Goal: Task Accomplishment & Management: Complete application form

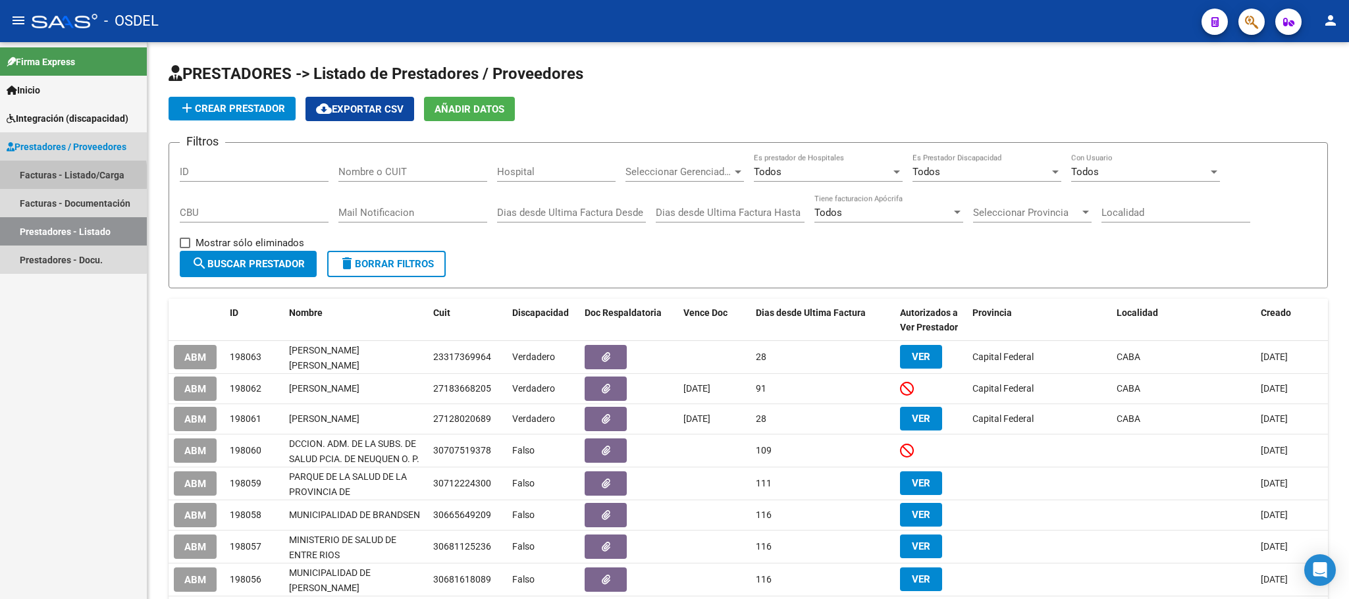
click at [38, 176] on link "Facturas - Listado/Carga" at bounding box center [73, 175] width 147 height 28
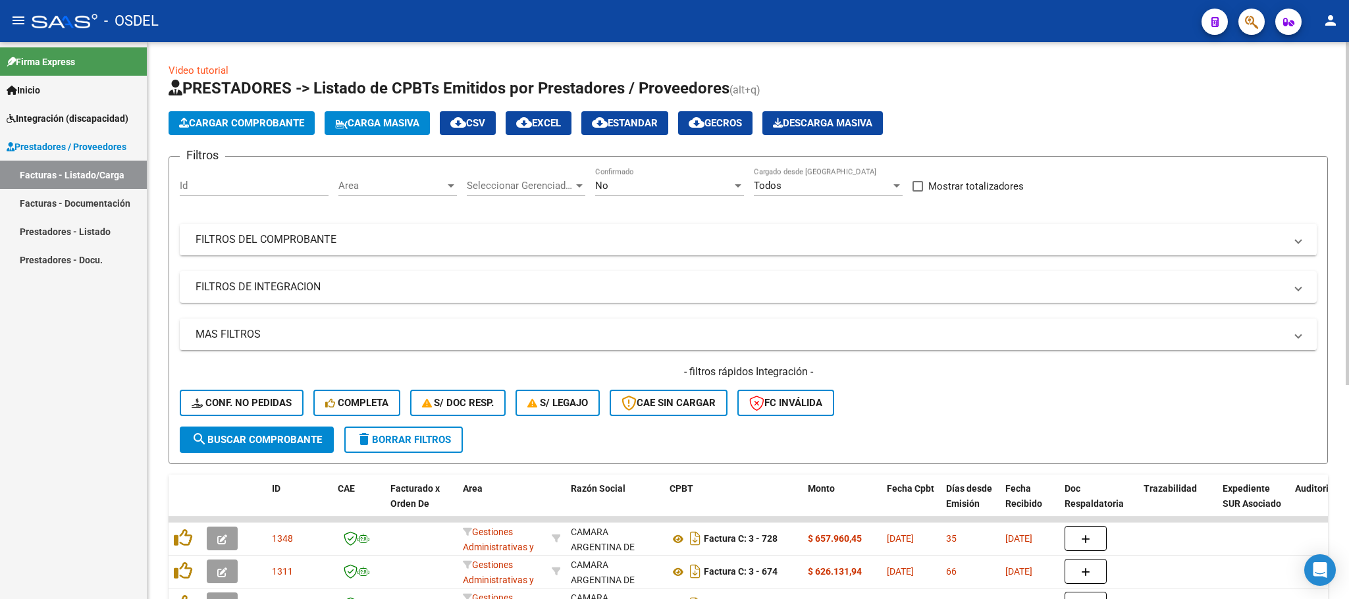
click at [392, 123] on span "Carga Masiva" at bounding box center [377, 123] width 84 height 12
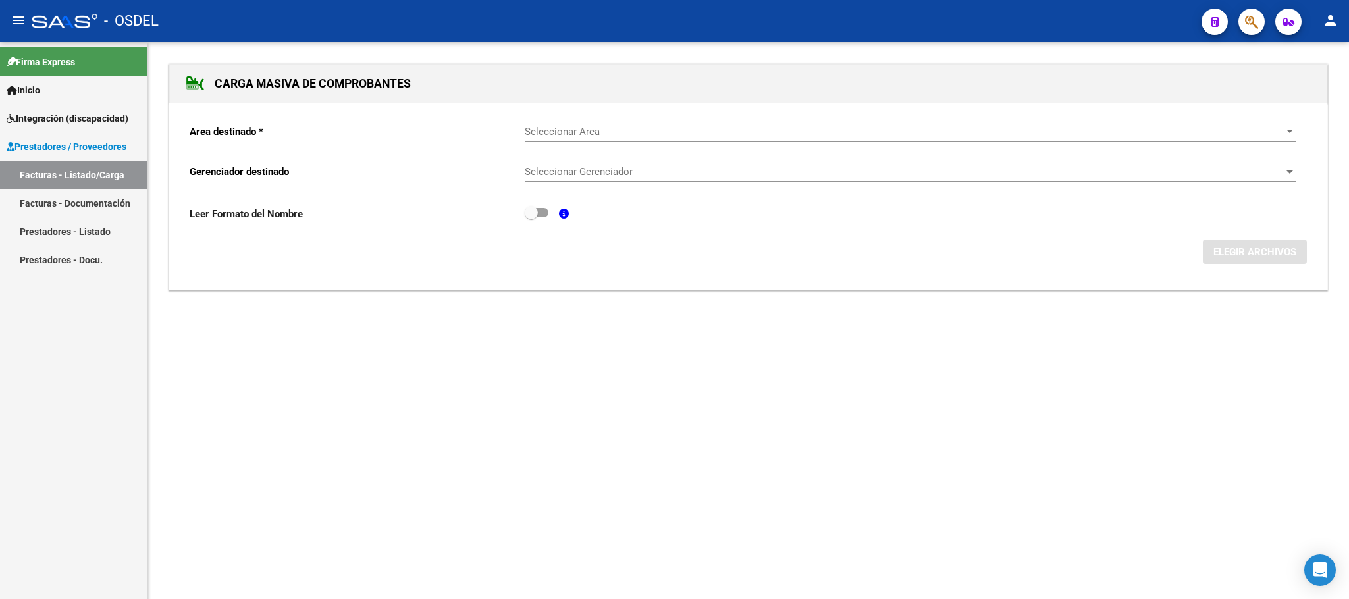
click at [557, 124] on div "Seleccionar Area Seleccionar Area" at bounding box center [910, 127] width 771 height 28
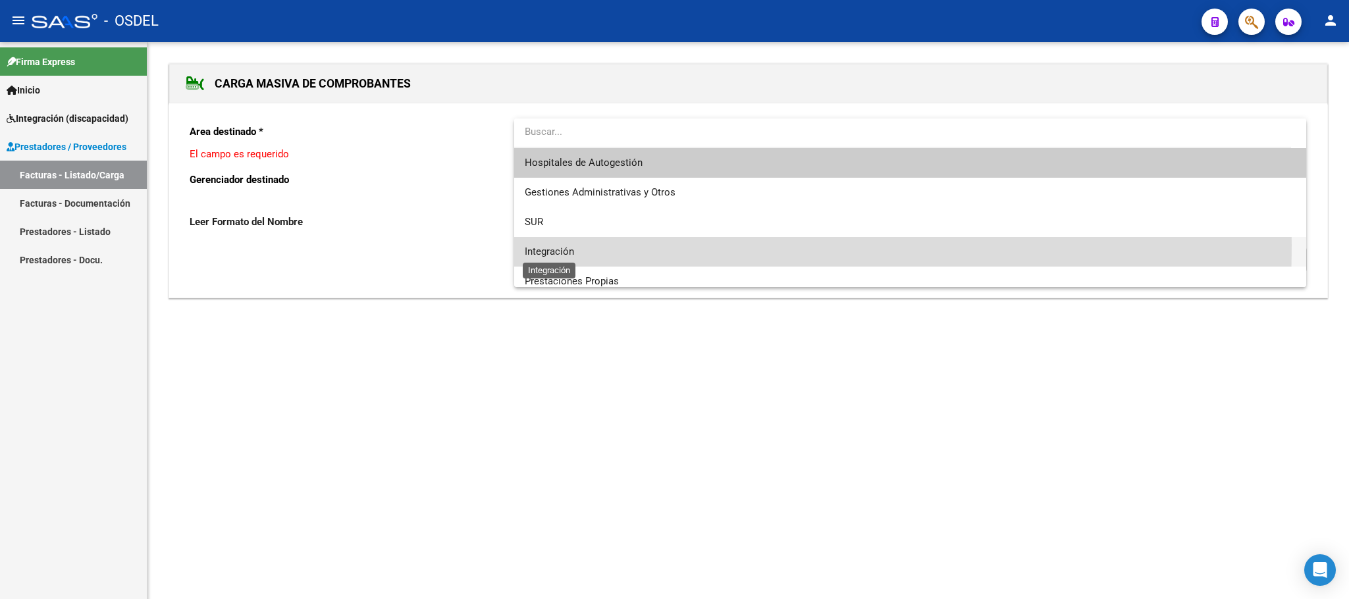
click at [559, 246] on span "Integración" at bounding box center [549, 252] width 49 height 12
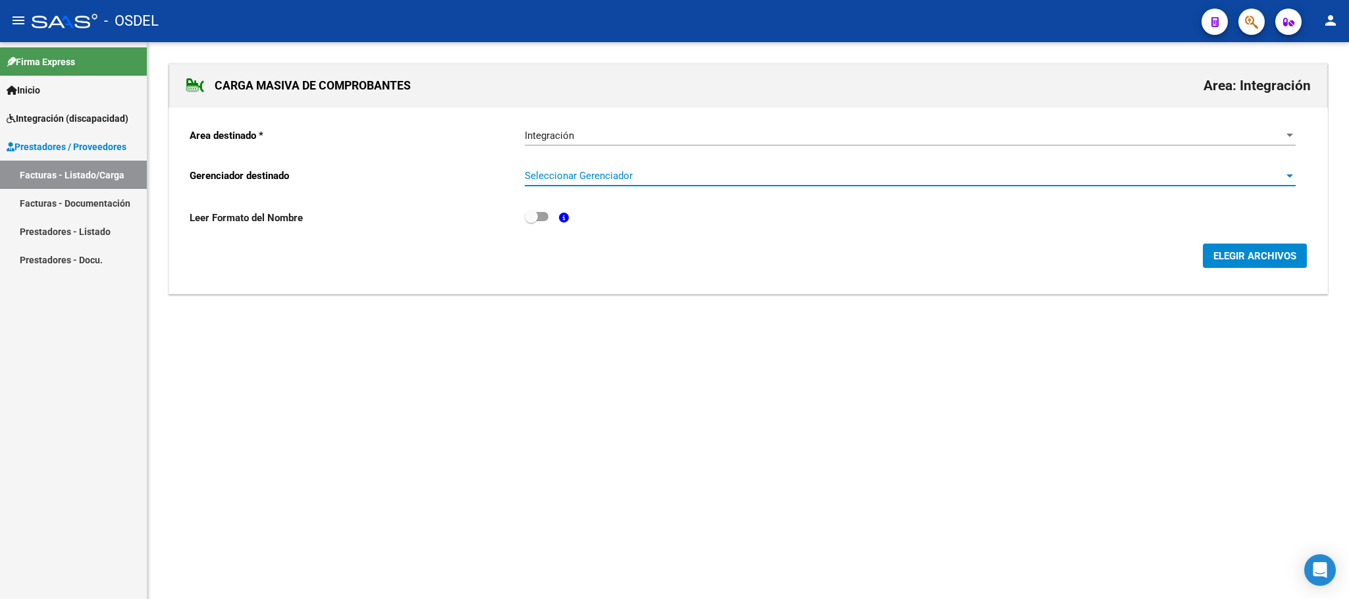
click at [566, 172] on span "Seleccionar Gerenciador" at bounding box center [904, 176] width 759 height 12
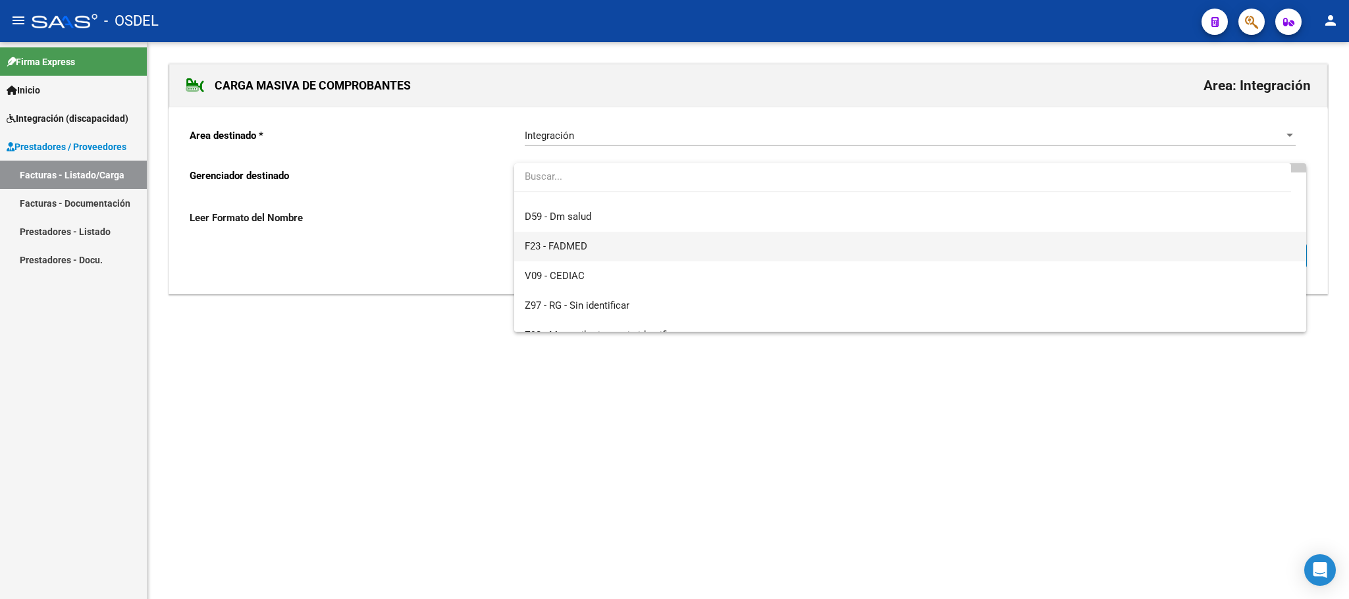
scroll to position [97, 0]
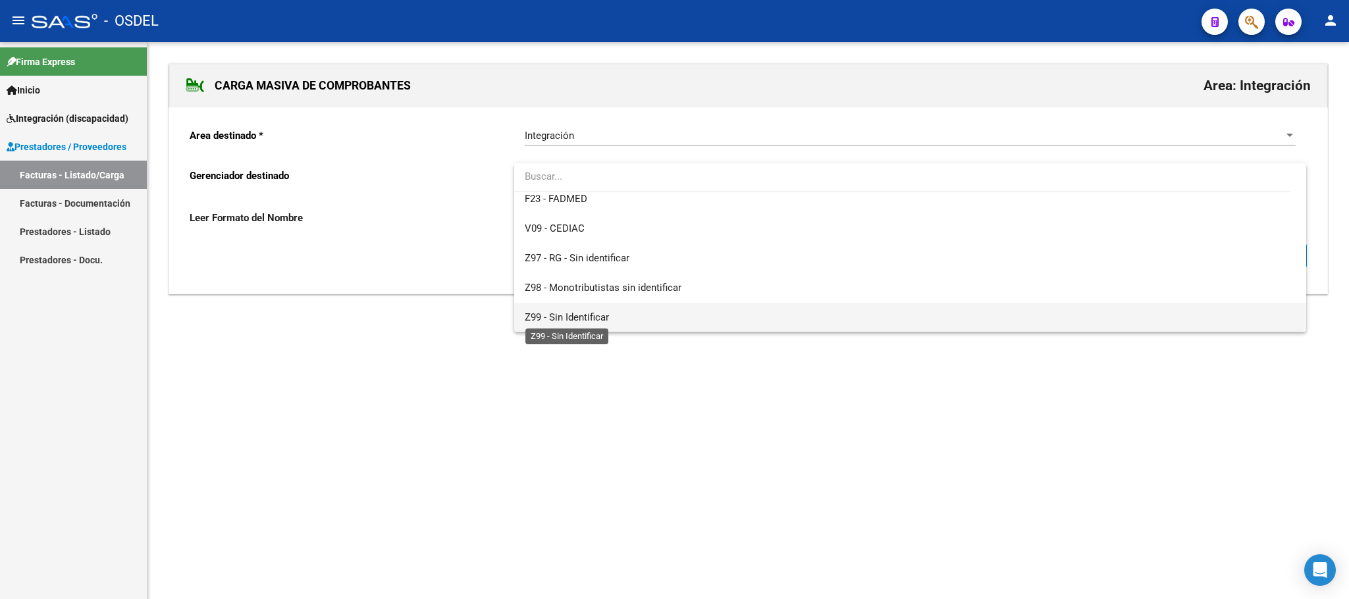
click at [579, 316] on span "Z99 - Sin Identificar" at bounding box center [567, 317] width 84 height 12
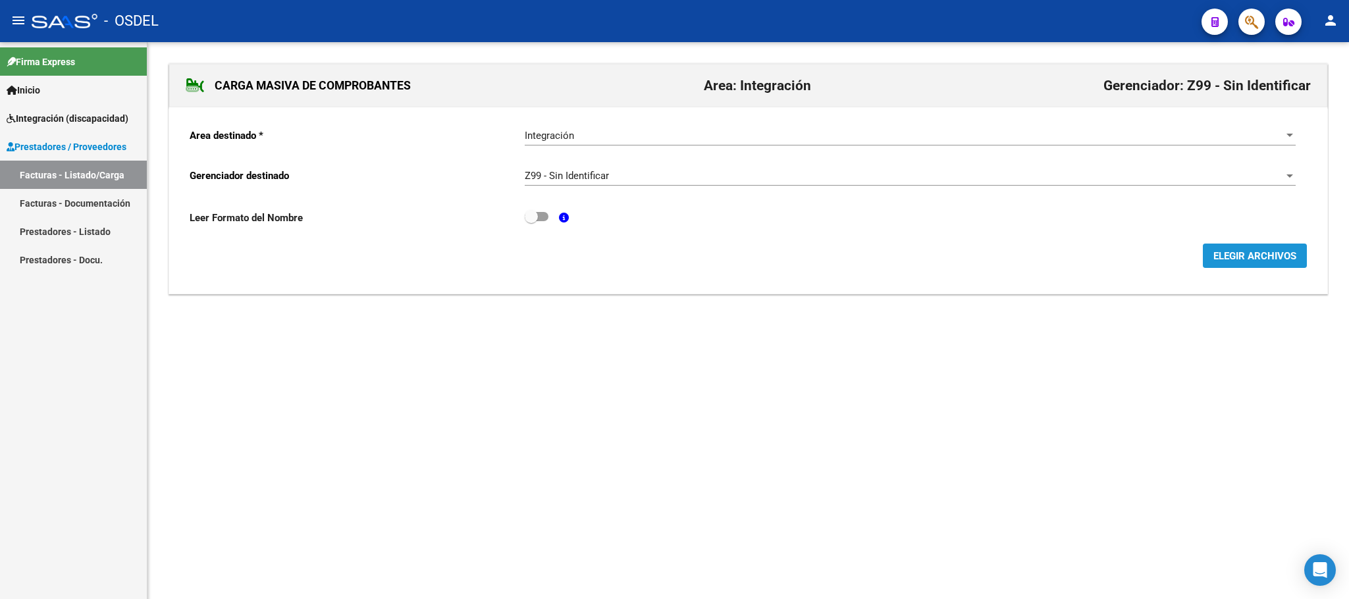
click at [1231, 253] on span "ELEGIR ARCHIVOS" at bounding box center [1254, 256] width 83 height 12
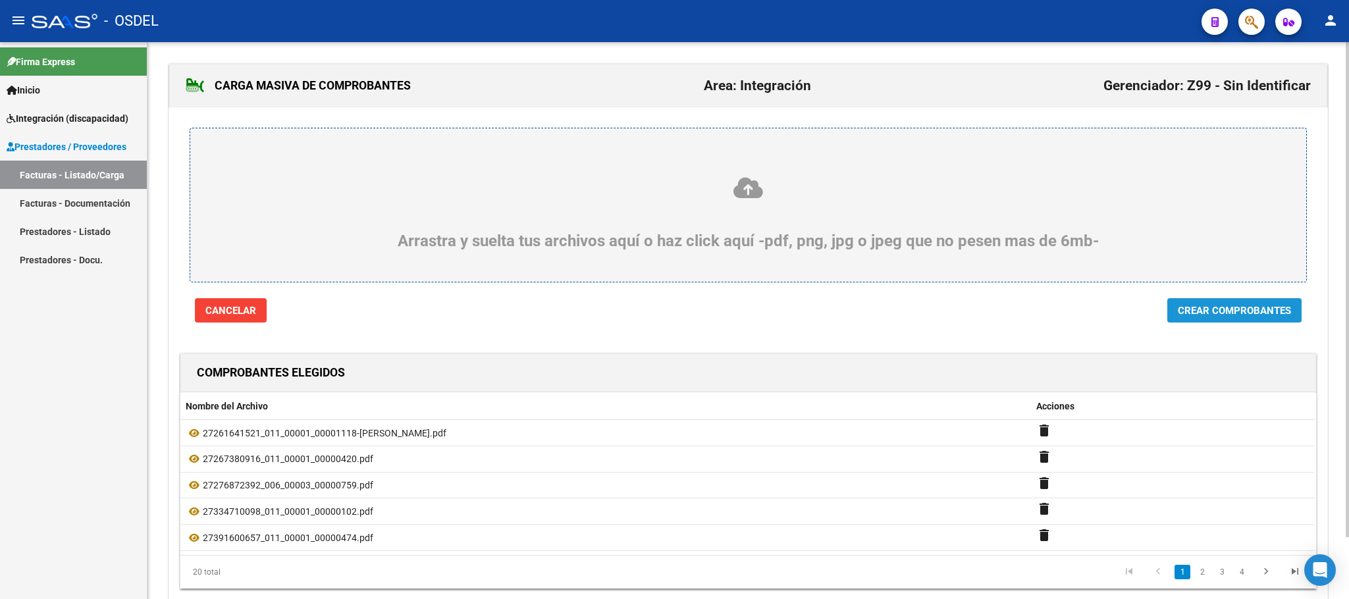
click at [1209, 306] on span "Crear Comprobantes" at bounding box center [1234, 311] width 113 height 12
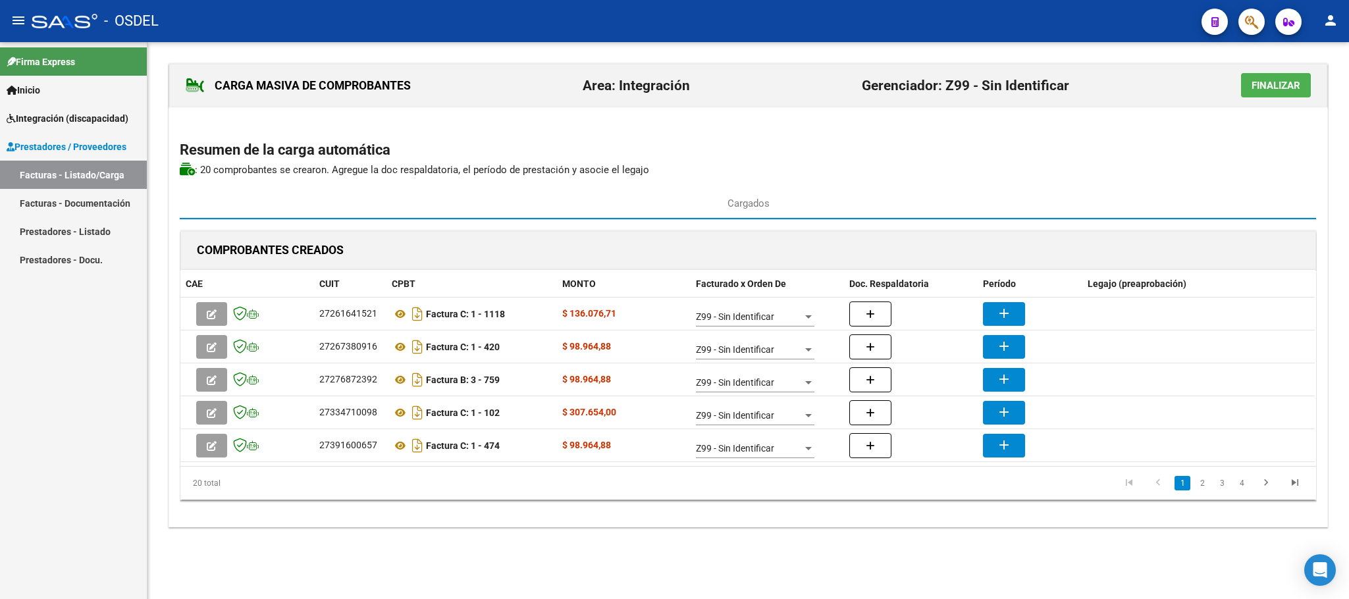
click at [1285, 89] on span "Finalizar" at bounding box center [1276, 86] width 49 height 12
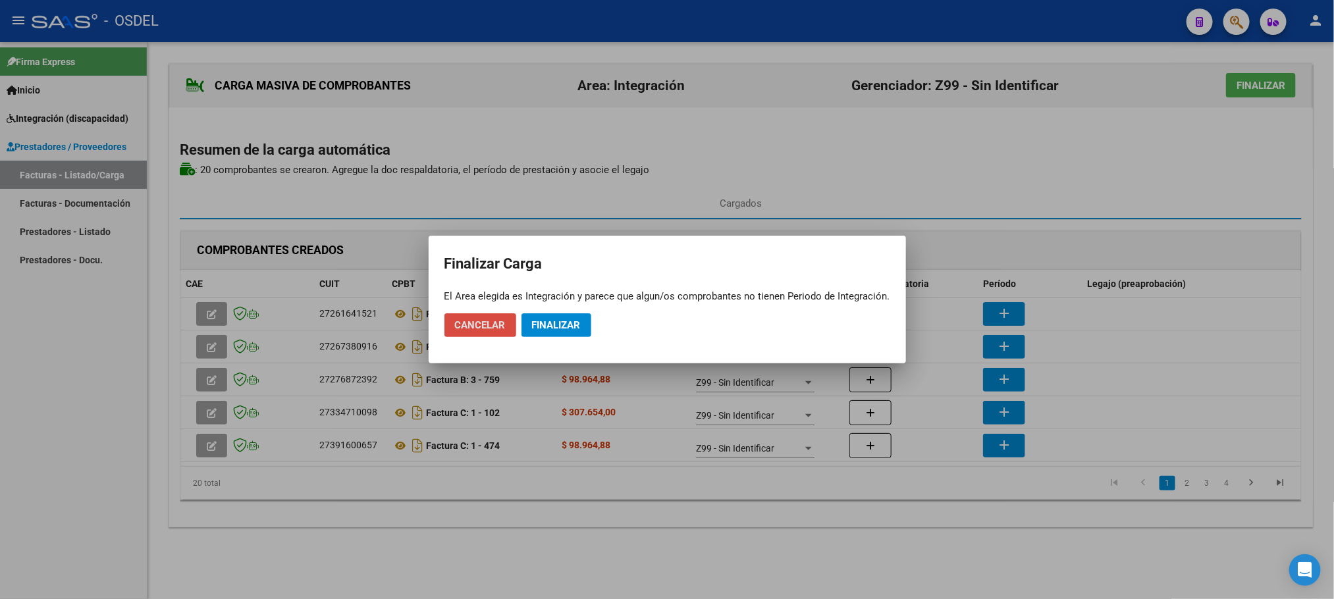
click at [488, 326] on span "Cancelar" at bounding box center [480, 325] width 51 height 12
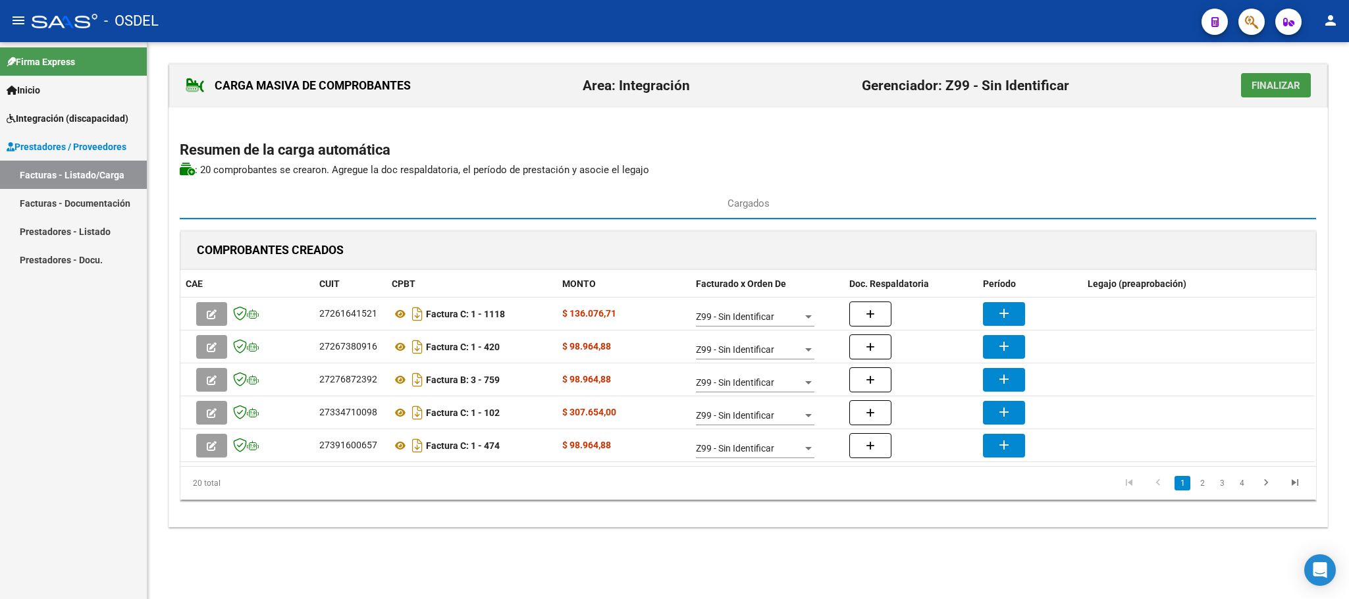
click at [1277, 84] on span "Finalizar" at bounding box center [1276, 86] width 49 height 12
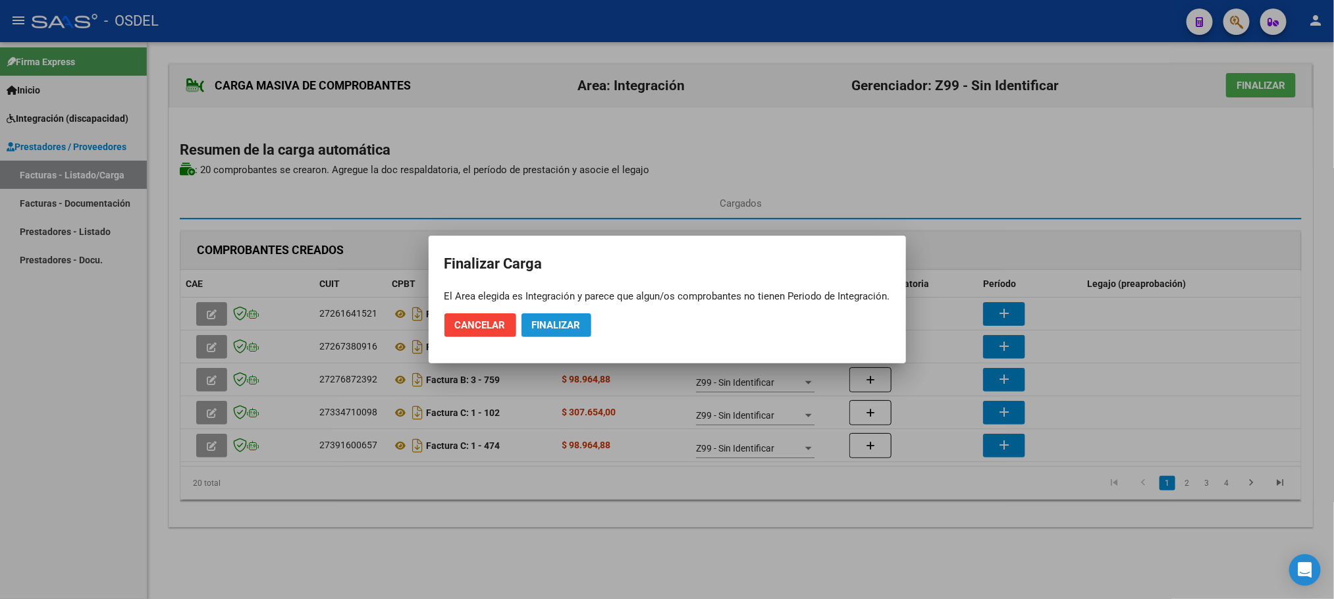
click at [553, 327] on span "Finalizar" at bounding box center [556, 325] width 49 height 12
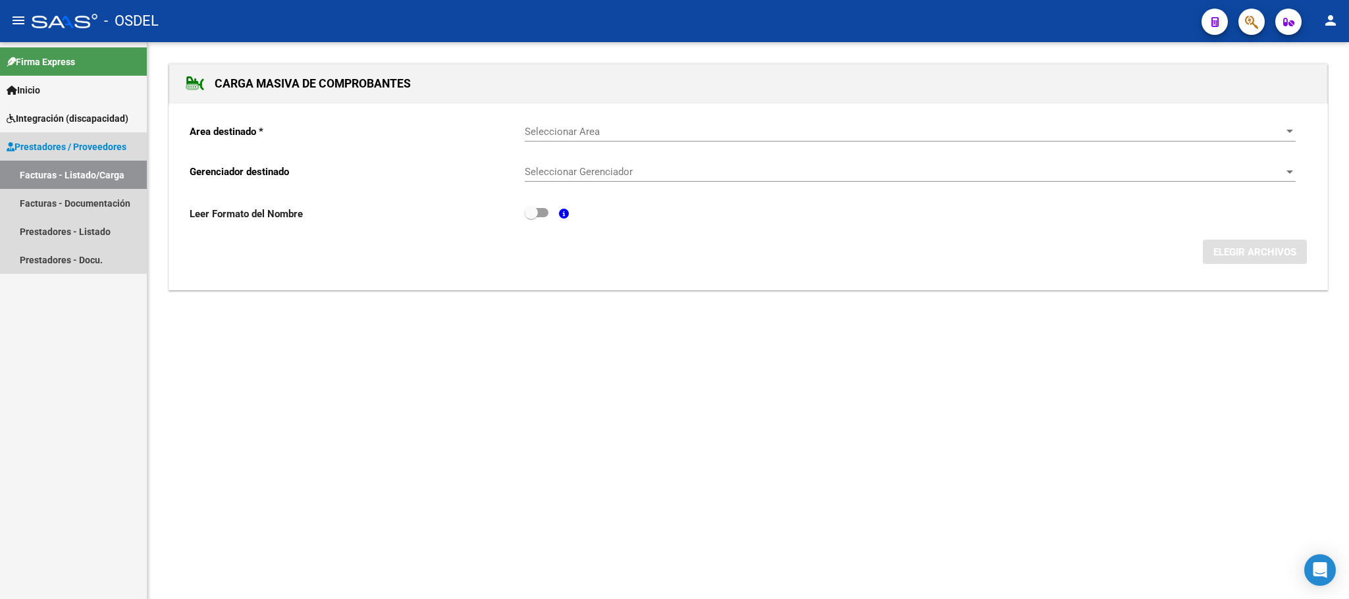
click at [67, 178] on link "Facturas - Listado/Carga" at bounding box center [73, 175] width 147 height 28
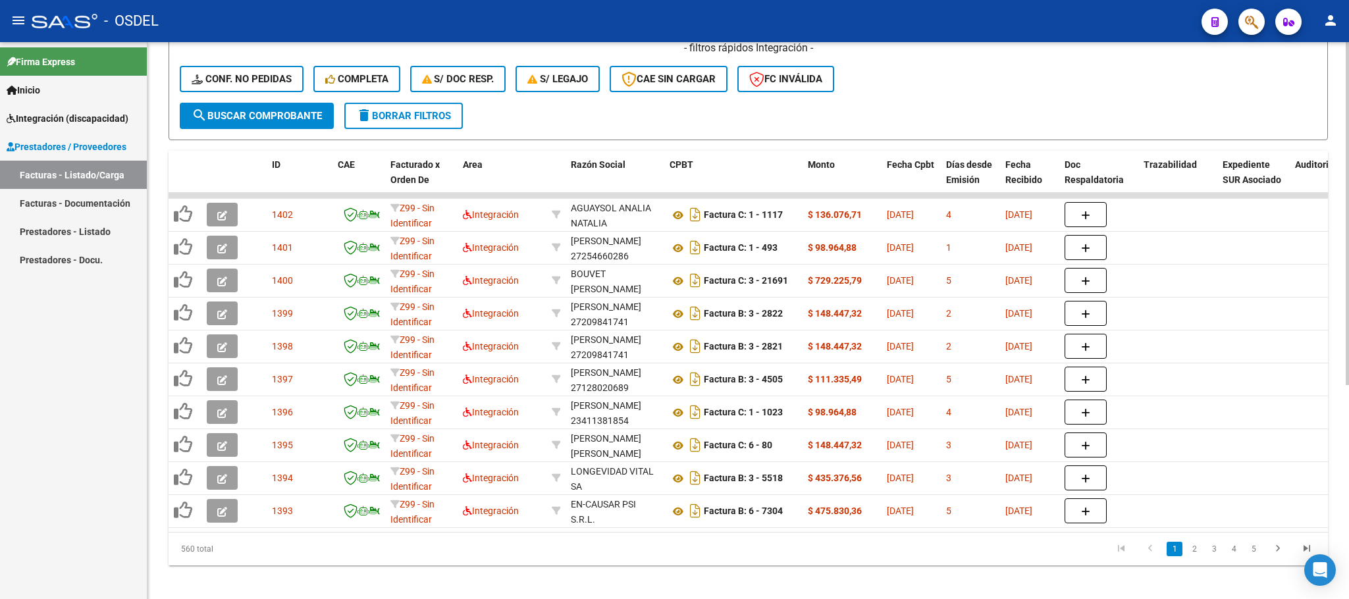
scroll to position [348, 0]
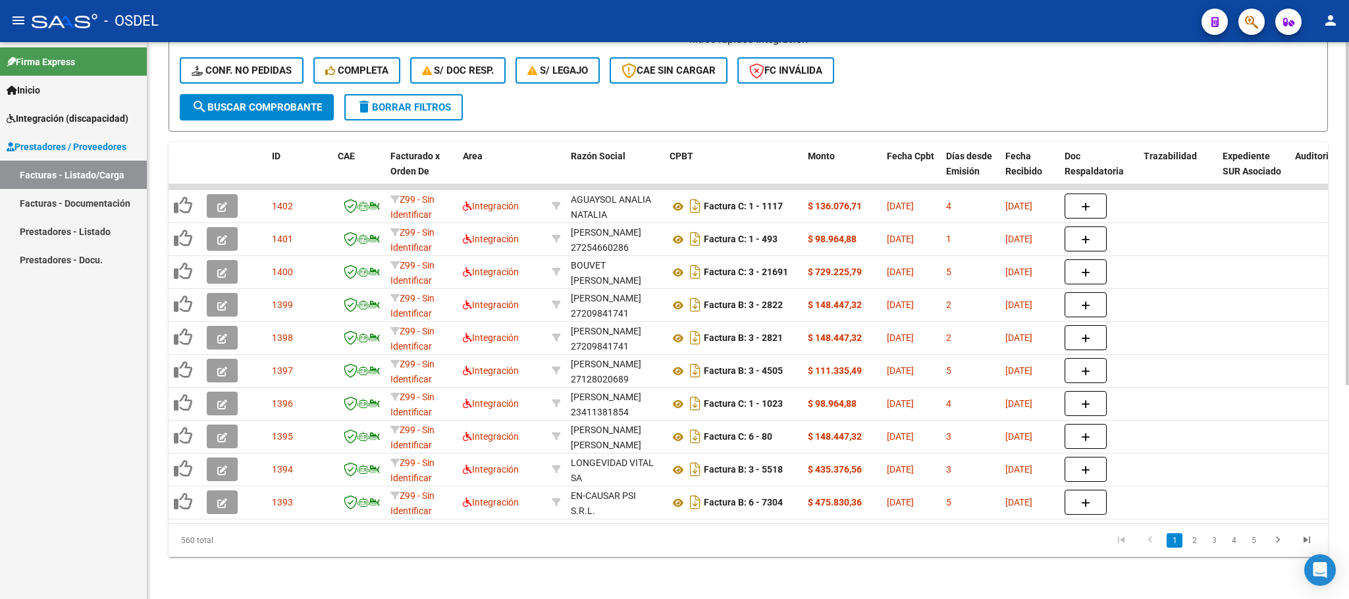
click at [1055, 53] on div "- filtros rápidos Integración - Conf. no pedidas Completa S/ Doc Resp. S/ legaj…" at bounding box center [748, 63] width 1137 height 62
click at [1101, 72] on div "- filtros rápidos Integración - Conf. no pedidas Completa S/ Doc Resp. S/ legaj…" at bounding box center [748, 63] width 1137 height 62
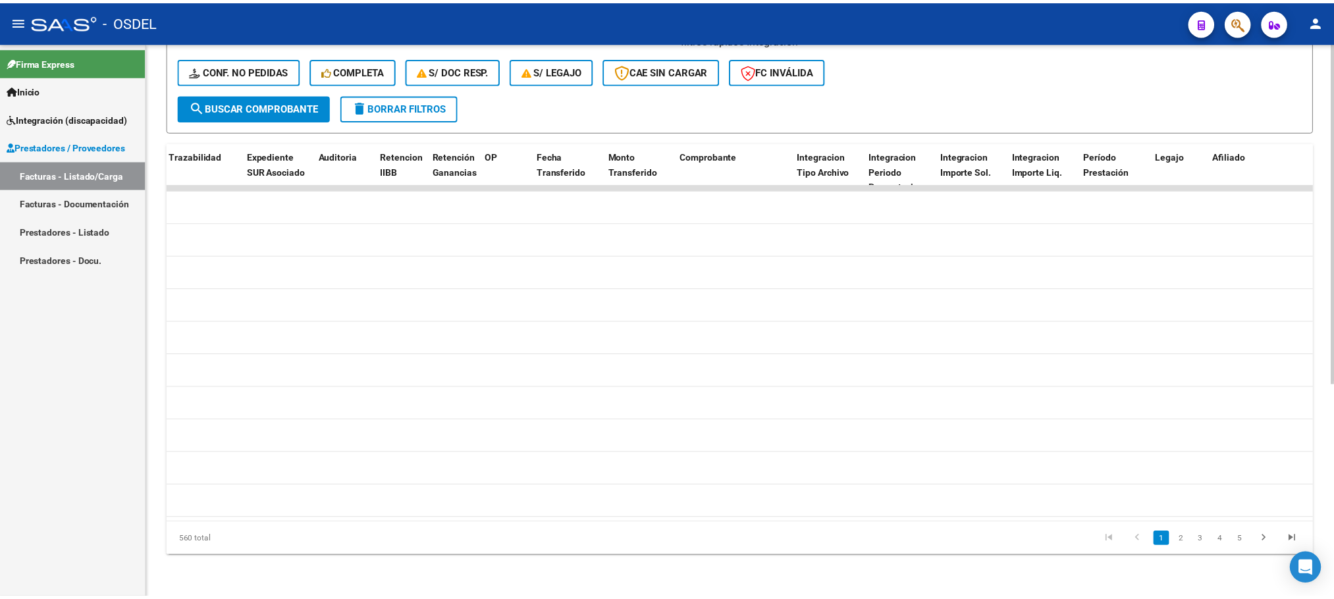
scroll to position [0, 0]
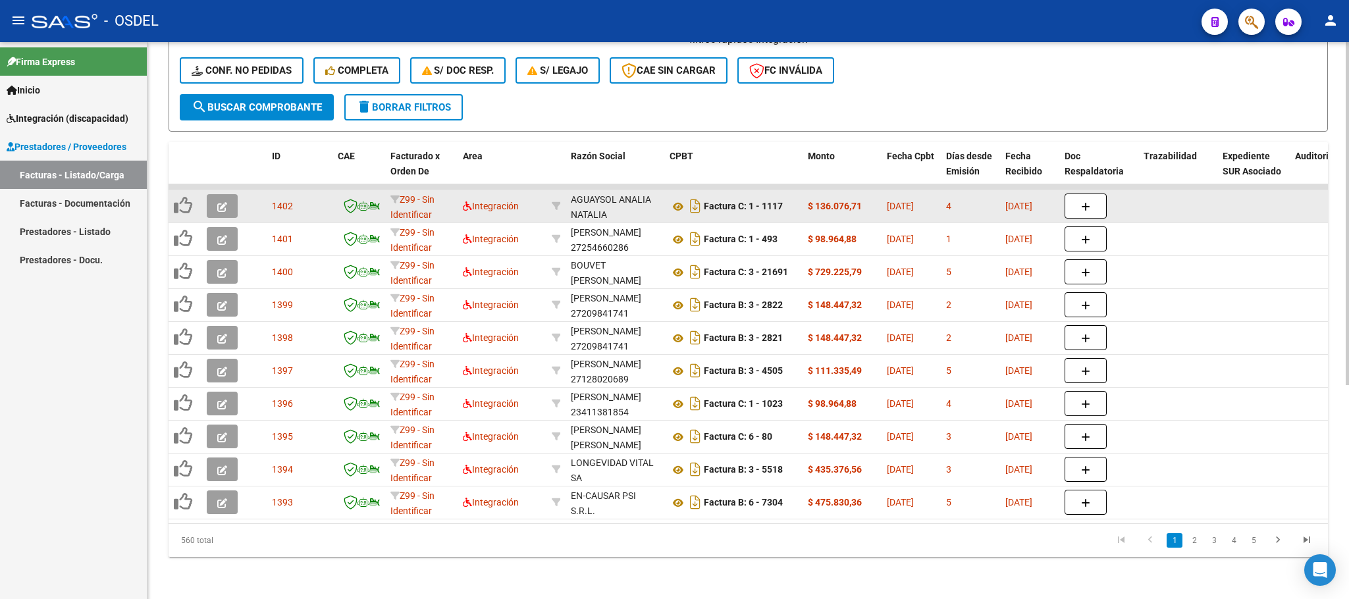
click at [217, 202] on icon "button" at bounding box center [222, 207] width 10 height 10
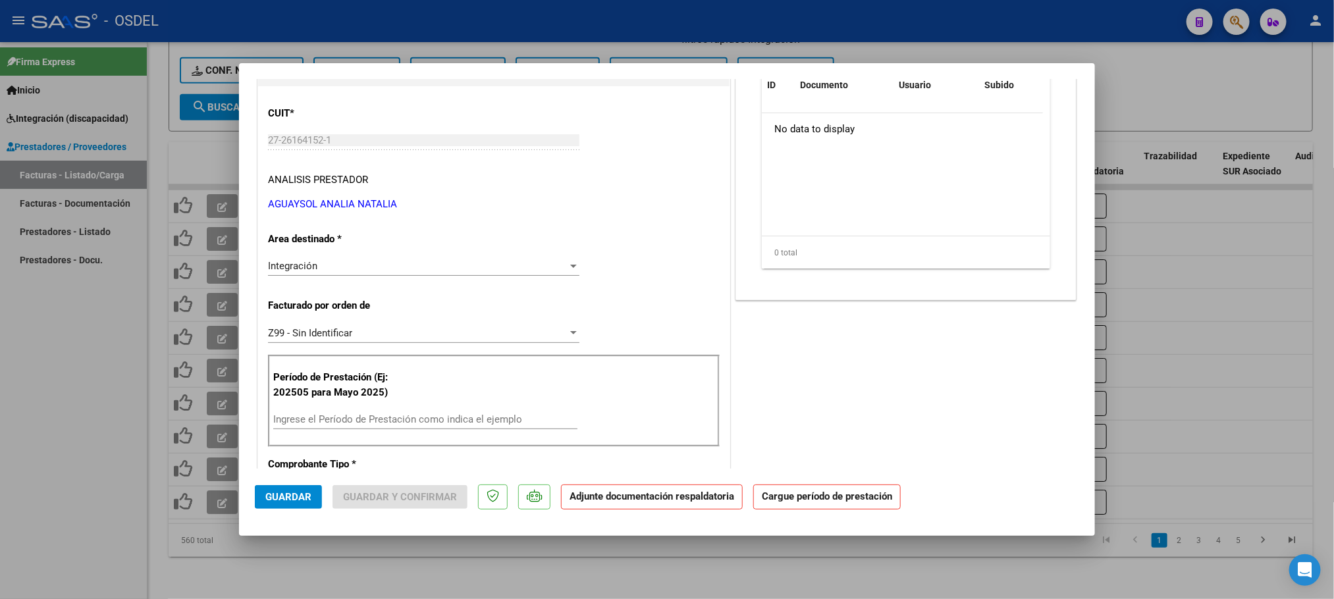
scroll to position [198, 0]
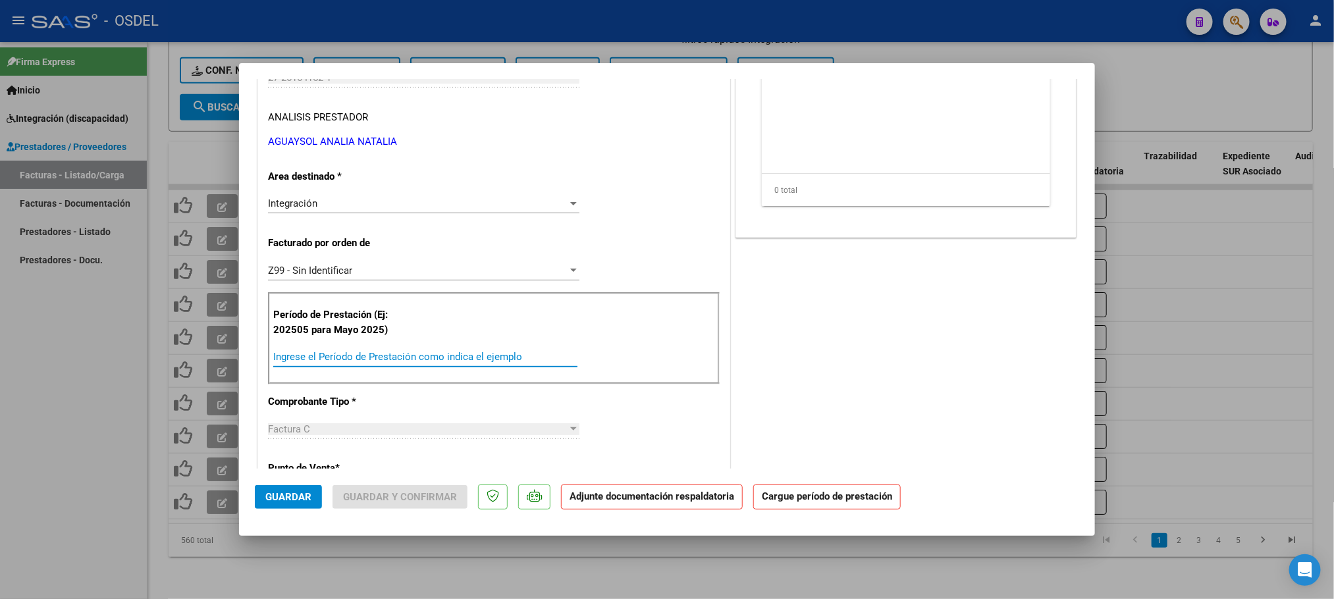
click at [358, 363] on input "Ingrese el Período de Prestación como indica el ejemplo" at bounding box center [425, 357] width 304 height 12
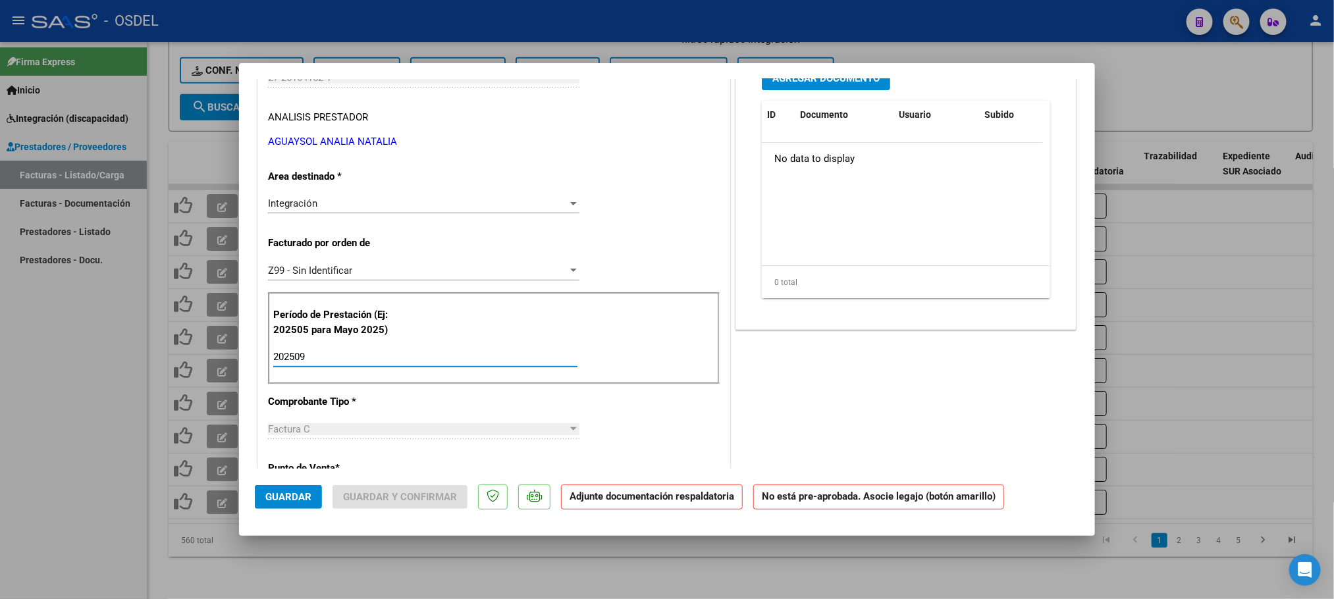
drag, startPoint x: 358, startPoint y: 364, endPoint x: 263, endPoint y: 363, distance: 94.8
click at [263, 363] on div "CUIT * 27-26164152-1 Ingresar CUIT ANALISIS PRESTADOR [PERSON_NAME] [PERSON_NAM…" at bounding box center [493, 570] width 471 height 1092
type input "202509"
click at [891, 392] on div "COMENTARIOS Comentarios De la Obra Social: Comentarios de la Obra Social (no vi…" at bounding box center [906, 508] width 346 height 1223
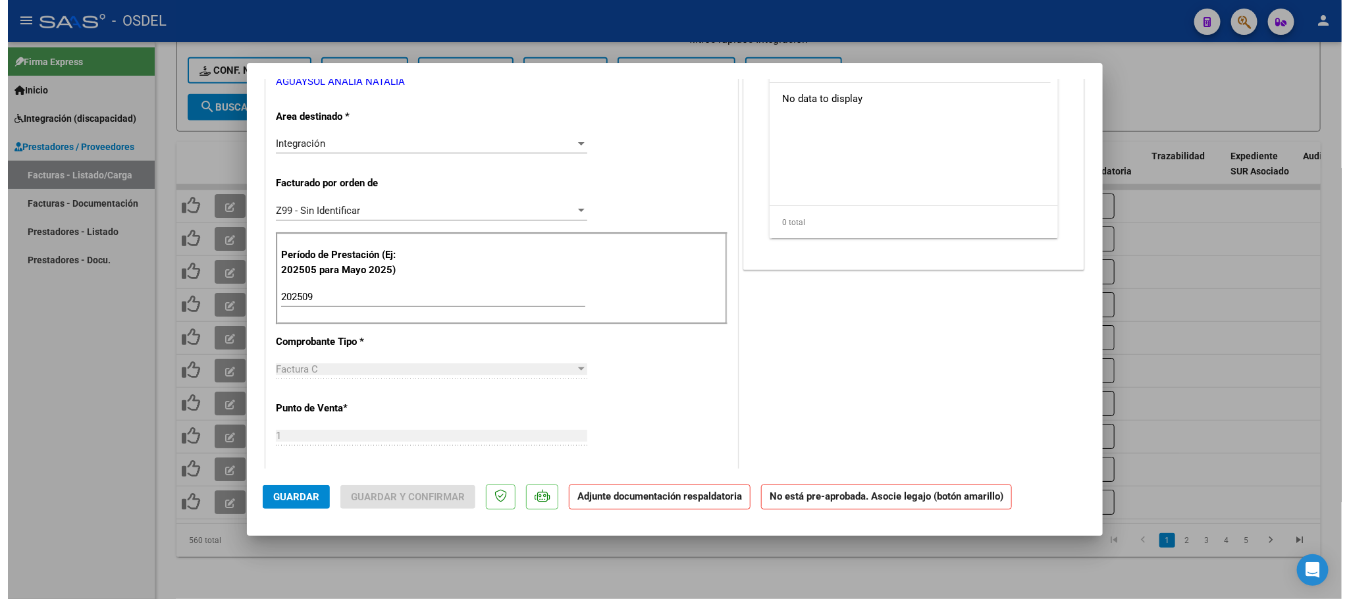
scroll to position [0, 0]
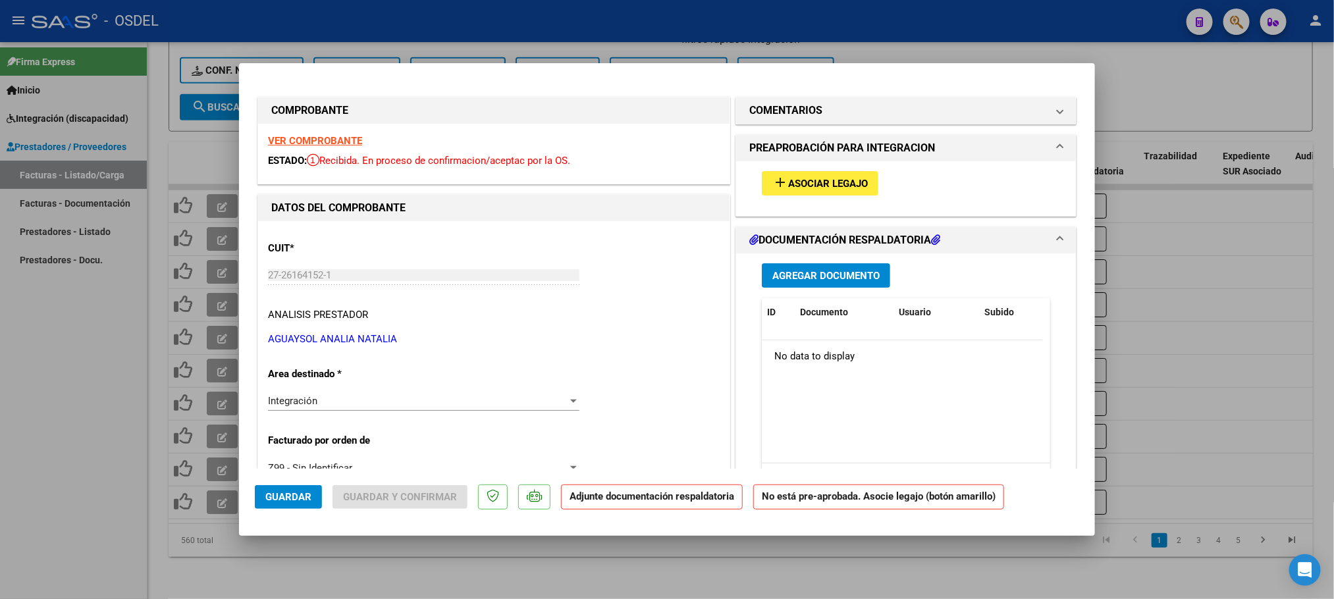
click at [806, 277] on span "Agregar Documento" at bounding box center [825, 276] width 107 height 12
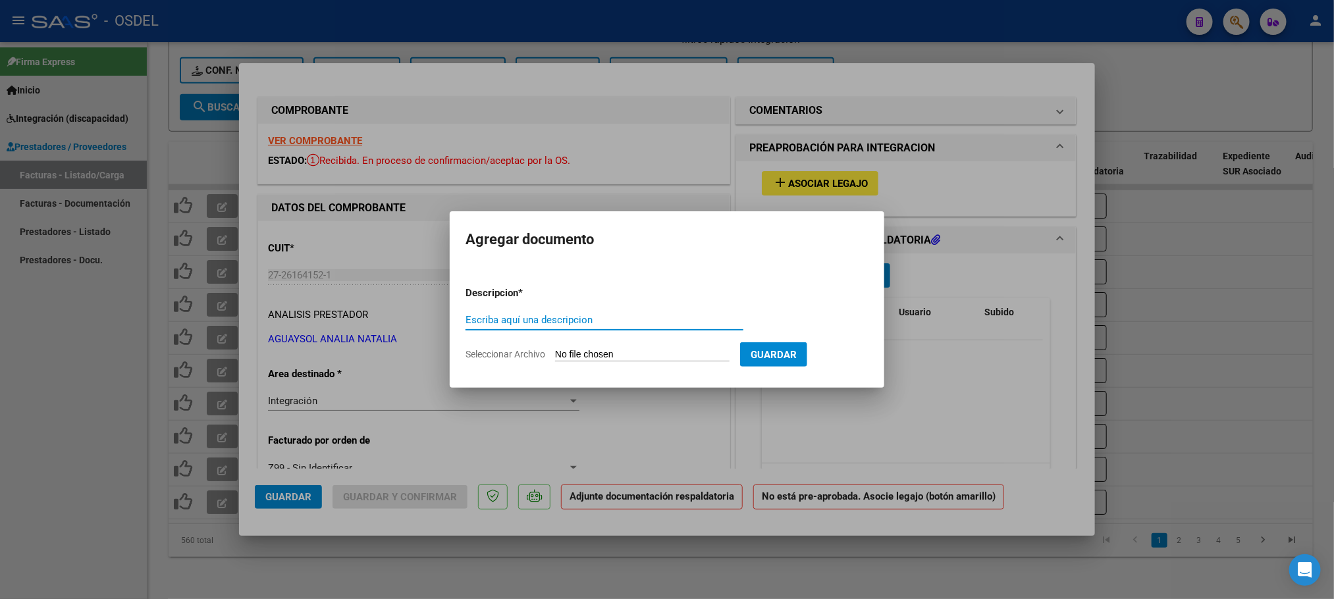
click at [976, 388] on div at bounding box center [667, 299] width 1334 height 599
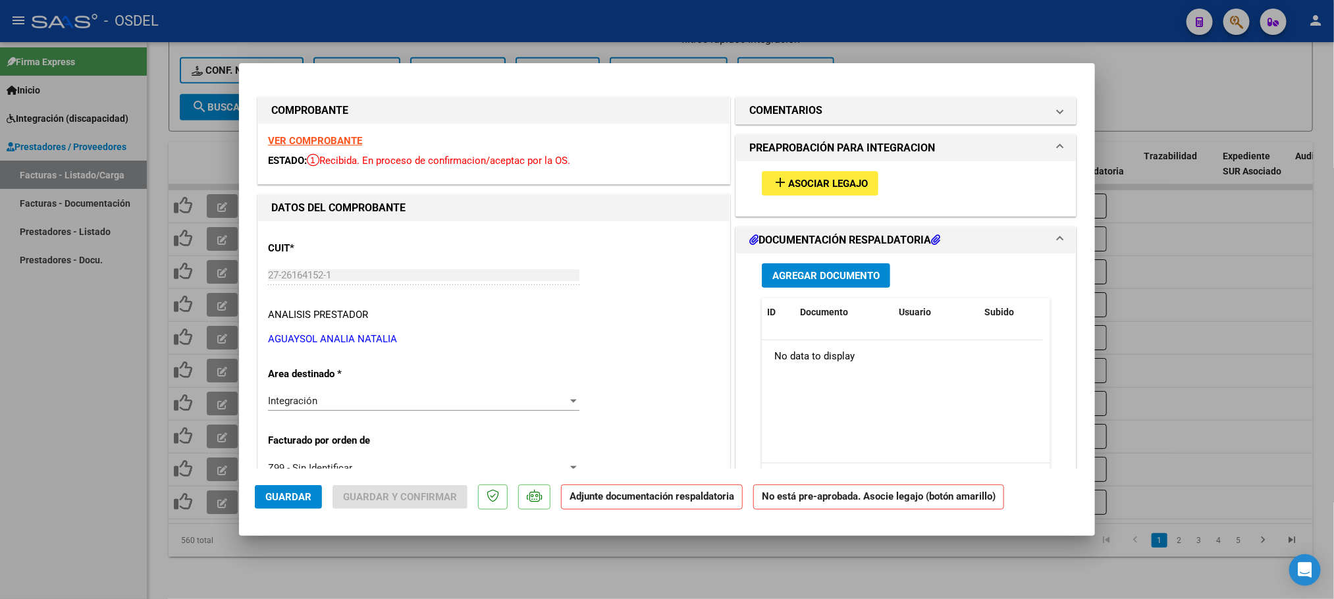
drag, startPoint x: 785, startPoint y: 72, endPoint x: 722, endPoint y: 281, distance: 218.7
click at [722, 281] on mat-dialog-container "COMPROBANTE VER COMPROBANTE ESTADO: Recibida. En proceso de confirmacion/acepta…" at bounding box center [667, 299] width 856 height 473
click at [1183, 83] on div at bounding box center [667, 299] width 1334 height 599
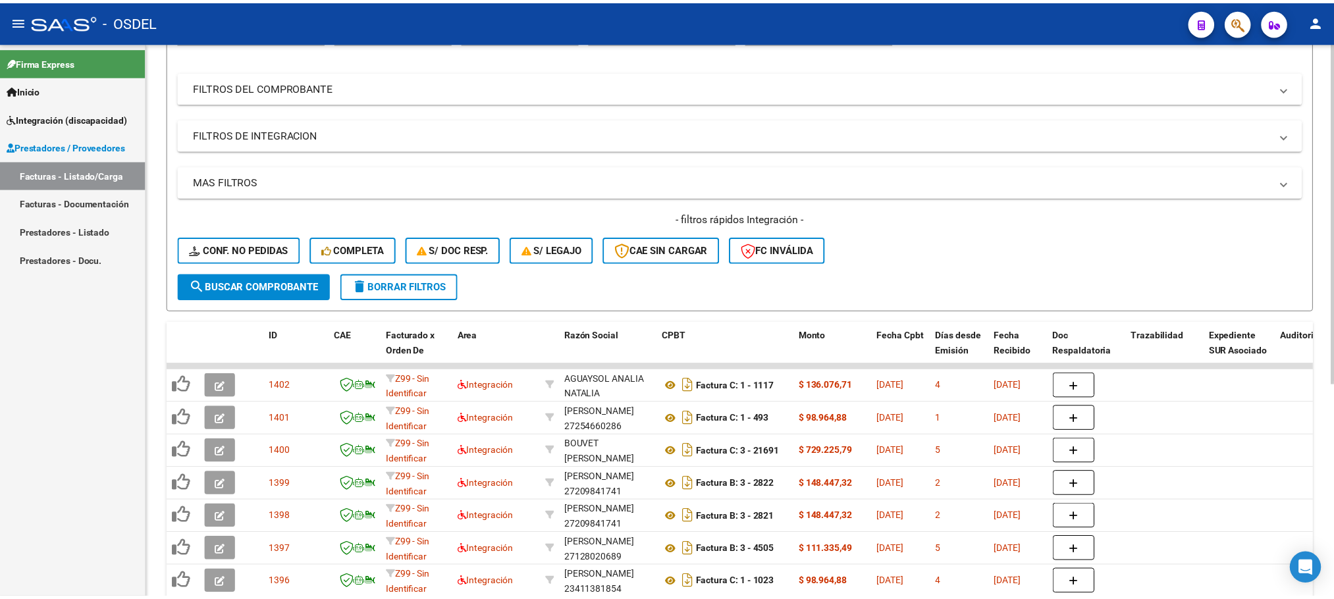
scroll to position [296, 0]
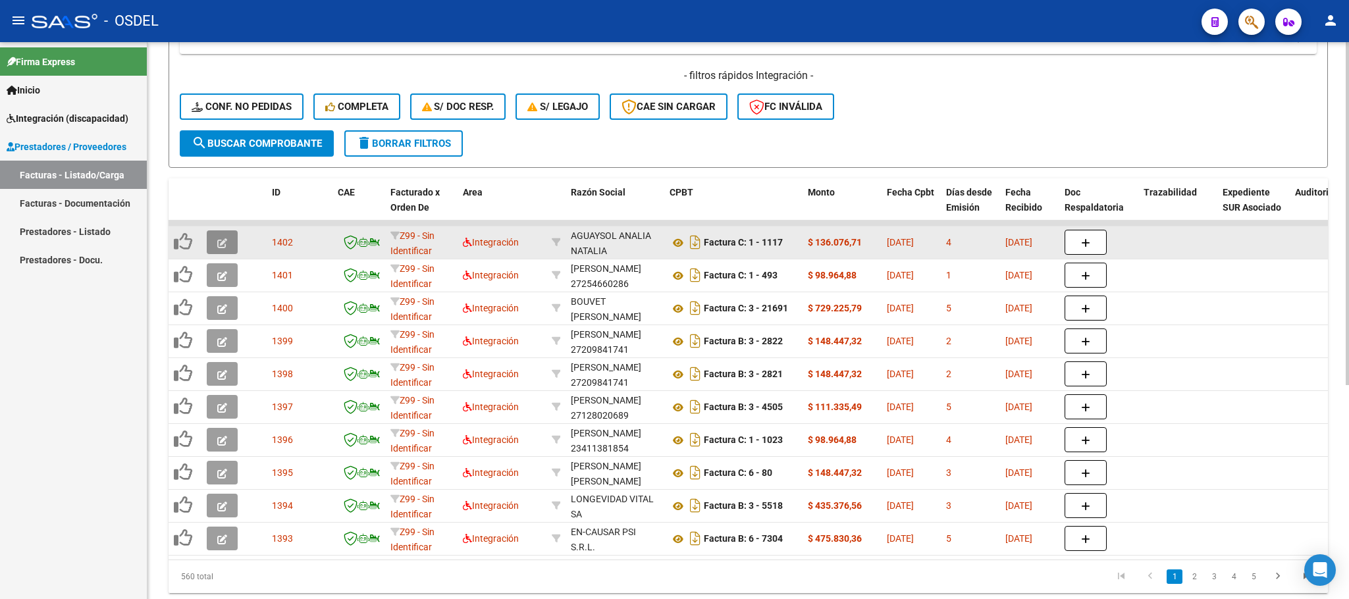
click at [221, 245] on icon "button" at bounding box center [222, 243] width 10 height 10
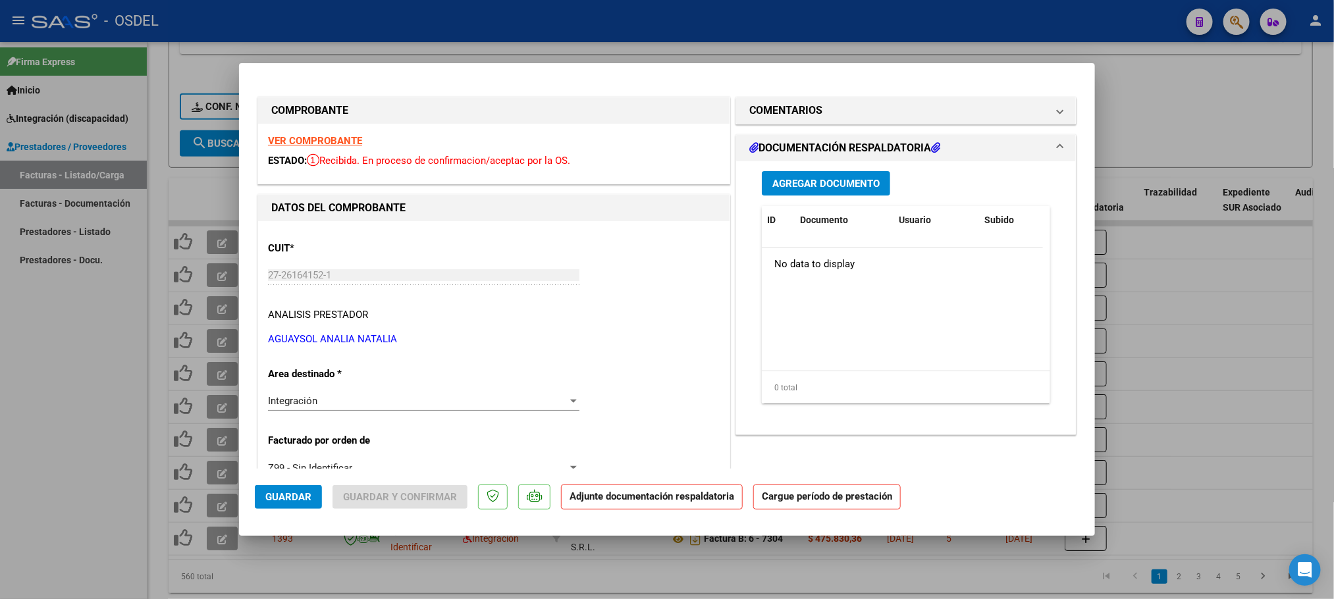
click at [824, 184] on span "Agregar Documento" at bounding box center [825, 184] width 107 height 12
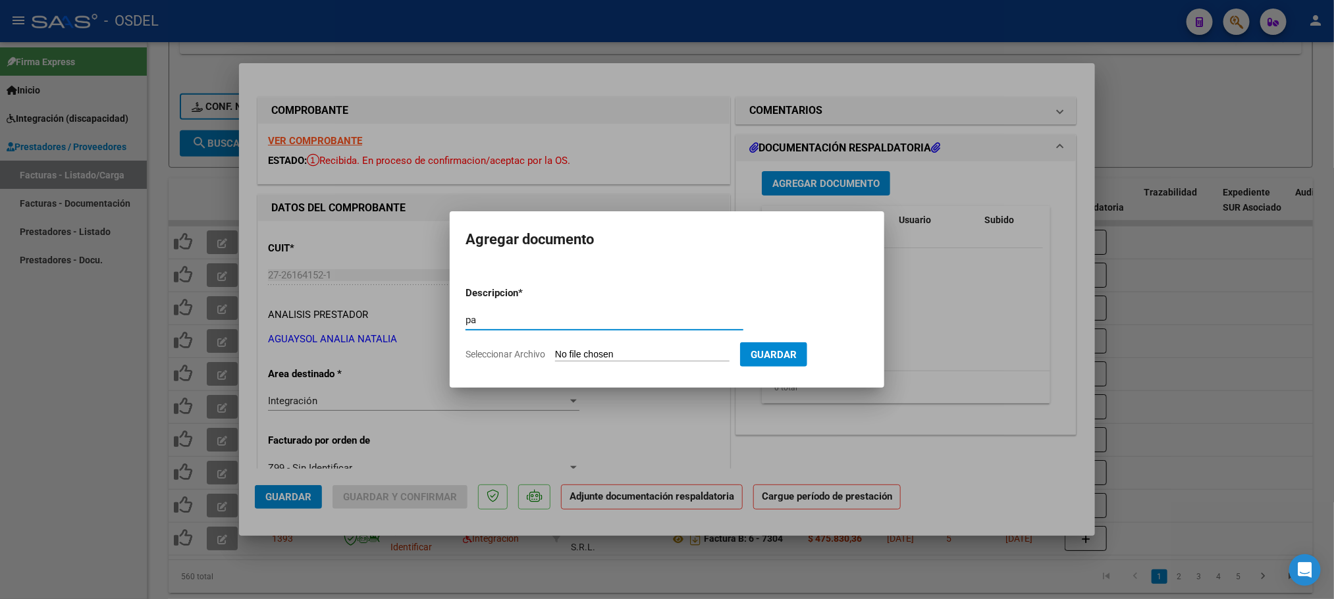
type input "pa"
click at [640, 290] on form "Descripcion * pa Escriba aquí una descripcion Seleccionar Archivo Guardar" at bounding box center [666, 324] width 403 height 96
click at [658, 352] on input "Seleccionar Archivo" at bounding box center [642, 355] width 174 height 13
type input "C:\fakepath\27261641521_011_00001_00001117-[PERSON_NAME].pdf"
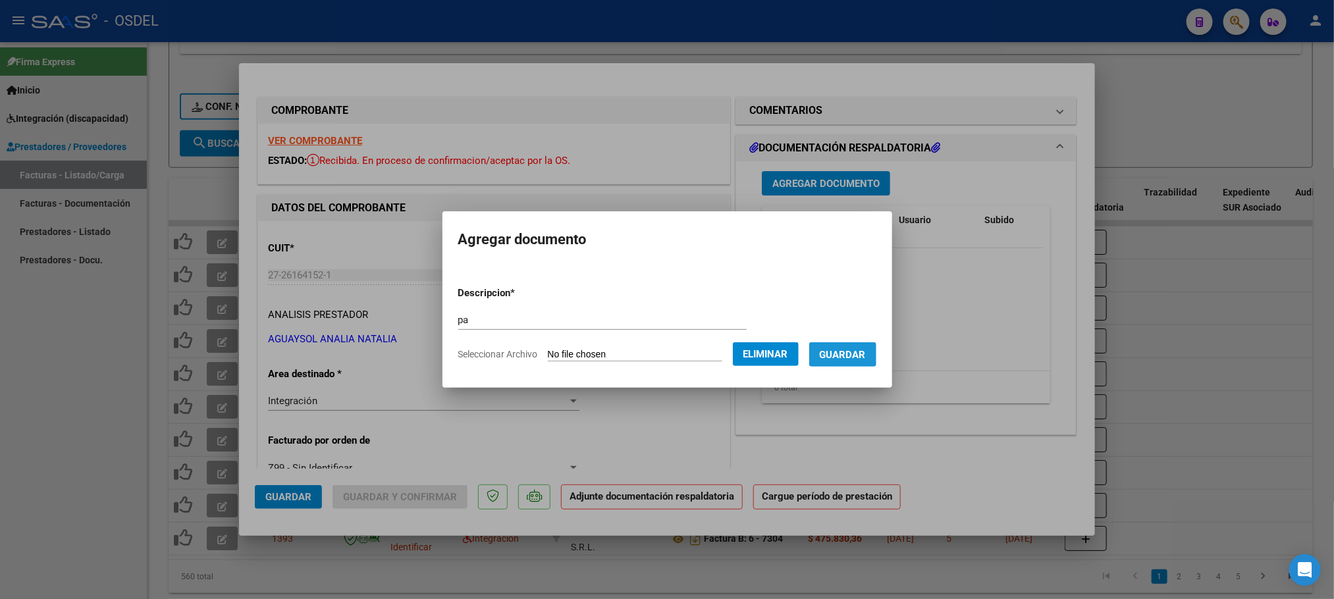
click at [850, 350] on span "Guardar" at bounding box center [843, 355] width 46 height 12
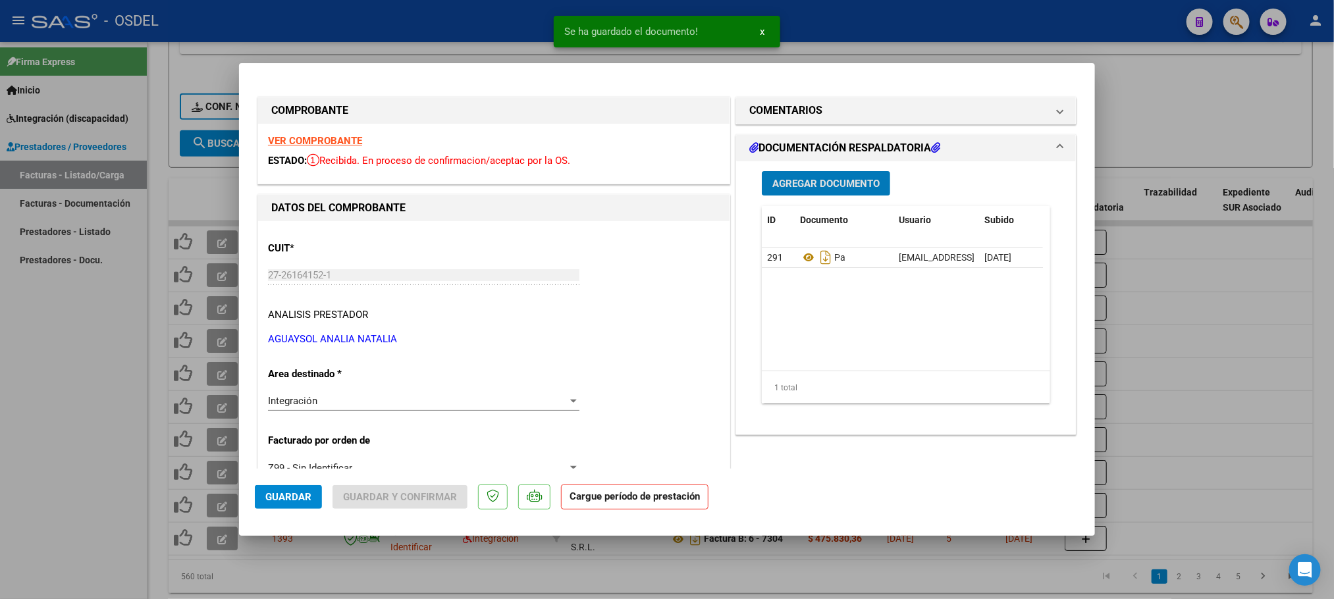
scroll to position [198, 0]
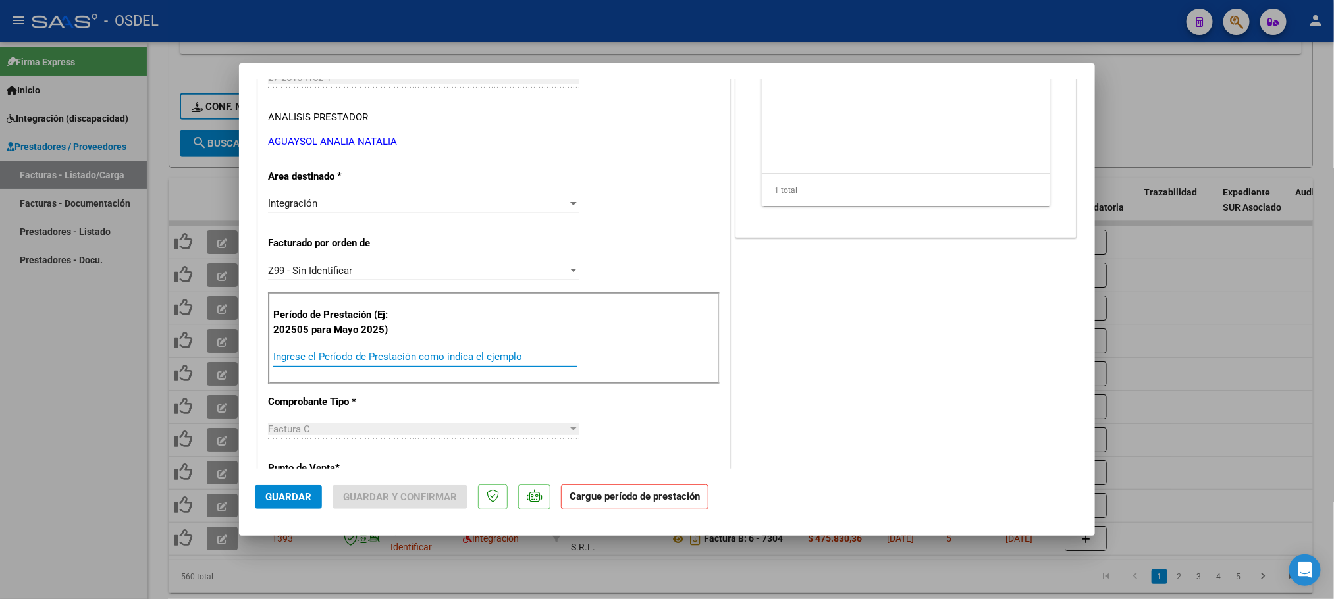
click at [308, 360] on input "Ingrese el Período de Prestación como indica el ejemplo" at bounding box center [425, 357] width 304 height 12
paste input "202509"
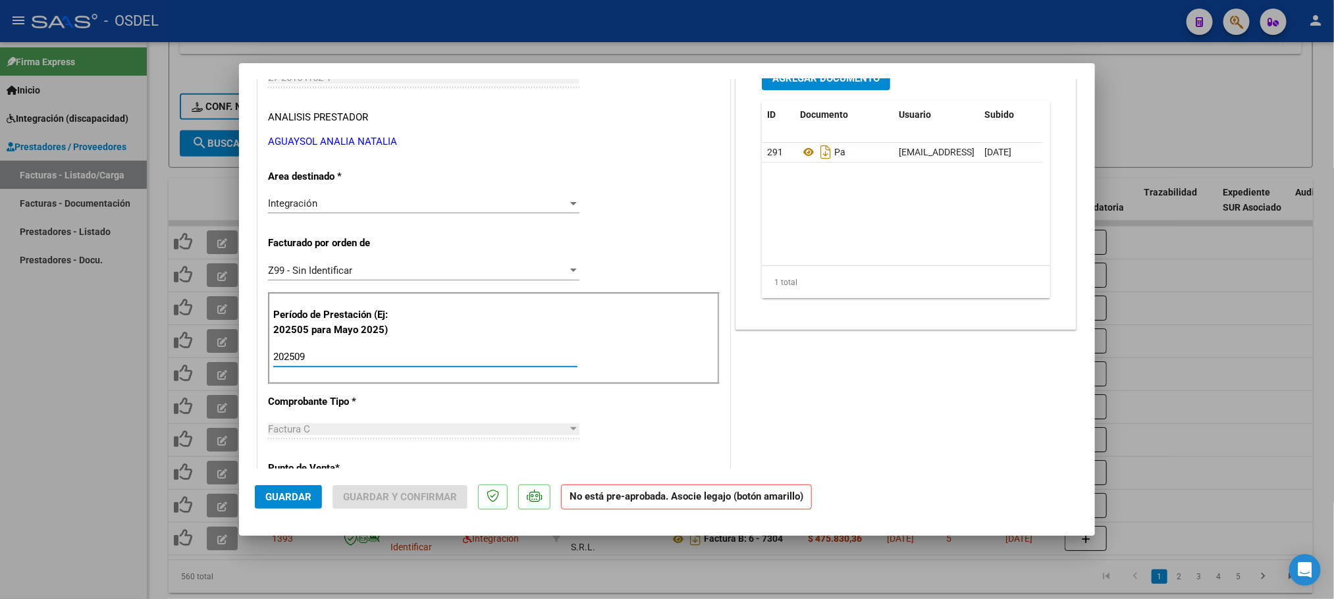
type input "202509"
click at [928, 385] on div "COMENTARIOS Comentarios De la Obra Social: Comentarios de la Obra Social (no vi…" at bounding box center [906, 508] width 346 height 1223
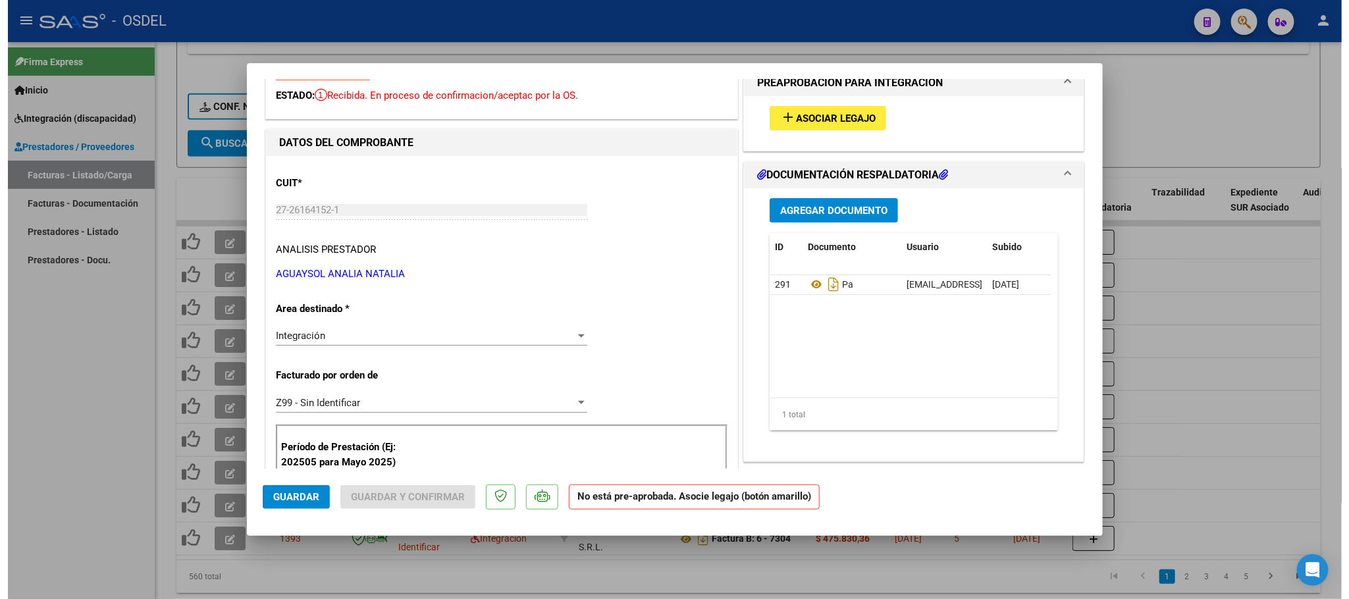
scroll to position [0, 0]
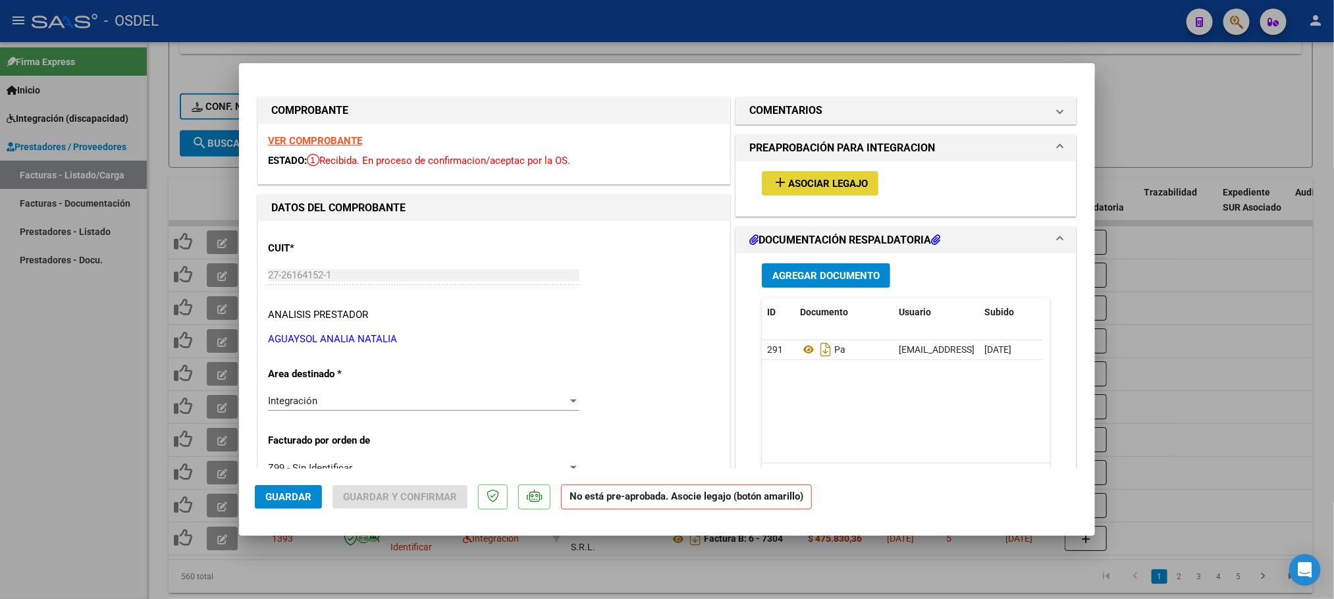
click at [843, 184] on span "Asociar Legajo" at bounding box center [828, 184] width 80 height 12
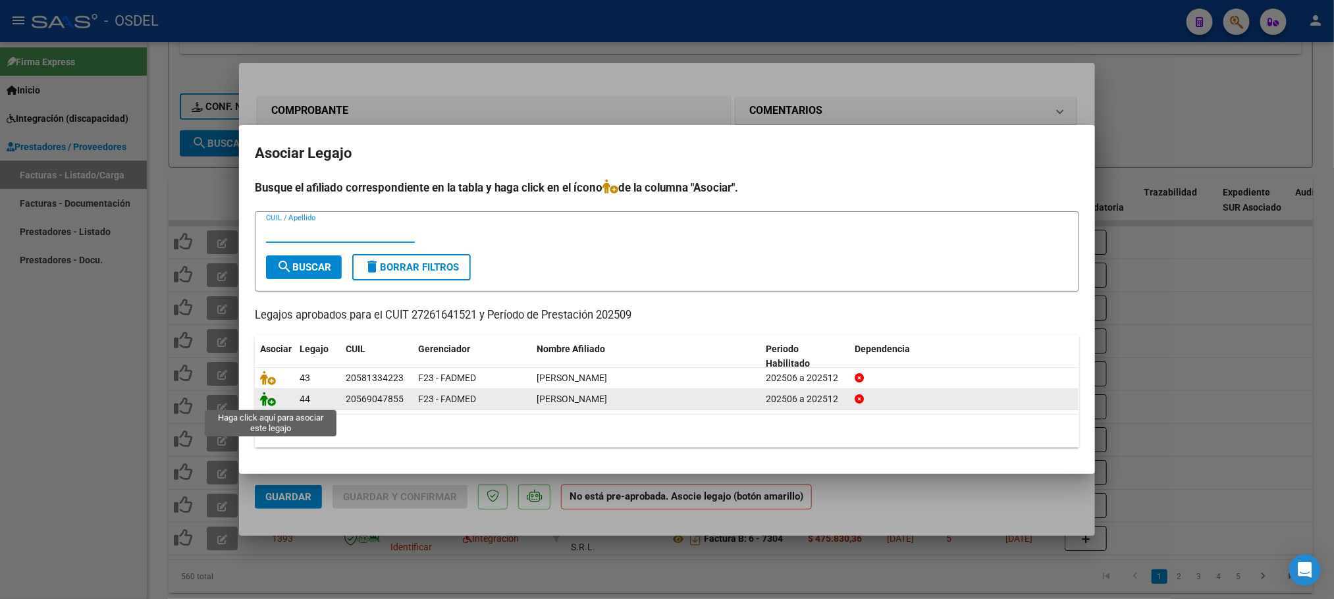
click at [263, 396] on icon at bounding box center [268, 399] width 16 height 14
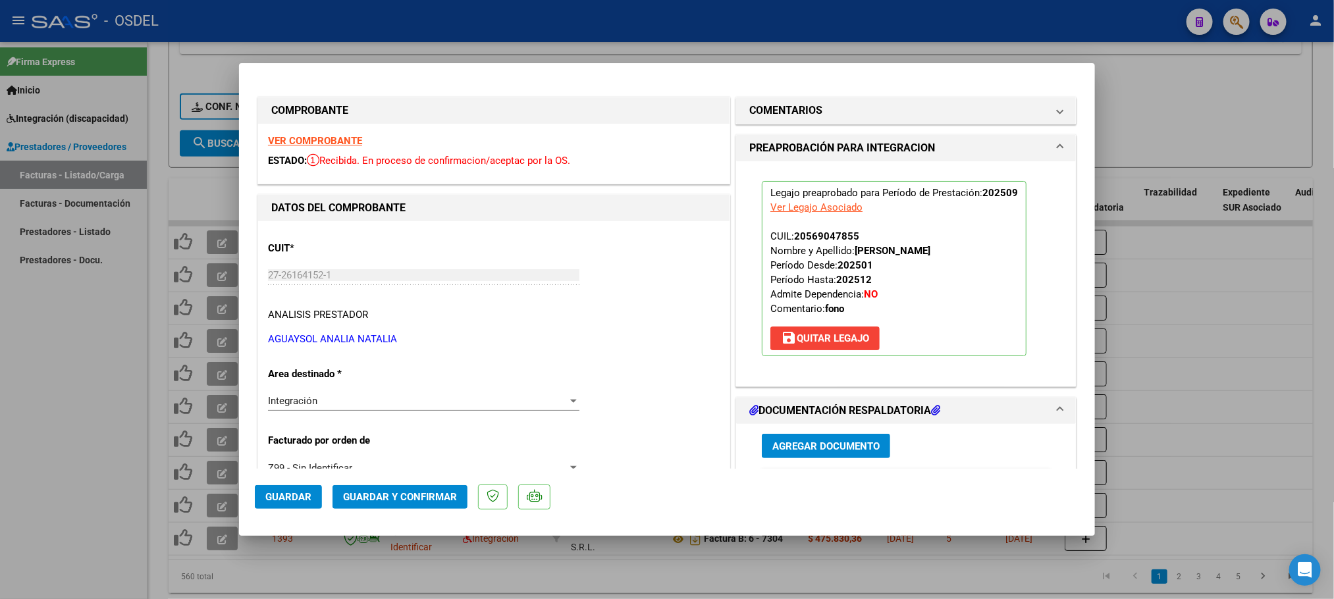
click at [282, 496] on span "Guardar" at bounding box center [288, 497] width 46 height 12
click at [1170, 75] on div at bounding box center [667, 299] width 1334 height 599
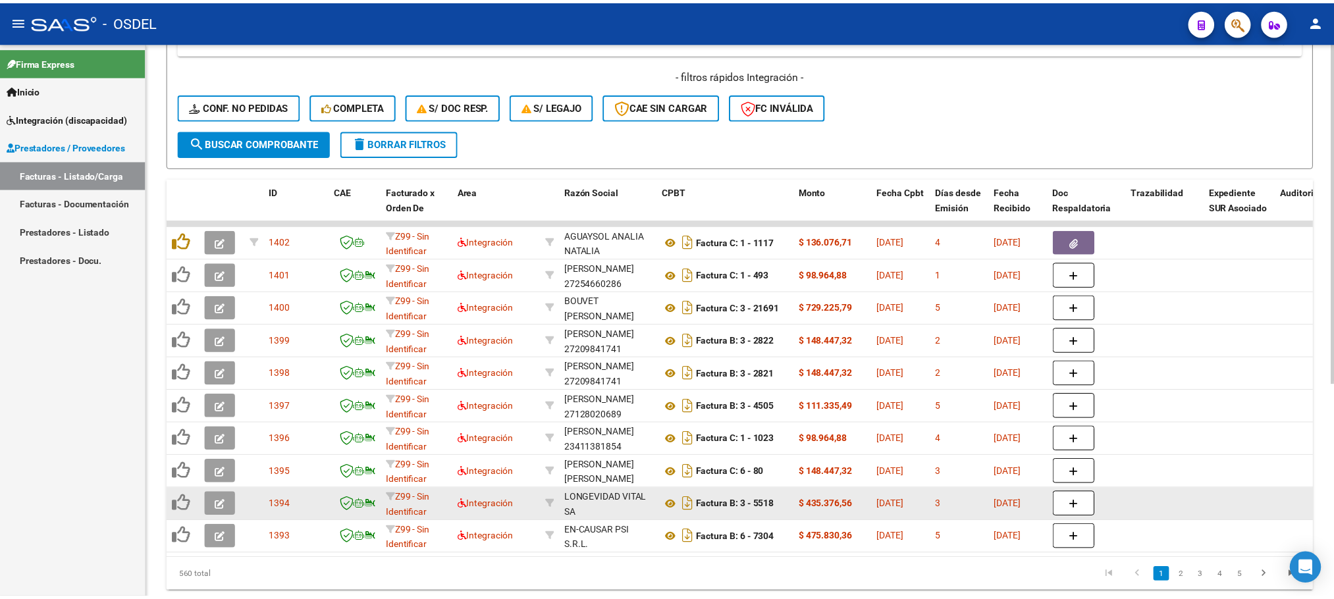
scroll to position [348, 0]
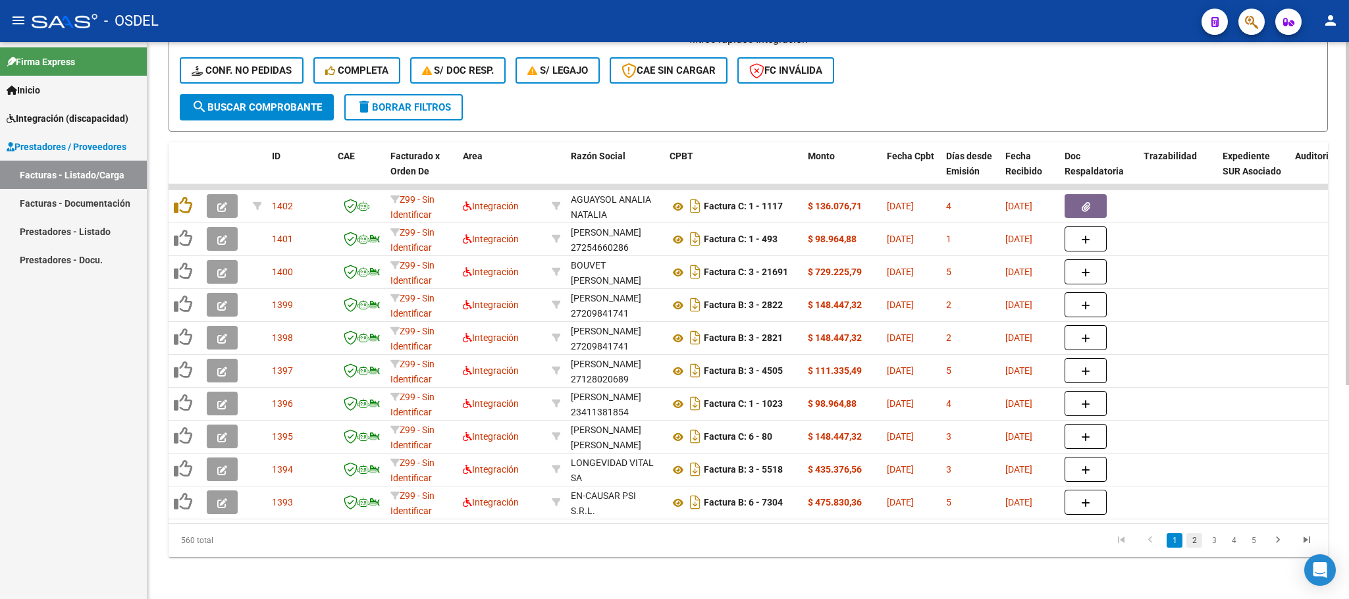
click at [1190, 546] on link "2" at bounding box center [1194, 540] width 16 height 14
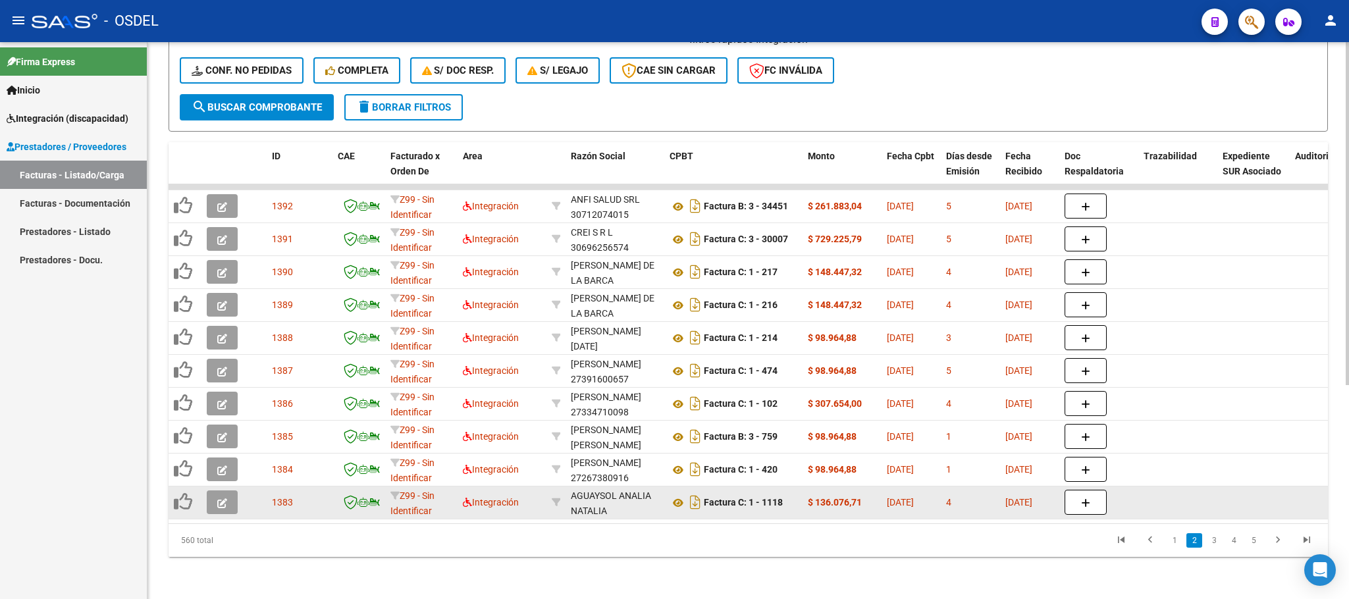
click at [224, 498] on icon "button" at bounding box center [222, 503] width 10 height 10
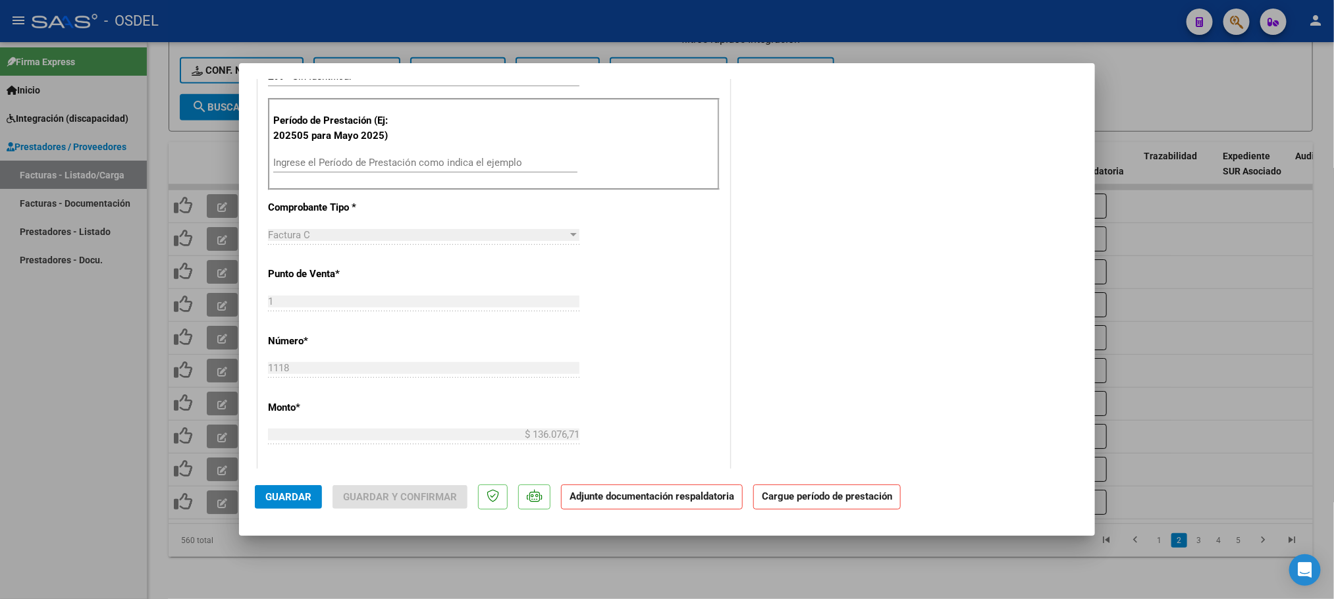
scroll to position [395, 0]
click at [369, 158] on input "Ingrese el Período de Prestación como indica el ejemplo" at bounding box center [425, 159] width 304 height 12
paste input "202509"
type input "202509"
click at [867, 352] on div "COMENTARIOS Comentarios De la Obra Social: Comentarios de la Obra Social (no vi…" at bounding box center [906, 310] width 346 height 1223
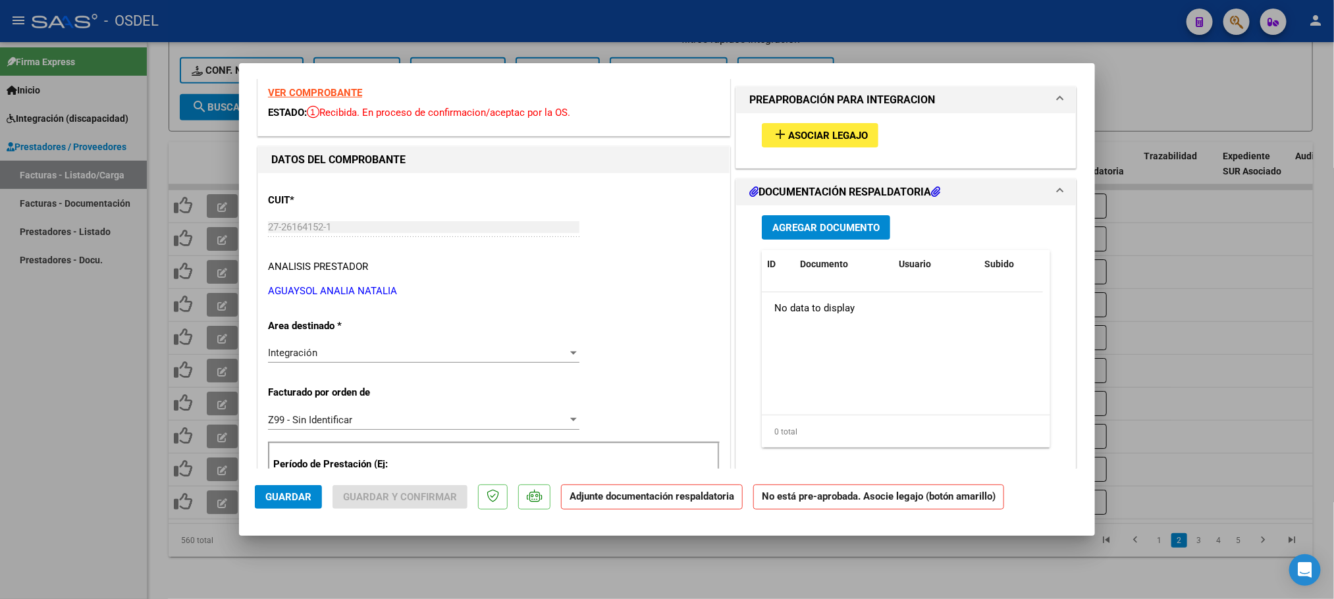
scroll to position [0, 0]
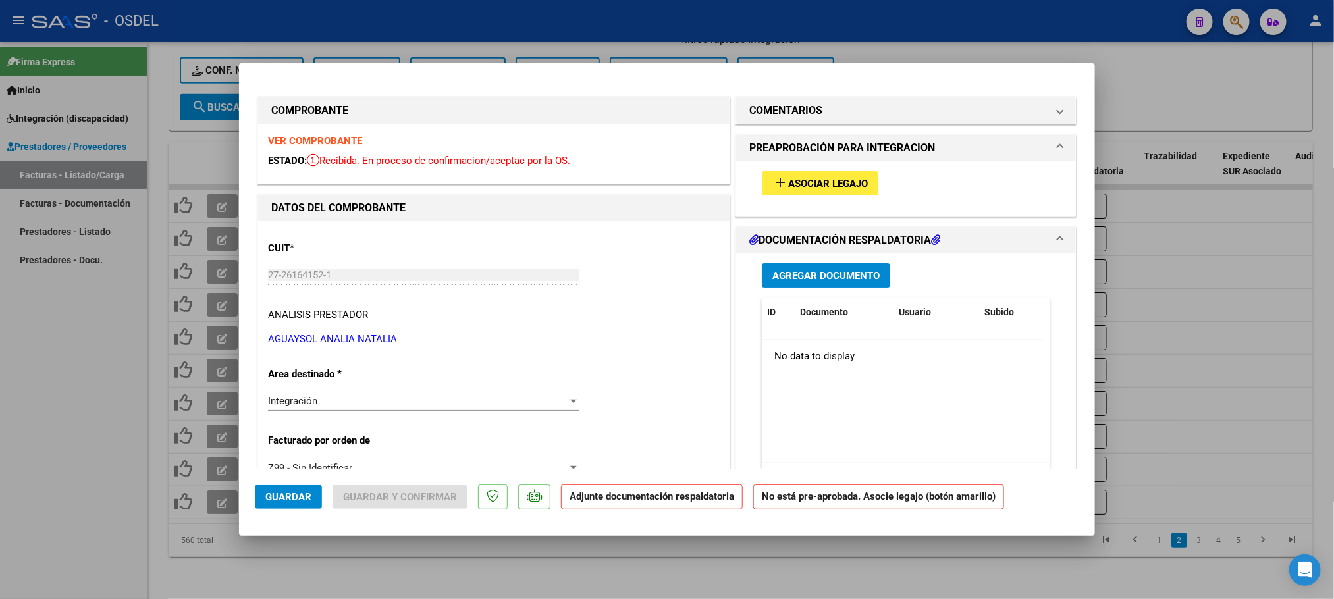
click at [814, 184] on span "Asociar Legajo" at bounding box center [828, 184] width 80 height 12
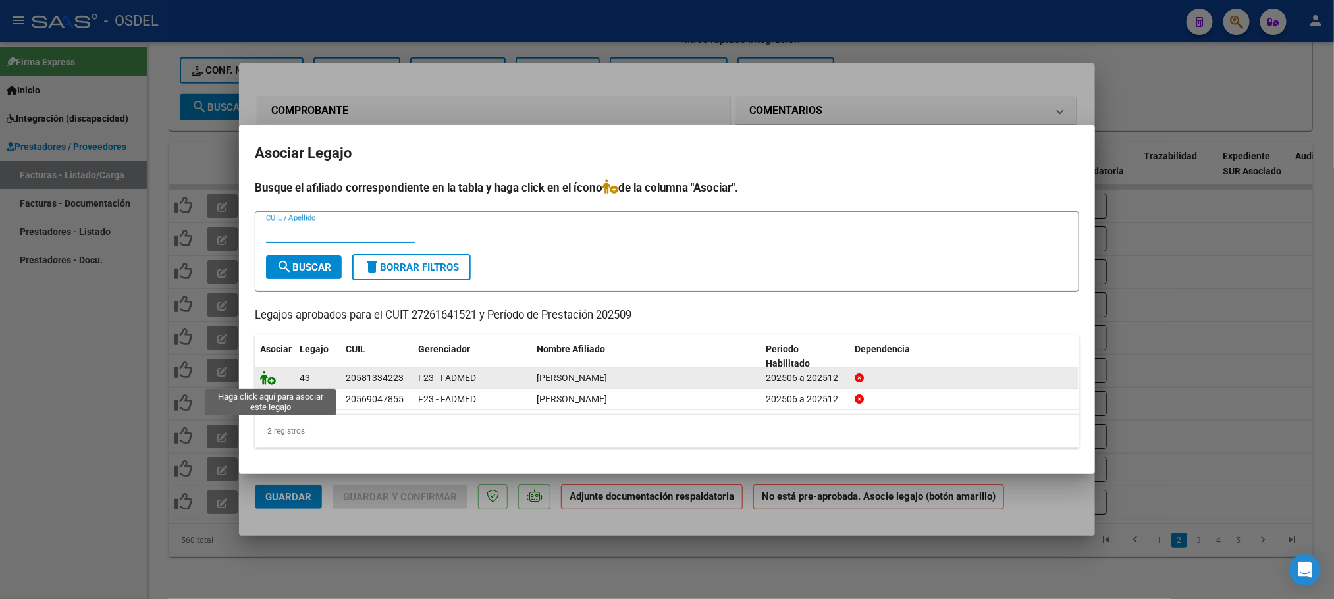
click at [269, 381] on icon at bounding box center [268, 378] width 16 height 14
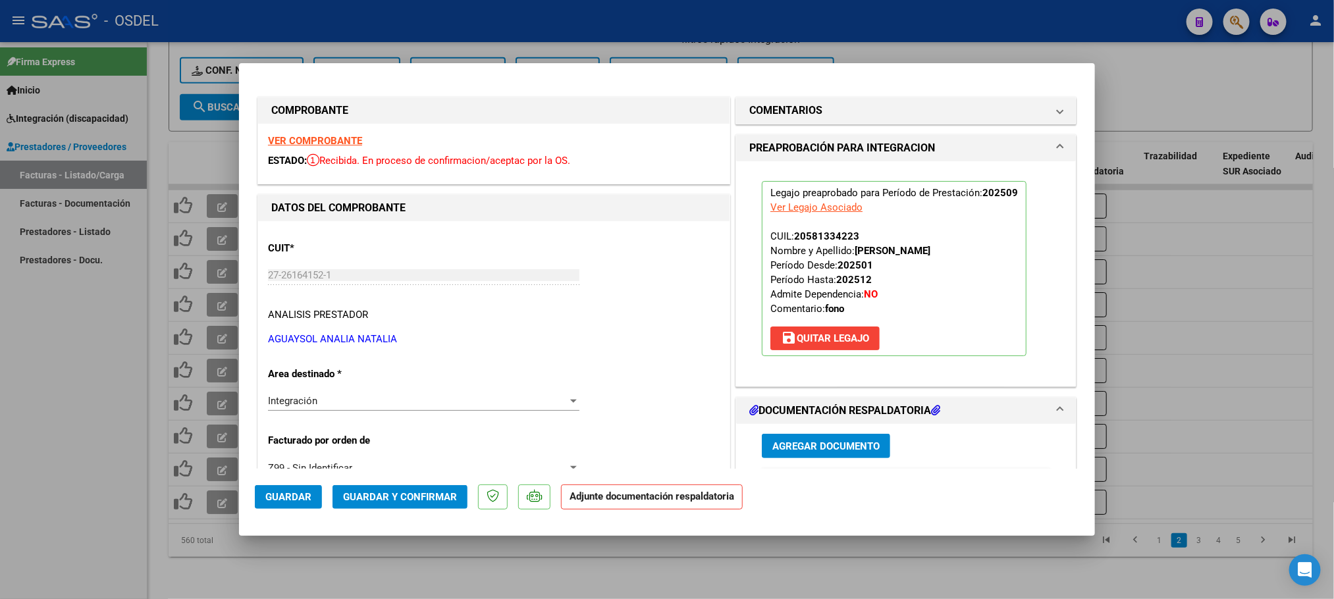
click at [805, 454] on button "Agregar Documento" at bounding box center [826, 446] width 128 height 24
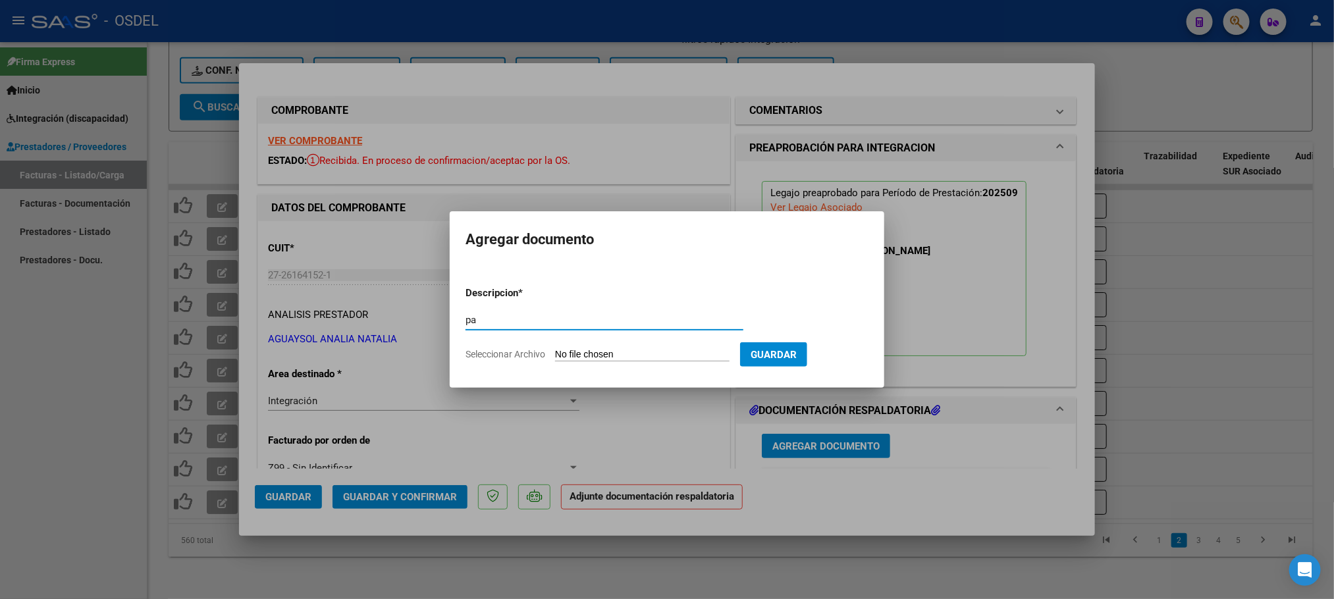
type input "pa"
click at [617, 352] on input "Seleccionar Archivo" at bounding box center [642, 355] width 174 height 13
type input "C:\fakepath\27261641521_011_00001_00001118-[PERSON_NAME].pdf"
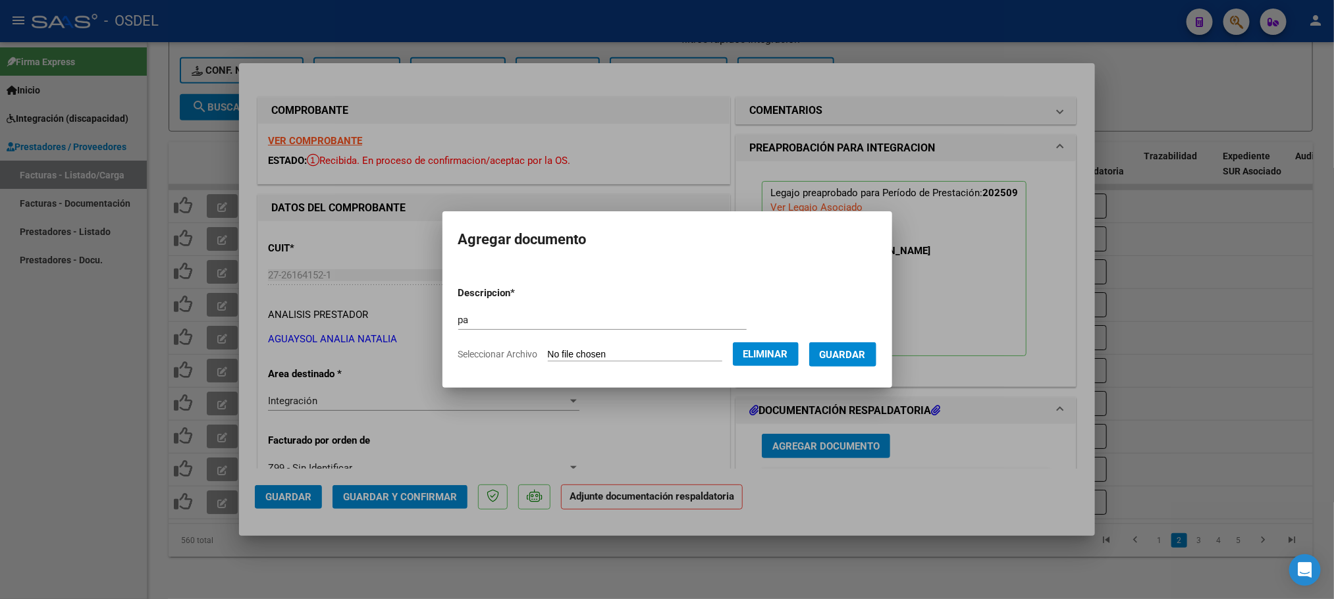
click at [876, 362] on button "Guardar" at bounding box center [842, 354] width 67 height 24
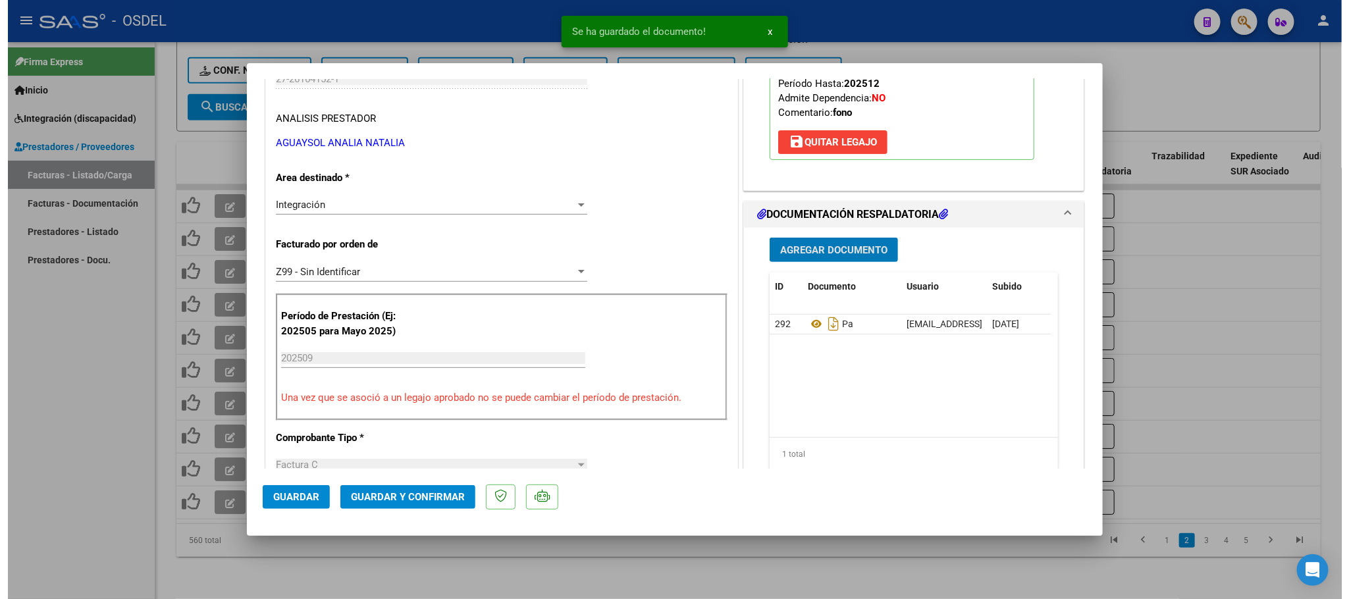
scroll to position [198, 0]
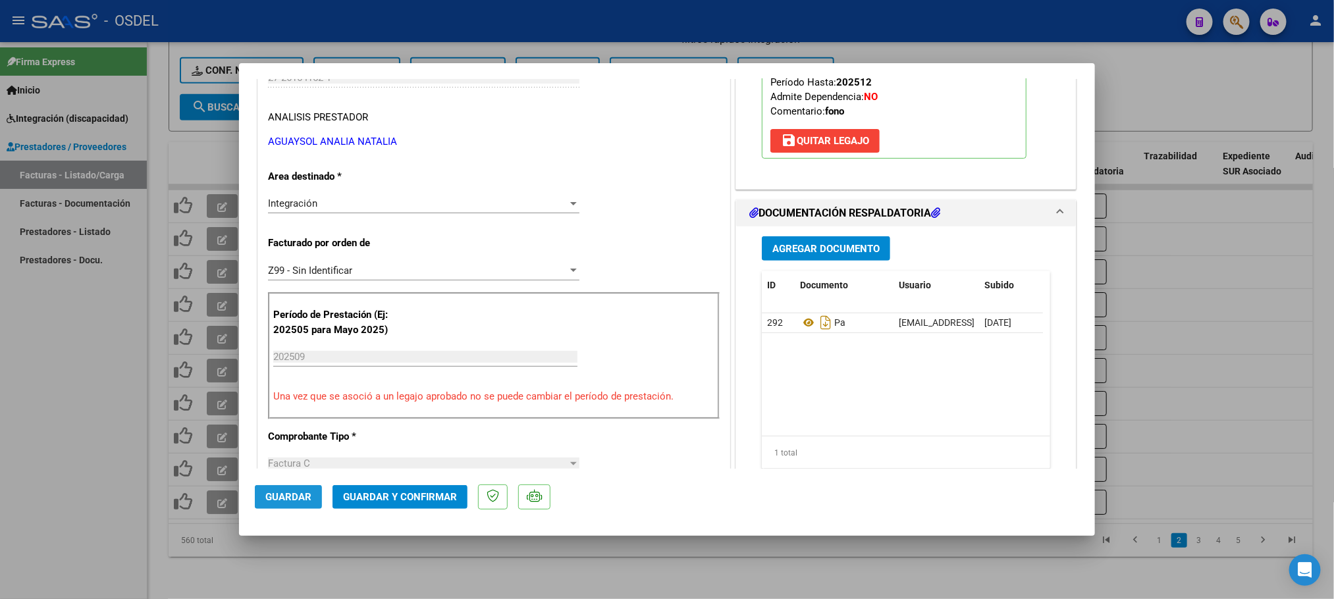
click at [297, 492] on span "Guardar" at bounding box center [288, 497] width 46 height 12
click at [1178, 62] on div at bounding box center [667, 299] width 1334 height 599
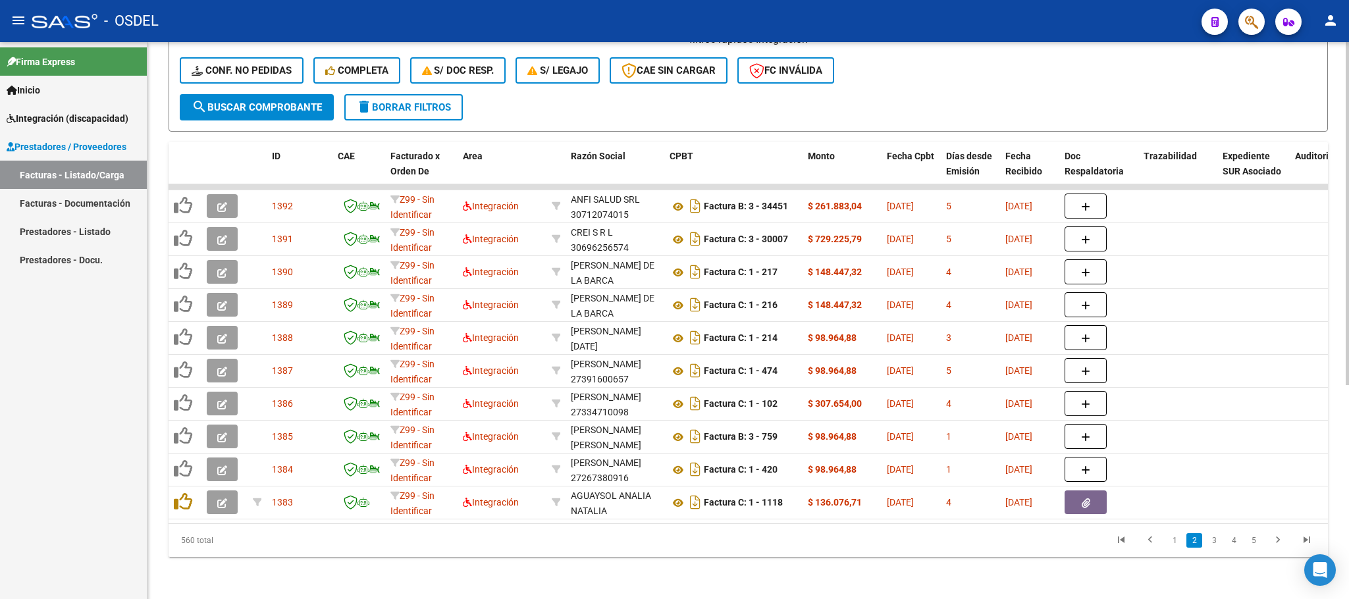
scroll to position [348, 0]
click at [1119, 540] on icon "go to first page" at bounding box center [1121, 542] width 17 height 16
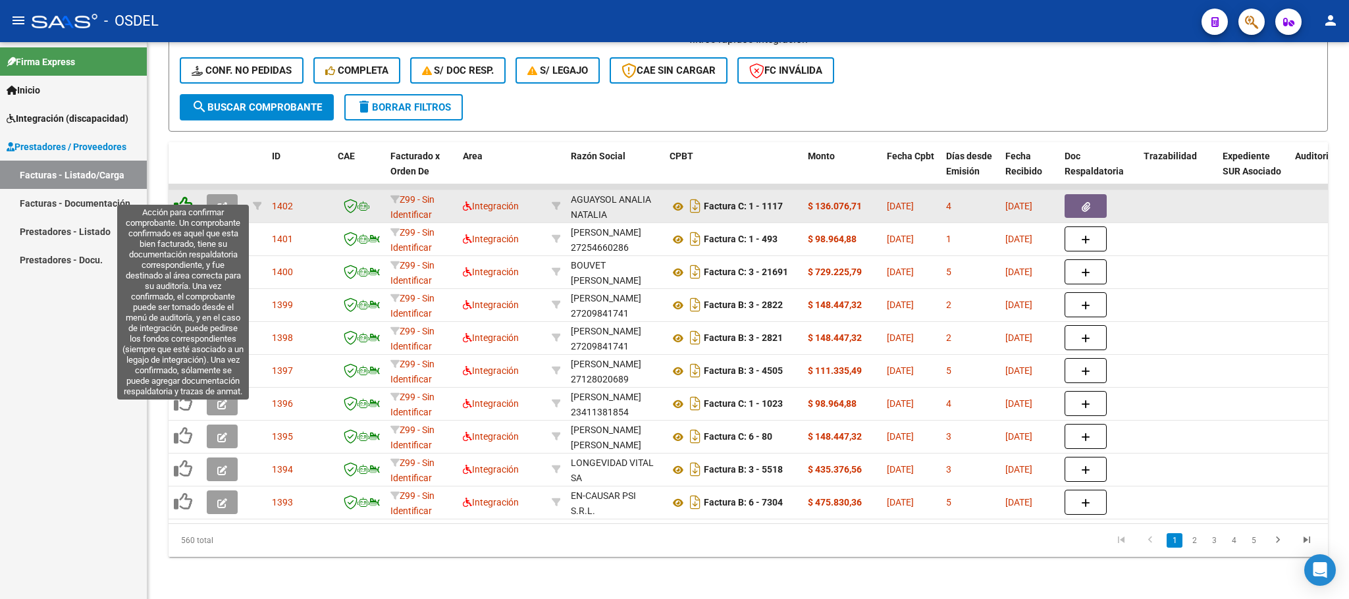
click at [182, 196] on icon at bounding box center [183, 205] width 18 height 18
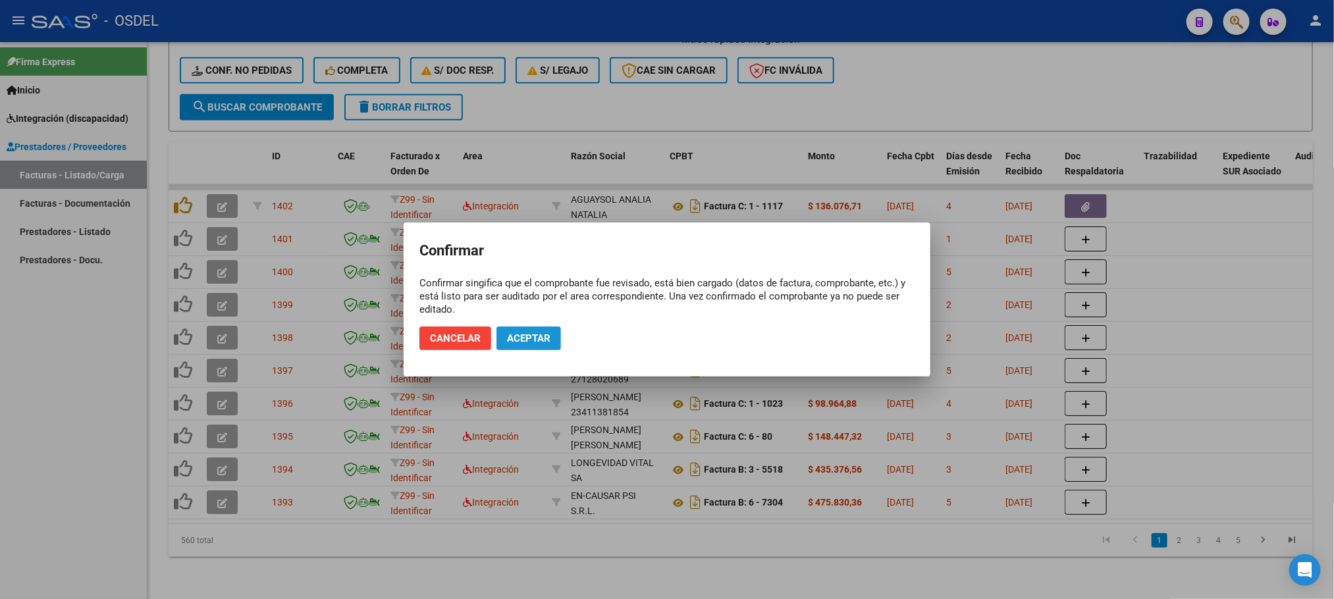
click at [531, 342] on span "Aceptar" at bounding box center [528, 338] width 43 height 12
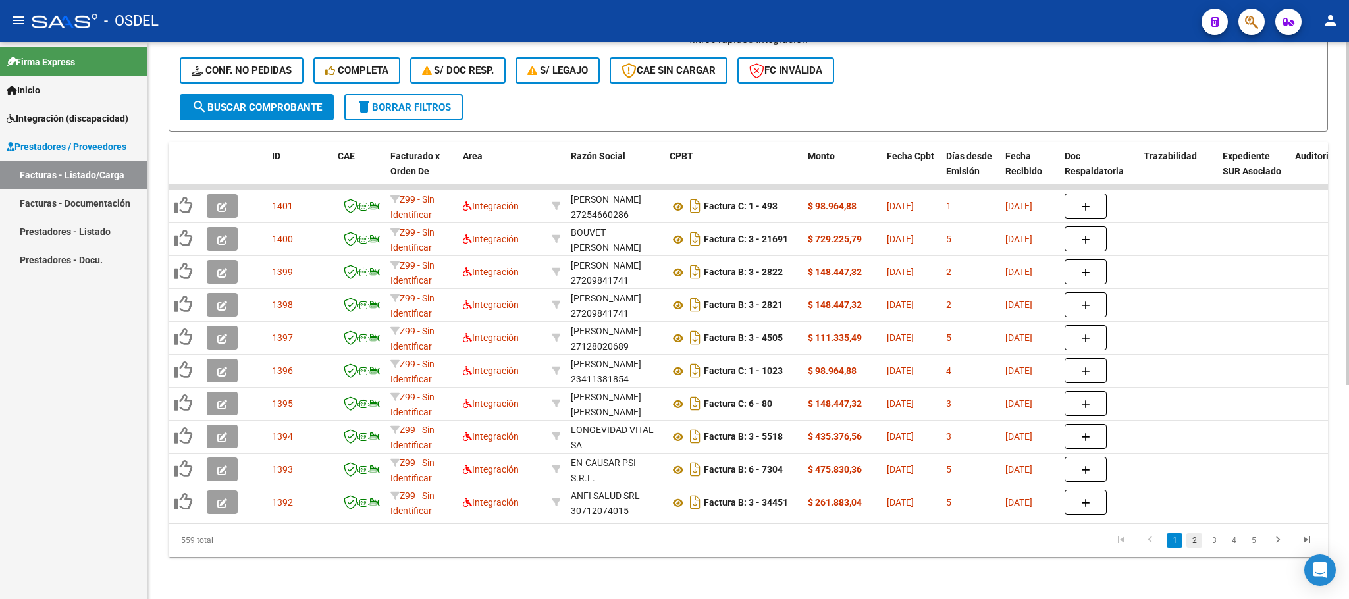
click at [1188, 545] on link "2" at bounding box center [1194, 540] width 16 height 14
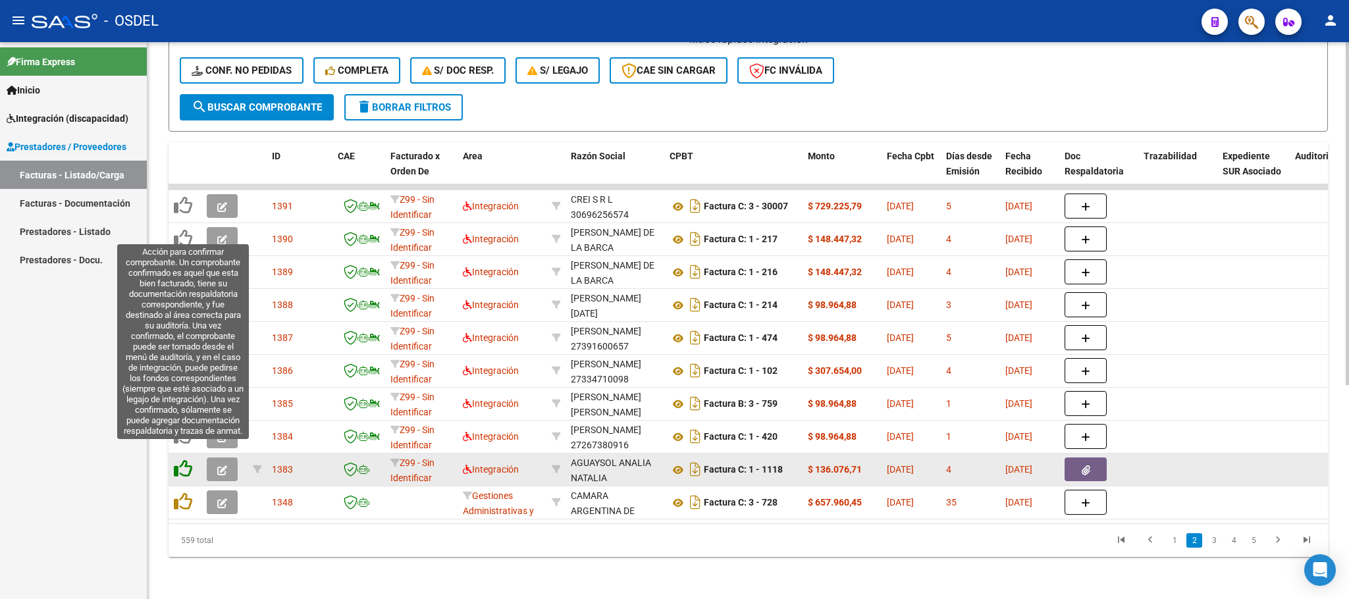
click at [182, 460] on icon at bounding box center [183, 469] width 18 height 18
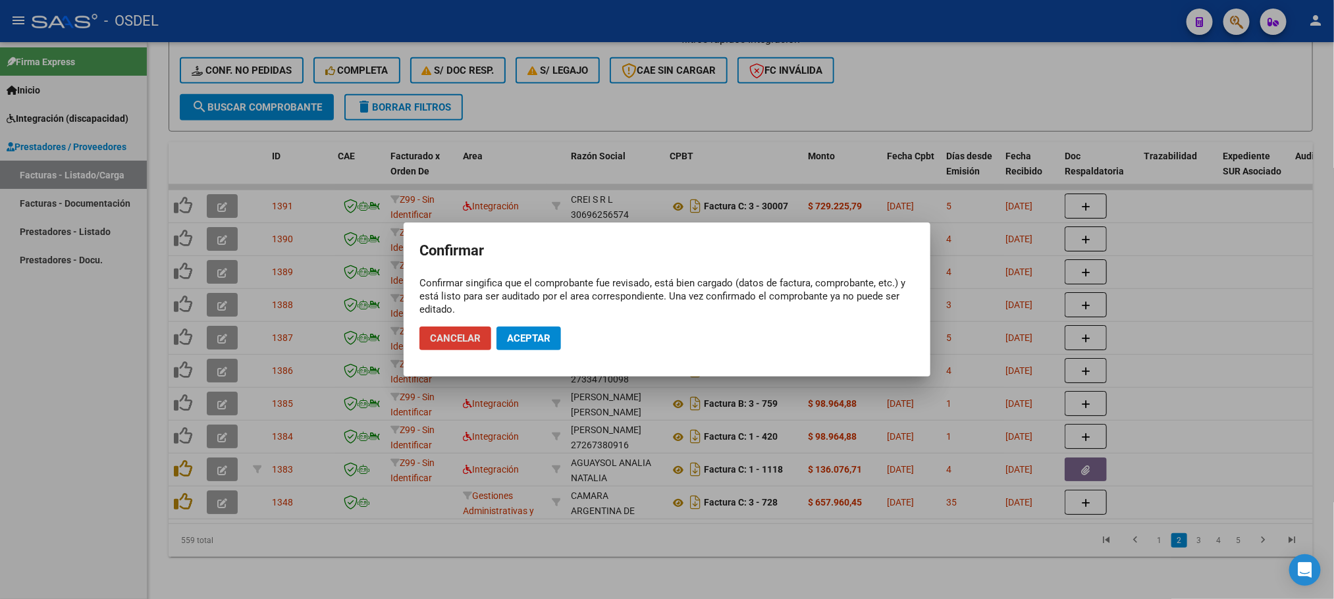
click at [540, 340] on span "Aceptar" at bounding box center [528, 338] width 43 height 12
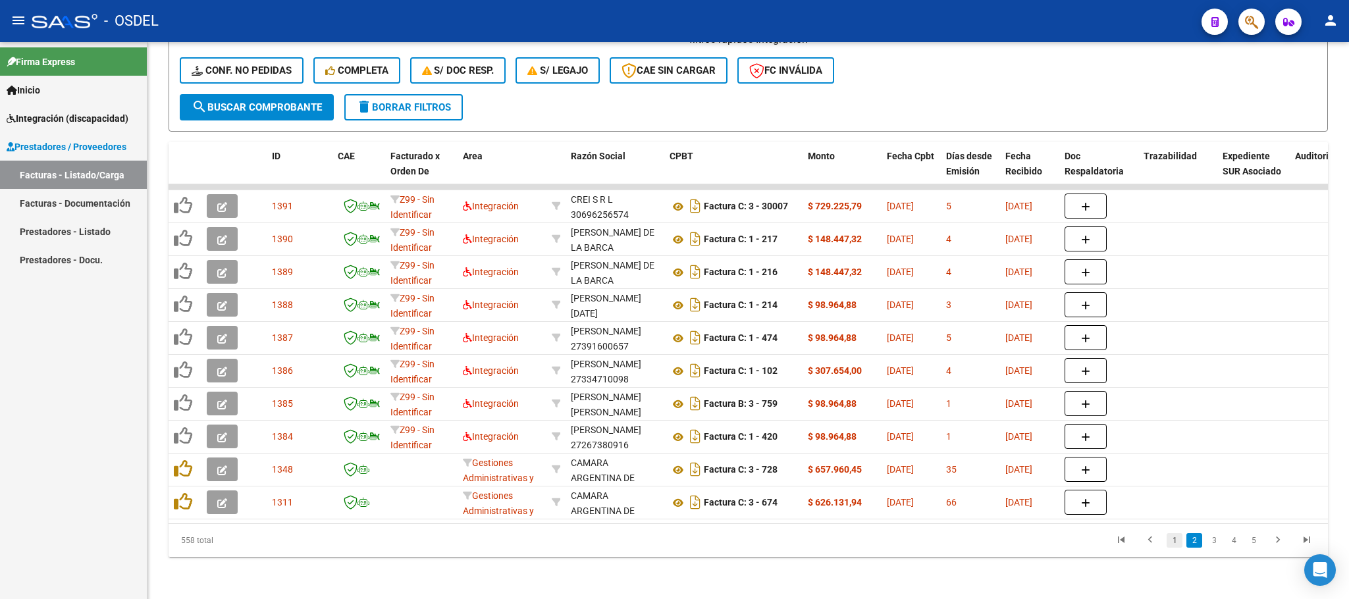
click at [1177, 546] on link "1" at bounding box center [1175, 540] width 16 height 14
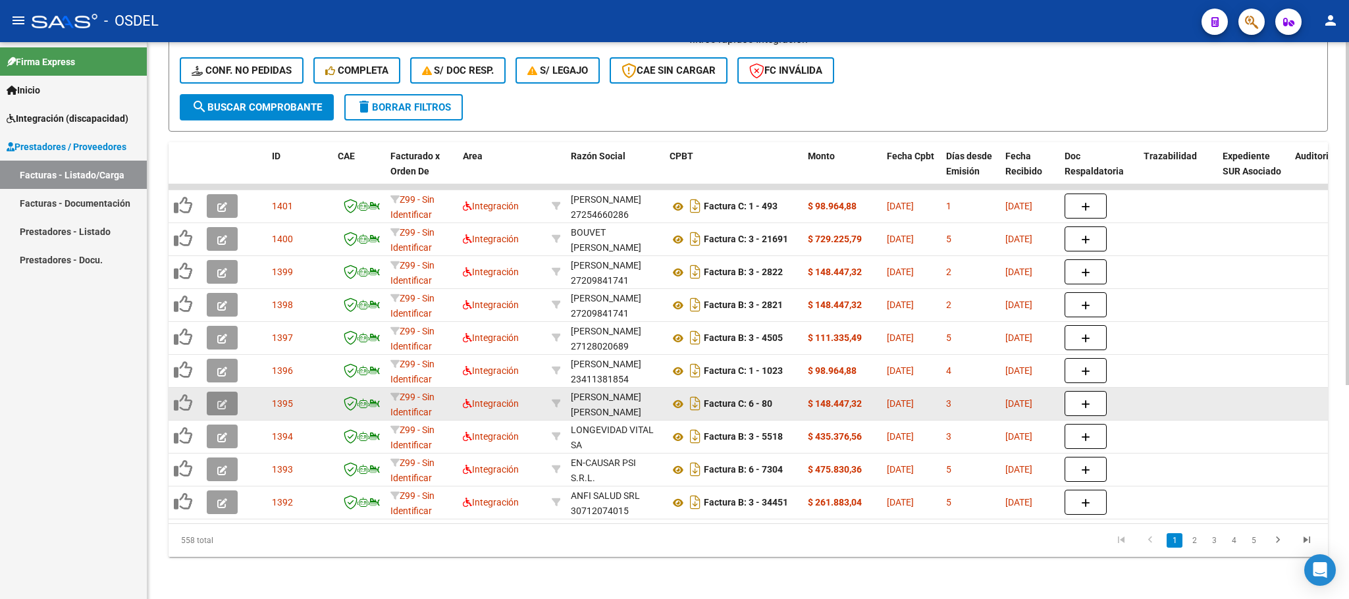
click at [217, 400] on icon "button" at bounding box center [222, 405] width 10 height 10
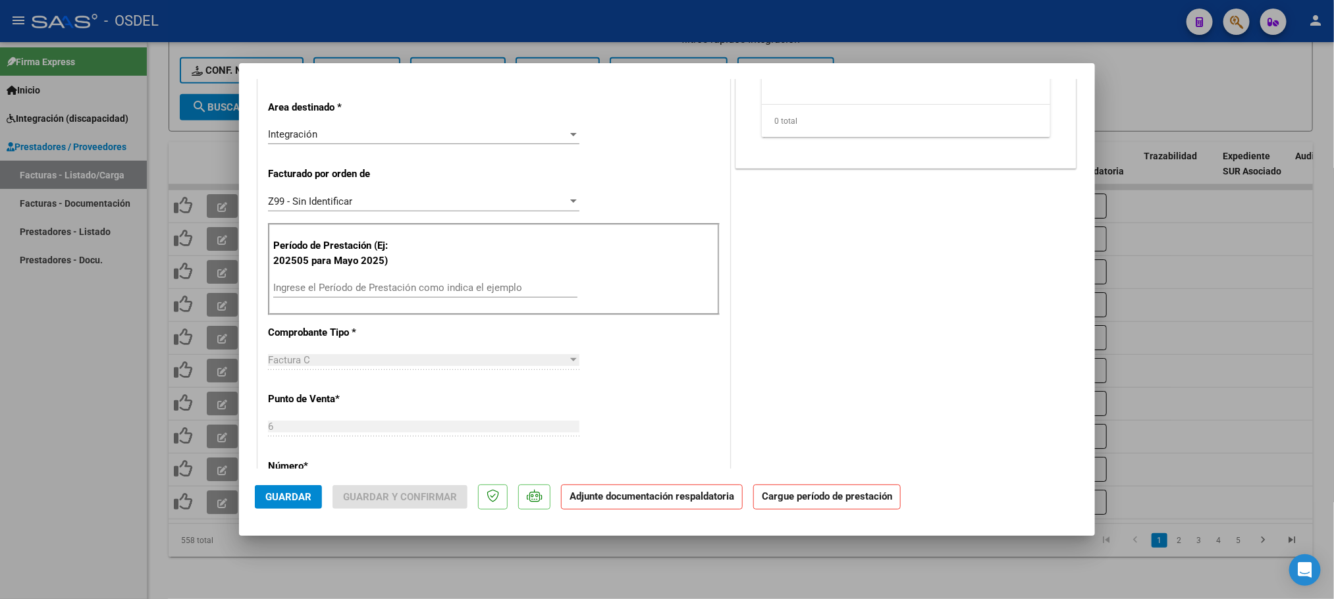
scroll to position [395, 0]
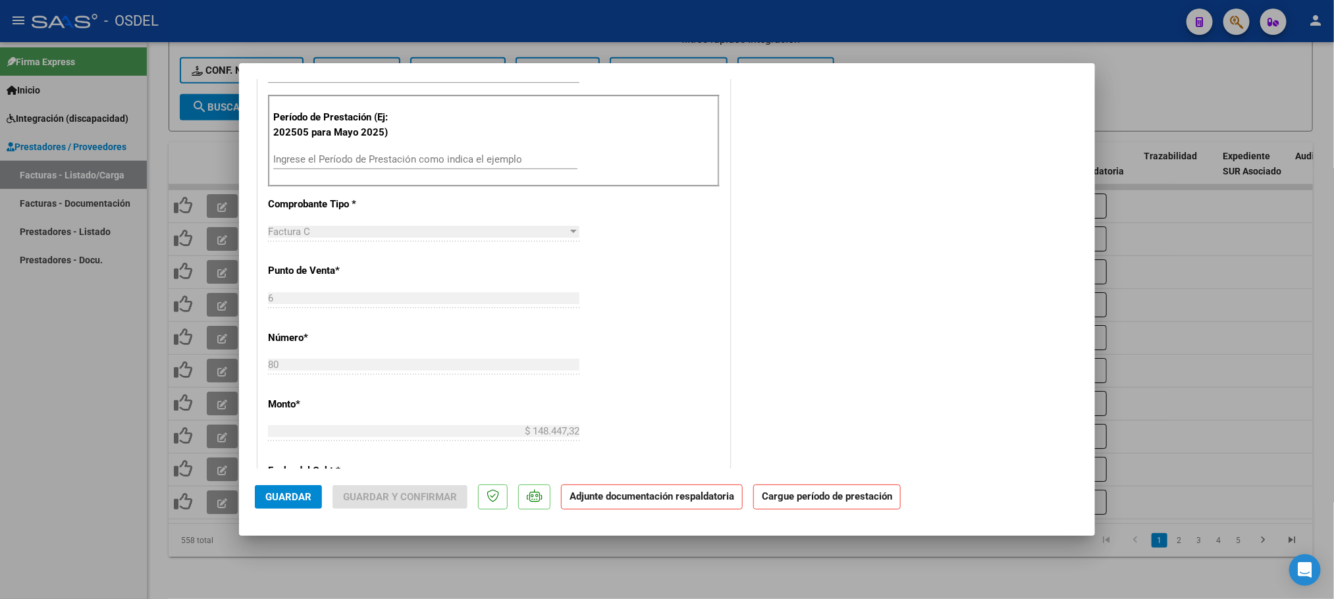
click at [332, 158] on input "Ingrese el Período de Prestación como indica el ejemplo" at bounding box center [425, 159] width 304 height 12
paste input "202509"
type input "202509"
click at [807, 261] on div "COMENTARIOS Comentarios De la Obra Social: Comentarios de la Obra Social (no vi…" at bounding box center [906, 310] width 346 height 1223
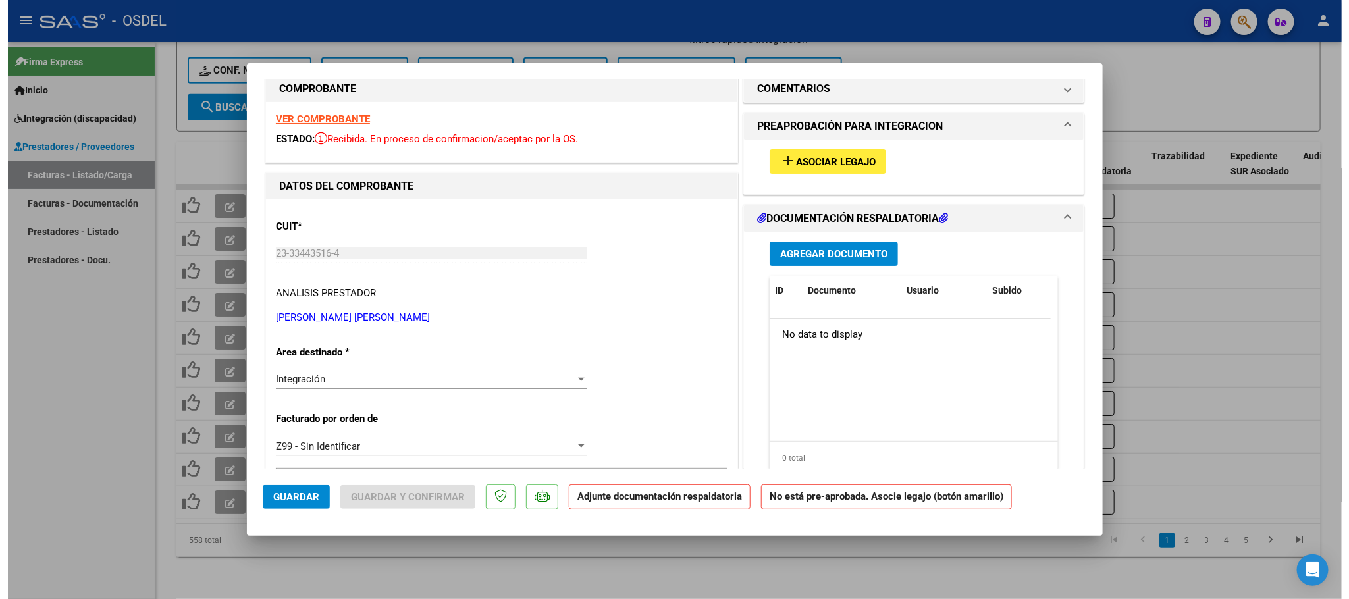
scroll to position [0, 0]
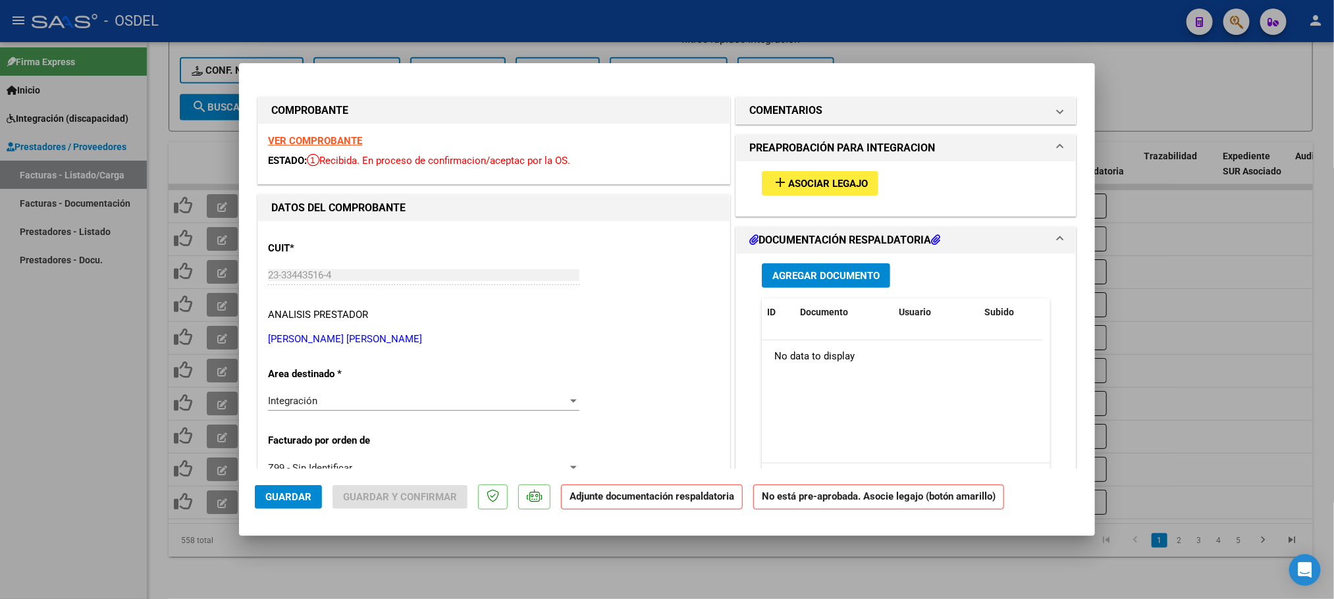
click at [839, 178] on span "Asociar Legajo" at bounding box center [828, 184] width 80 height 12
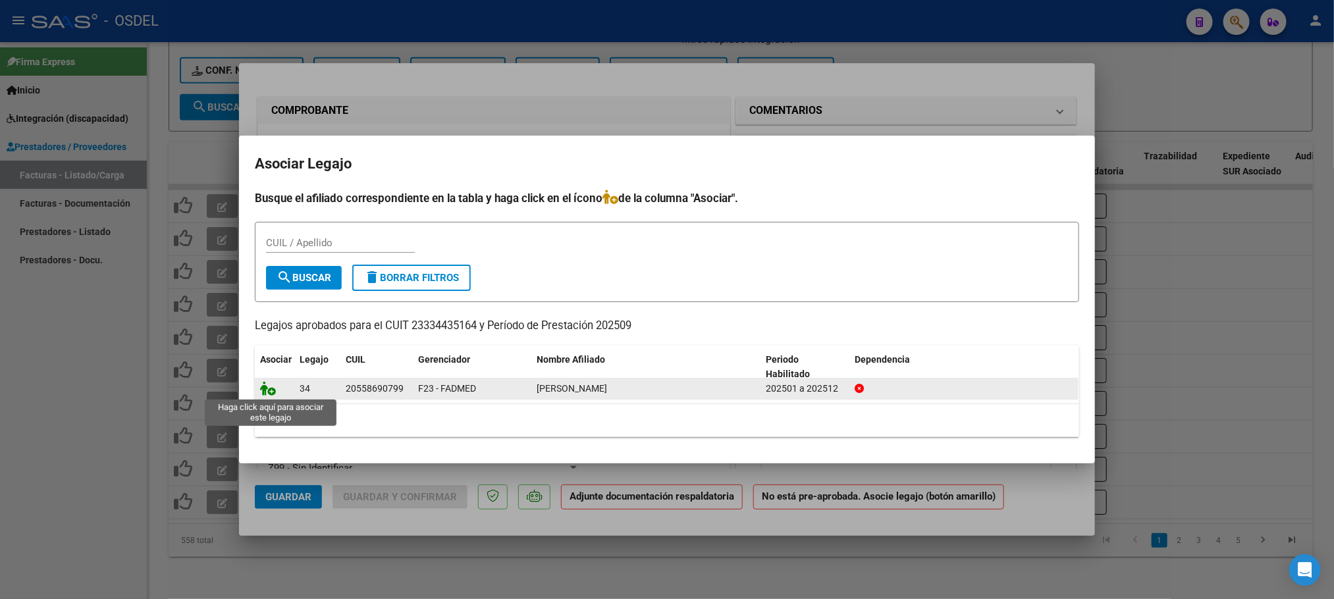
click at [267, 389] on icon at bounding box center [268, 388] width 16 height 14
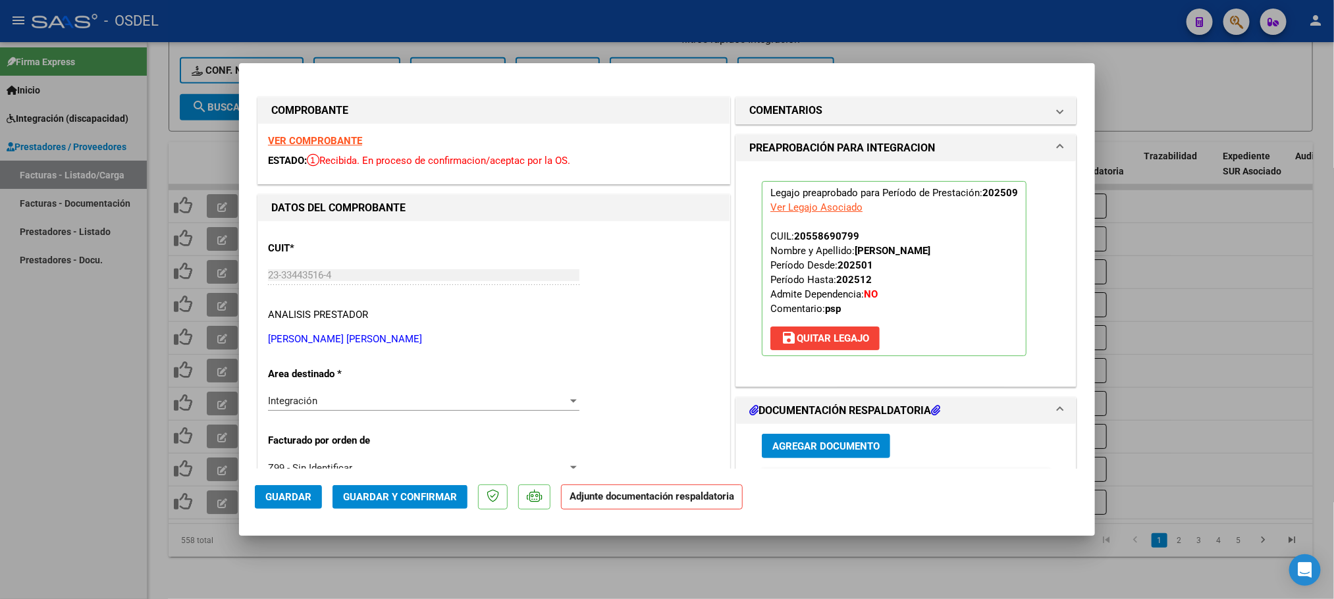
click at [822, 445] on span "Agregar Documento" at bounding box center [825, 446] width 107 height 12
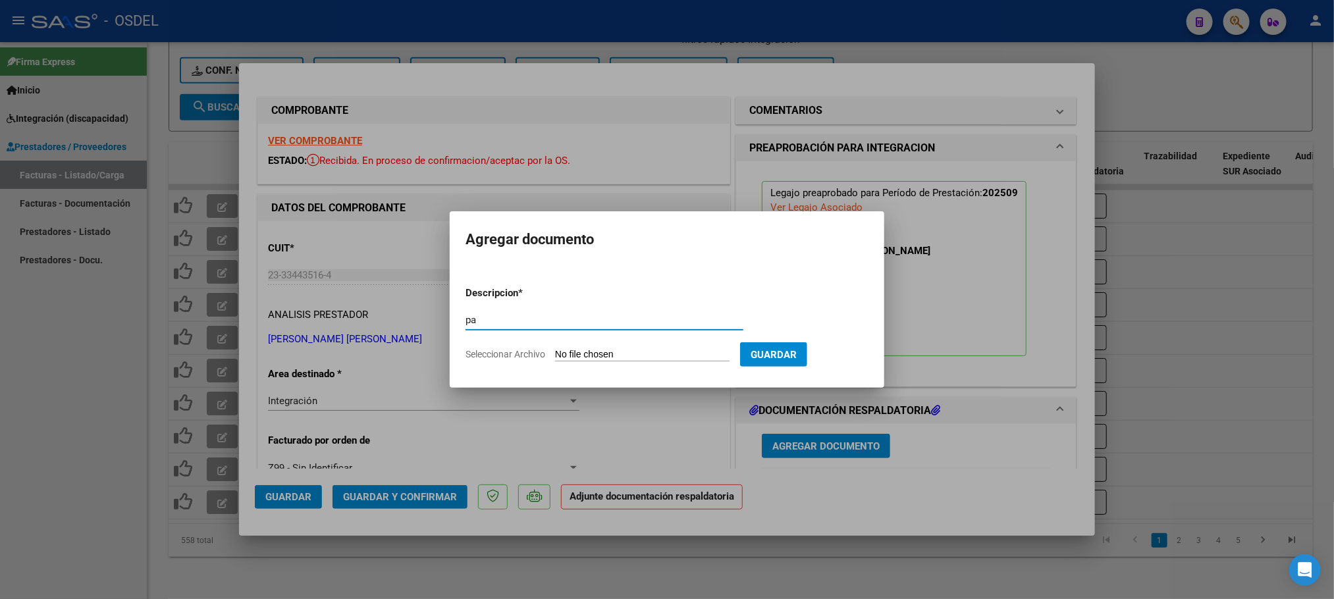
type input "pa"
click at [797, 346] on button "Guardar" at bounding box center [773, 354] width 67 height 24
click at [624, 346] on form "Descripcion * pa Escriba aquí una descripcion Seleccionar Archivo Guardar" at bounding box center [666, 324] width 403 height 96
click at [617, 360] on input "Seleccionar Archivo" at bounding box center [642, 355] width 174 height 13
type input "C:\fakepath\pa-23334435164_80.pdf"
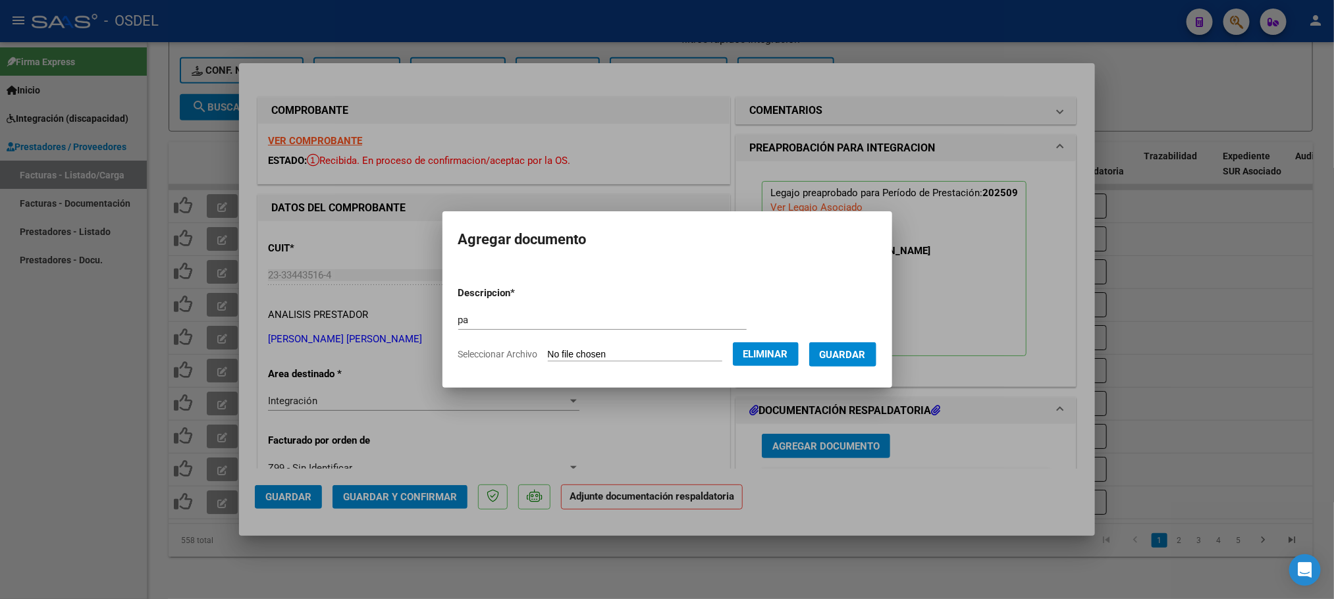
click at [857, 352] on span "Guardar" at bounding box center [843, 355] width 46 height 12
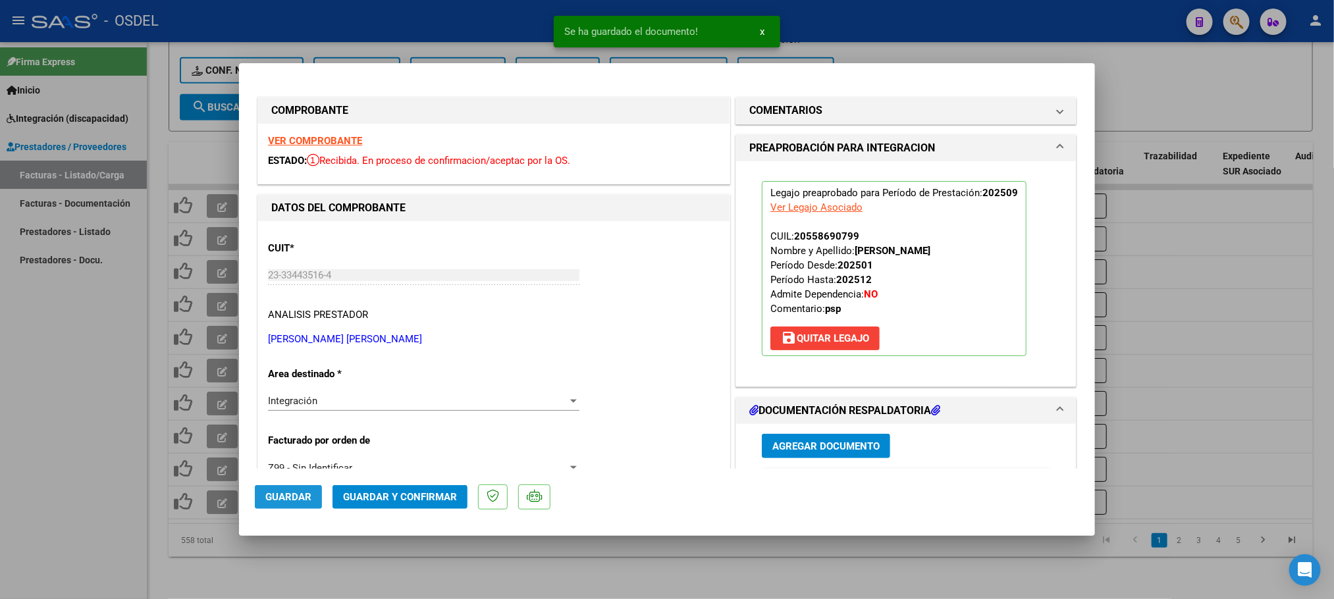
click at [273, 496] on span "Guardar" at bounding box center [288, 497] width 46 height 12
click at [1192, 82] on div at bounding box center [667, 299] width 1334 height 599
type input "$ 0,00"
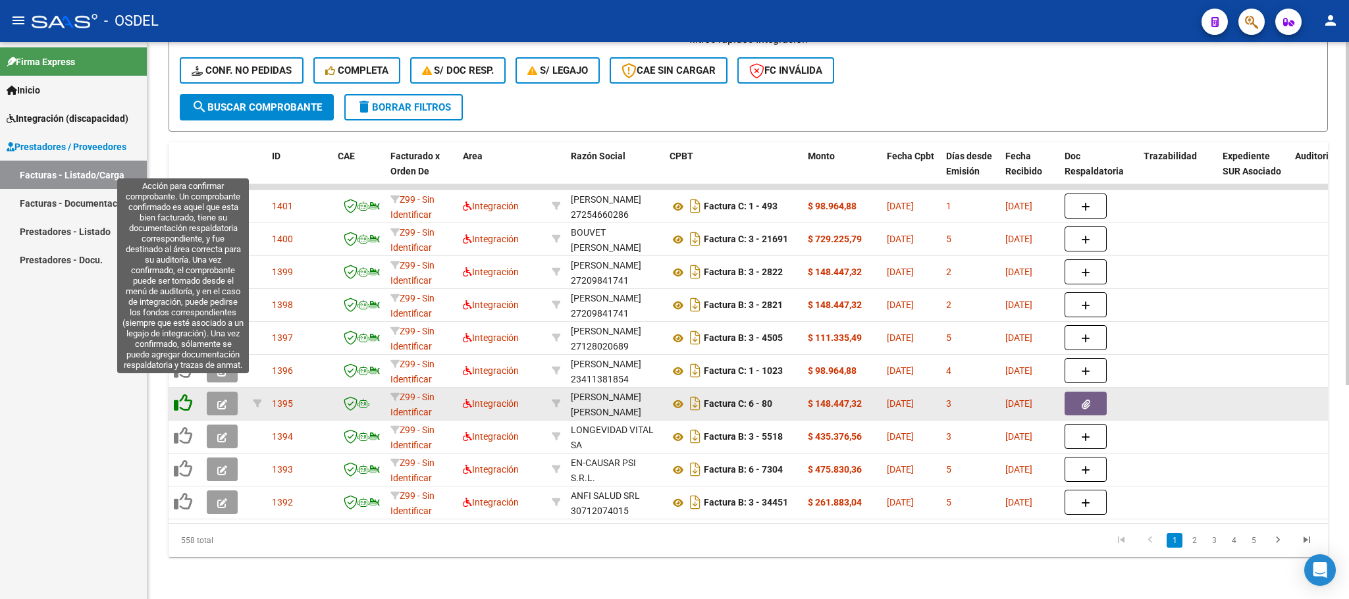
click at [182, 394] on icon at bounding box center [183, 403] width 18 height 18
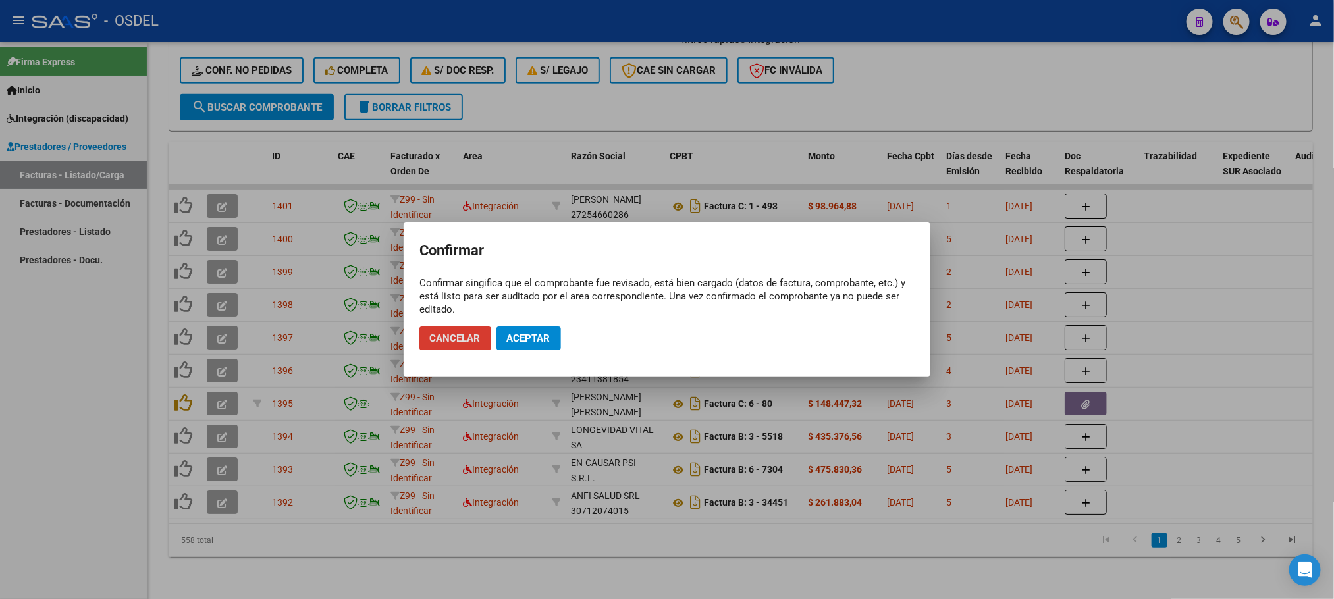
click at [555, 336] on button "Aceptar" at bounding box center [528, 339] width 65 height 24
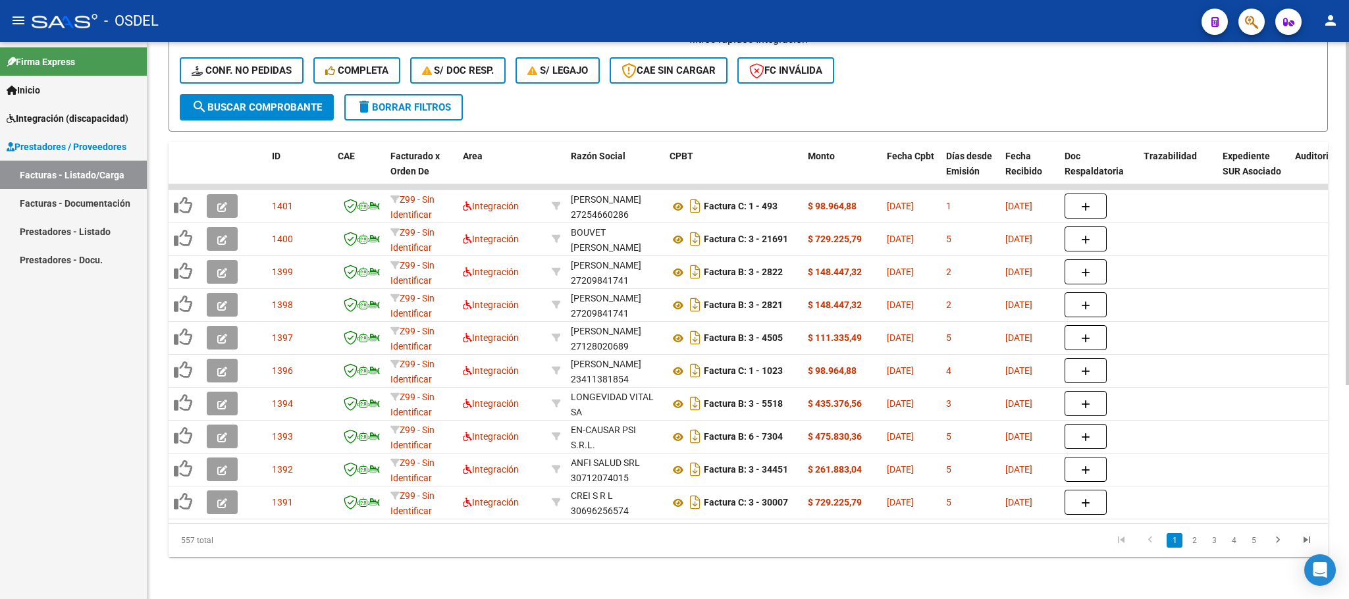
click at [820, 559] on div "Video tutorial PRESTADORES -> Listado de CPBTs Emitidos por Prestadores / Prove…" at bounding box center [748, 154] width 1202 height 889
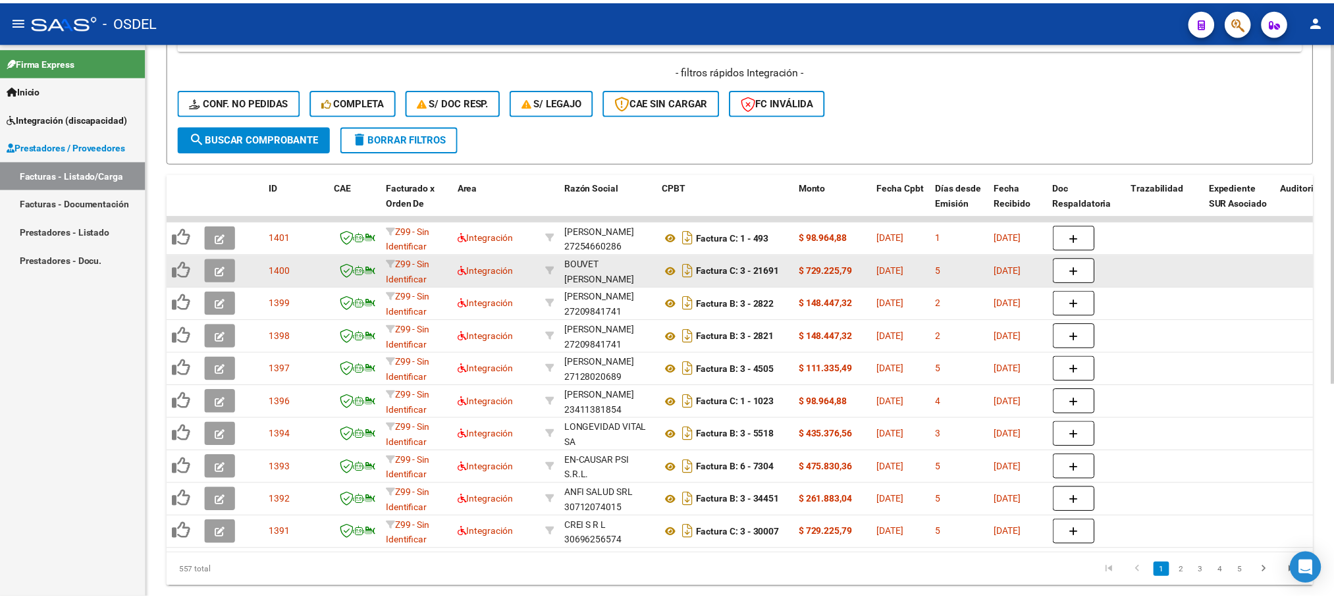
scroll to position [348, 0]
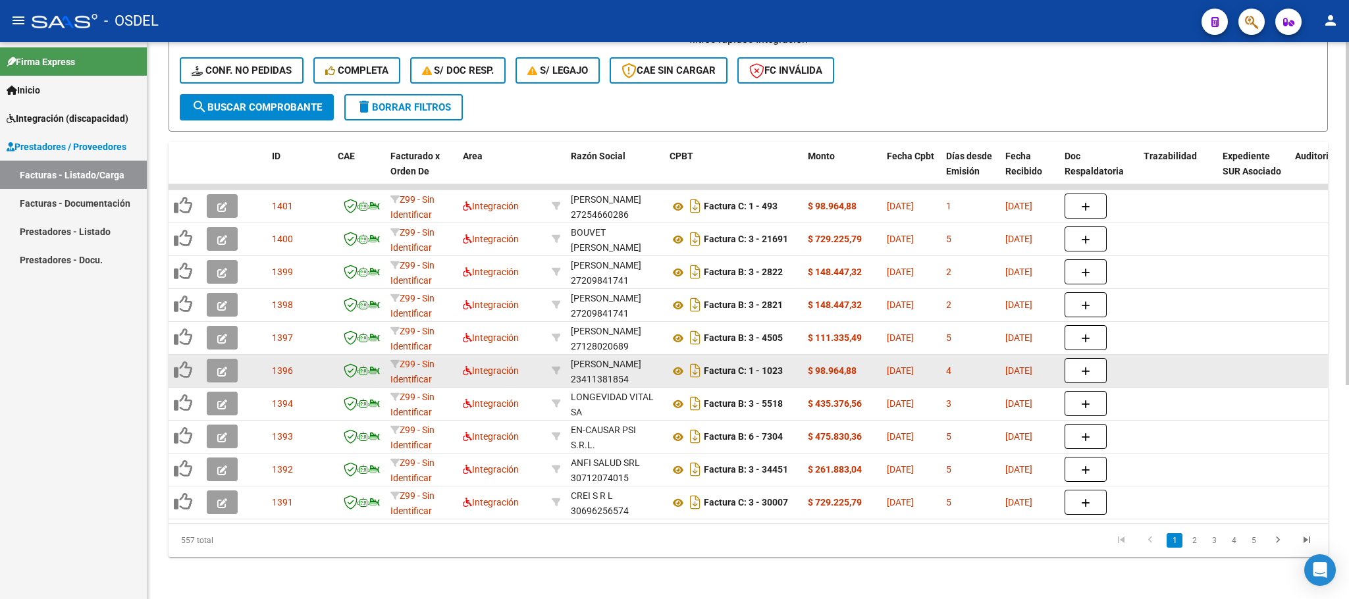
click at [228, 359] on button "button" at bounding box center [222, 371] width 31 height 24
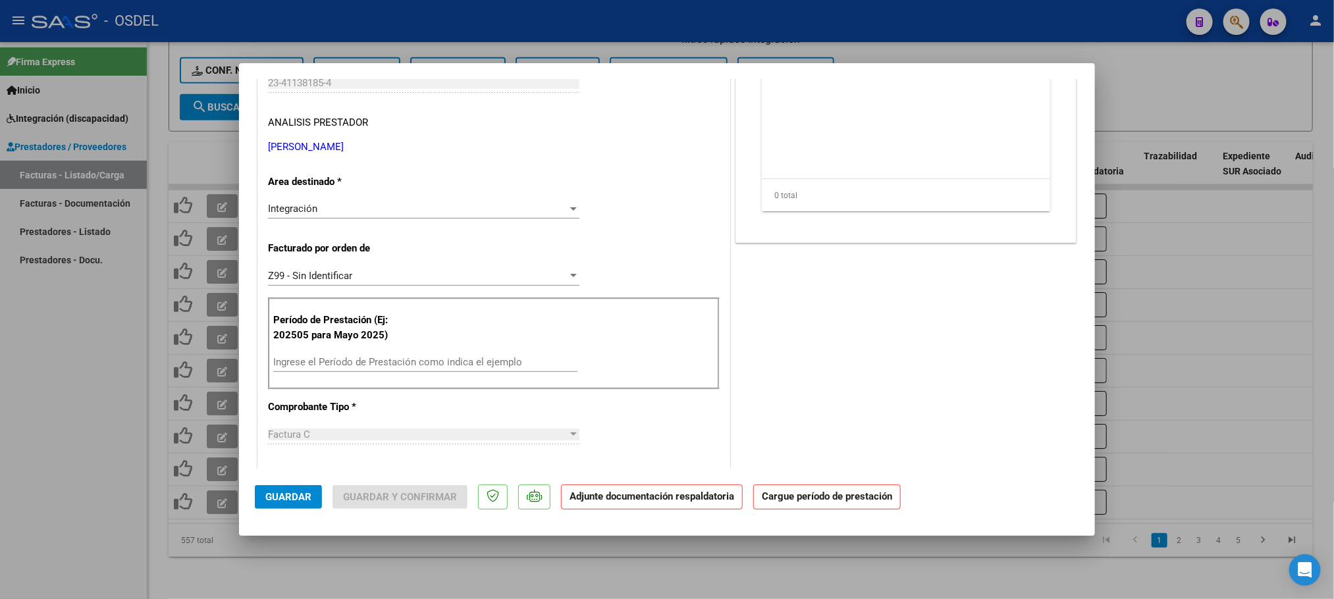
scroll to position [198, 0]
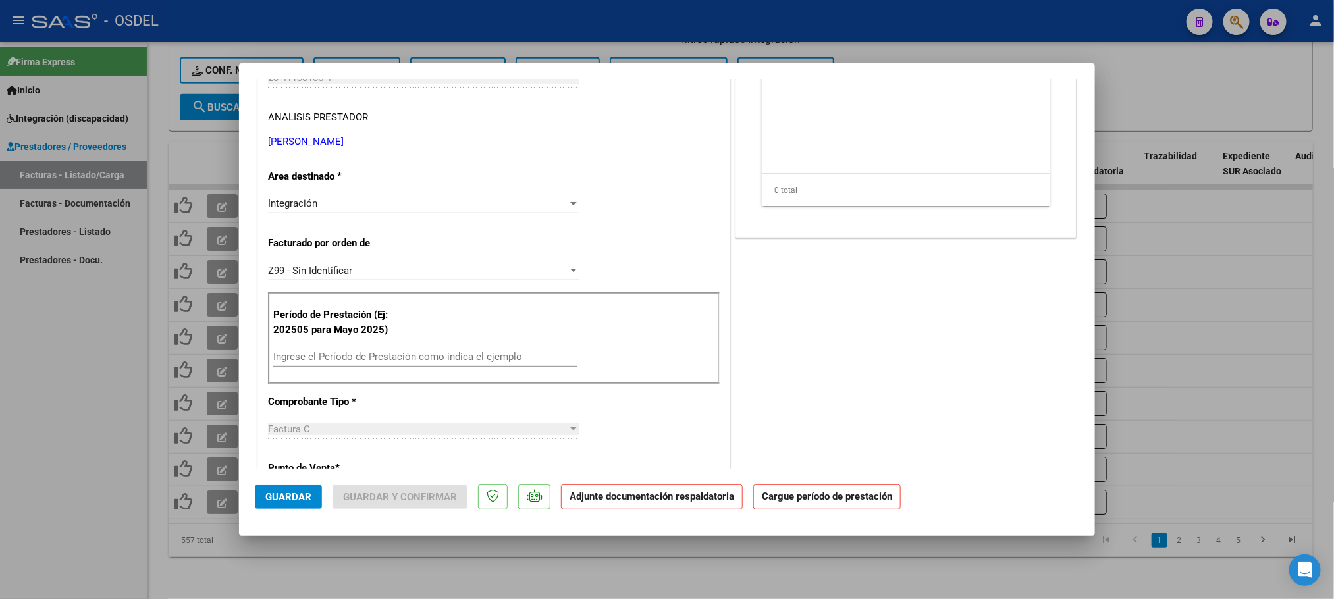
click at [312, 352] on div "Ingrese el Período de Prestación como indica el ejemplo" at bounding box center [425, 357] width 304 height 20
click at [315, 358] on input "Ingrese el Período de Prestación como indica el ejemplo" at bounding box center [425, 357] width 304 height 12
paste input "202509"
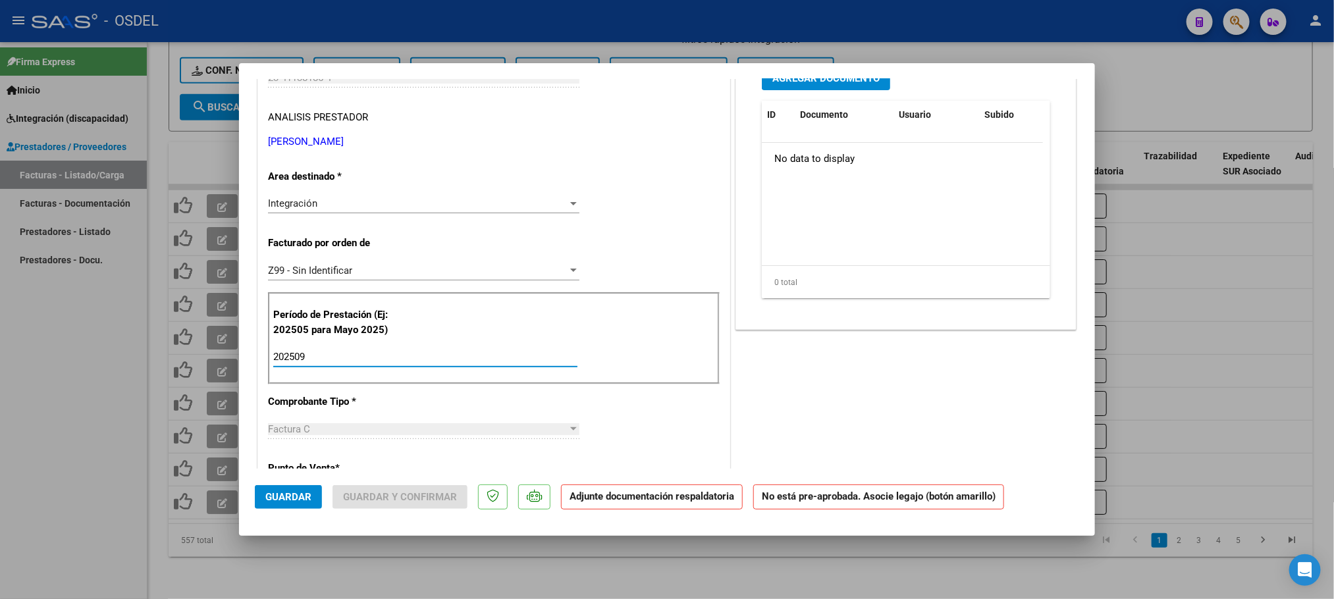
type input "202509"
click at [911, 385] on div "COMENTARIOS Comentarios De la Obra Social: Comentarios de la Obra Social (no vi…" at bounding box center [906, 508] width 346 height 1223
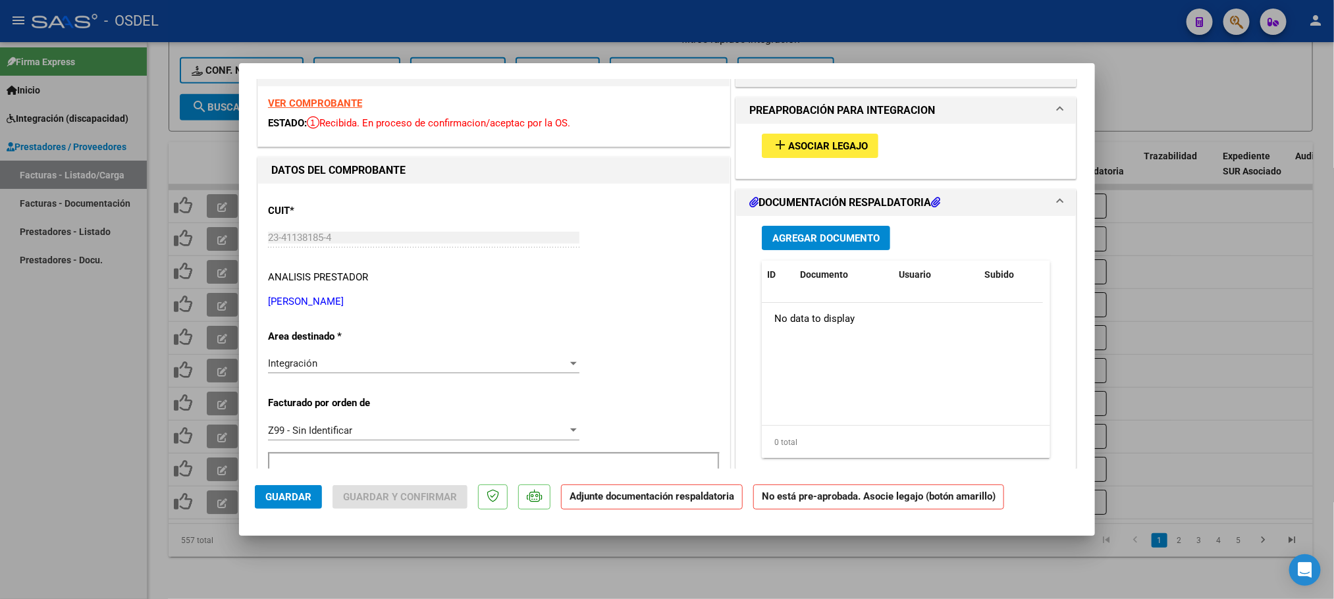
scroll to position [0, 0]
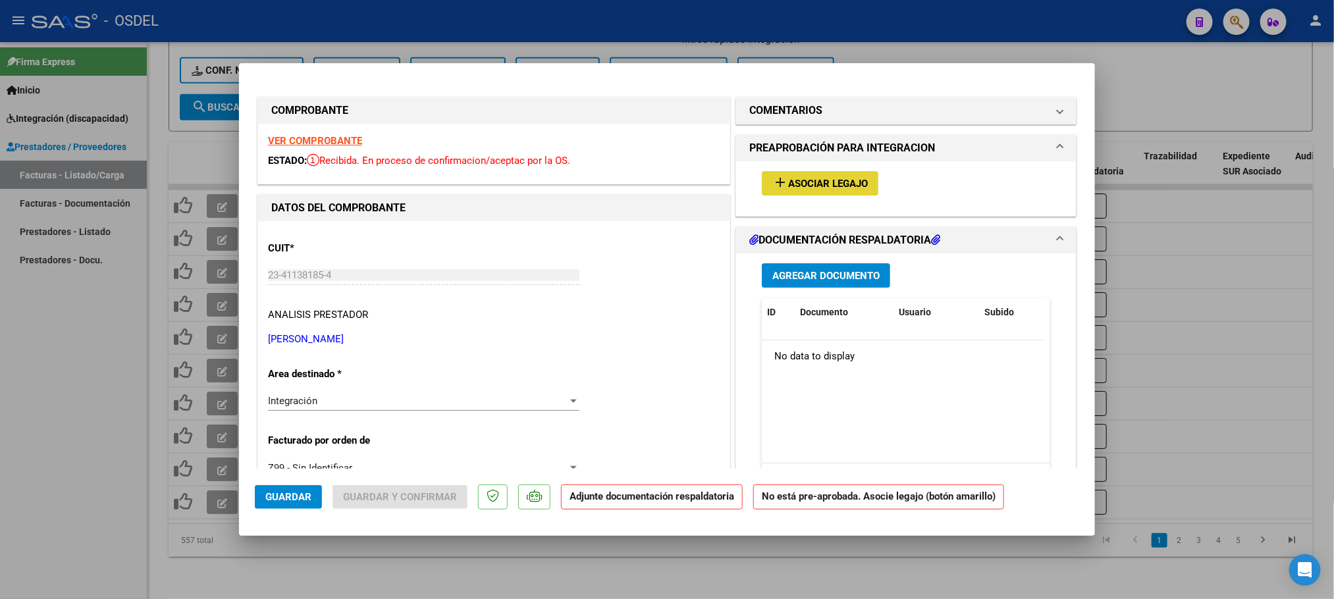
click at [828, 178] on span "Asociar Legajo" at bounding box center [828, 184] width 80 height 12
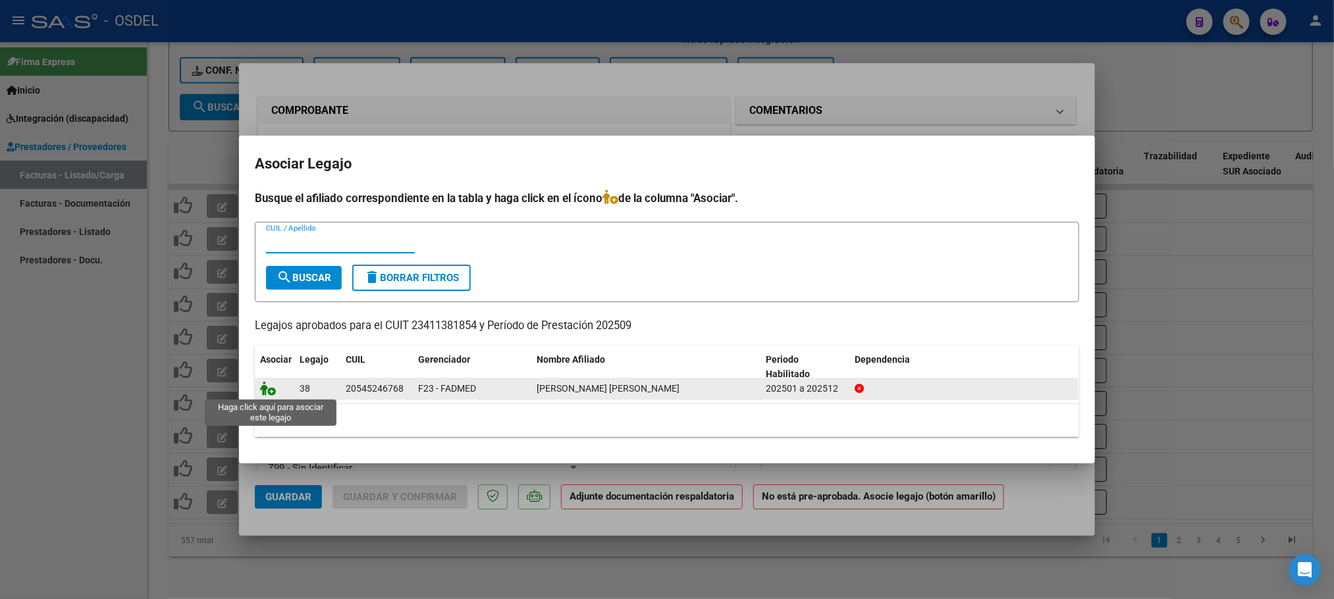
click at [267, 386] on icon at bounding box center [268, 388] width 16 height 14
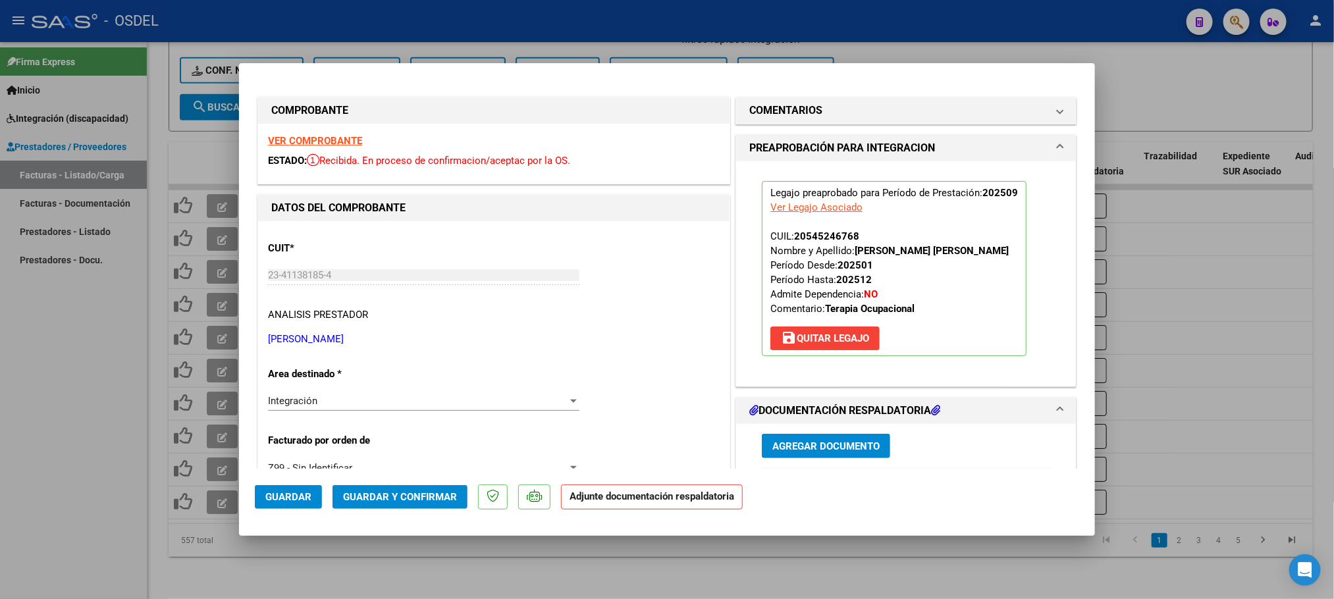
click at [822, 451] on span "Agregar Documento" at bounding box center [825, 446] width 107 height 12
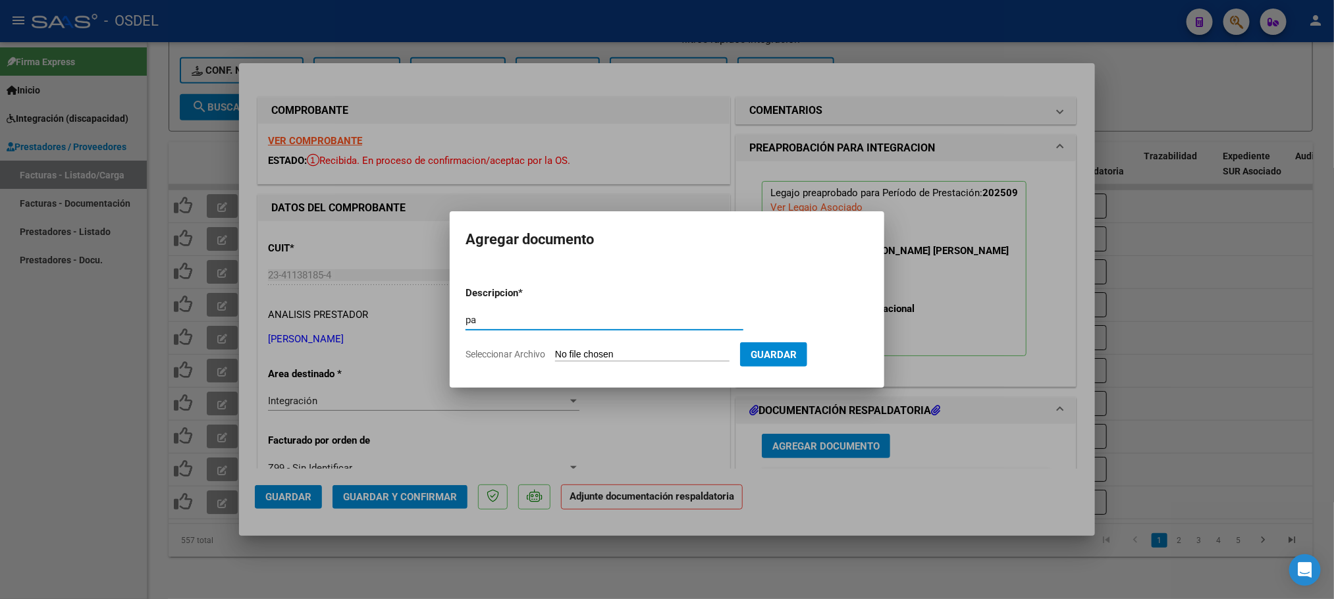
type input "pa"
click at [626, 346] on form "Descripcion * pa Escriba aquí una descripcion Seleccionar Archivo Guardar" at bounding box center [666, 324] width 403 height 96
click at [627, 356] on input "Seleccionar Archivo" at bounding box center [642, 355] width 174 height 13
type input "C:\fakepath\pa-23411381854_1023.pdf"
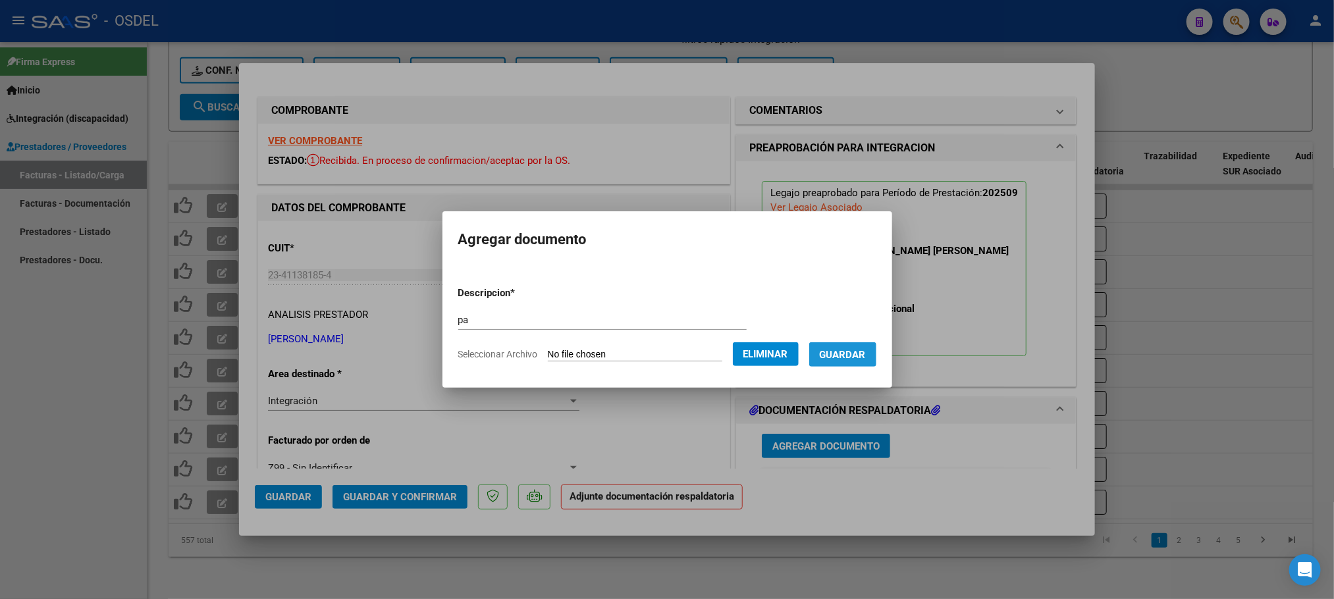
click at [858, 349] on span "Guardar" at bounding box center [843, 355] width 46 height 12
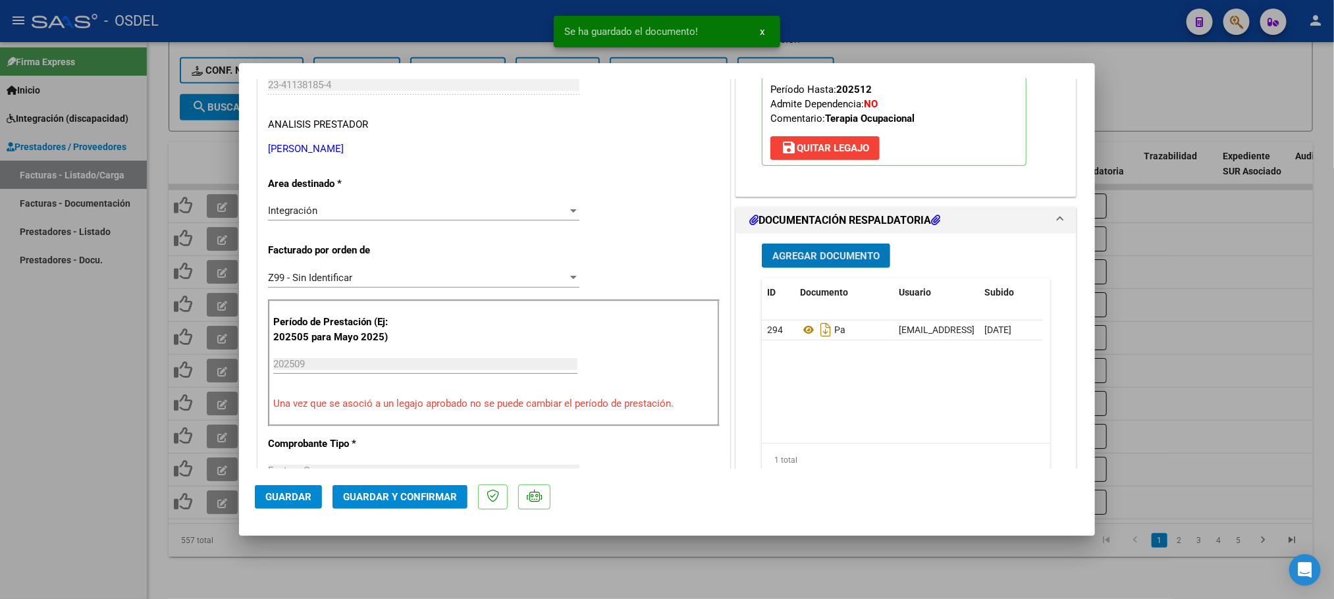
scroll to position [198, 0]
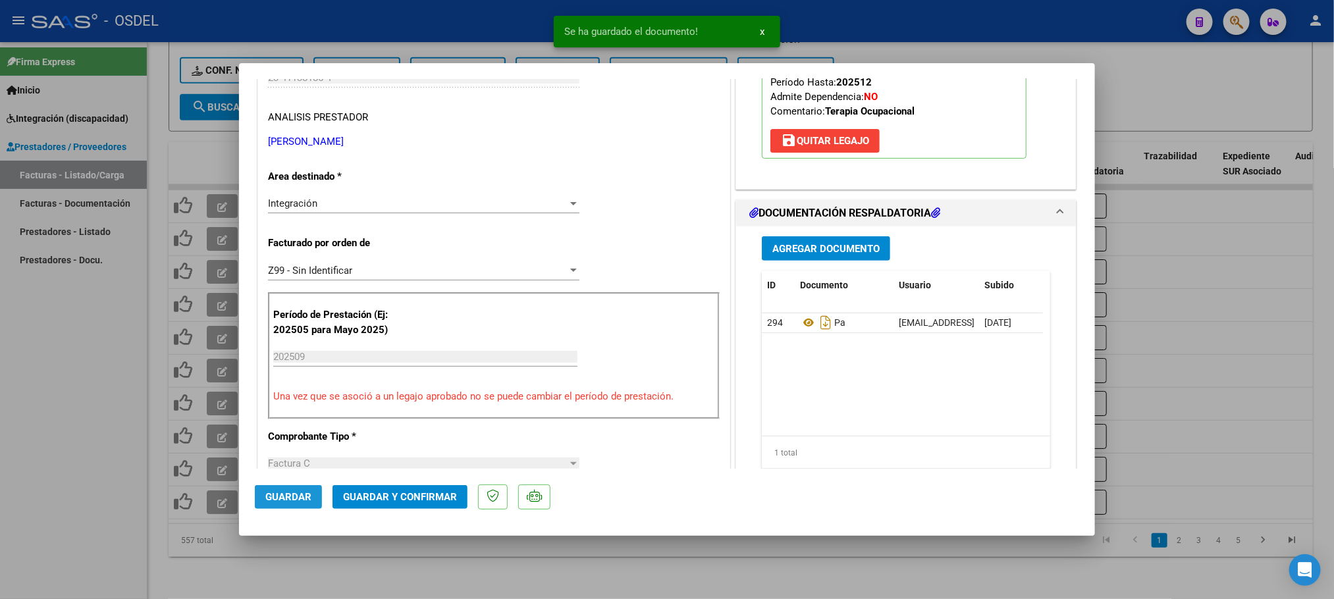
click at [277, 498] on span "Guardar" at bounding box center [288, 497] width 46 height 12
click at [1213, 93] on div at bounding box center [667, 299] width 1334 height 599
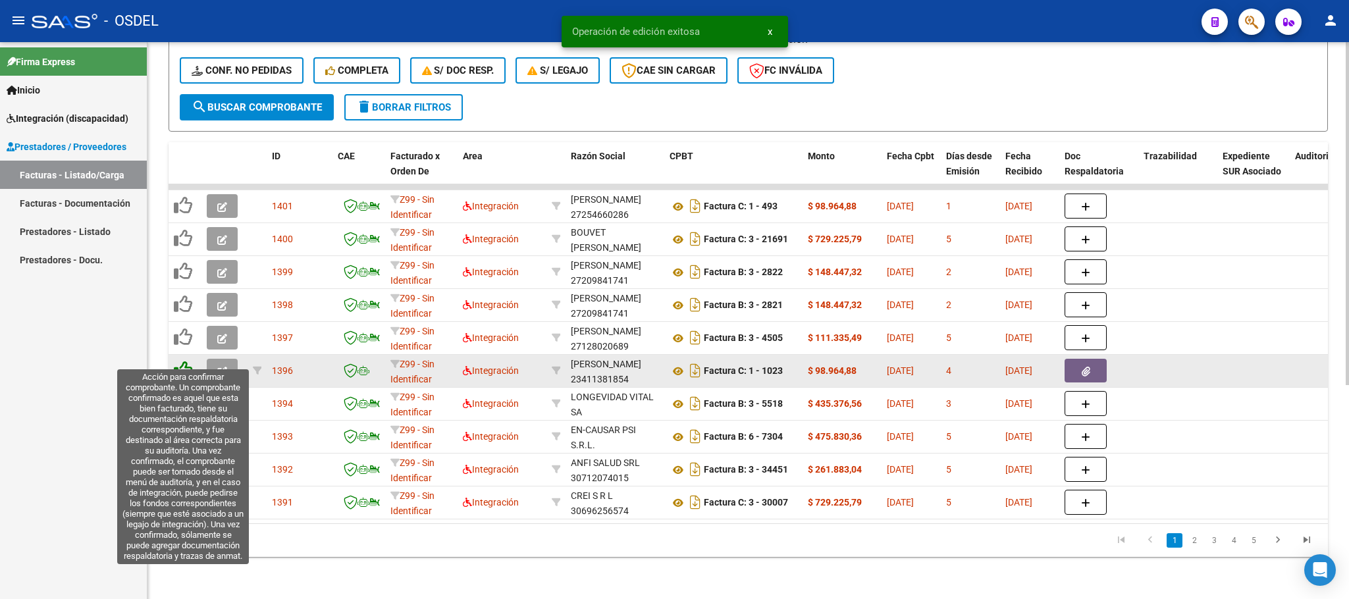
click at [184, 361] on icon at bounding box center [183, 370] width 18 height 18
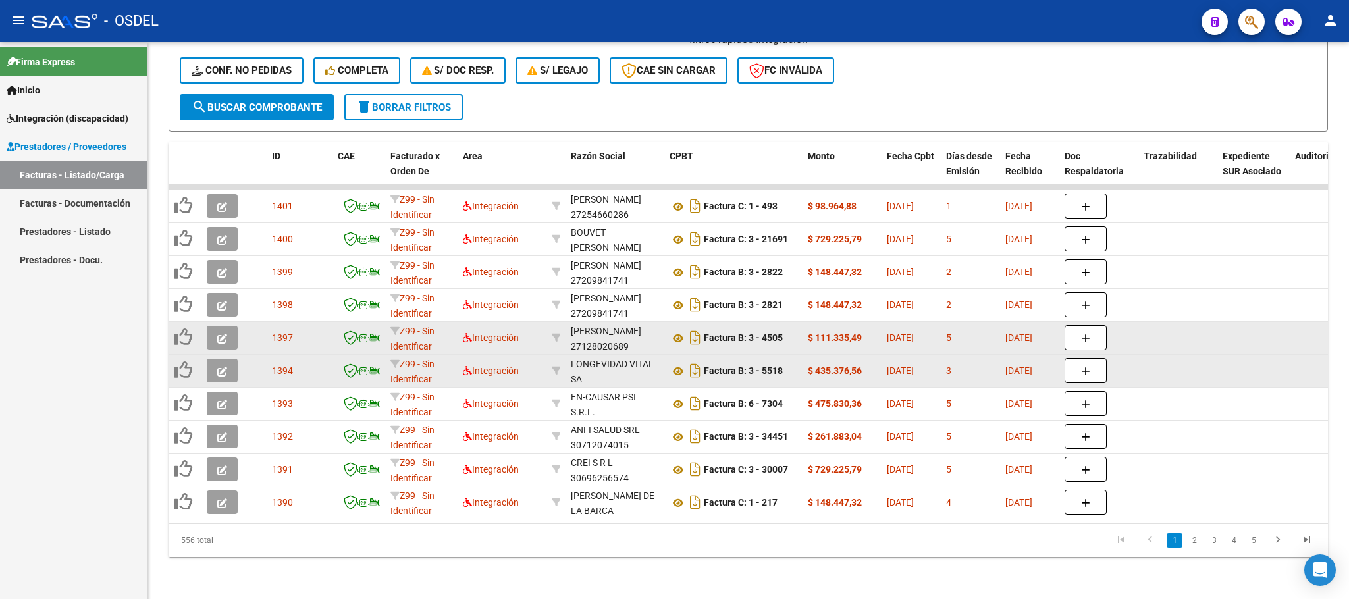
click at [221, 329] on button "button" at bounding box center [222, 338] width 31 height 24
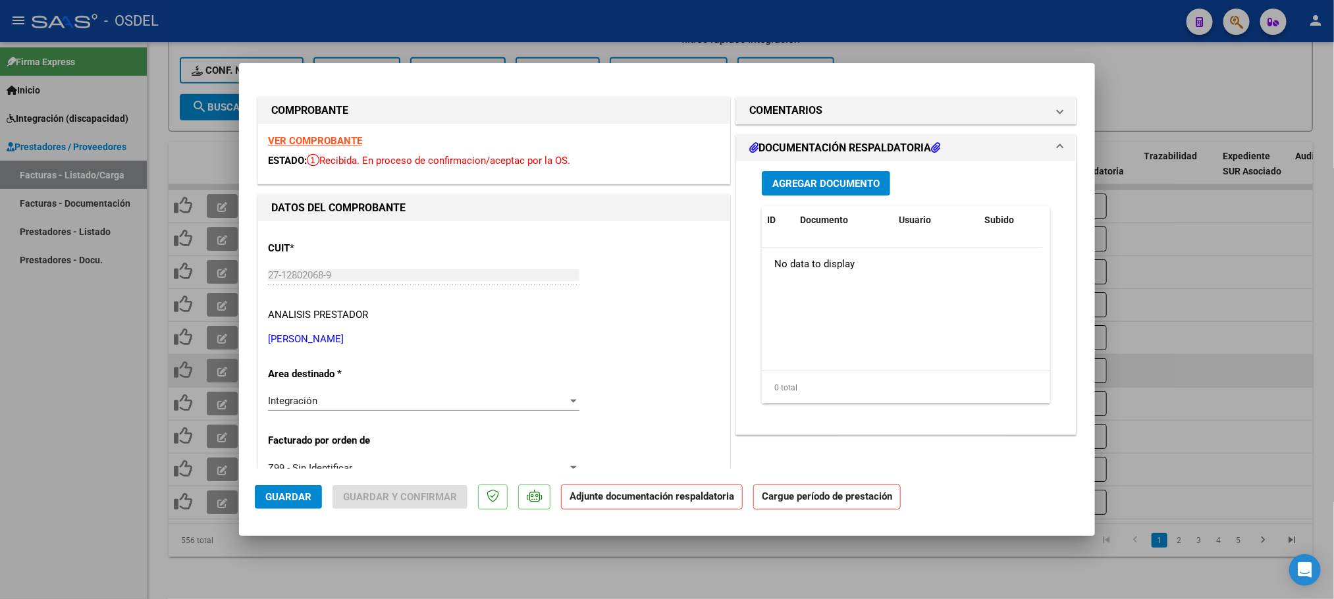
click at [832, 184] on span "Agregar Documento" at bounding box center [825, 184] width 107 height 12
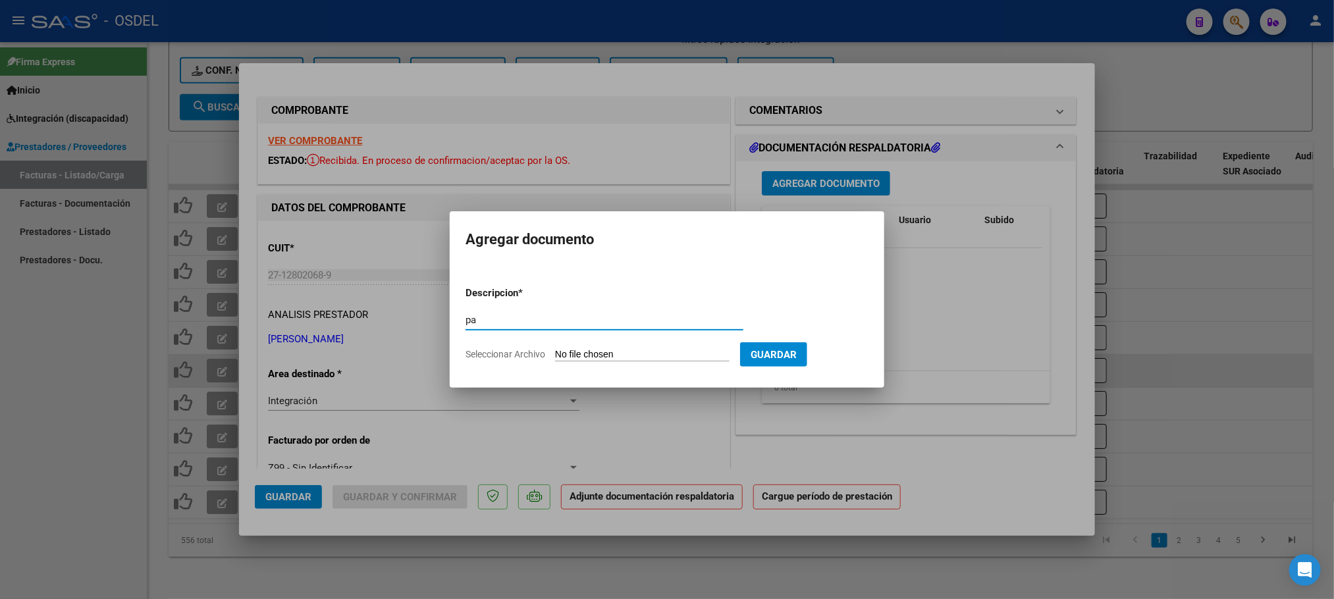
type input "pa"
click at [625, 354] on input "Seleccionar Archivo" at bounding box center [642, 355] width 174 height 13
type input "C:\fakepath\pa-27128020689_4505.pdf"
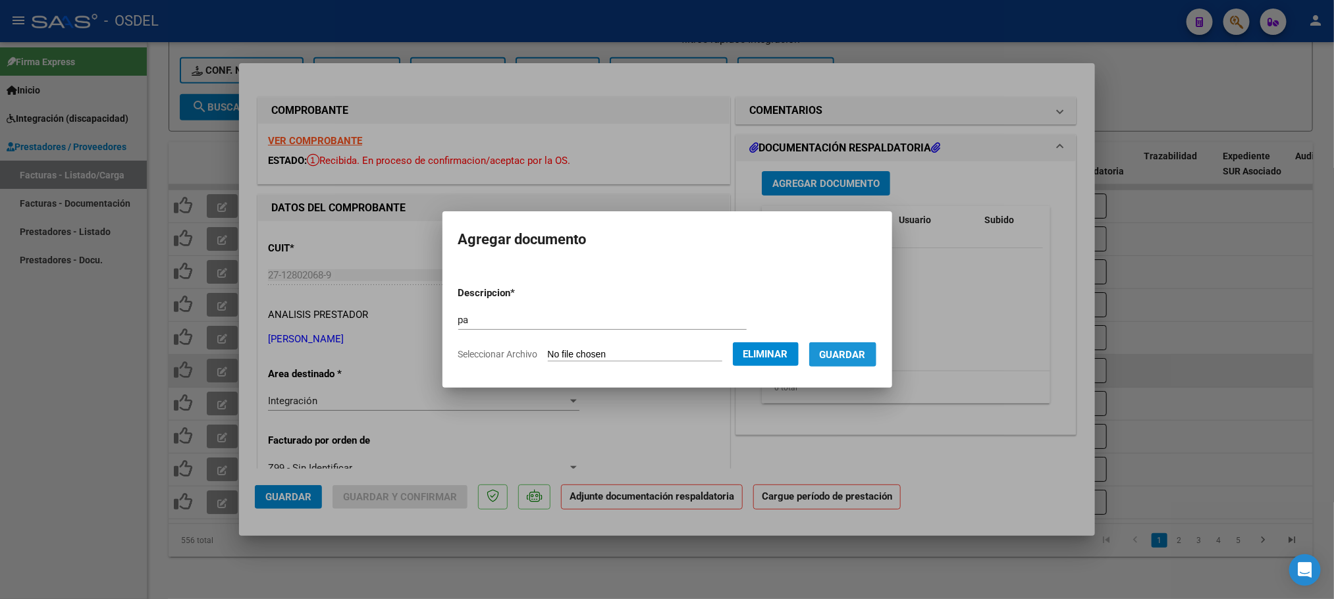
click at [865, 350] on span "Guardar" at bounding box center [843, 355] width 46 height 12
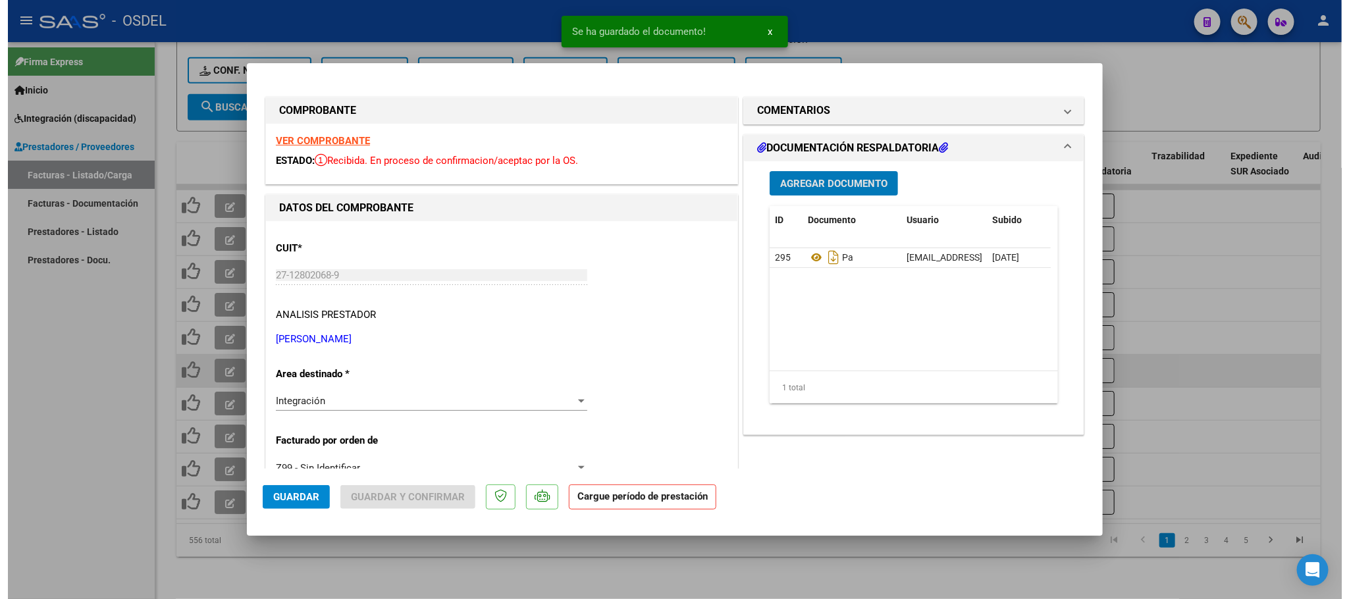
scroll to position [99, 0]
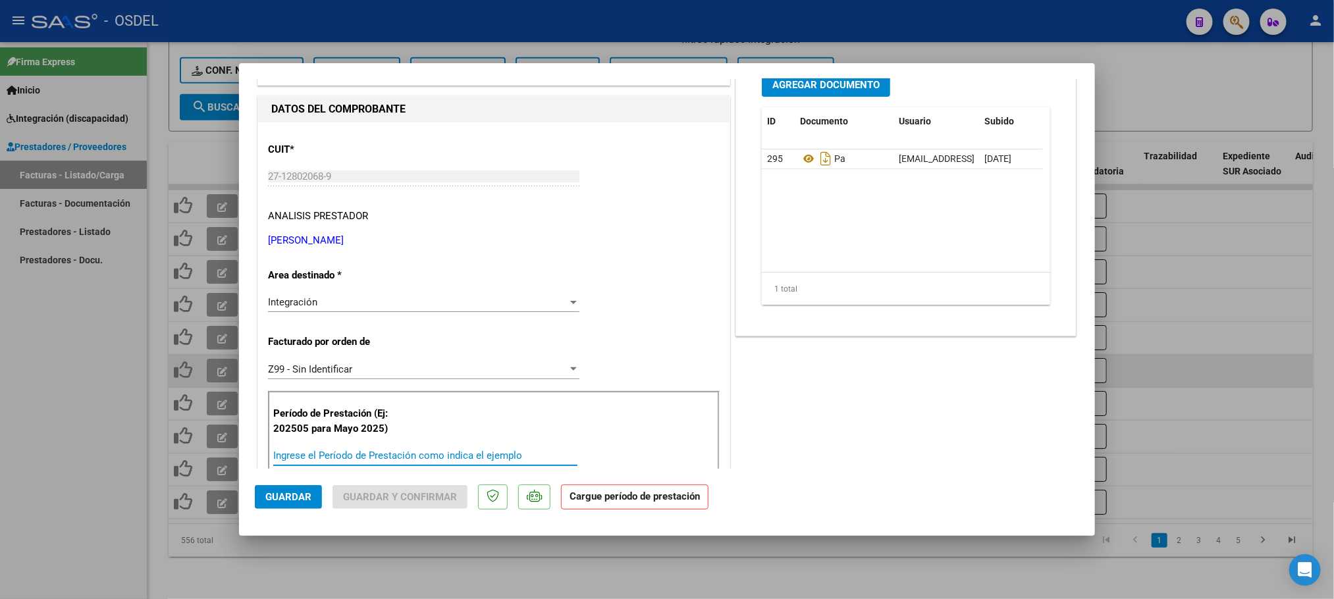
click at [336, 455] on input "Ingrese el Período de Prestación como indica el ejemplo" at bounding box center [425, 456] width 304 height 12
paste input "202509"
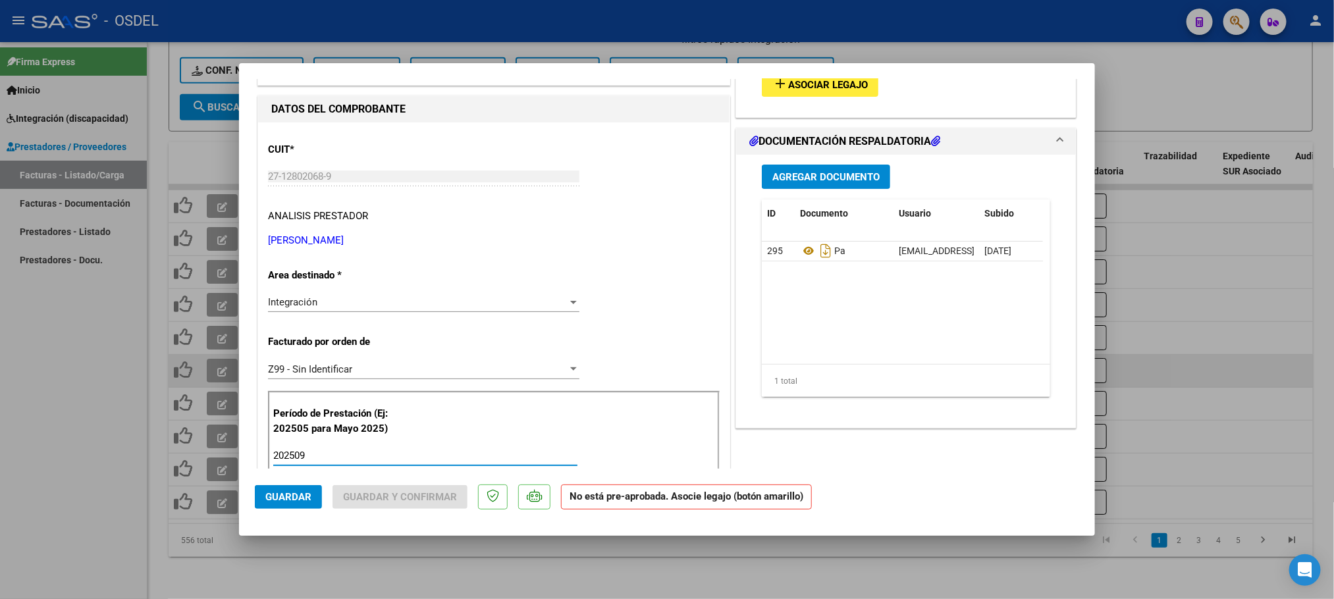
type input "202509"
click at [857, 92] on button "add Asociar Legajo" at bounding box center [820, 84] width 117 height 24
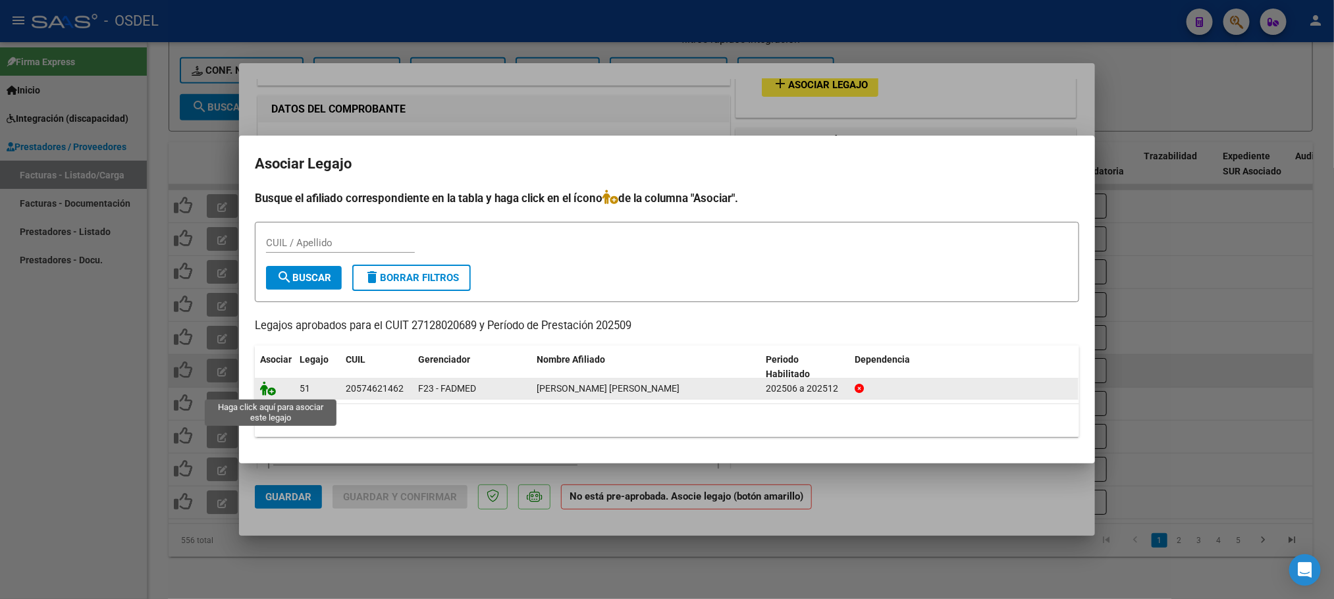
click at [269, 390] on icon at bounding box center [268, 388] width 16 height 14
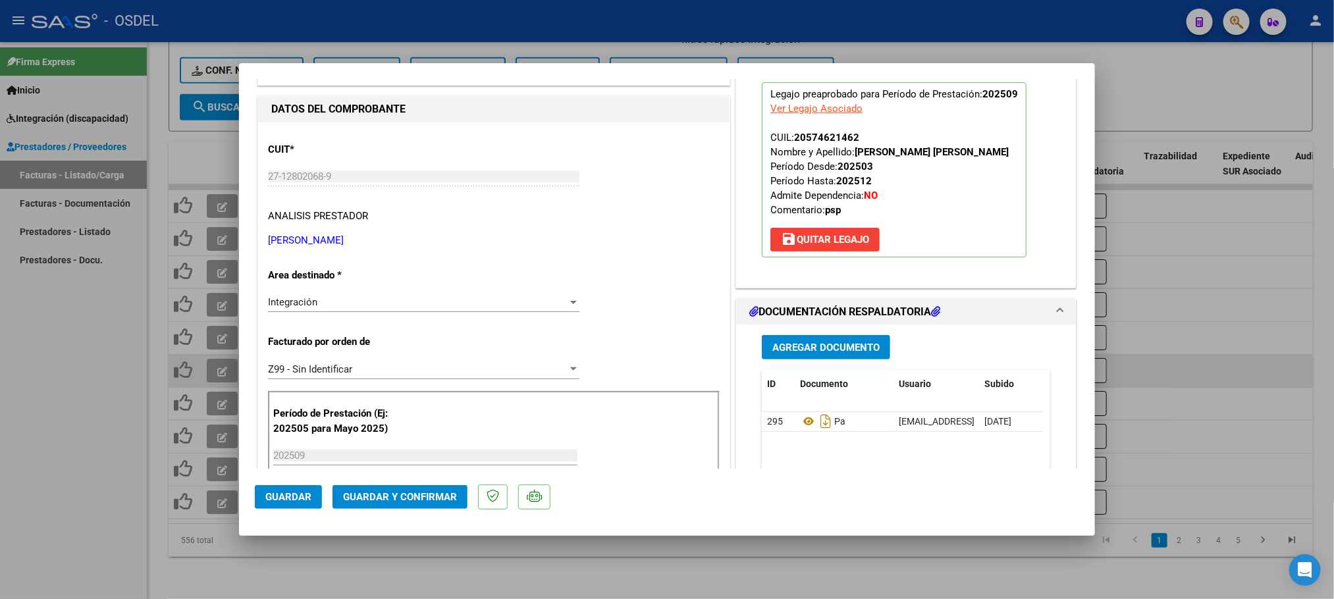
click at [291, 492] on span "Guardar" at bounding box center [288, 497] width 46 height 12
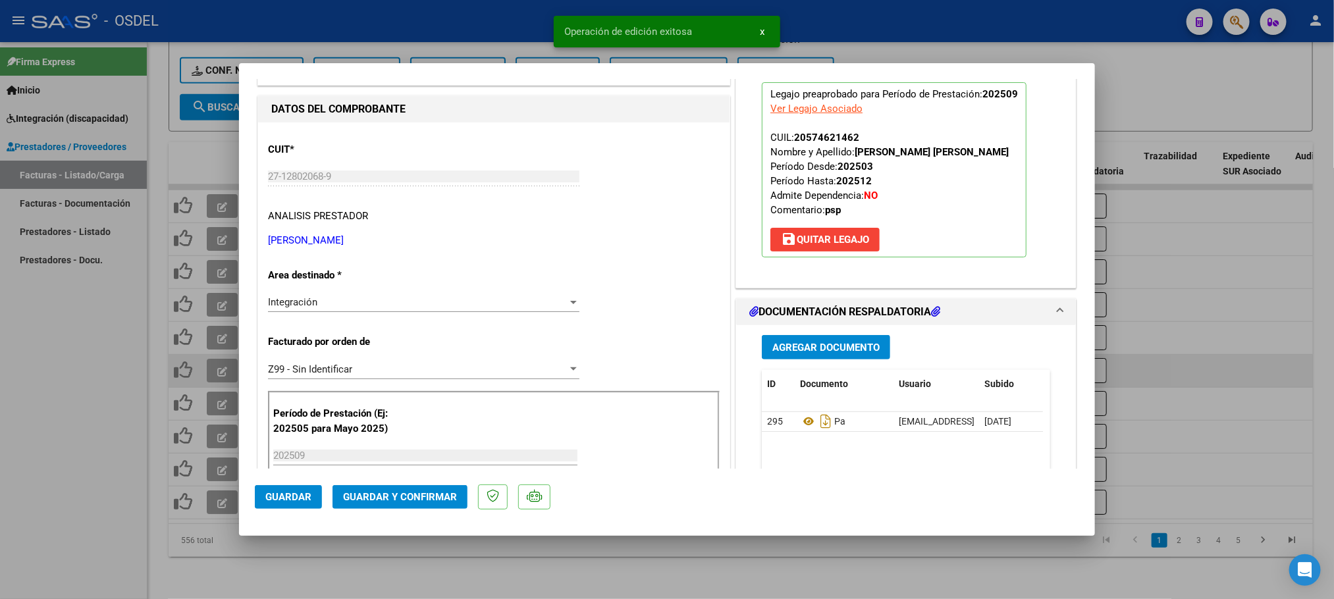
click at [71, 486] on div at bounding box center [667, 299] width 1334 height 599
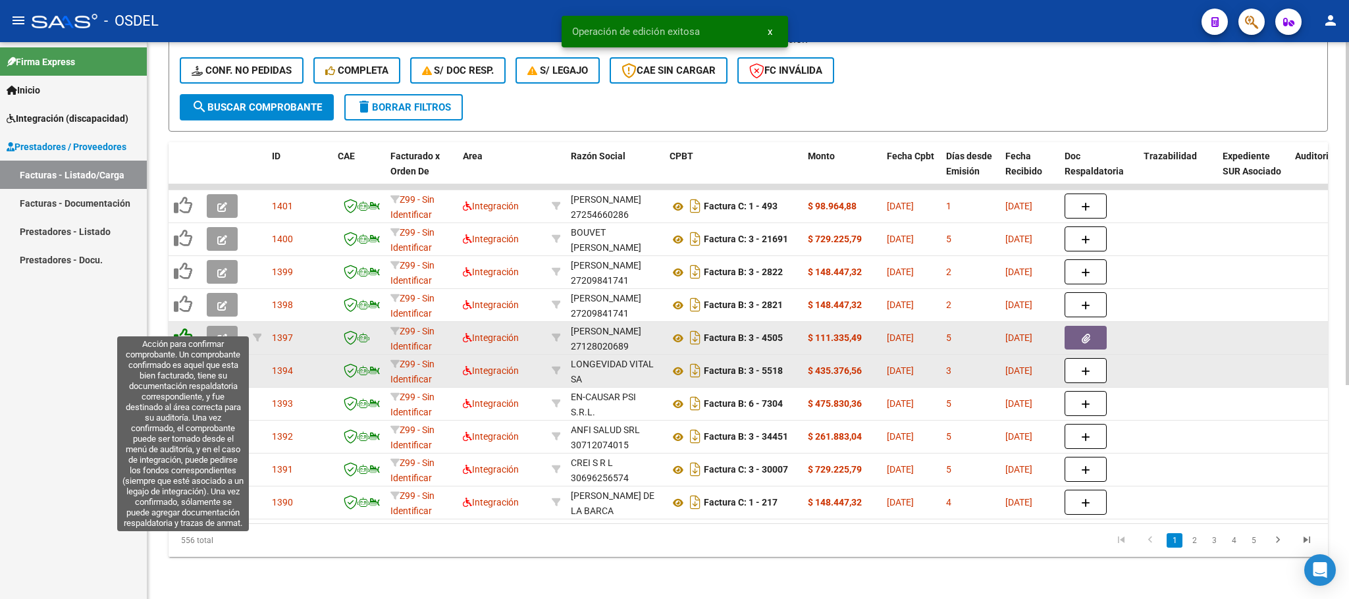
click at [188, 328] on icon at bounding box center [183, 337] width 18 height 18
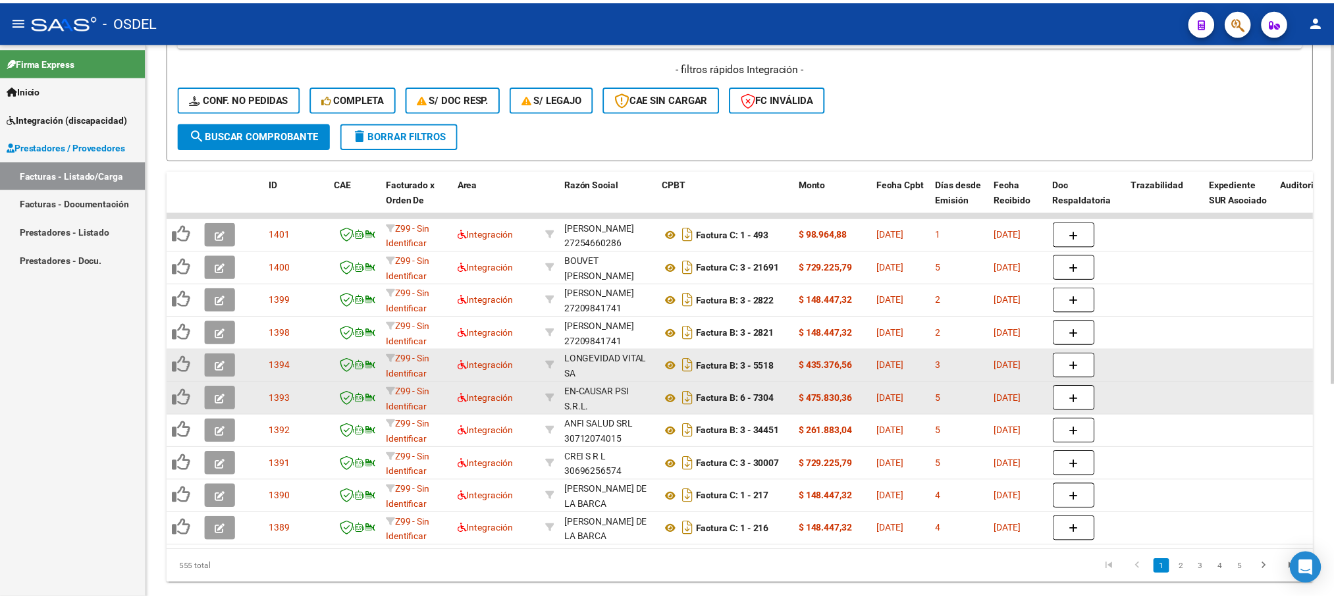
scroll to position [348, 0]
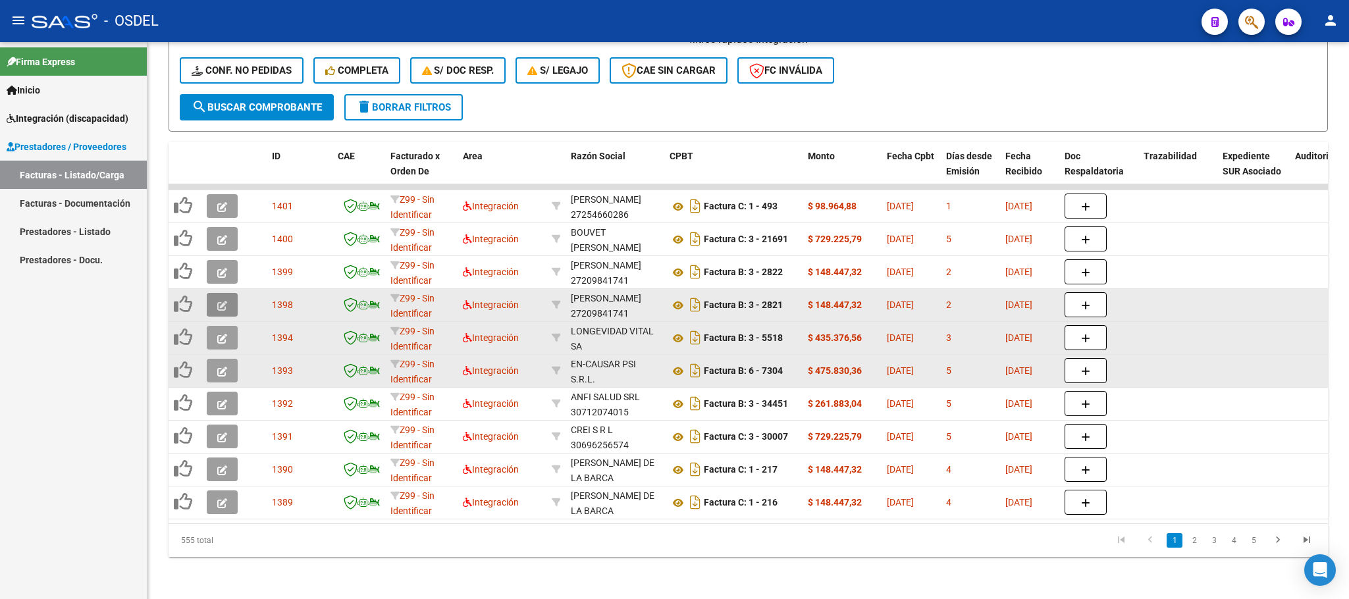
click at [222, 301] on icon "button" at bounding box center [222, 306] width 10 height 10
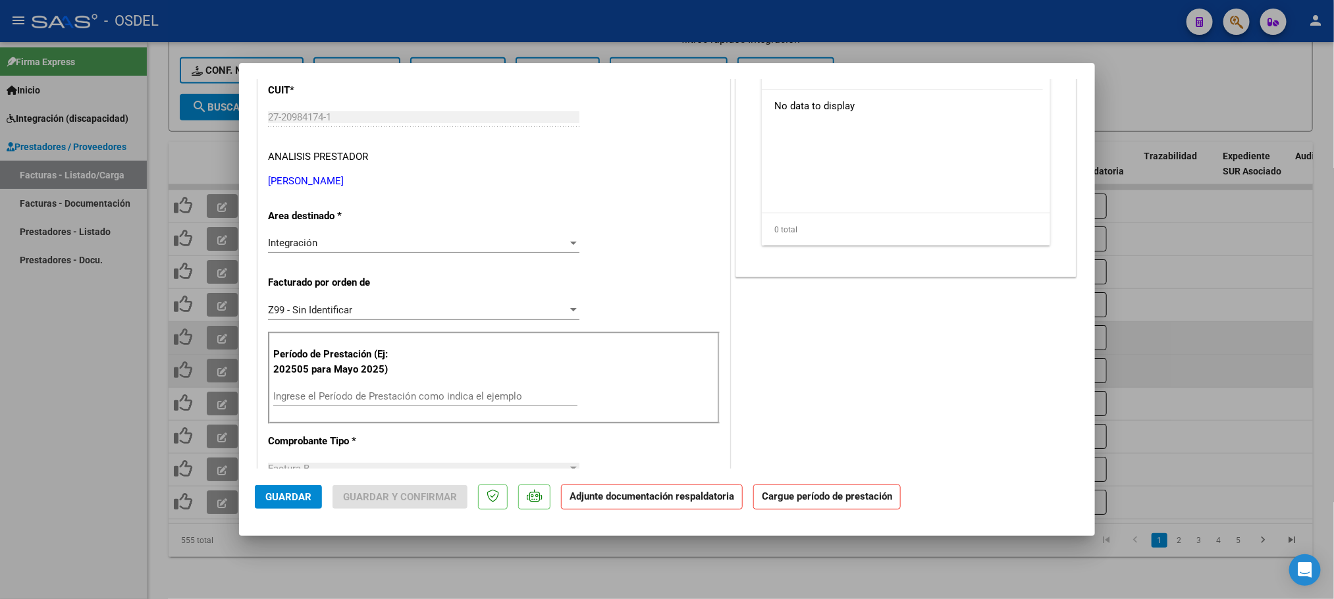
scroll to position [198, 0]
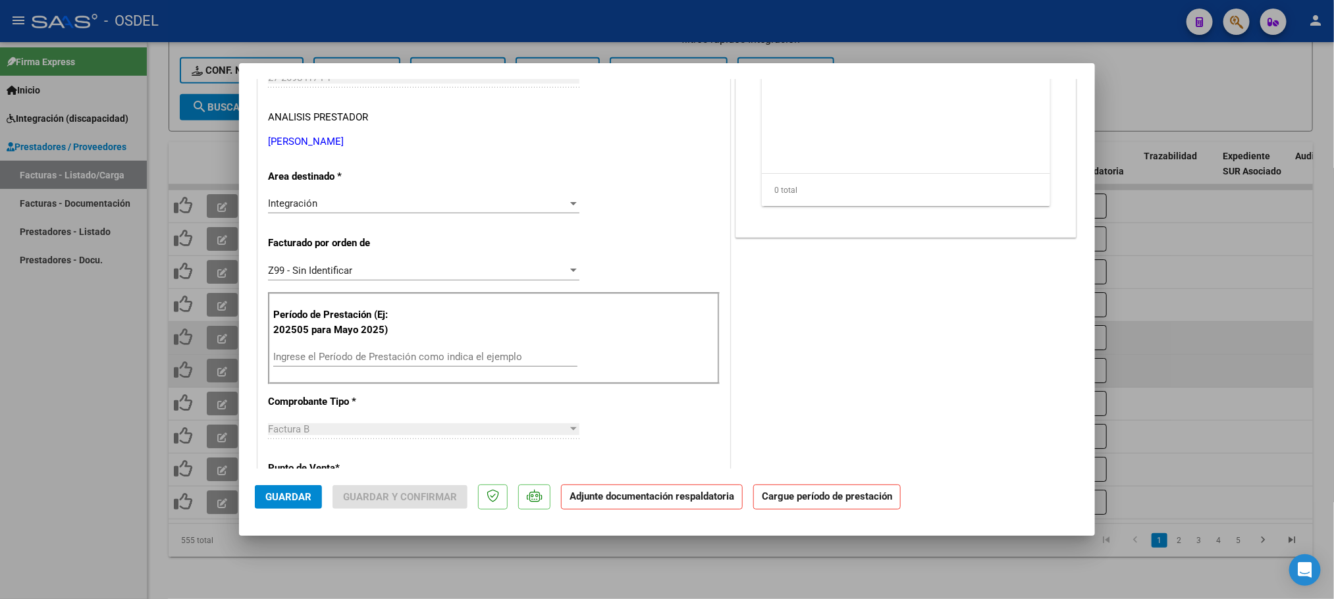
click at [312, 360] on input "Ingrese el Período de Prestación como indica el ejemplo" at bounding box center [425, 357] width 304 height 12
paste input "202509"
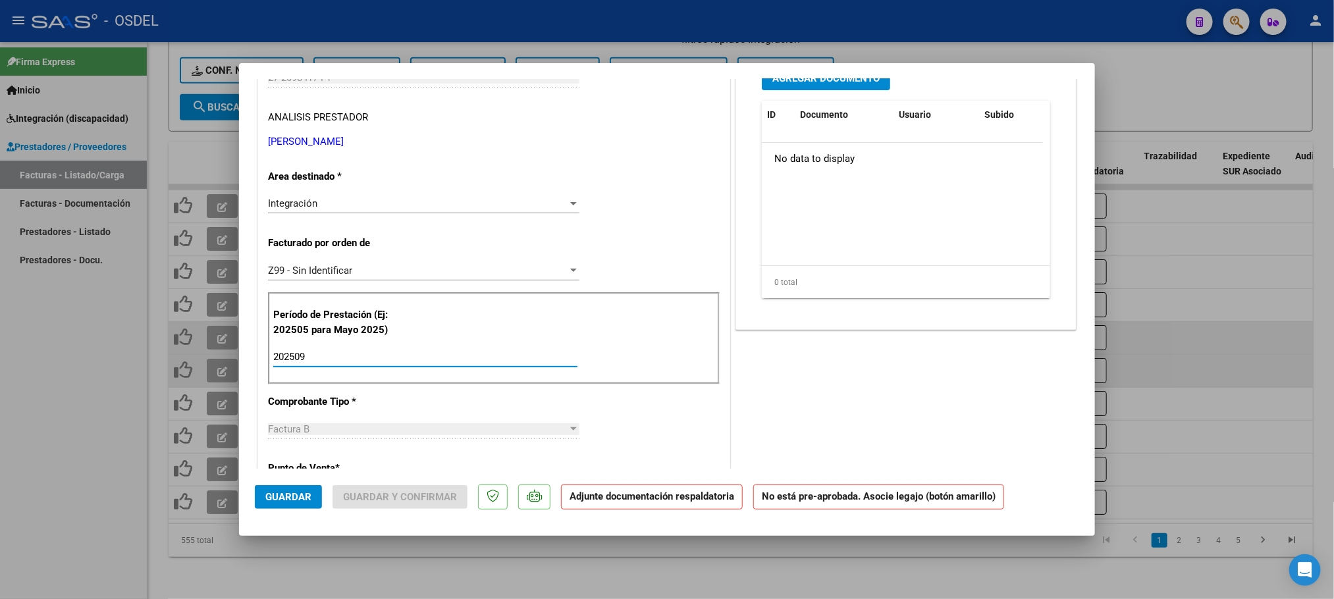
type input "202509"
click at [916, 417] on div "COMENTARIOS Comentarios De la Obra Social: Comentarios de la Obra Social (no vi…" at bounding box center [906, 508] width 346 height 1223
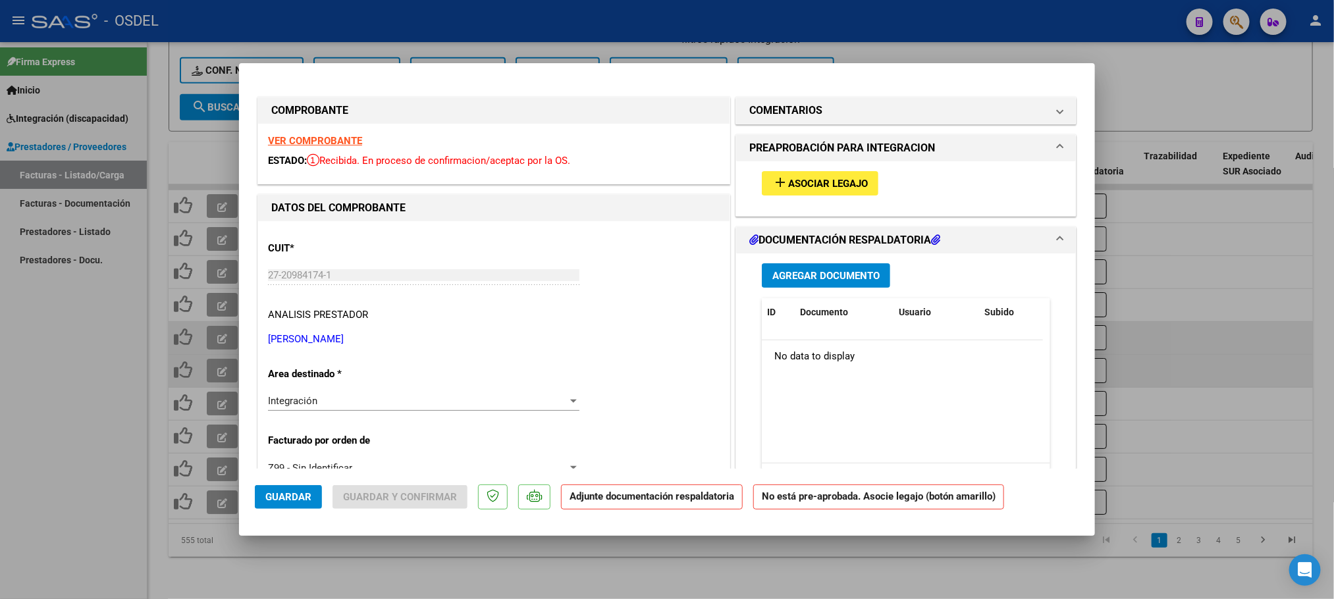
click at [836, 178] on span "Asociar Legajo" at bounding box center [828, 184] width 80 height 12
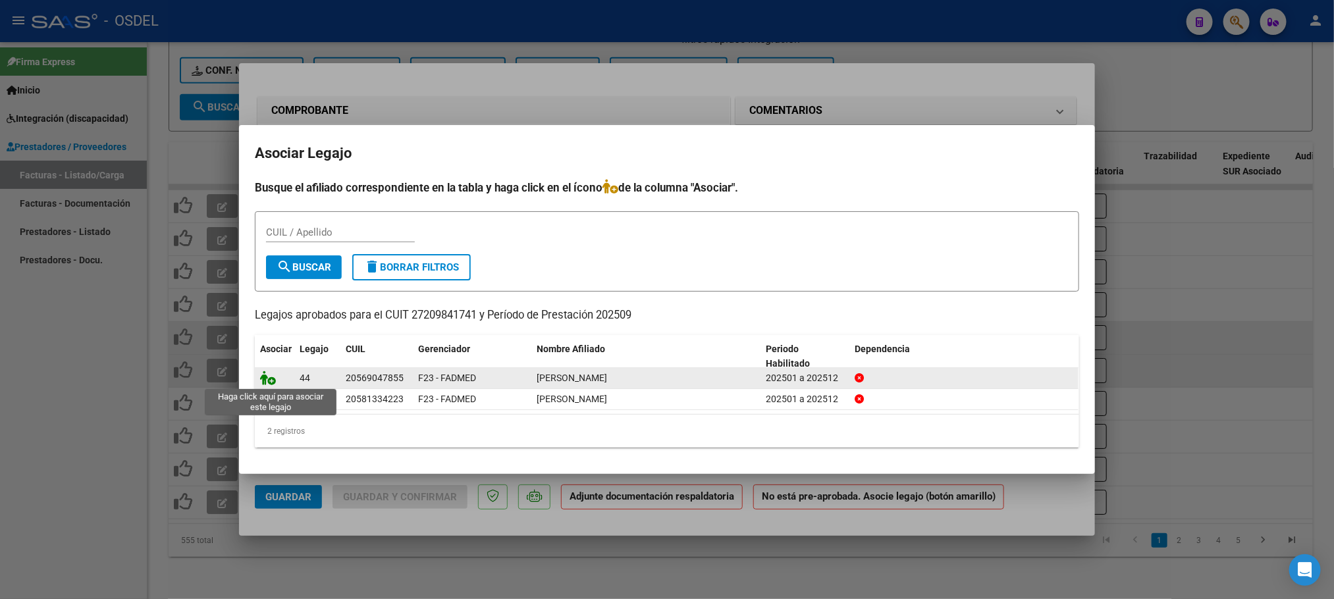
click at [271, 377] on icon at bounding box center [268, 378] width 16 height 14
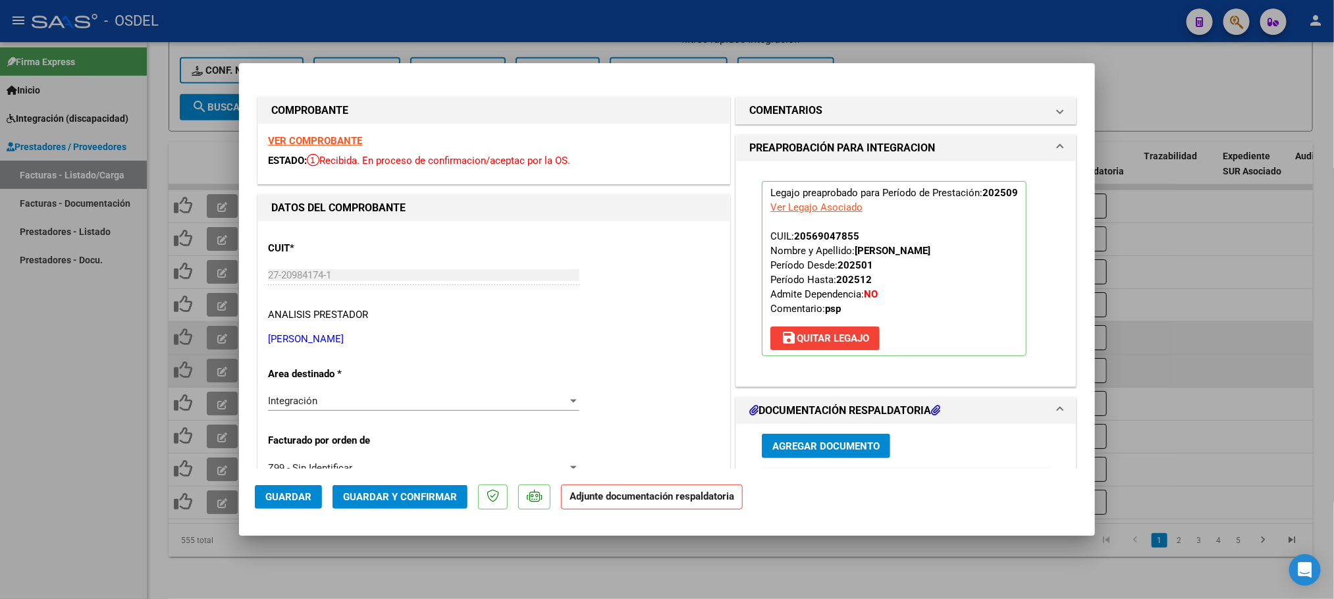
click at [818, 451] on span "Agregar Documento" at bounding box center [825, 446] width 107 height 12
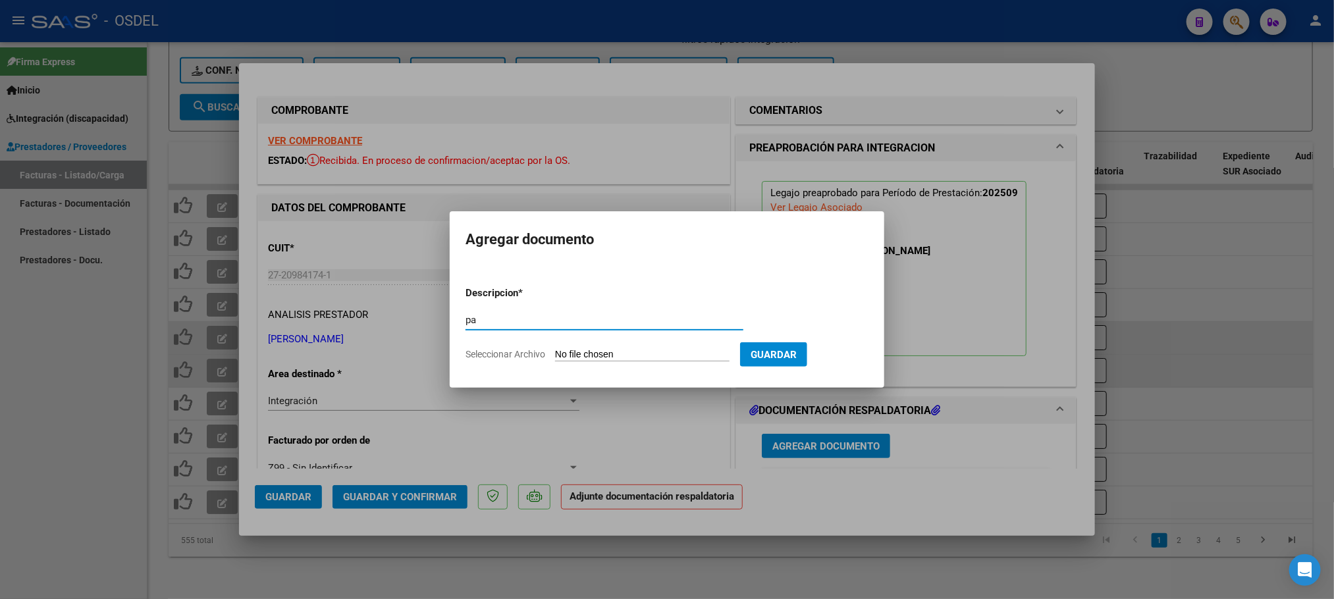
type input "pa"
click at [625, 349] on input "Seleccionar Archivo" at bounding box center [642, 355] width 174 height 13
type input "C:\fakepath\pa-27209841741_2821_milthon.pdf"
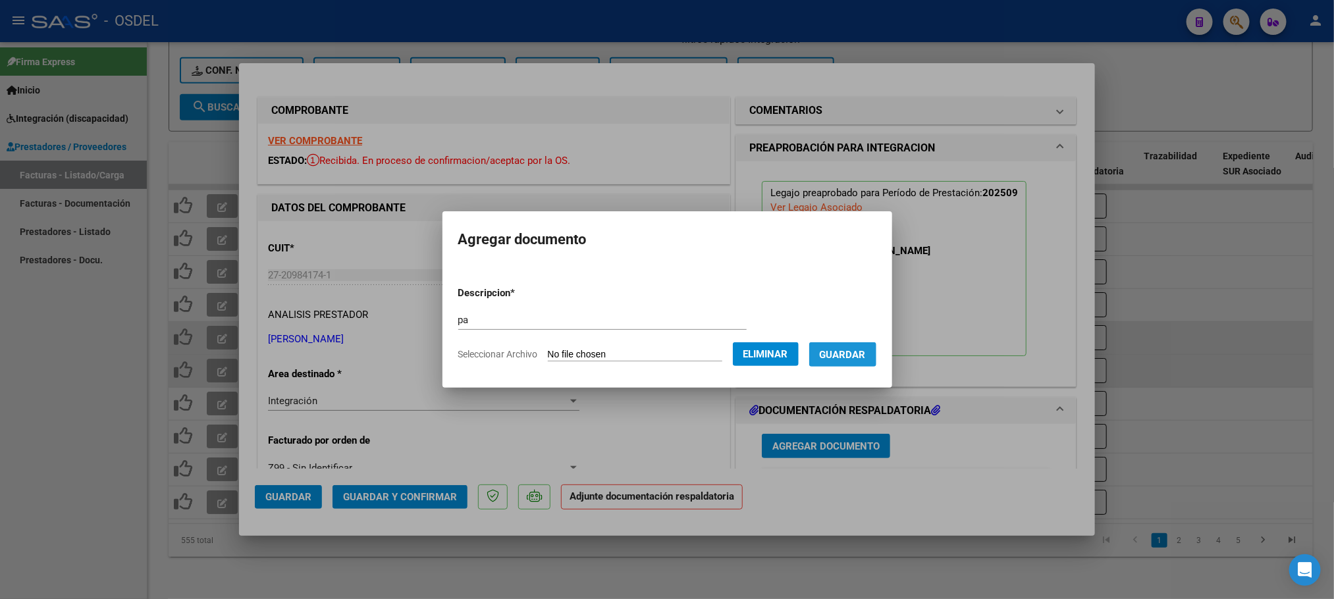
click at [859, 358] on span "Guardar" at bounding box center [843, 355] width 46 height 12
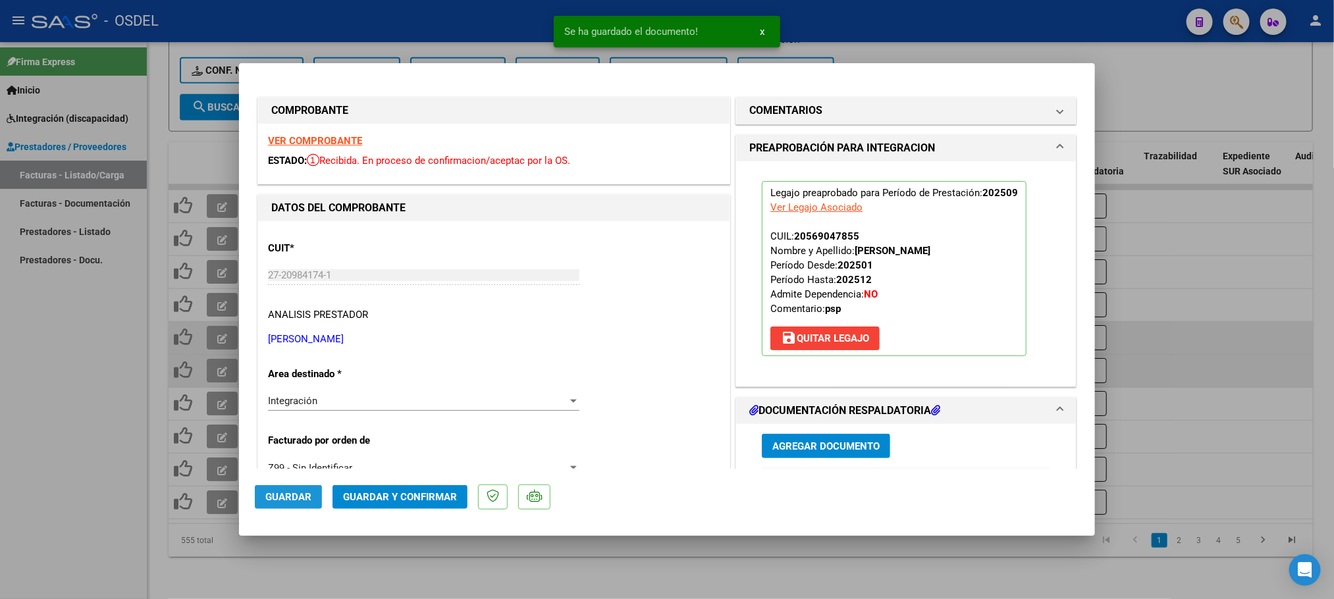
click at [271, 491] on span "Guardar" at bounding box center [288, 497] width 46 height 12
click at [13, 405] on div at bounding box center [667, 299] width 1334 height 599
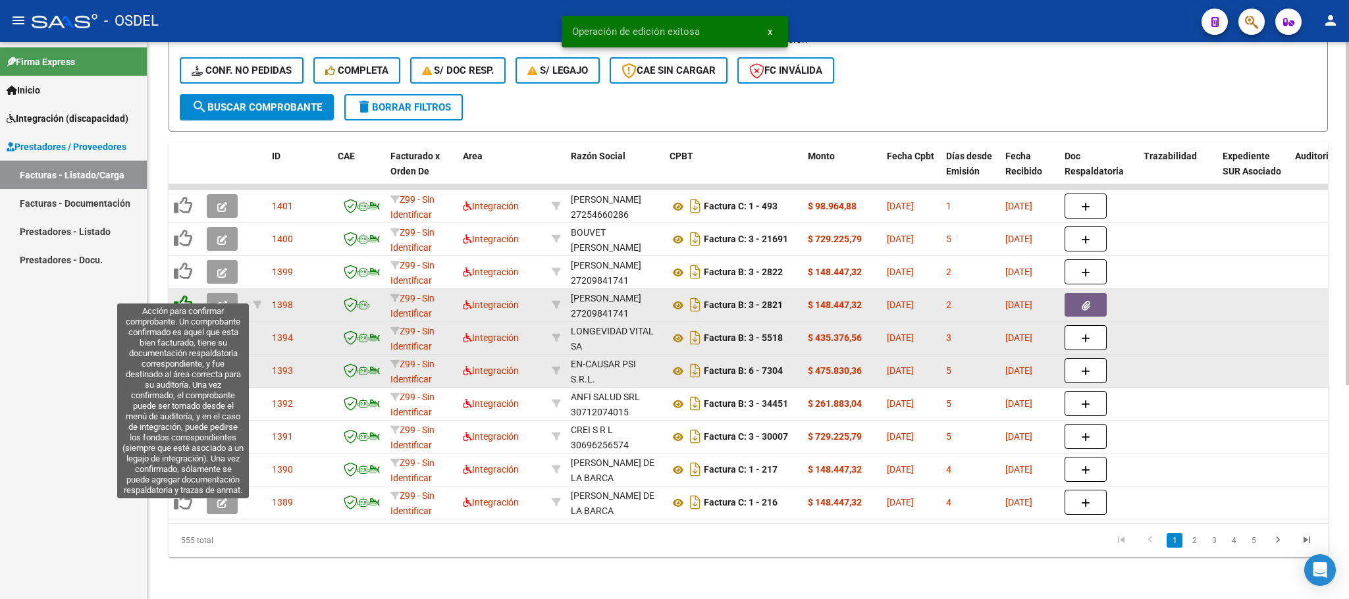
click at [186, 295] on icon at bounding box center [183, 304] width 18 height 18
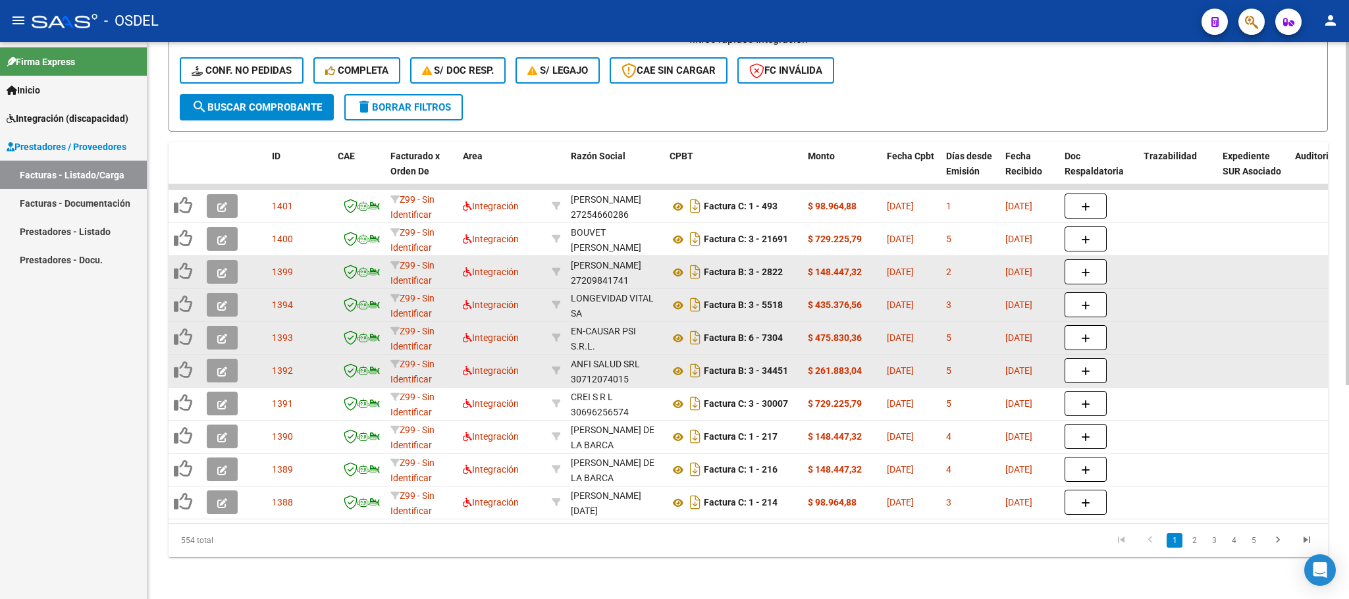
click at [217, 268] on icon "button" at bounding box center [222, 273] width 10 height 10
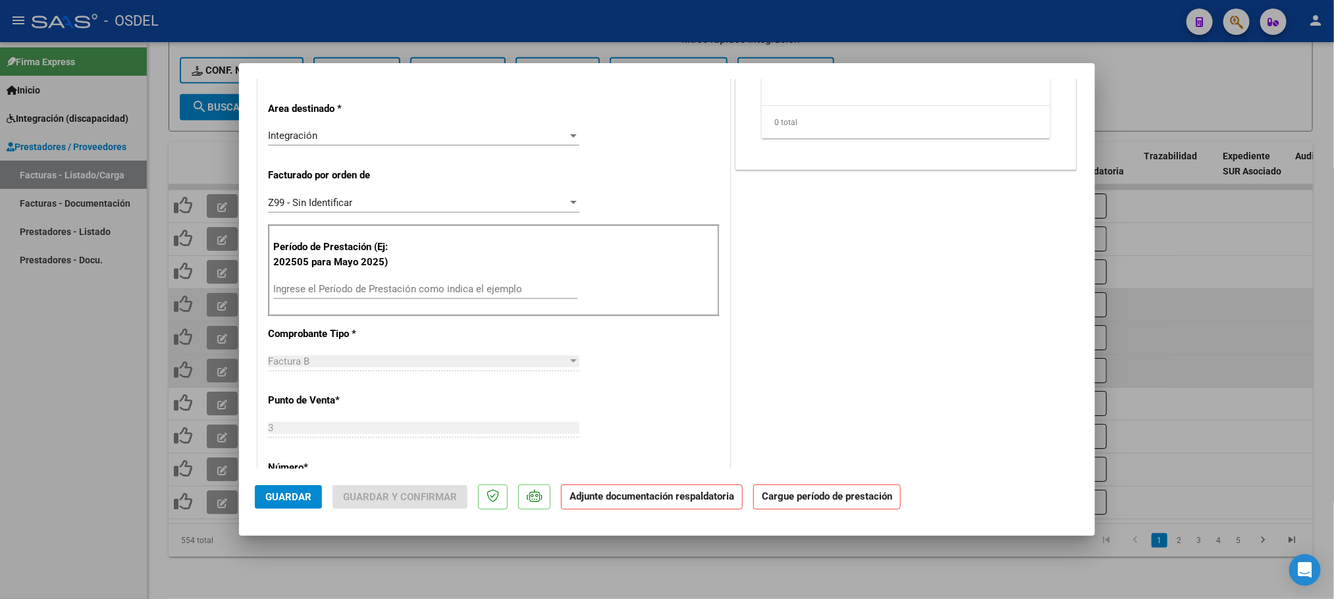
scroll to position [296, 0]
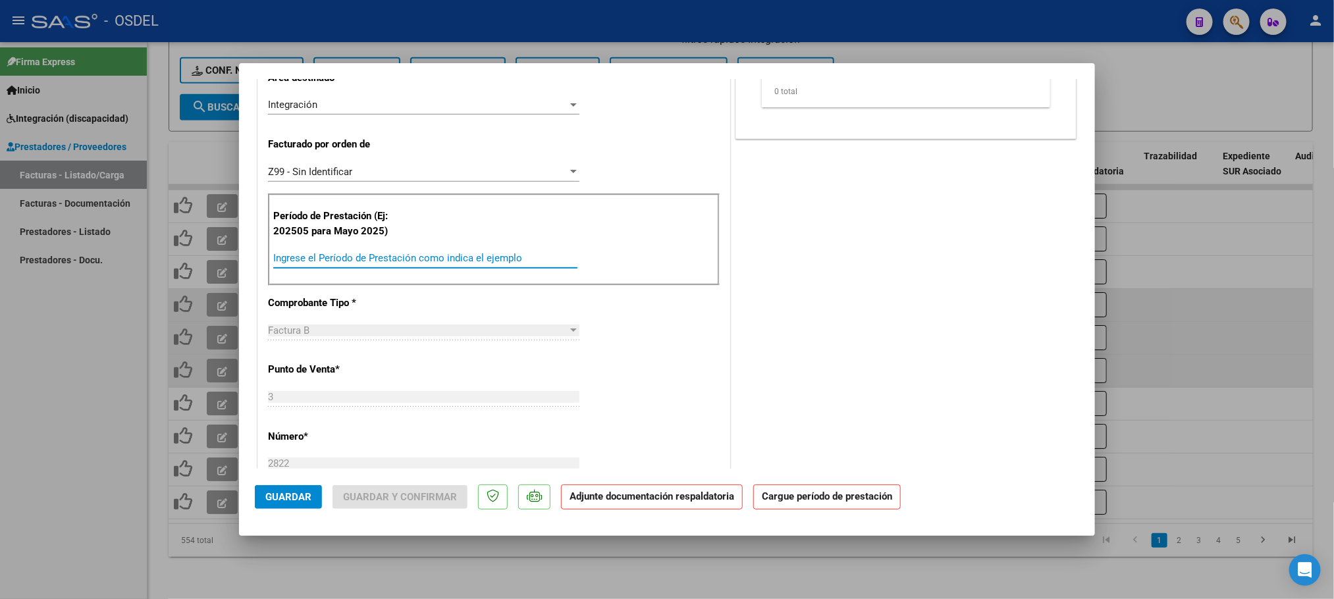
click at [350, 255] on input "Ingrese el Período de Prestación como indica el ejemplo" at bounding box center [425, 258] width 304 height 12
paste input "202509"
type input "202509"
click at [928, 359] on div "COMENTARIOS Comentarios De la Obra Social: Comentarios de la Obra Social (no vi…" at bounding box center [906, 409] width 346 height 1223
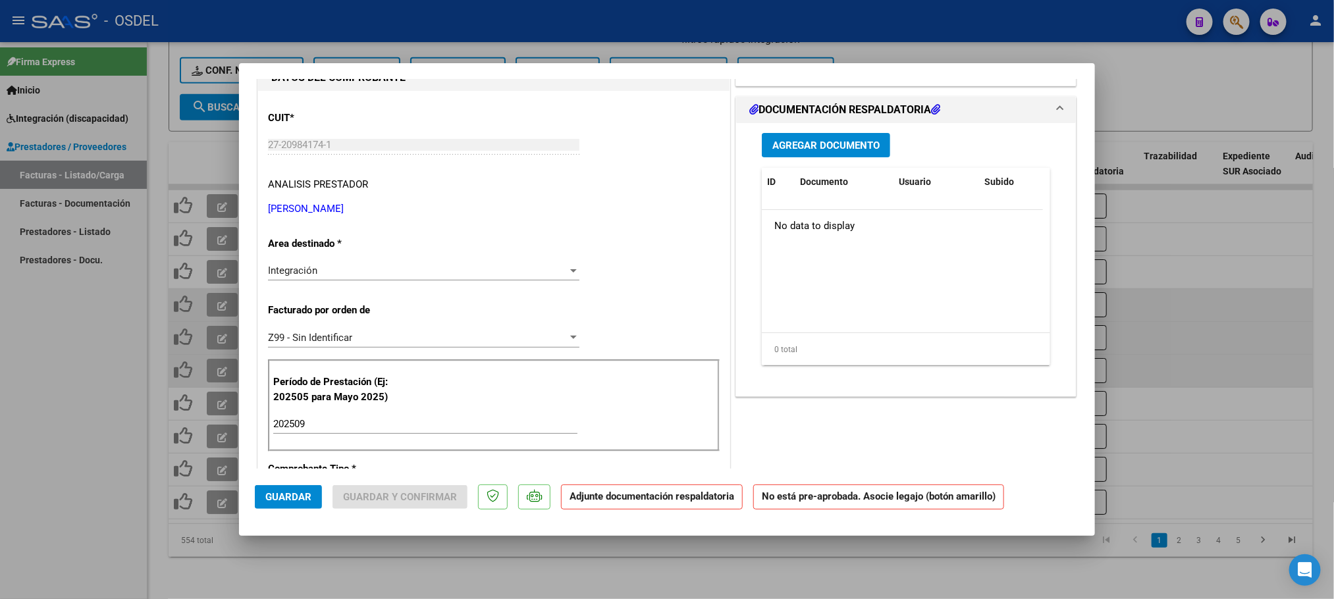
scroll to position [0, 0]
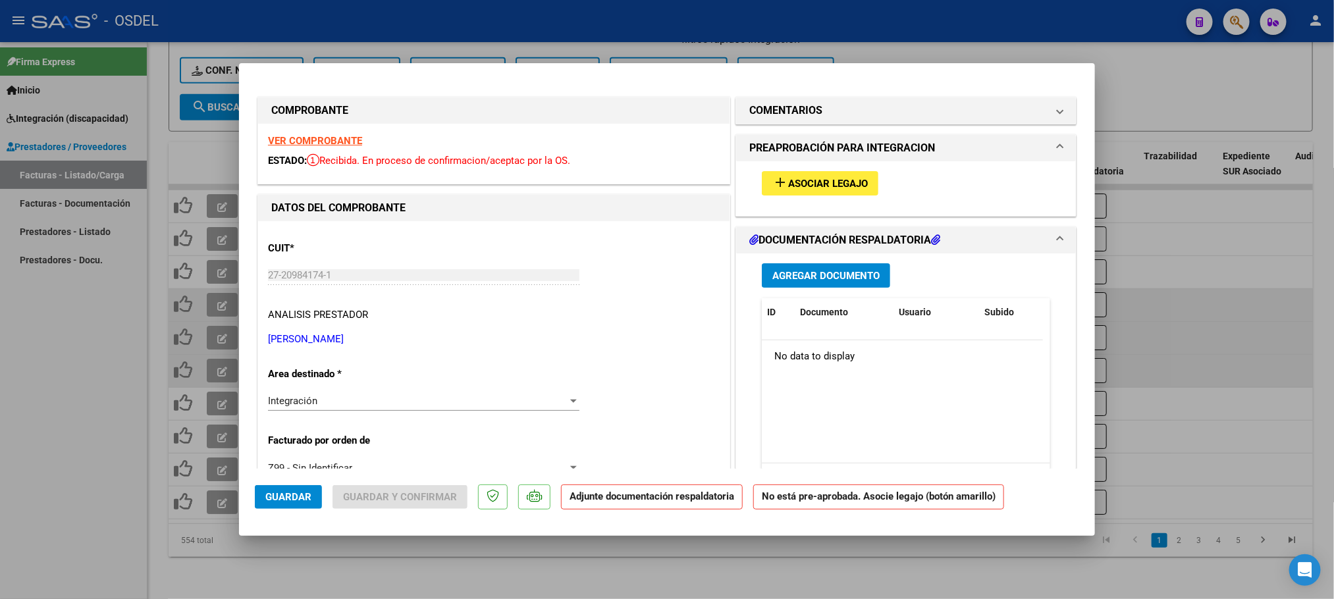
click at [824, 178] on span "Asociar Legajo" at bounding box center [828, 184] width 80 height 12
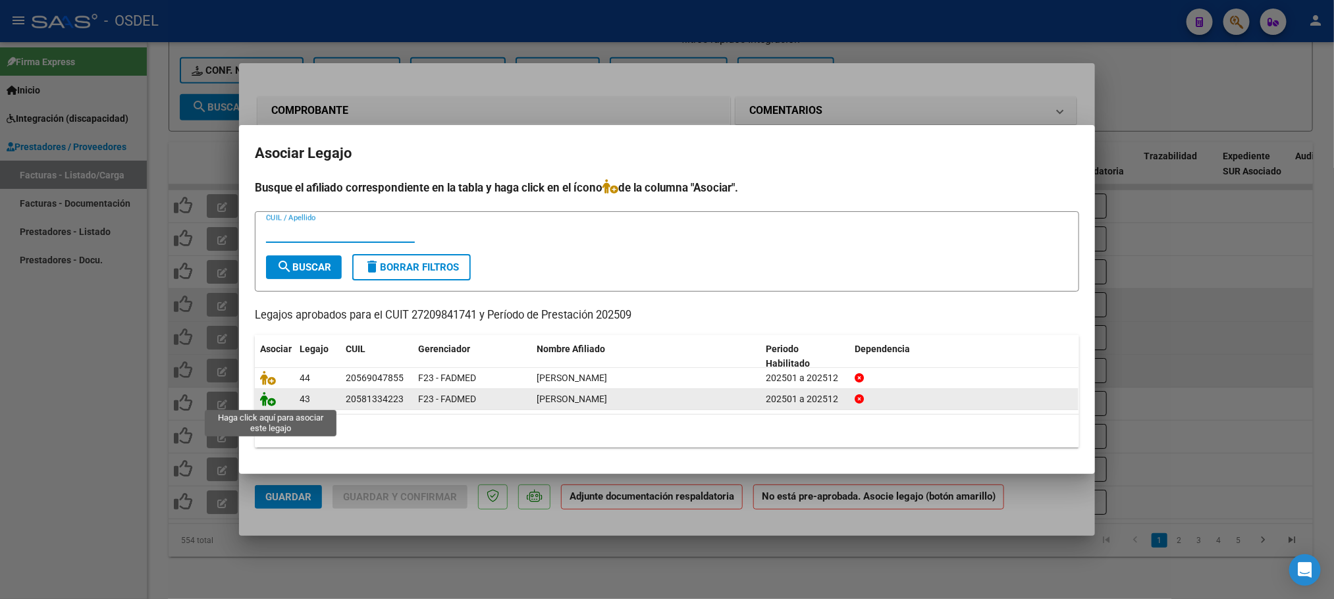
click at [265, 400] on icon at bounding box center [268, 399] width 16 height 14
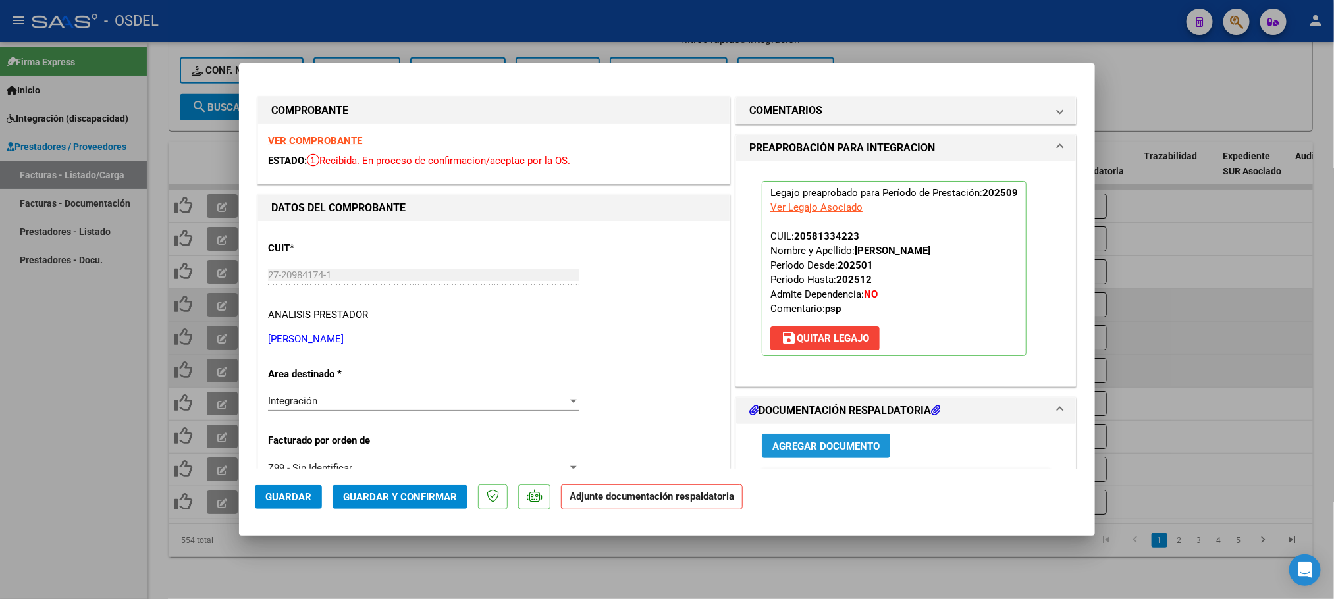
click at [814, 447] on span "Agregar Documento" at bounding box center [825, 446] width 107 height 12
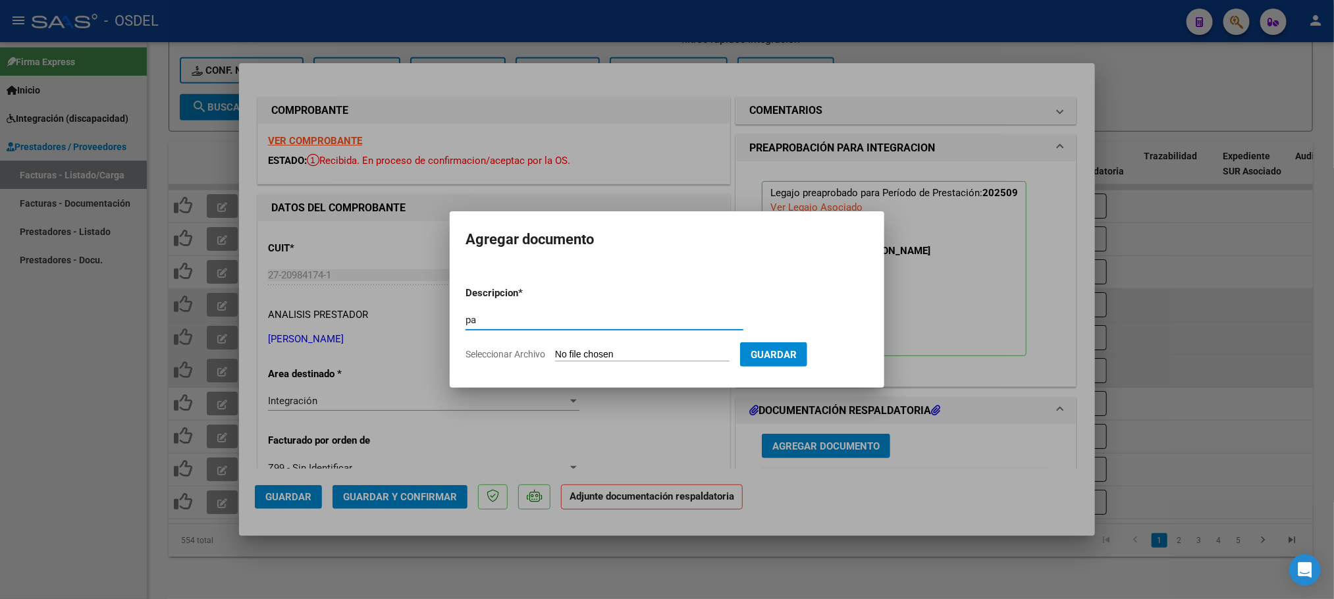
type input "pa"
click at [658, 356] on input "Seleccionar Archivo" at bounding box center [642, 355] width 174 height 13
type input "C:\fakepath\pa-27209841741_2822_bautista.pdf"
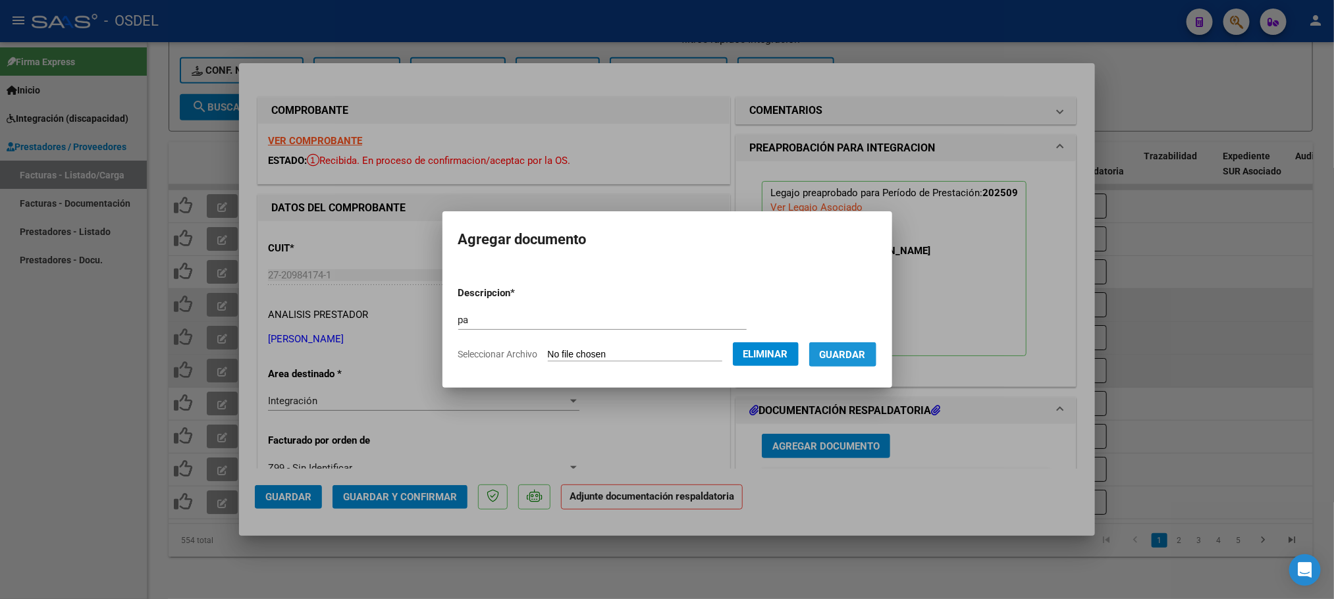
click at [856, 349] on span "Guardar" at bounding box center [843, 355] width 46 height 12
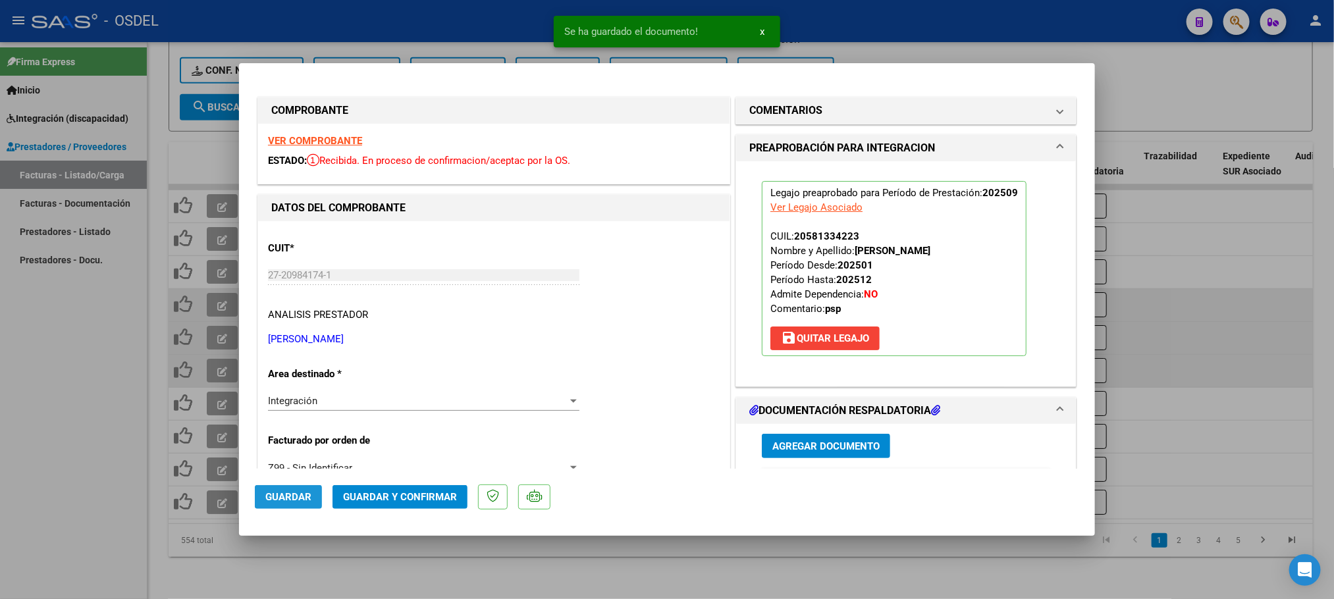
click at [292, 498] on span "Guardar" at bounding box center [288, 497] width 46 height 12
click at [51, 425] on div at bounding box center [667, 299] width 1334 height 599
type input "$ 0,00"
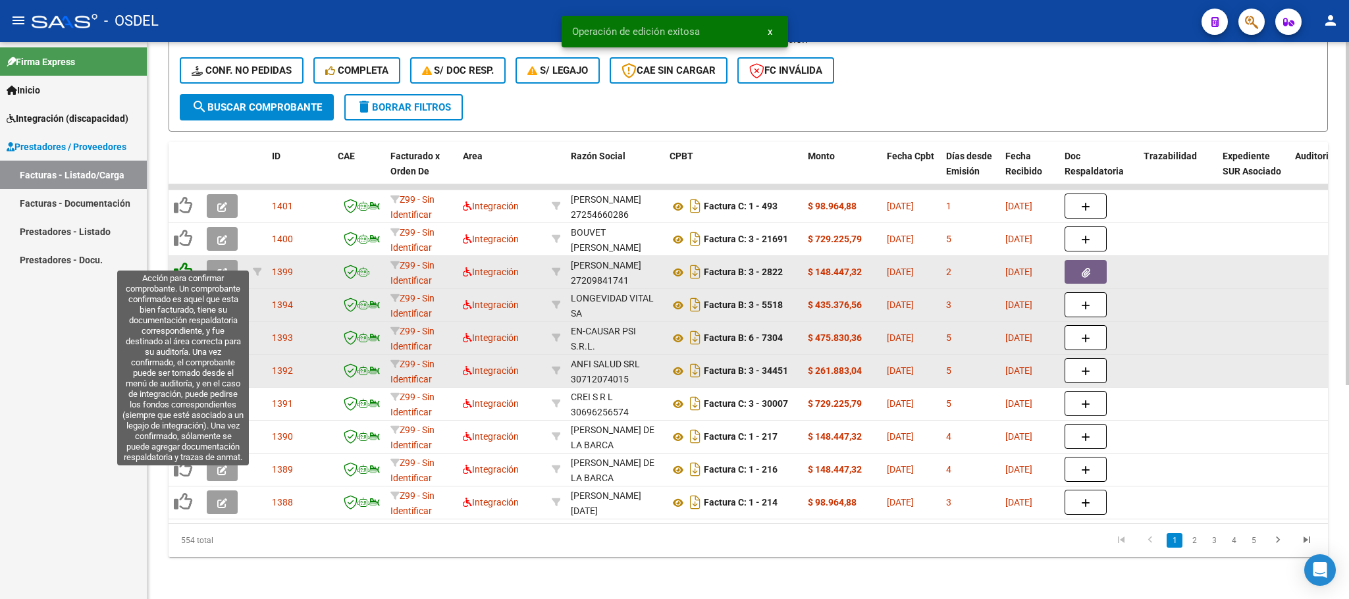
click at [176, 262] on icon at bounding box center [183, 271] width 18 height 18
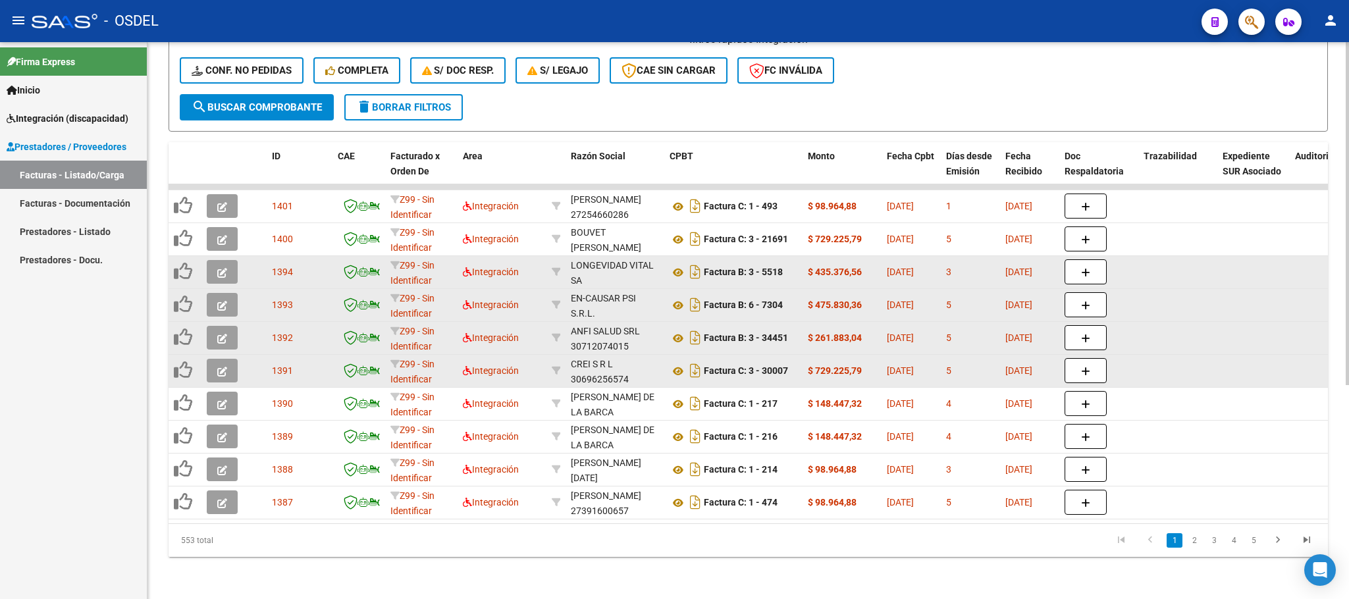
click at [721, 575] on div "Video tutorial PRESTADORES -> Listado de CPBTs Emitidos por Prestadores / Prove…" at bounding box center [748, 154] width 1202 height 889
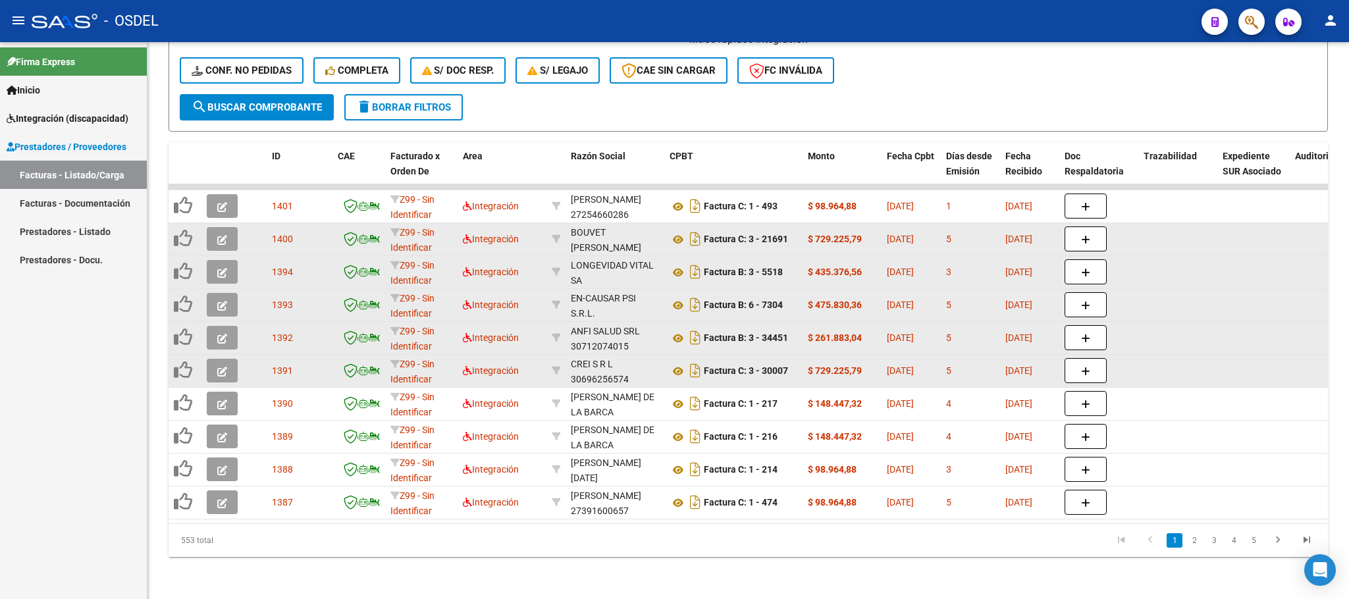
click at [222, 235] on icon "button" at bounding box center [222, 240] width 10 height 10
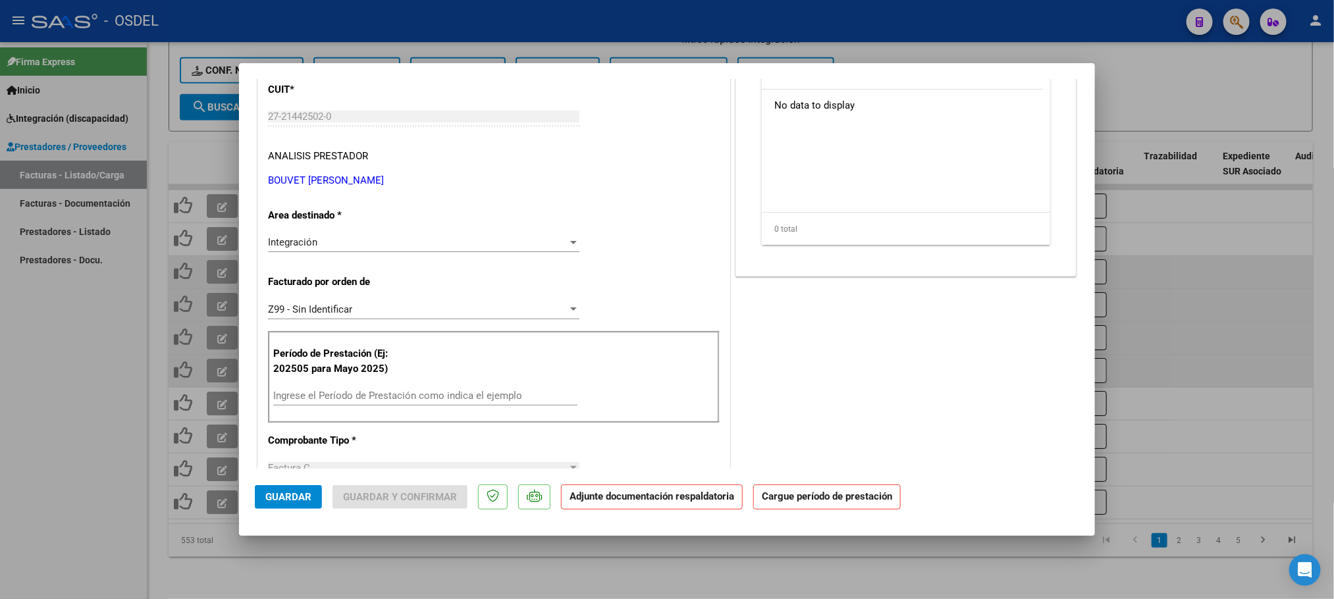
scroll to position [198, 0]
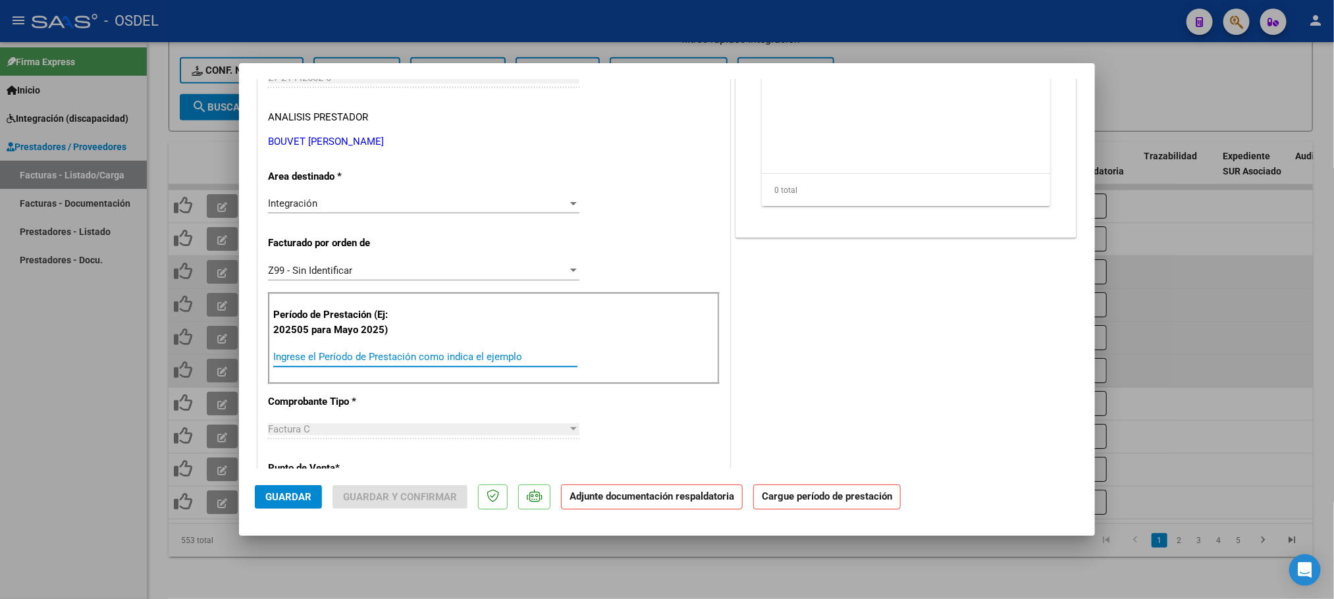
click at [317, 359] on input "Ingrese el Período de Prestación como indica el ejemplo" at bounding box center [425, 357] width 304 height 12
paste input "202509"
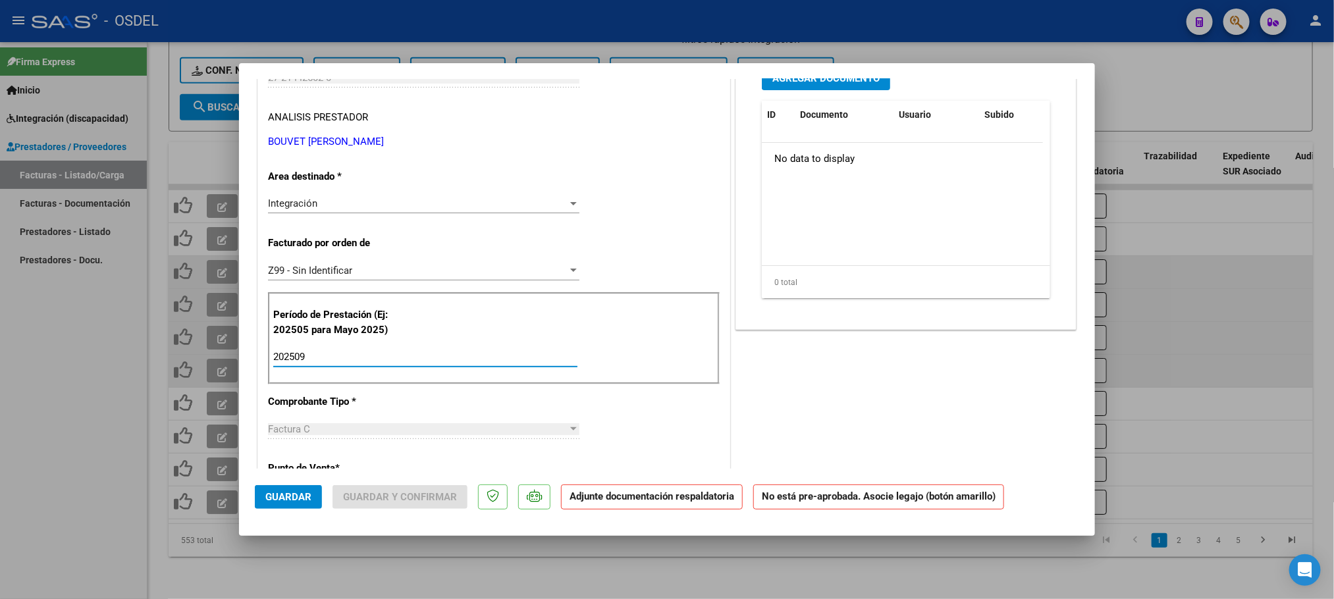
type input "202509"
click at [888, 398] on div "COMENTARIOS Comentarios De la Obra Social: Comentarios de la Obra Social (no vi…" at bounding box center [906, 508] width 346 height 1223
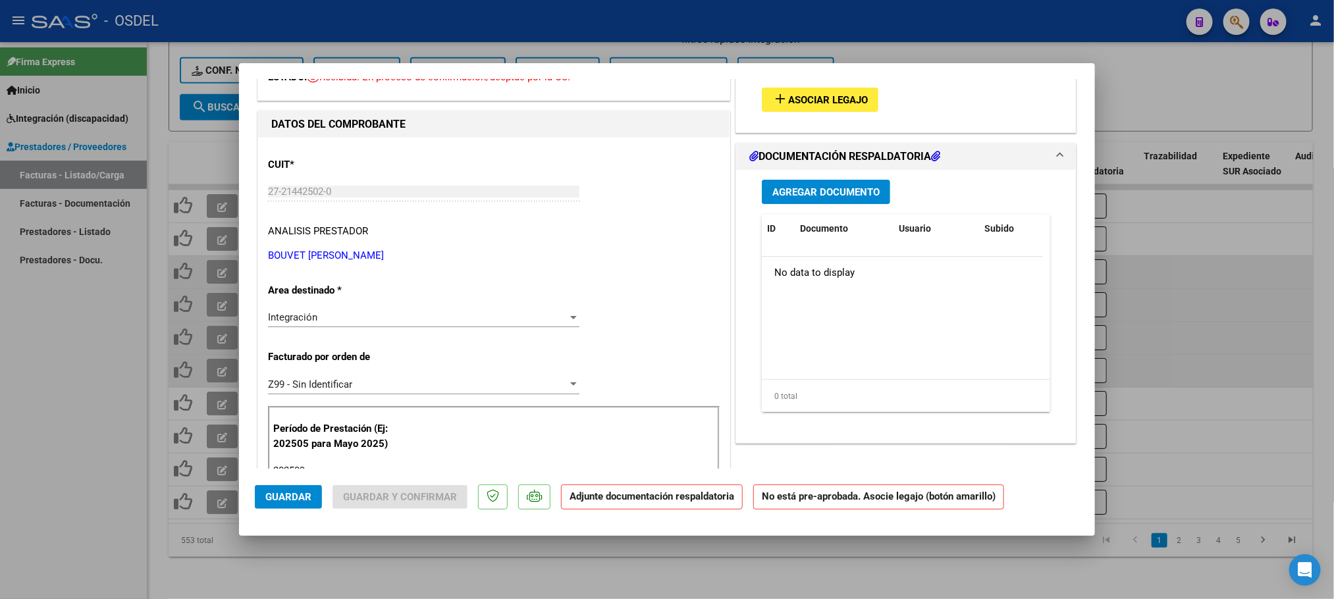
scroll to position [0, 0]
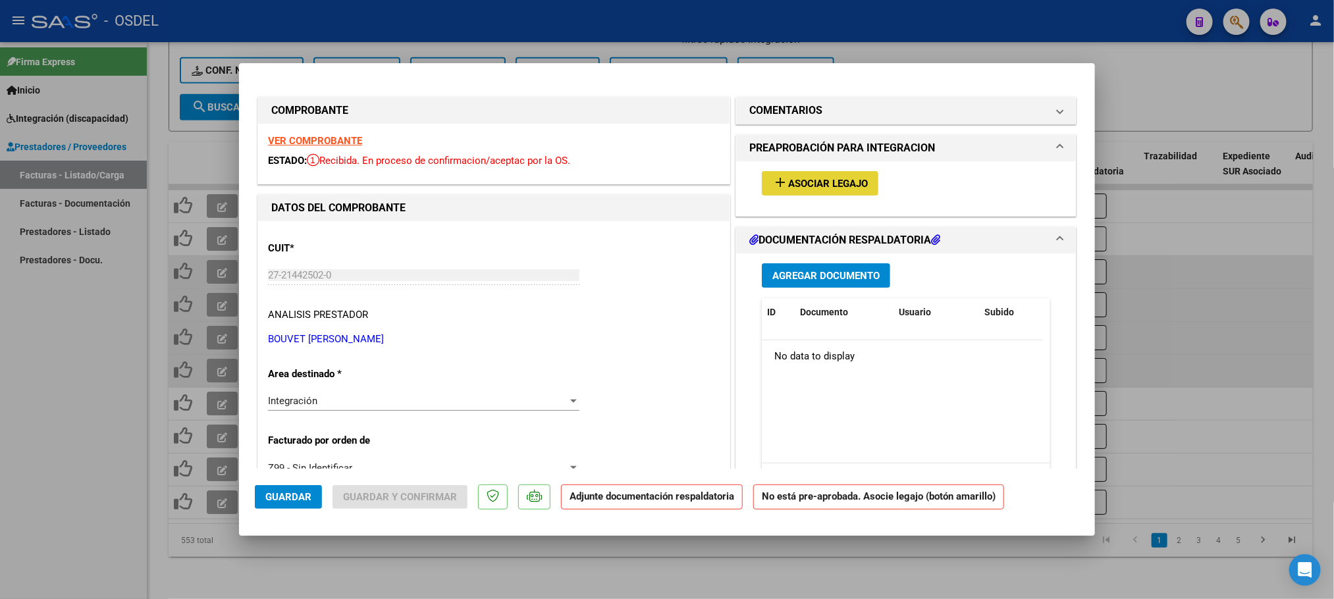
click at [834, 186] on span "Asociar Legajo" at bounding box center [828, 184] width 80 height 12
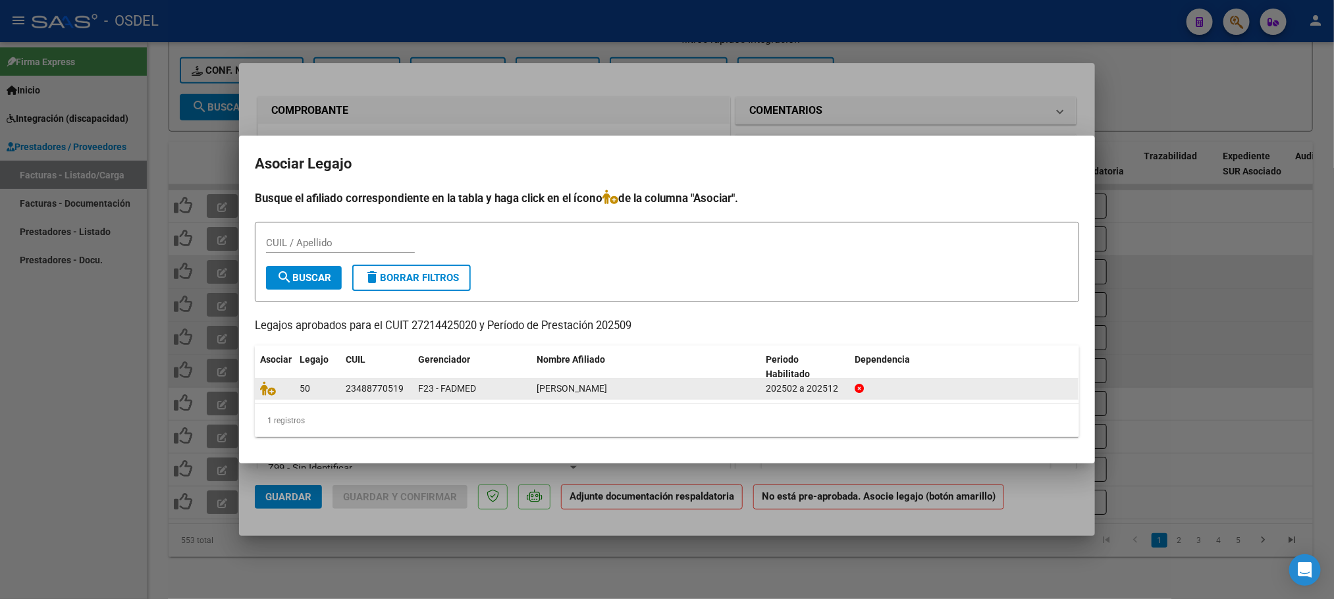
click at [267, 397] on datatable-body-cell at bounding box center [275, 389] width 40 height 20
click at [267, 393] on icon at bounding box center [268, 388] width 16 height 14
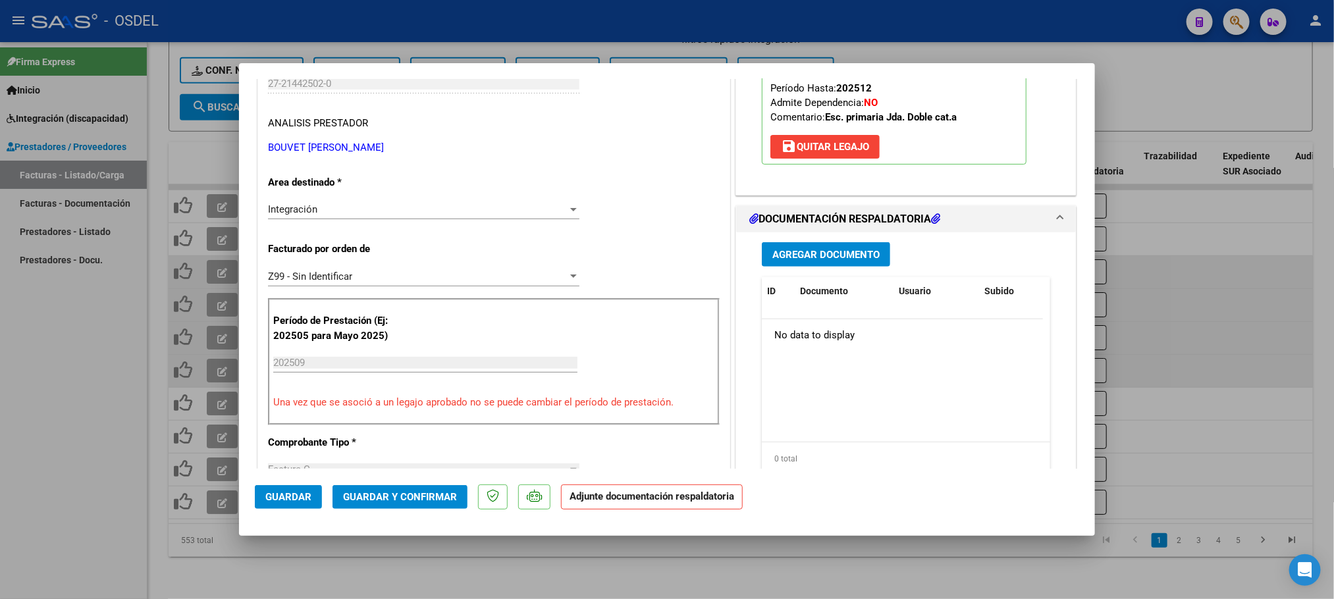
scroll to position [198, 0]
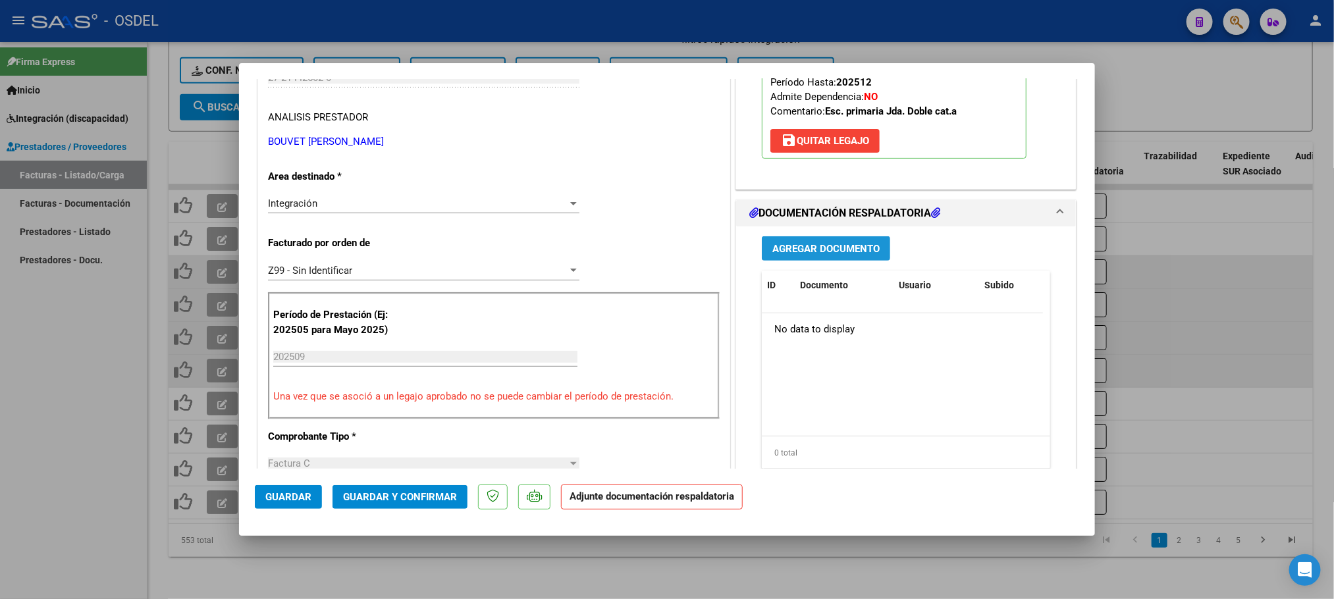
click at [830, 247] on span "Agregar Documento" at bounding box center [825, 249] width 107 height 12
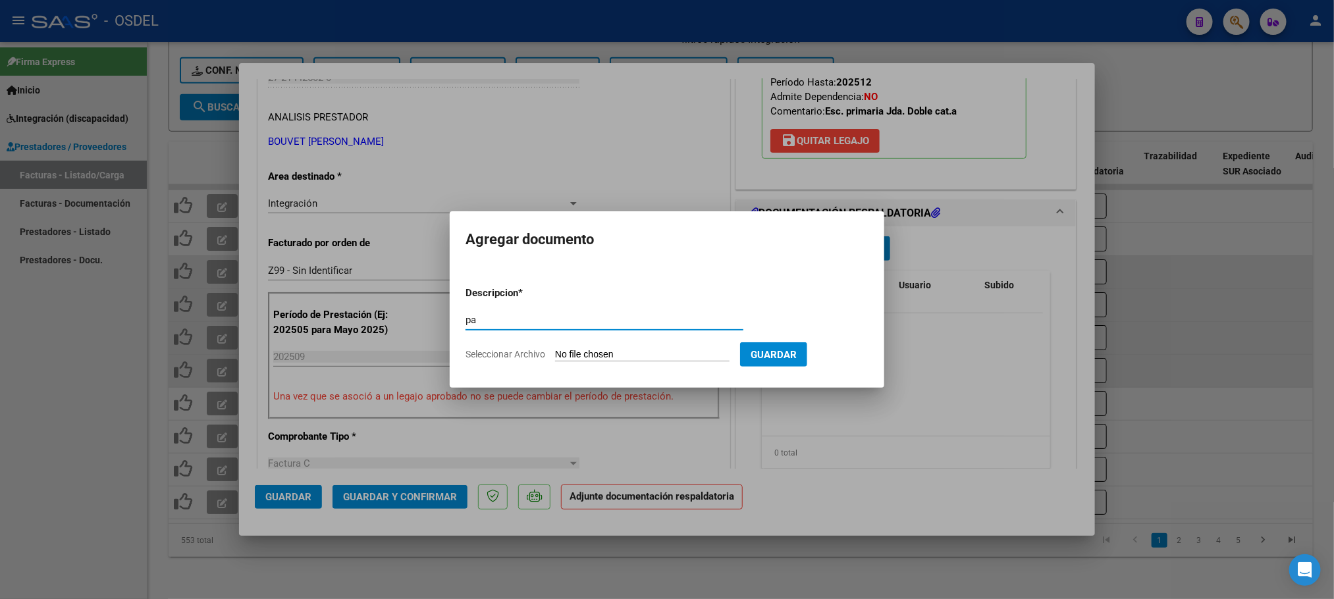
type input "pa"
click at [606, 346] on form "Descripcion * pa Escriba aquí una descripcion Seleccionar Archivo Guardar" at bounding box center [666, 324] width 403 height 96
click at [607, 354] on input "Seleccionar Archivo" at bounding box center [642, 355] width 174 height 13
type input "C:\fakepath\pa-27214425020_21691.pdf"
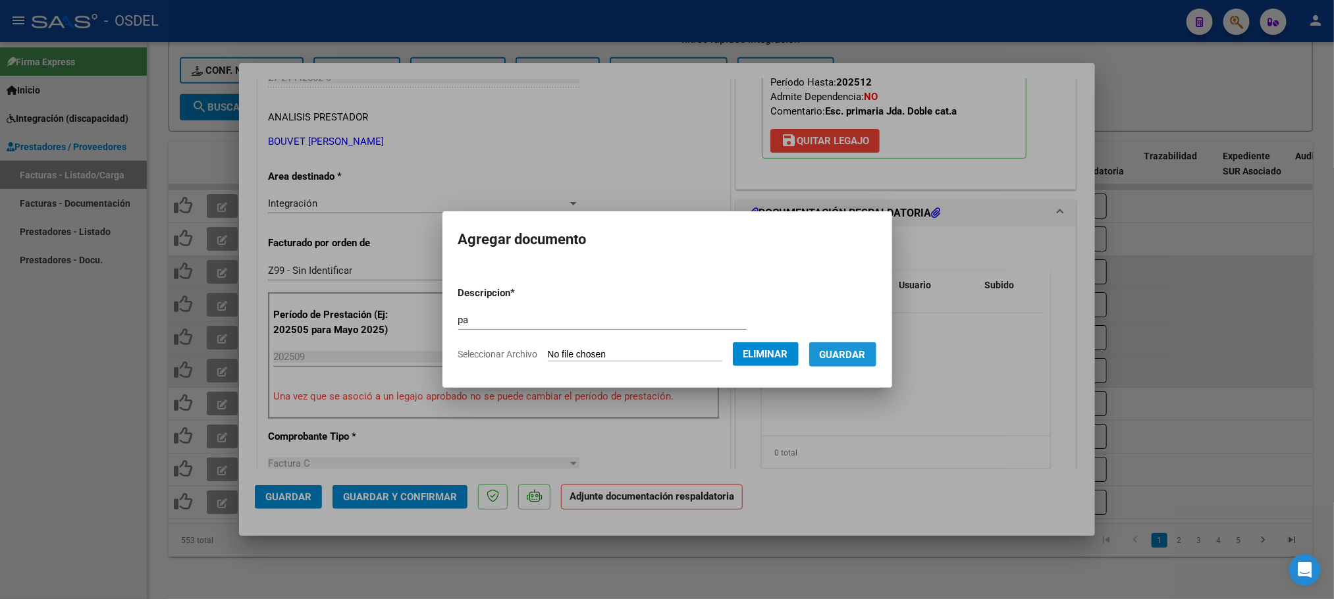
click at [866, 359] on span "Guardar" at bounding box center [843, 355] width 46 height 12
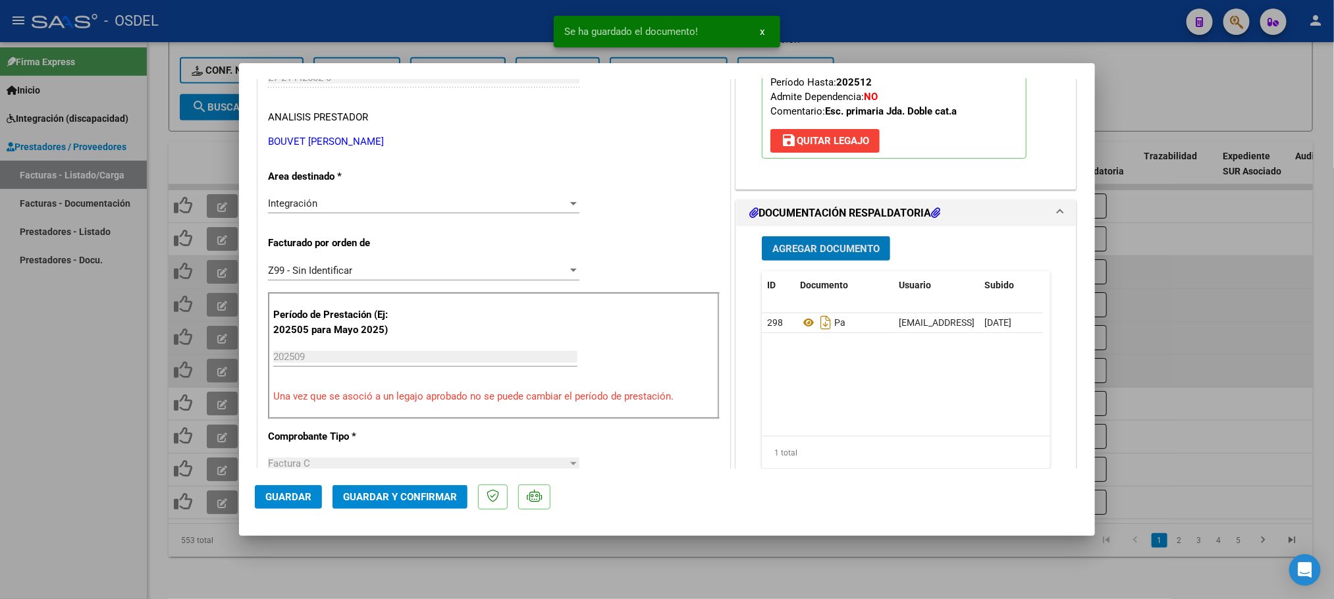
click at [277, 502] on span "Guardar" at bounding box center [288, 497] width 46 height 12
click at [38, 433] on div at bounding box center [667, 299] width 1334 height 599
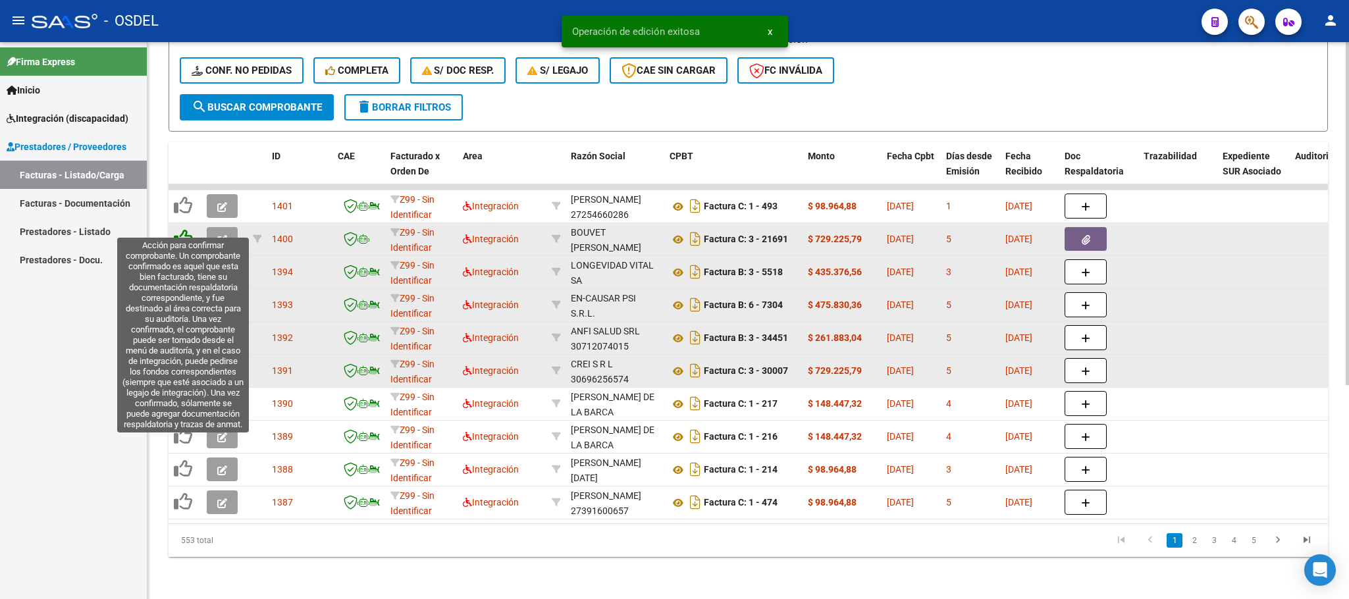
click at [188, 229] on icon at bounding box center [183, 238] width 18 height 18
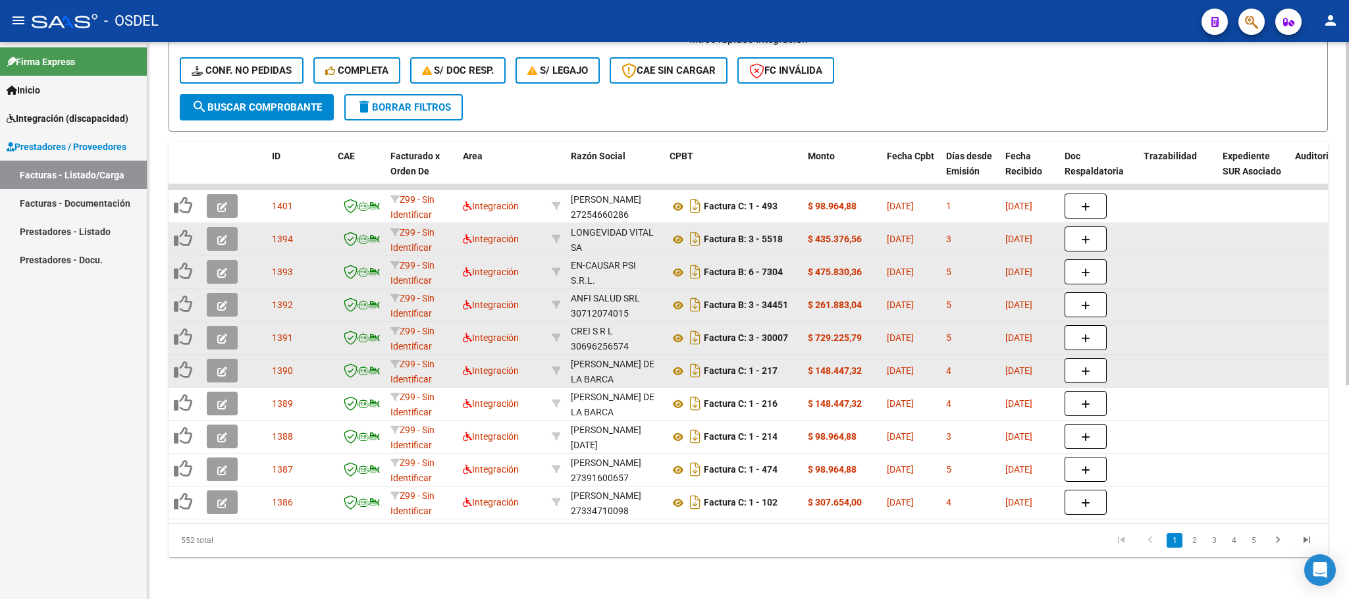
click at [1150, 539] on icon "go to previous page" at bounding box center [1150, 542] width 17 height 16
click at [1124, 544] on icon "go to first page" at bounding box center [1121, 542] width 17 height 16
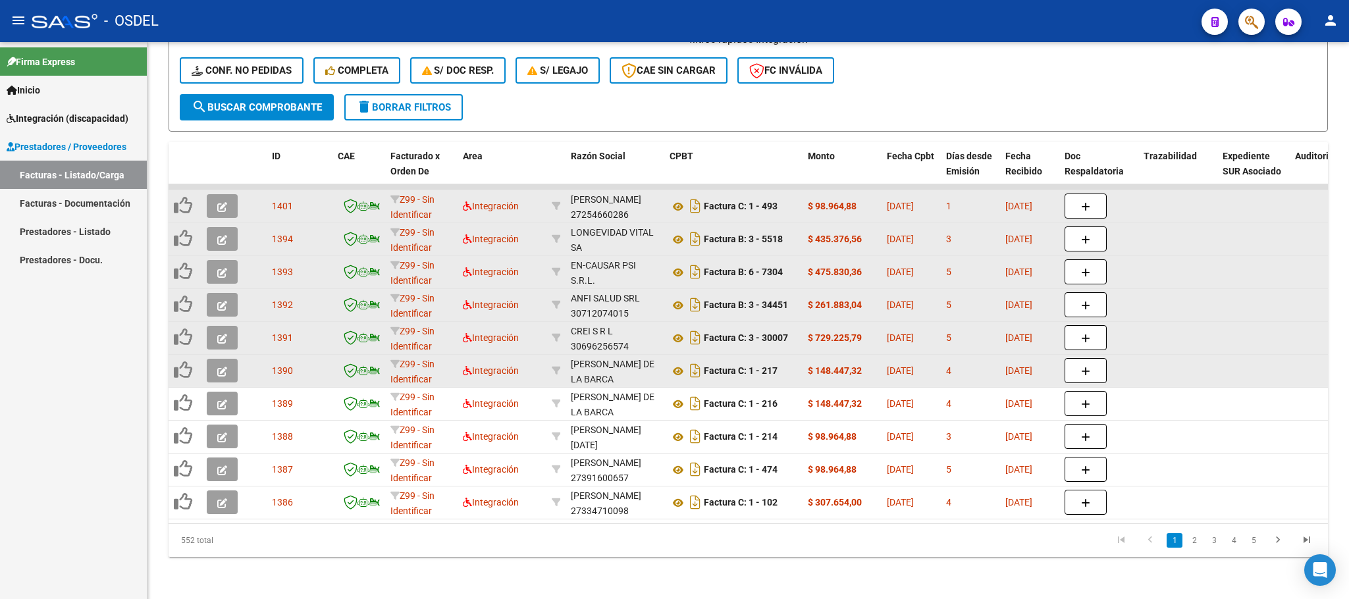
click at [219, 202] on icon "button" at bounding box center [222, 207] width 10 height 10
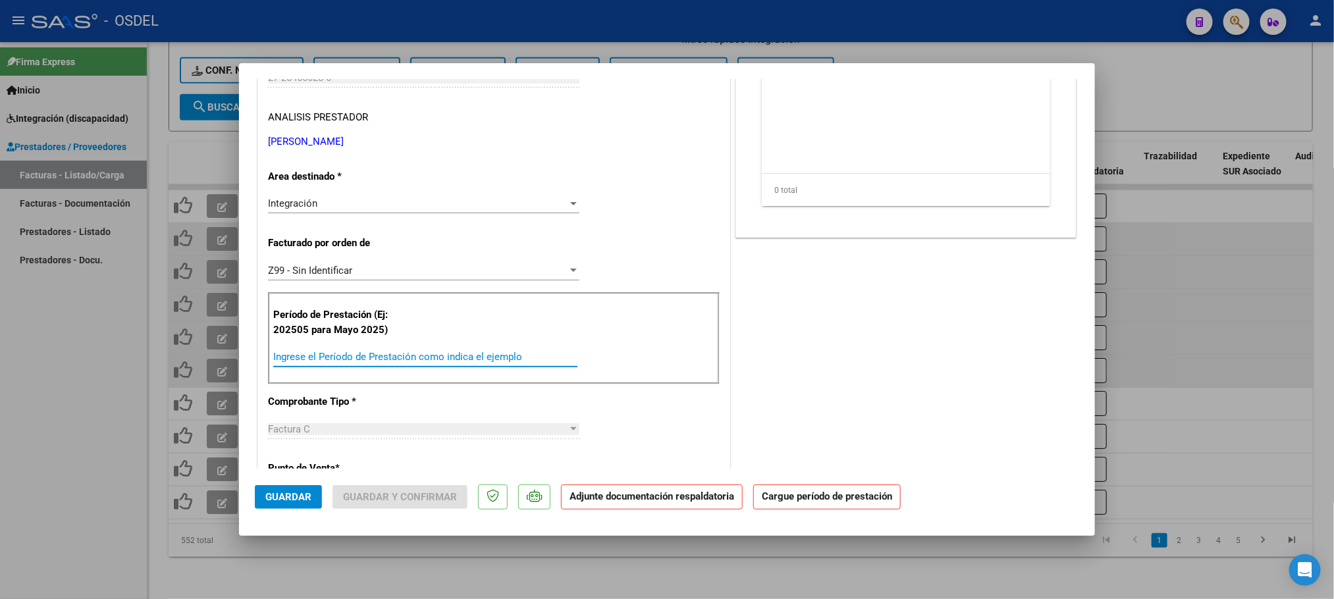
click at [326, 358] on input "Ingrese el Período de Prestación como indica el ejemplo" at bounding box center [425, 357] width 304 height 12
paste input "202509"
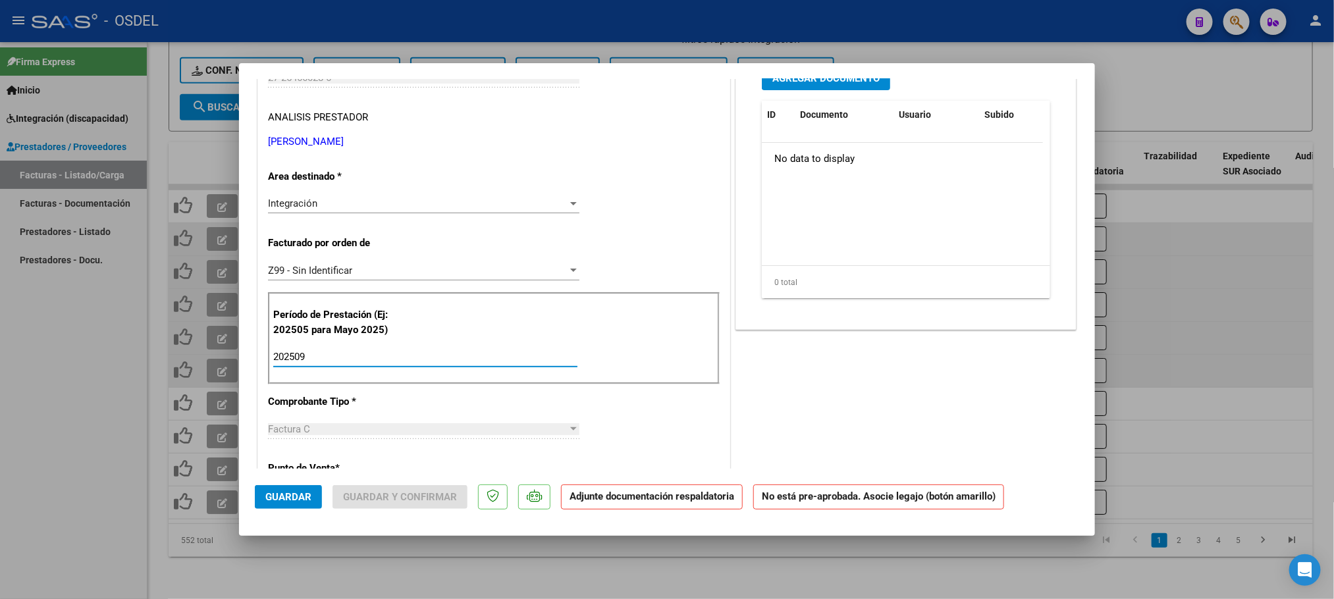
type input "202509"
click at [893, 404] on div "COMENTARIOS Comentarios De la Obra Social: Comentarios de la Obra Social (no vi…" at bounding box center [906, 508] width 346 height 1223
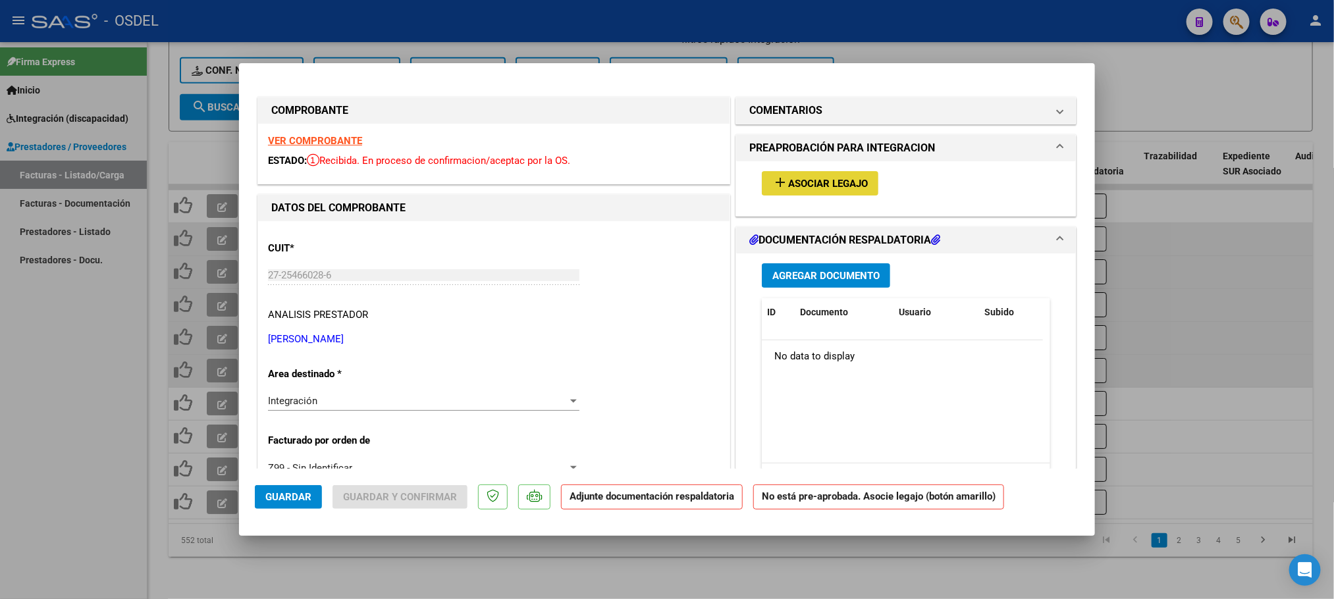
click at [824, 182] on span "Asociar Legajo" at bounding box center [828, 184] width 80 height 12
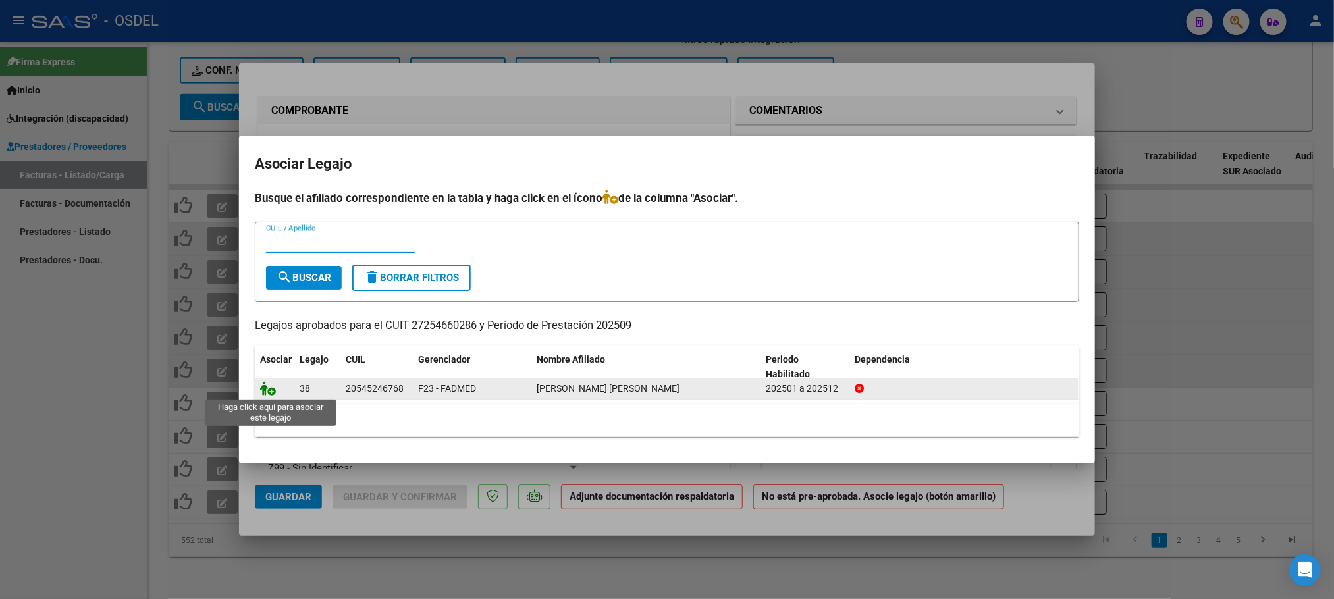
click at [269, 392] on icon at bounding box center [268, 388] width 16 height 14
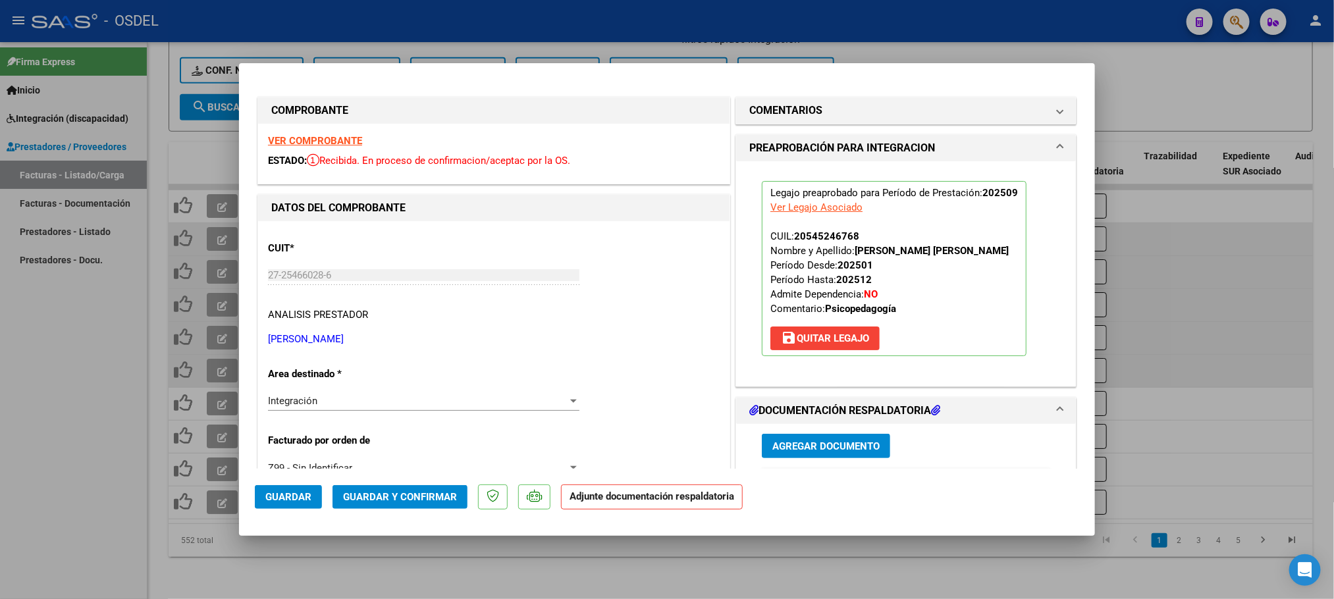
click at [839, 452] on span "Agregar Documento" at bounding box center [825, 446] width 107 height 12
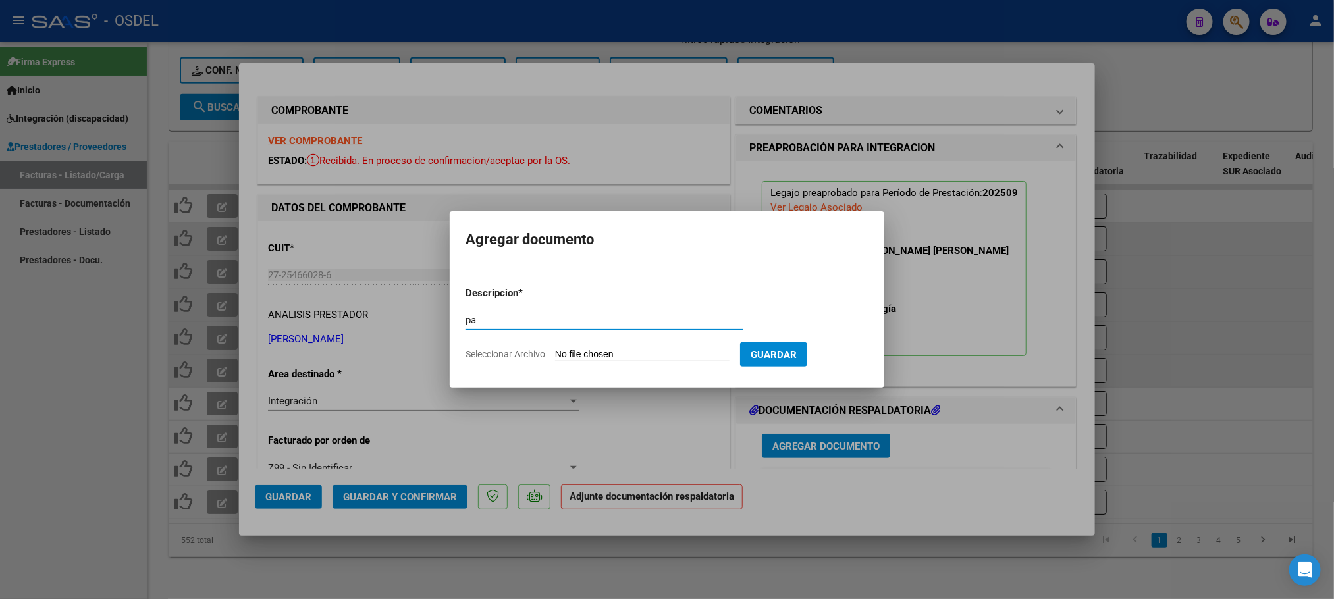
type input "pa"
click at [807, 352] on button "Guardar" at bounding box center [773, 354] width 67 height 24
click at [610, 352] on input "Seleccionar Archivo" at bounding box center [642, 355] width 174 height 13
type input "C:\fakepath\pa-27254660286_493.pdf"
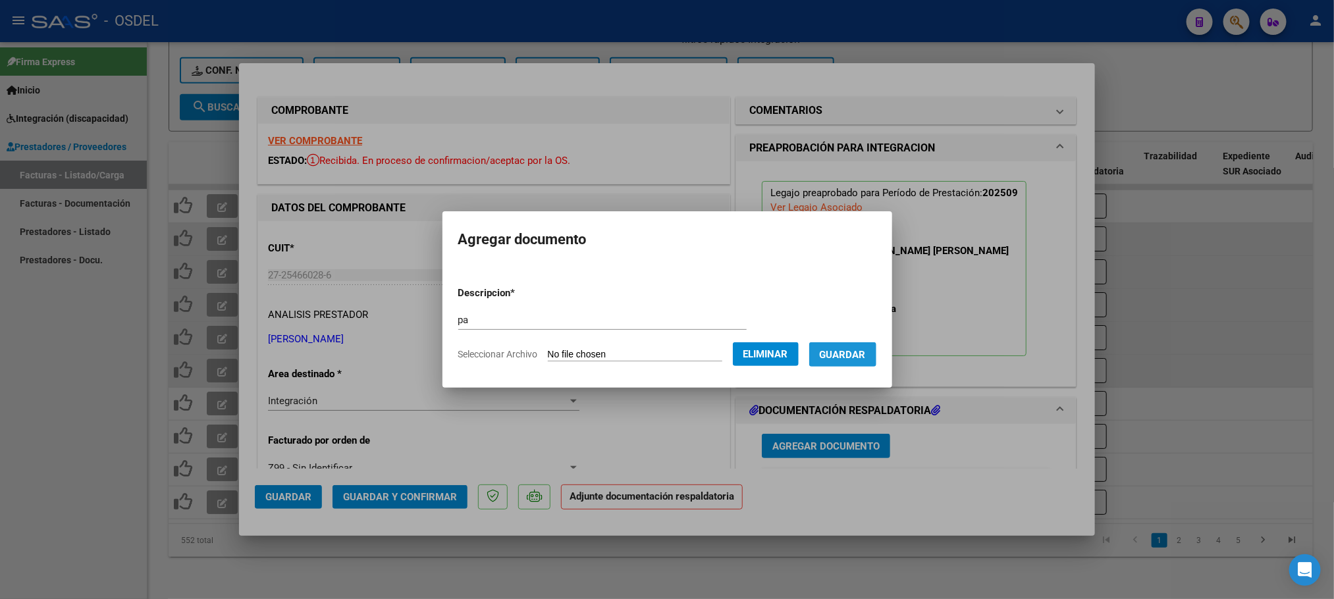
click at [862, 358] on span "Guardar" at bounding box center [843, 355] width 46 height 12
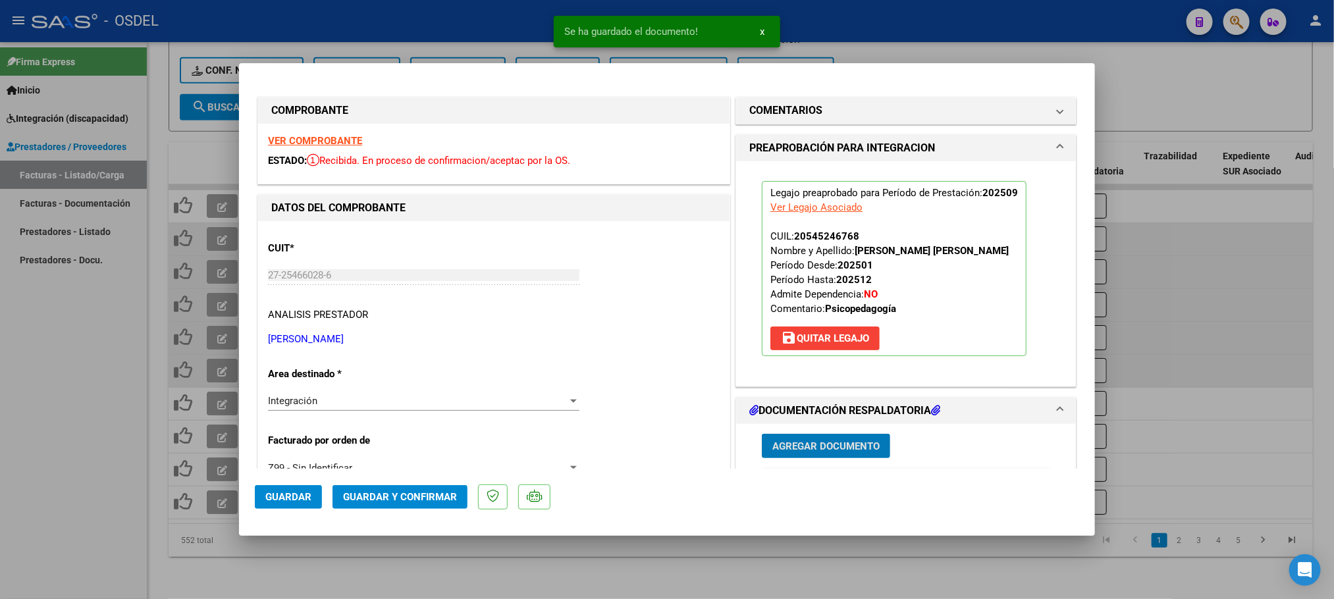
click at [281, 504] on button "Guardar" at bounding box center [288, 497] width 67 height 24
click at [28, 348] on div at bounding box center [667, 299] width 1334 height 599
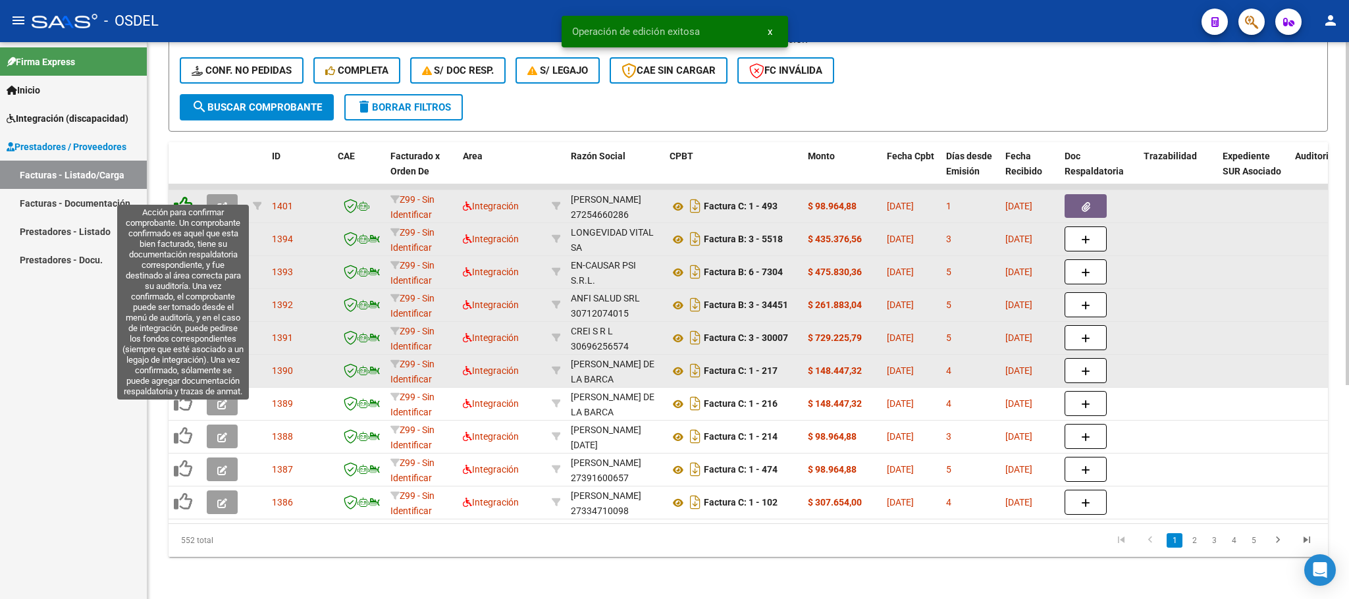
click at [184, 196] on icon at bounding box center [183, 205] width 18 height 18
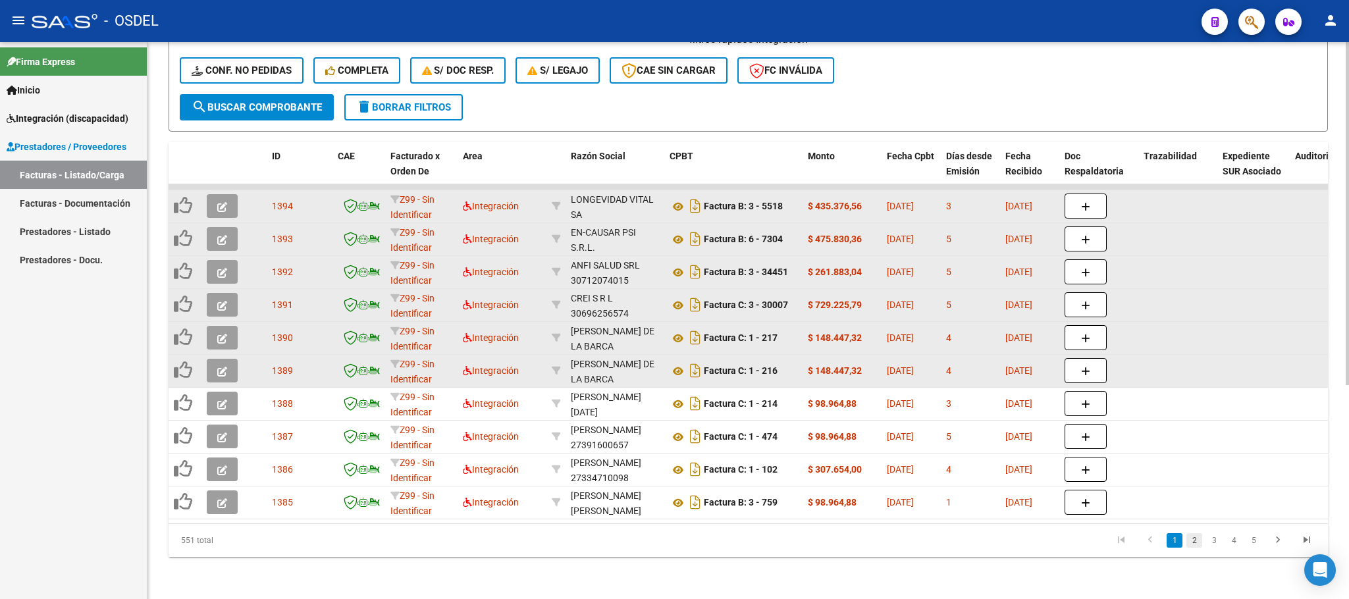
click at [1193, 543] on link "2" at bounding box center [1194, 540] width 16 height 14
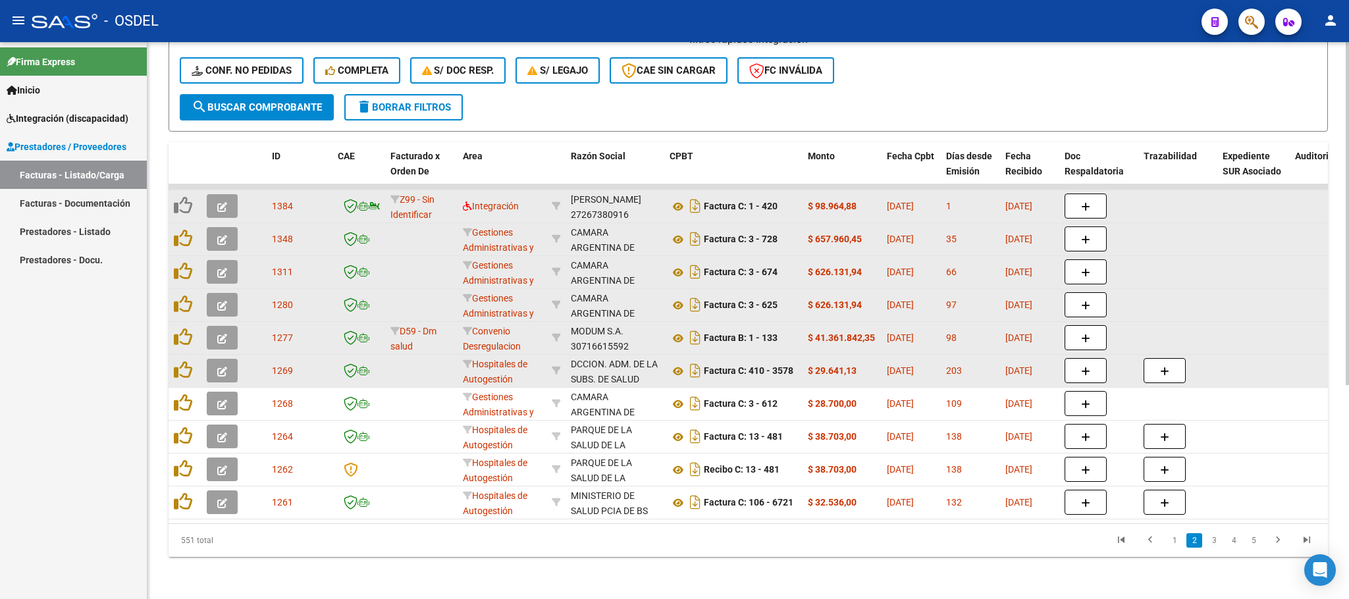
click at [221, 202] on icon "button" at bounding box center [222, 207] width 10 height 10
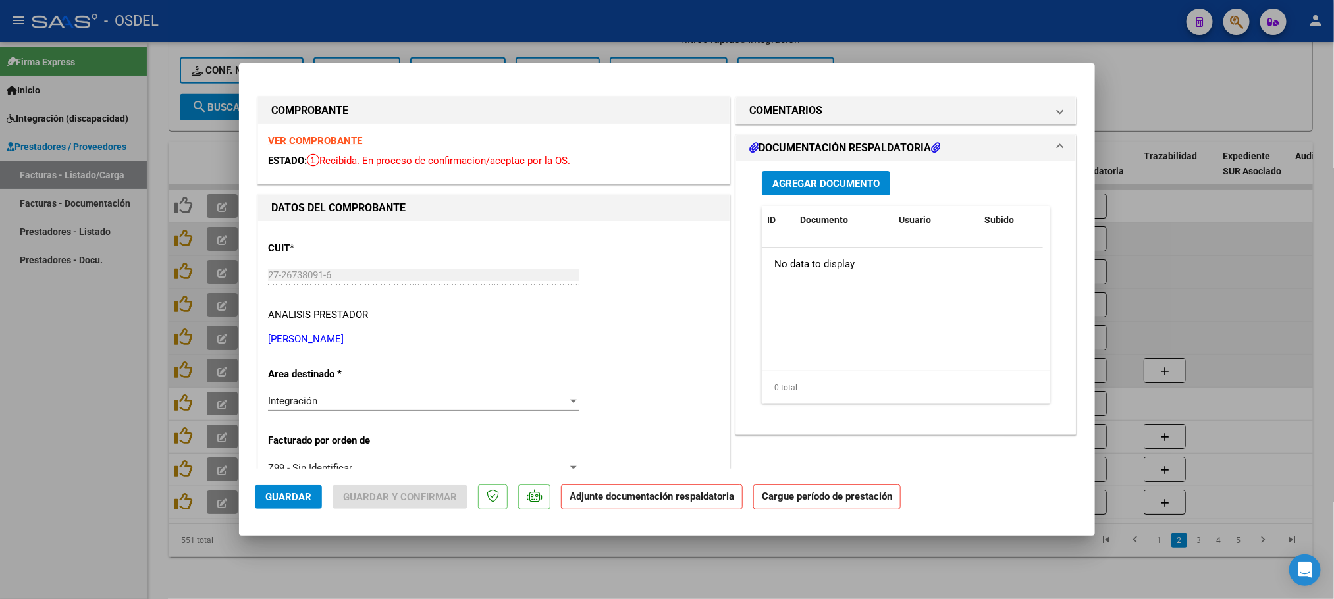
scroll to position [296, 0]
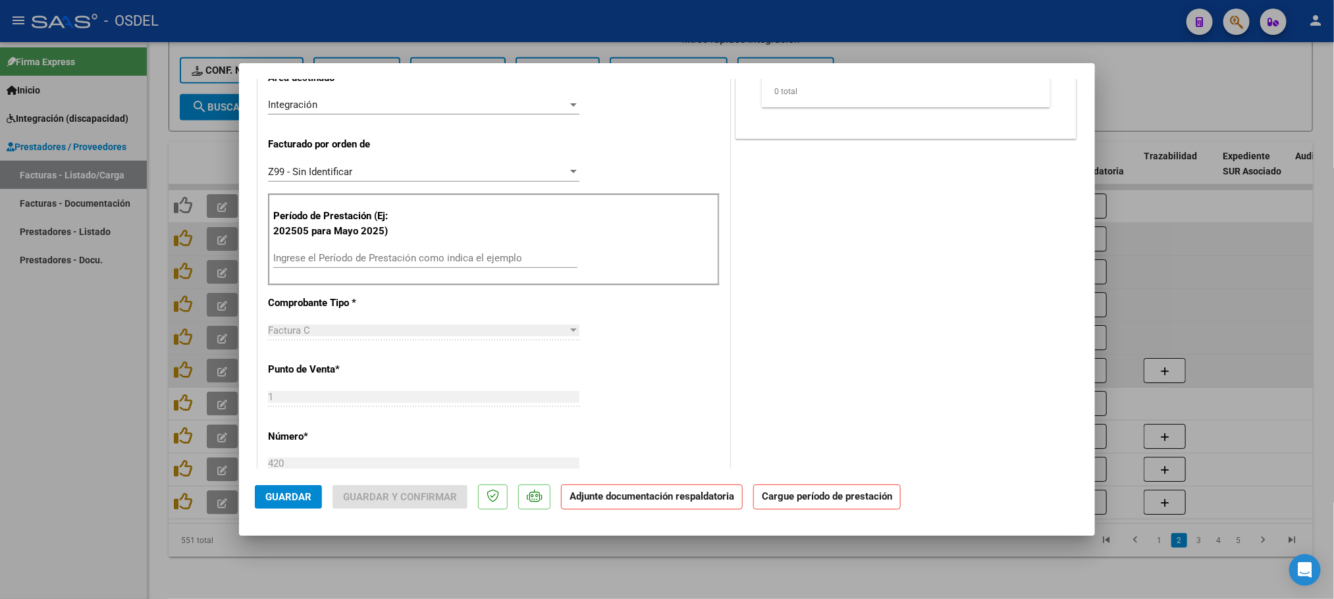
click at [334, 264] on input "Ingrese el Período de Prestación como indica el ejemplo" at bounding box center [425, 258] width 304 height 12
paste input "202509"
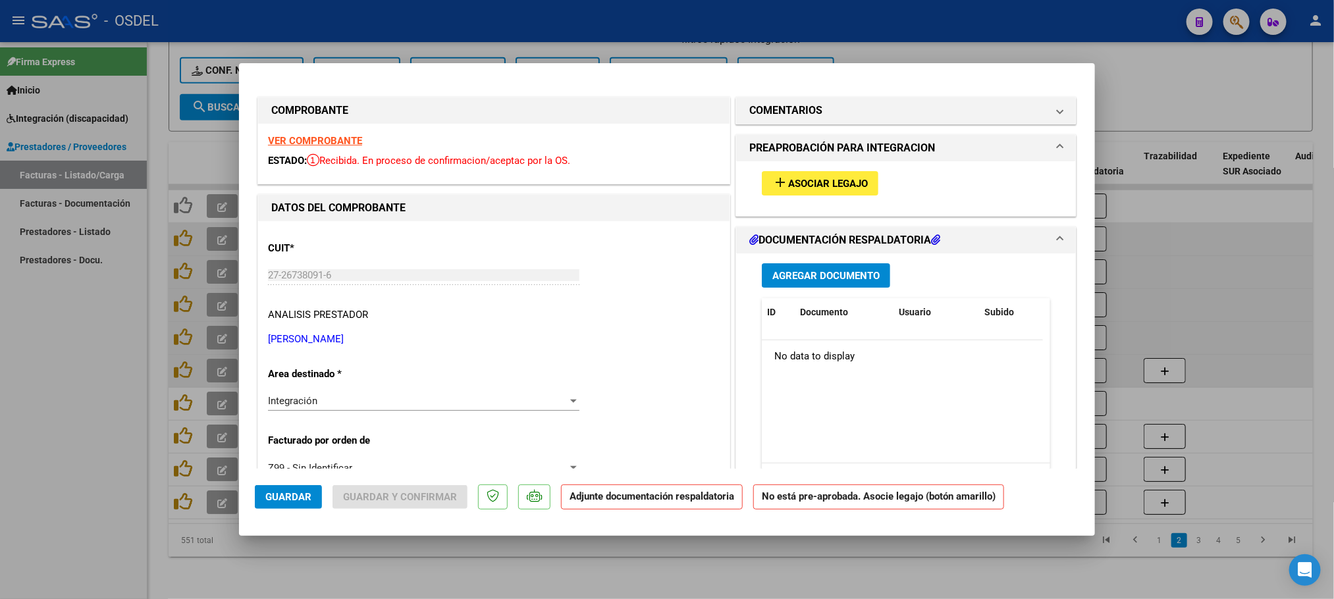
type input "202509"
click at [799, 180] on span "Asociar Legajo" at bounding box center [828, 184] width 80 height 12
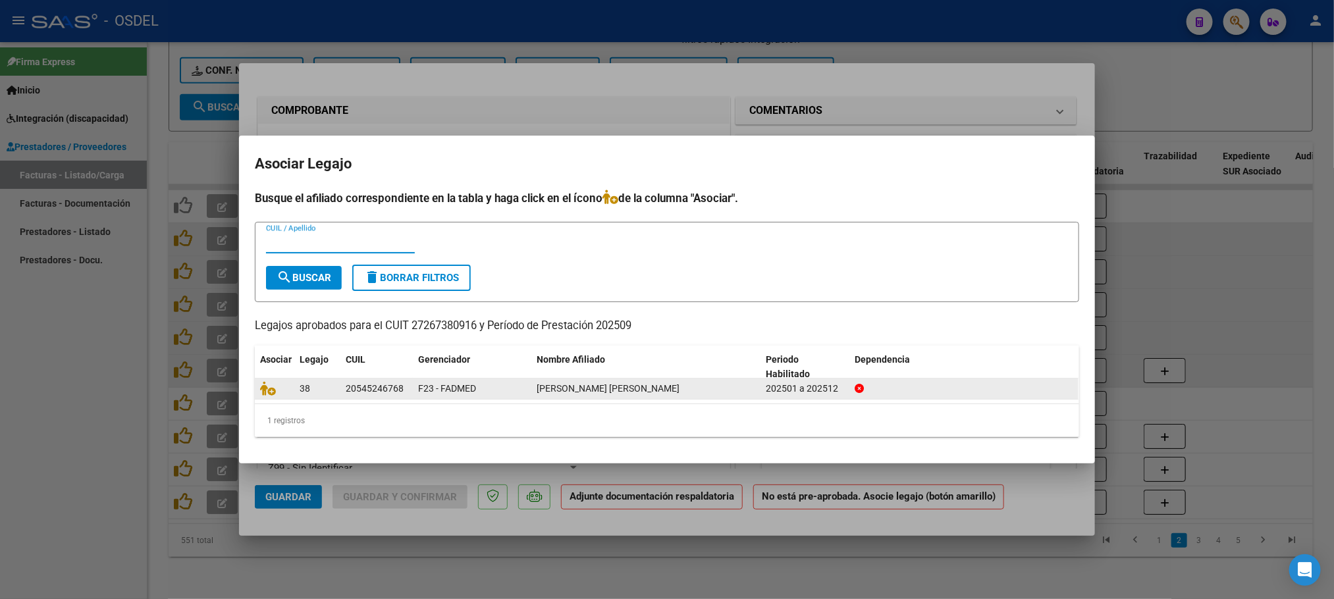
click at [281, 388] on div at bounding box center [274, 388] width 29 height 15
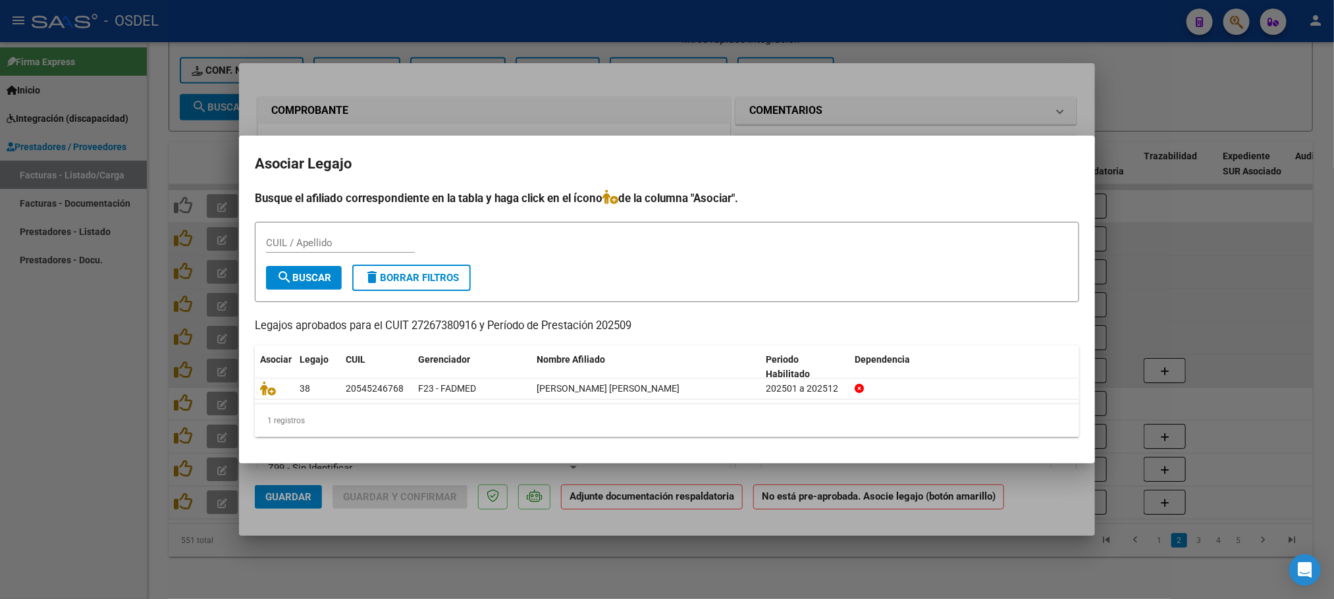
click at [269, 401] on datatable-selection "38 20545246768 F23 - FADMED [PERSON_NAME] [PERSON_NAME] 202501 a 202512" at bounding box center [667, 396] width 824 height 12
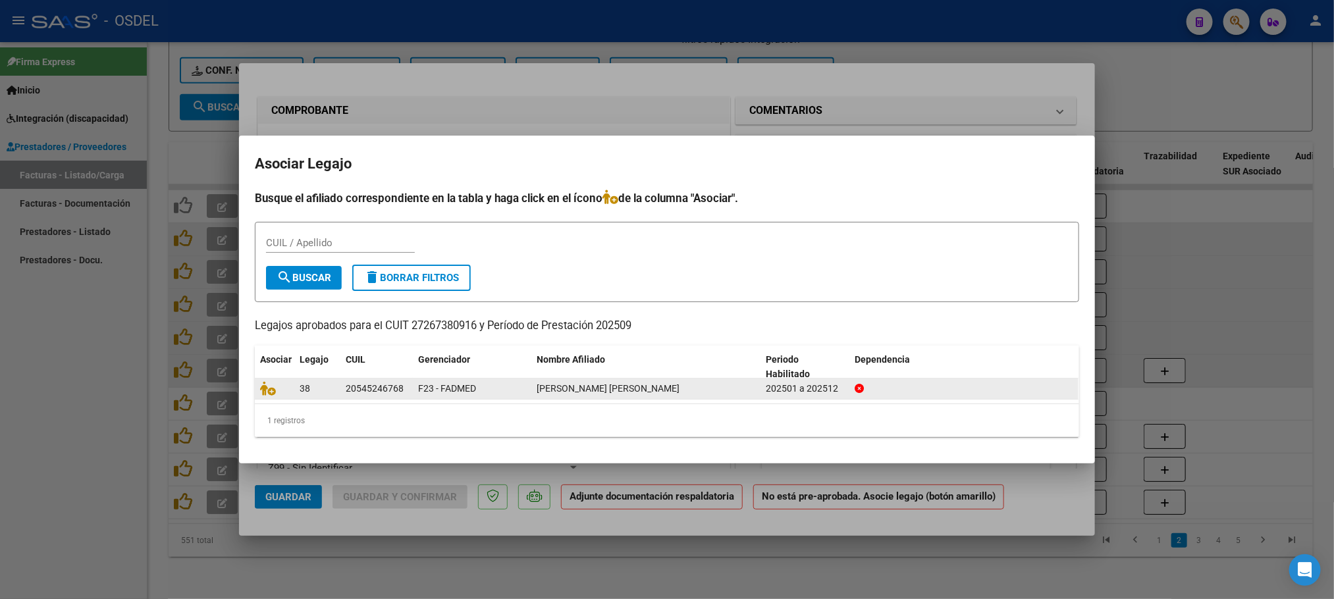
click at [267, 396] on div at bounding box center [274, 388] width 29 height 15
click at [269, 389] on icon at bounding box center [268, 388] width 16 height 14
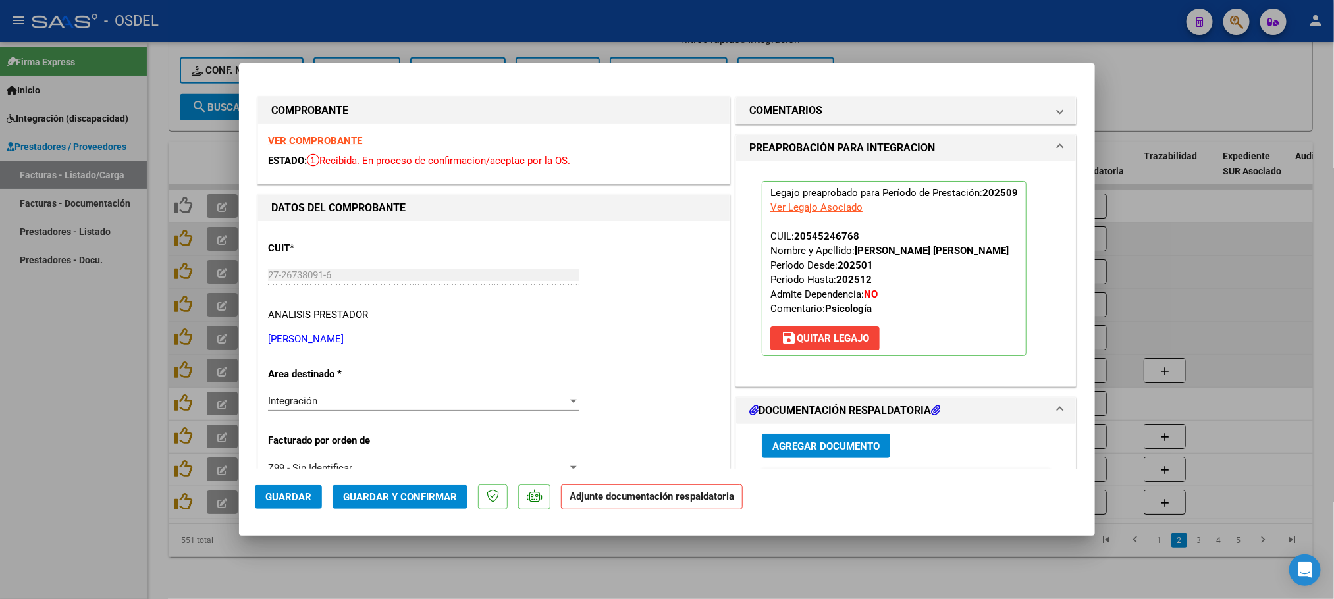
click at [837, 452] on span "Agregar Documento" at bounding box center [825, 446] width 107 height 12
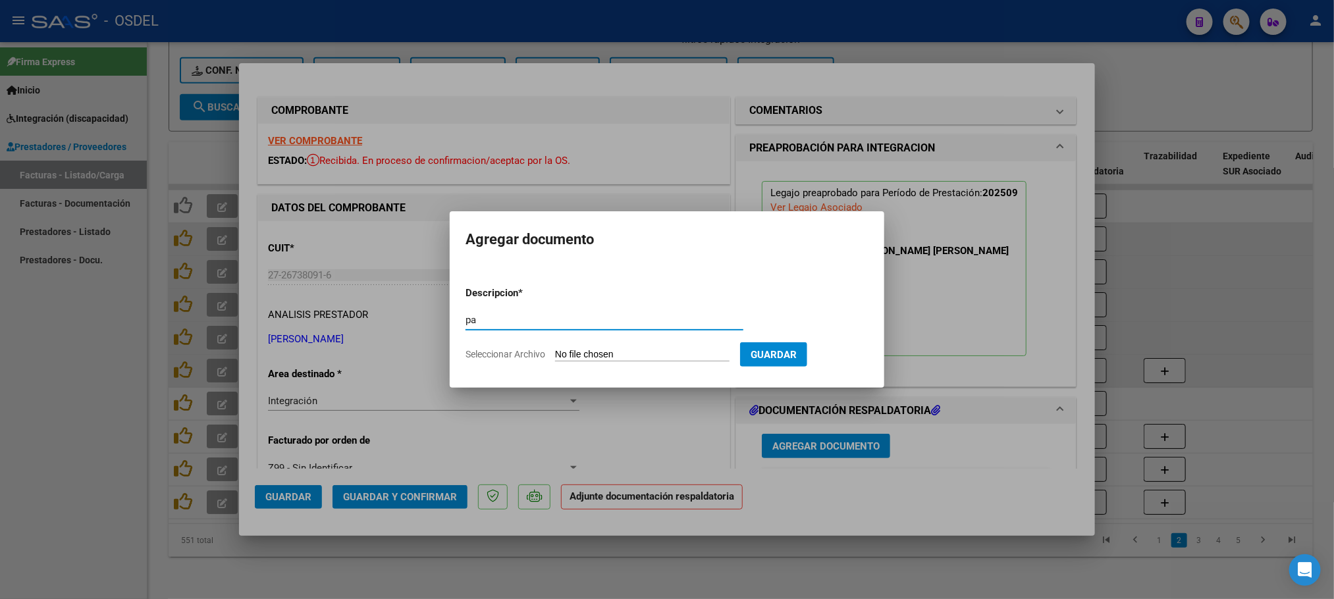
type input "pa"
click at [620, 356] on input "Seleccionar Archivo" at bounding box center [642, 355] width 174 height 13
type input "C:\fakepath\pa-27267380916_420.pdf"
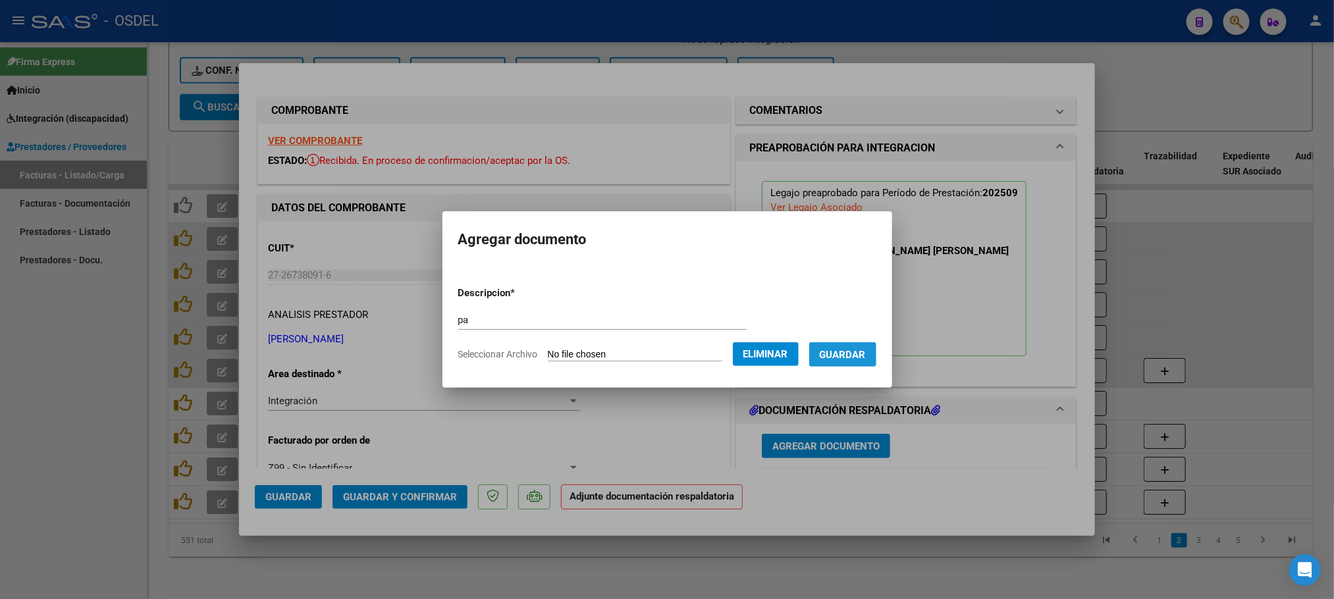
click at [866, 352] on span "Guardar" at bounding box center [843, 355] width 46 height 12
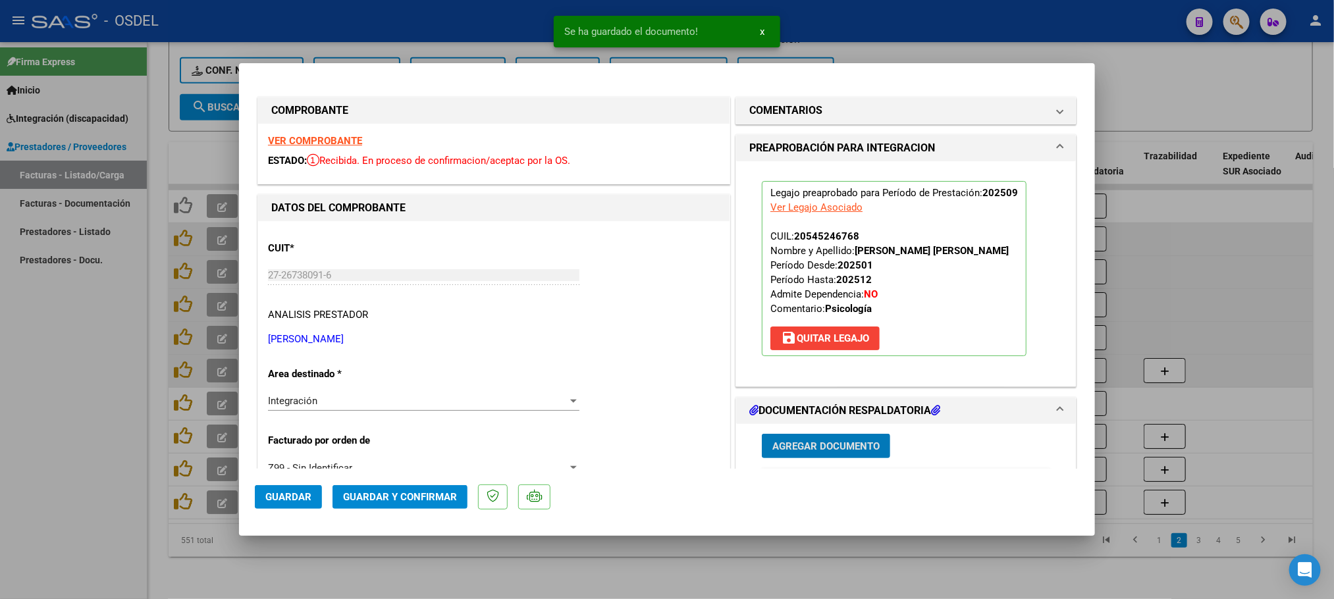
click at [291, 502] on span "Guardar" at bounding box center [288, 497] width 46 height 12
click at [0, 413] on div at bounding box center [667, 299] width 1334 height 599
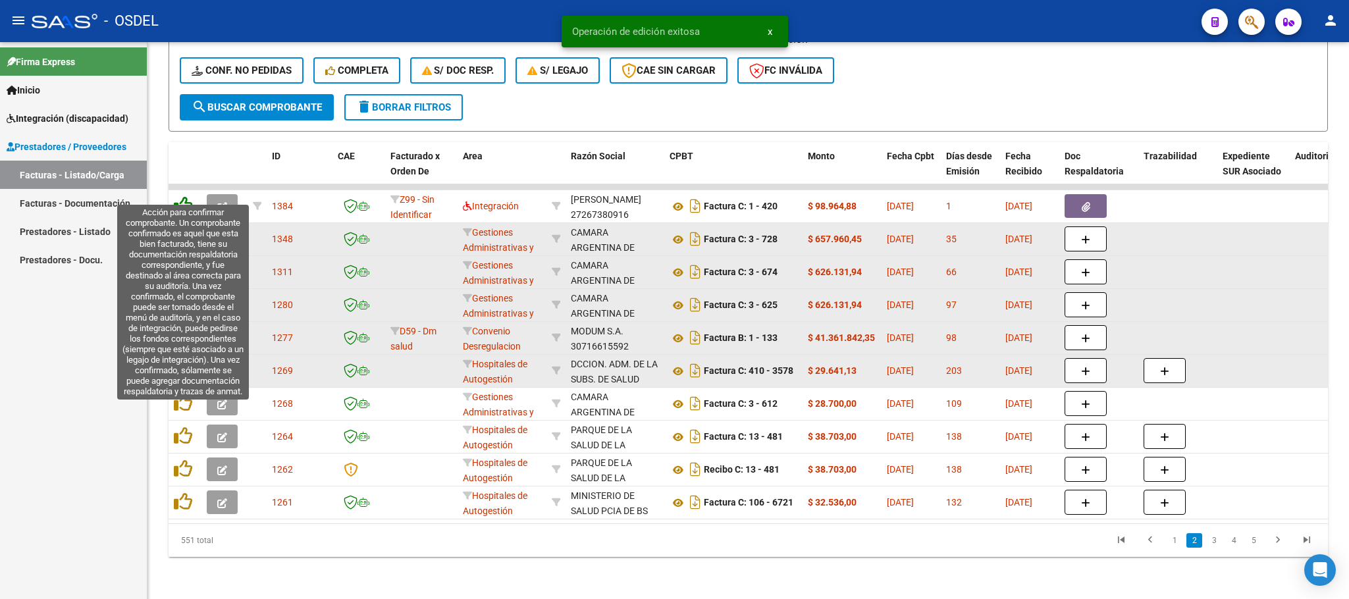
click at [182, 196] on icon at bounding box center [183, 205] width 18 height 18
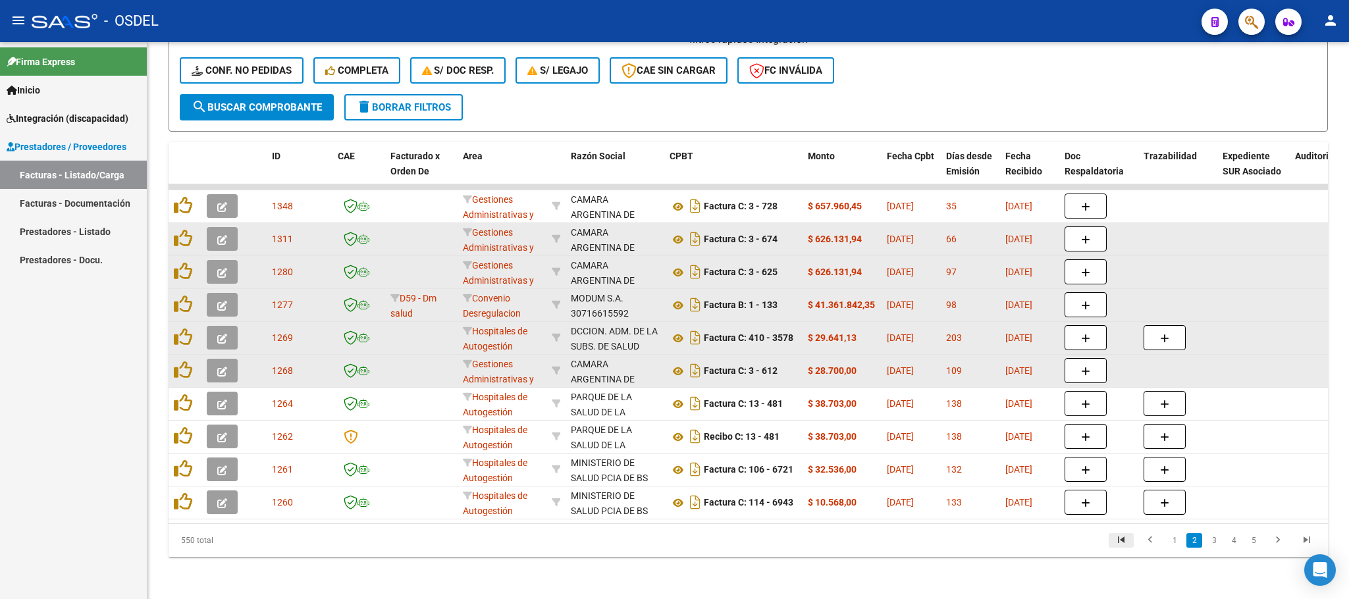
click at [1122, 542] on icon "go to first page" at bounding box center [1121, 542] width 17 height 16
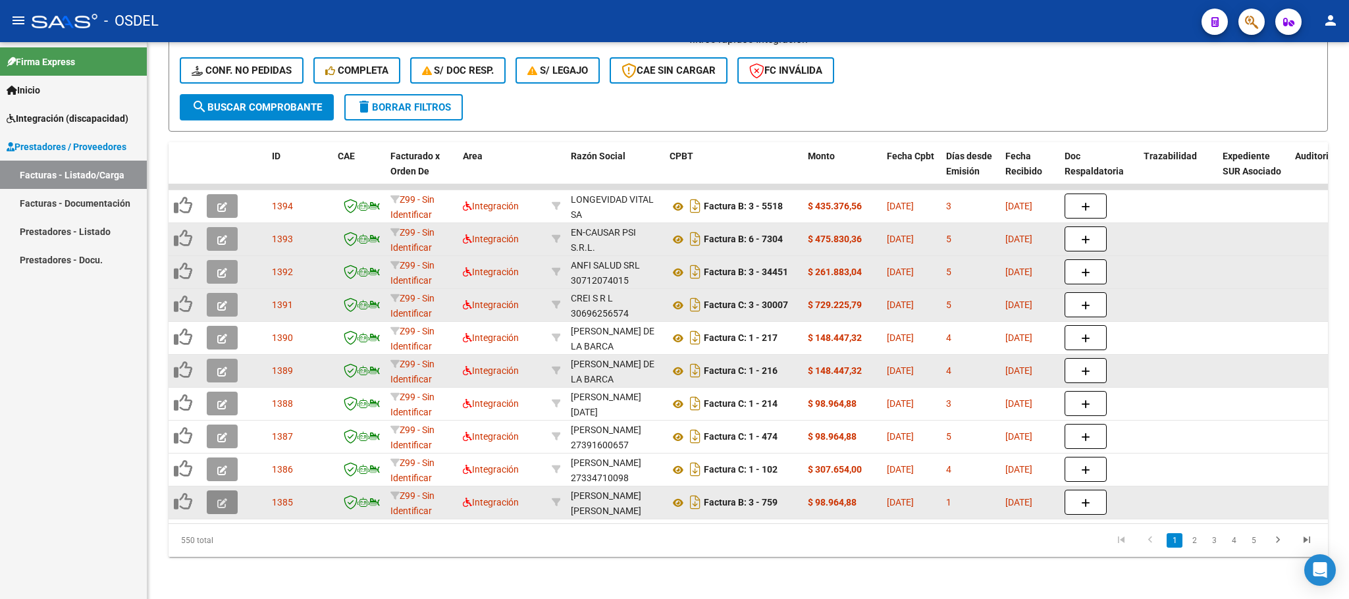
click at [222, 498] on icon "button" at bounding box center [222, 503] width 10 height 10
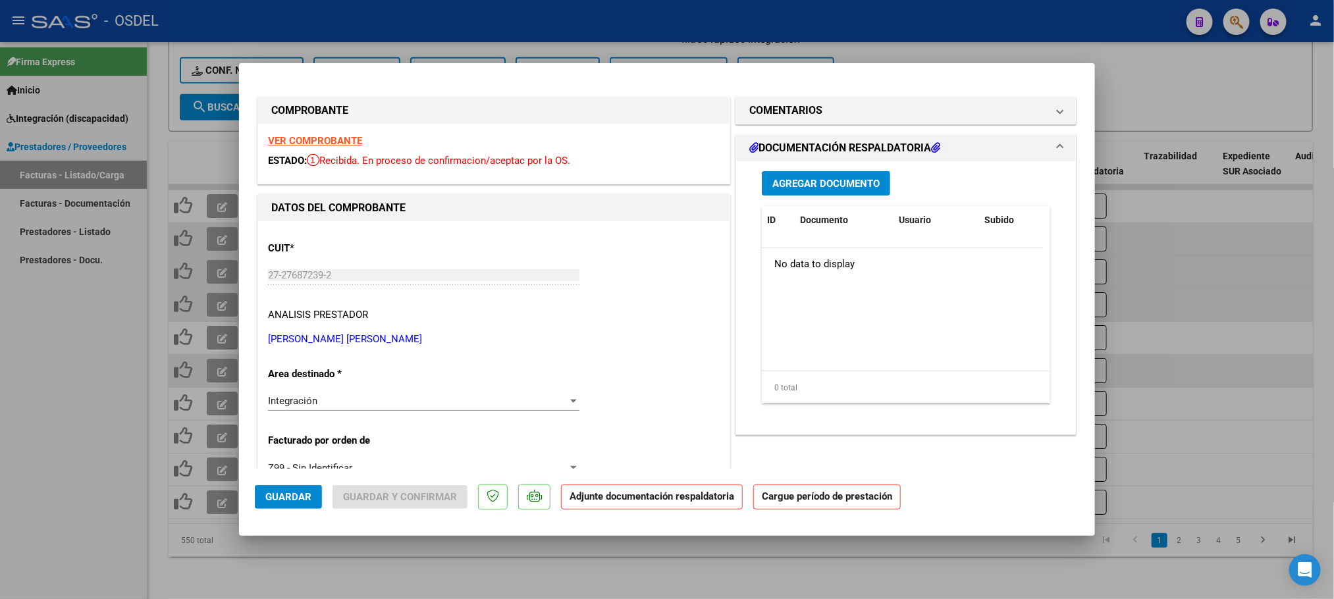
scroll to position [198, 0]
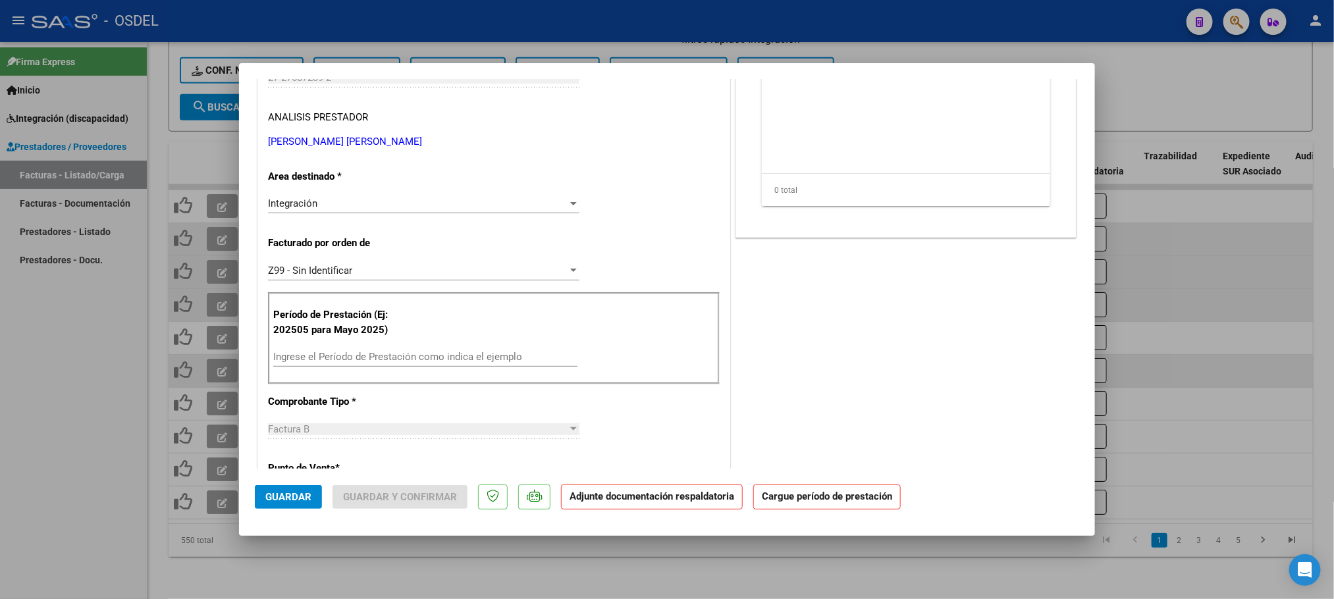
click at [365, 363] on input "Ingrese el Período de Prestación como indica el ejemplo" at bounding box center [425, 357] width 304 height 12
paste input "202509"
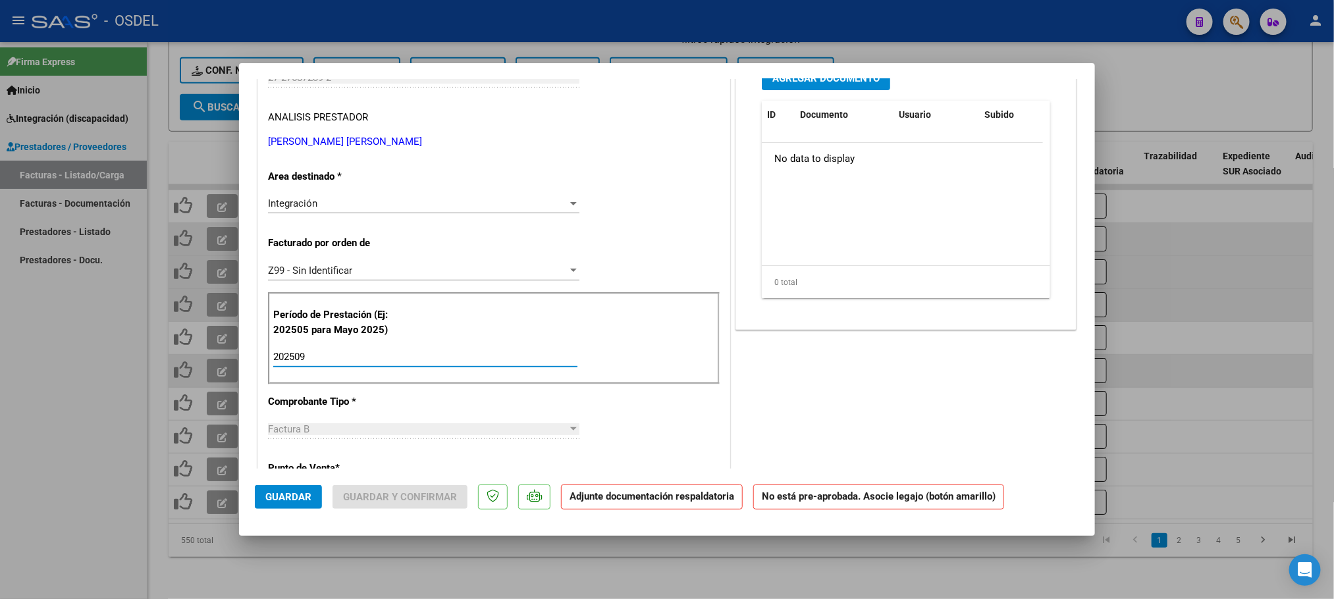
scroll to position [0, 0]
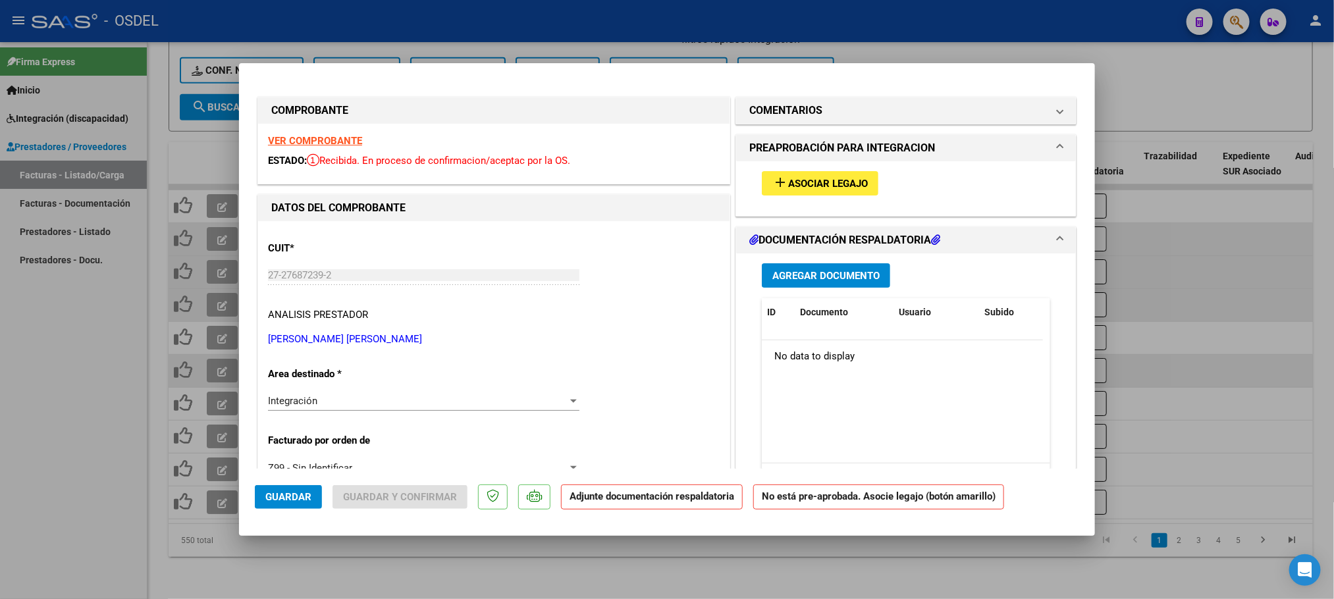
type input "202509"
click at [824, 174] on button "add Asociar Legajo" at bounding box center [820, 183] width 117 height 24
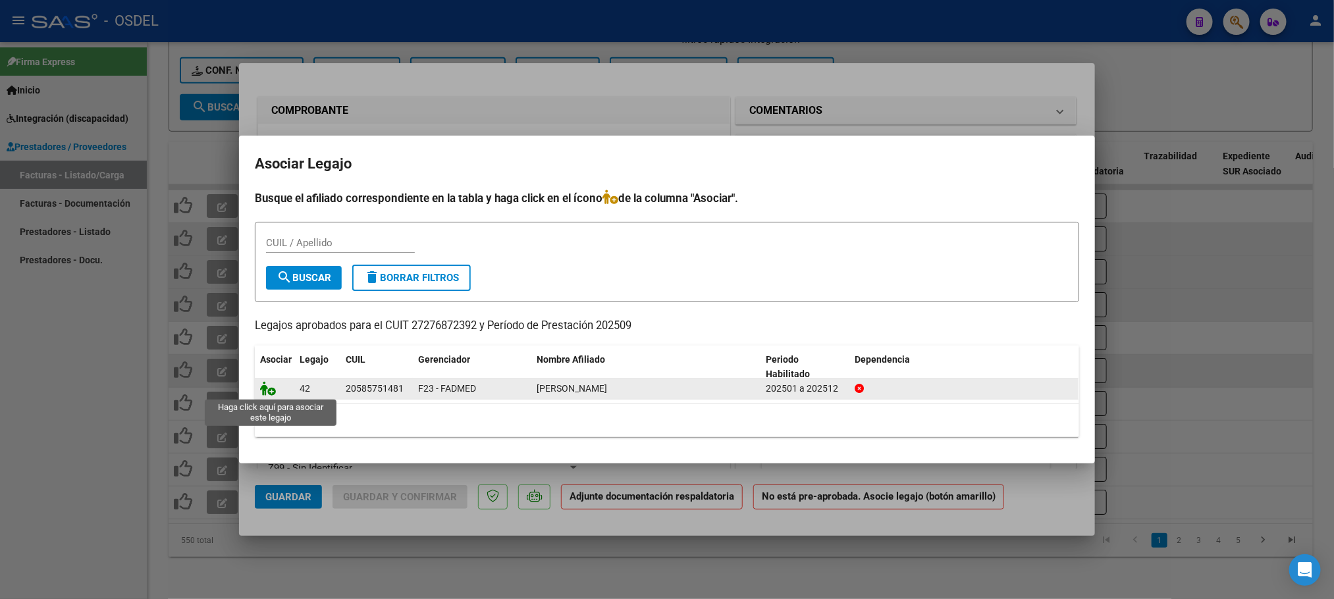
click at [263, 389] on icon at bounding box center [268, 388] width 16 height 14
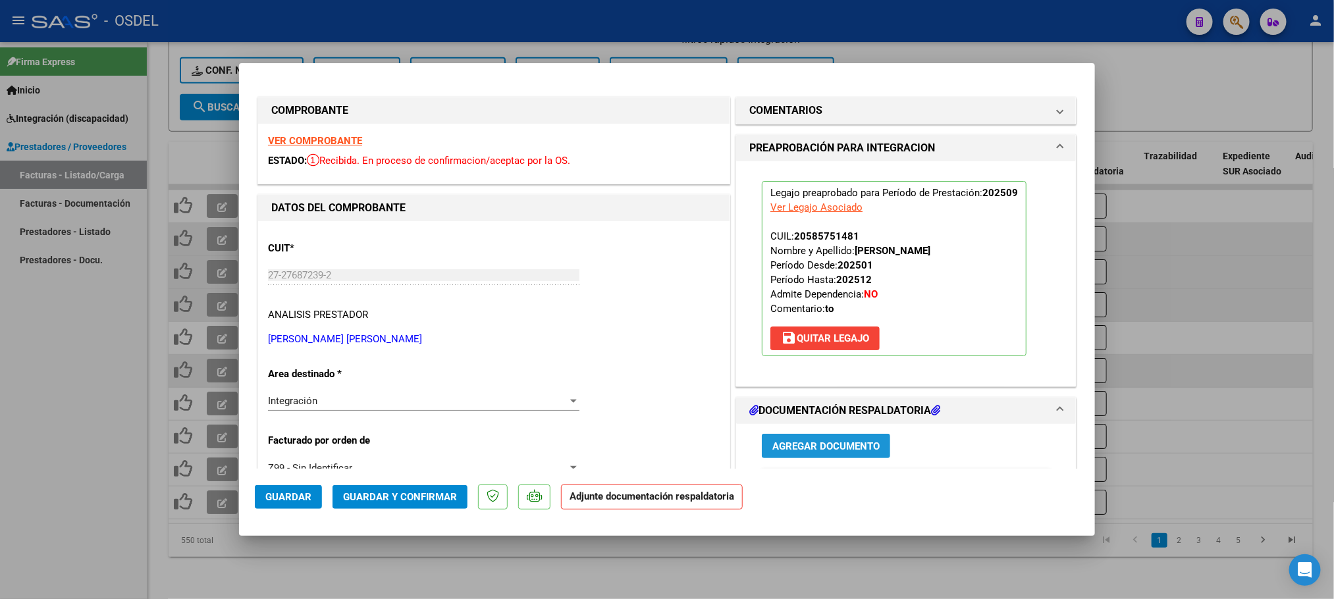
click at [828, 446] on span "Agregar Documento" at bounding box center [825, 446] width 107 height 12
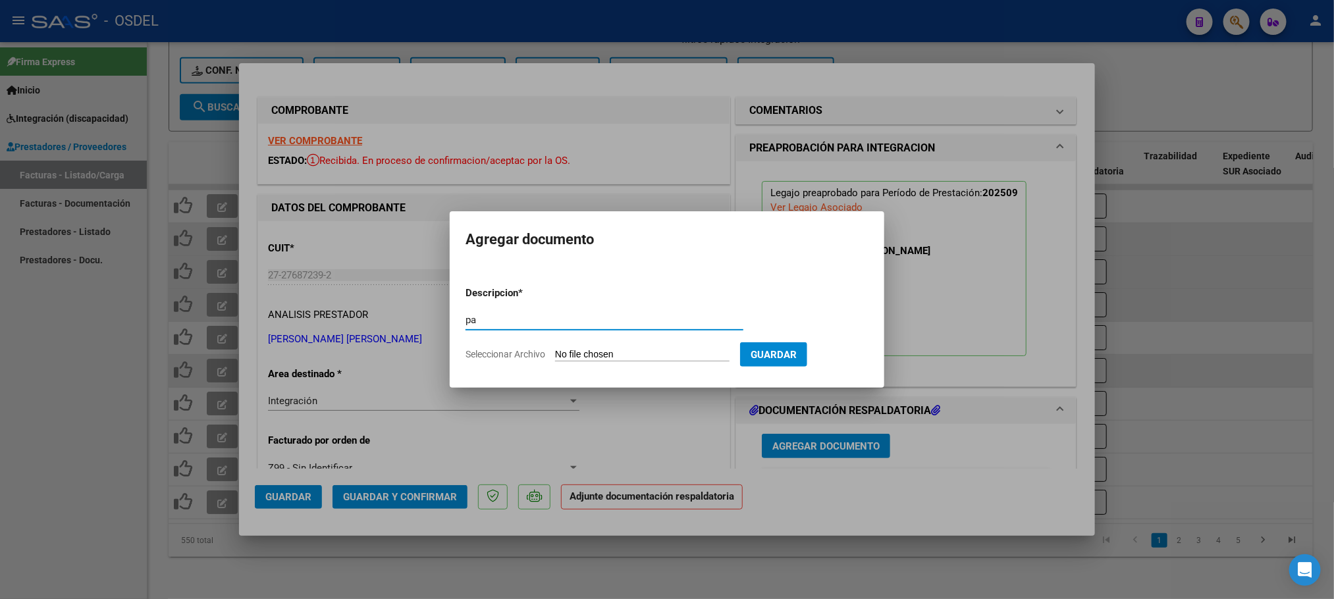
type input "pa"
click at [647, 358] on input "Seleccionar Archivo" at bounding box center [642, 355] width 174 height 13
type input "C:\fakepath\pa-27276872392_759.pdf"
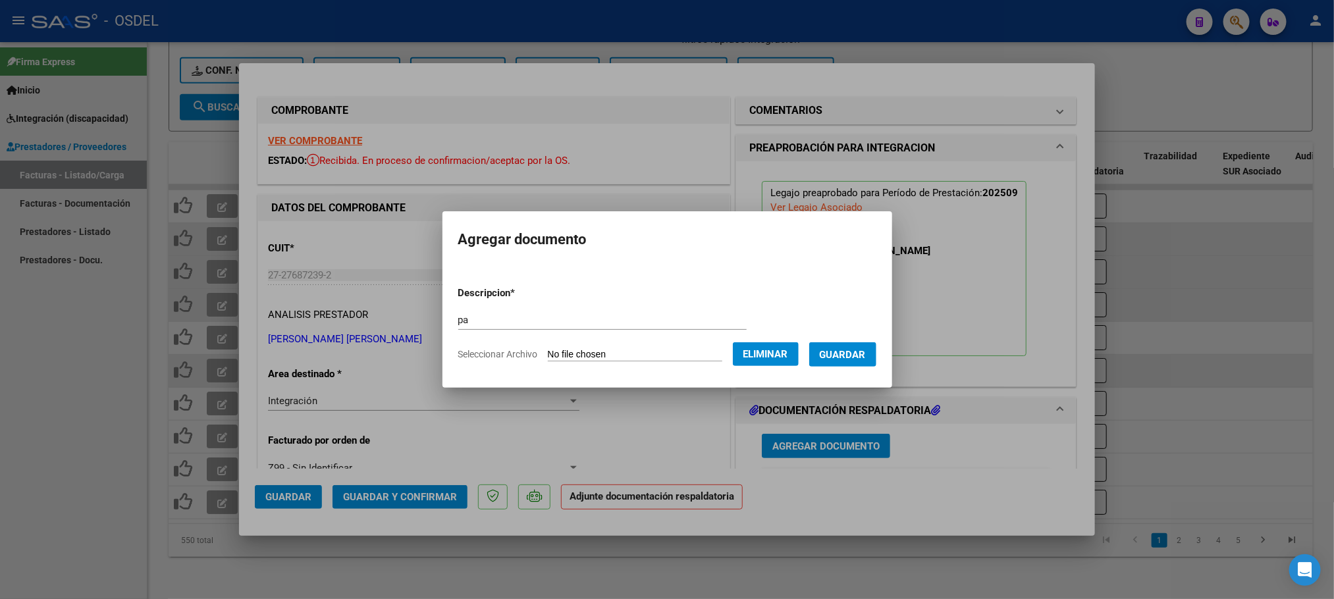
click at [850, 352] on span "Guardar" at bounding box center [843, 355] width 46 height 12
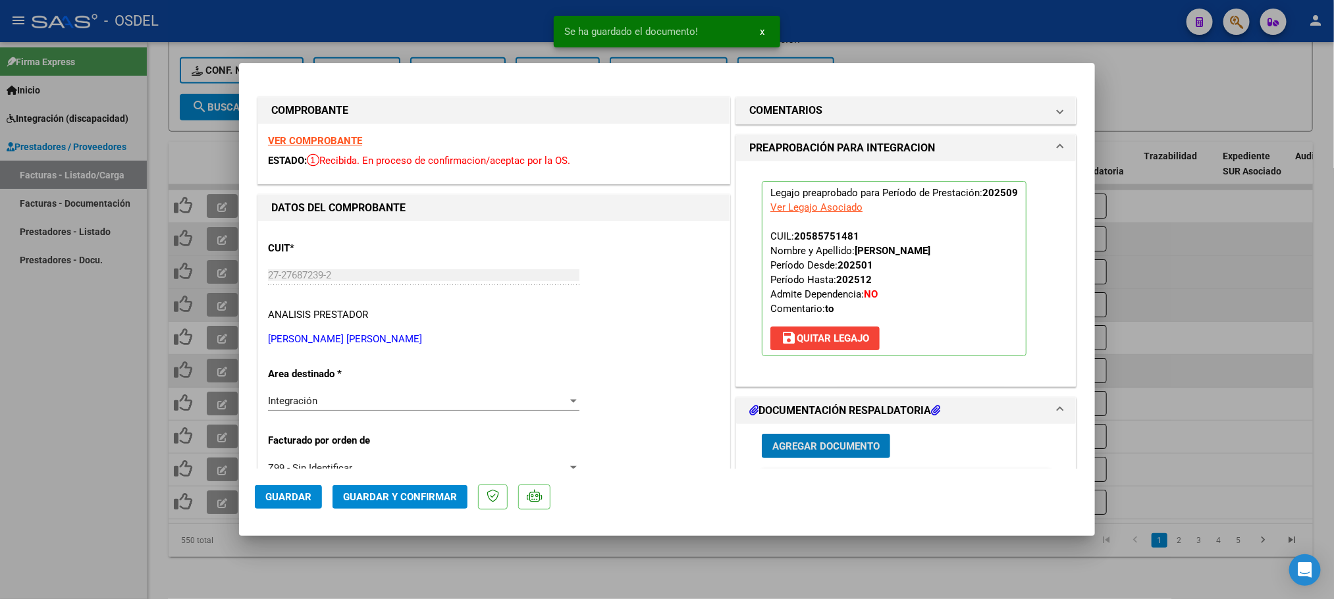
click at [271, 498] on span "Guardar" at bounding box center [288, 497] width 46 height 12
click at [6, 394] on div at bounding box center [667, 299] width 1334 height 599
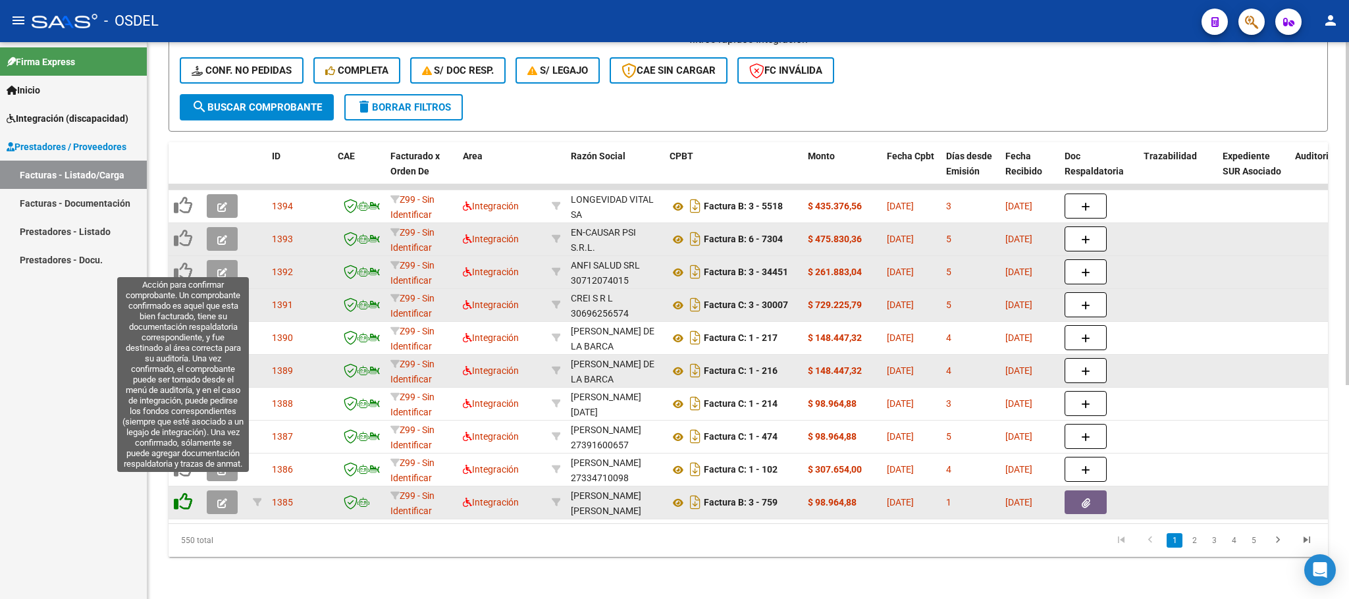
click at [182, 492] on icon at bounding box center [183, 501] width 18 height 18
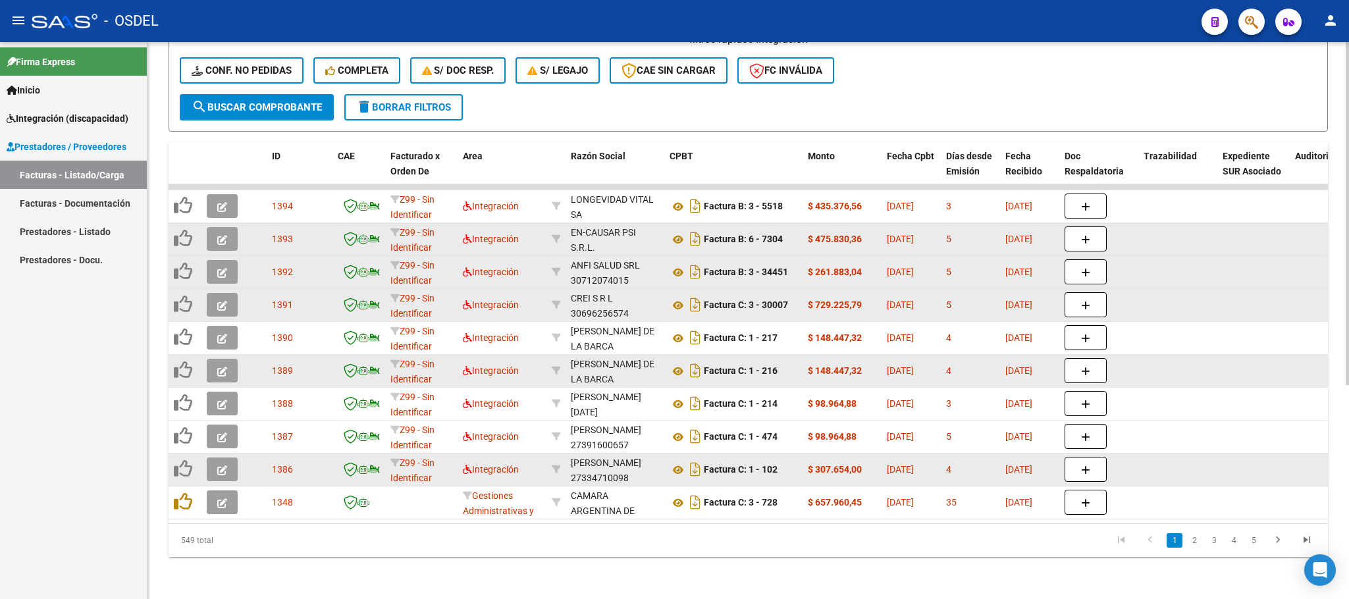
click at [224, 465] on icon "button" at bounding box center [222, 470] width 10 height 10
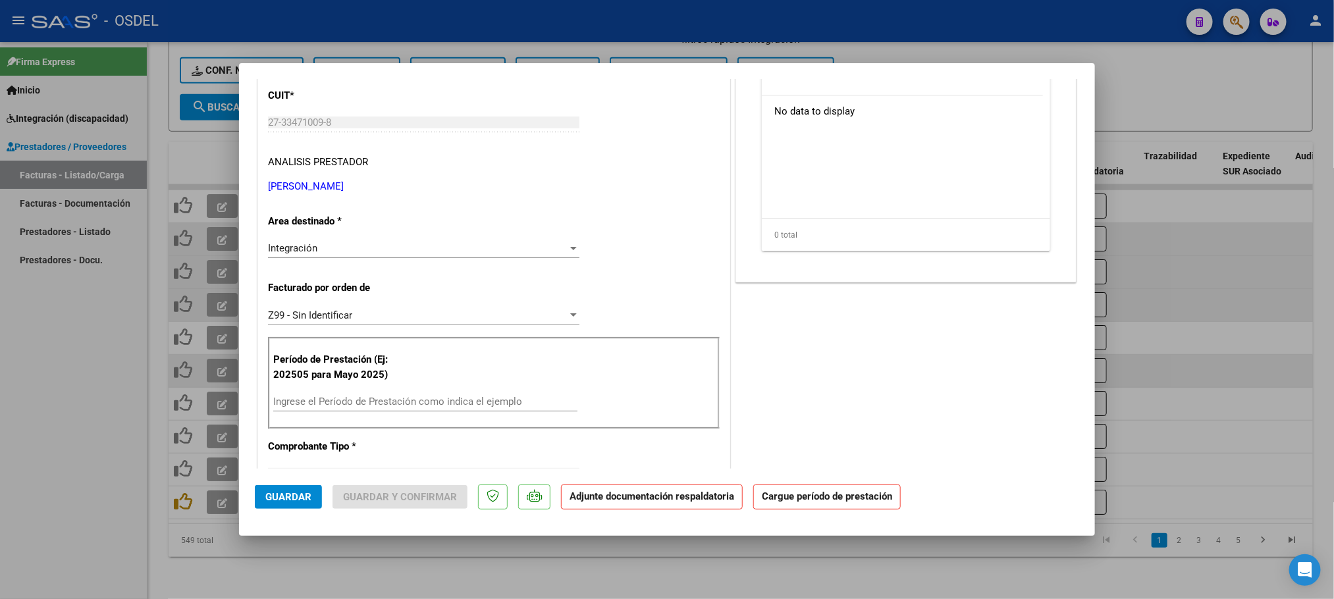
scroll to position [198, 0]
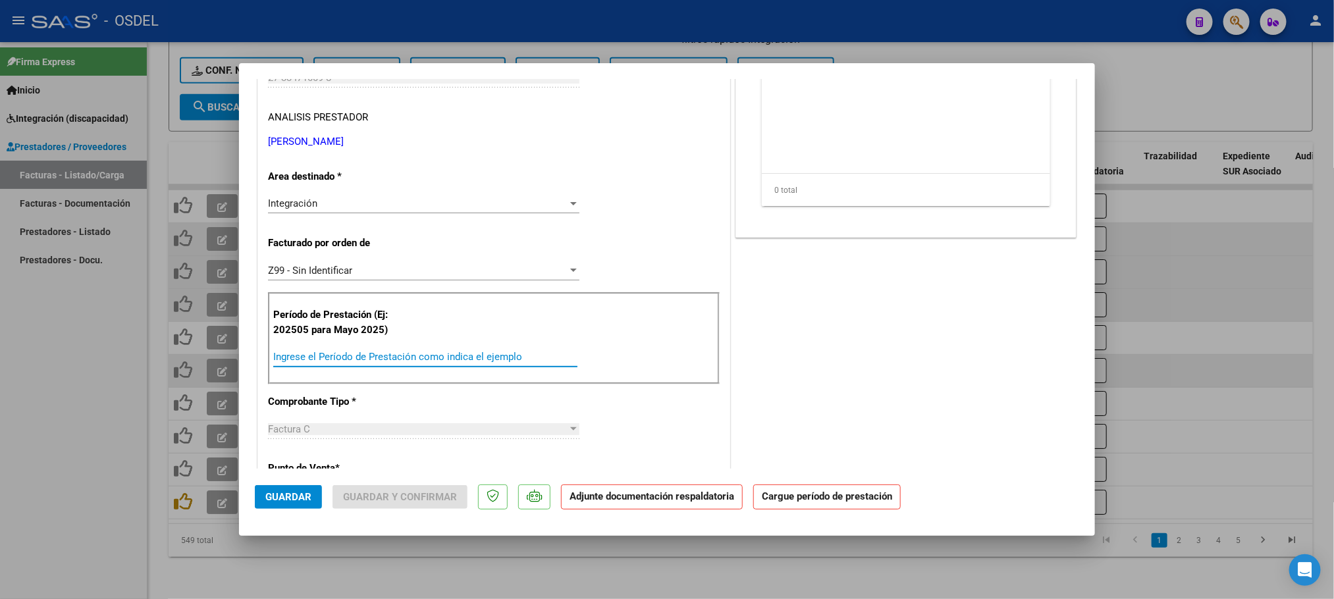
click at [350, 363] on input "Ingrese el Período de Prestación como indica el ejemplo" at bounding box center [425, 357] width 304 height 12
paste input "202509"
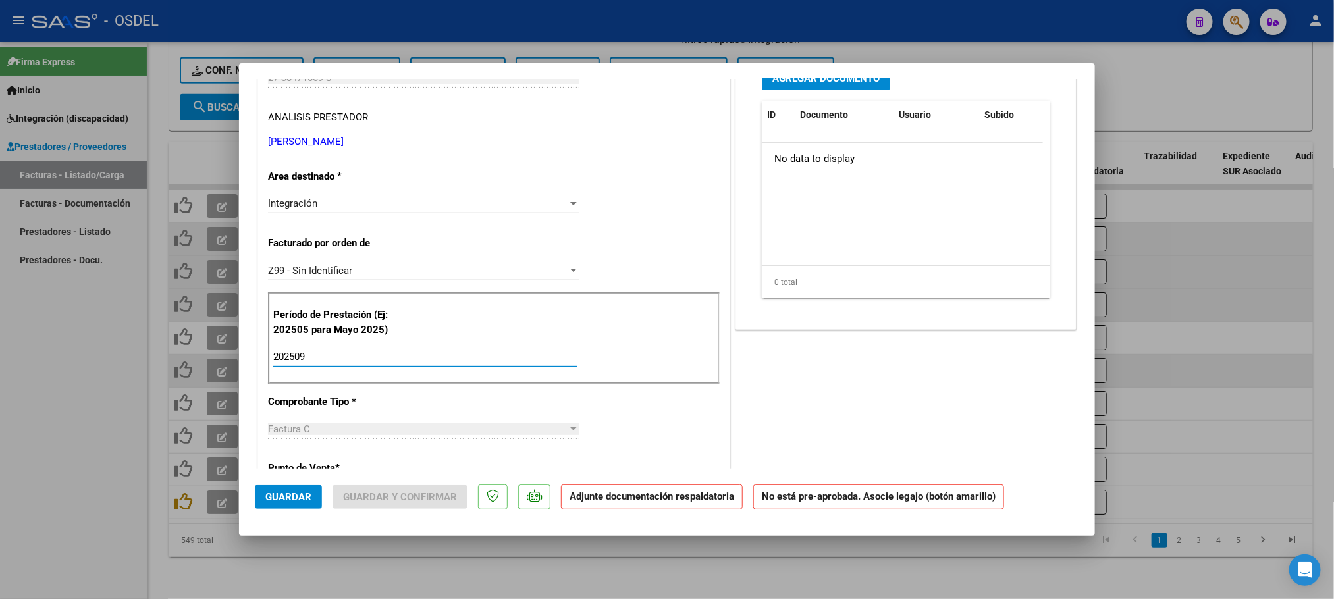
type input "202509"
click at [858, 401] on div "COMENTARIOS Comentarios De la Obra Social: Comentarios de la Obra Social (no vi…" at bounding box center [906, 508] width 346 height 1223
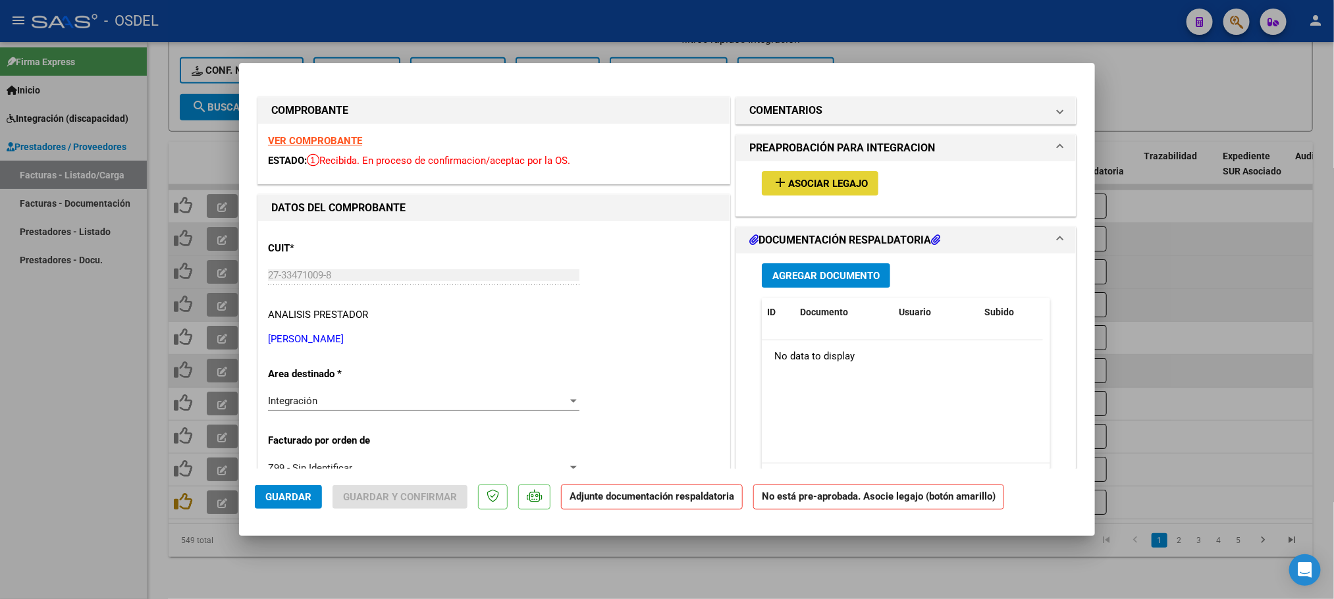
click at [828, 186] on span "Asociar Legajo" at bounding box center [828, 184] width 80 height 12
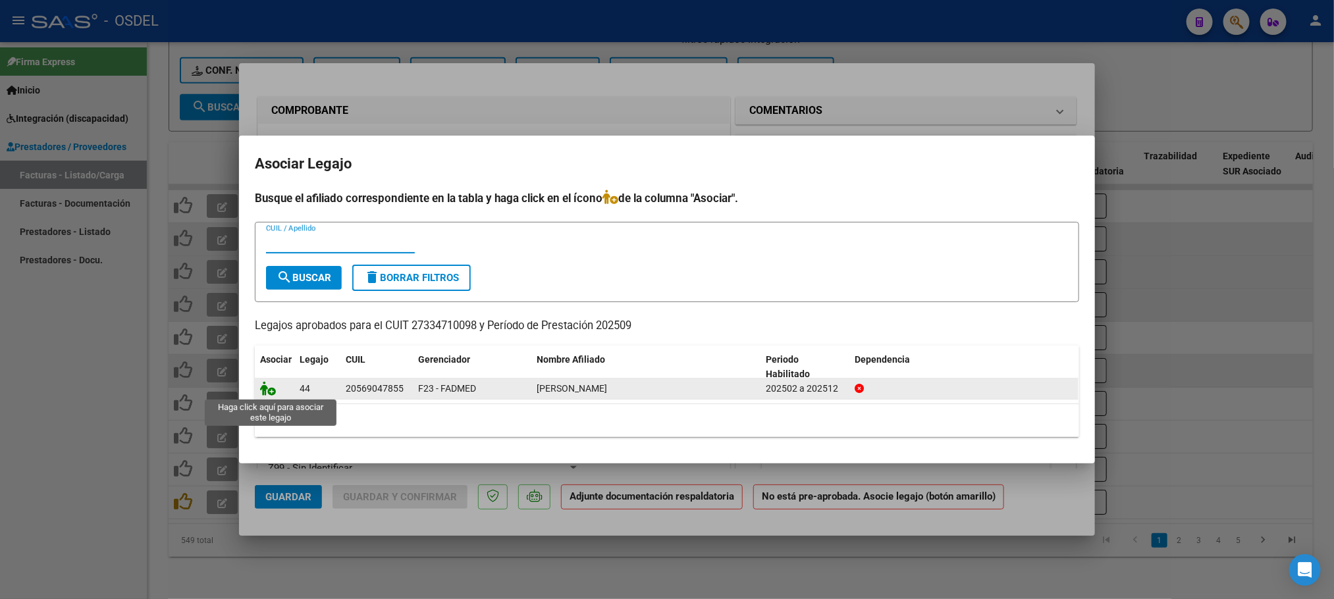
click at [273, 385] on icon at bounding box center [268, 388] width 16 height 14
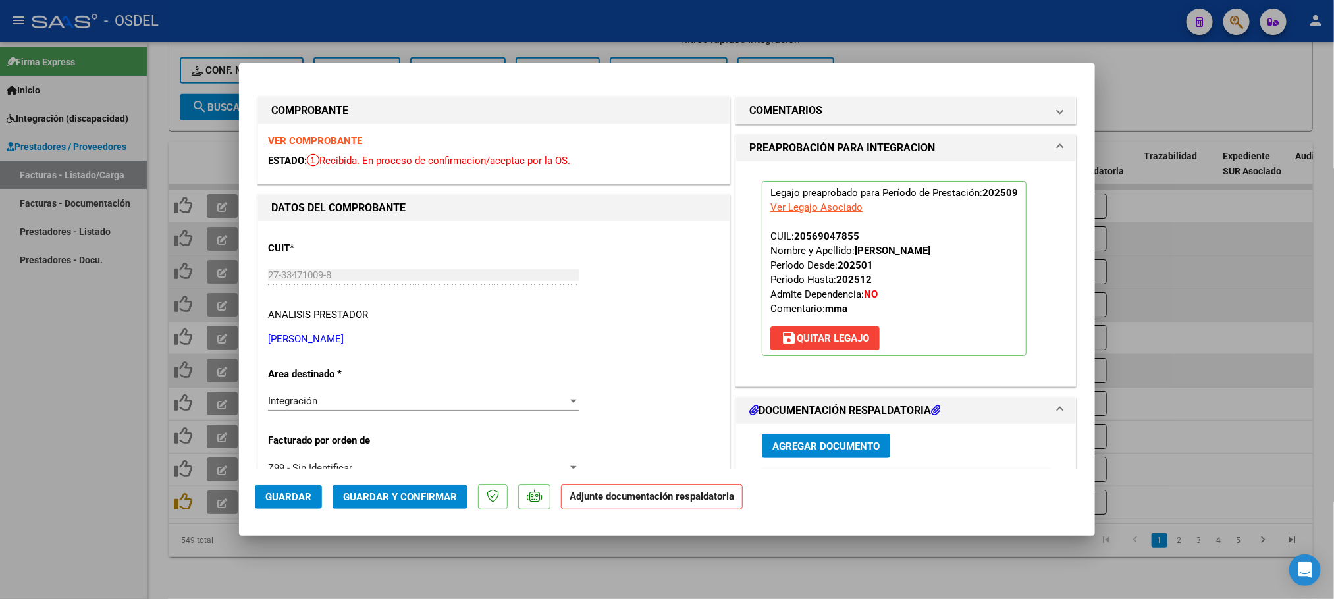
click at [841, 448] on span "Agregar Documento" at bounding box center [825, 446] width 107 height 12
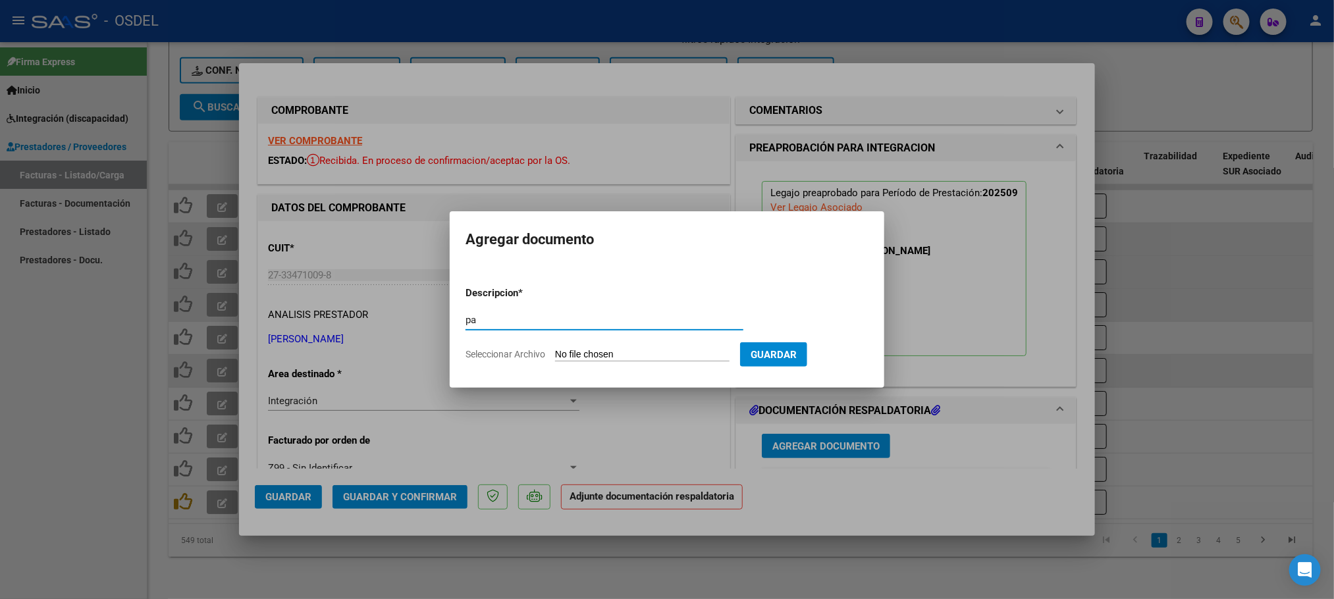
type input "pa"
click at [609, 356] on input "Seleccionar Archivo" at bounding box center [642, 355] width 174 height 13
type input "C:\fakepath\pa-27334710098_102.pdf"
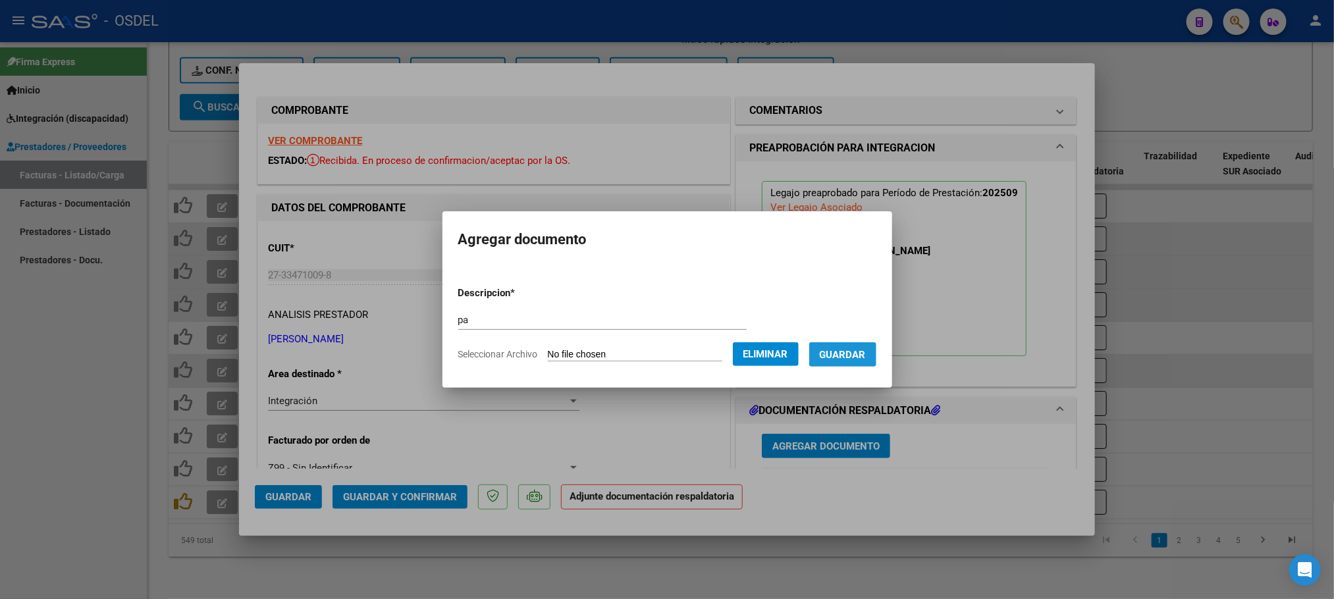
click at [858, 352] on span "Guardar" at bounding box center [843, 355] width 46 height 12
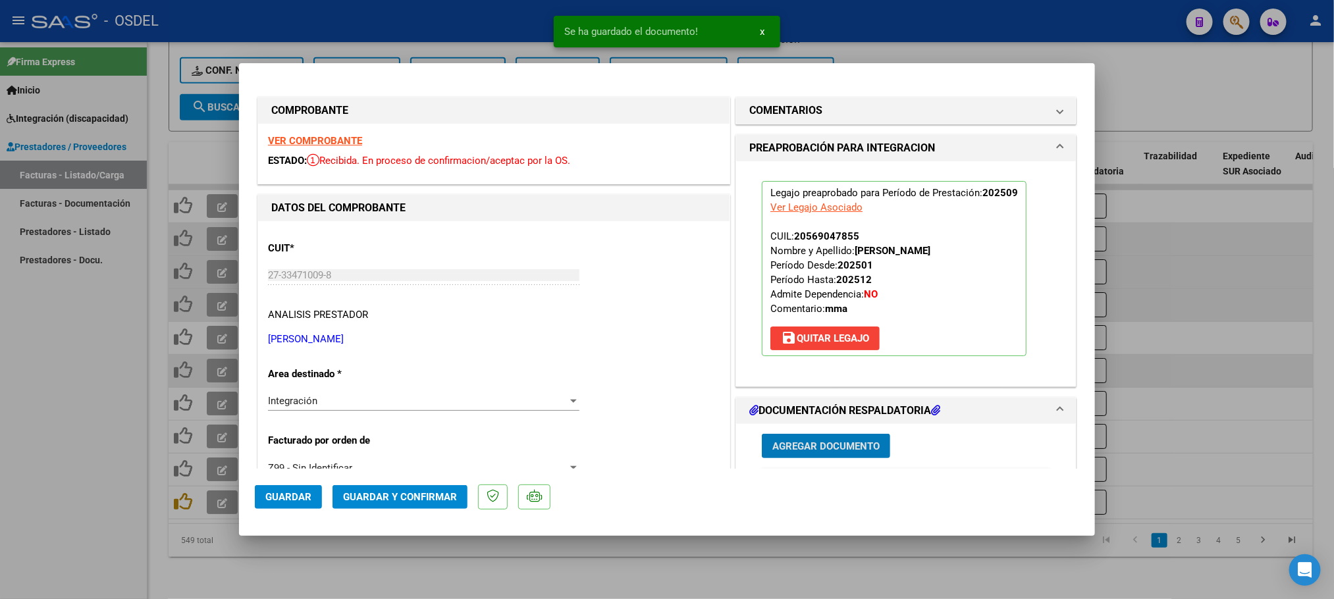
click at [282, 498] on span "Guardar" at bounding box center [288, 497] width 46 height 12
click at [0, 465] on div at bounding box center [667, 299] width 1334 height 599
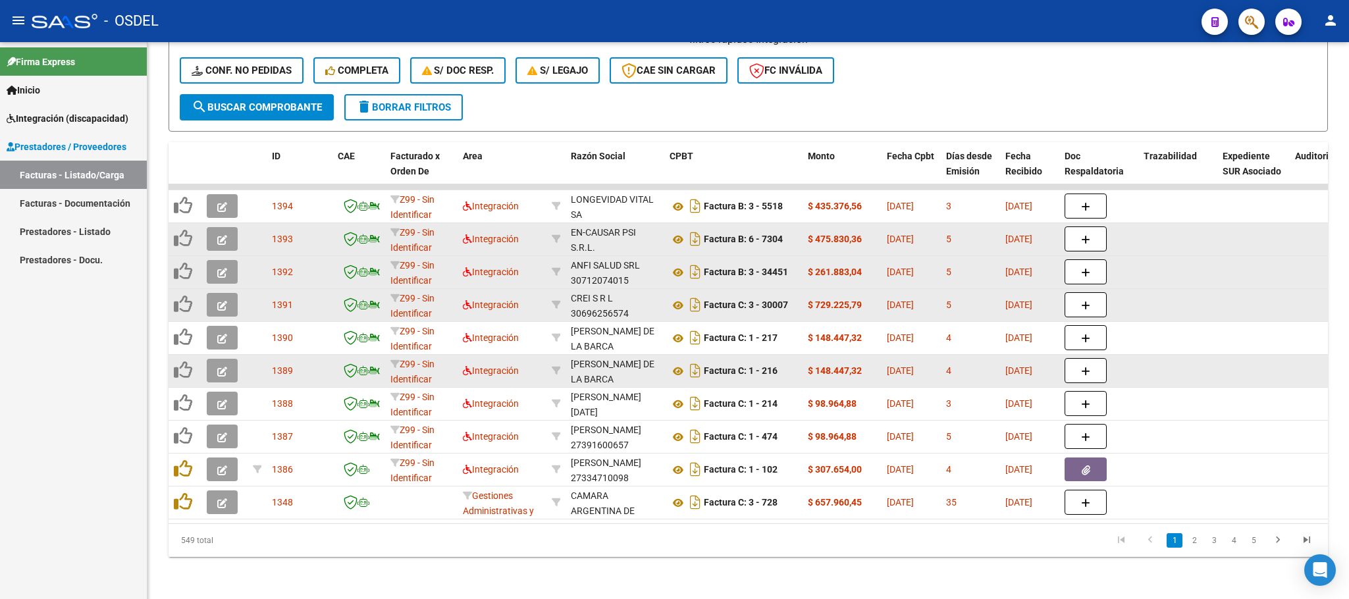
drag, startPoint x: 220, startPoint y: 423, endPoint x: 0, endPoint y: 529, distance: 244.4
click at [0, 529] on mat-sidenav-container "Firma Express Inicio Calendario SSS Instructivos Contacto OS Integración (disca…" at bounding box center [674, 320] width 1349 height 557
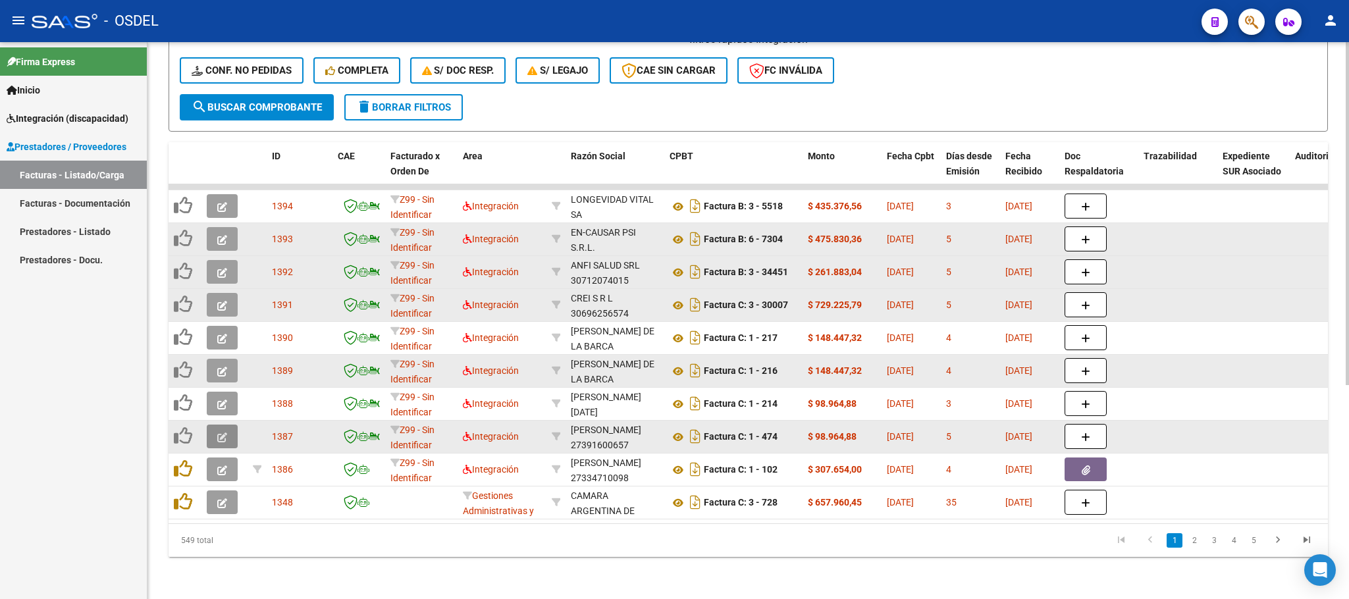
click at [223, 433] on icon "button" at bounding box center [222, 438] width 10 height 10
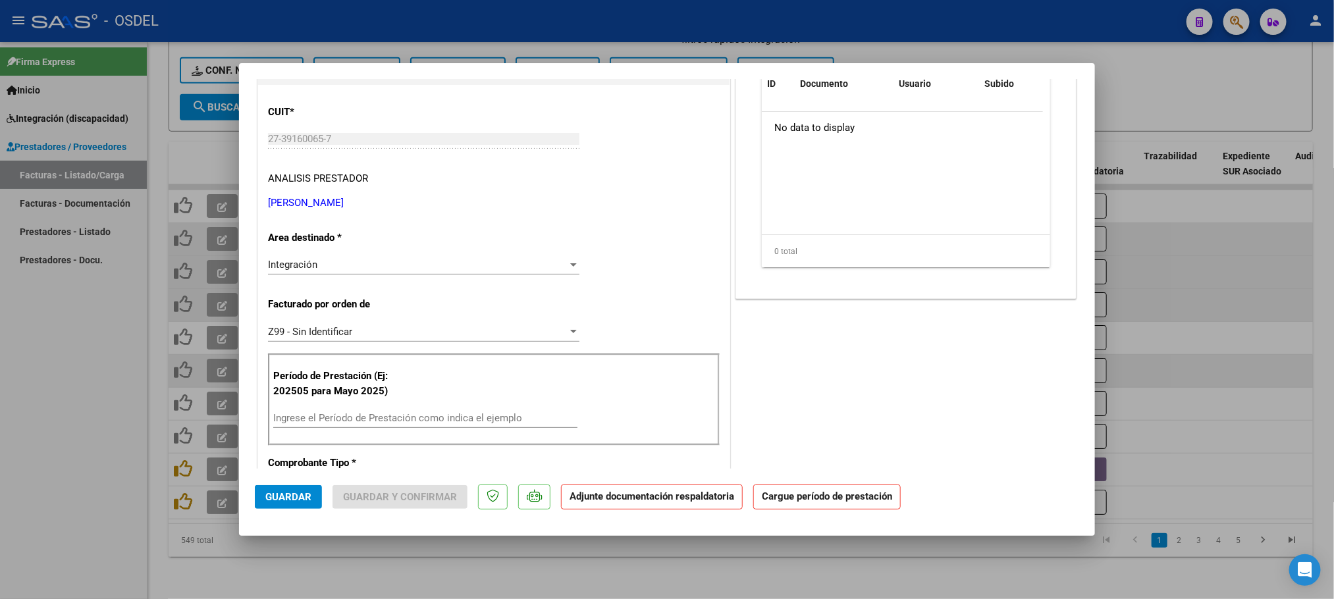
scroll to position [198, 0]
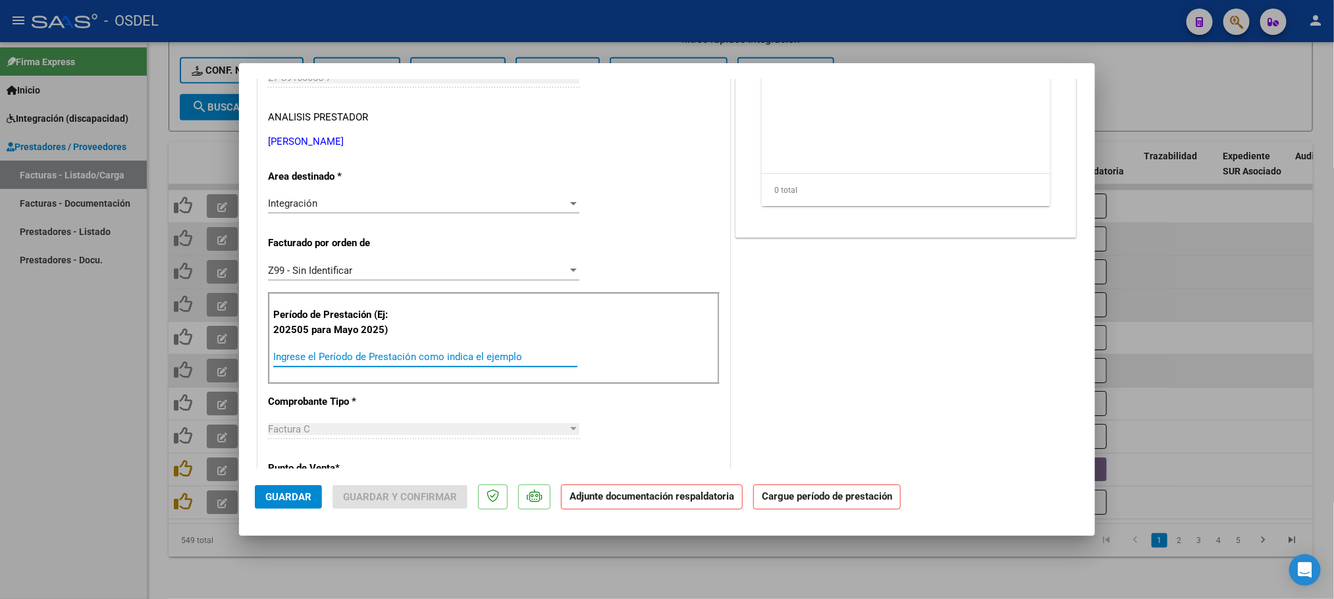
click at [390, 363] on input "Ingrese el Período de Prestación como indica el ejemplo" at bounding box center [425, 357] width 304 height 12
paste input "202509"
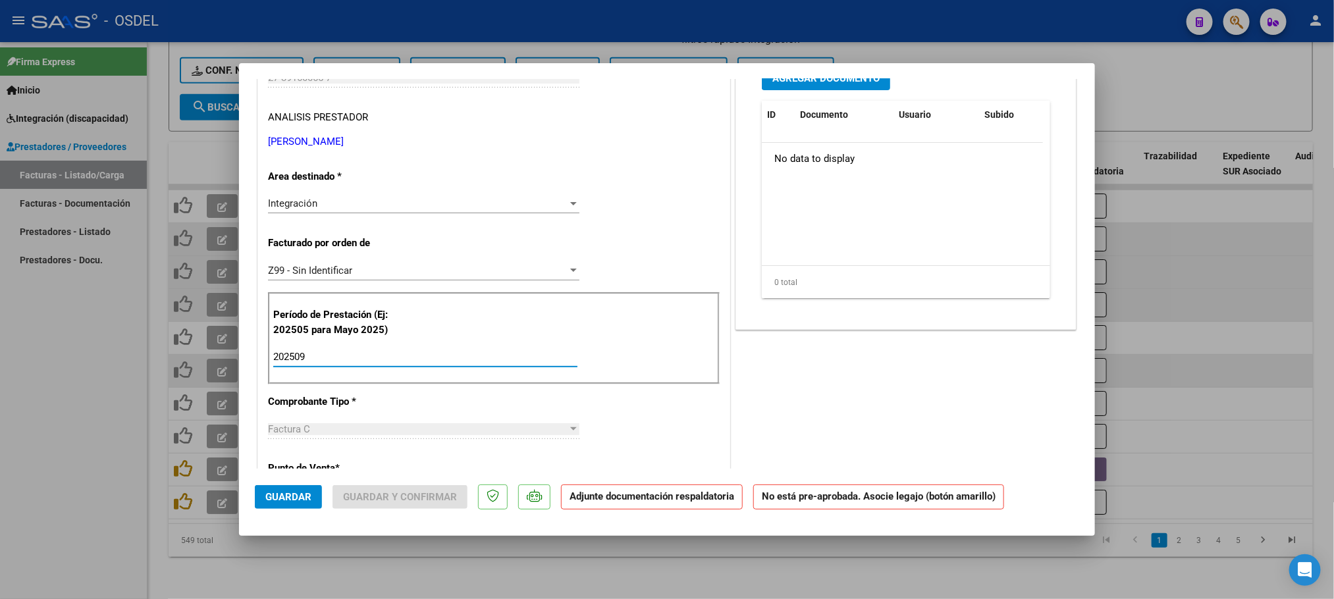
type input "202509"
click at [933, 394] on div "COMENTARIOS Comentarios De la Obra Social: Comentarios de la Obra Social (no vi…" at bounding box center [906, 508] width 346 height 1223
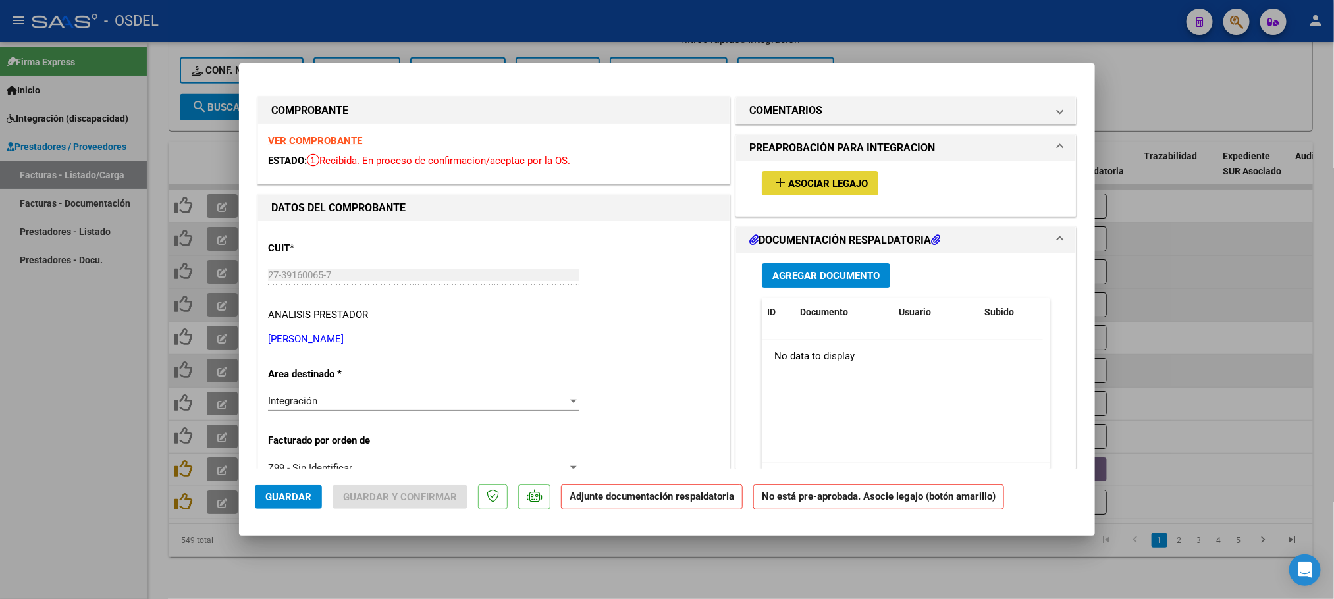
click at [856, 190] on button "add Asociar Legajo" at bounding box center [820, 183] width 117 height 24
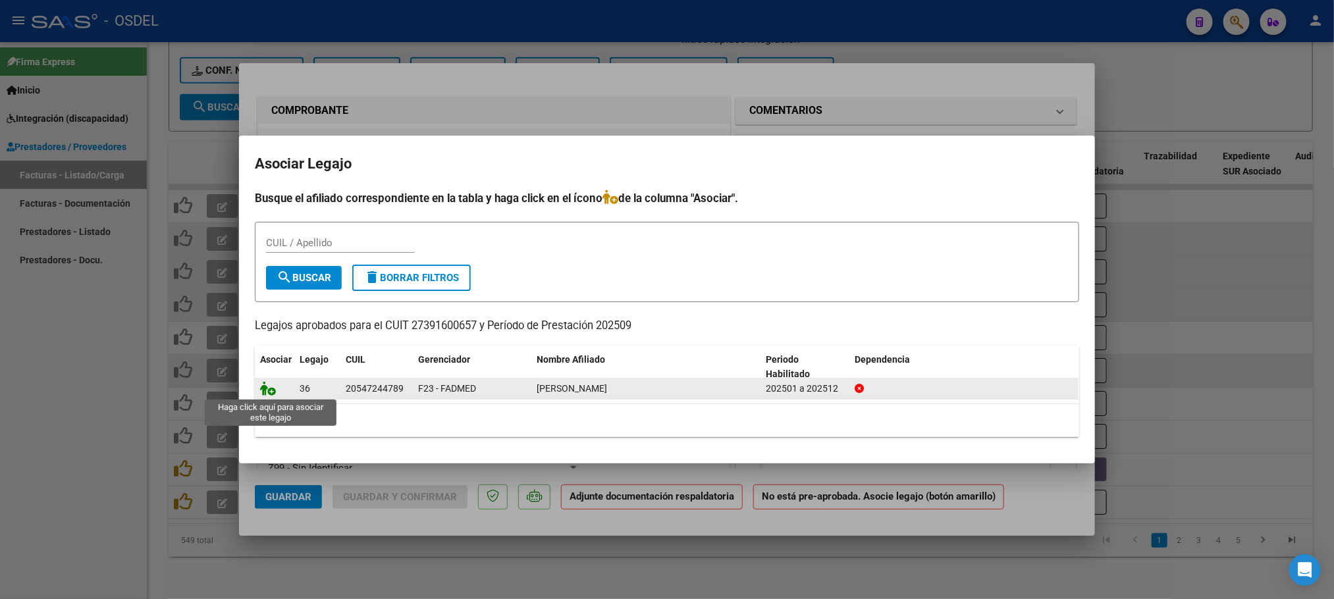
click at [265, 389] on icon at bounding box center [268, 388] width 16 height 14
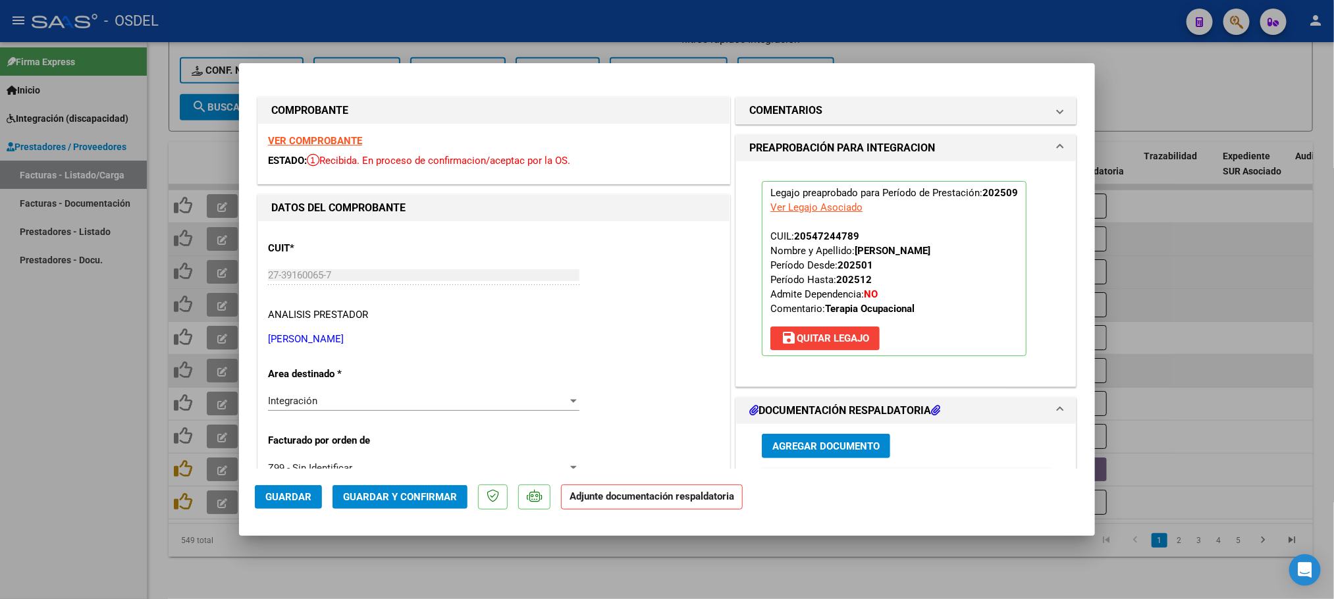
click at [828, 452] on span "Agregar Documento" at bounding box center [825, 446] width 107 height 12
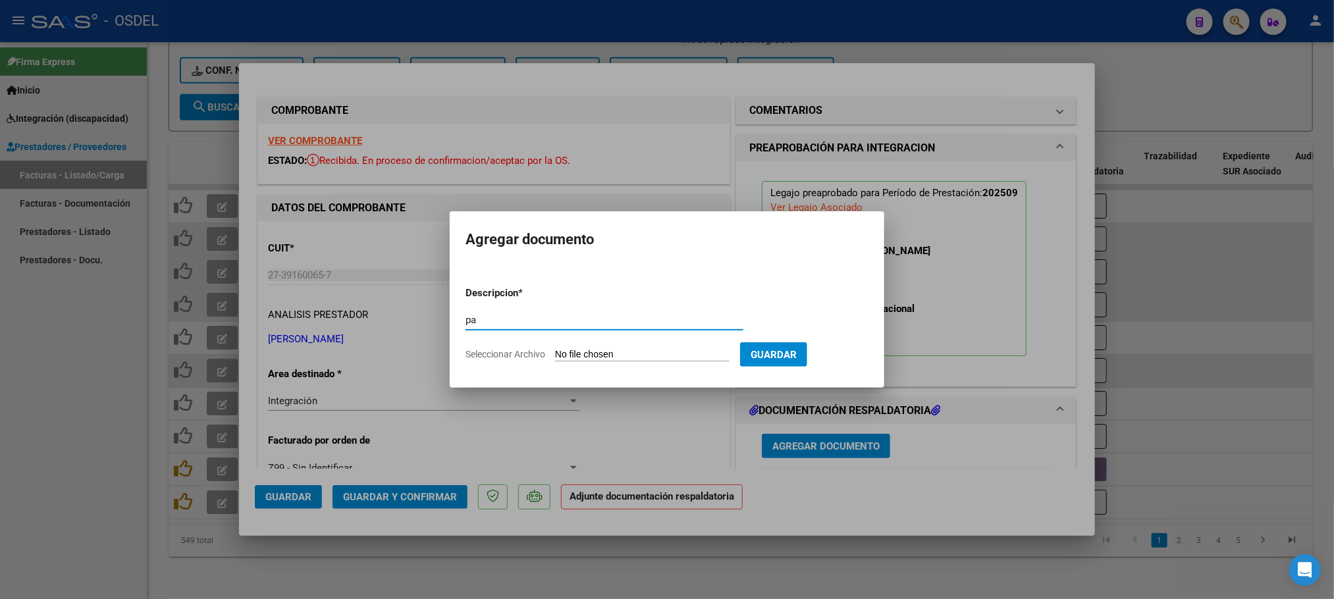
type input "pa"
click at [573, 364] on form "Descripcion * pa Escriba aquí una descripcion Seleccionar Archivo Guardar" at bounding box center [666, 324] width 403 height 96
click at [583, 352] on input "Seleccionar Archivo" at bounding box center [642, 355] width 174 height 13
type input "C:\fakepath\pa-27391600657_474.pdf"
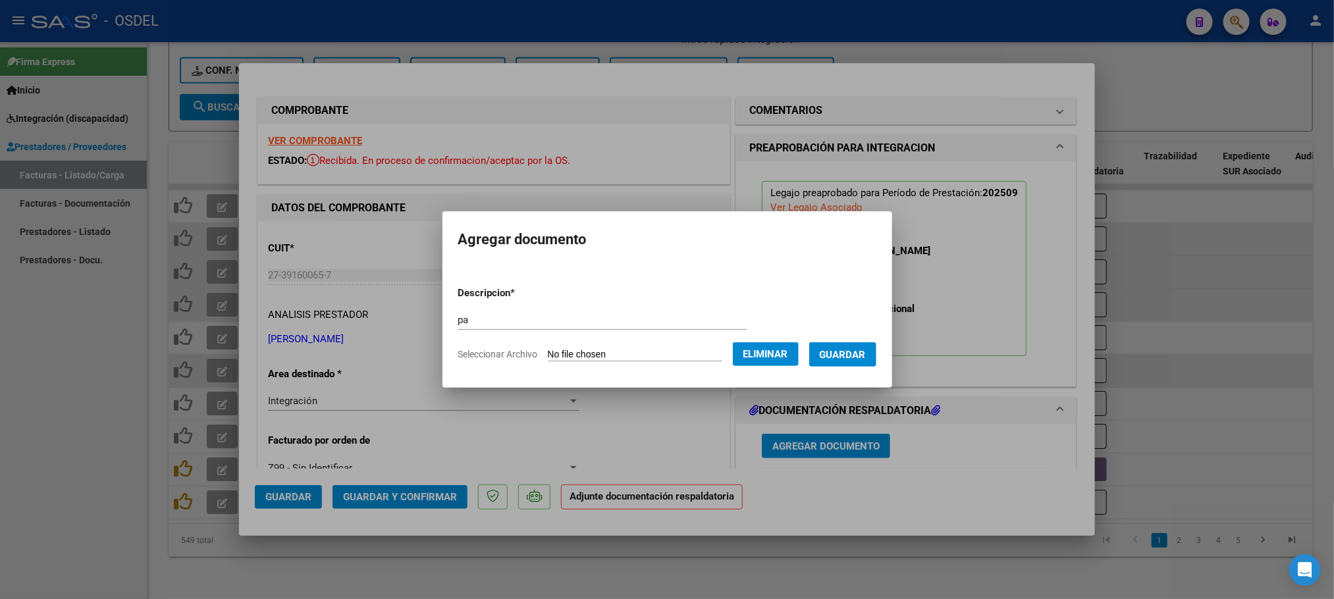
click at [864, 350] on span "Guardar" at bounding box center [843, 355] width 46 height 12
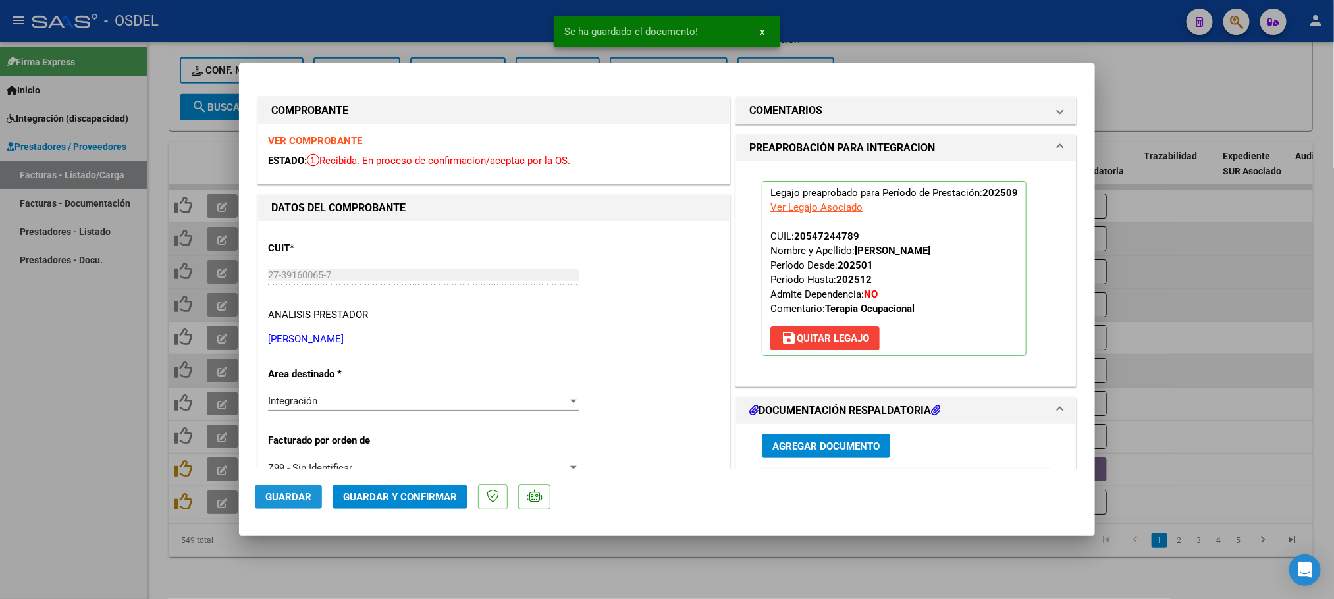
click at [282, 491] on span "Guardar" at bounding box center [288, 497] width 46 height 12
click at [48, 475] on div at bounding box center [667, 299] width 1334 height 599
type input "$ 0,00"
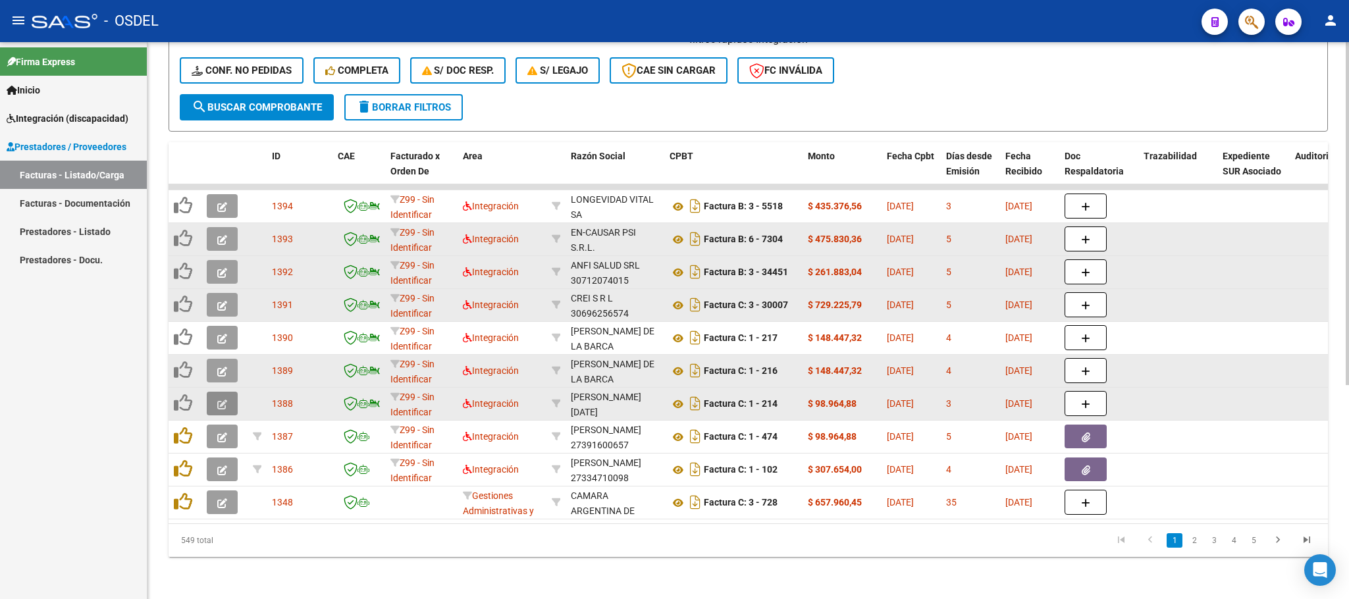
click at [215, 392] on button "button" at bounding box center [222, 404] width 31 height 24
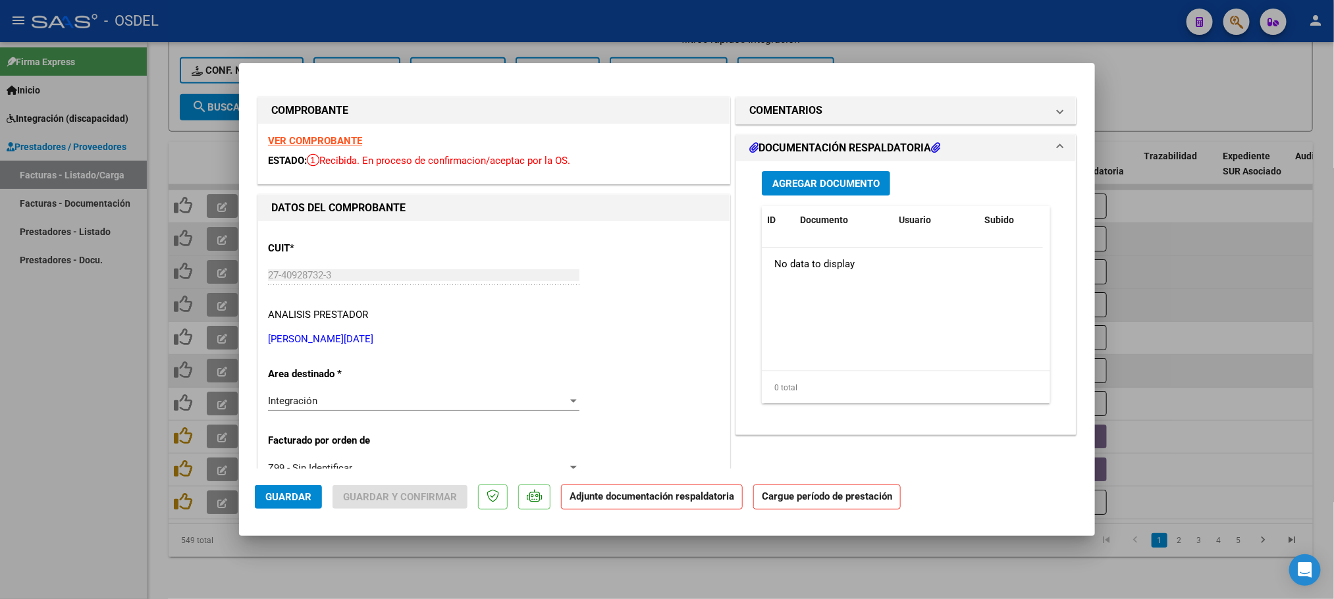
scroll to position [198, 0]
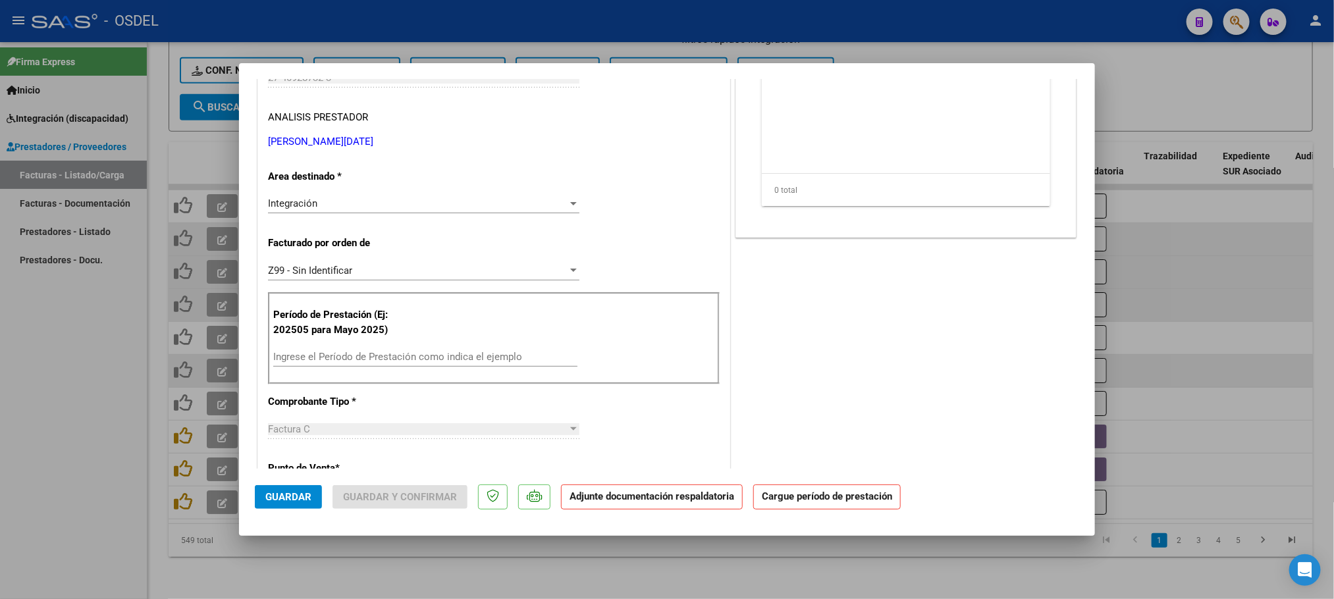
click at [317, 361] on input "Ingrese el Período de Prestación como indica el ejemplo" at bounding box center [425, 357] width 304 height 12
paste input "202509"
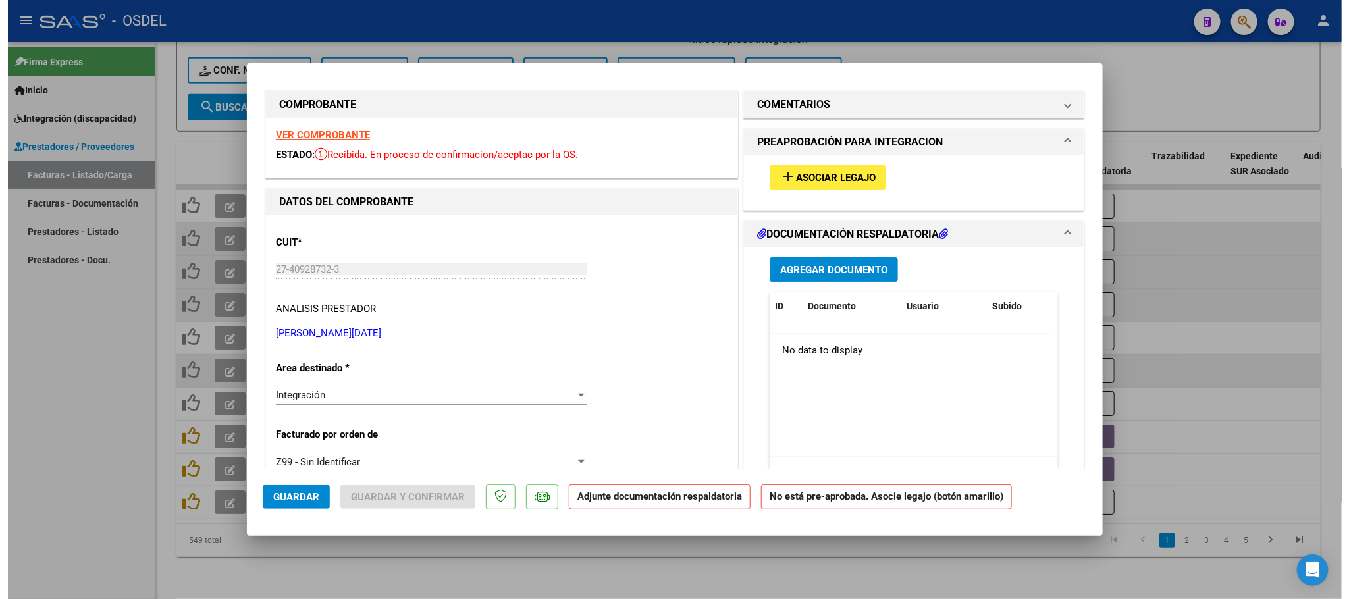
scroll to position [0, 0]
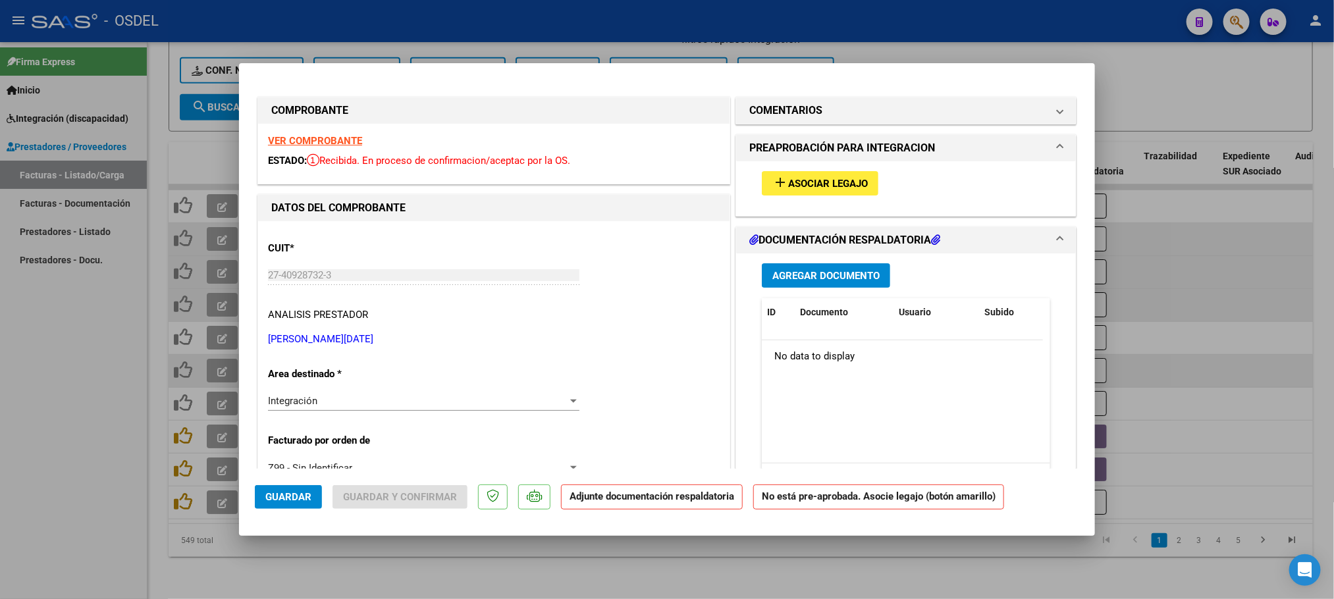
type input "202509"
click at [845, 184] on span "Asociar Legajo" at bounding box center [828, 184] width 80 height 12
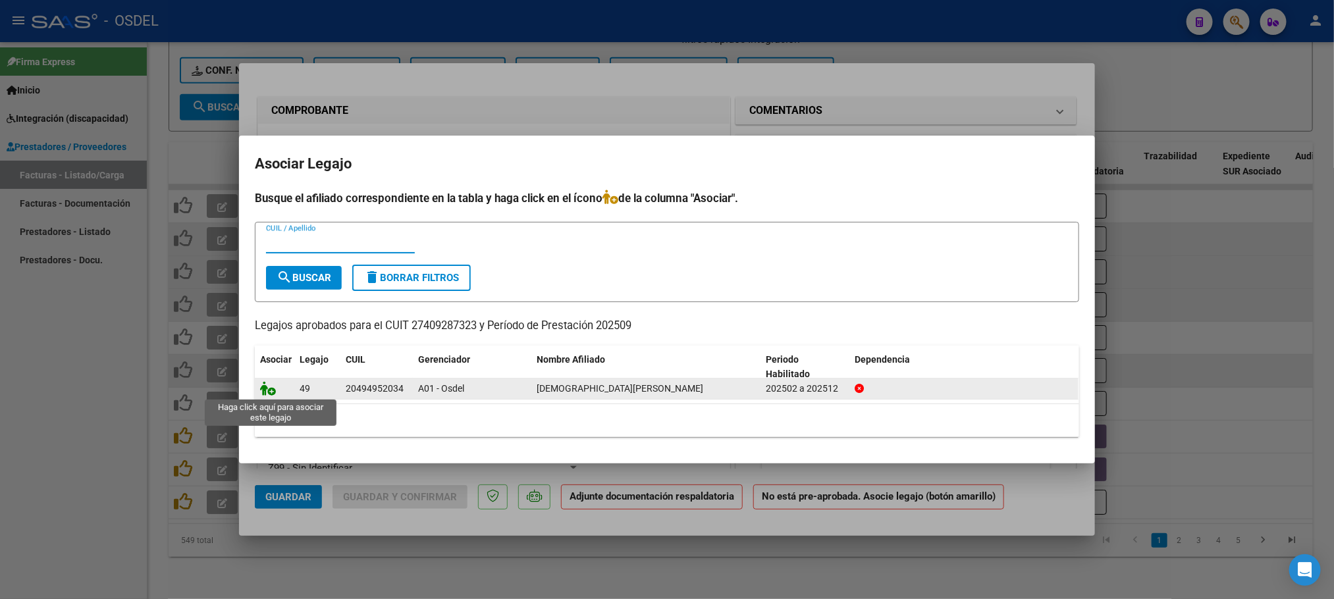
click at [269, 390] on icon at bounding box center [268, 388] width 16 height 14
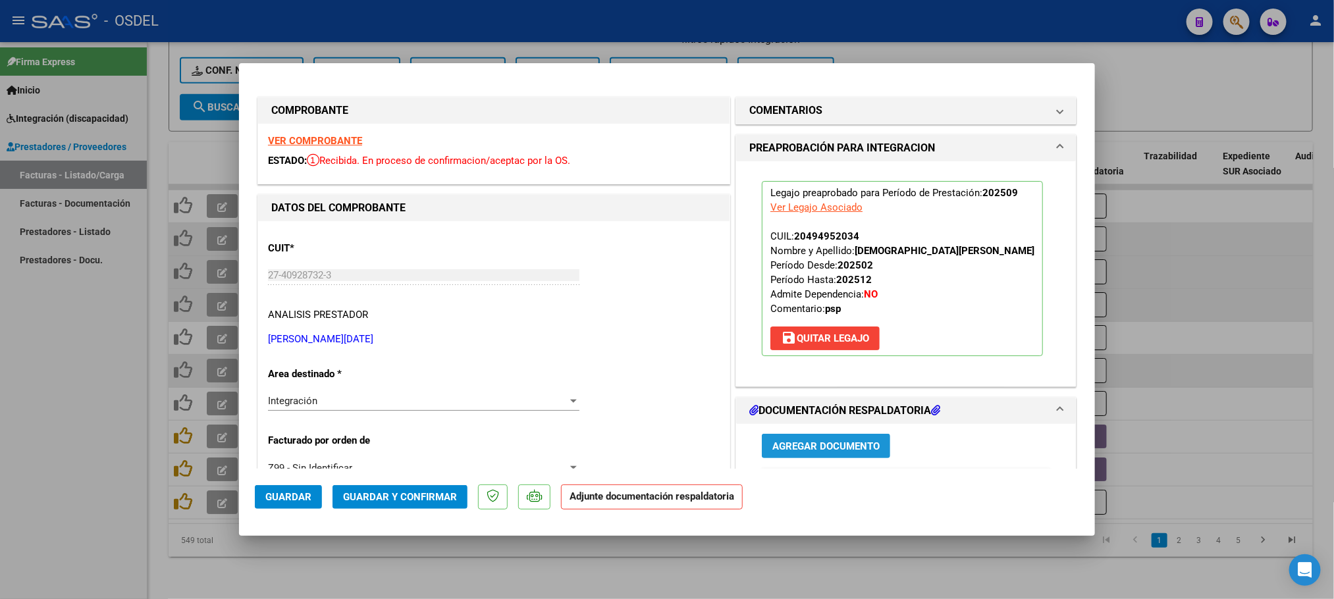
click at [818, 443] on span "Agregar Documento" at bounding box center [825, 446] width 107 height 12
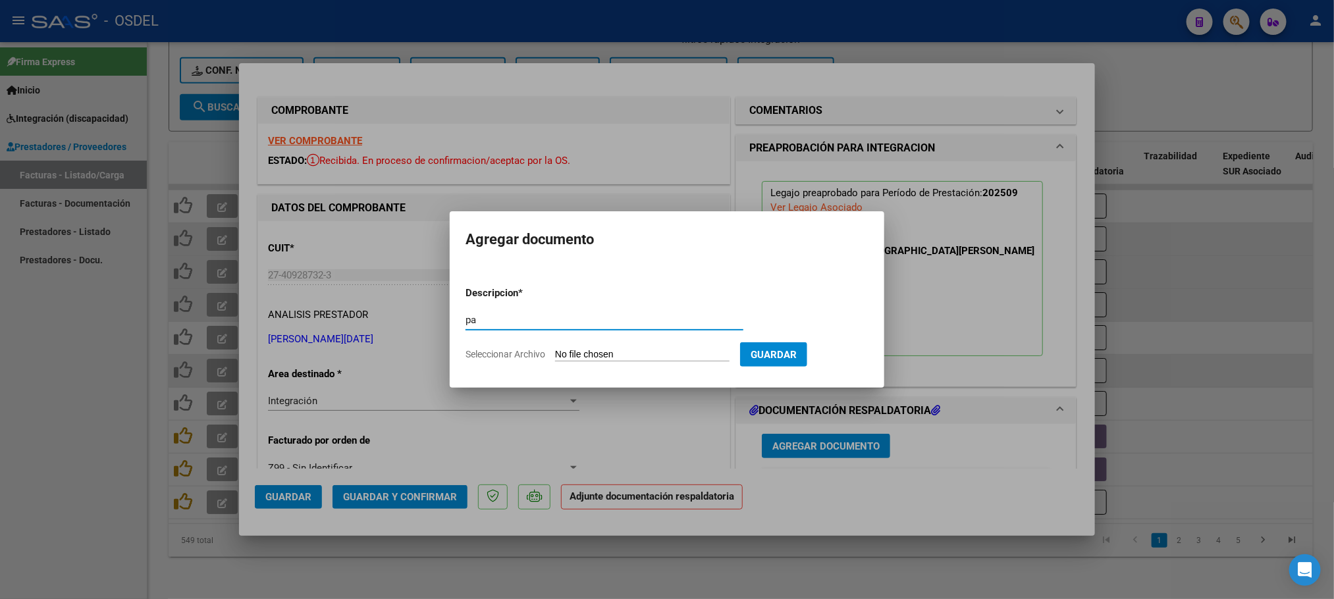
type input "pa"
click at [630, 356] on input "Seleccionar Archivo" at bounding box center [642, 355] width 174 height 13
type input "C:\fakepath\pa-27409287323_214.pdf"
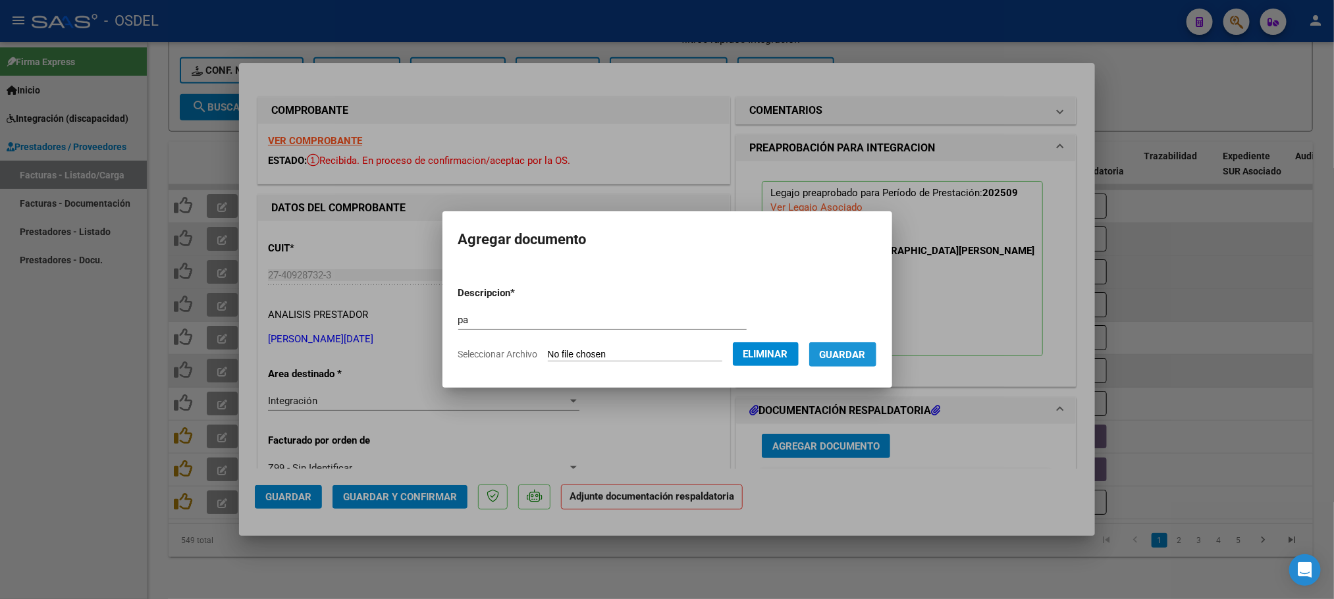
click at [858, 349] on span "Guardar" at bounding box center [843, 355] width 46 height 12
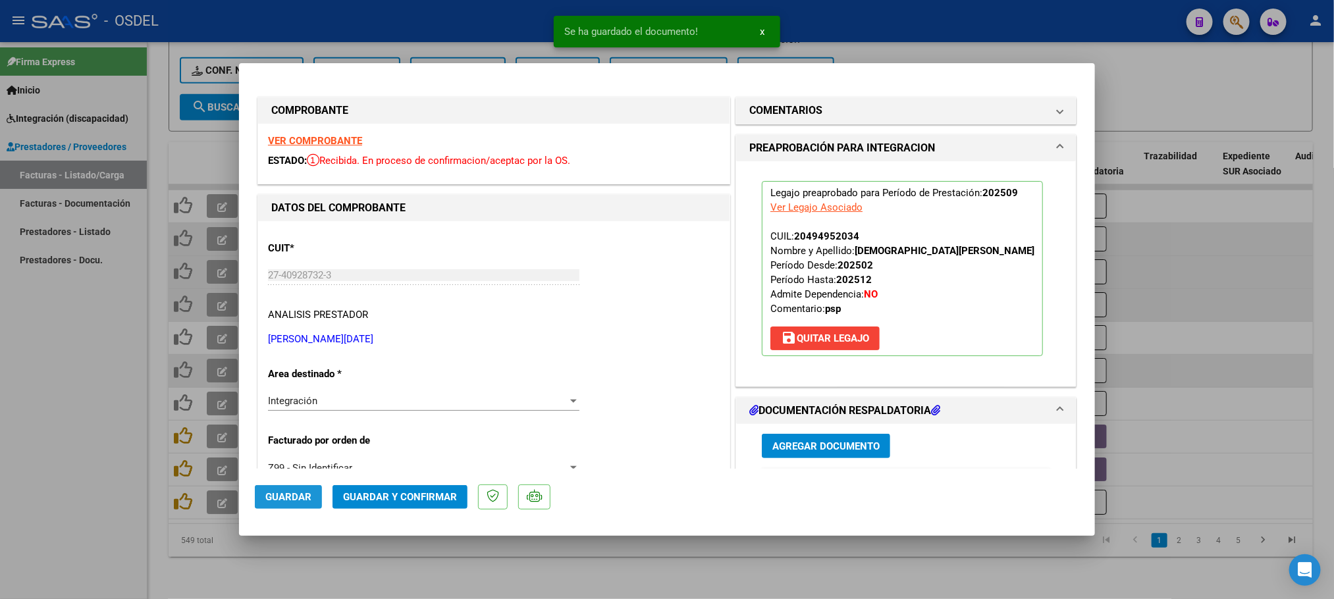
click at [291, 500] on span "Guardar" at bounding box center [288, 497] width 46 height 12
click at [34, 456] on div at bounding box center [667, 299] width 1334 height 599
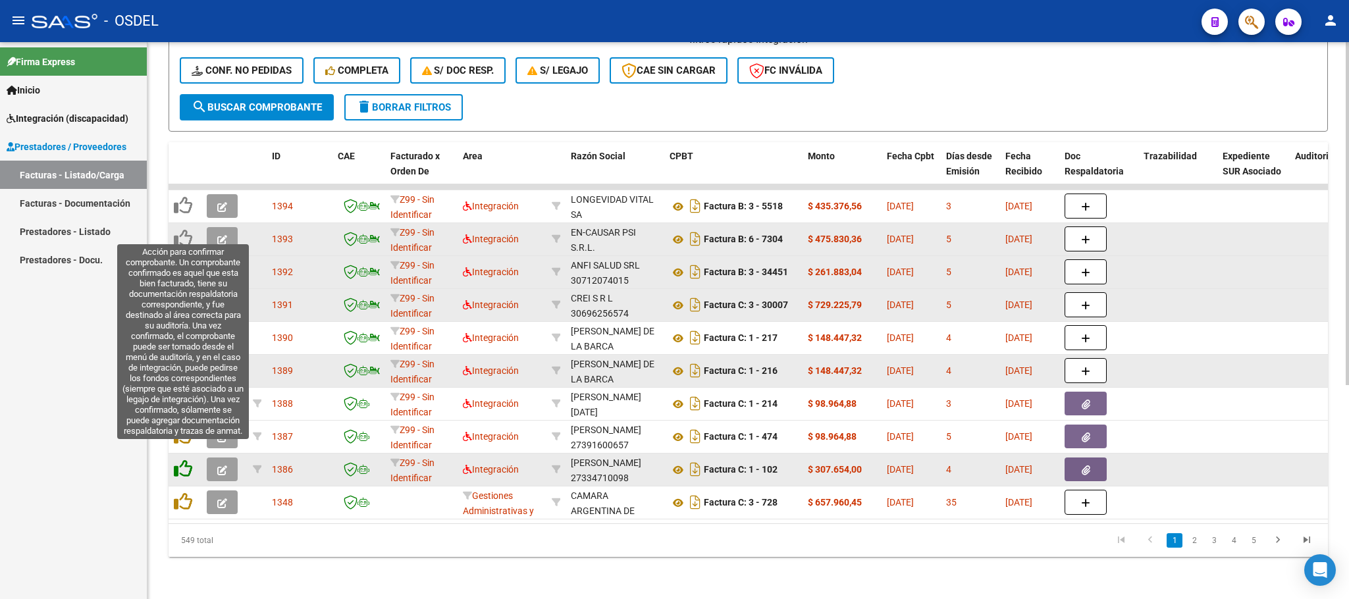
click at [180, 460] on icon at bounding box center [183, 469] width 18 height 18
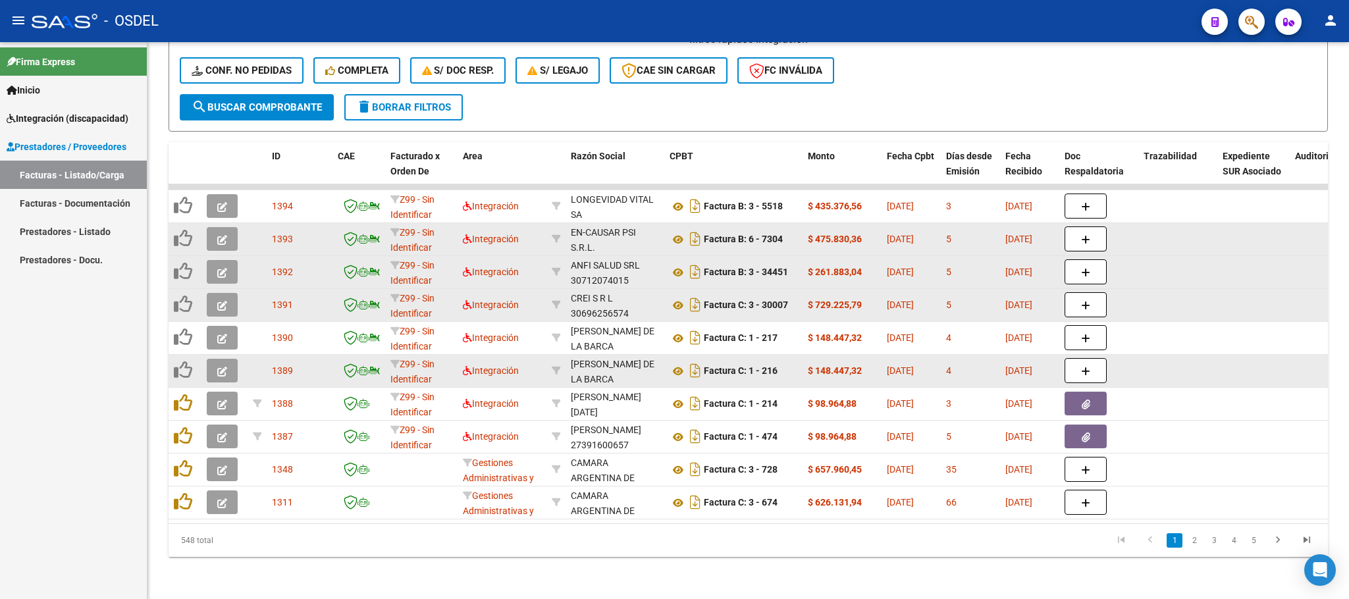
click at [69, 433] on div "Firma Express Inicio Calendario SSS Instructivos Contacto OS Integración (disca…" at bounding box center [73, 320] width 147 height 557
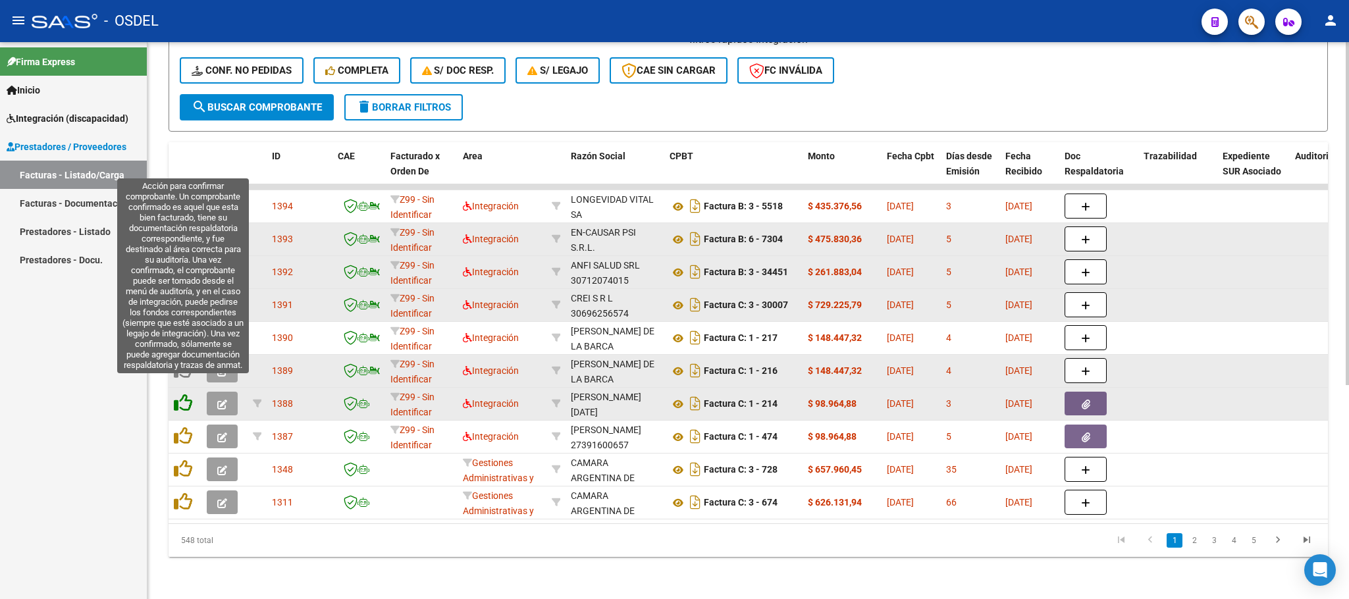
click at [184, 394] on icon at bounding box center [183, 403] width 18 height 18
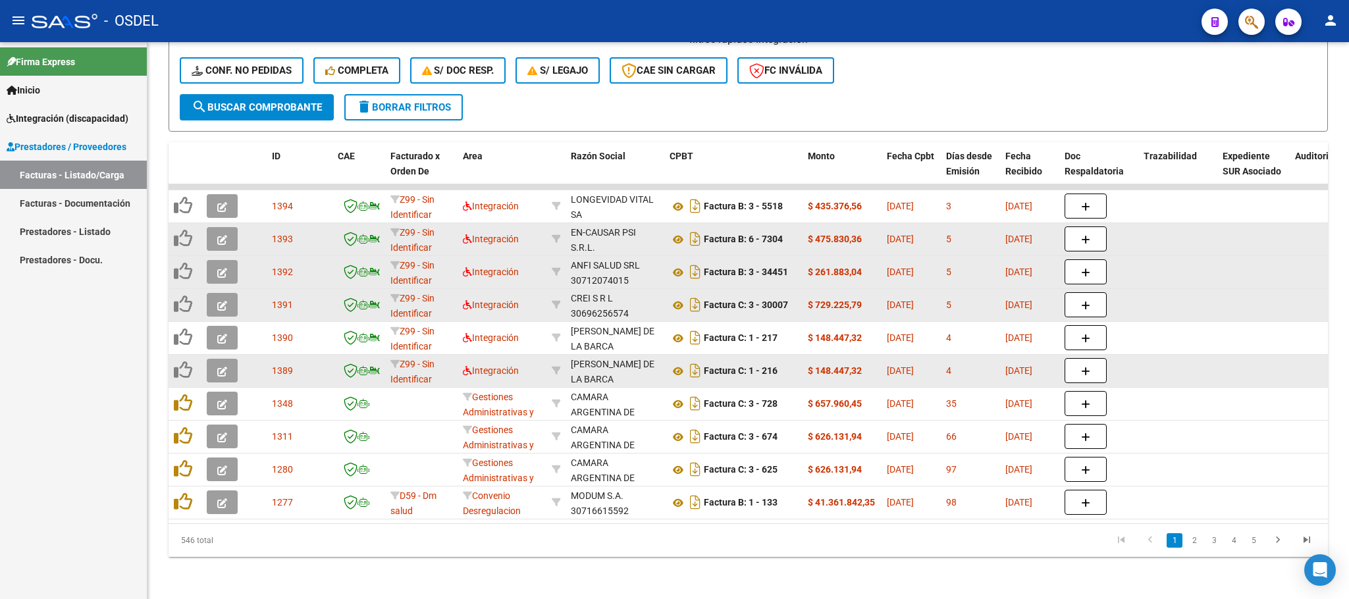
click at [0, 483] on div "Firma Express Inicio Calendario SSS Instructivos Contacto OS Integración (disca…" at bounding box center [73, 320] width 147 height 557
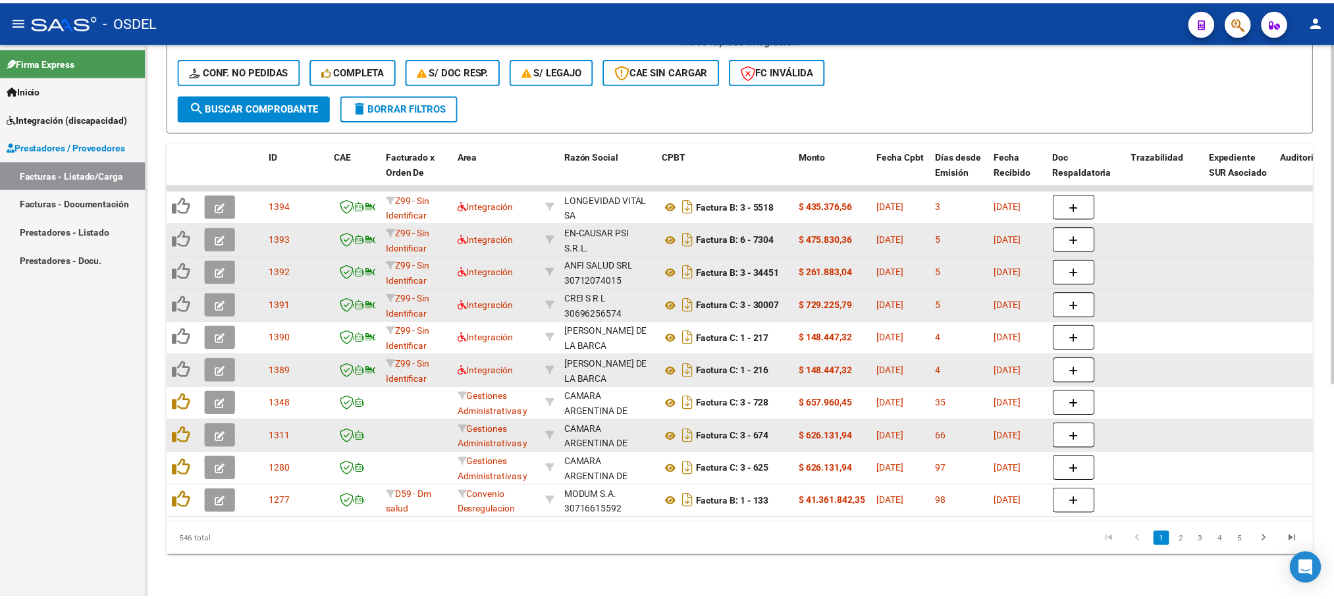
scroll to position [348, 0]
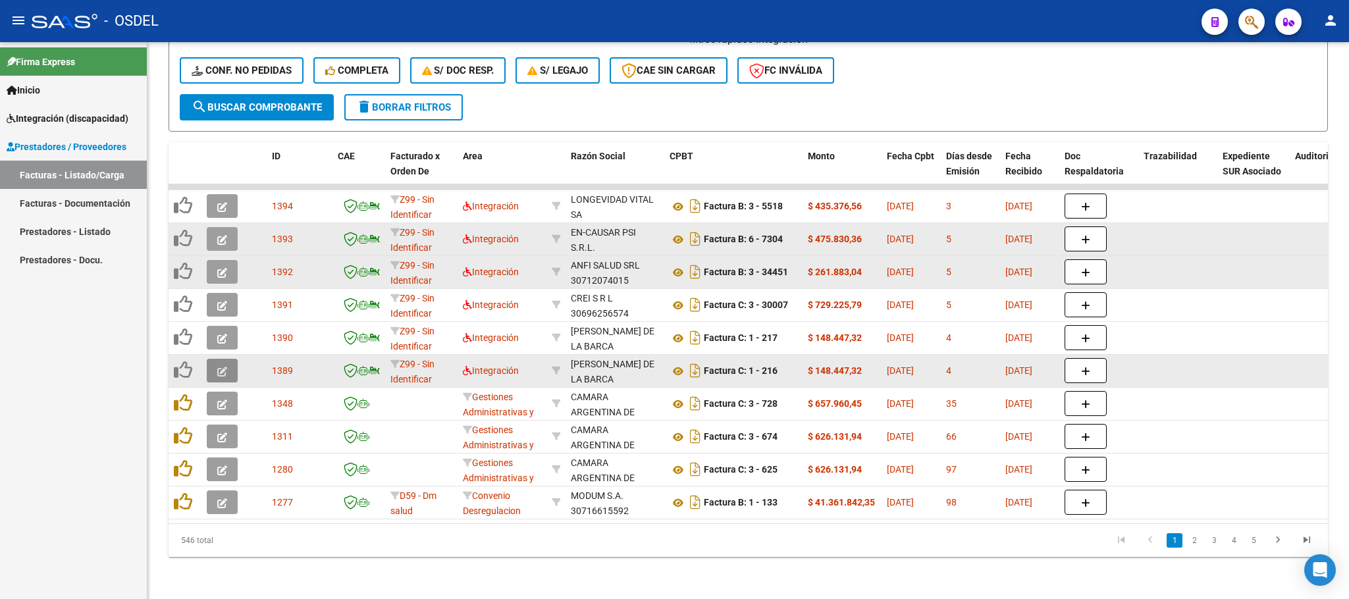
click at [229, 359] on button "button" at bounding box center [222, 371] width 31 height 24
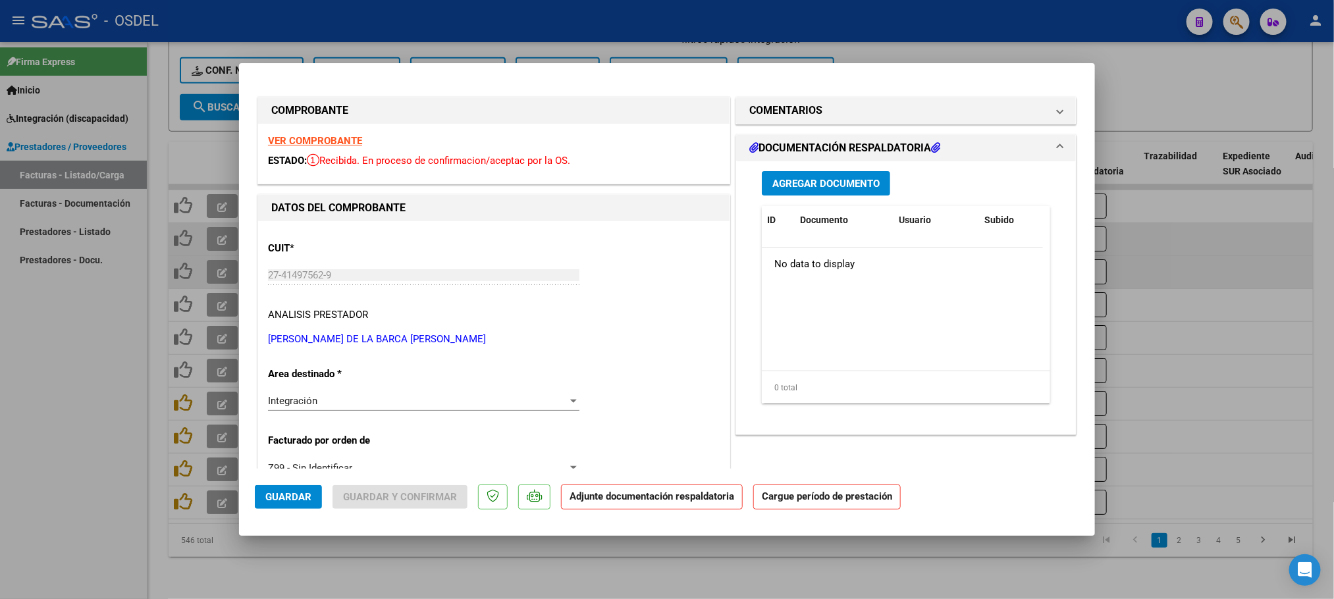
scroll to position [99, 0]
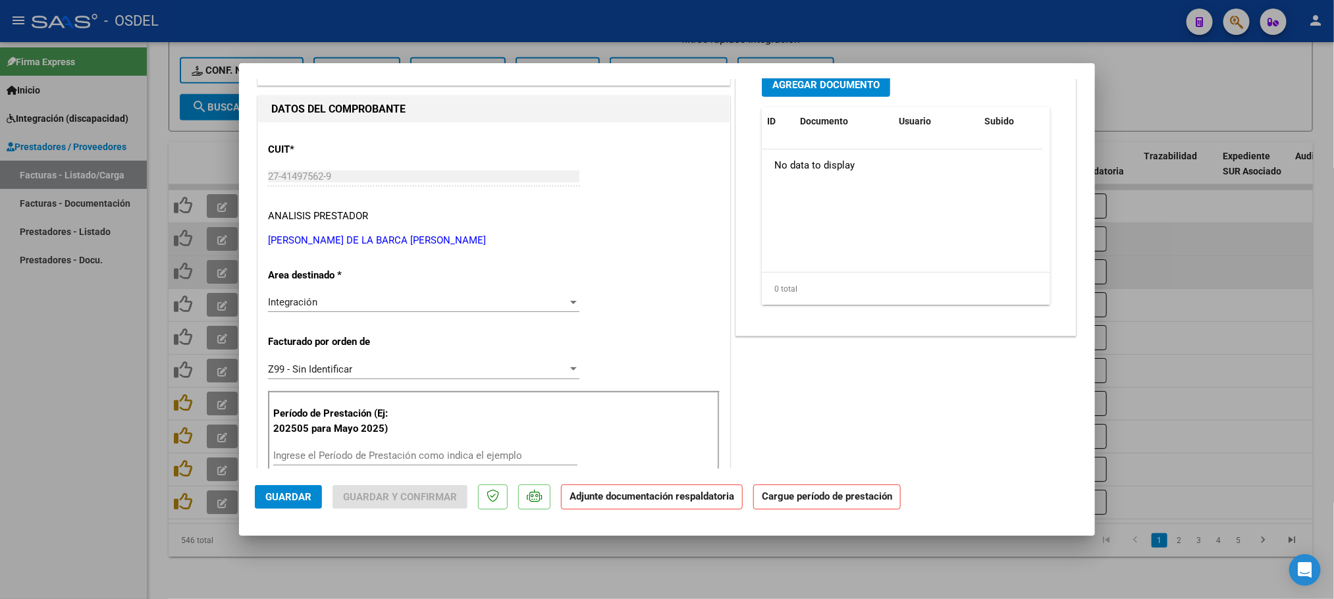
click at [332, 457] on input "Ingrese el Período de Prestación como indica el ejemplo" at bounding box center [425, 456] width 304 height 12
paste input "202509"
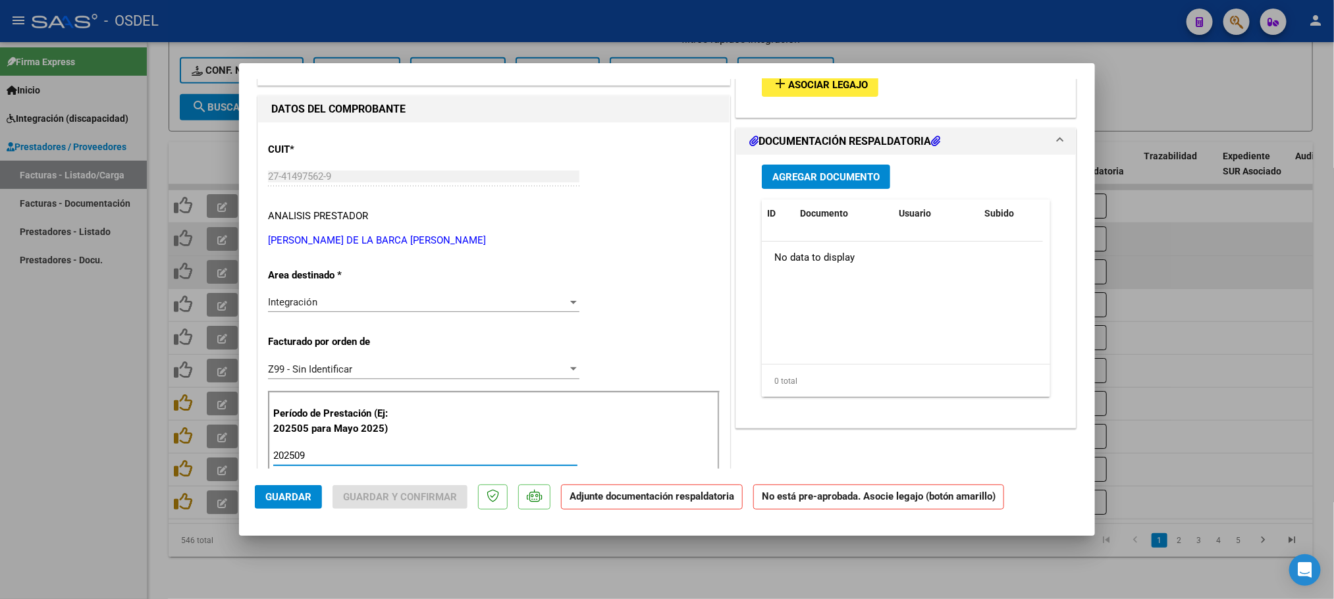
type input "202509"
click at [914, 411] on div "Agregar Documento ID Documento Usuario Subido Acción No data to display 0 total…" at bounding box center [906, 286] width 308 height 263
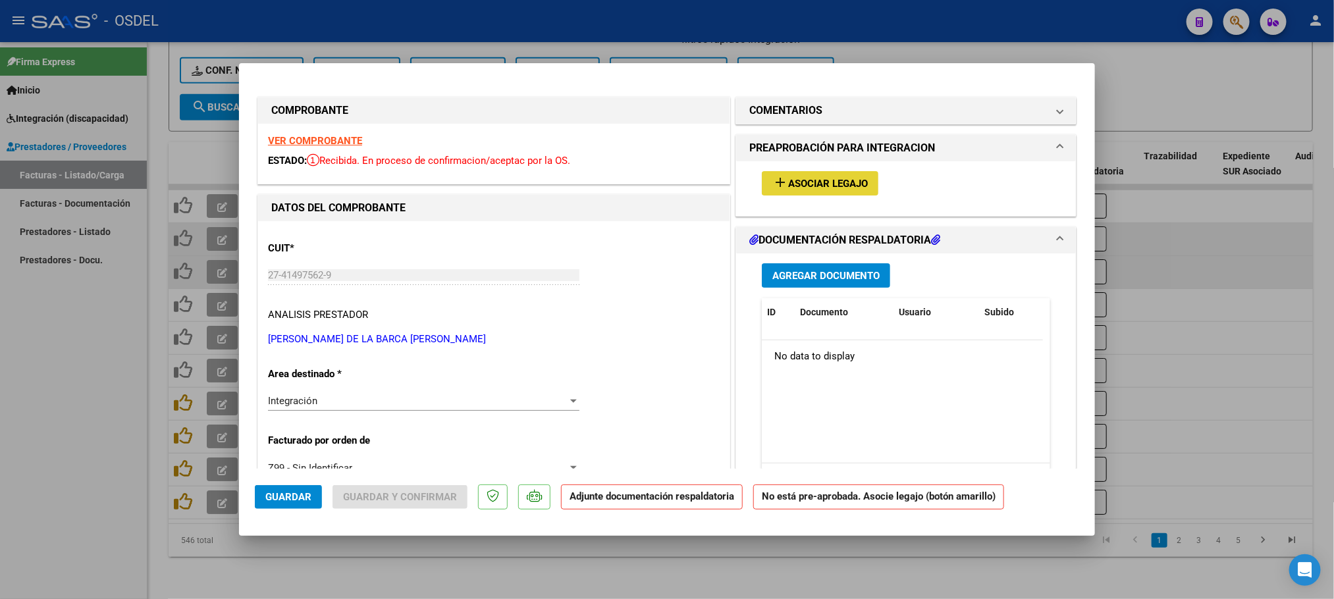
click at [846, 174] on button "add Asociar Legajo" at bounding box center [820, 183] width 117 height 24
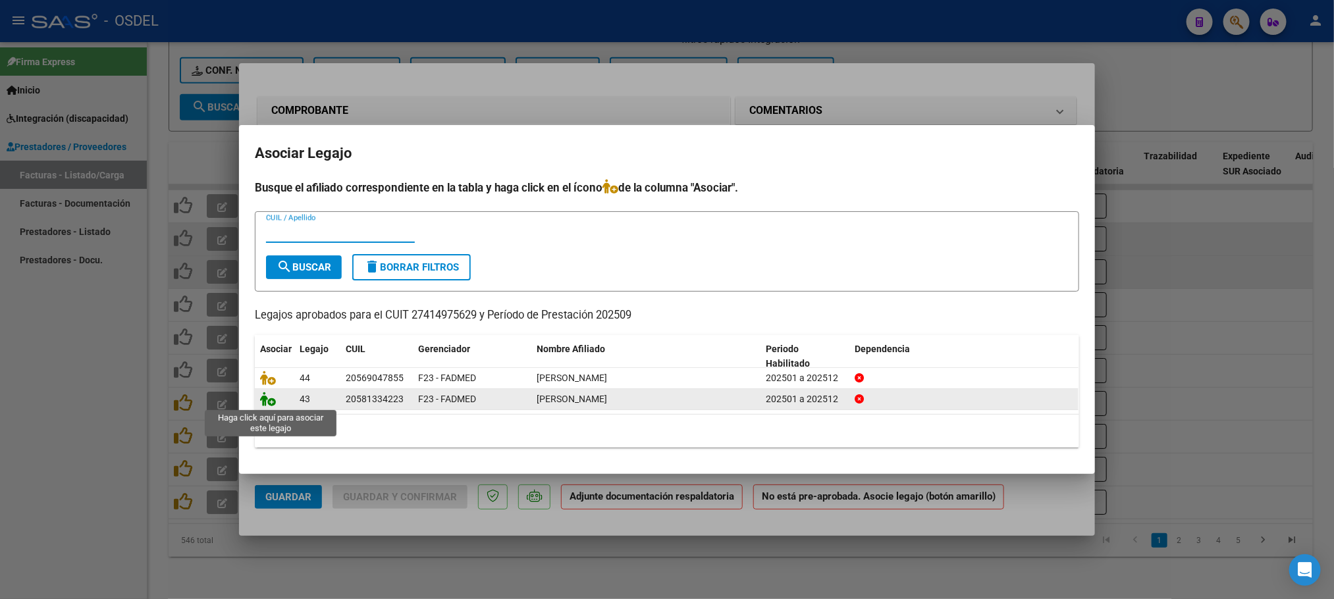
click at [269, 405] on icon at bounding box center [268, 399] width 16 height 14
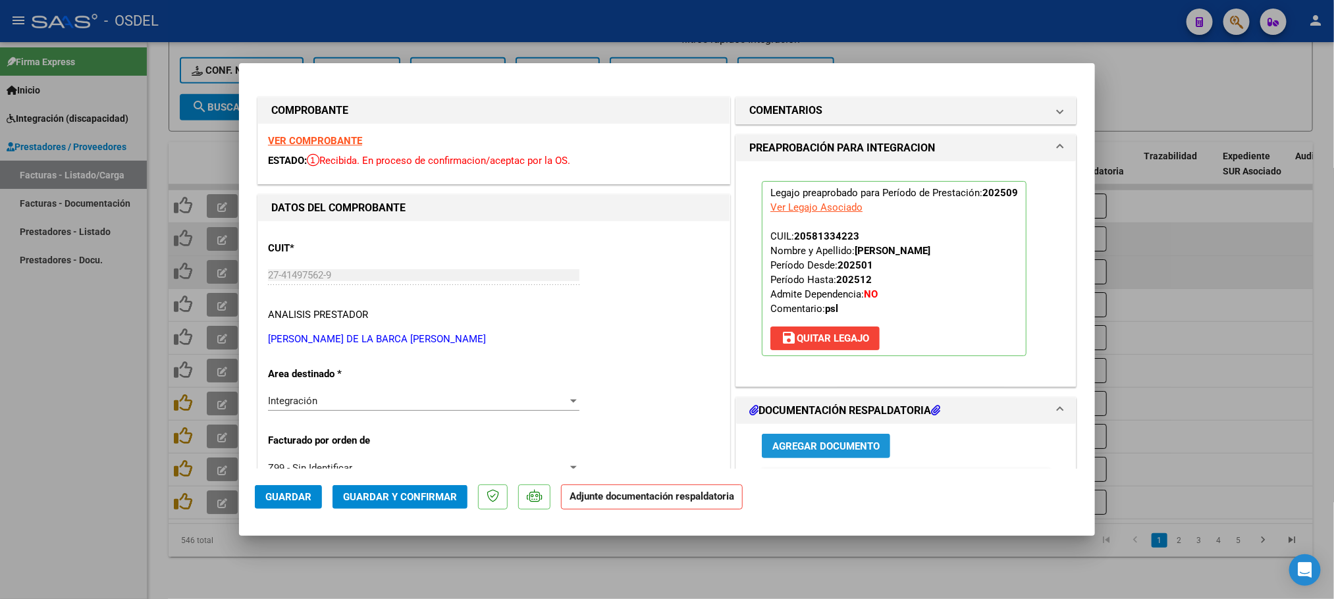
click at [808, 444] on span "Agregar Documento" at bounding box center [825, 446] width 107 height 12
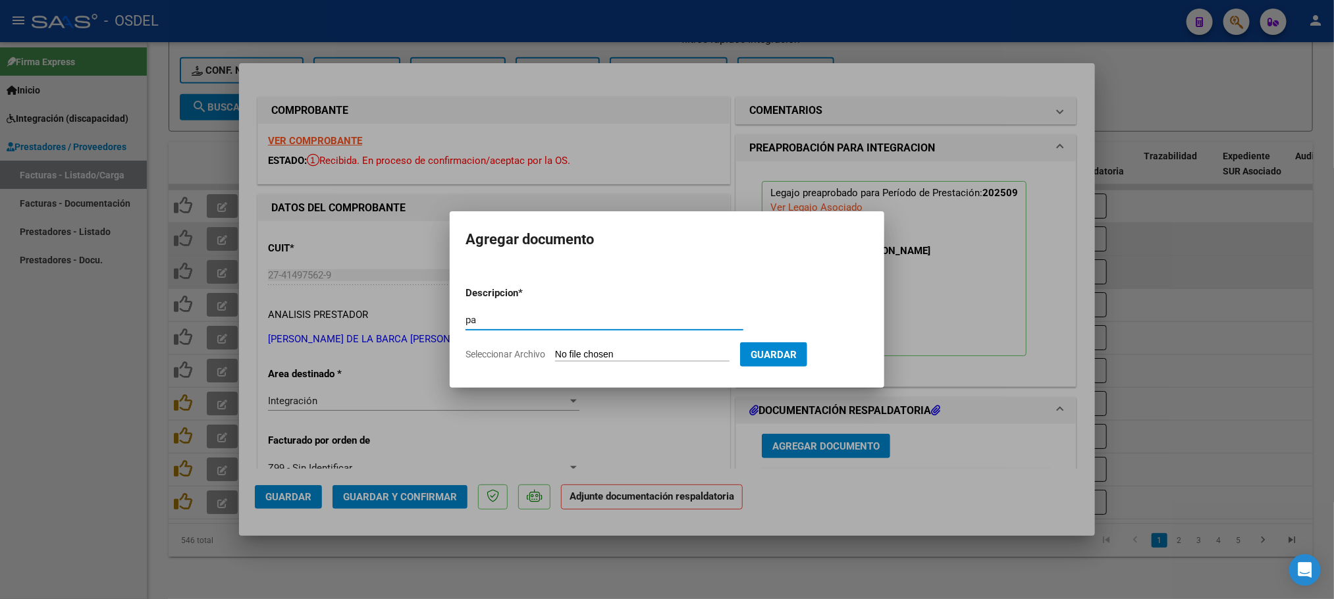
type input "pa"
click at [575, 358] on input "Seleccionar Archivo" at bounding box center [642, 355] width 174 height 13
type input "C:\fakepath\pa-27414975629_216-[PERSON_NAME].pdf"
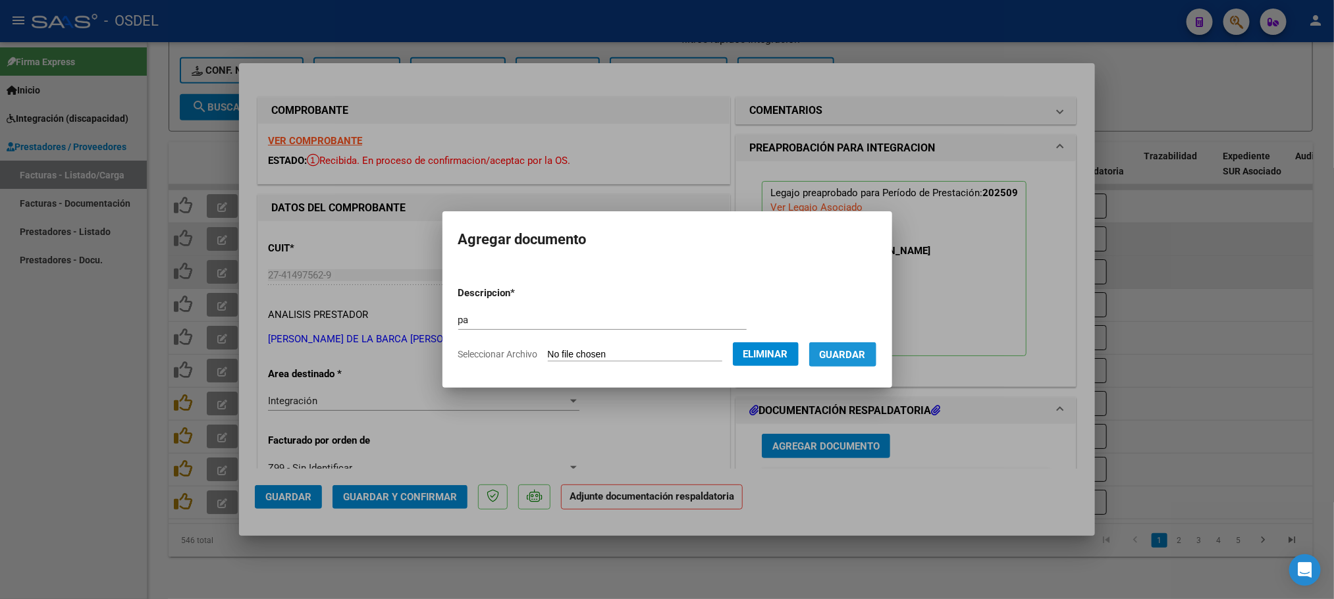
click at [860, 356] on span "Guardar" at bounding box center [843, 355] width 46 height 12
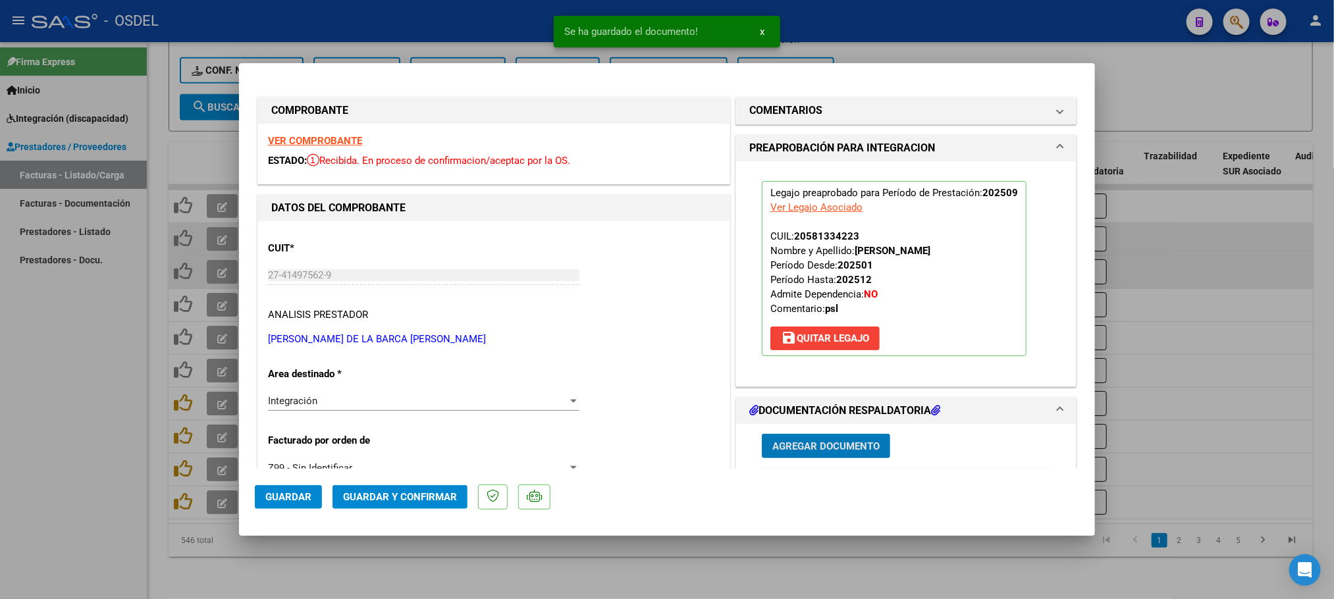
click at [283, 500] on span "Guardar" at bounding box center [288, 497] width 46 height 12
click at [0, 437] on div at bounding box center [667, 299] width 1334 height 599
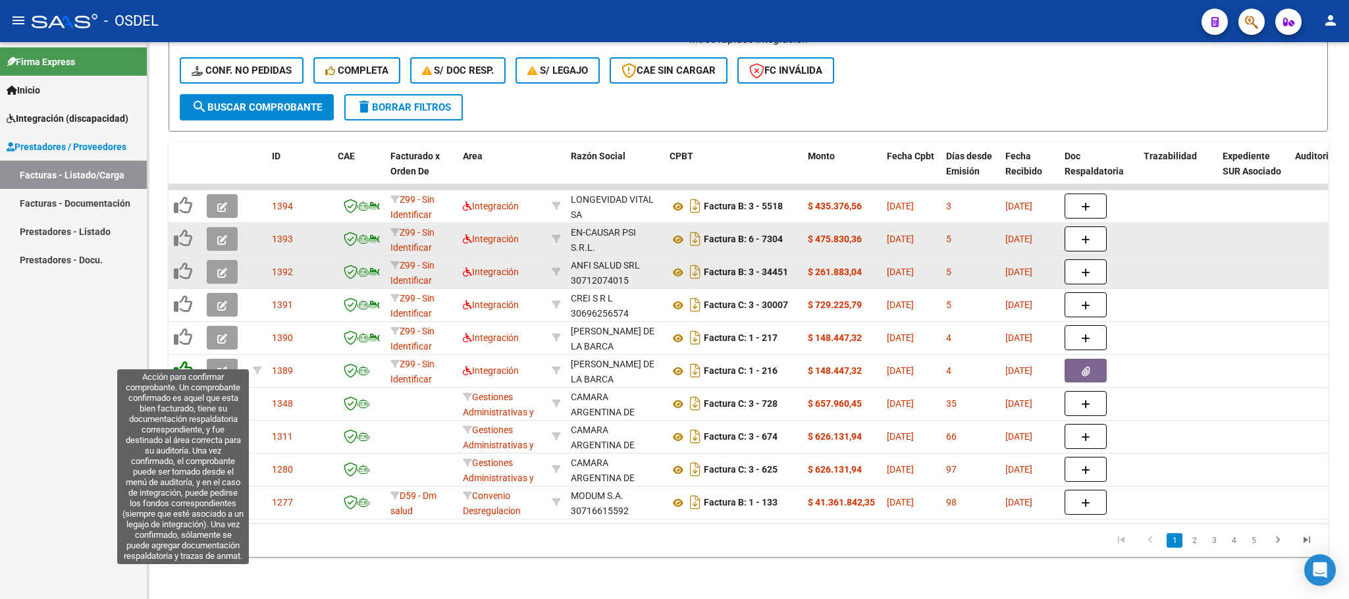
click at [188, 361] on icon at bounding box center [183, 370] width 18 height 18
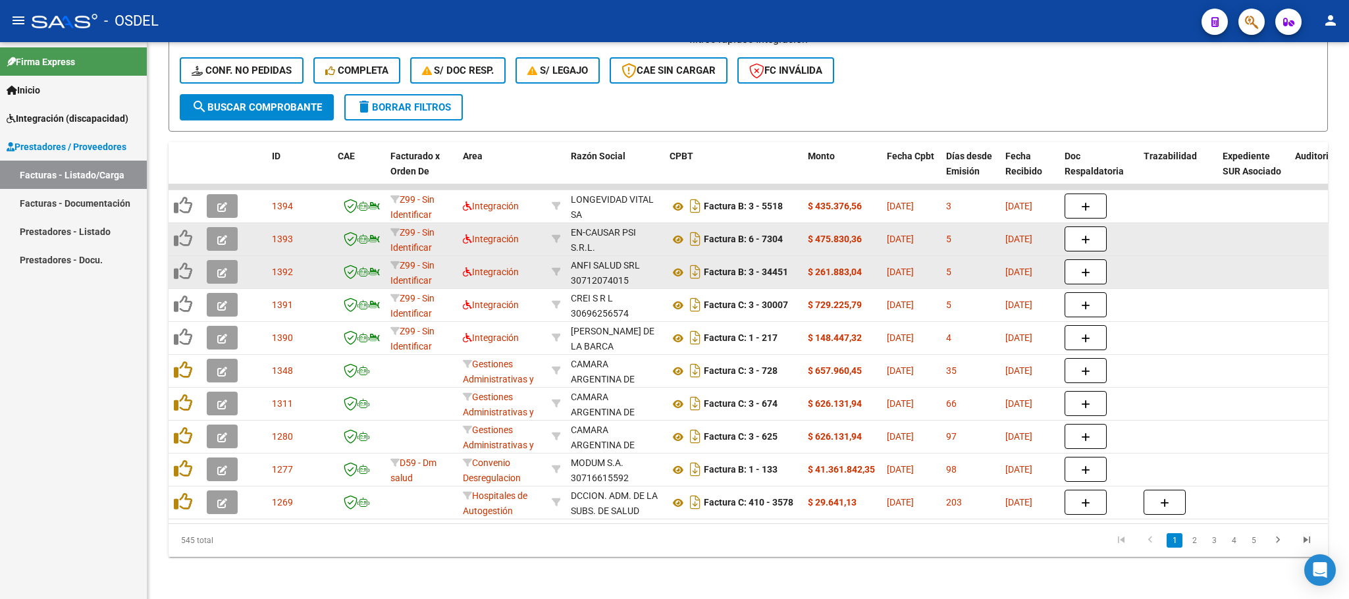
click at [217, 334] on icon "button" at bounding box center [222, 339] width 10 height 10
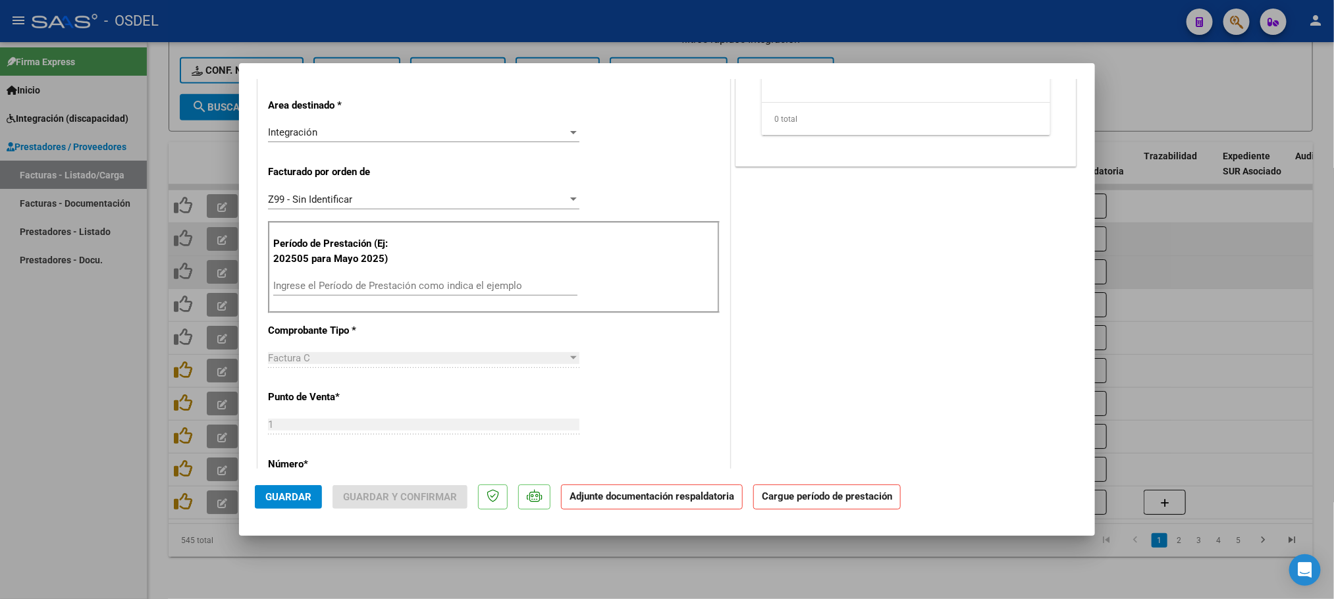
scroll to position [296, 0]
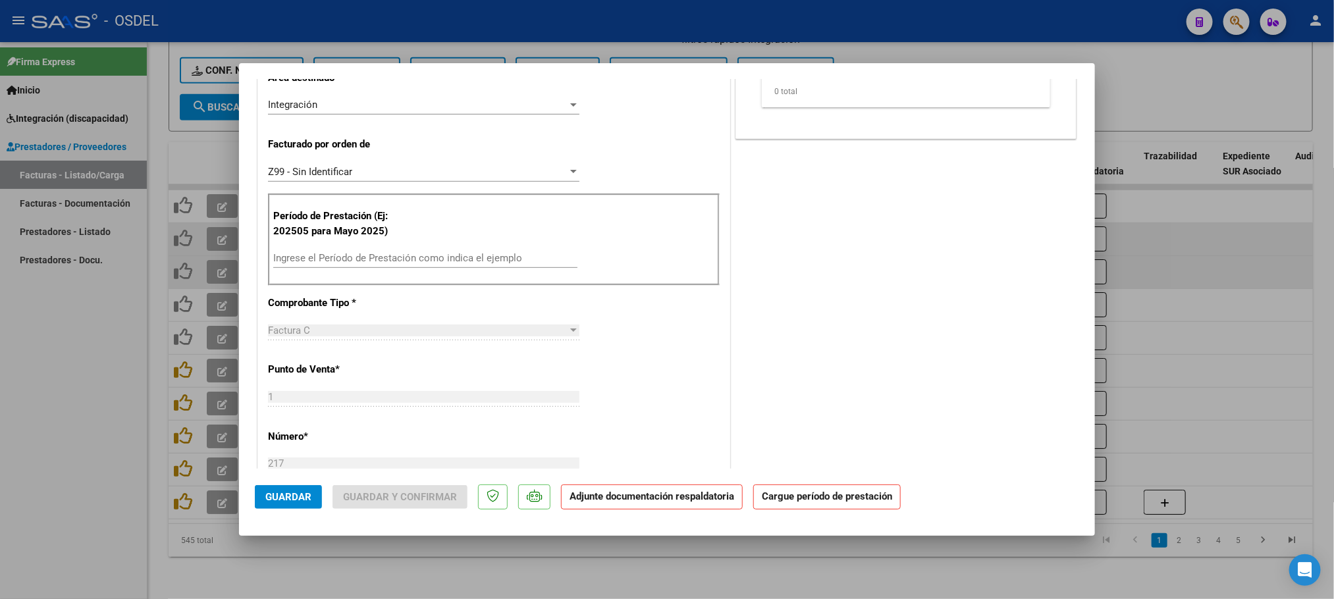
click at [340, 259] on input "Ingrese el Período de Prestación como indica el ejemplo" at bounding box center [425, 258] width 304 height 12
paste input "202509"
type input "202509"
click at [778, 411] on div "COMENTARIOS Comentarios De la Obra Social: Comentarios de la Obra Social (no vi…" at bounding box center [906, 409] width 346 height 1223
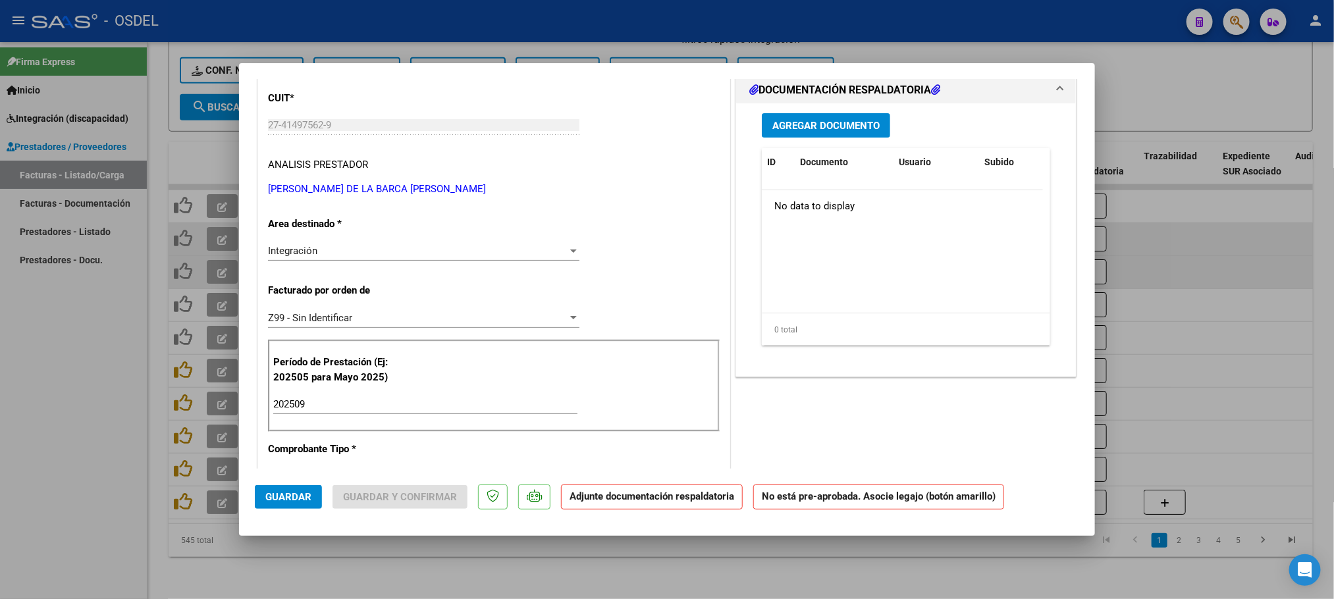
scroll to position [0, 0]
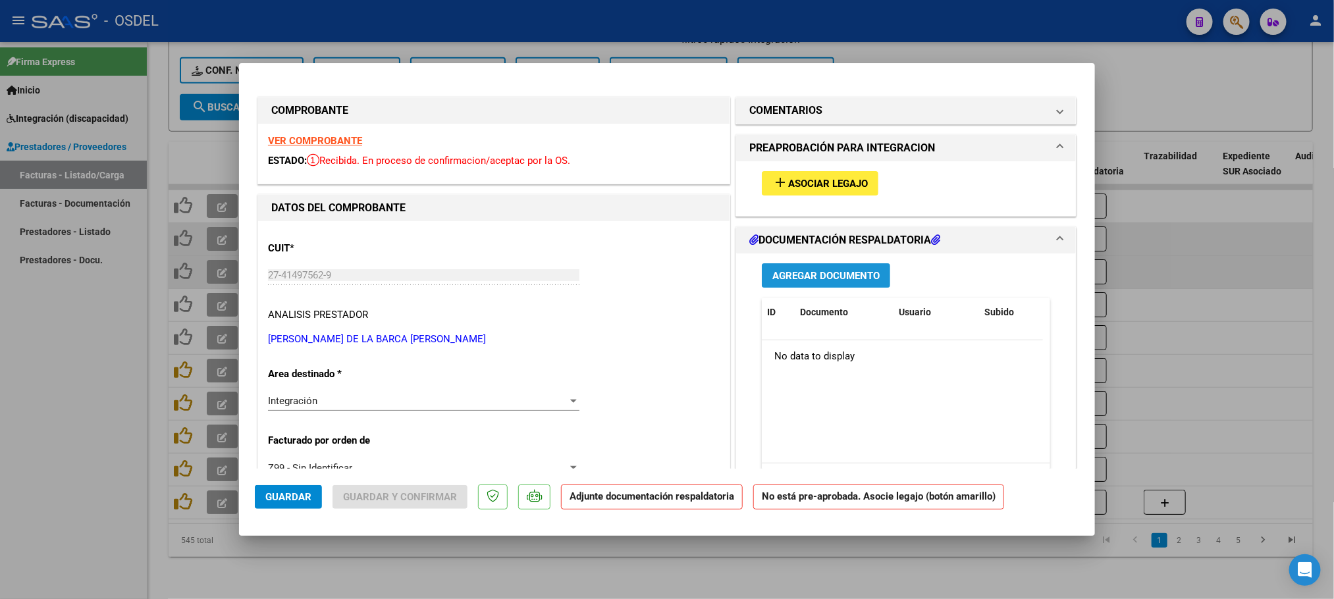
click at [820, 277] on span "Agregar Documento" at bounding box center [825, 276] width 107 height 12
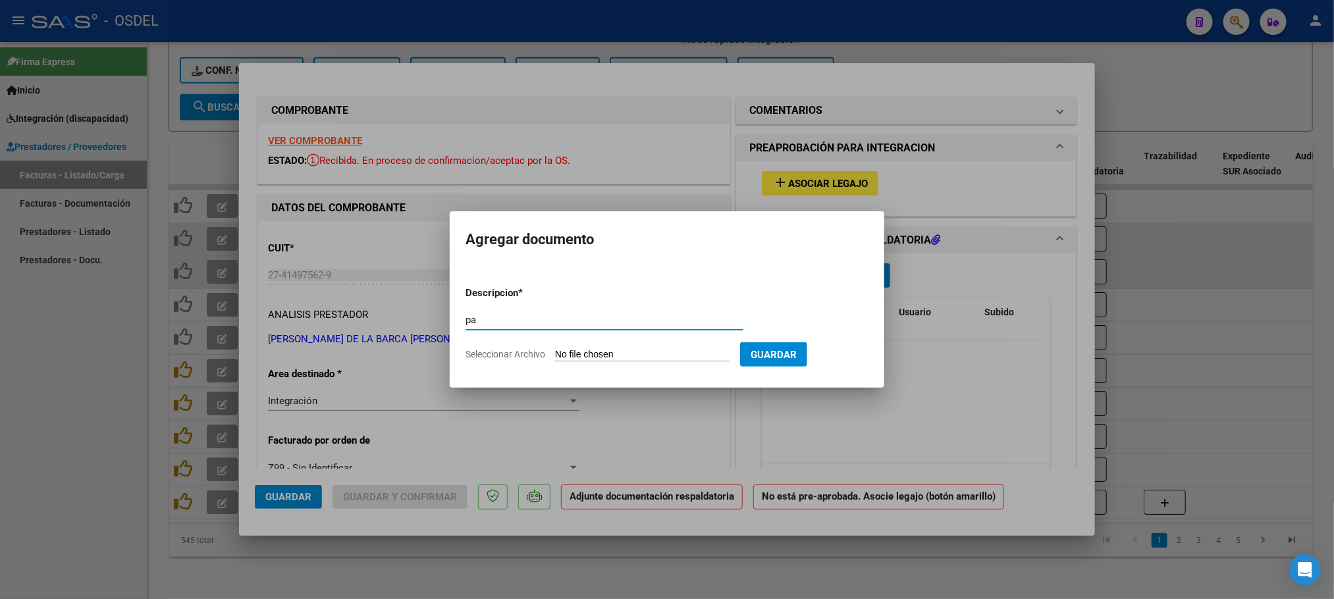
type input "pa"
click at [636, 356] on input "Seleccionar Archivo" at bounding box center [642, 355] width 174 height 13
type input "C:\fakepath\pa-27414975629_217-[PERSON_NAME].pdf"
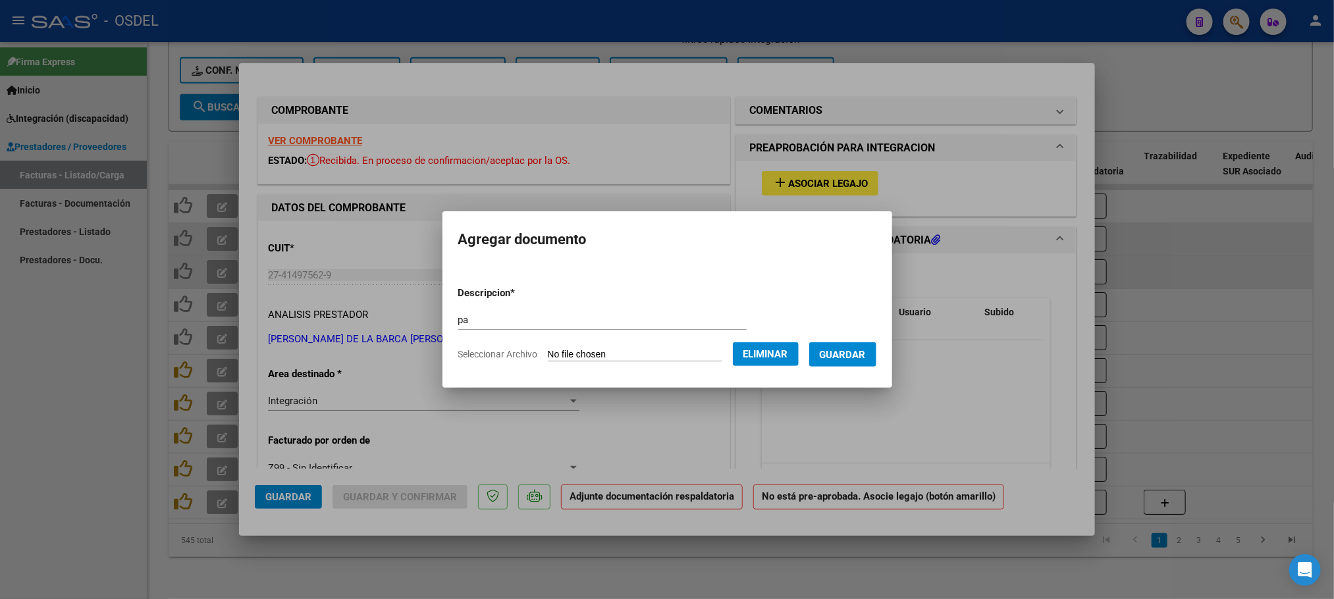
click at [857, 356] on span "Guardar" at bounding box center [843, 355] width 46 height 12
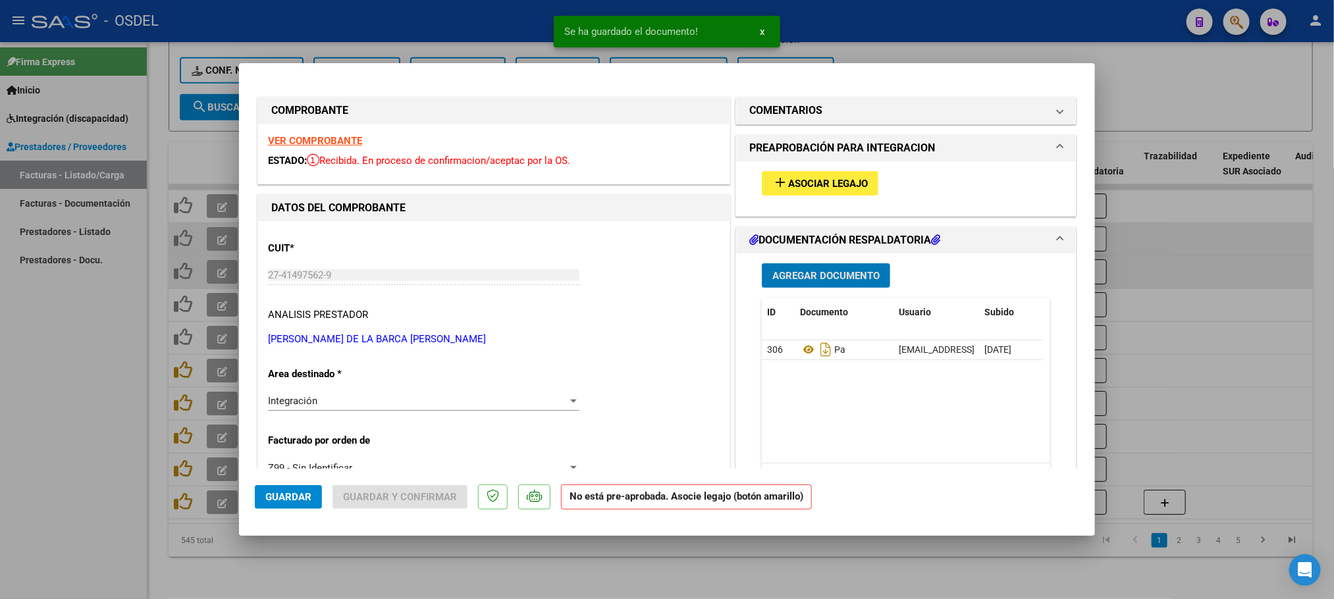
click at [828, 182] on span "Asociar Legajo" at bounding box center [828, 184] width 80 height 12
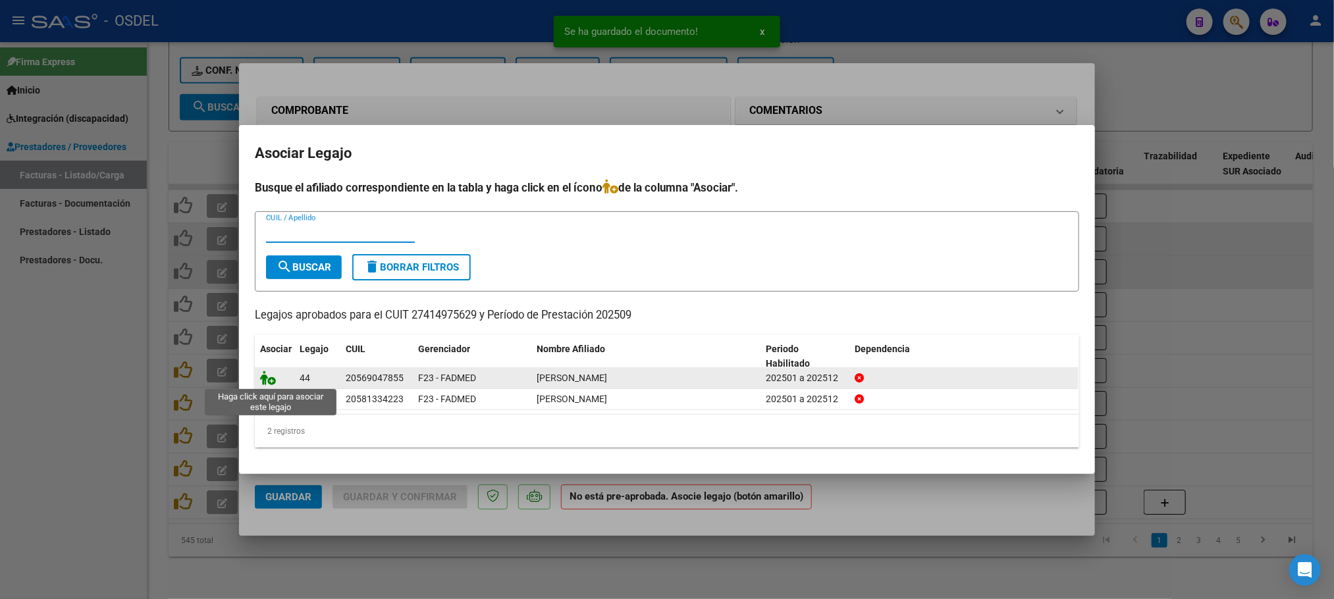
click at [261, 383] on icon at bounding box center [268, 378] width 16 height 14
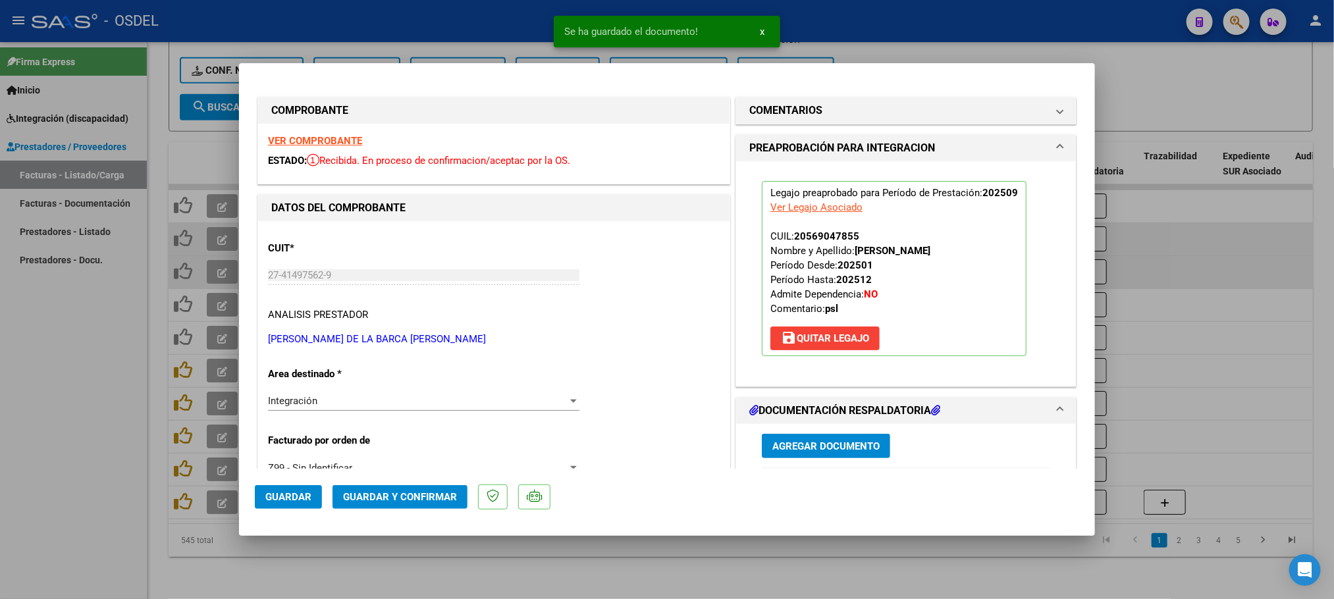
click at [295, 488] on button "Guardar" at bounding box center [288, 497] width 67 height 24
click at [61, 482] on div at bounding box center [667, 299] width 1334 height 599
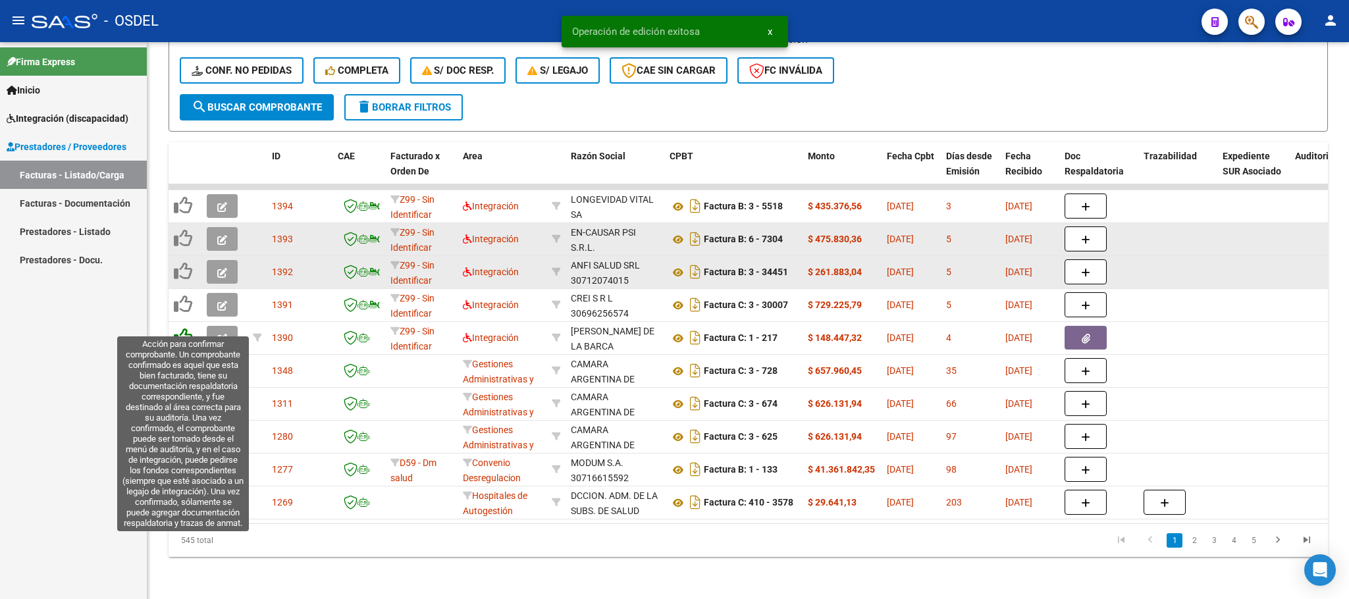
click at [176, 328] on icon at bounding box center [183, 337] width 18 height 18
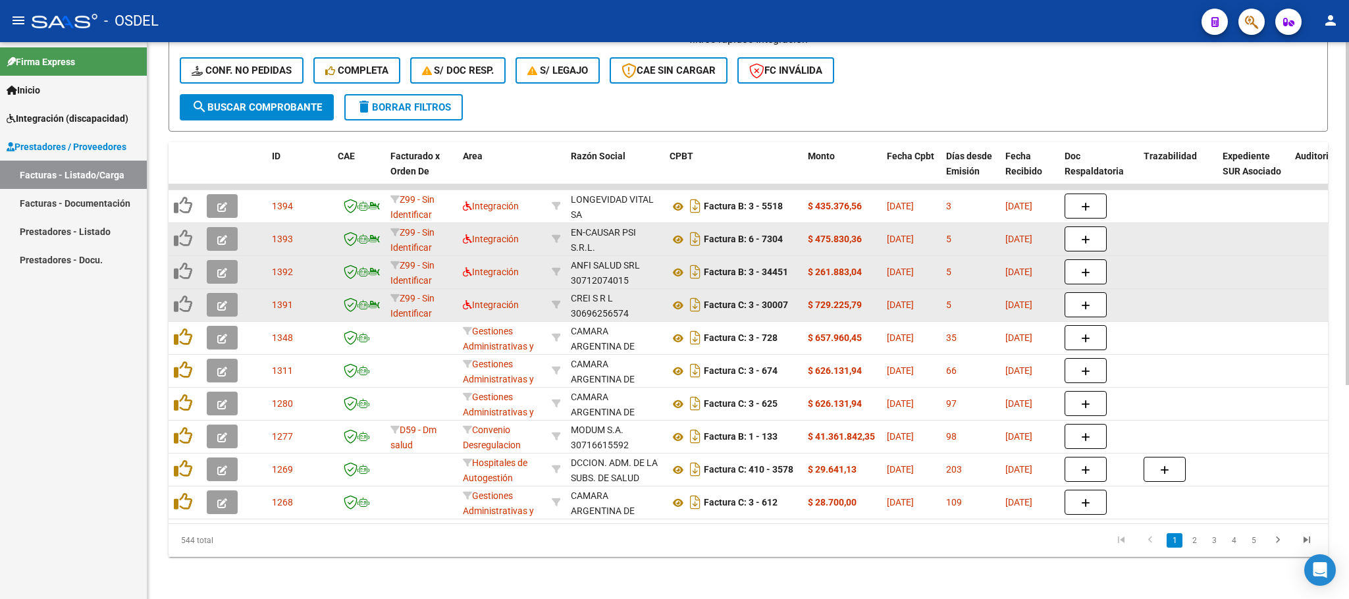
click at [219, 301] on icon "button" at bounding box center [222, 306] width 10 height 10
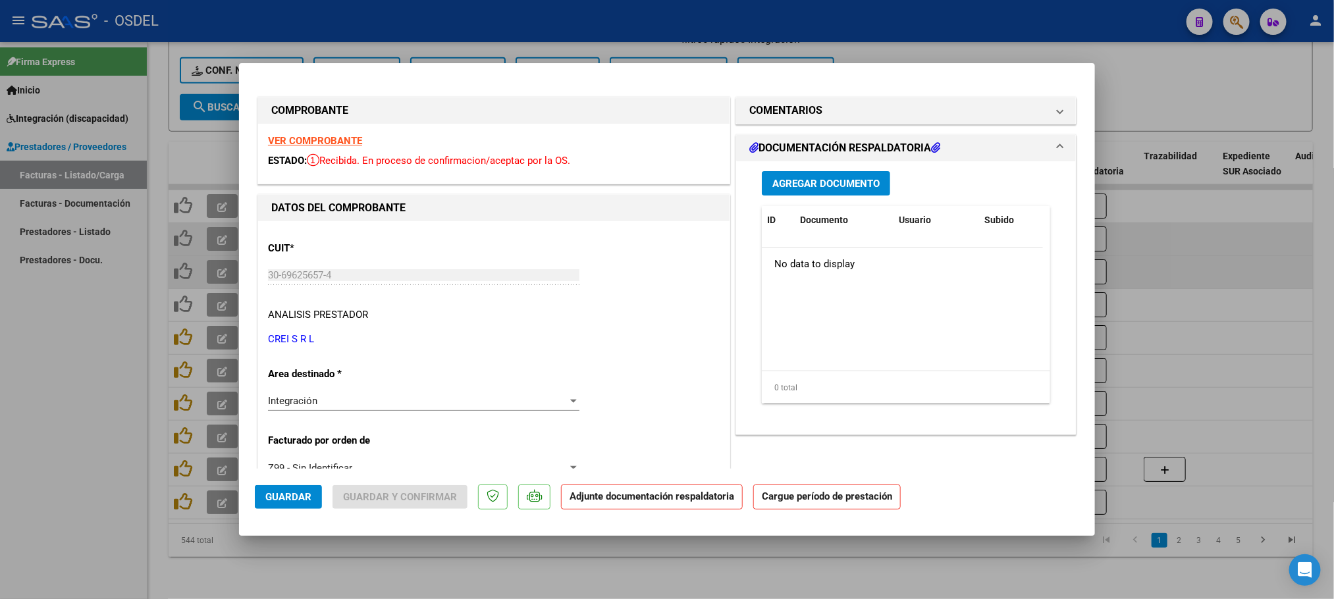
scroll to position [296, 0]
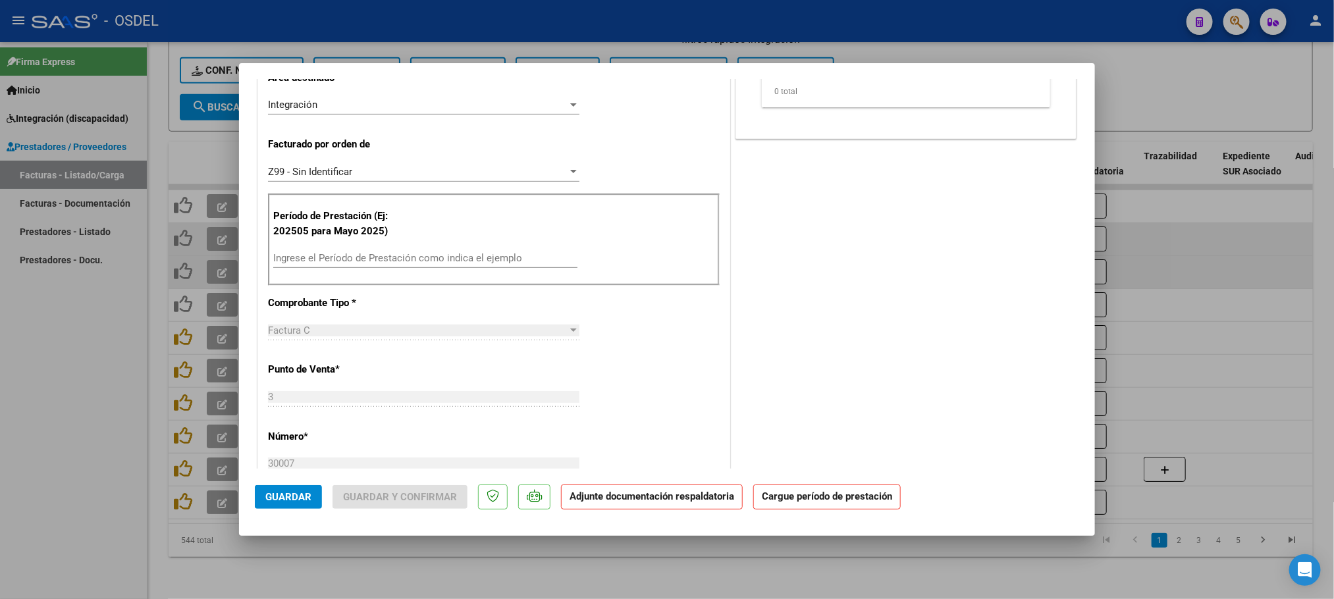
click at [364, 257] on input "Ingrese el Período de Prestación como indica el ejemplo" at bounding box center [425, 258] width 304 height 12
paste input "202509"
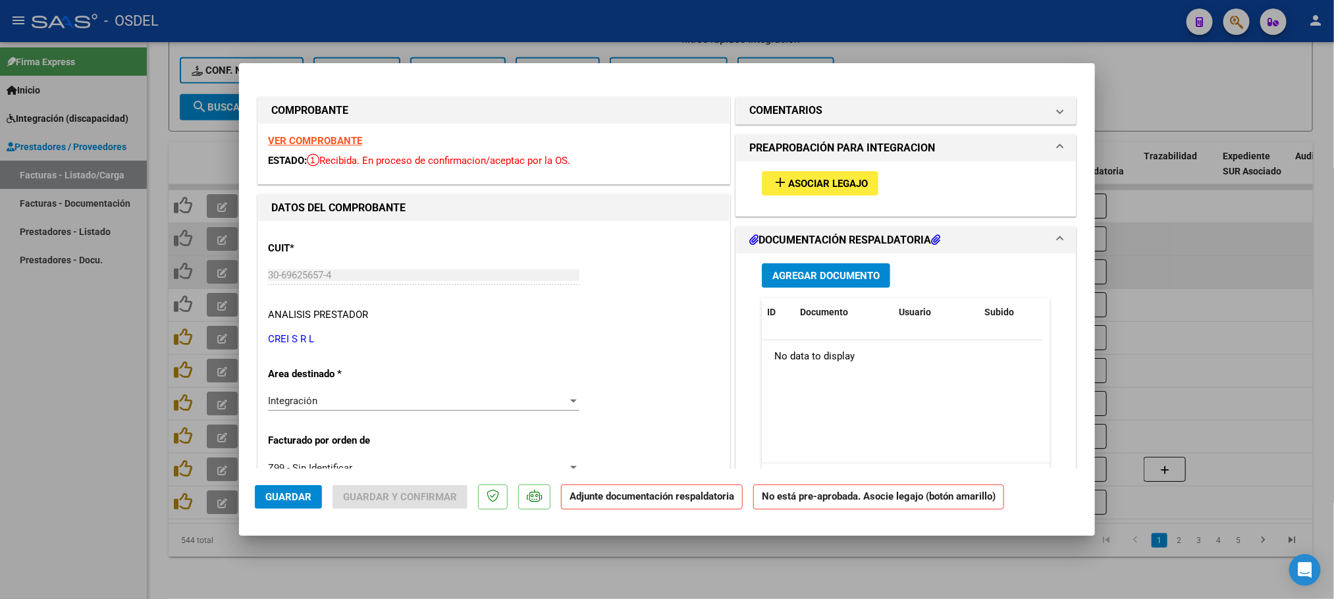
type input "202509"
click at [855, 188] on span "Asociar Legajo" at bounding box center [828, 184] width 80 height 12
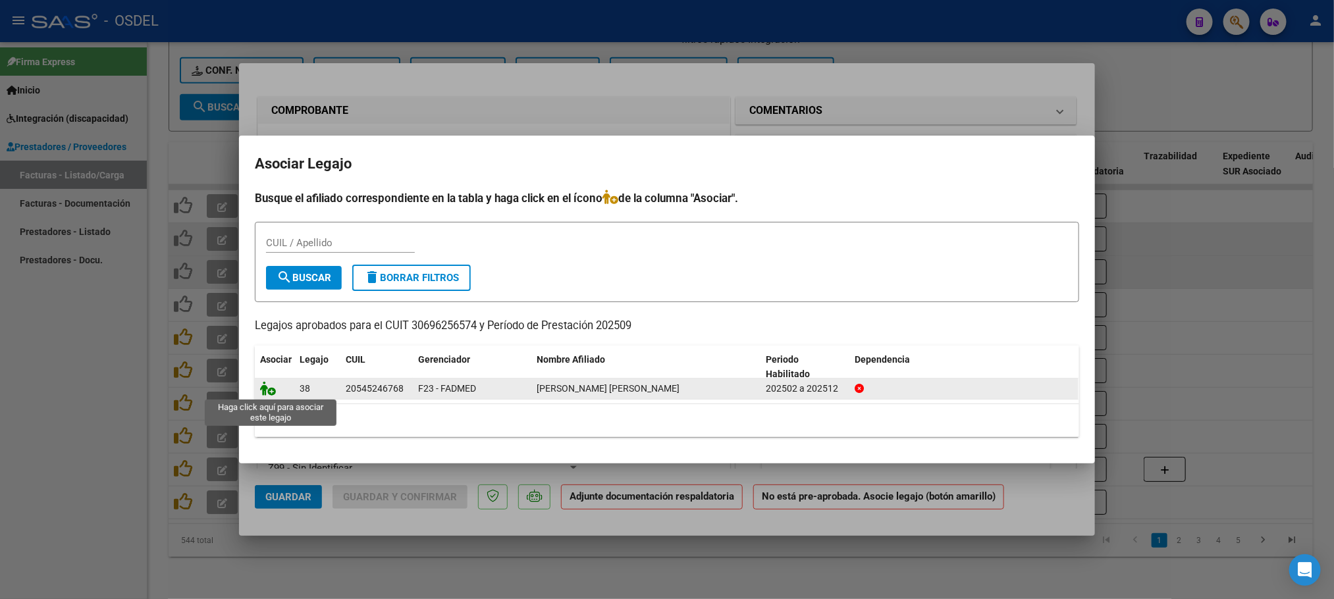
click at [265, 394] on icon at bounding box center [268, 388] width 16 height 14
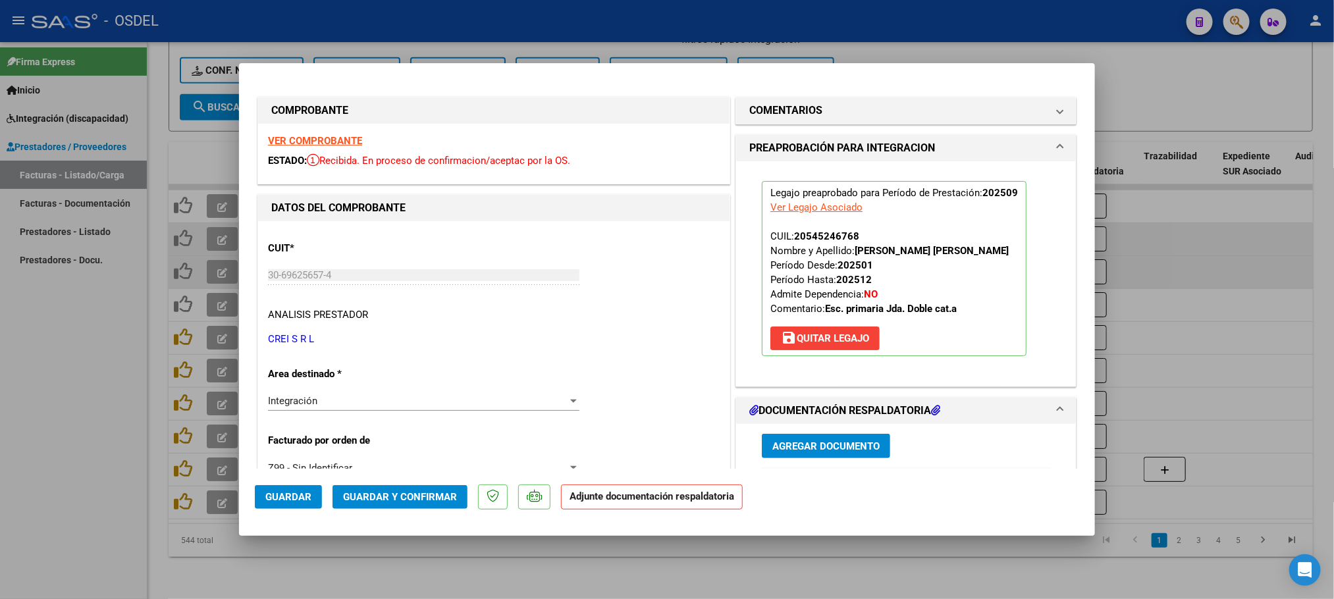
scroll to position [99, 0]
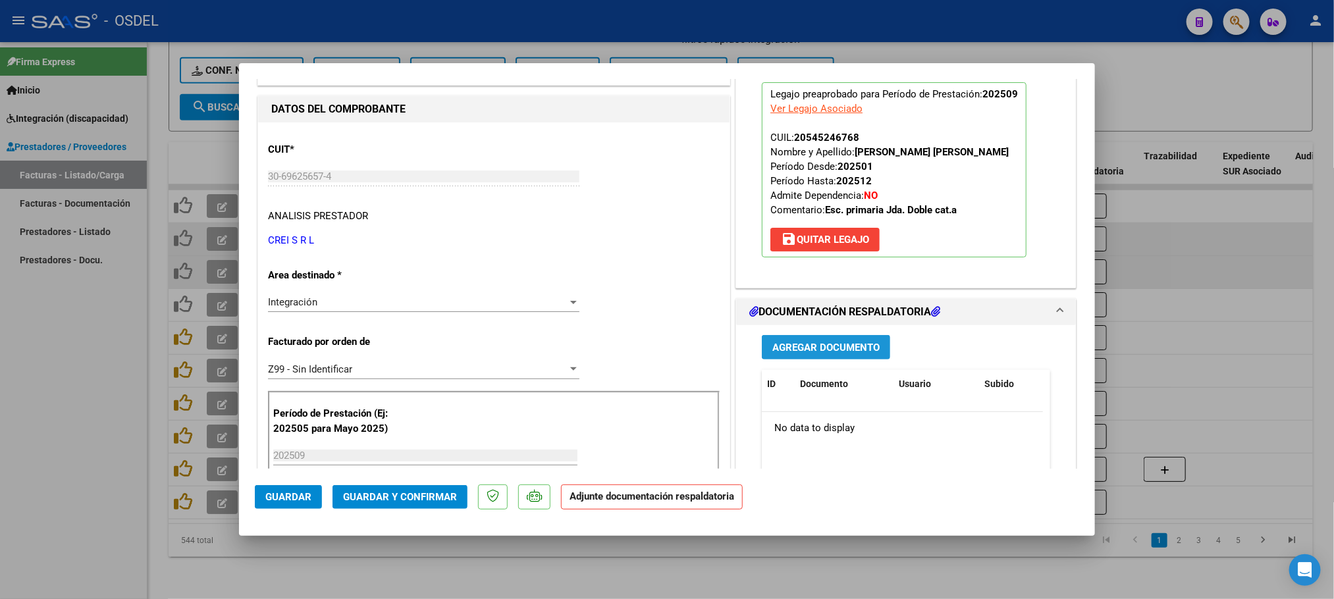
click at [818, 336] on button "Agregar Documento" at bounding box center [826, 347] width 128 height 24
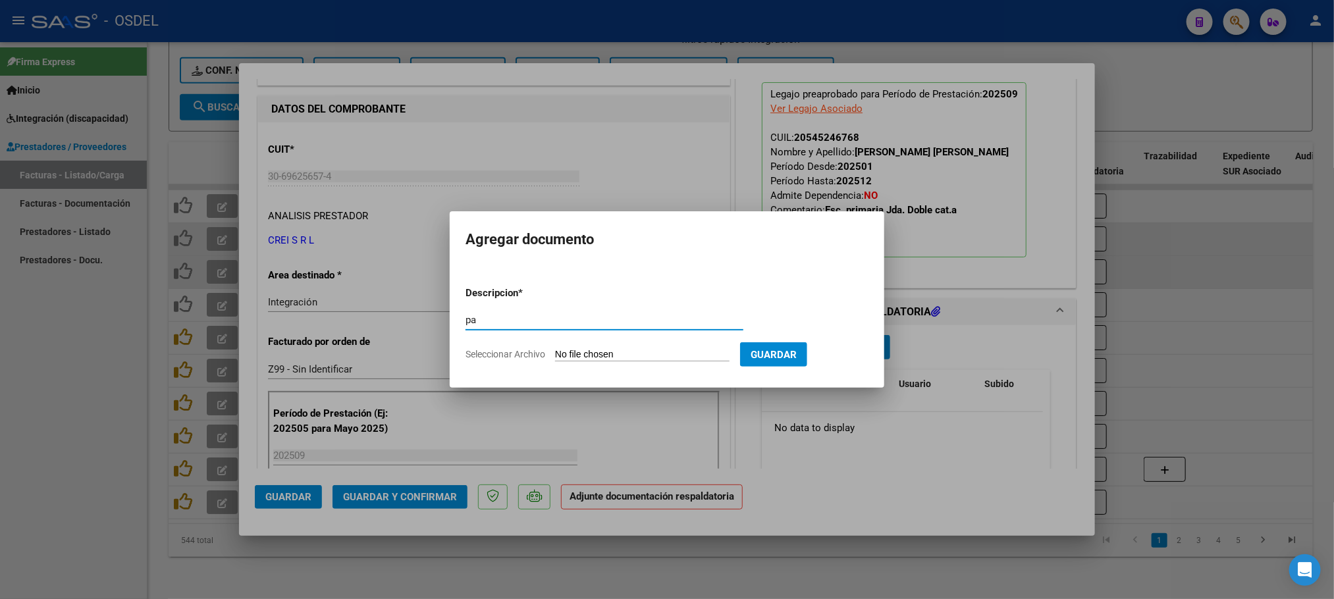
type input "pa"
click at [587, 346] on form "Descripcion * pa Escriba aquí una descripcion Seleccionar Archivo Guardar" at bounding box center [666, 324] width 403 height 96
click at [591, 356] on input "Seleccionar Archivo" at bounding box center [642, 355] width 174 height 13
type input "C:\fakepath\pa-30696256574_30007.pdf"
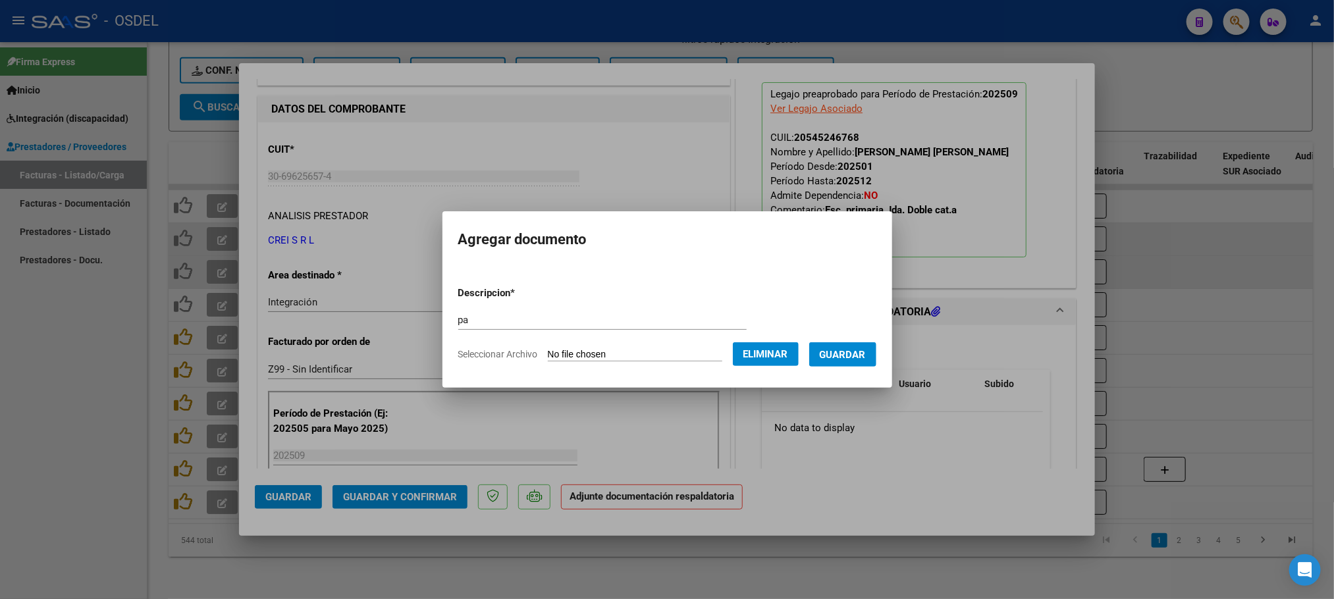
click at [864, 356] on span "Guardar" at bounding box center [843, 355] width 46 height 12
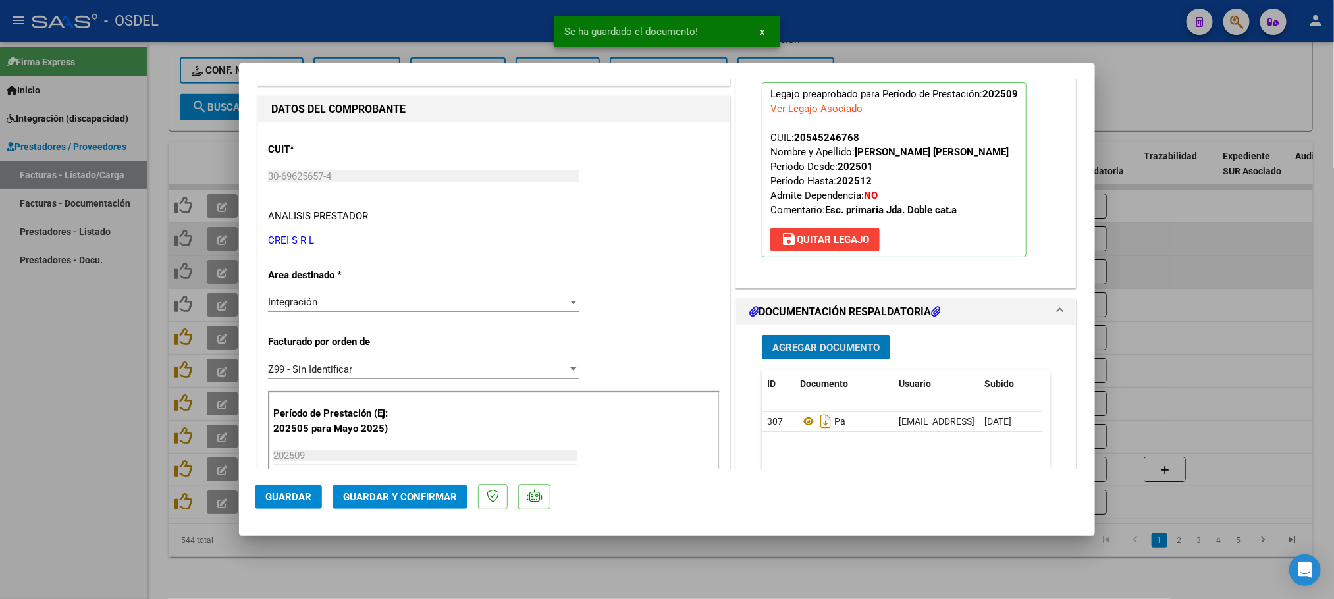
click at [277, 498] on span "Guardar" at bounding box center [288, 497] width 46 height 12
click at [85, 465] on div at bounding box center [667, 299] width 1334 height 599
type input "$ 0,00"
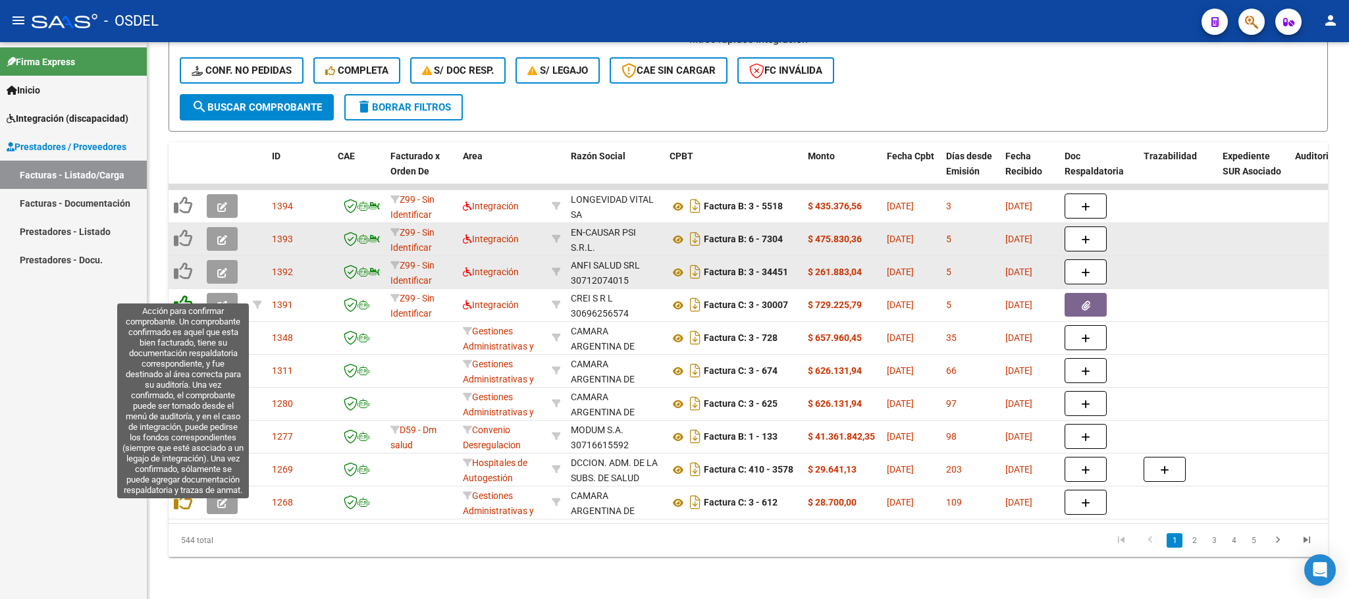
click at [184, 295] on icon at bounding box center [183, 304] width 18 height 18
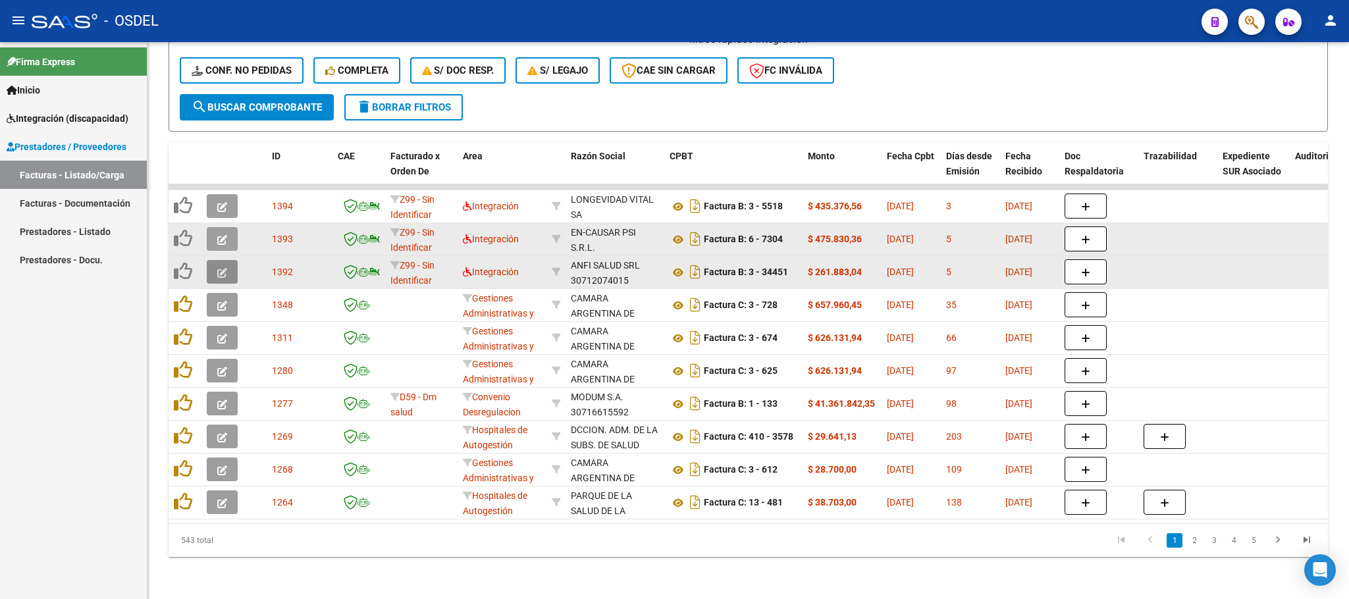
click at [222, 268] on icon "button" at bounding box center [222, 273] width 10 height 10
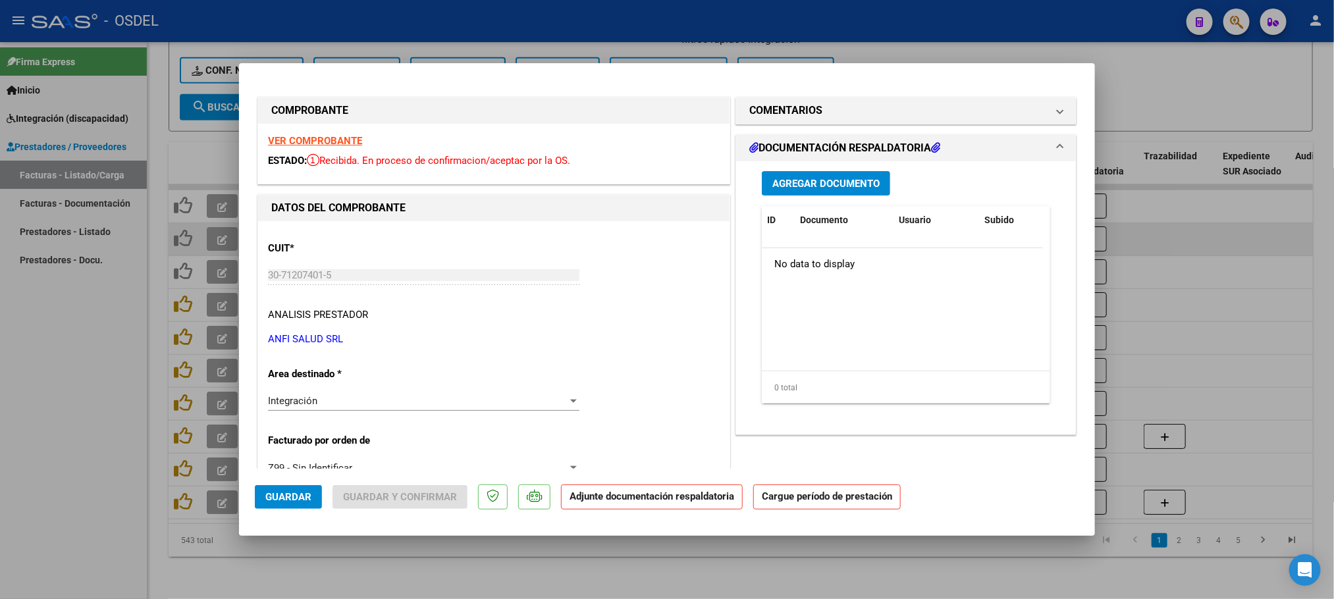
scroll to position [198, 0]
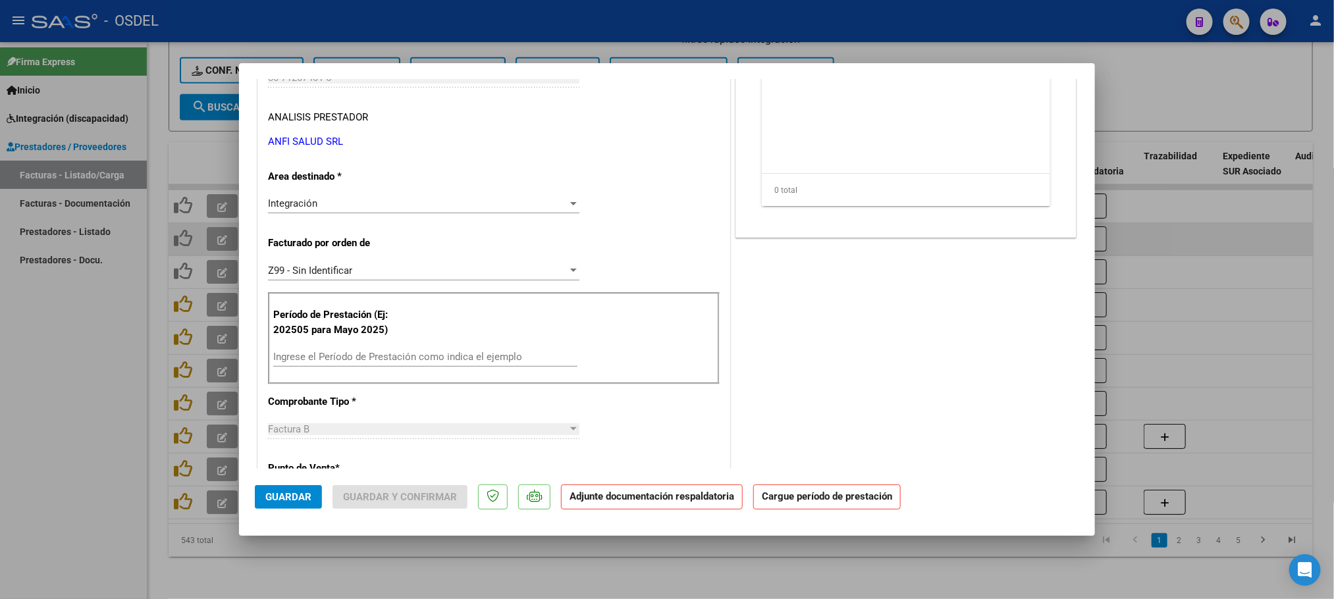
click at [290, 359] on input "Ingrese el Período de Prestación como indica el ejemplo" at bounding box center [425, 357] width 304 height 12
paste input "202509"
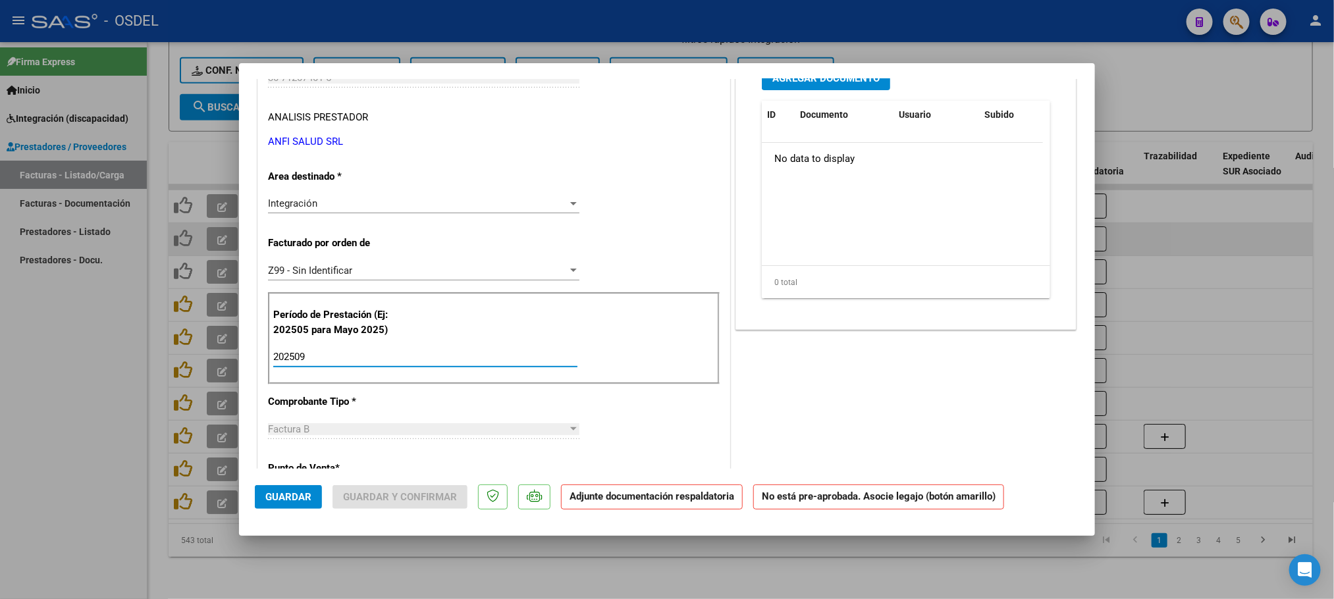
type input "202509"
click at [1004, 435] on div "COMENTARIOS Comentarios De la Obra Social: Comentarios de la Obra Social (no vi…" at bounding box center [906, 508] width 346 height 1223
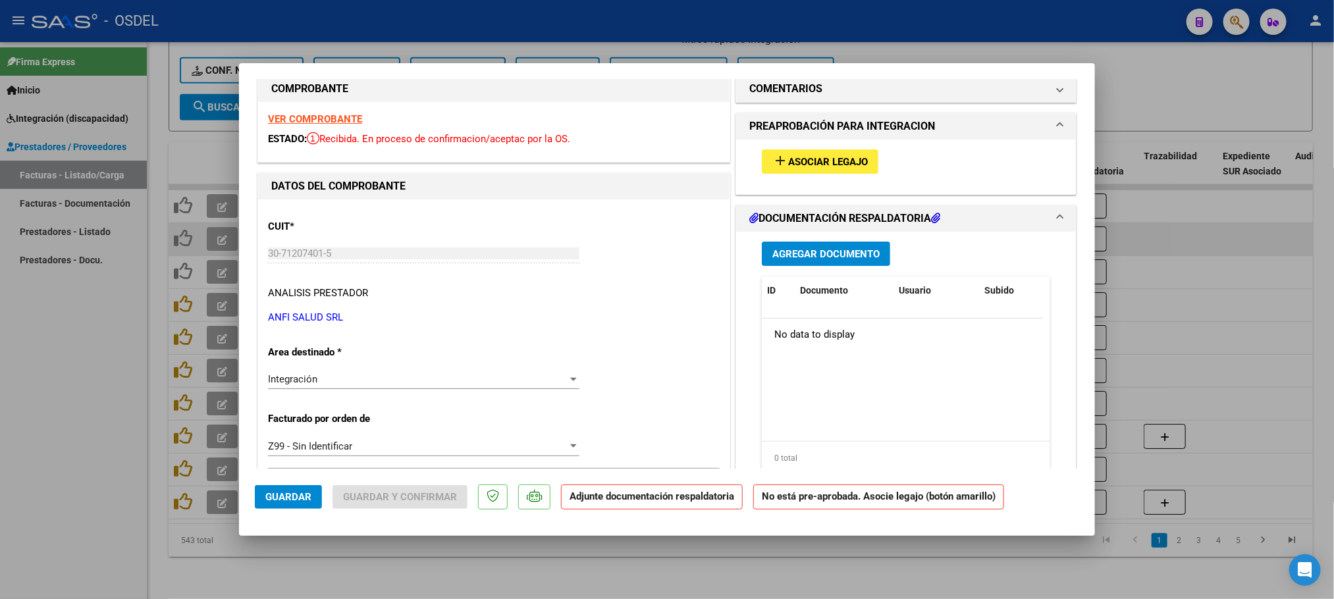
scroll to position [0, 0]
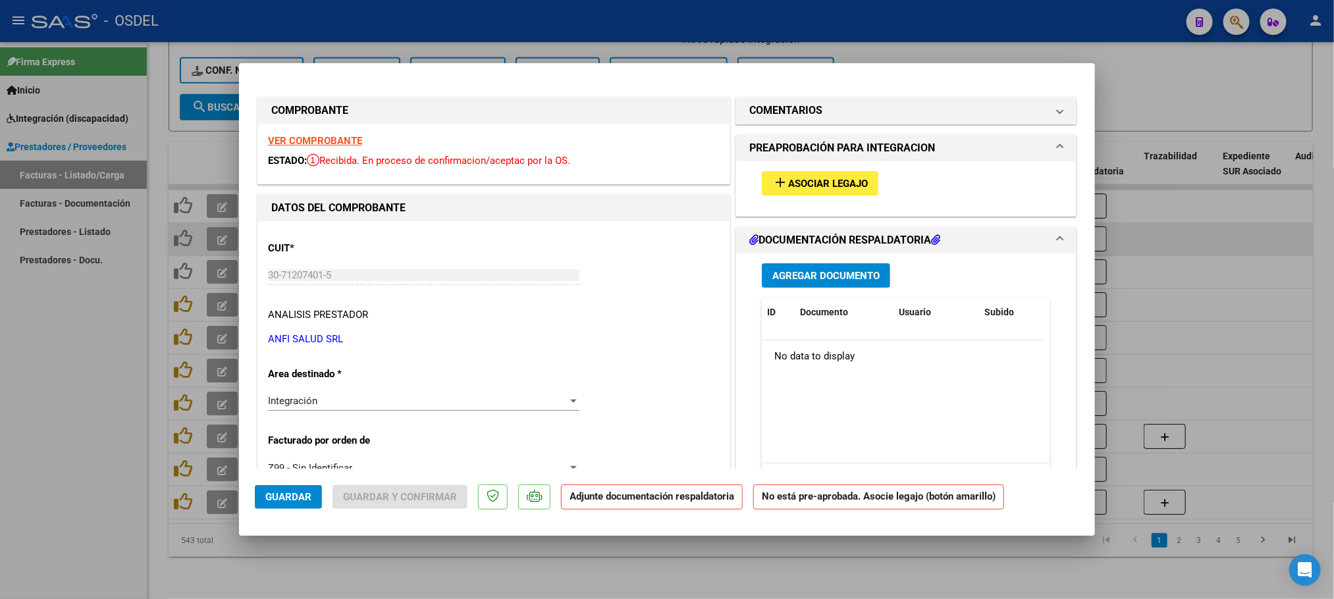
click at [818, 186] on span "Asociar Legajo" at bounding box center [828, 184] width 80 height 12
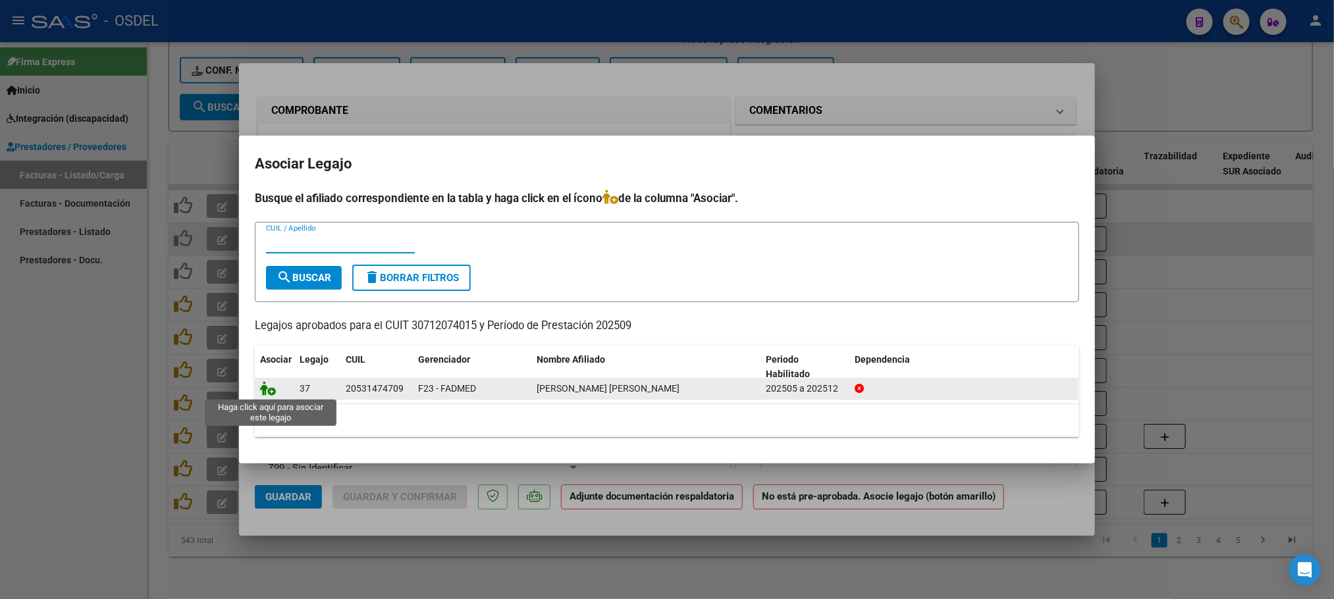
click at [267, 394] on icon at bounding box center [268, 388] width 16 height 14
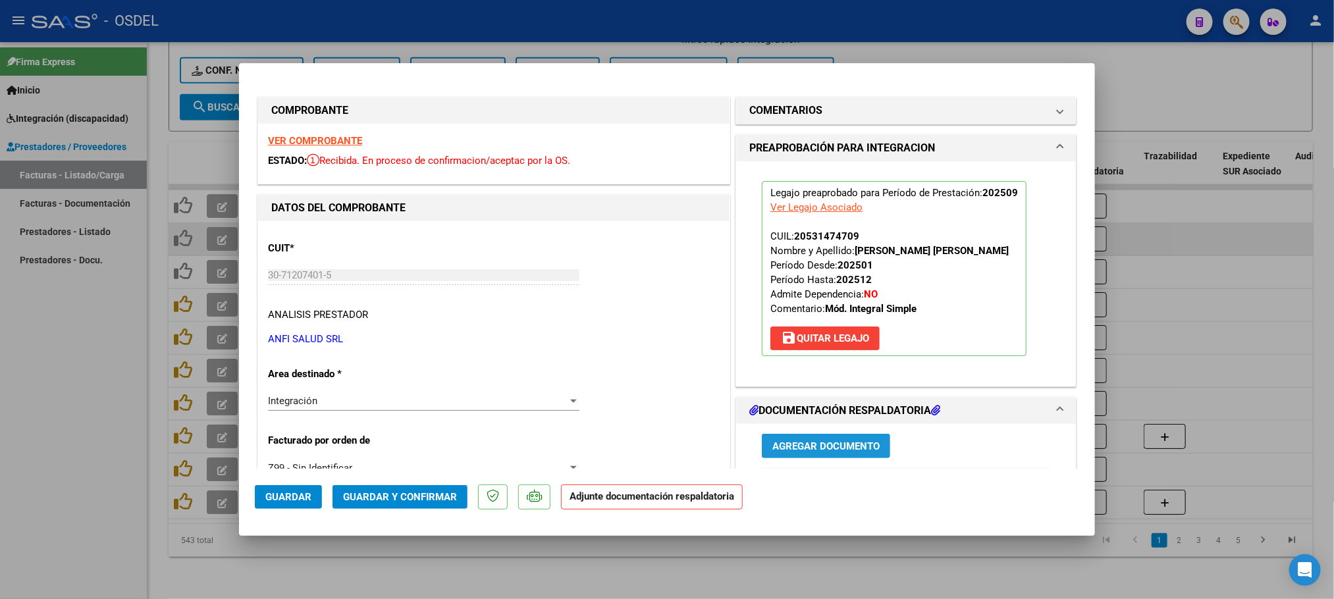
click at [832, 456] on button "Agregar Documento" at bounding box center [826, 446] width 128 height 24
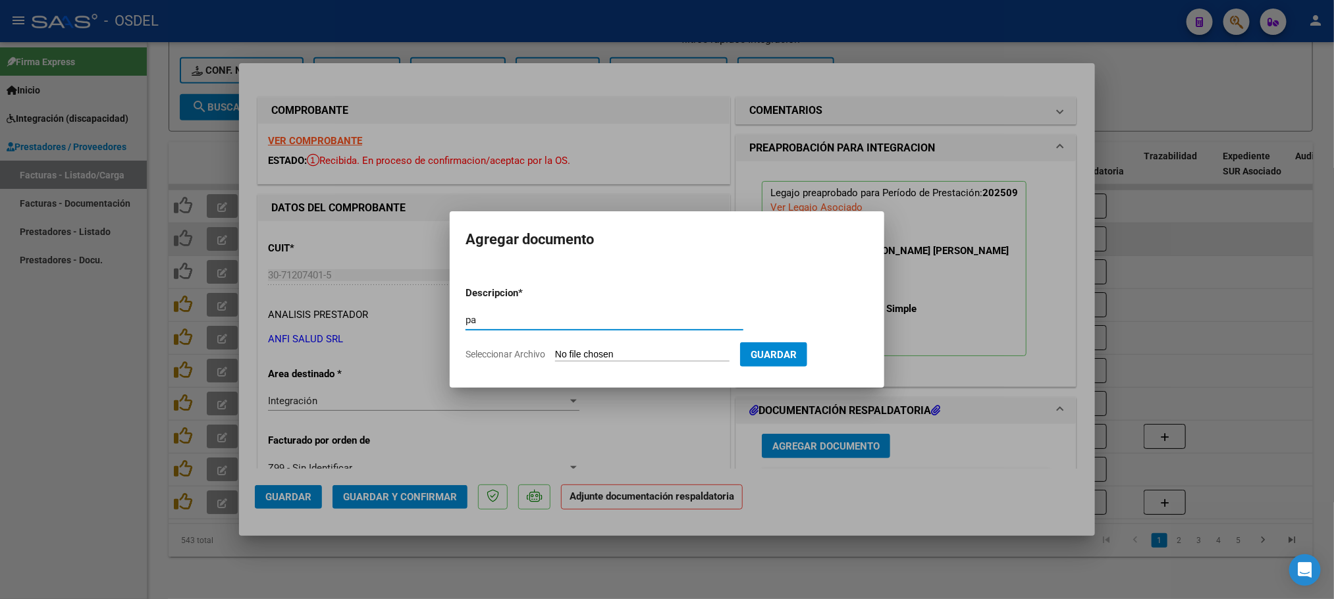
type input "pa"
click at [577, 350] on input "Seleccionar Archivo" at bounding box center [642, 355] width 174 height 13
type input "C:\fakepath\pa-30712074015_34451.pdf"
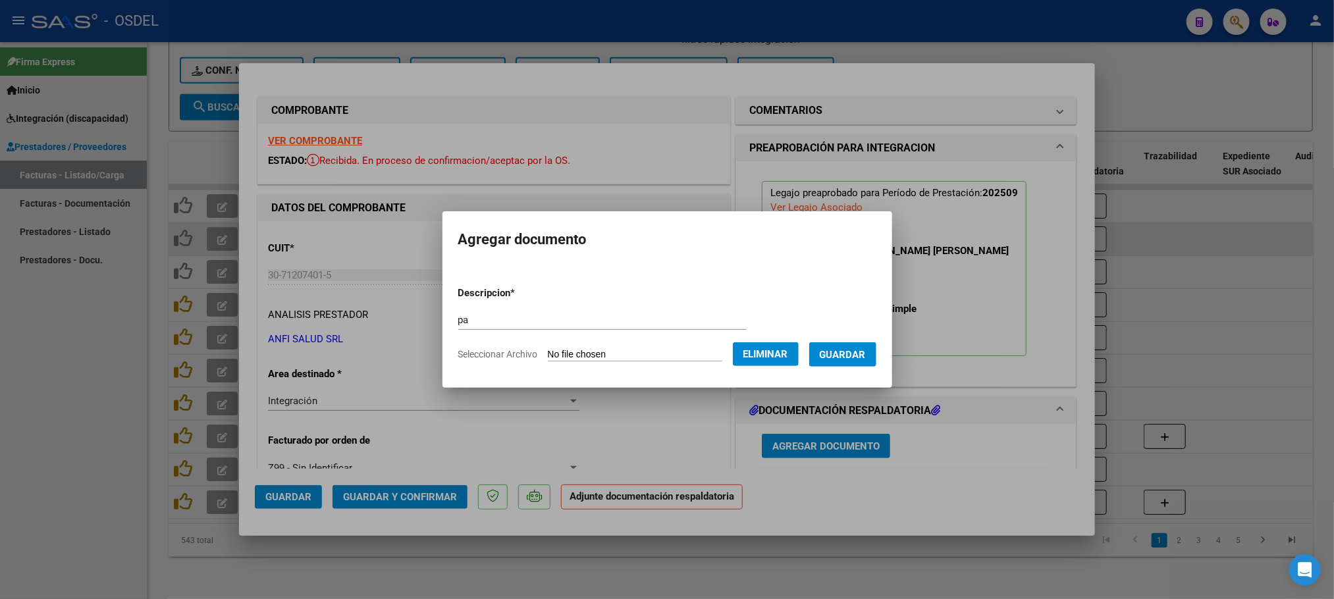
click at [866, 356] on span "Guardar" at bounding box center [843, 355] width 46 height 12
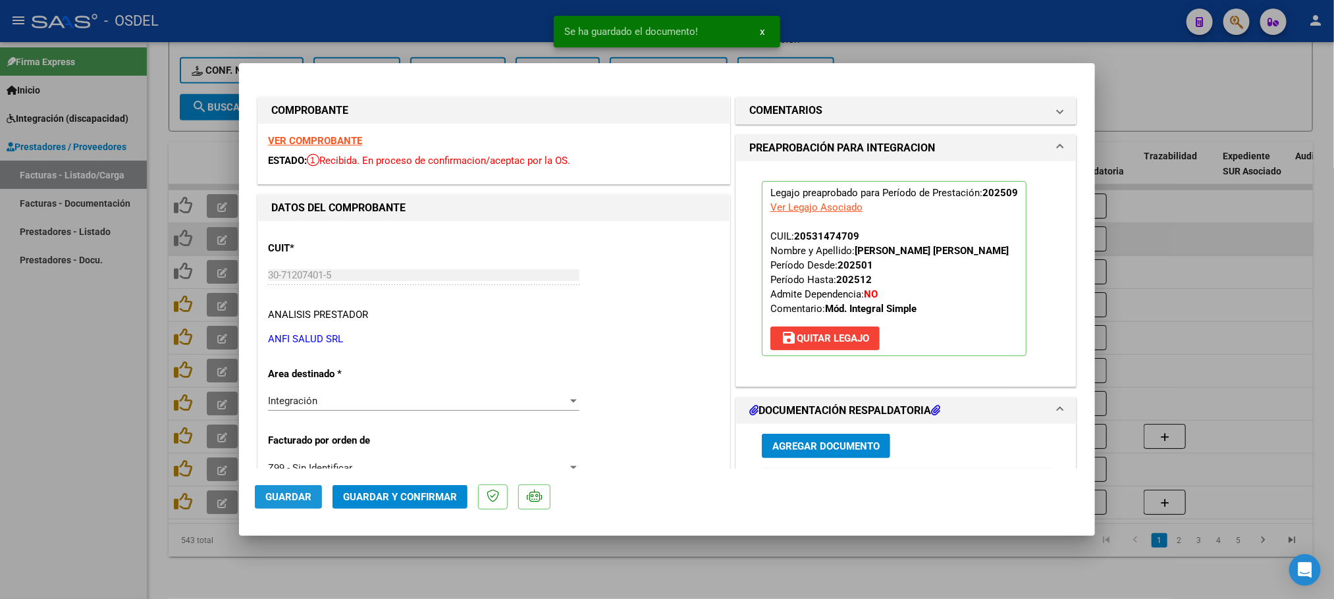
click at [259, 498] on button "Guardar" at bounding box center [288, 497] width 67 height 24
click at [81, 425] on div at bounding box center [667, 299] width 1334 height 599
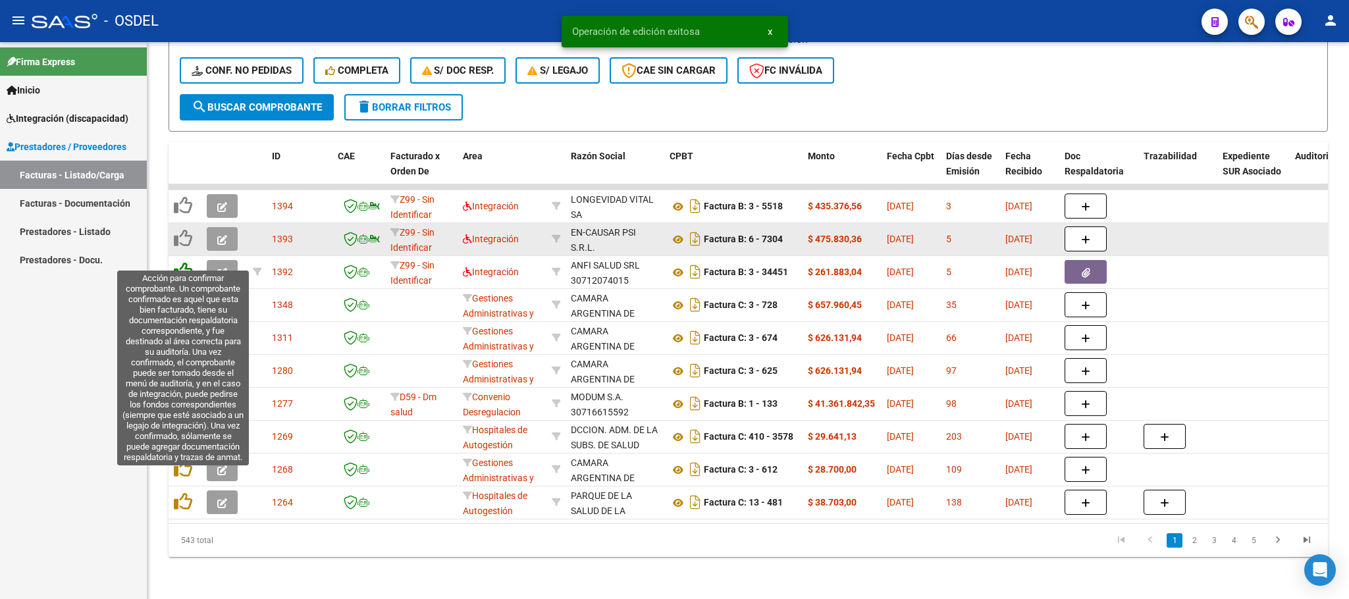
click at [180, 262] on icon at bounding box center [183, 271] width 18 height 18
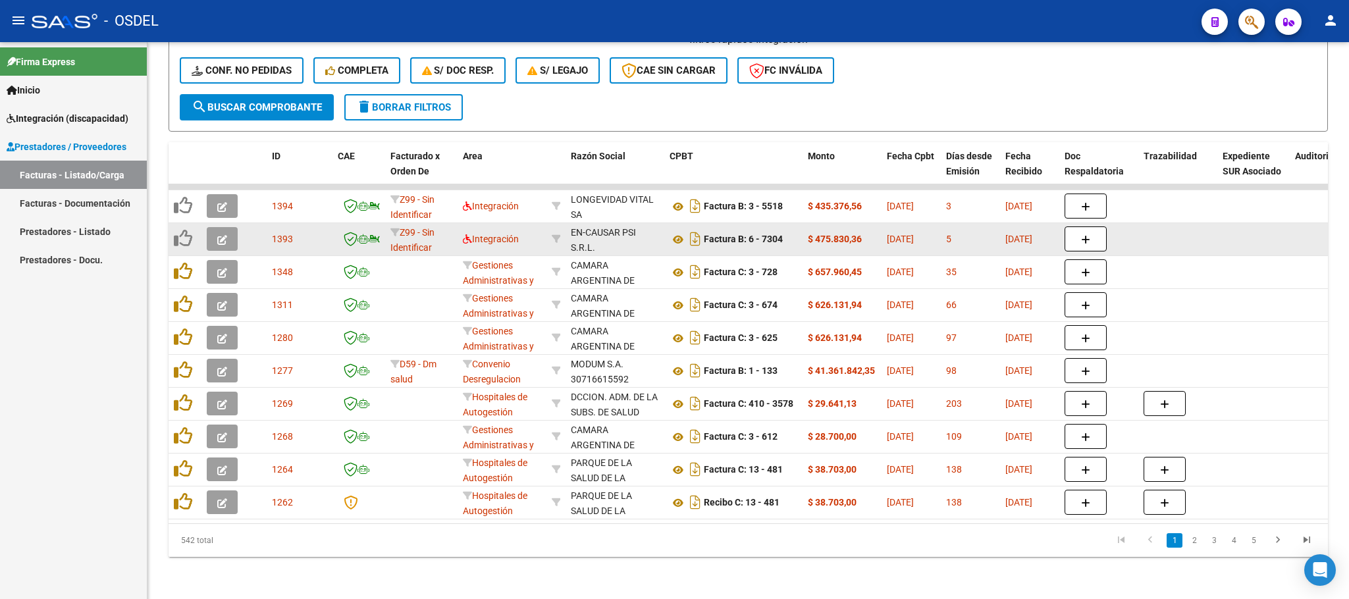
click at [234, 229] on button "button" at bounding box center [222, 239] width 31 height 24
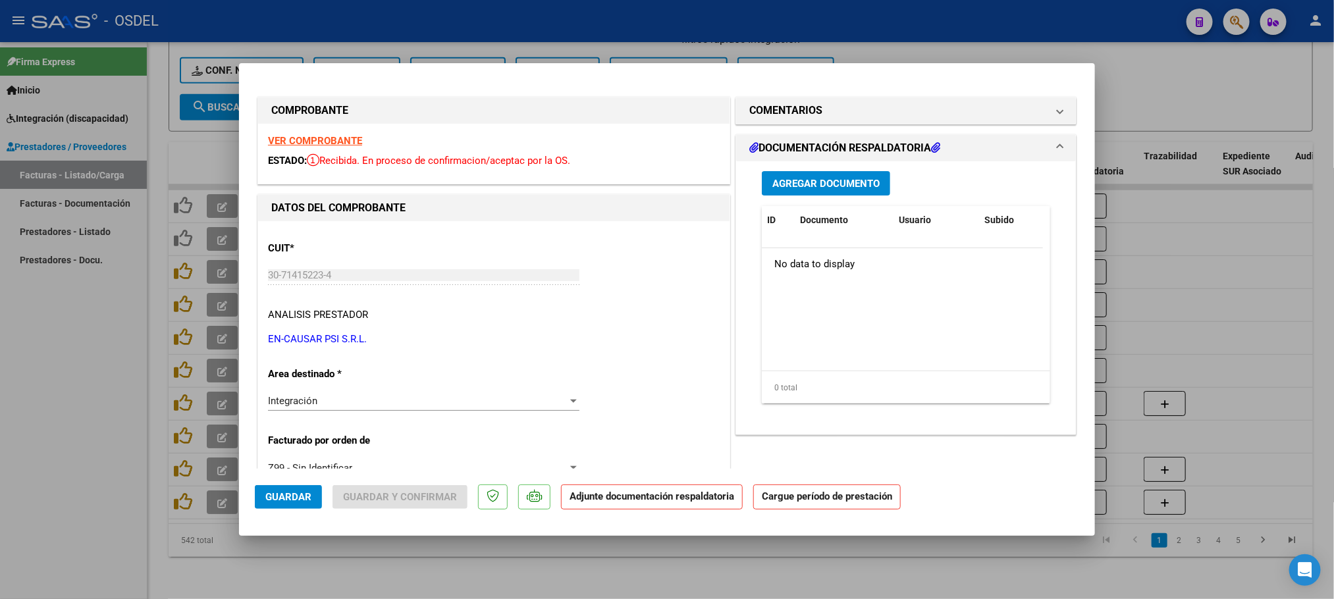
scroll to position [198, 0]
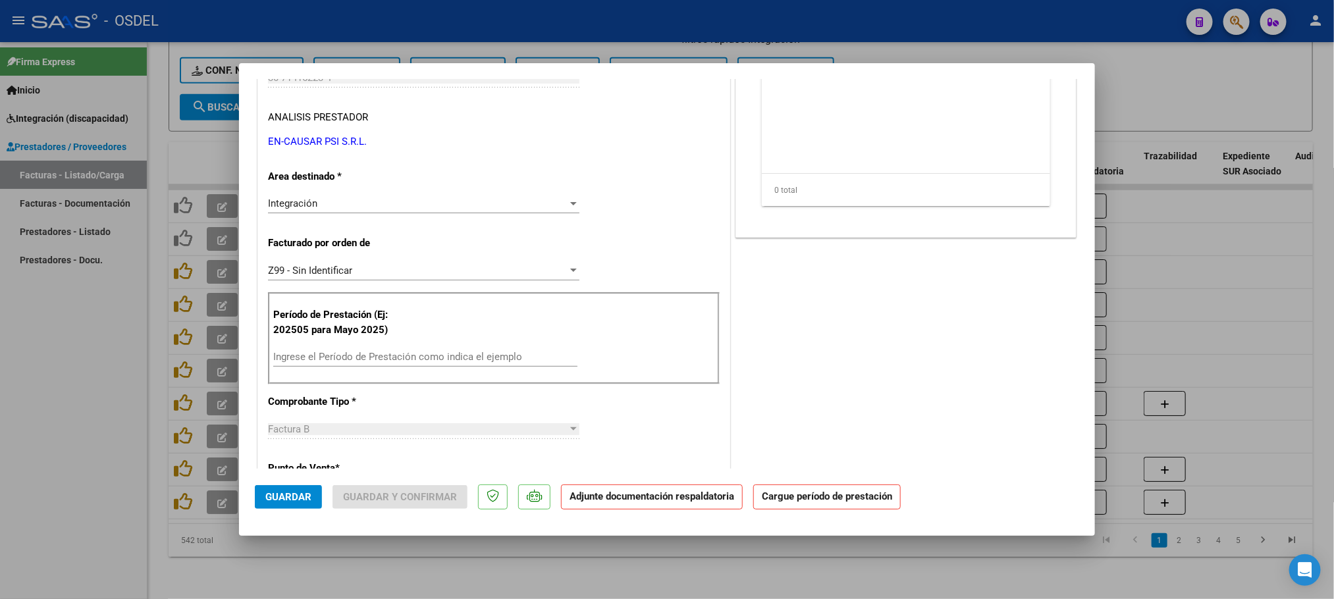
click at [321, 358] on input "Ingrese el Período de Prestación como indica el ejemplo" at bounding box center [425, 357] width 304 height 12
paste input "202509"
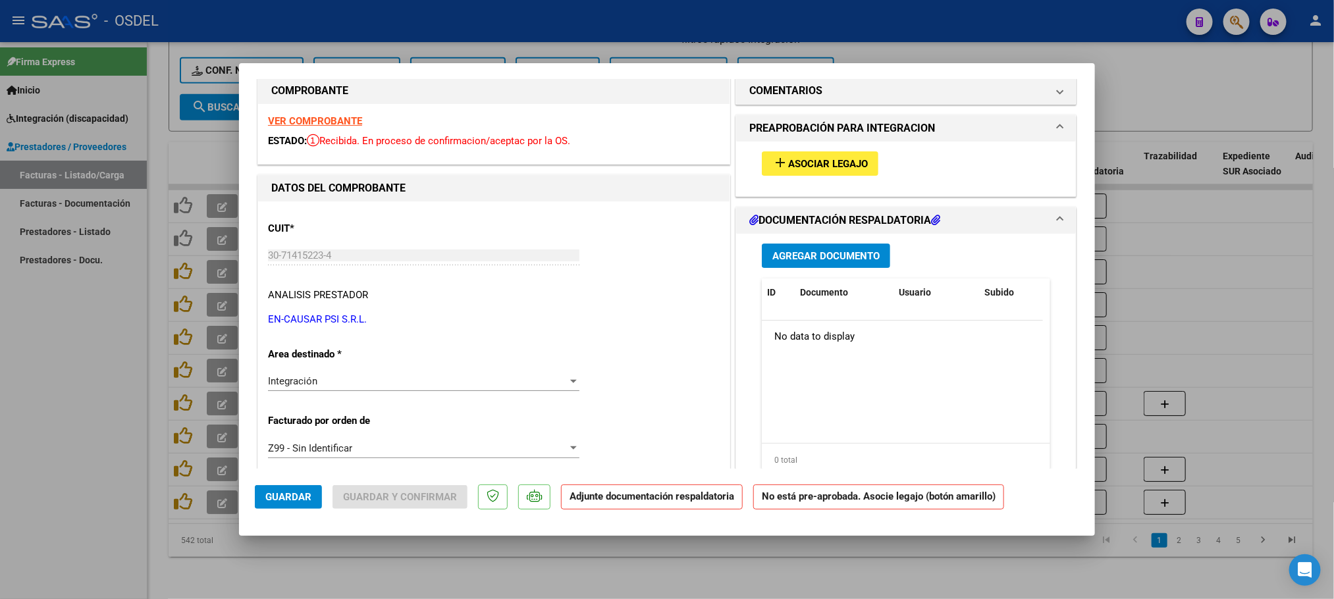
scroll to position [0, 0]
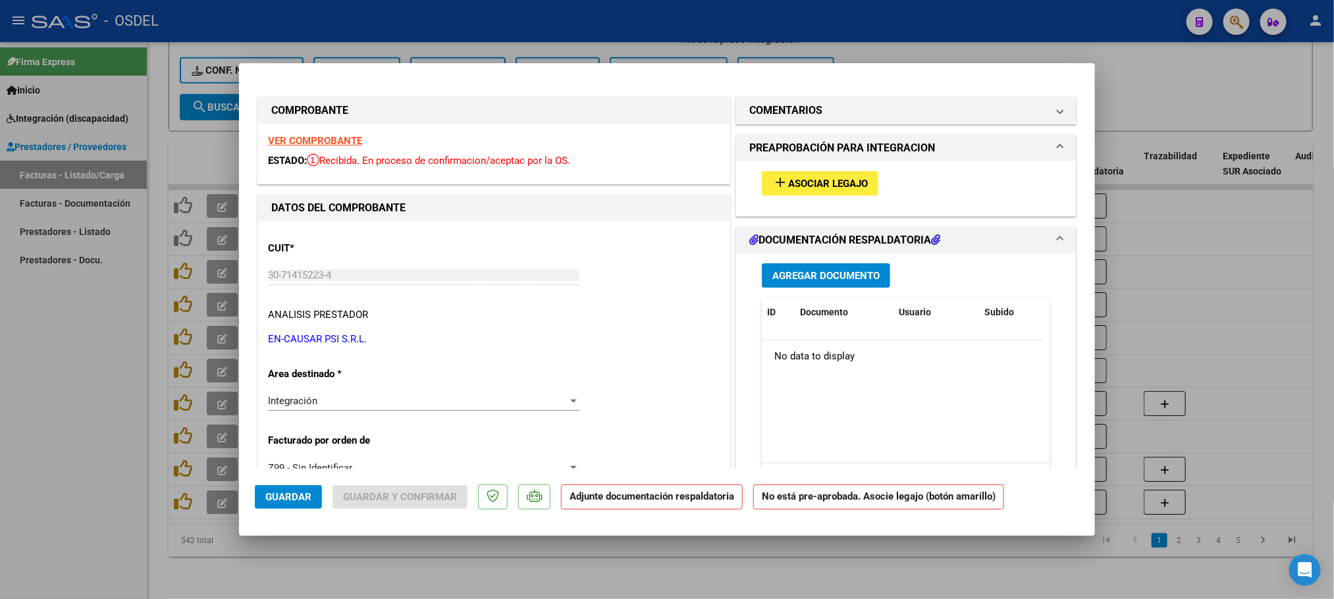
type input "202509"
click at [843, 186] on span "Asociar Legajo" at bounding box center [828, 184] width 80 height 12
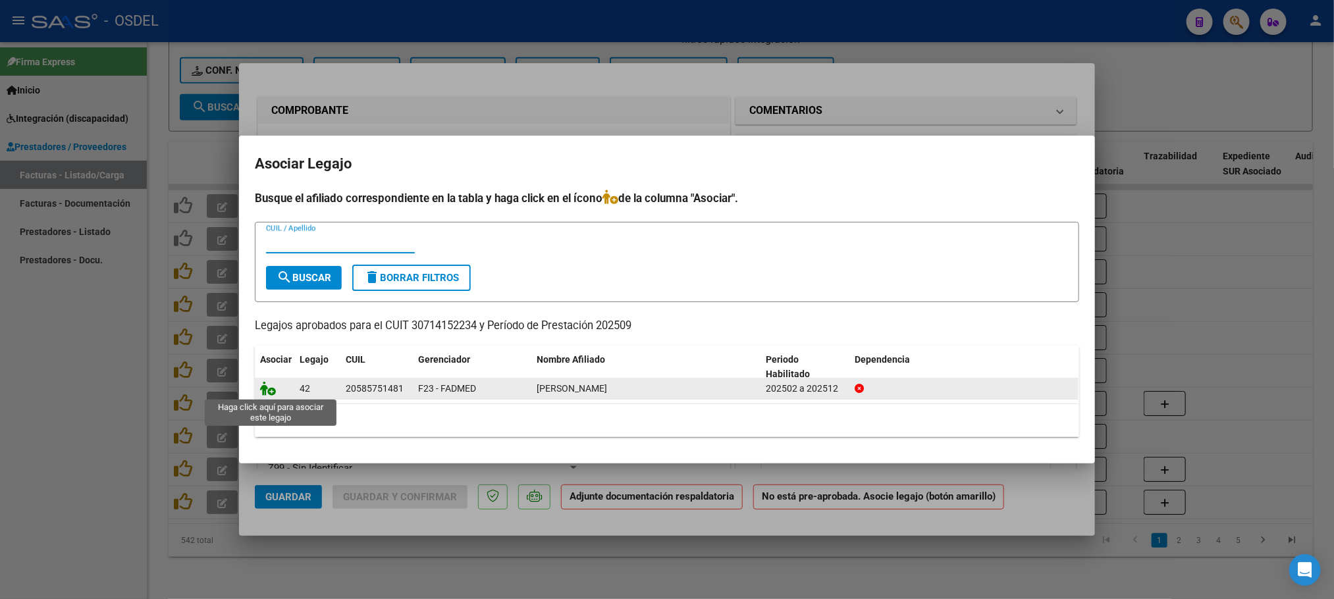
click at [269, 391] on icon at bounding box center [268, 388] width 16 height 14
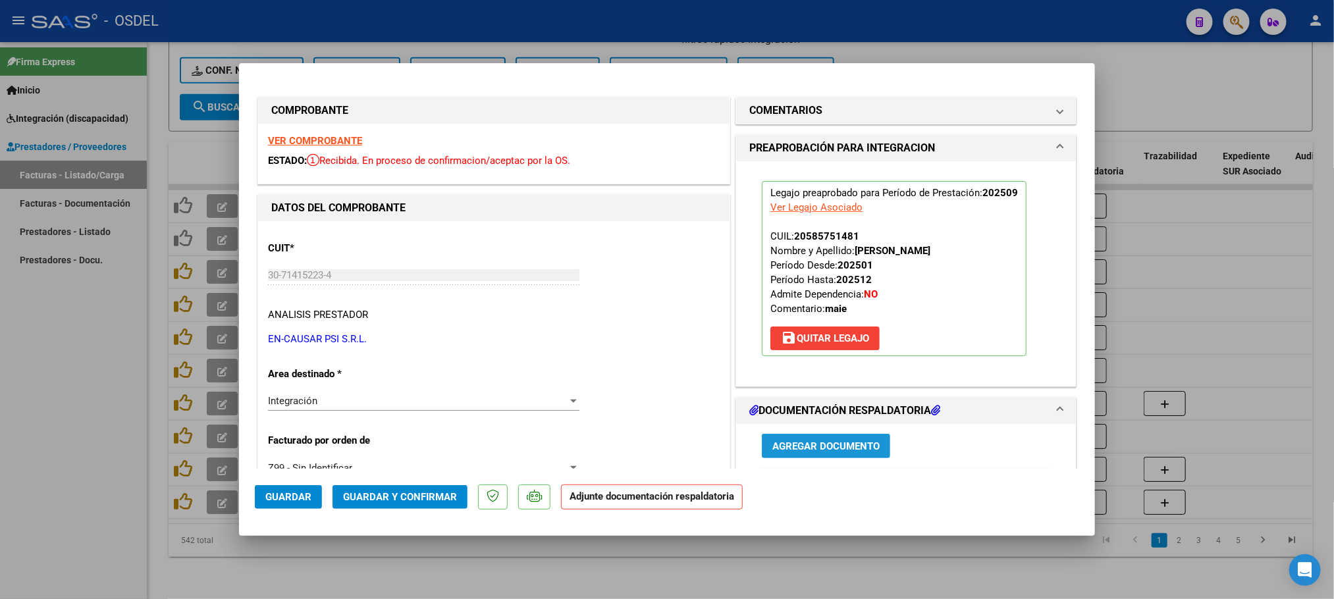
click at [801, 450] on span "Agregar Documento" at bounding box center [825, 446] width 107 height 12
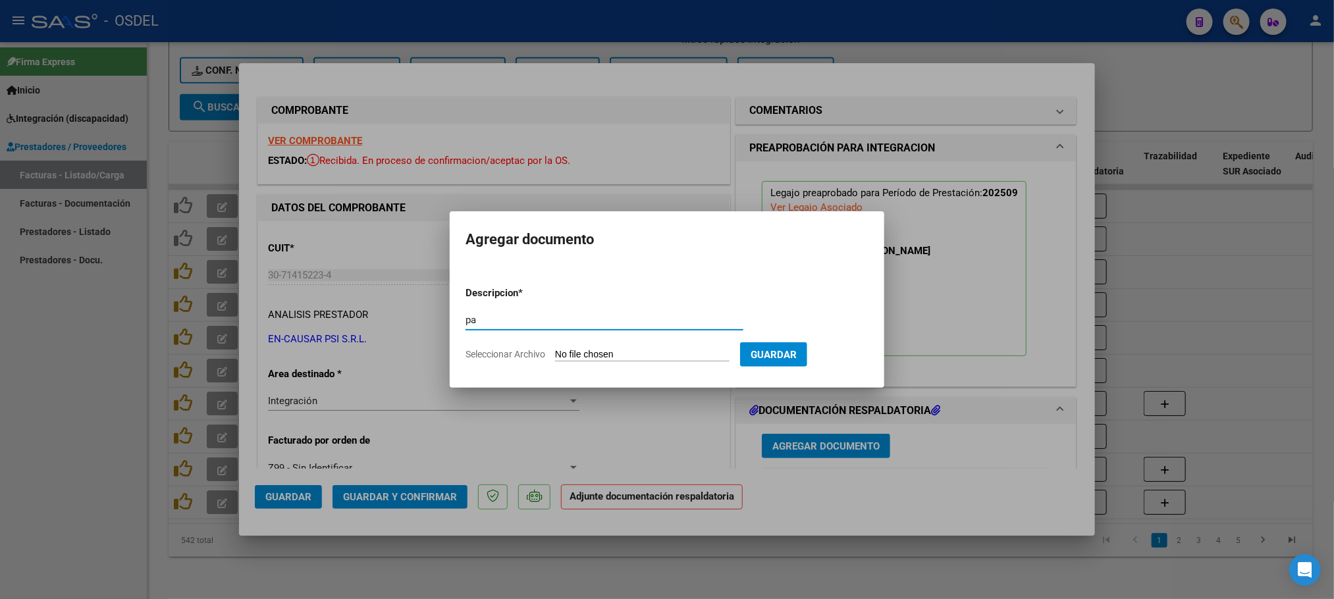
type input "pa"
click at [611, 354] on input "Seleccionar Archivo" at bounding box center [642, 355] width 174 height 13
type input "C:\fakepath\pa-30714152234_7304.pdf"
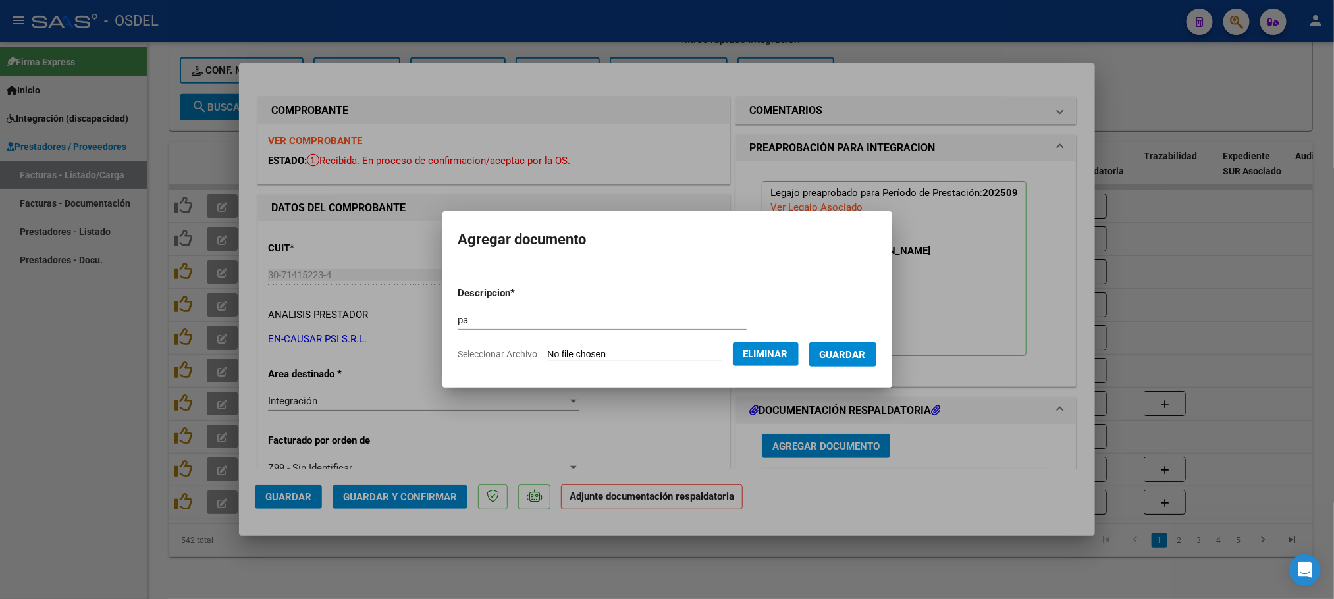
click at [854, 360] on button "Guardar" at bounding box center [842, 354] width 67 height 24
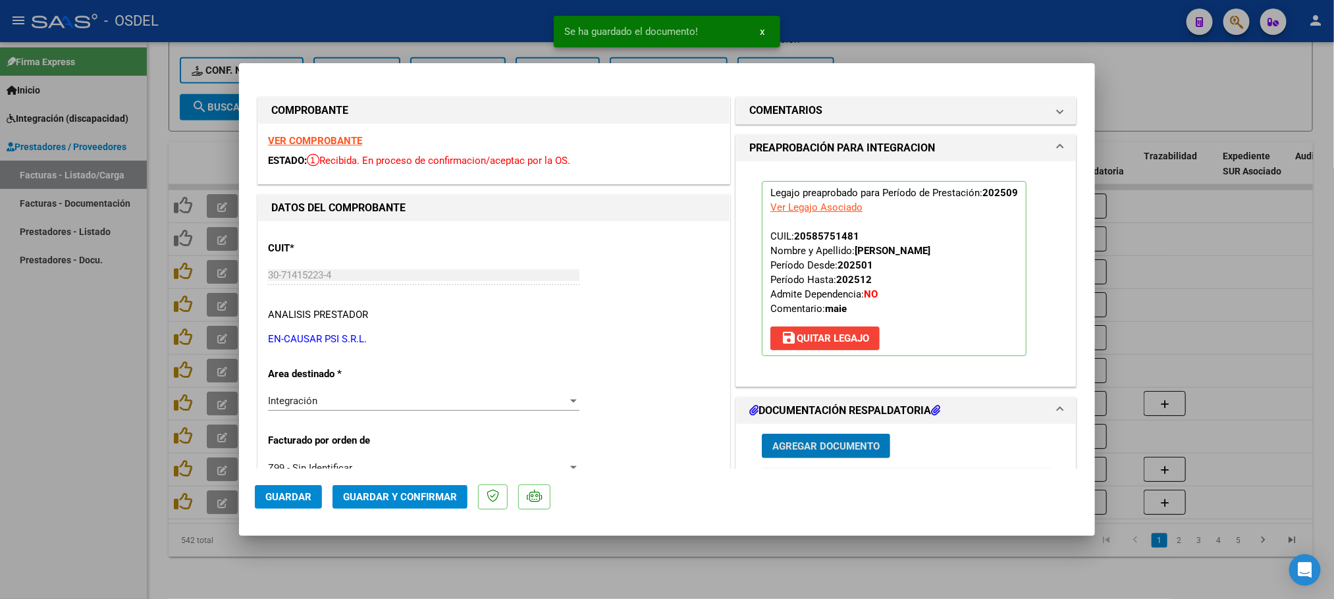
click at [289, 494] on span "Guardar" at bounding box center [288, 497] width 46 height 12
click at [0, 381] on div at bounding box center [667, 299] width 1334 height 599
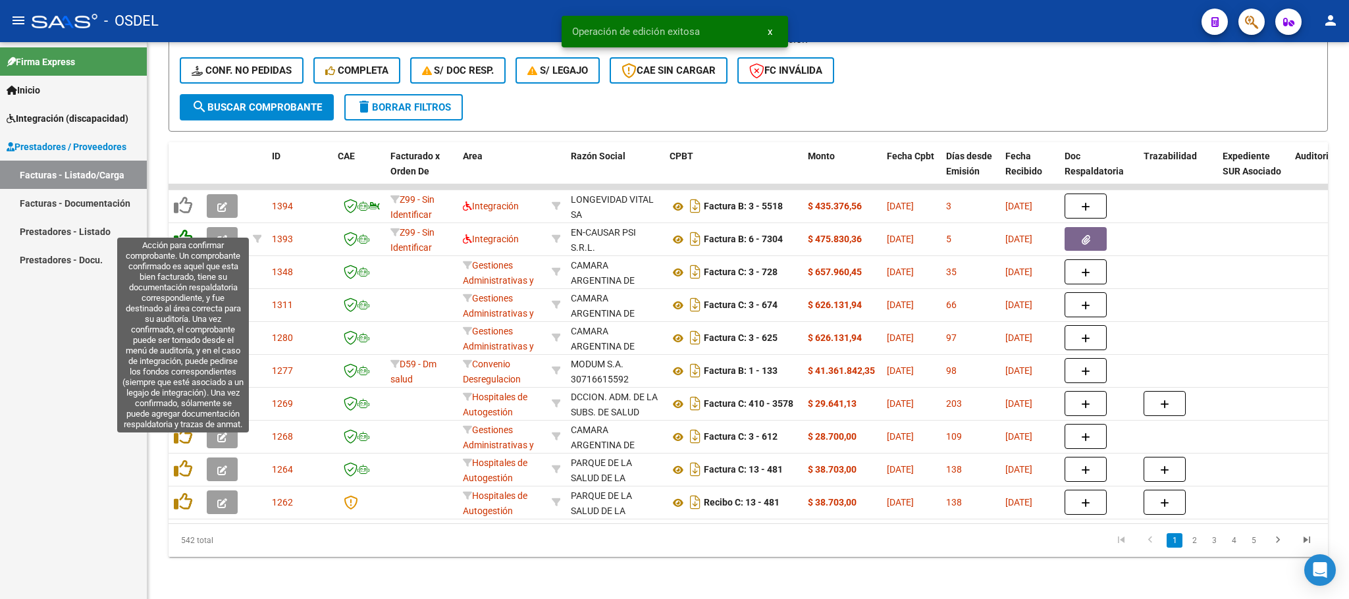
click at [176, 229] on icon at bounding box center [183, 238] width 18 height 18
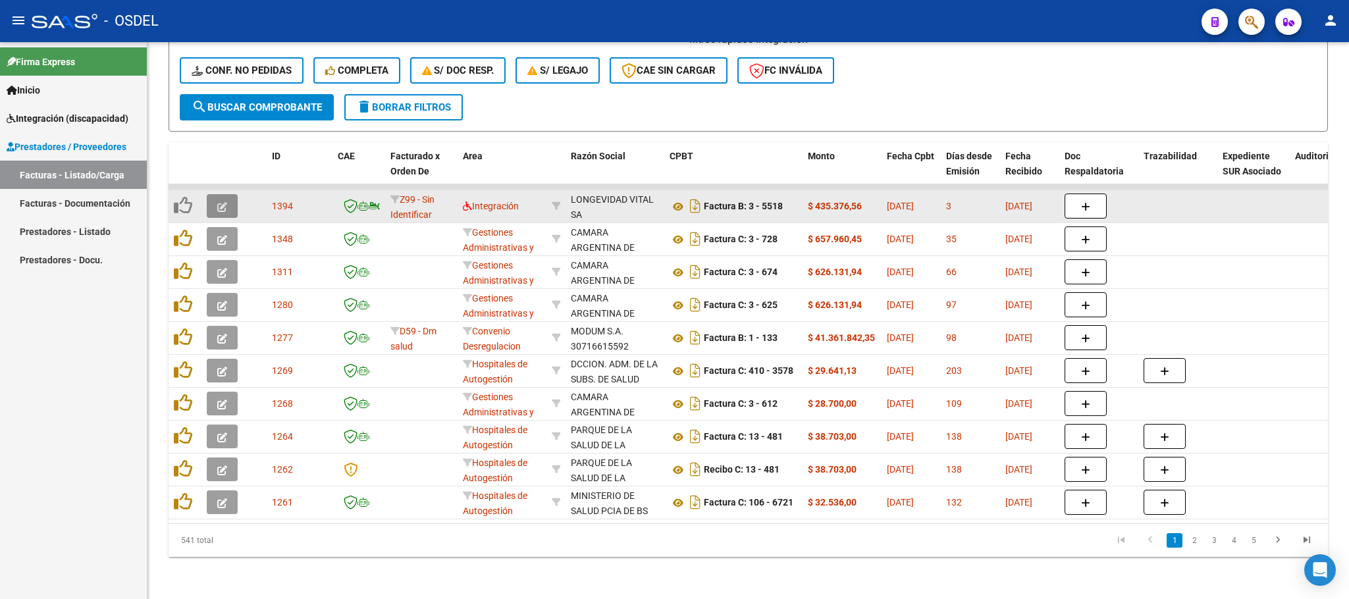
click at [212, 194] on button "button" at bounding box center [222, 206] width 31 height 24
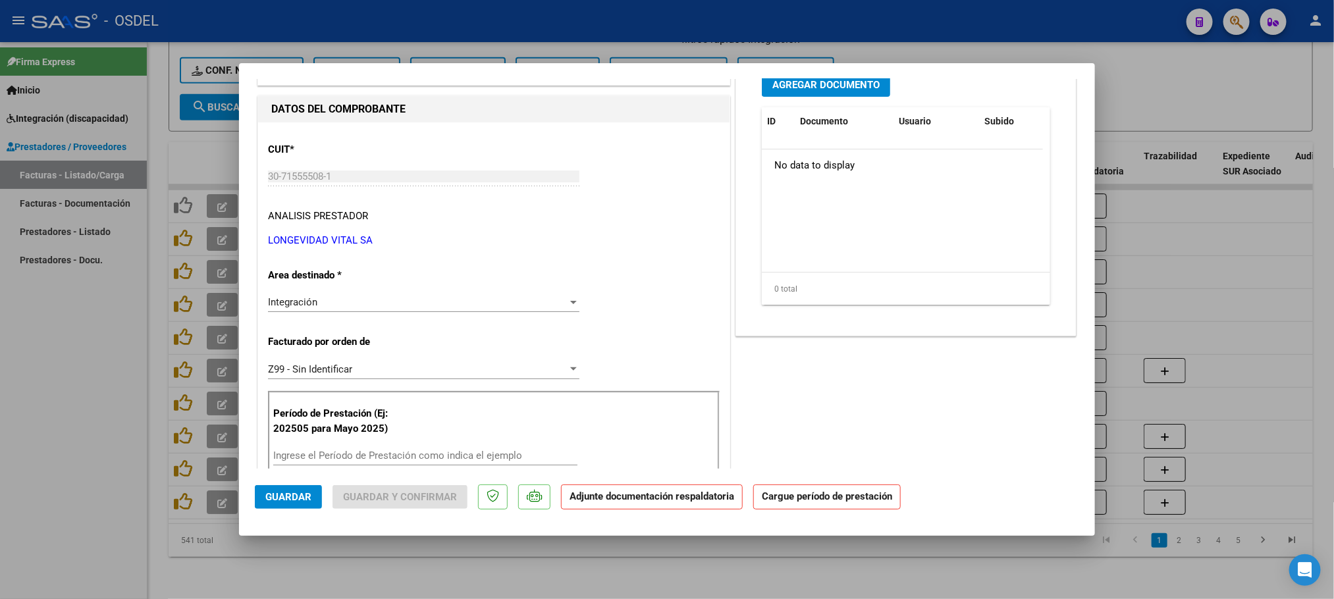
scroll to position [198, 0]
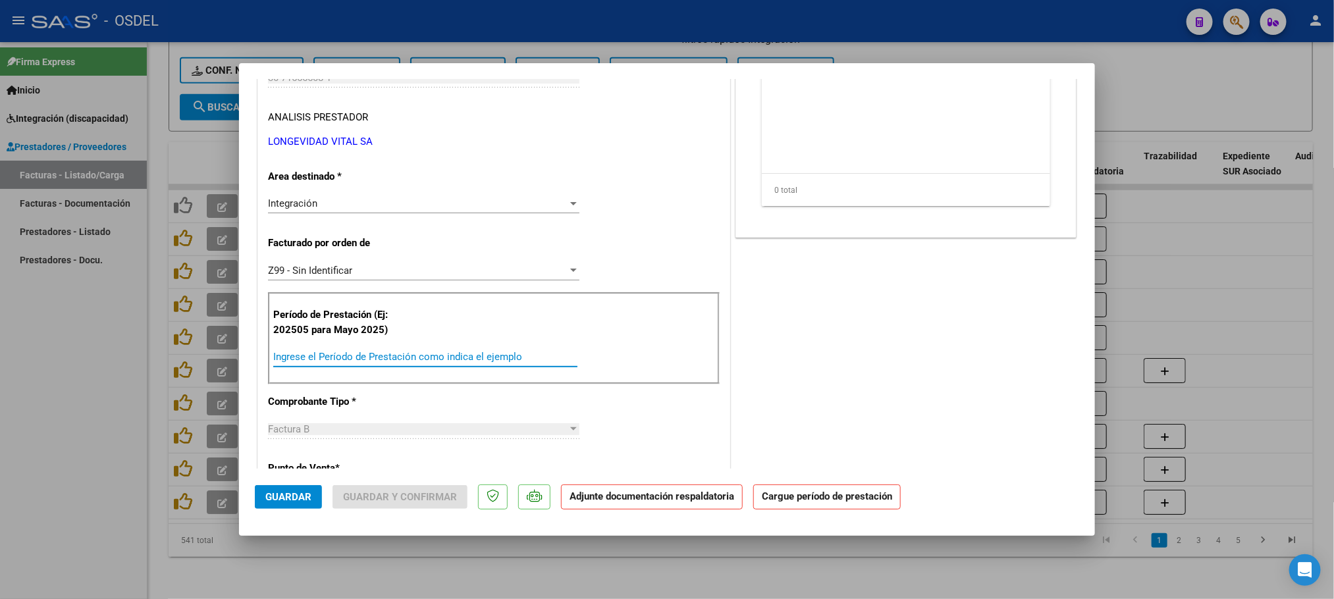
click at [352, 358] on input "Ingrese el Período de Prestación como indica el ejemplo" at bounding box center [425, 357] width 304 height 12
paste input "202509"
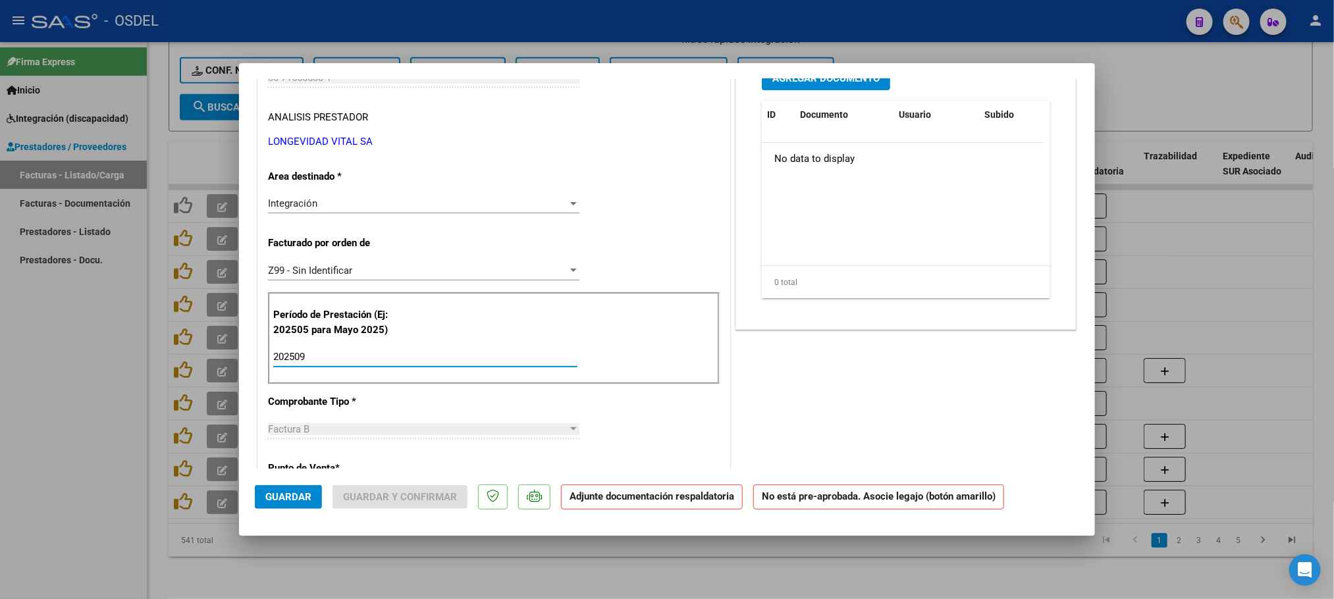
type input "202509"
click at [970, 398] on div "COMENTARIOS Comentarios De la Obra Social: Comentarios de la Obra Social (no vi…" at bounding box center [906, 508] width 346 height 1223
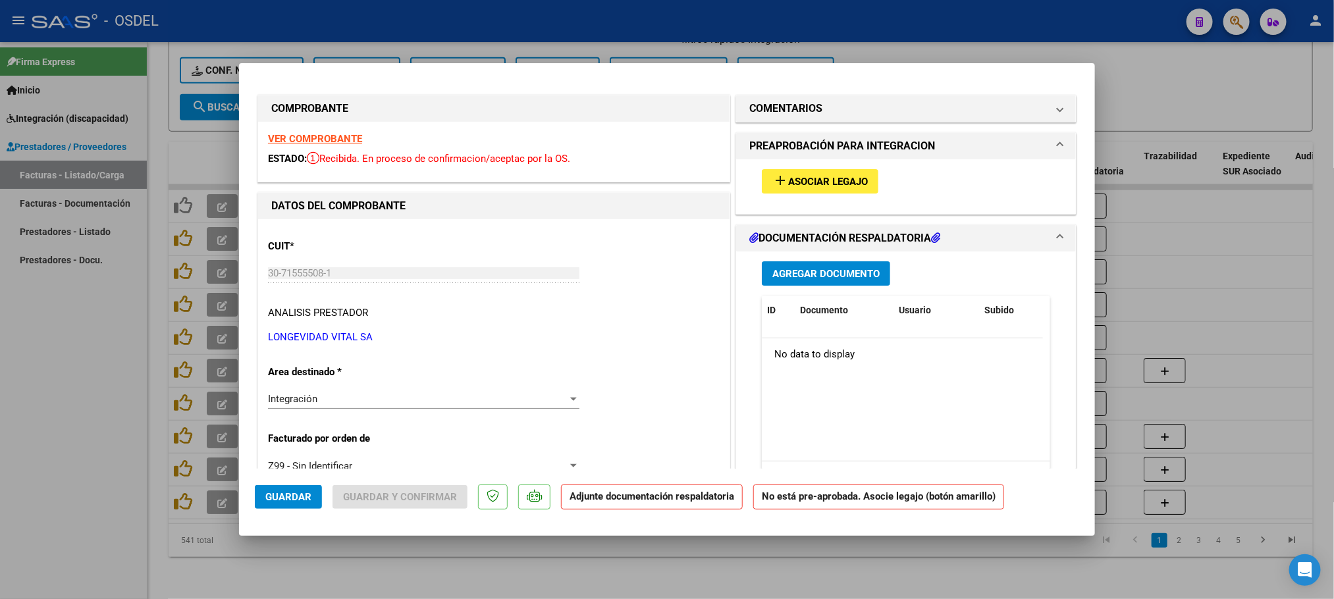
scroll to position [0, 0]
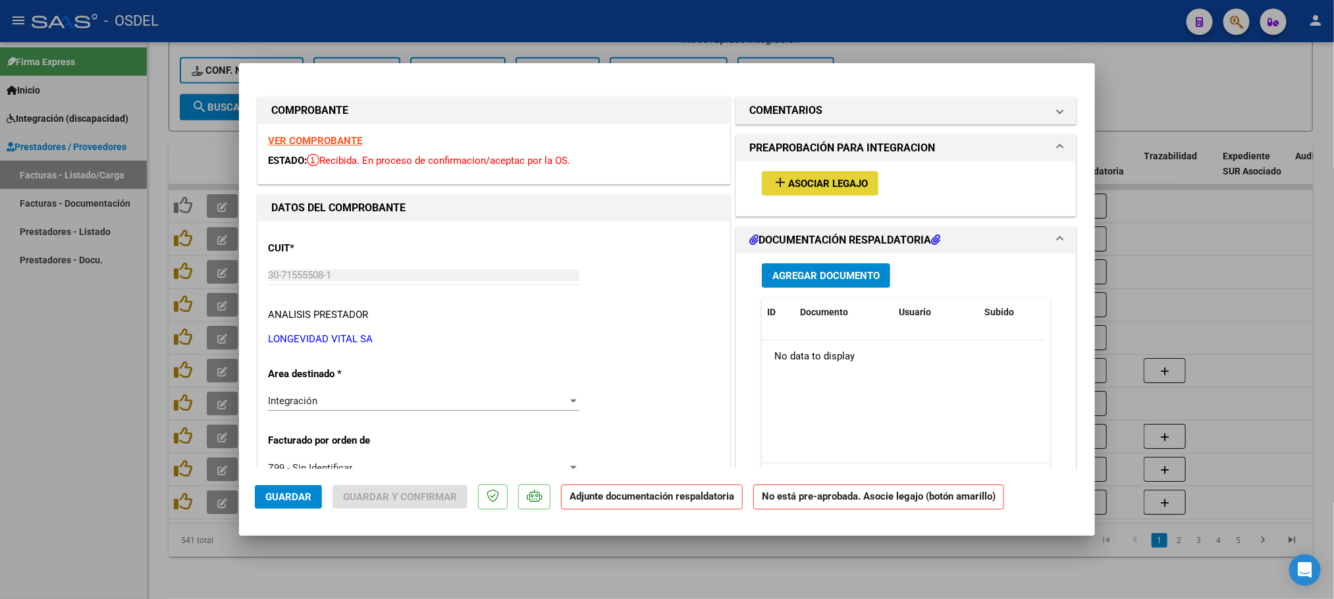
click at [824, 178] on span "Asociar Legajo" at bounding box center [828, 184] width 80 height 12
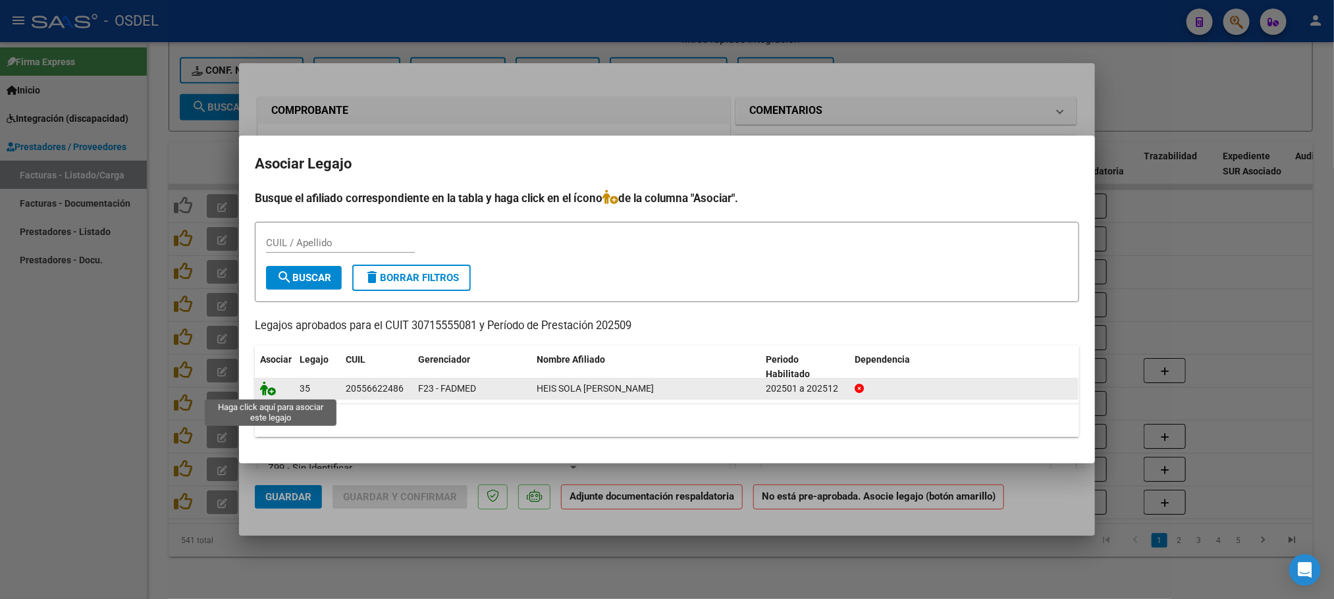
click at [267, 392] on icon at bounding box center [268, 388] width 16 height 14
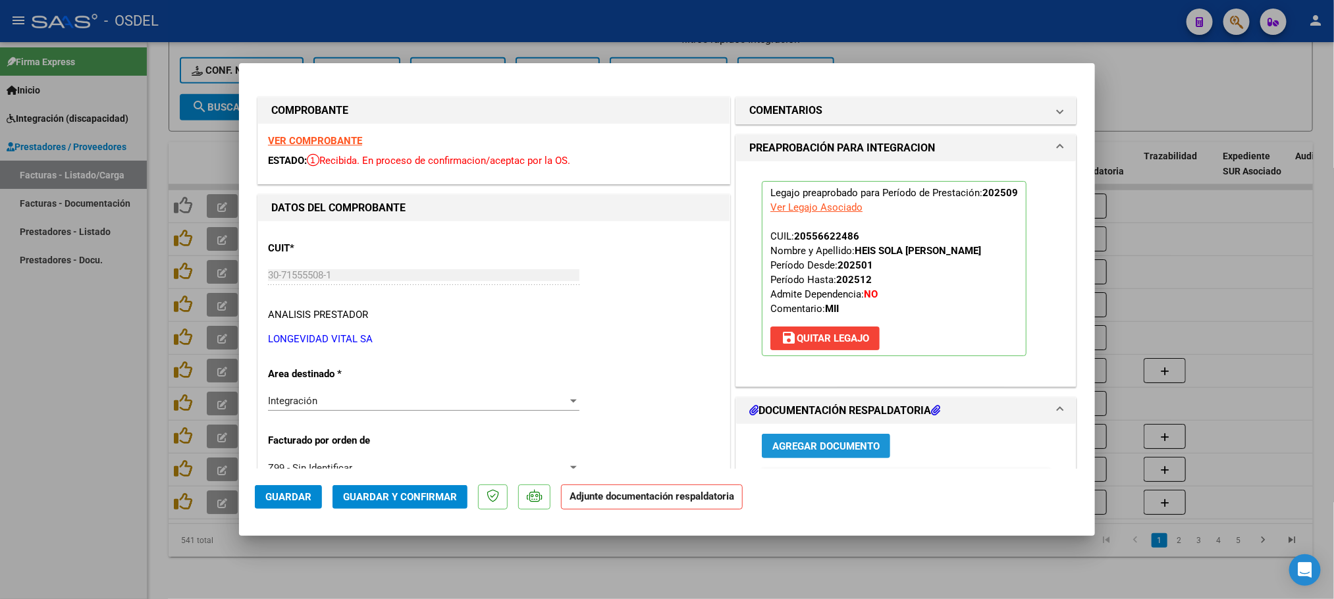
click at [830, 451] on span "Agregar Documento" at bounding box center [825, 446] width 107 height 12
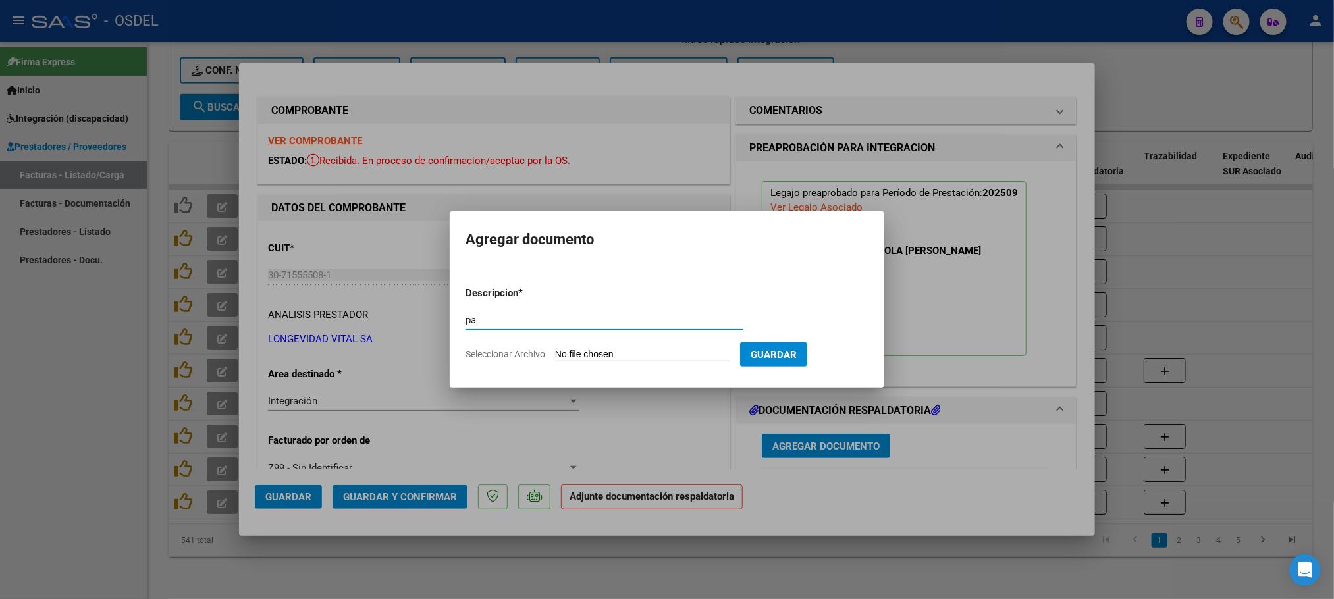
type input "pa"
click at [597, 350] on form "Descripcion * pa Escriba aquí una descripcion Seleccionar Archivo Guardar" at bounding box center [666, 324] width 403 height 96
click at [595, 356] on input "Seleccionar Archivo" at bounding box center [642, 355] width 174 height 13
type input "C:\fakepath\pa-30715555081_5518.pdf"
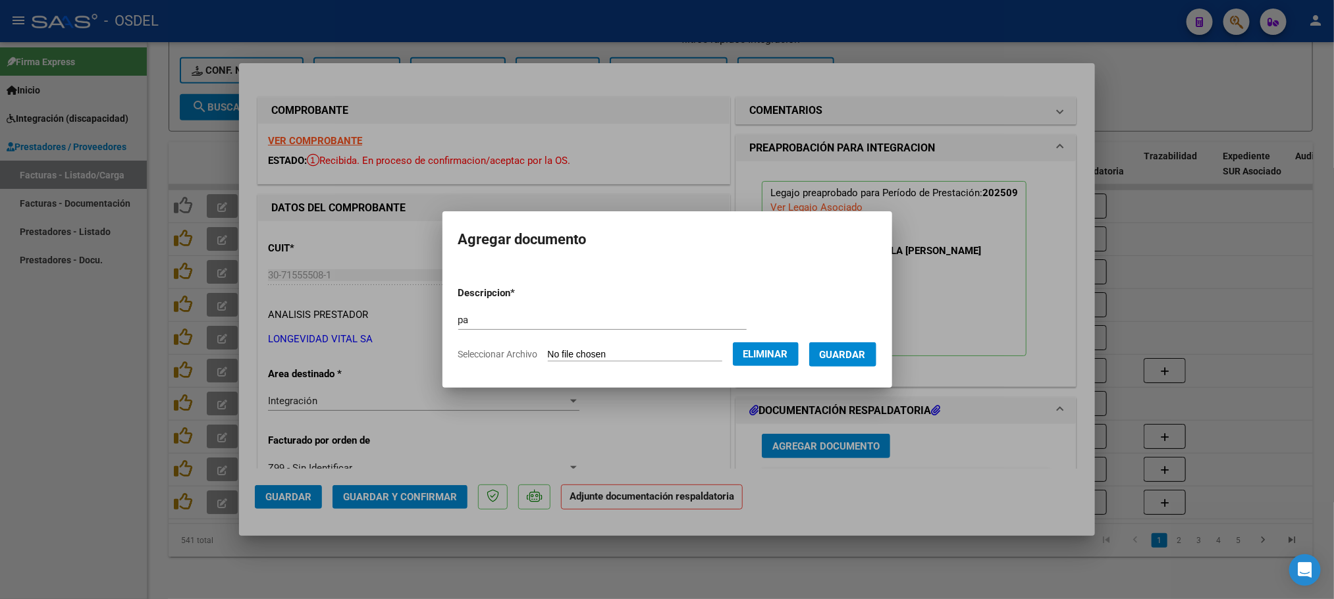
click at [845, 363] on button "Guardar" at bounding box center [842, 354] width 67 height 24
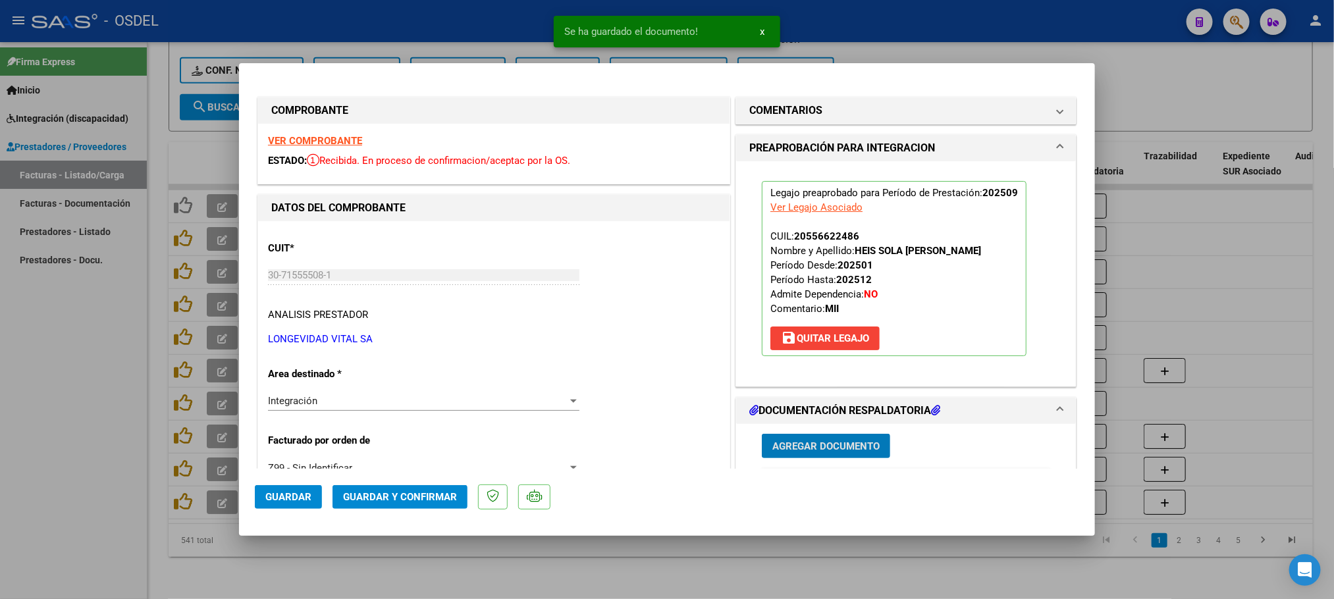
click at [280, 492] on span "Guardar" at bounding box center [288, 497] width 46 height 12
click at [93, 482] on div at bounding box center [667, 299] width 1334 height 599
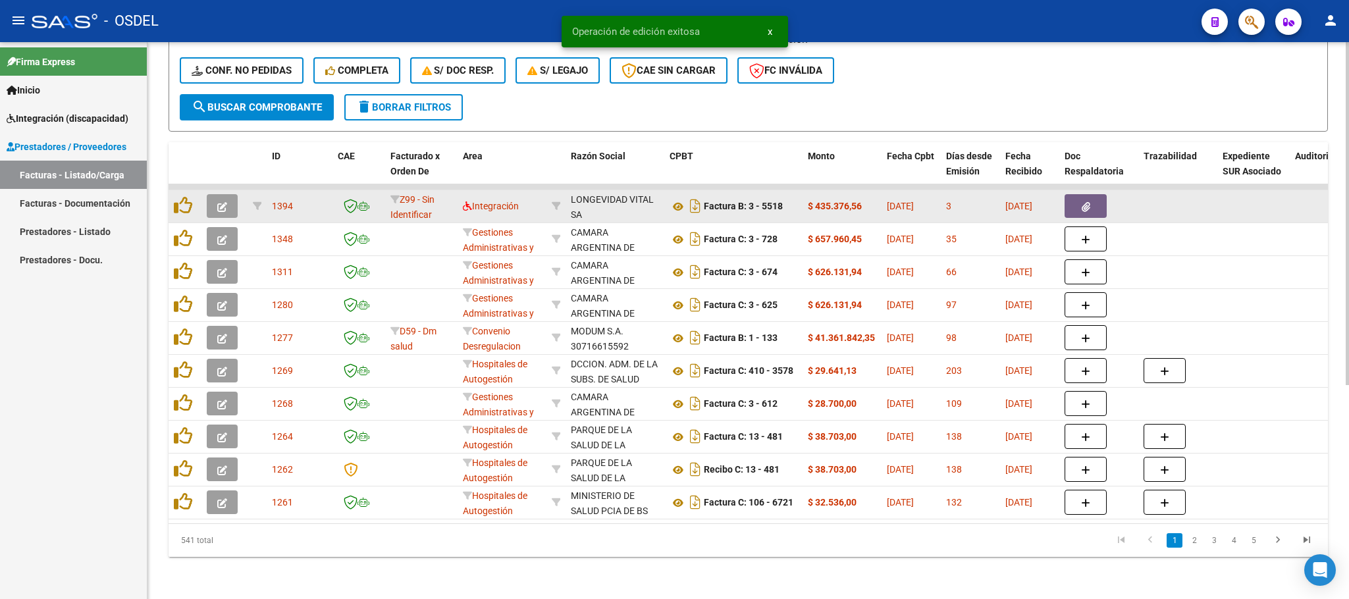
click at [171, 190] on datatable-body-cell at bounding box center [185, 206] width 33 height 32
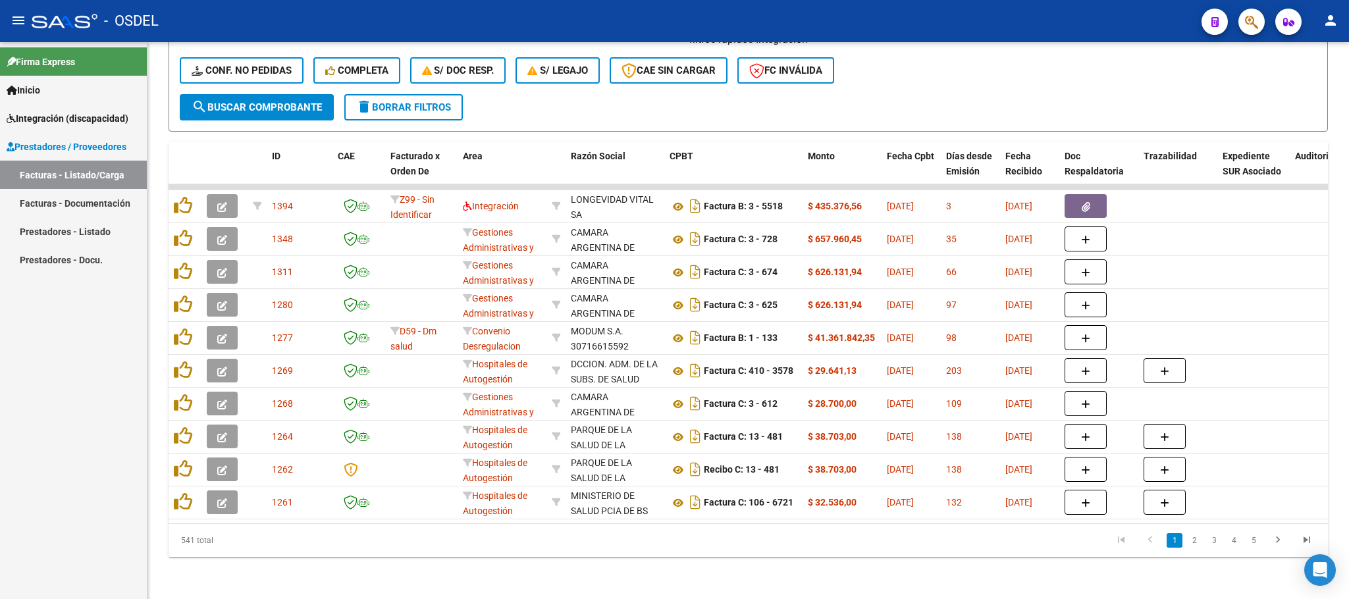
click at [0, 437] on div "Firma Express Inicio Calendario SSS Instructivos Contacto OS Integración (disca…" at bounding box center [73, 320] width 147 height 557
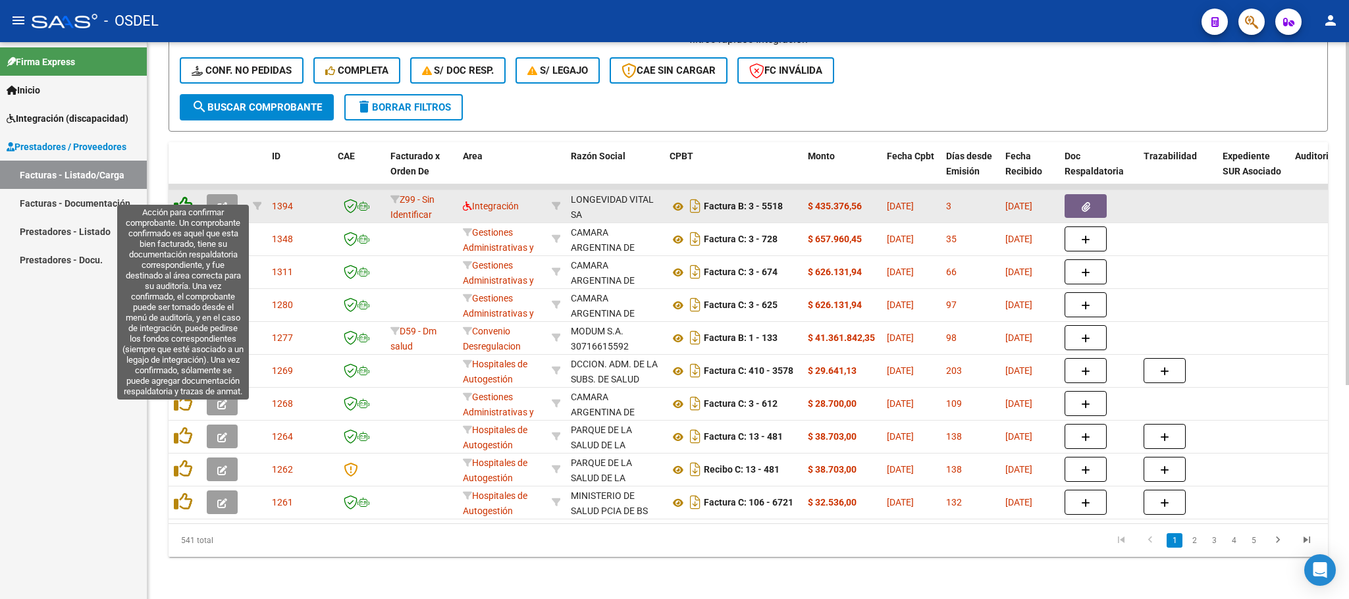
click at [182, 196] on icon at bounding box center [183, 205] width 18 height 18
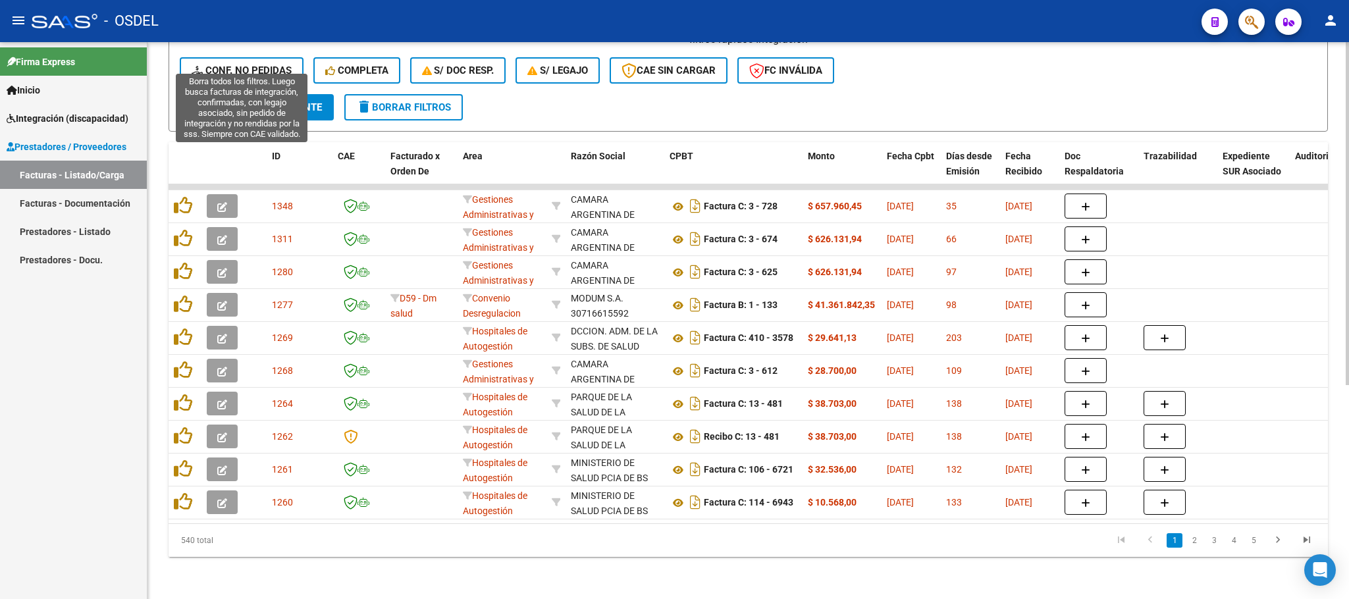
click at [246, 65] on span "Conf. no pedidas" at bounding box center [242, 71] width 100 height 12
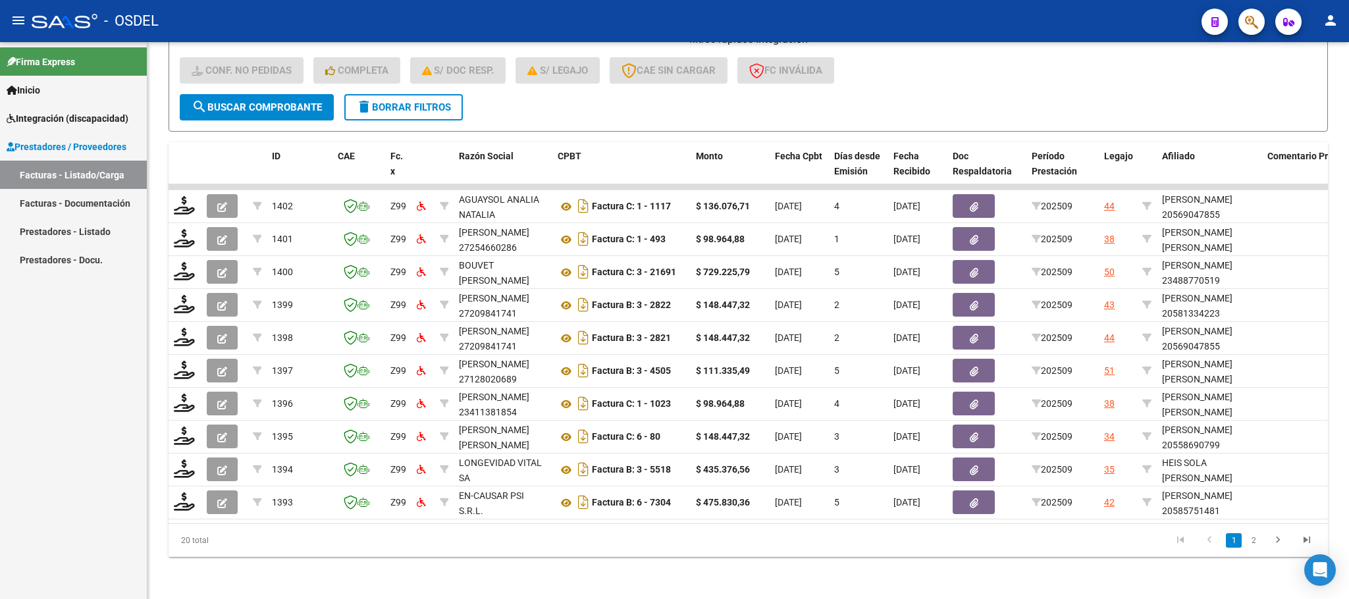
click at [40, 460] on div "Firma Express Inicio Calendario SSS Instructivos Contacto OS Integración (disca…" at bounding box center [73, 320] width 147 height 557
click at [897, 71] on div "- filtros rápidos Integración - Conf. no pedidas Completa S/ Doc Resp. S/ legaj…" at bounding box center [748, 63] width 1137 height 62
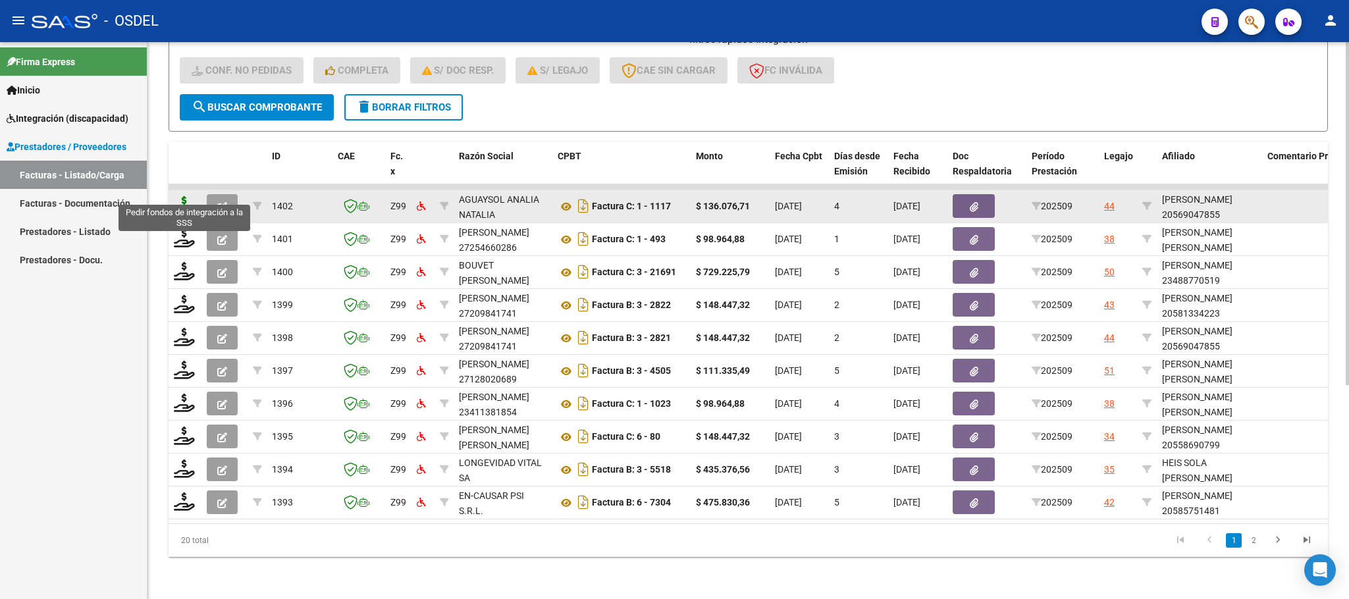
click at [184, 196] on icon at bounding box center [184, 205] width 21 height 18
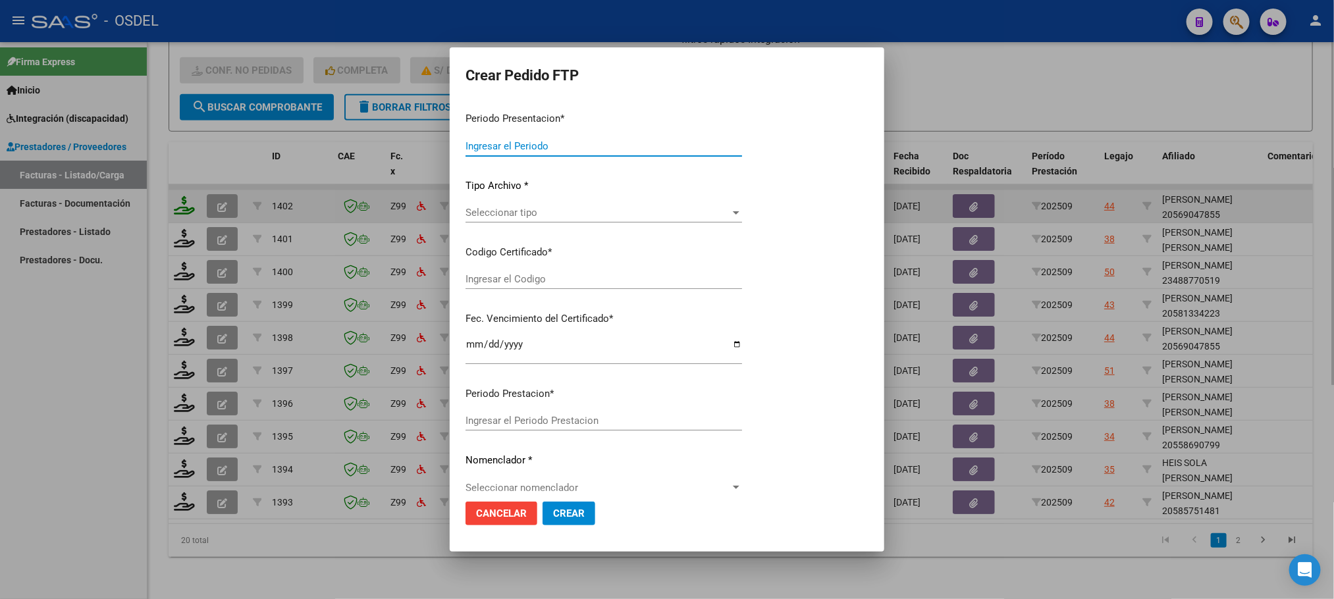
type input "202509"
type input "$ 136.076,71"
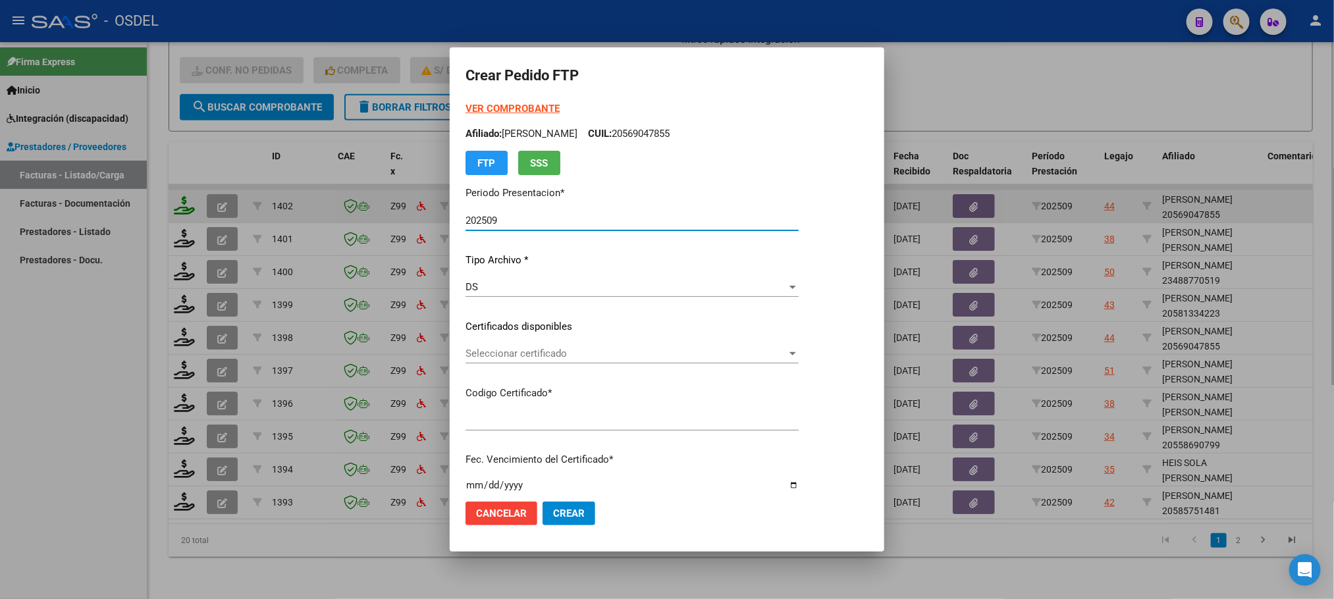
type input "5571496368"
type input "[DATE]"
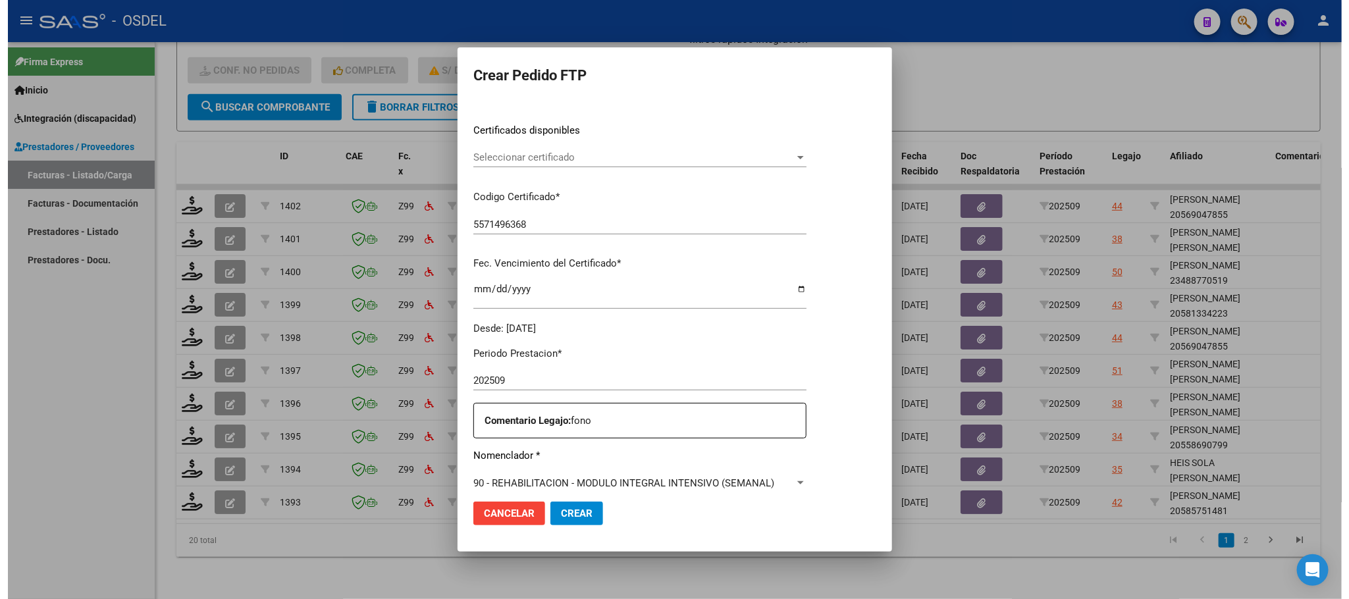
scroll to position [296, 0]
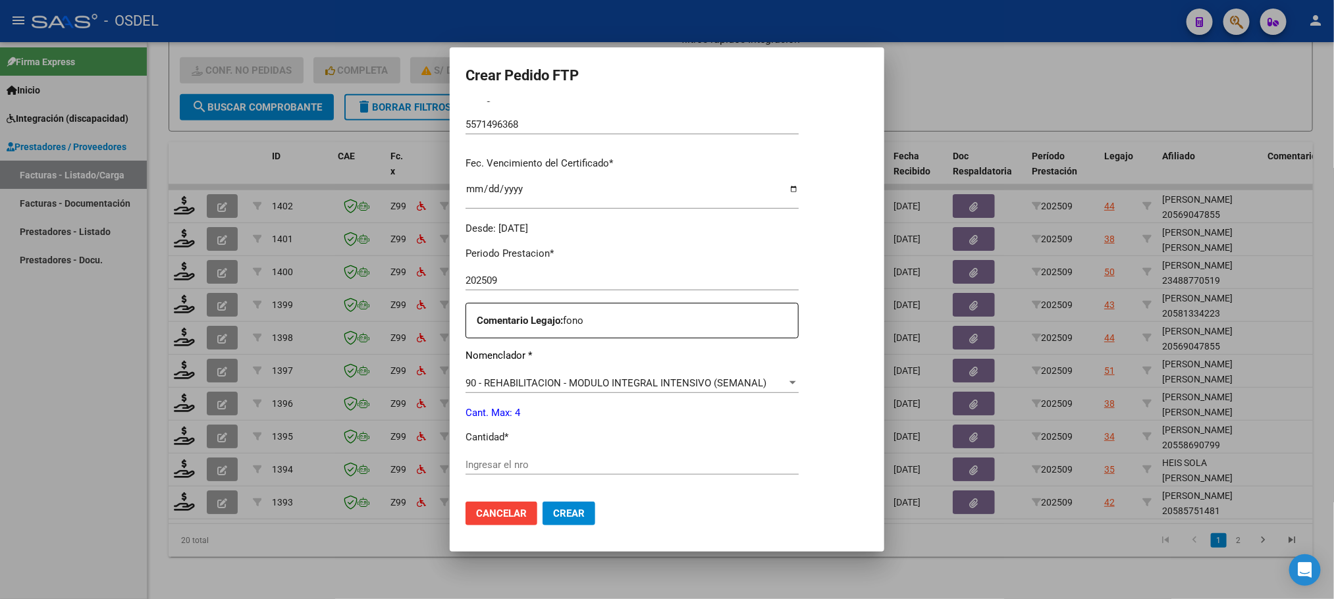
drag, startPoint x: 480, startPoint y: 459, endPoint x: 480, endPoint y: 469, distance: 9.9
click at [480, 465] on input "Ingresar el nro" at bounding box center [631, 465] width 333 height 12
type input "4"
click at [563, 514] on span "Crear" at bounding box center [569, 514] width 32 height 12
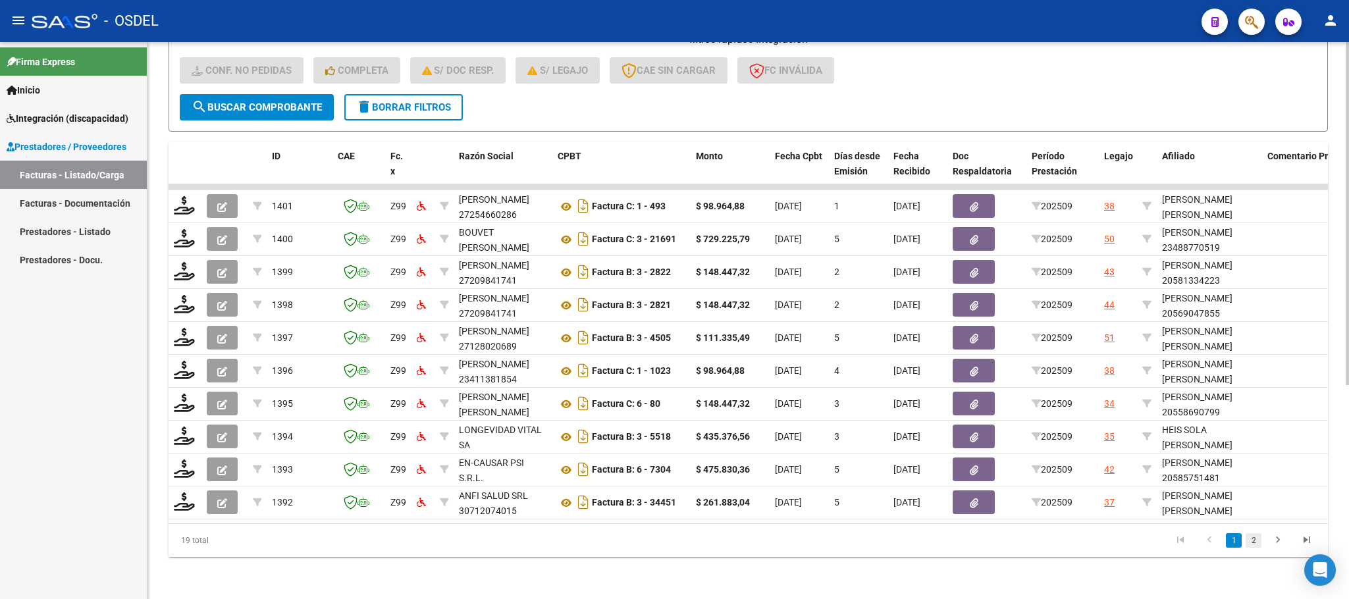
click at [1255, 544] on link "2" at bounding box center [1254, 540] width 16 height 14
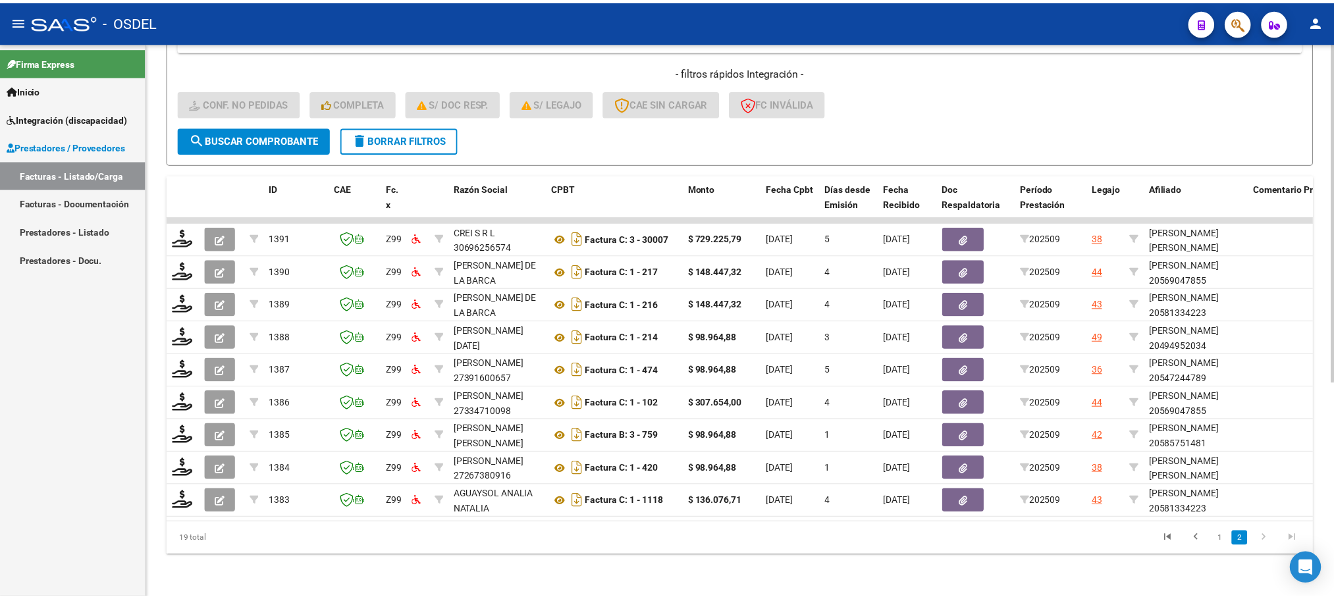
scroll to position [315, 0]
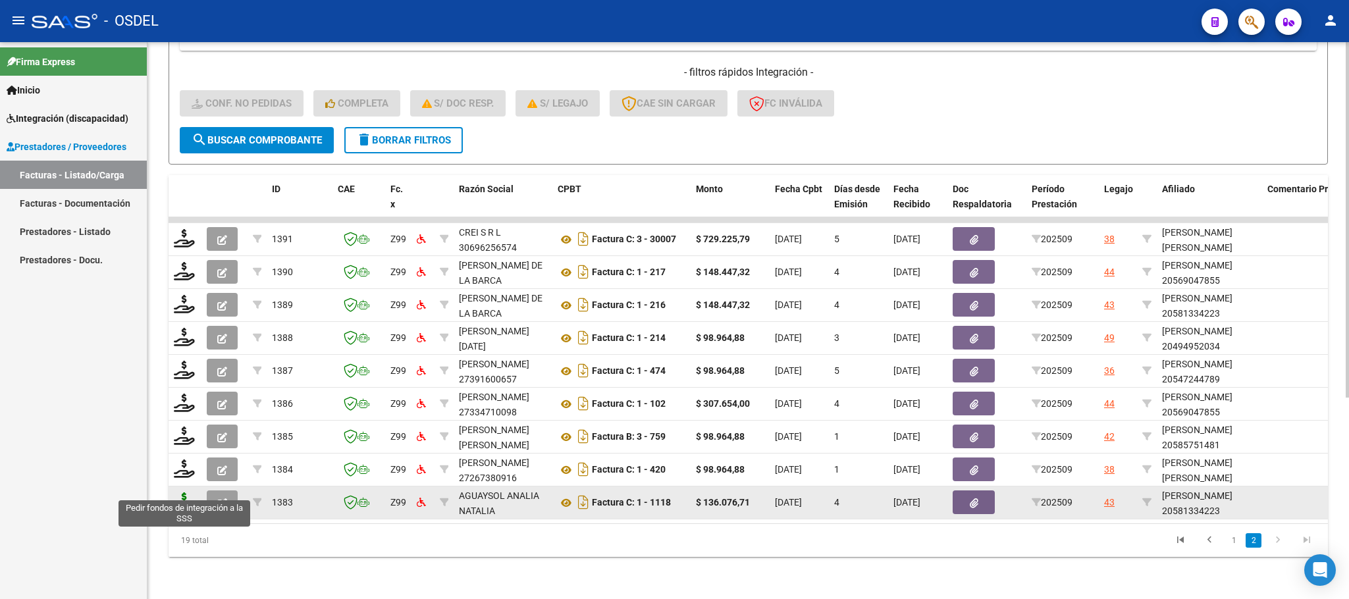
click at [188, 492] on icon at bounding box center [184, 501] width 21 height 18
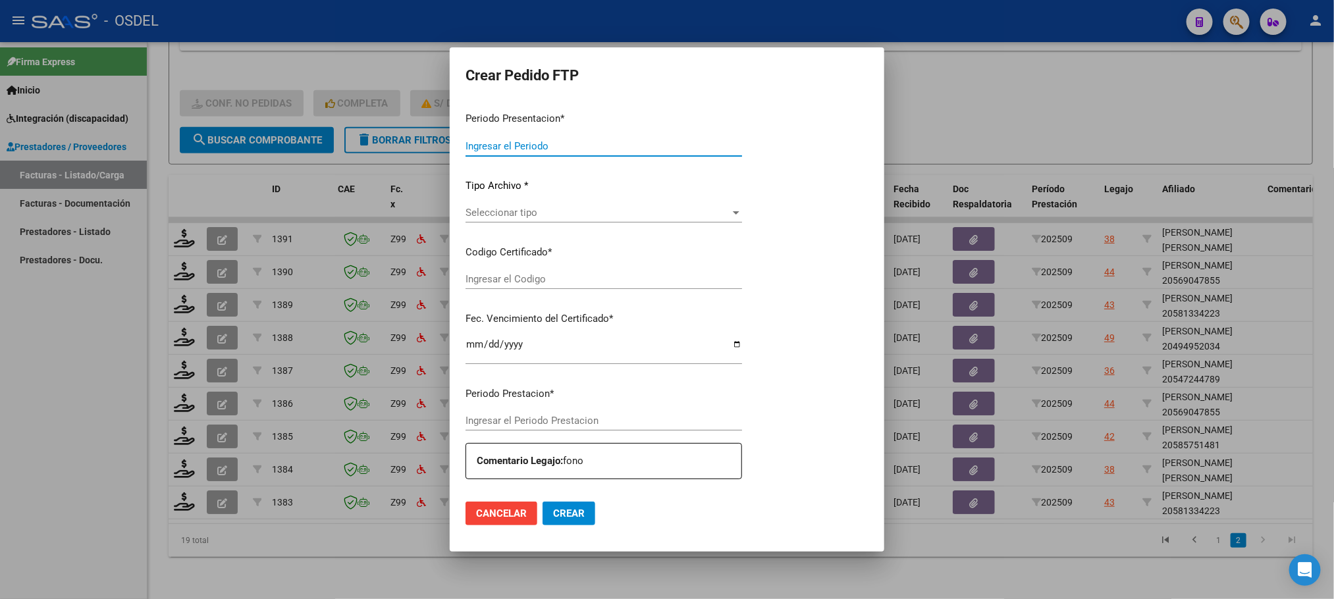
type input "202509"
type input "$ 136.076,71"
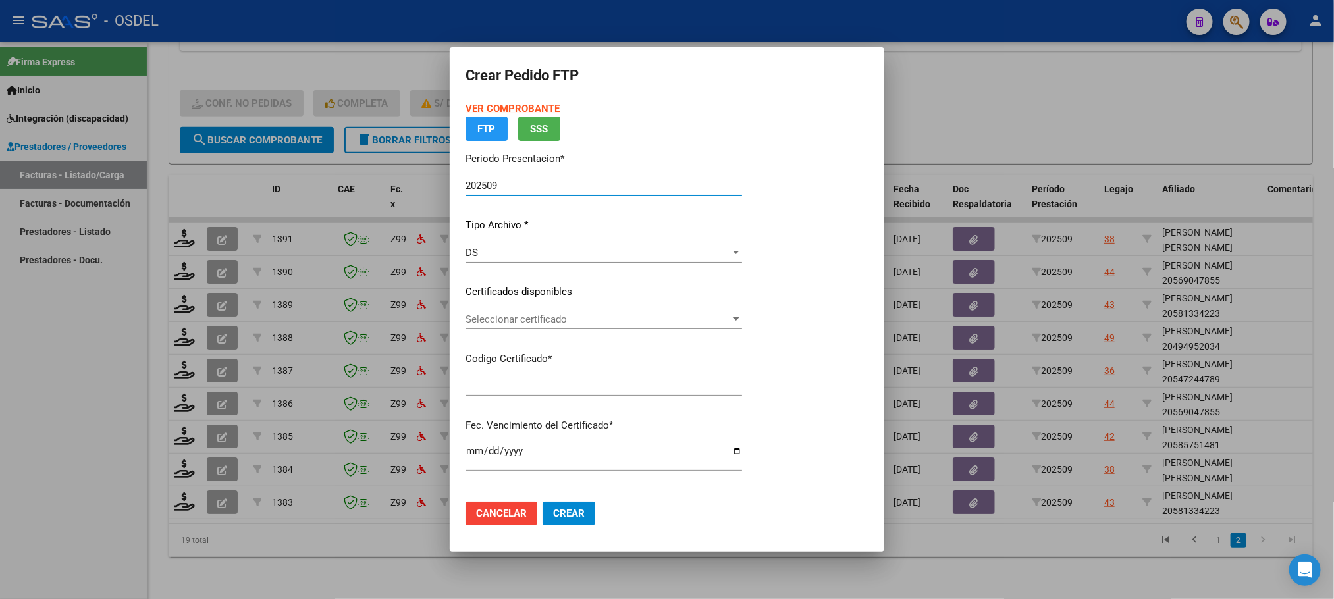
type input "9187339496"
type input "[DATE]"
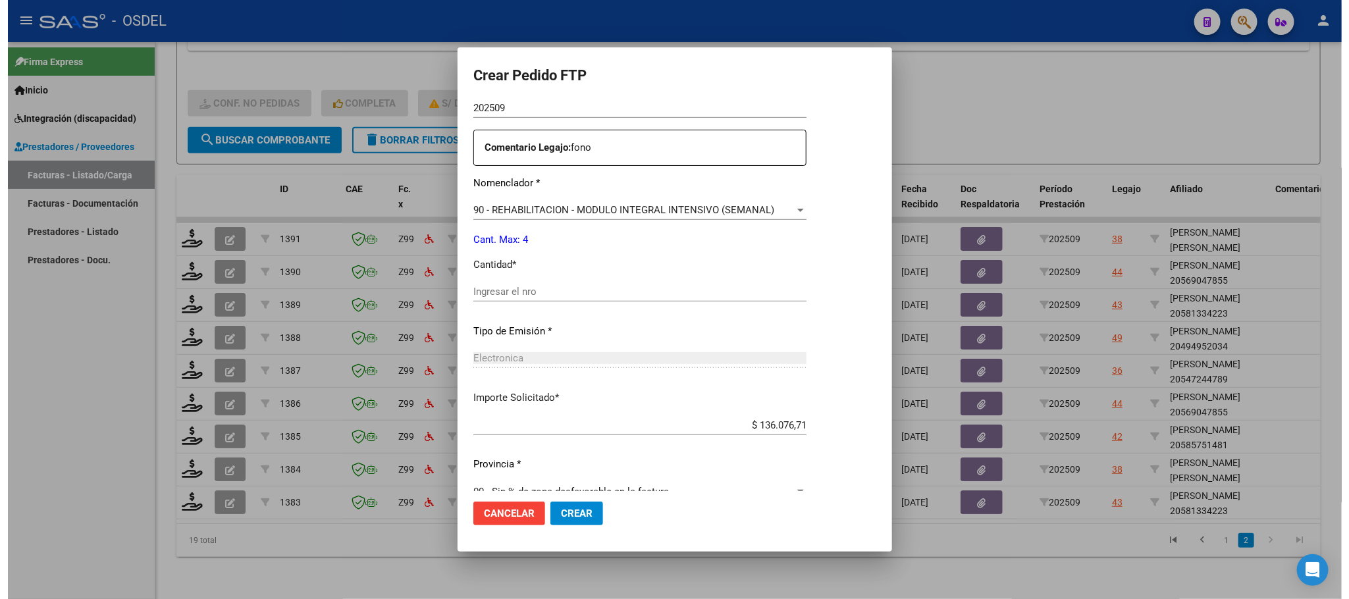
scroll to position [477, 0]
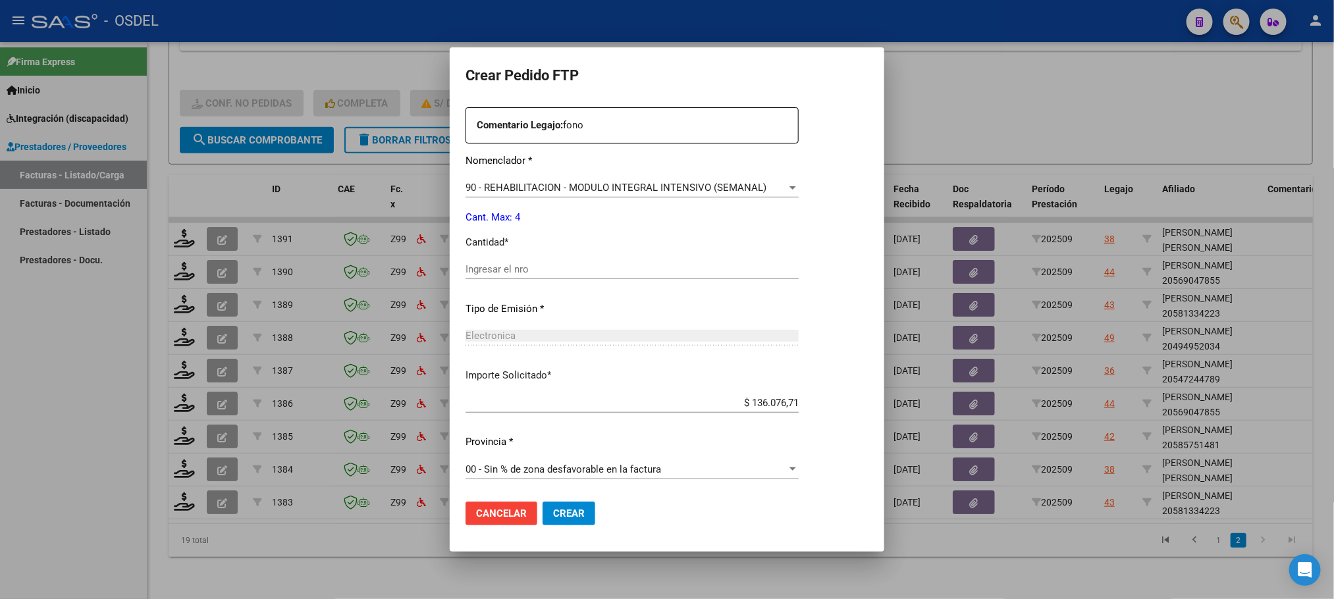
click at [514, 267] on input "Ingresar el nro" at bounding box center [631, 269] width 333 height 12
type input "4"
click at [568, 516] on span "Crear" at bounding box center [569, 514] width 32 height 12
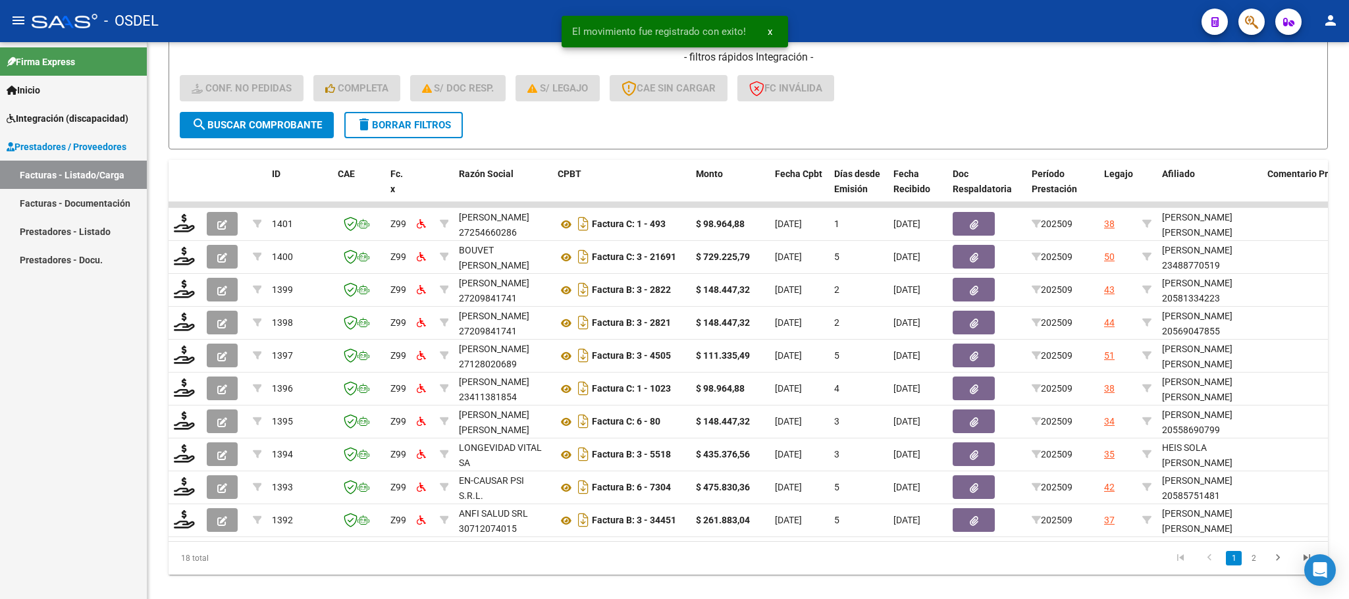
click at [1186, 568] on icon "go to first page" at bounding box center [1180, 560] width 17 height 16
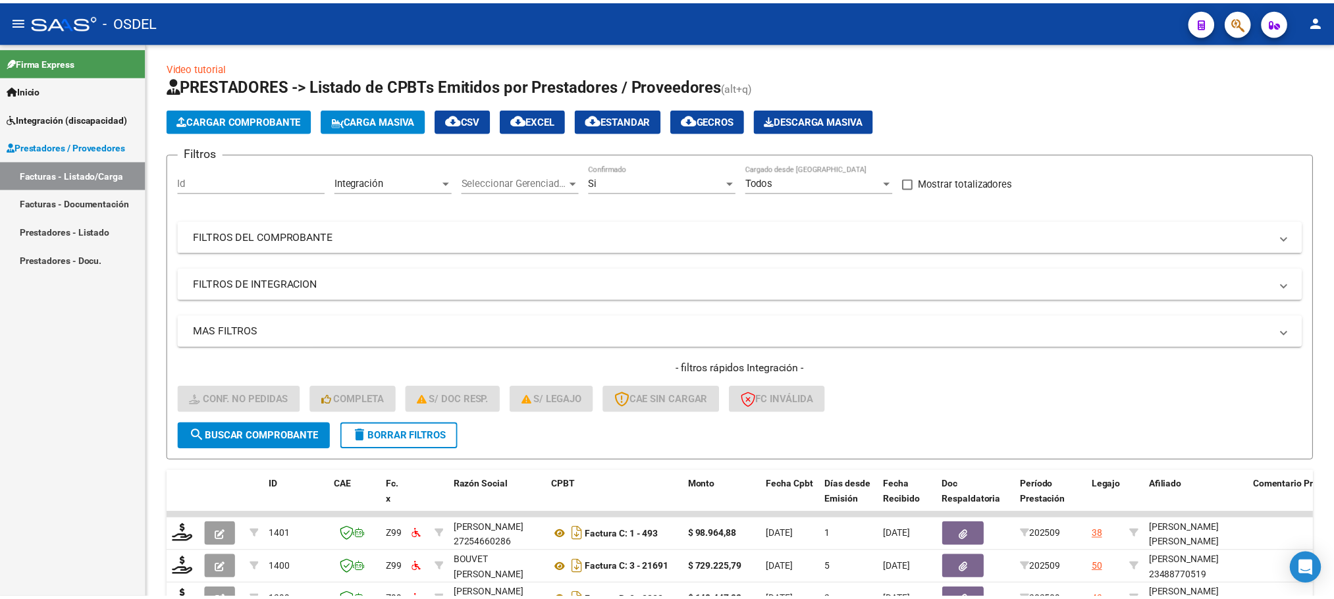
scroll to position [348, 0]
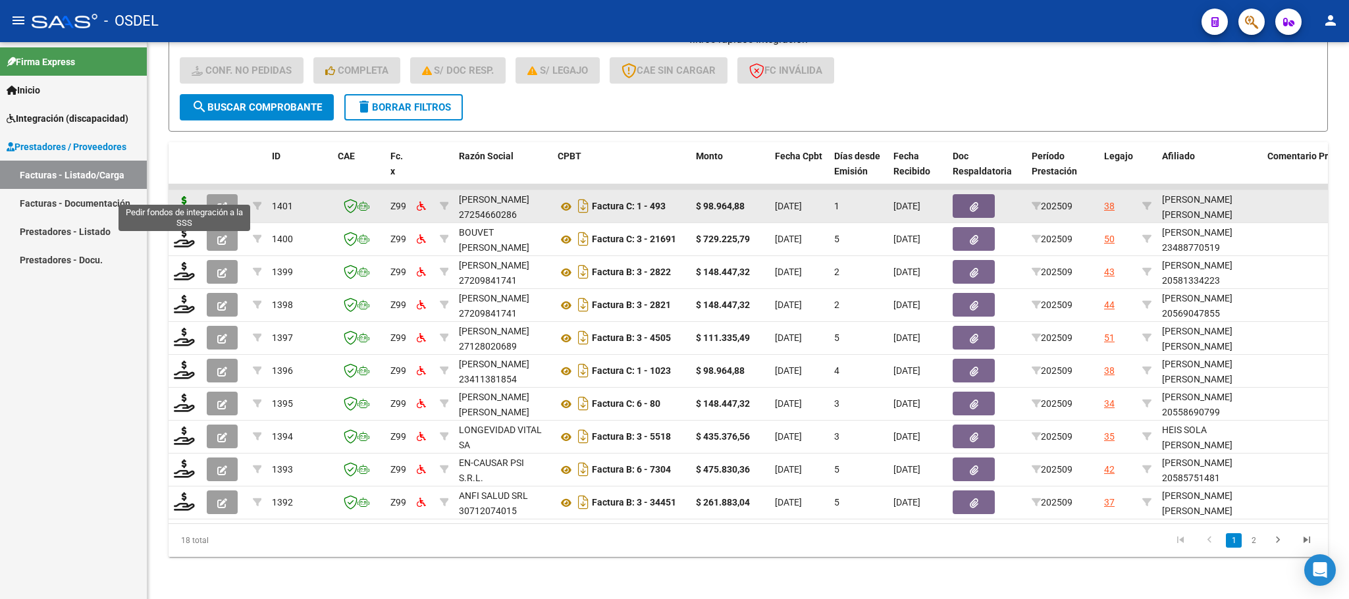
click at [188, 196] on icon at bounding box center [184, 205] width 21 height 18
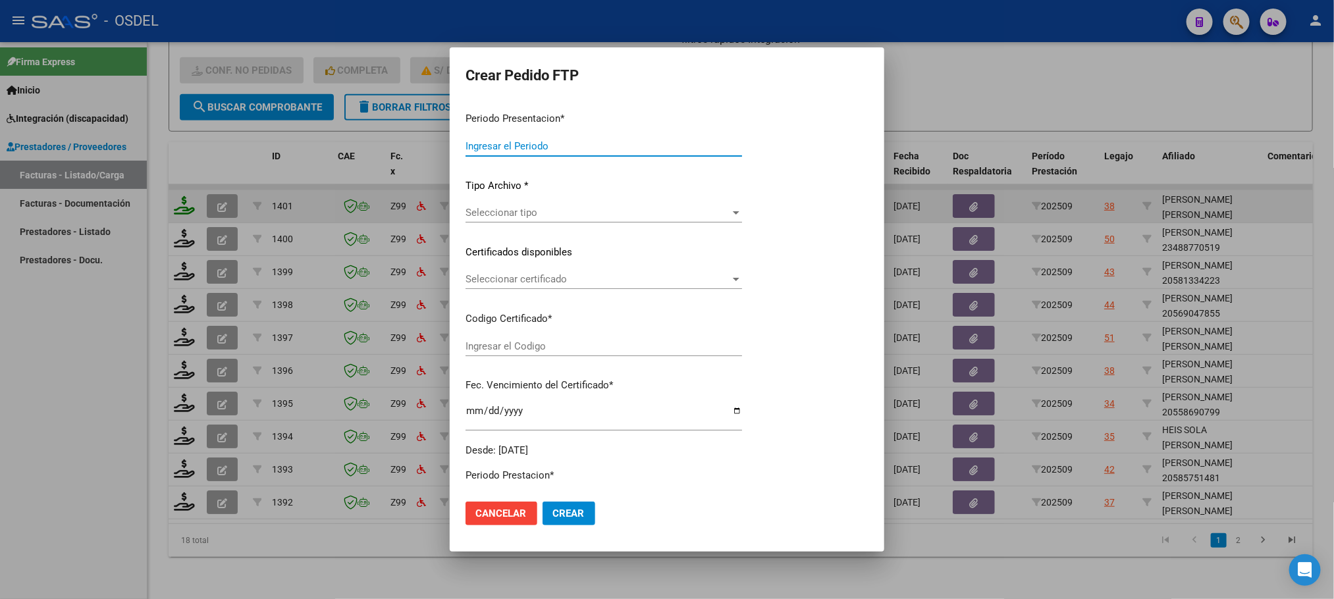
type input "202509"
type input "$ 98.964,88"
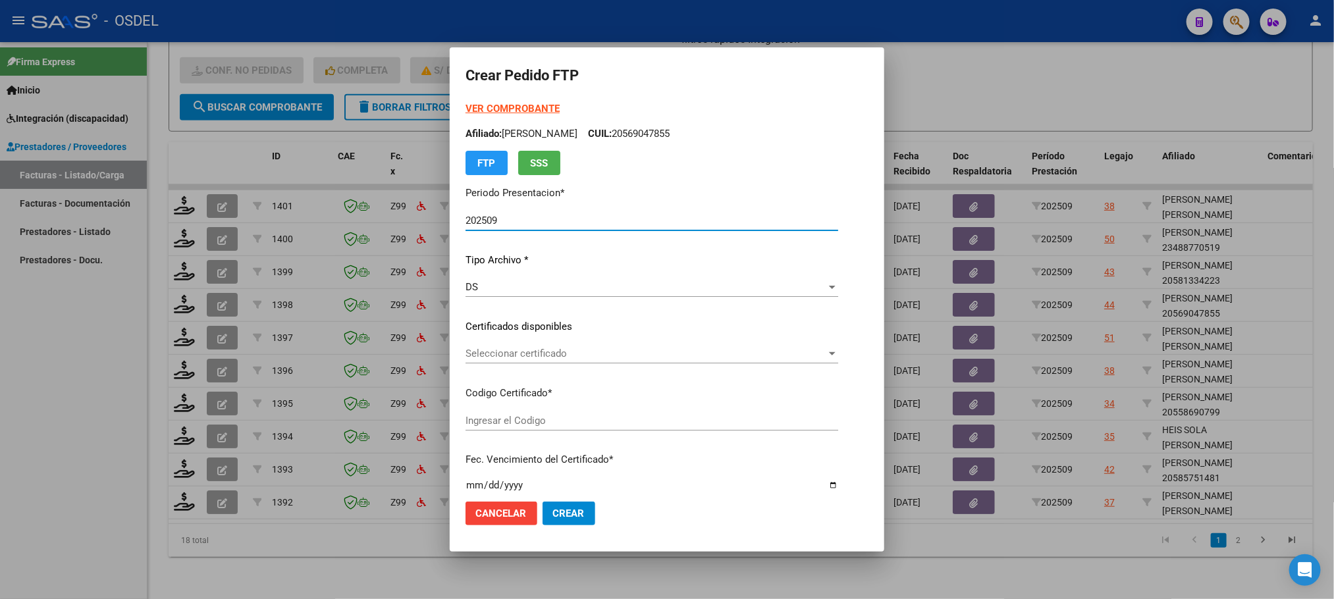
type input "5419238396"
type input "[DATE]"
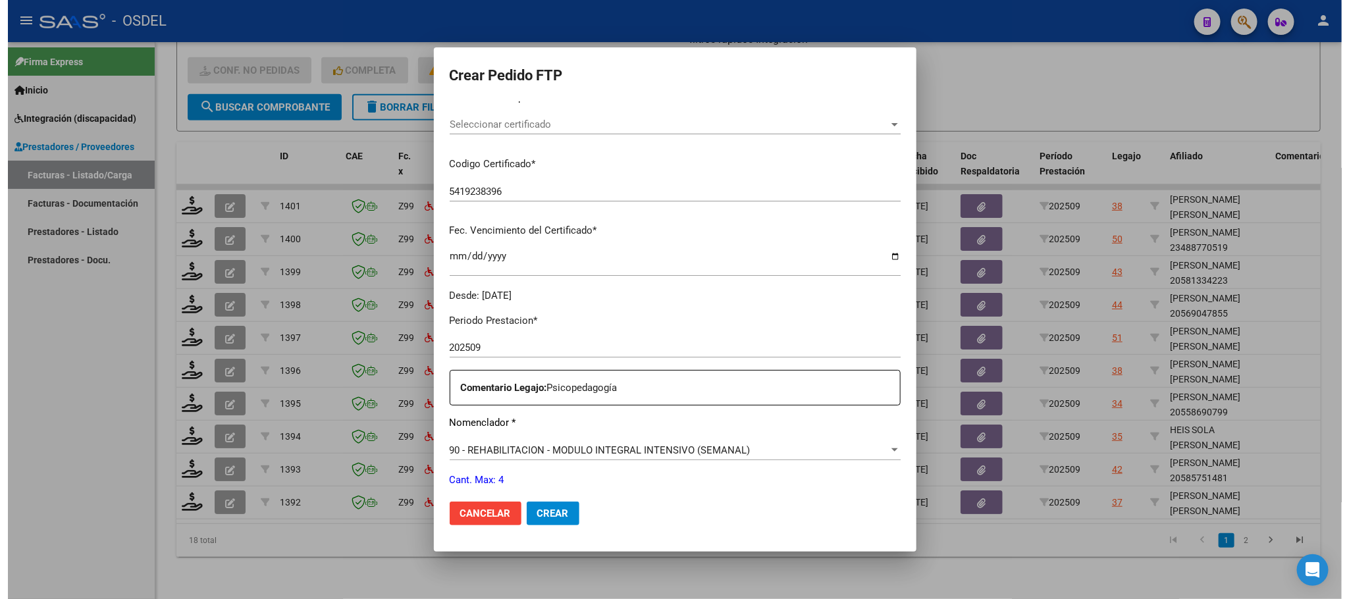
scroll to position [492, 0]
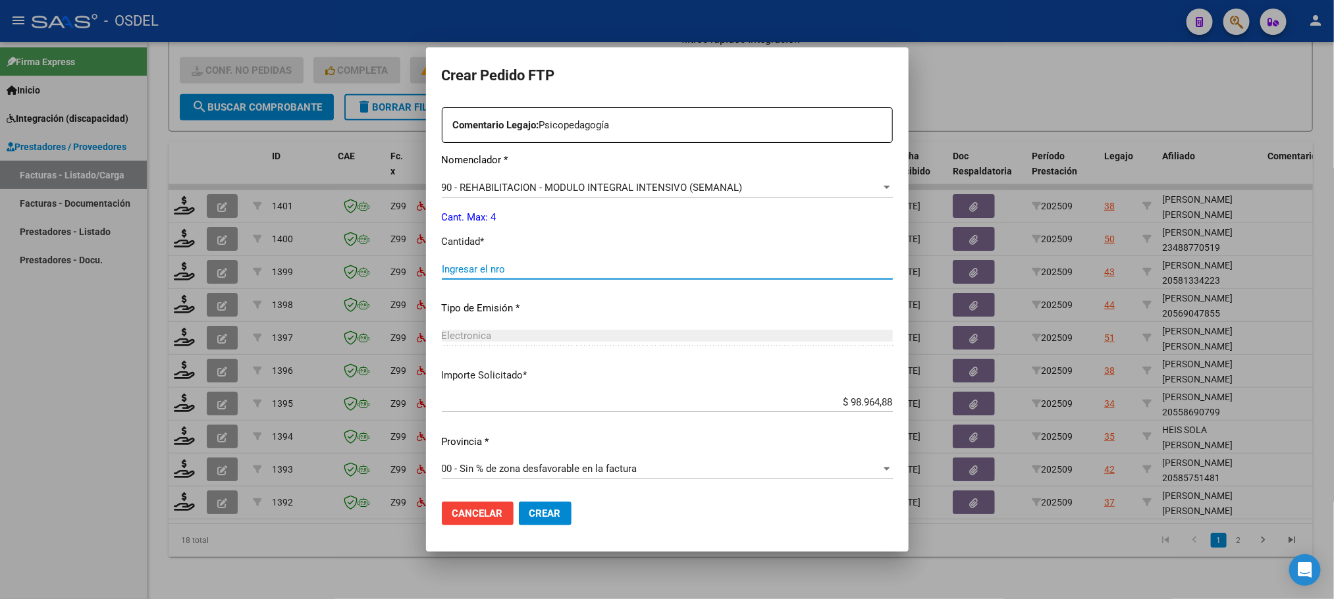
click at [453, 271] on input "Ingresar el nro" at bounding box center [667, 269] width 451 height 12
type input "4"
click at [529, 510] on span "Crear" at bounding box center [545, 514] width 32 height 12
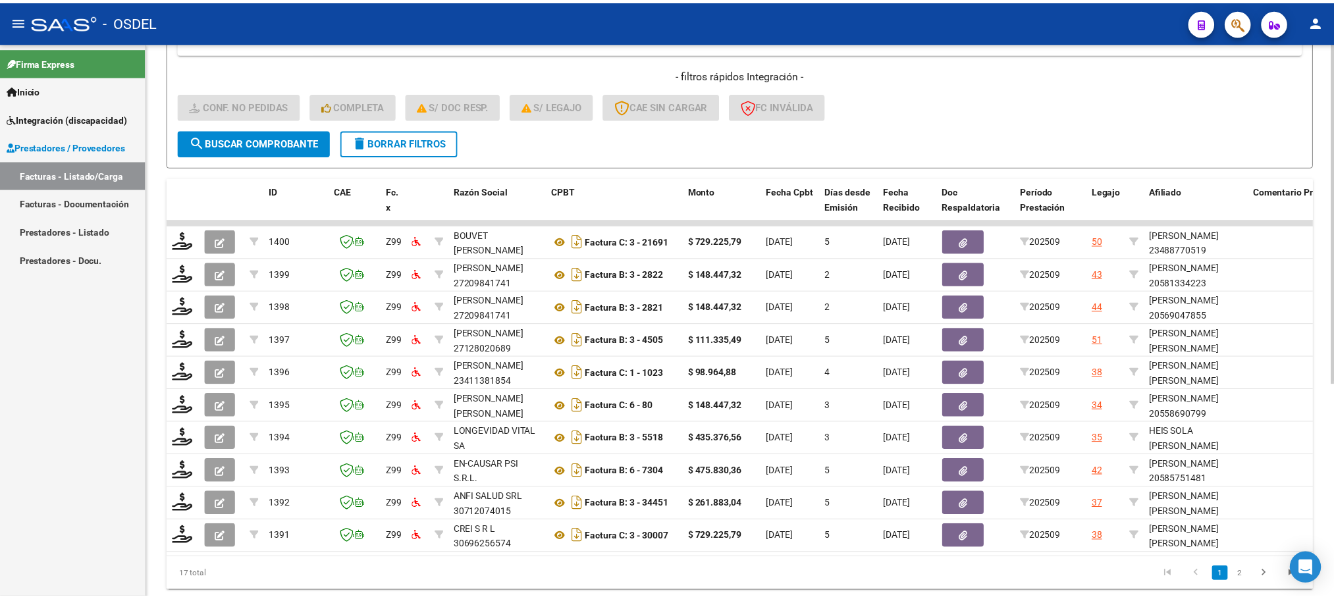
scroll to position [348, 0]
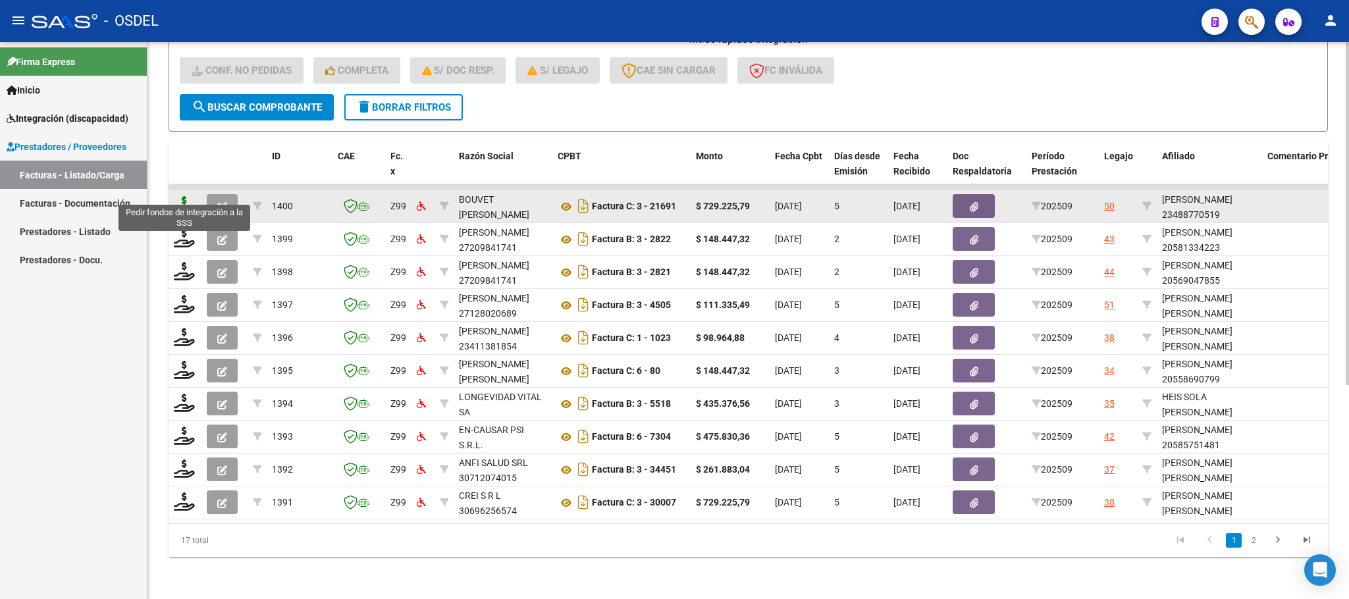
click at [186, 196] on icon at bounding box center [184, 205] width 21 height 18
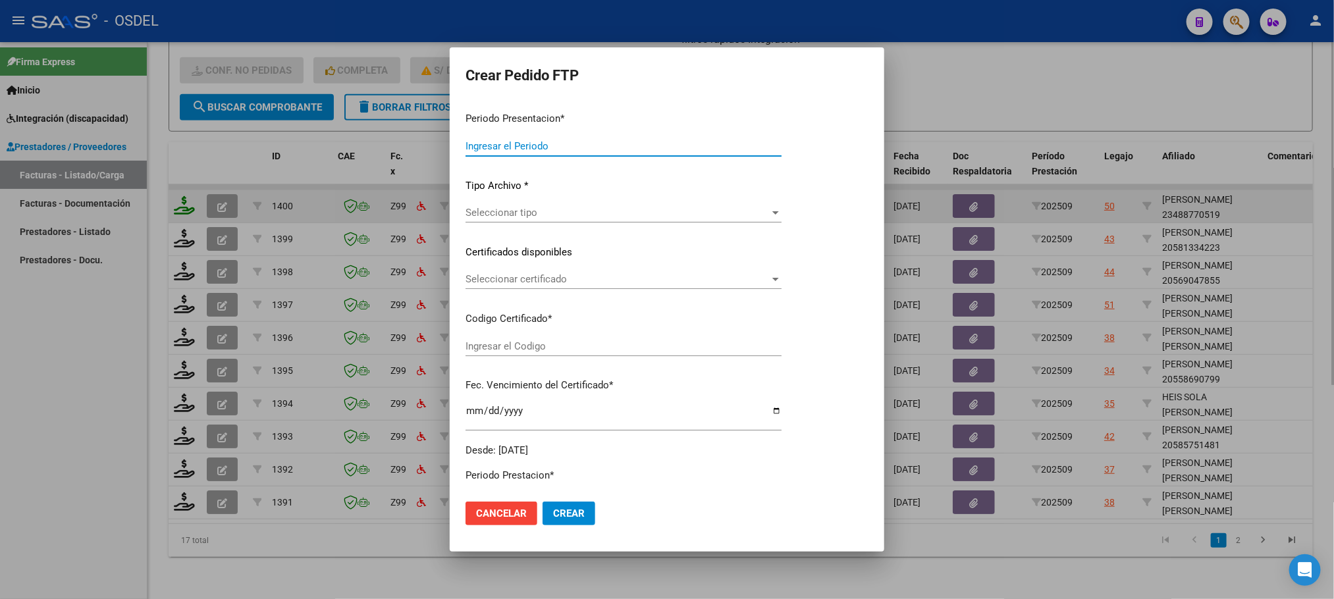
type input "202509"
type input "$ 729.225,79"
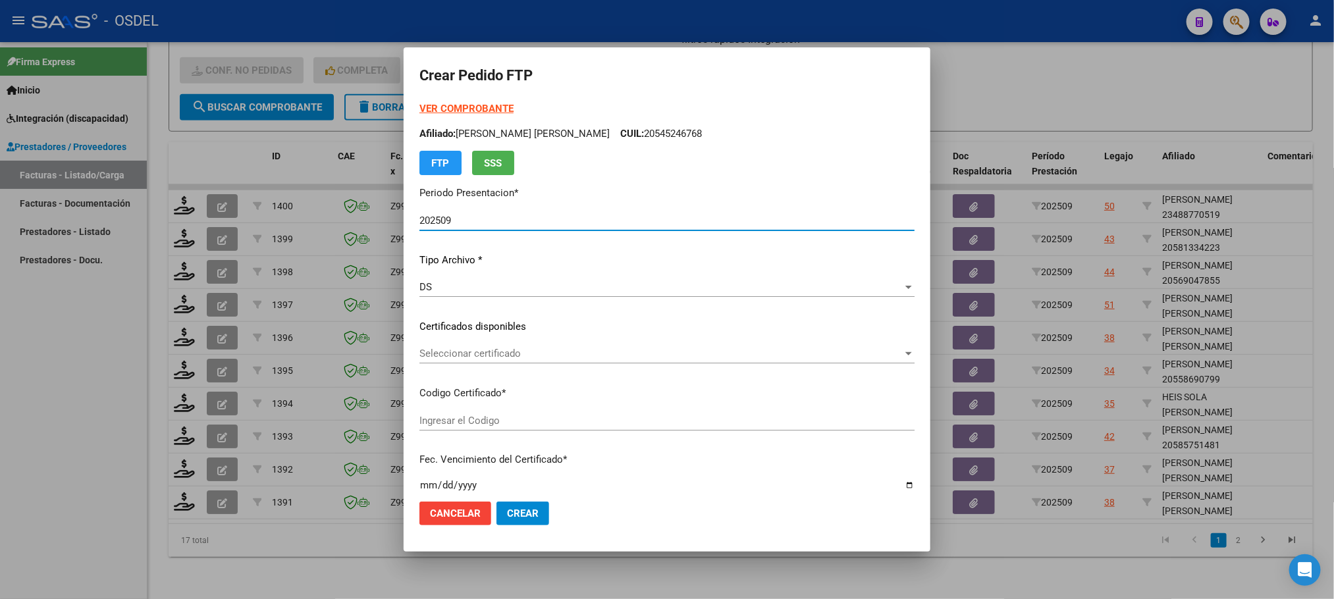
type input "3045567281"
type input "[DATE]"
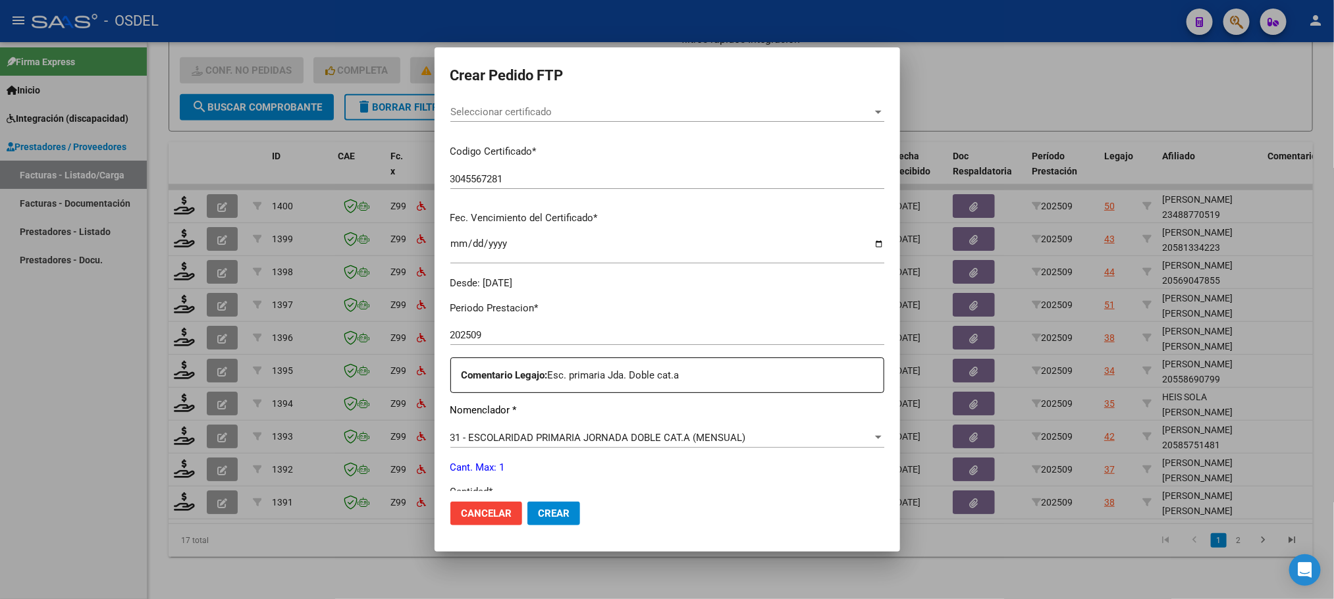
scroll to position [296, 0]
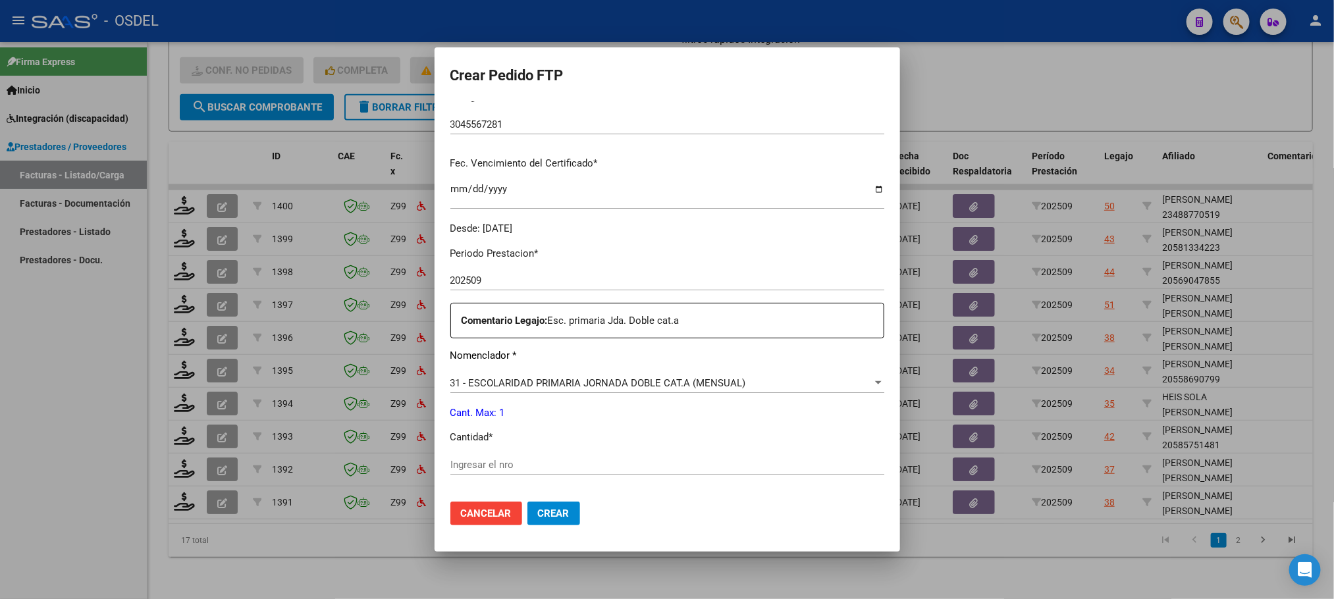
click at [450, 456] on div "Ingresar el nro" at bounding box center [667, 465] width 434 height 20
type input "1"
click at [538, 512] on span "Crear" at bounding box center [554, 514] width 32 height 12
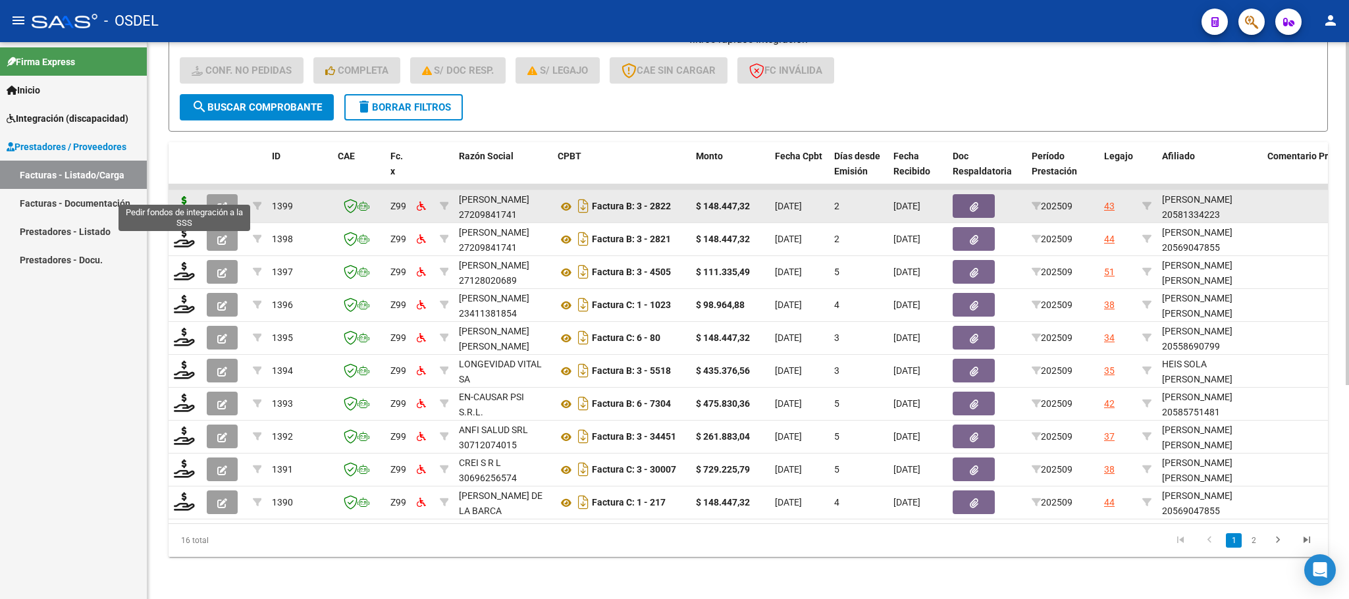
click at [188, 196] on icon at bounding box center [184, 205] width 21 height 18
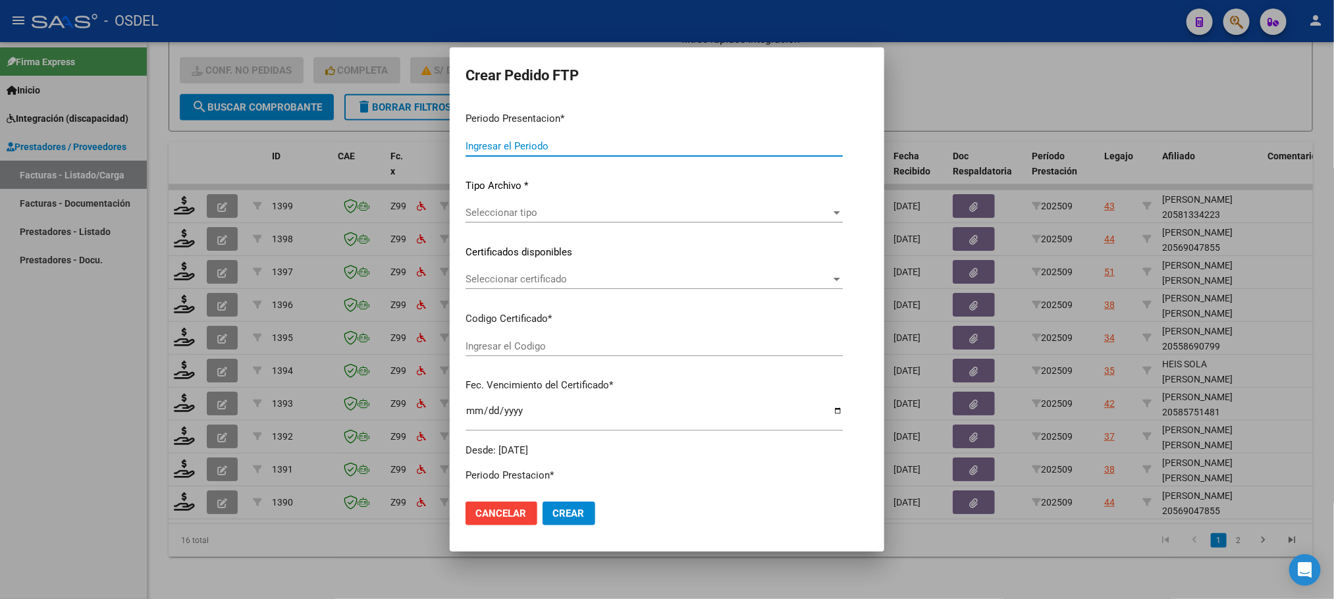
type input "202509"
type input "$ 148.447,32"
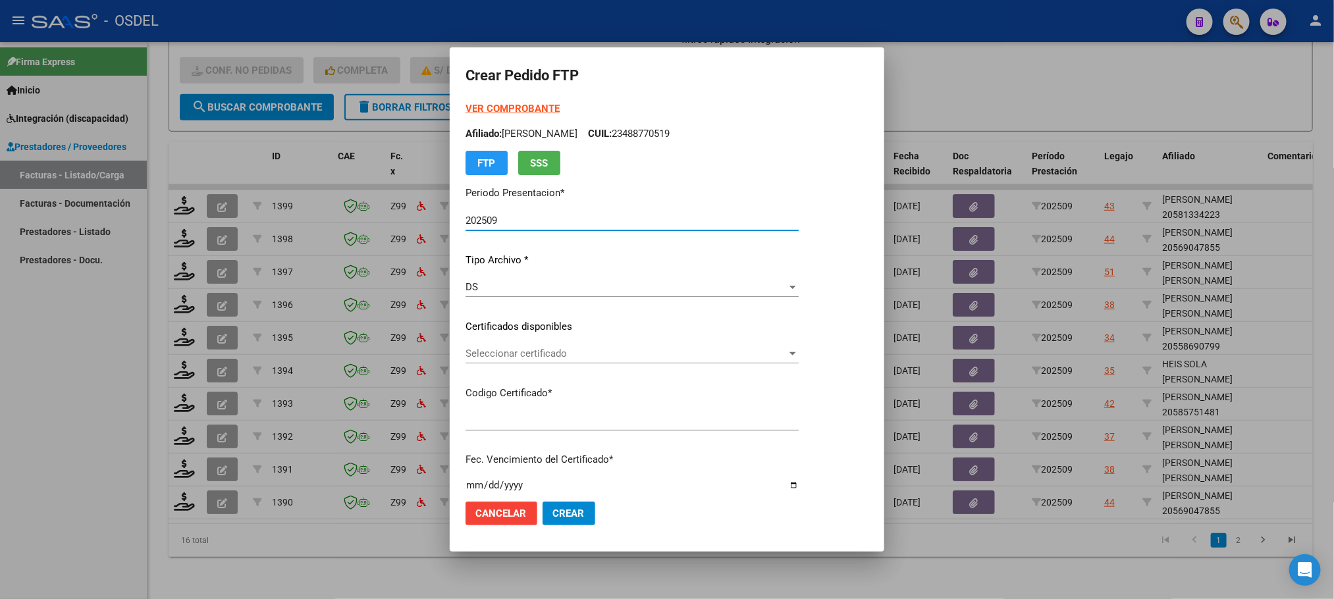
type input "9187339496"
type input "[DATE]"
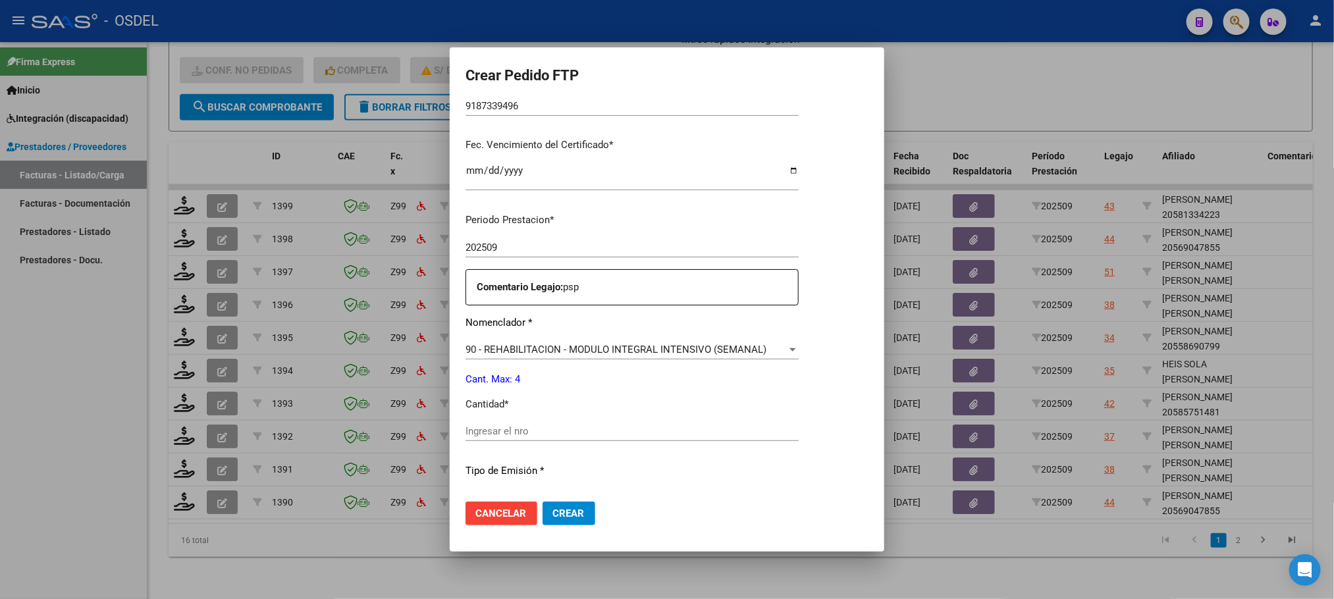
scroll to position [395, 0]
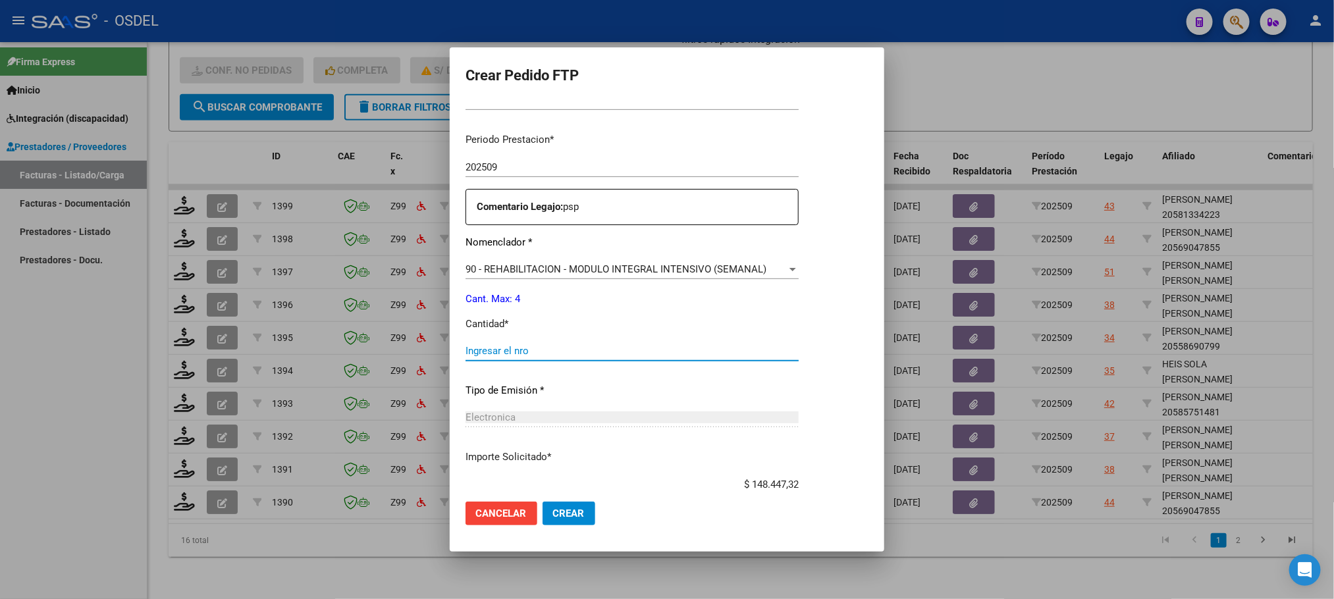
click at [485, 354] on input "Ingresar el nro" at bounding box center [631, 351] width 333 height 12
type input "4"
click at [556, 519] on span "Crear" at bounding box center [569, 514] width 32 height 12
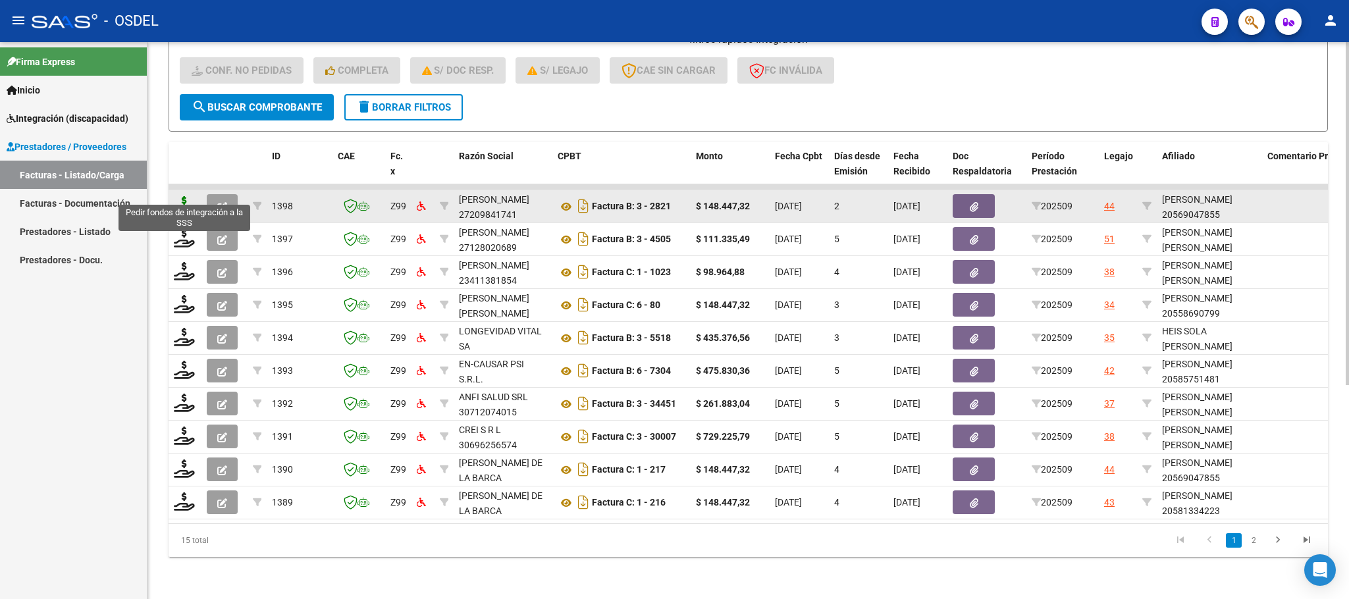
click at [180, 196] on icon at bounding box center [184, 205] width 21 height 18
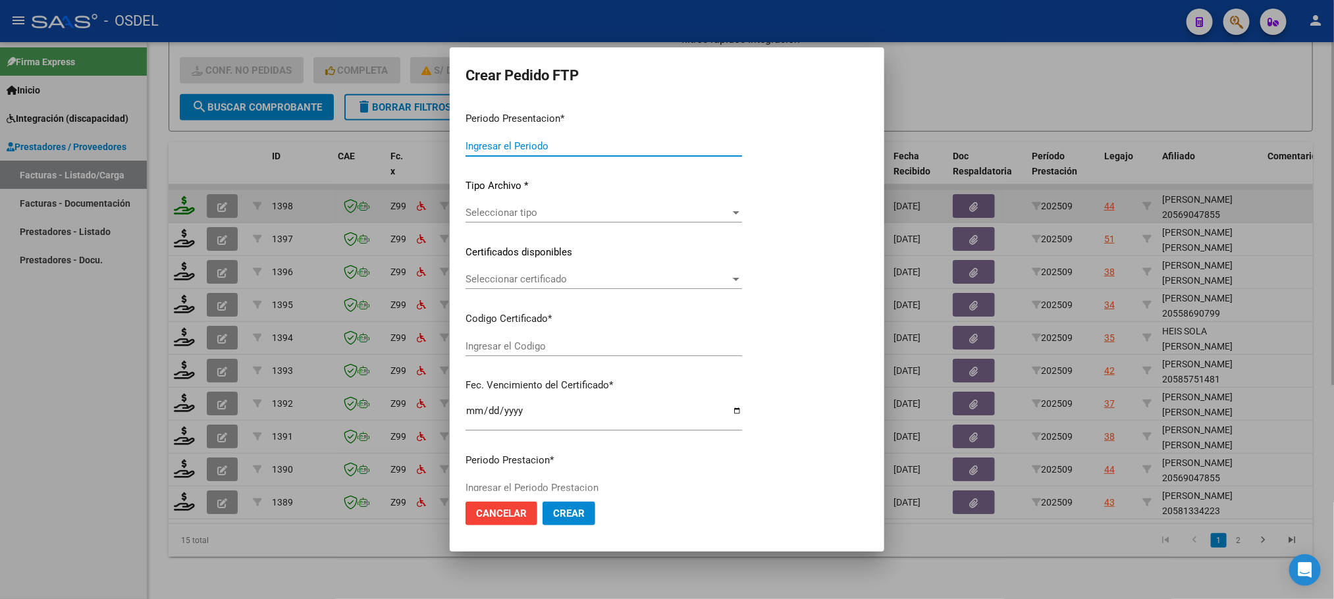
type input "202509"
type input "$ 148.447,32"
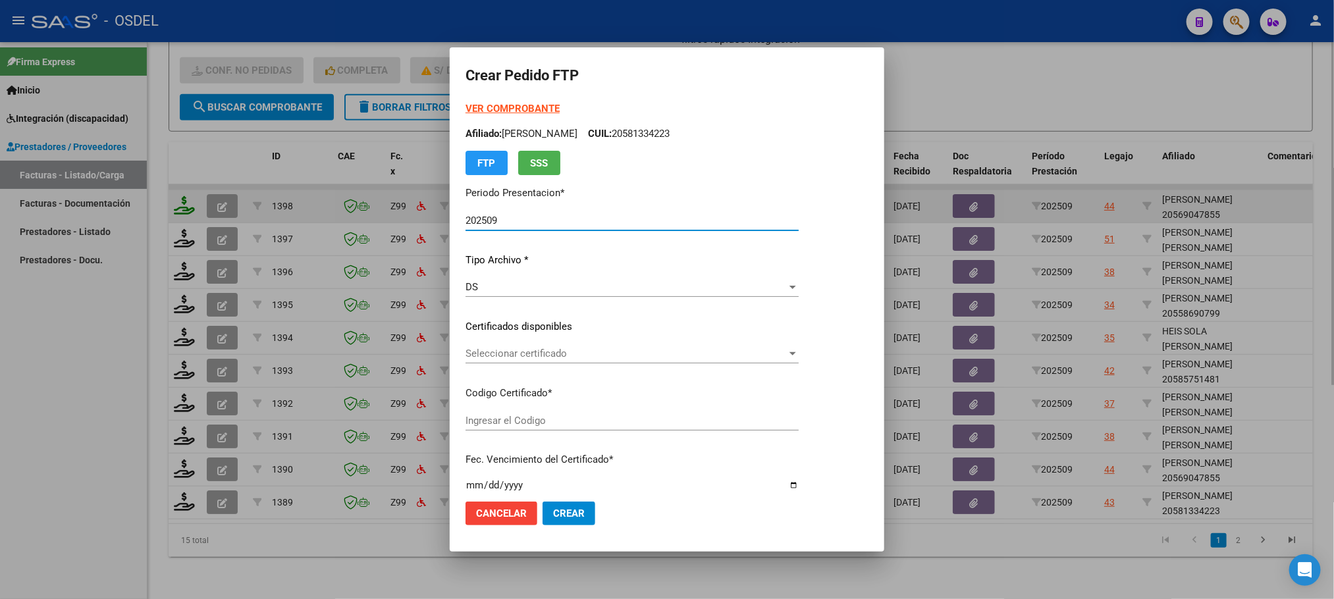
type input "5571496368"
type input "[DATE]"
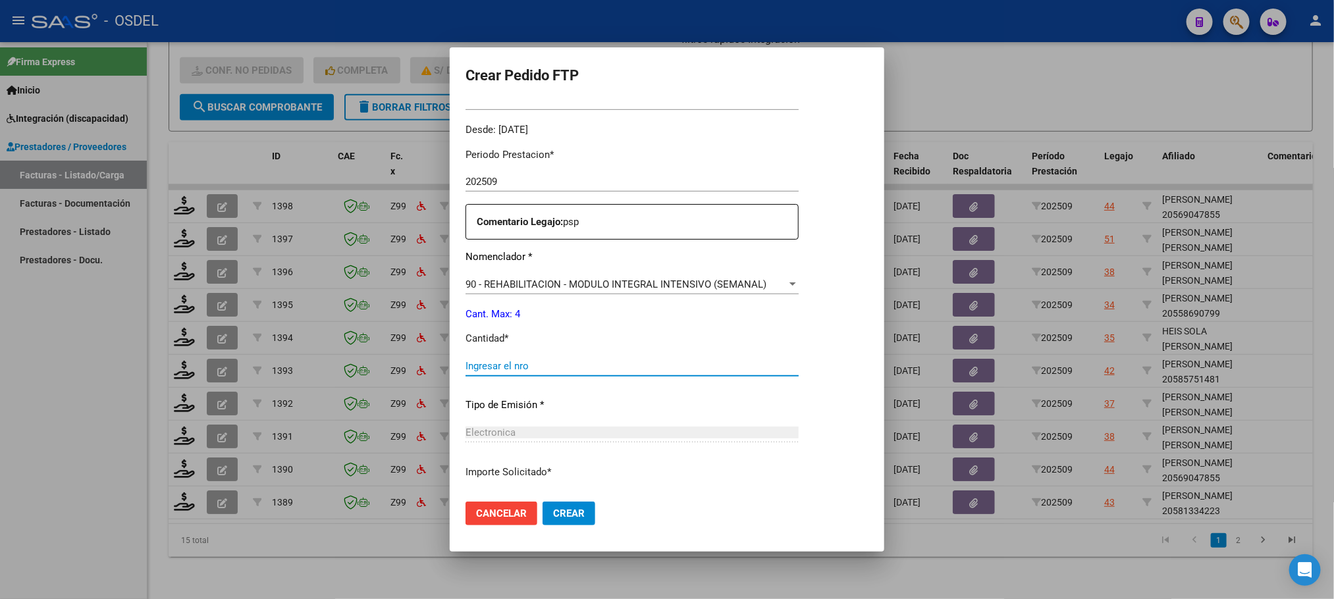
click at [472, 367] on input "Ingresar el nro" at bounding box center [631, 366] width 333 height 12
type input "4"
click at [555, 506] on button "Crear" at bounding box center [569, 514] width 53 height 24
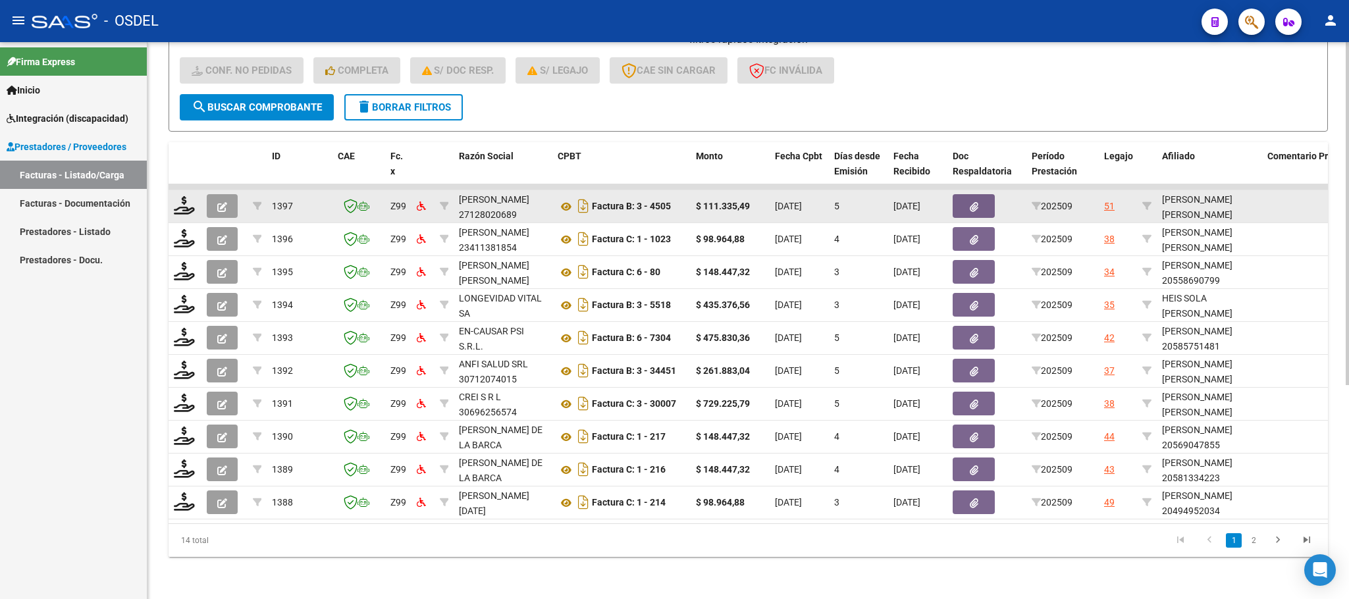
click at [186, 200] on div at bounding box center [185, 206] width 22 height 20
click at [182, 196] on icon at bounding box center [184, 205] width 21 height 18
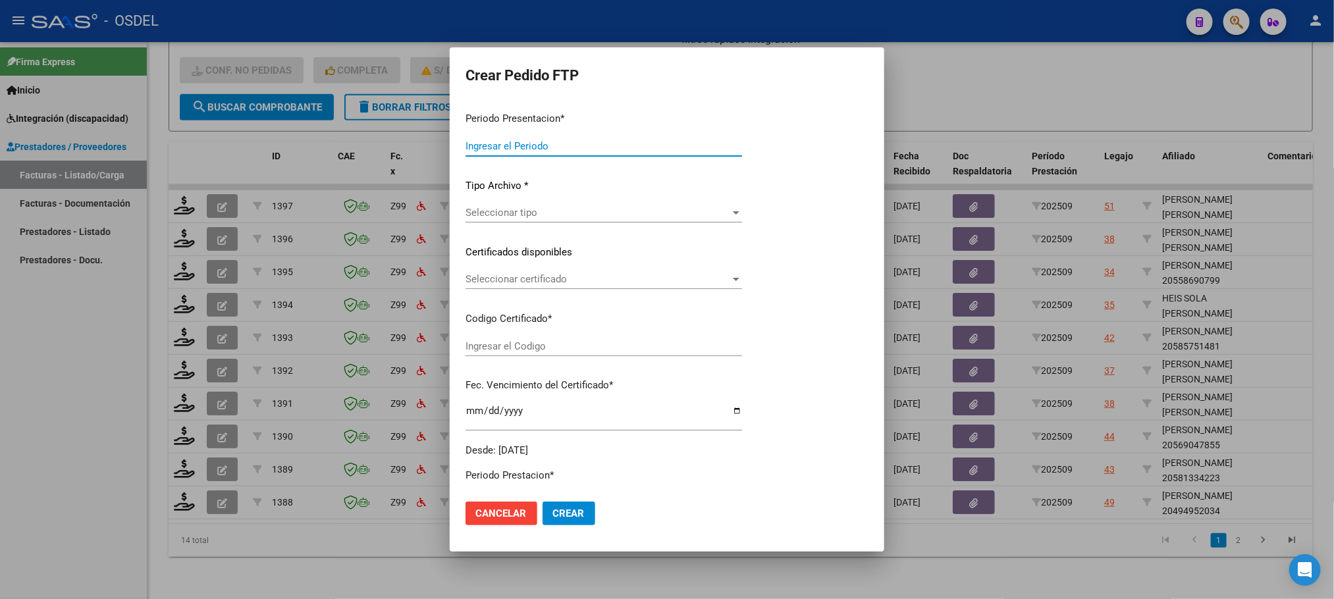
type input "202509"
type input "$ 111.335,49"
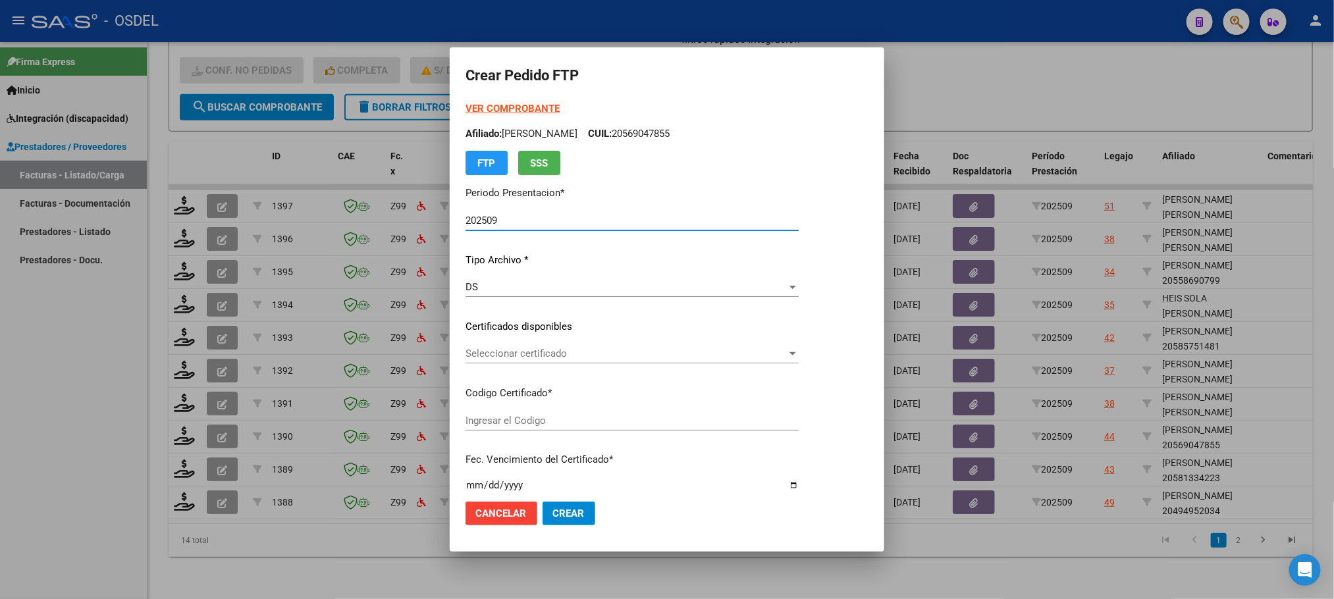
type input "8645161486"
type input "[DATE]"
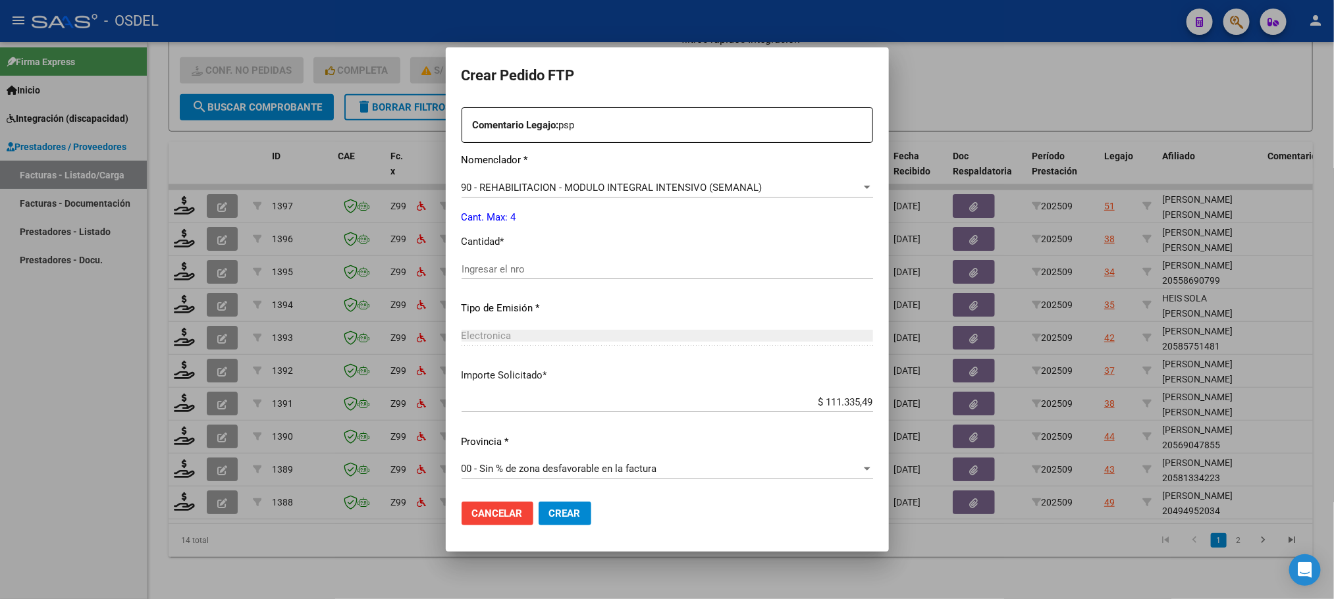
click at [496, 267] on input "Ingresar el nro" at bounding box center [667, 269] width 411 height 12
type input "4"
click at [557, 510] on span "Crear" at bounding box center [565, 514] width 32 height 12
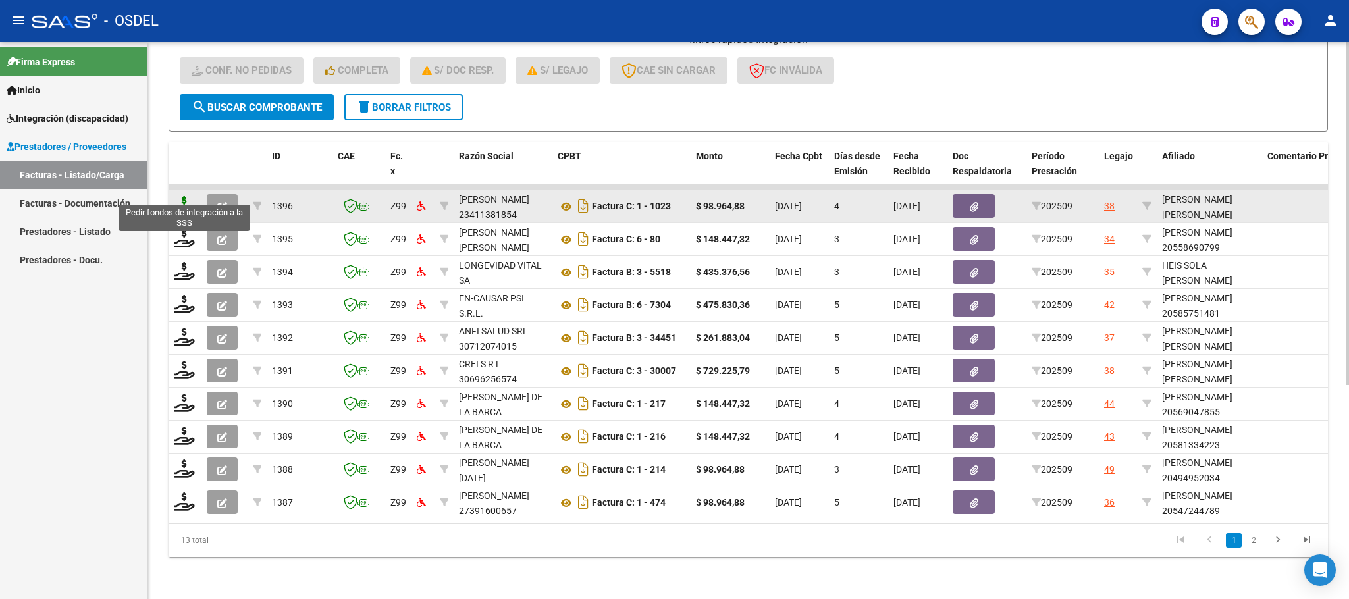
click at [188, 196] on icon at bounding box center [184, 205] width 21 height 18
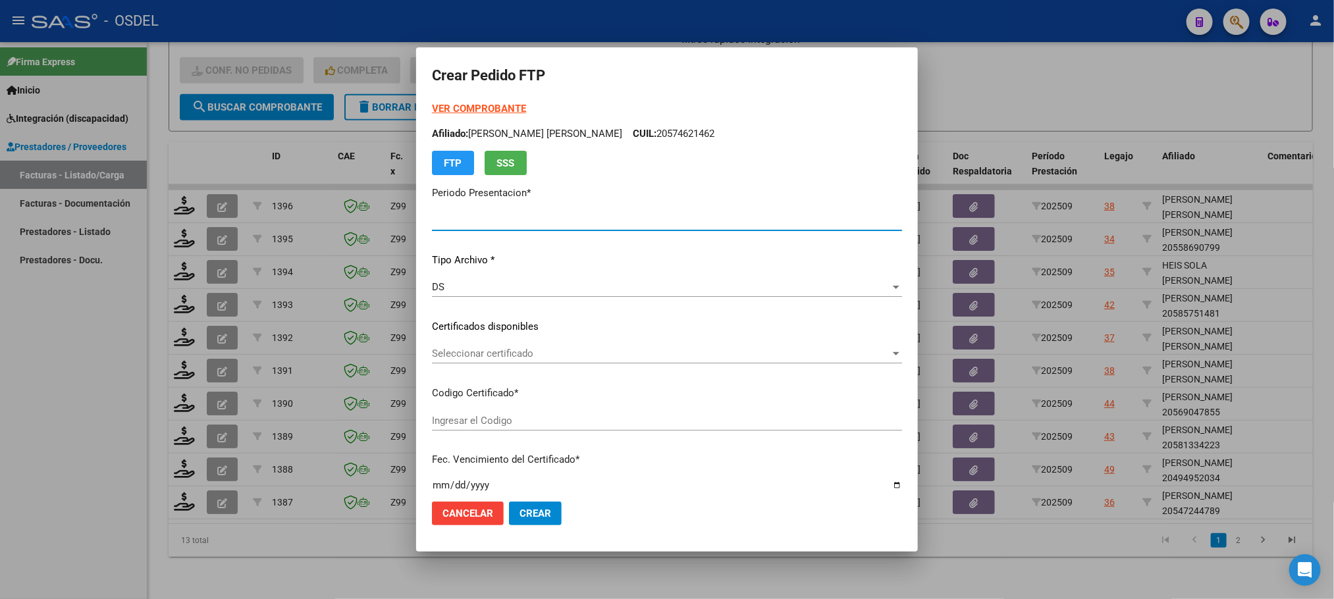
type input "202509"
type input "$ 98.964,88"
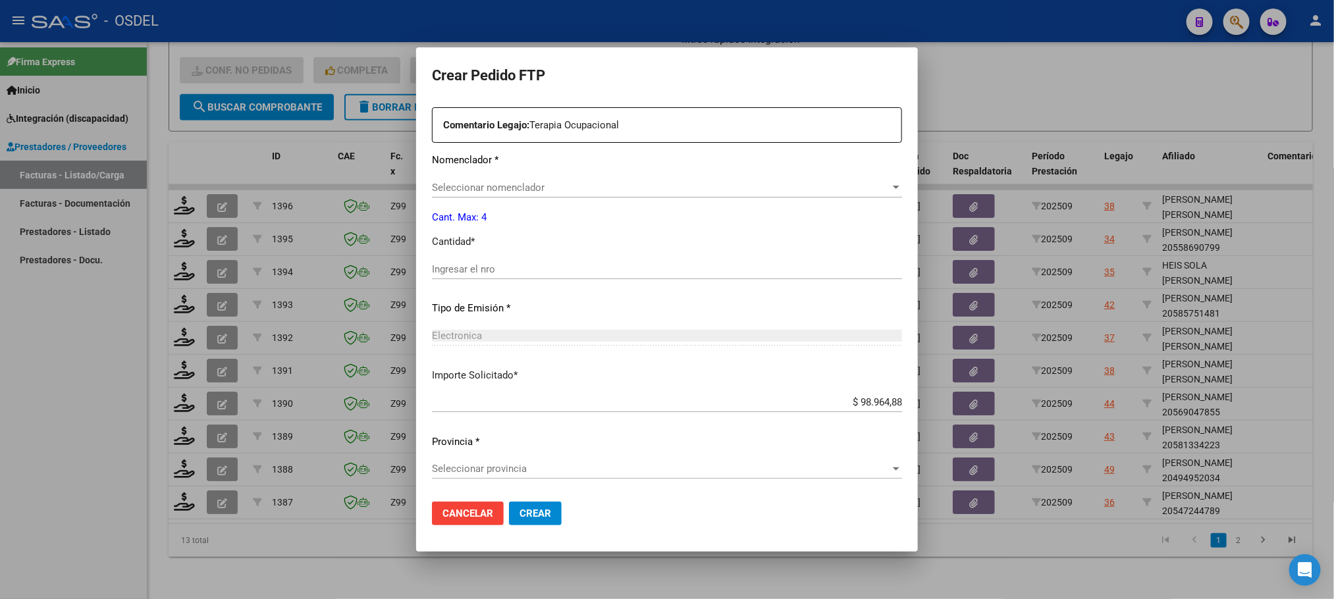
type input "5419238396"
type input "[DATE]"
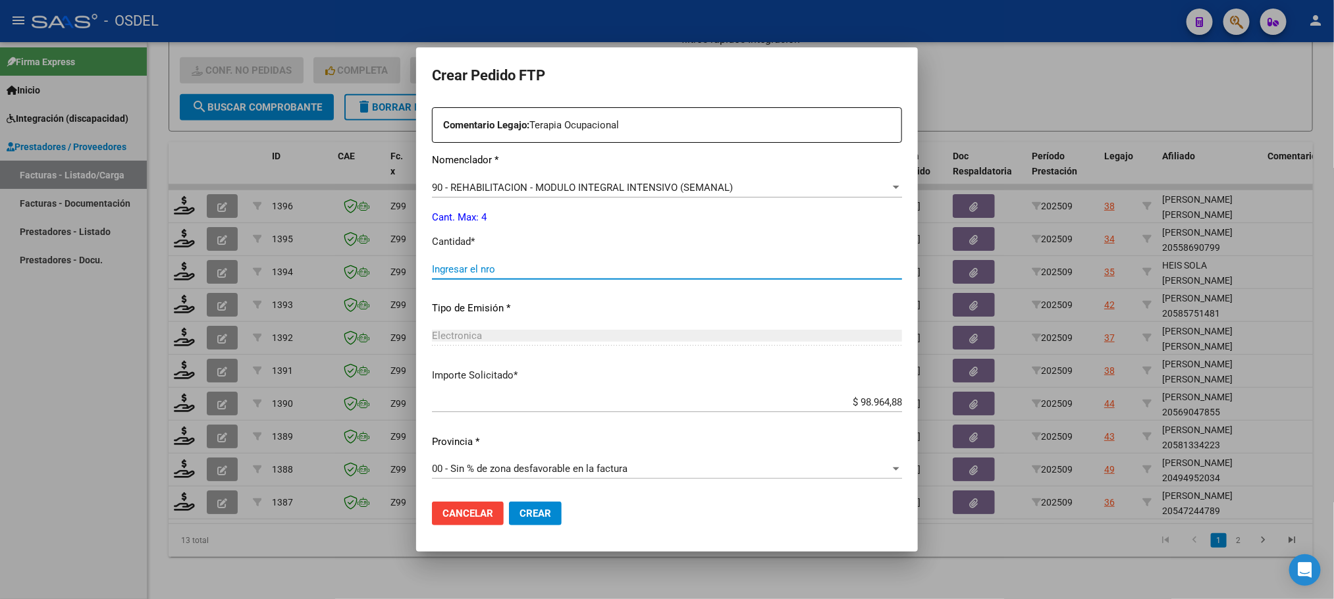
click at [468, 275] on input "Ingresar el nro" at bounding box center [667, 269] width 470 height 12
type input "4"
click at [519, 522] on button "Crear" at bounding box center [535, 514] width 53 height 24
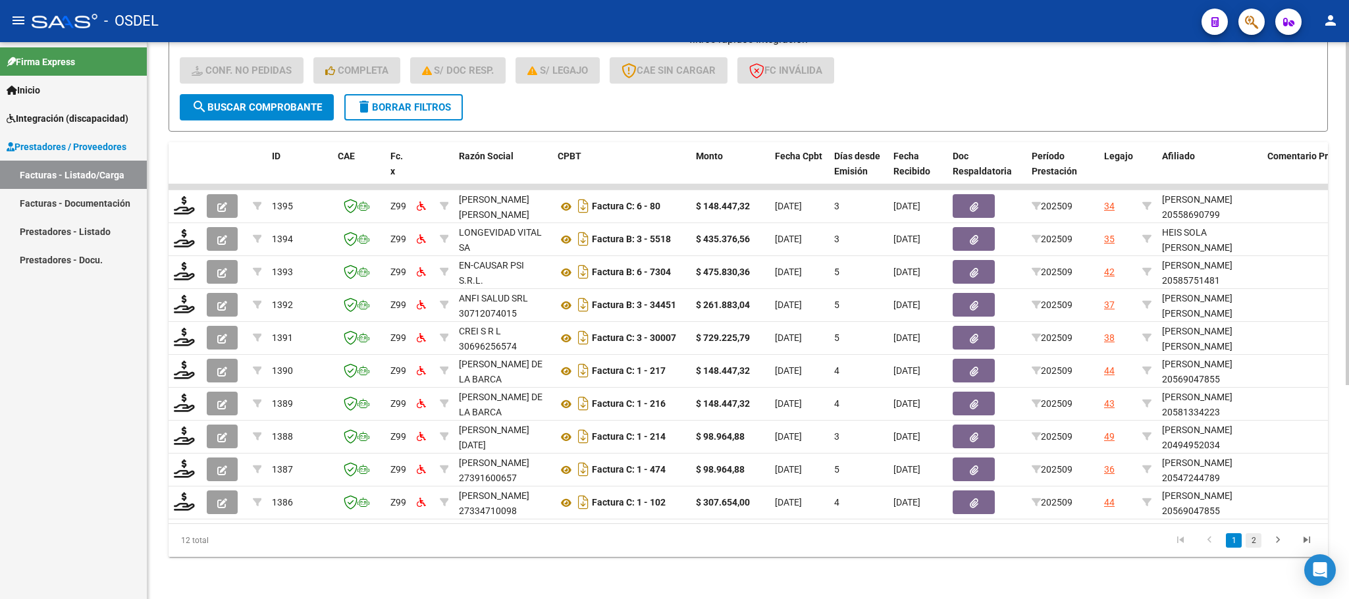
click at [1251, 542] on link "2" at bounding box center [1254, 540] width 16 height 14
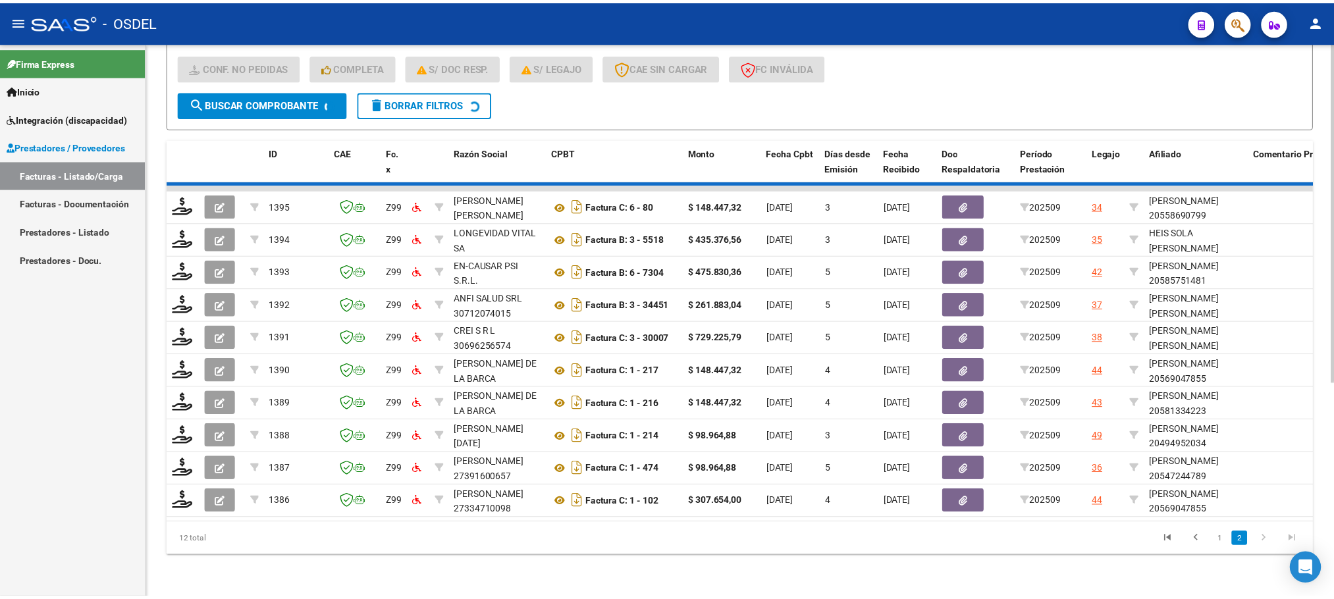
scroll to position [85, 0]
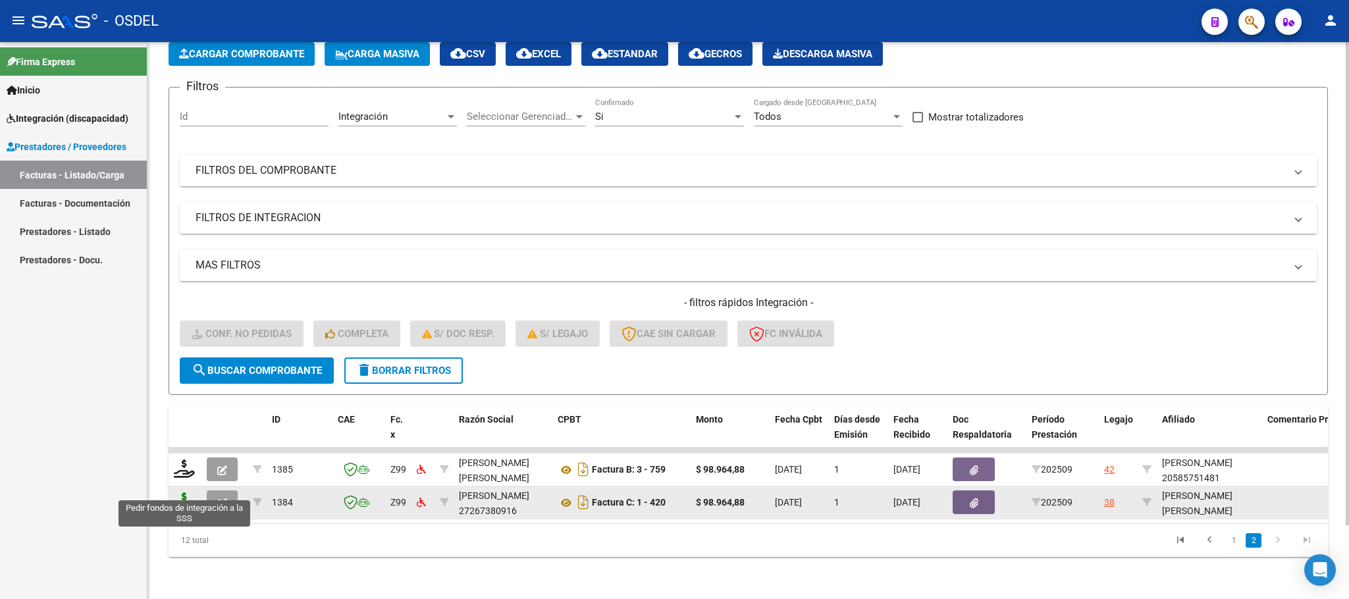
click at [178, 492] on icon at bounding box center [184, 501] width 21 height 18
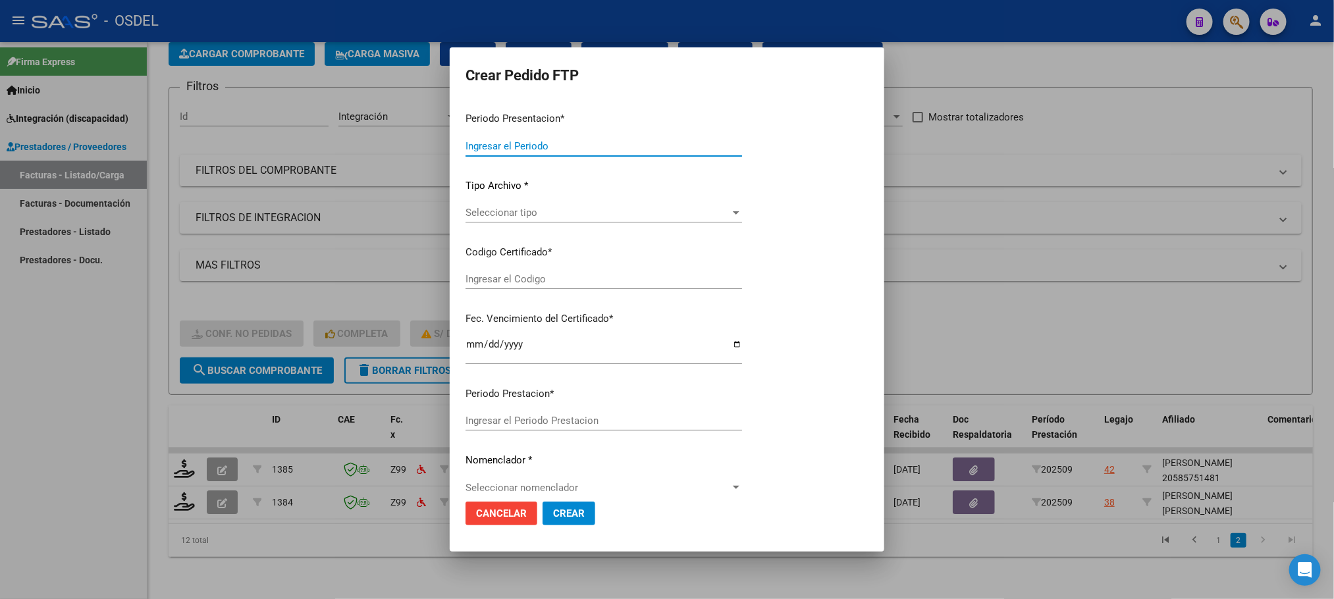
type input "202509"
type input "$ 98.964,88"
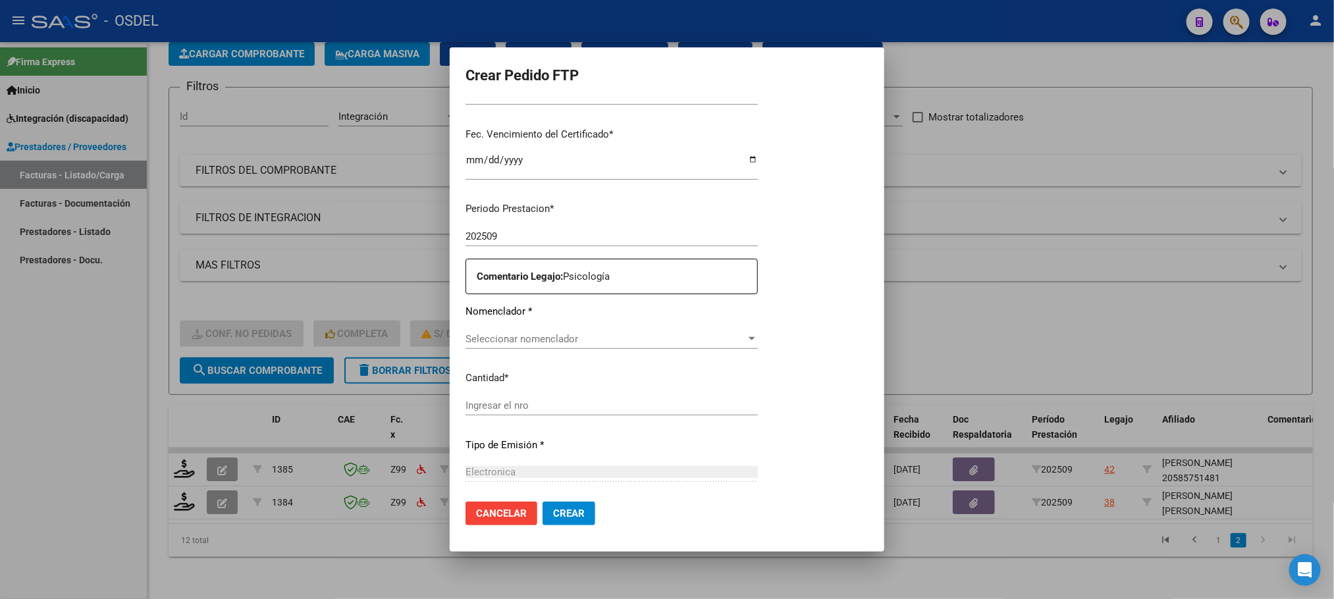
type input "5419238396"
type input "[DATE]"
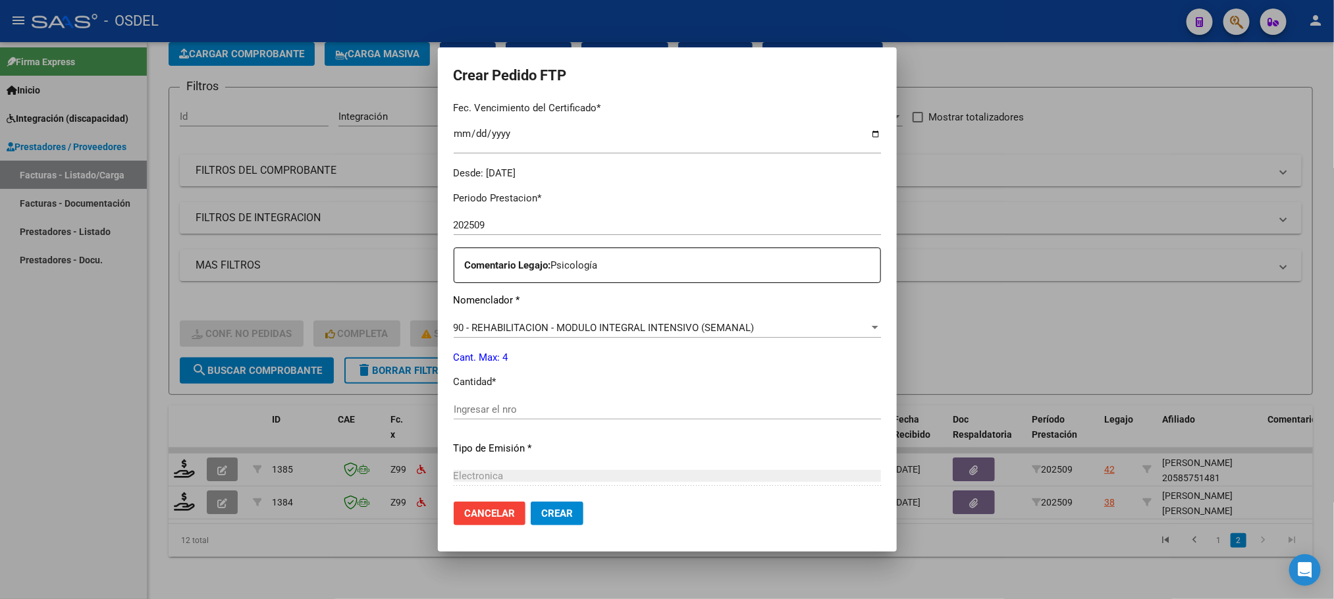
scroll to position [396, 0]
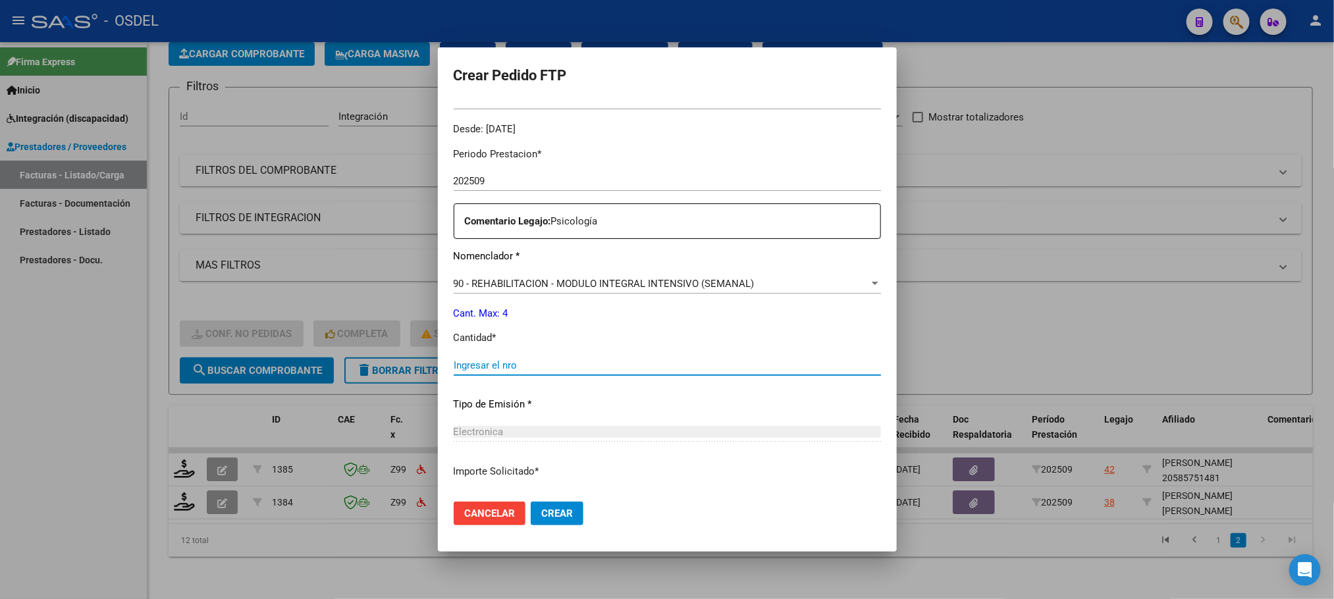
click at [485, 359] on input "Ingresar el nro" at bounding box center [667, 365] width 427 height 12
type input "4"
click at [541, 517] on span "Crear" at bounding box center [557, 514] width 32 height 12
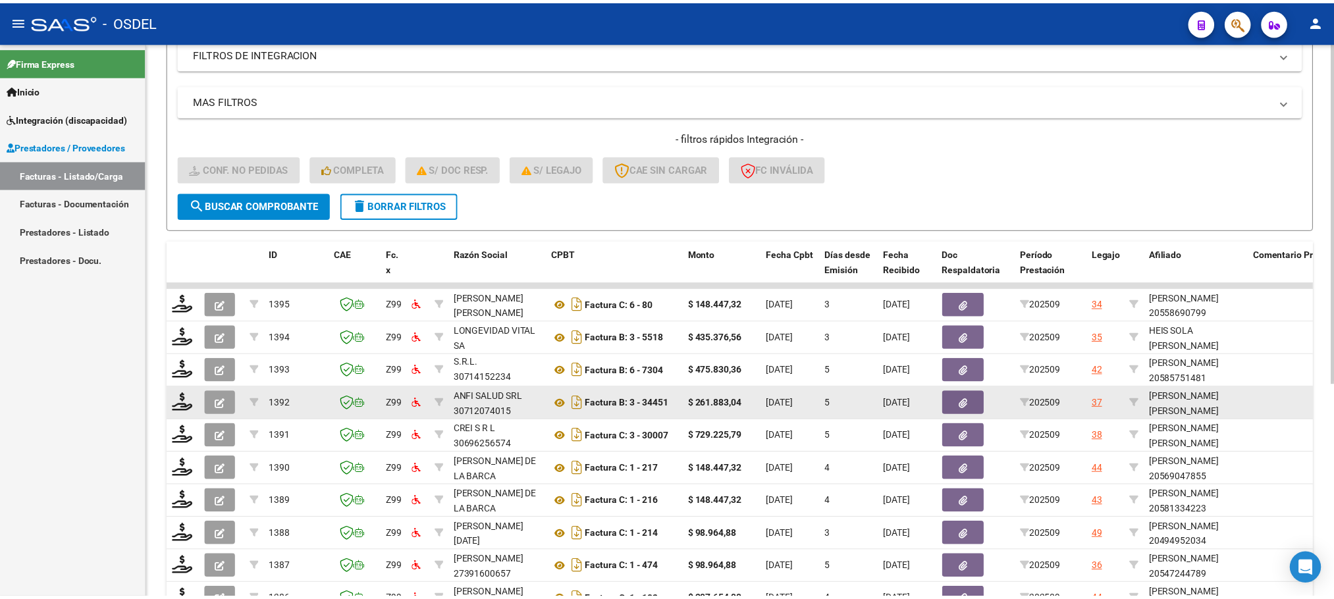
scroll to position [282, 0]
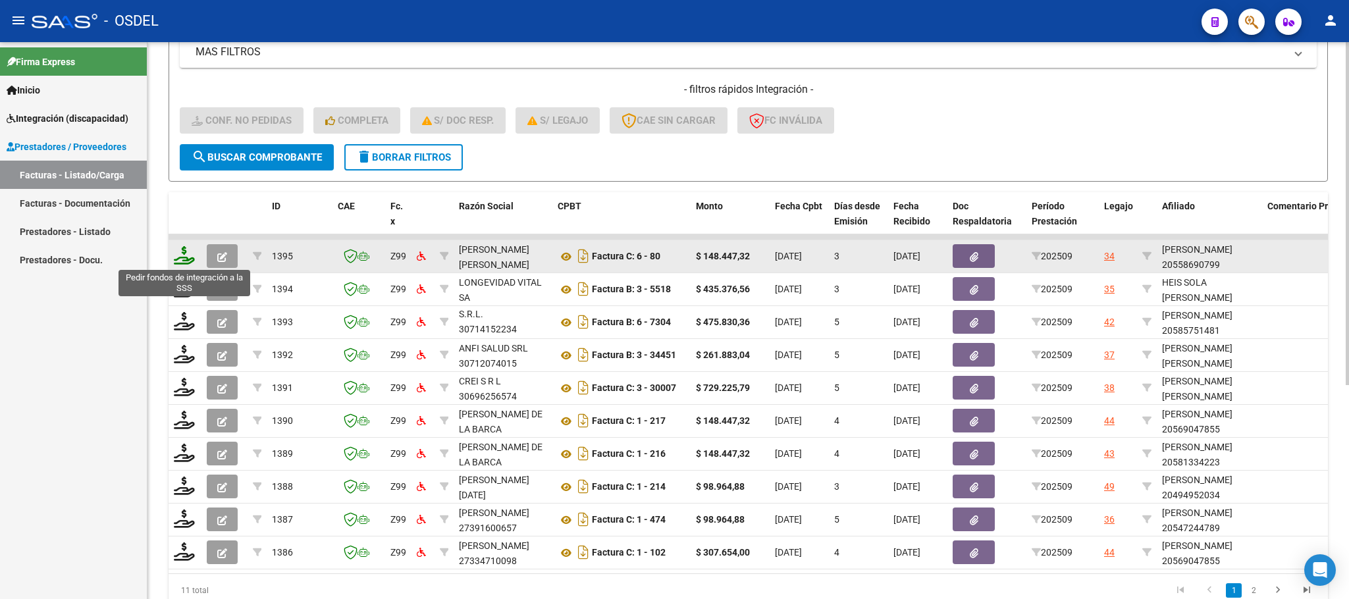
click at [182, 263] on icon at bounding box center [184, 255] width 21 height 18
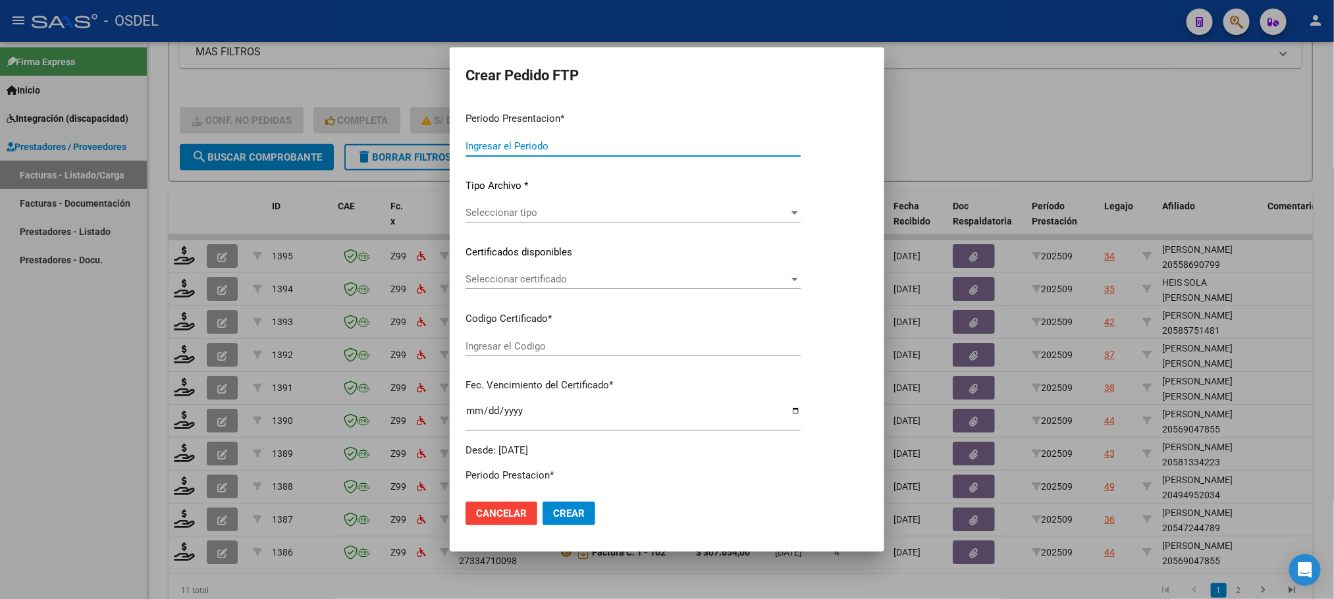
type input "202509"
type input "$ 148.447,32"
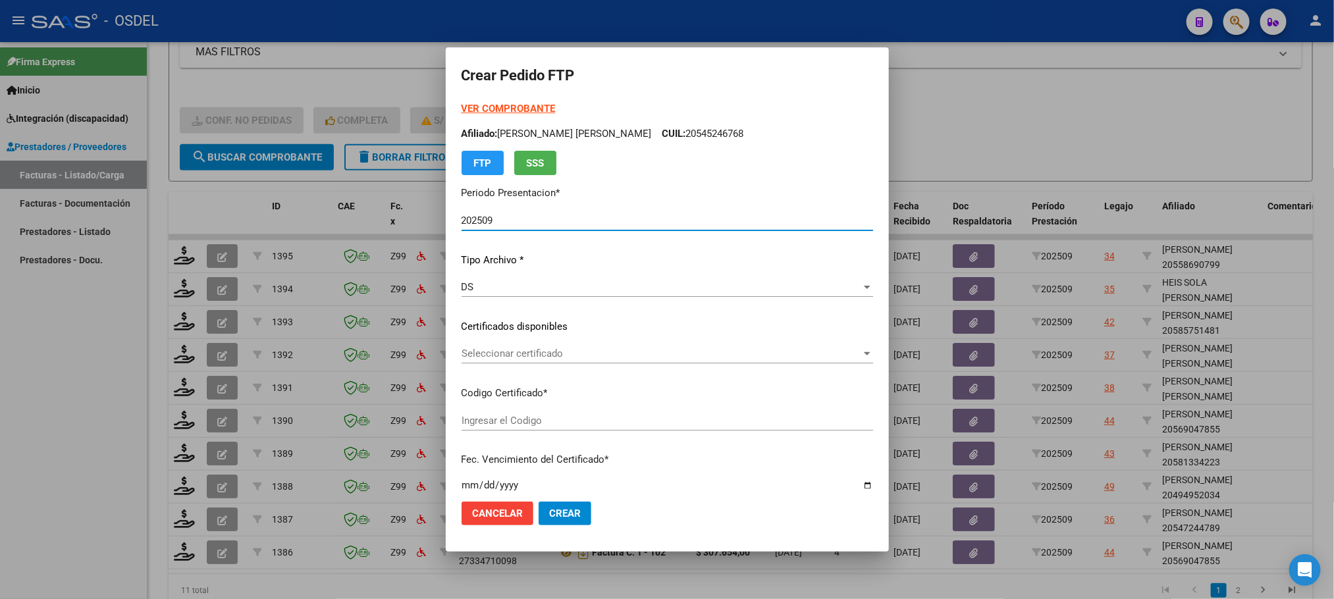
type input "6538892605"
type input "[DATE]"
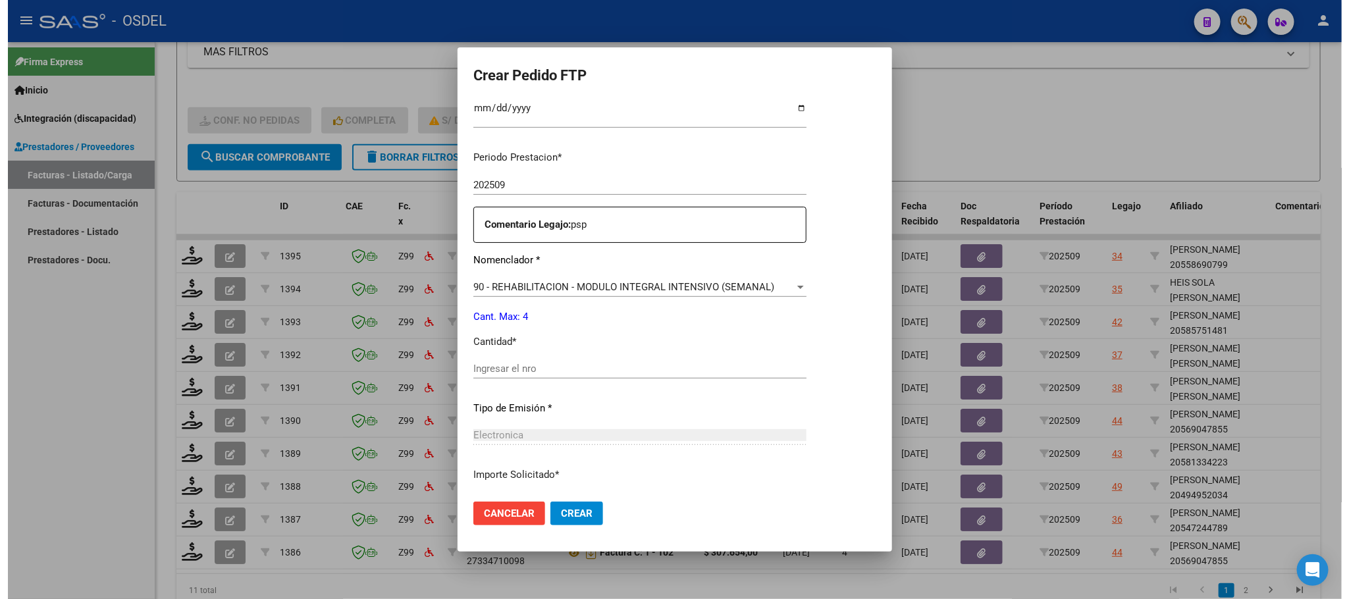
scroll to position [395, 0]
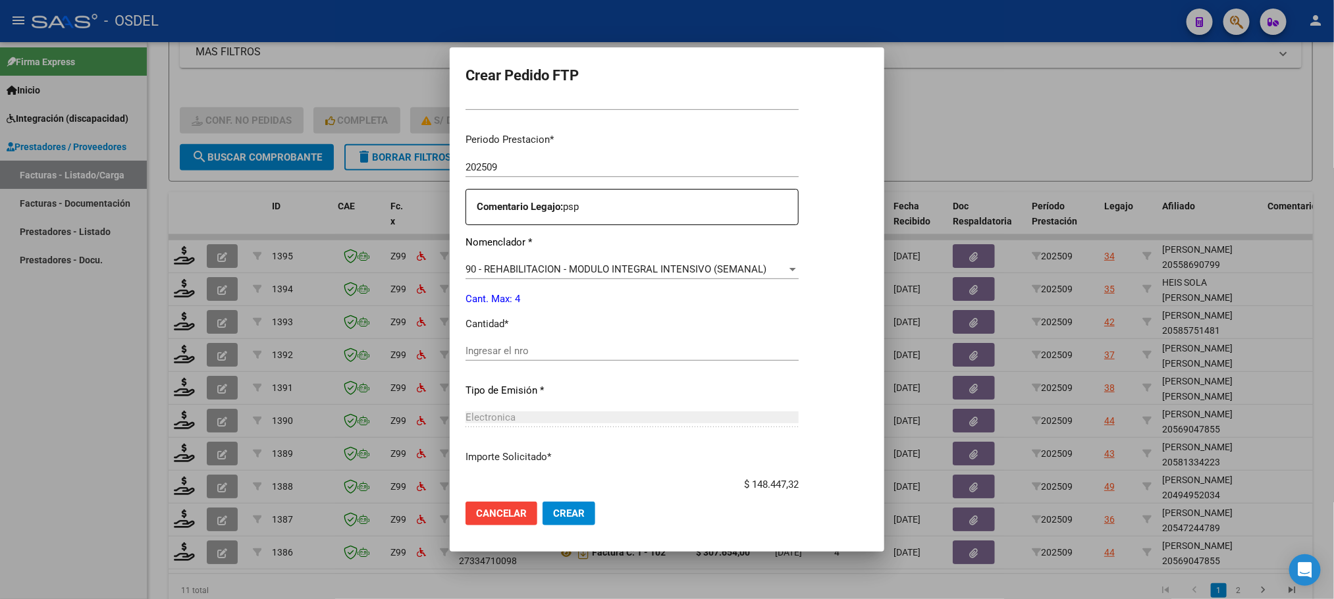
click at [516, 350] on input "Ingresar el nro" at bounding box center [631, 351] width 333 height 12
type input "4"
click at [563, 524] on button "Crear" at bounding box center [569, 514] width 53 height 24
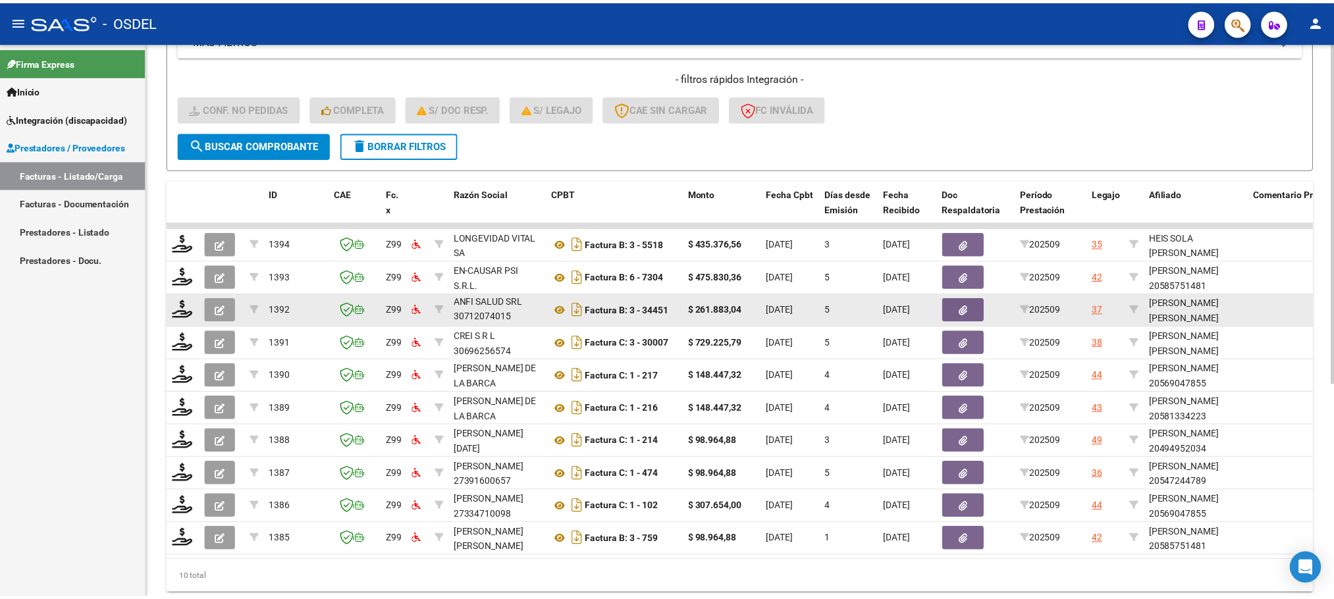
scroll to position [348, 0]
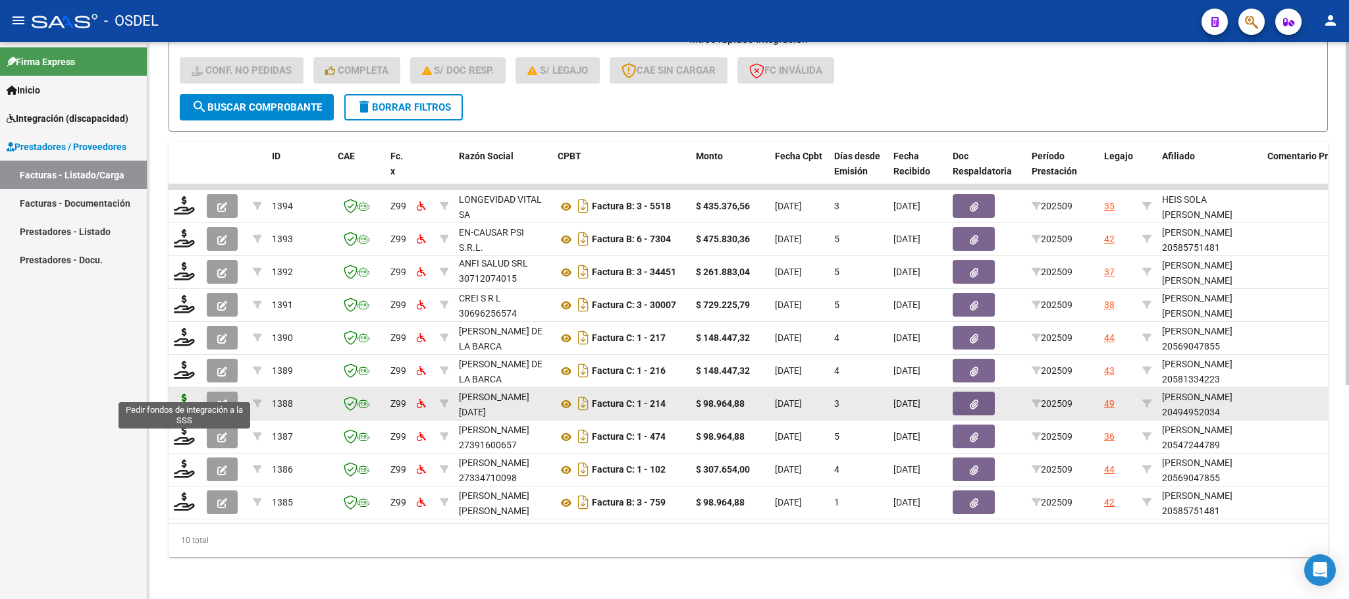
click at [178, 394] on icon at bounding box center [184, 403] width 21 height 18
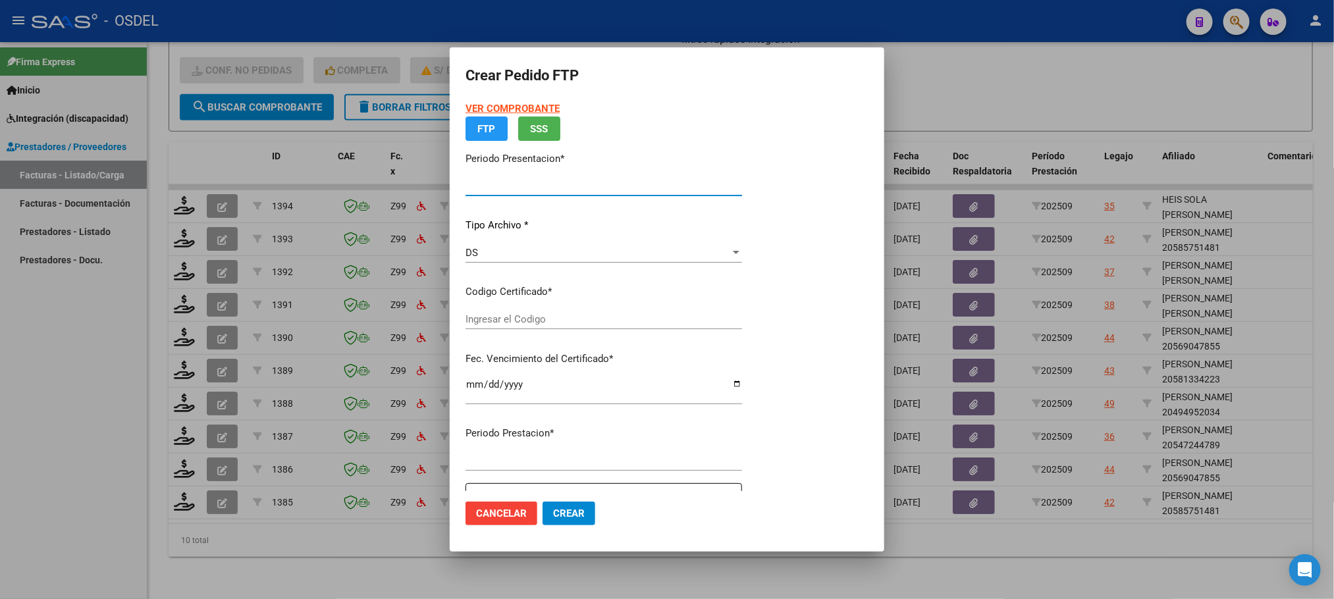
type input "202509"
type input "$ 98.964,88"
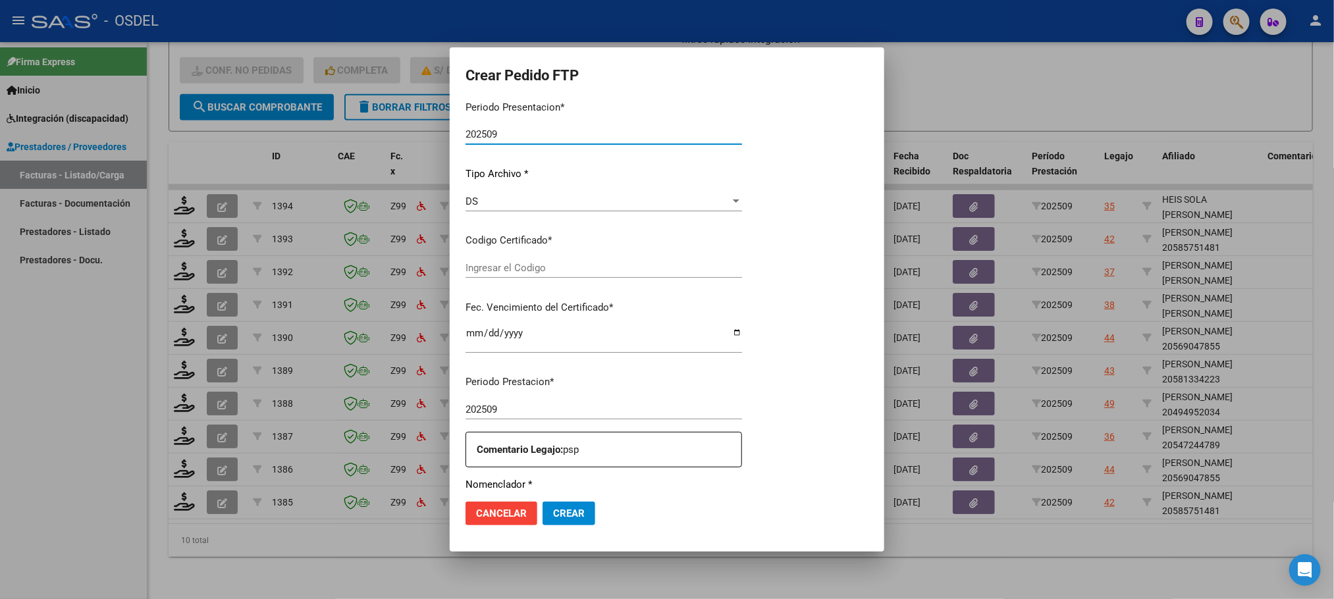
type input "4265025702"
type input "[DATE]"
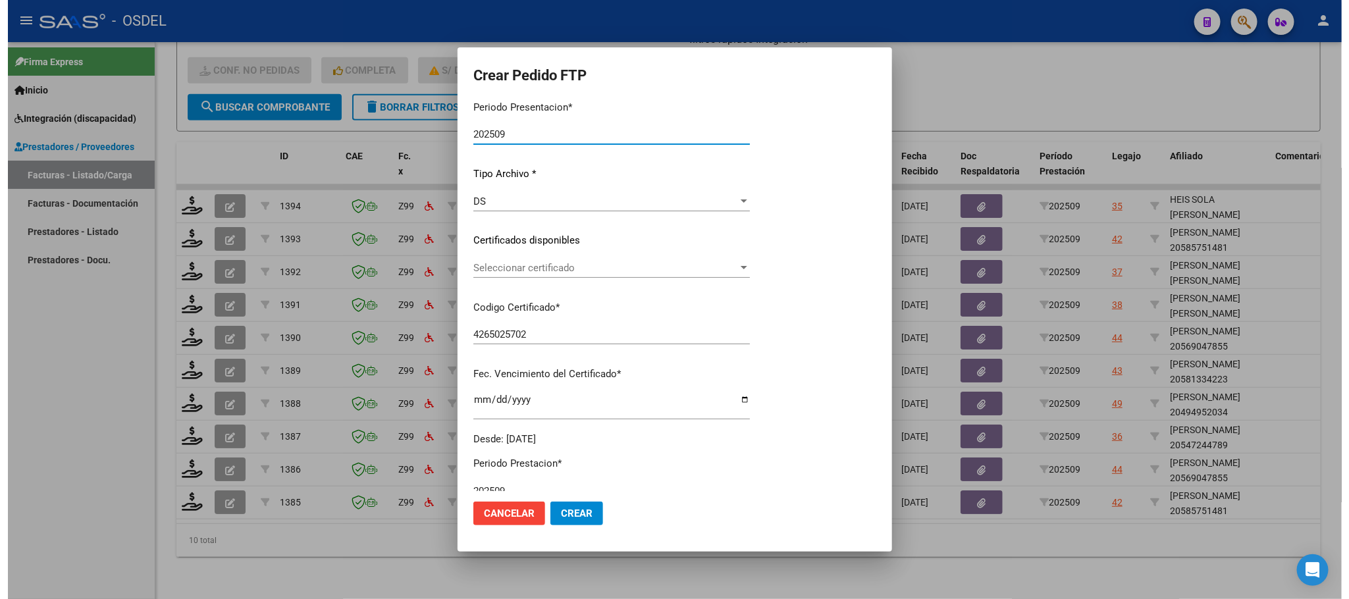
scroll to position [331, 0]
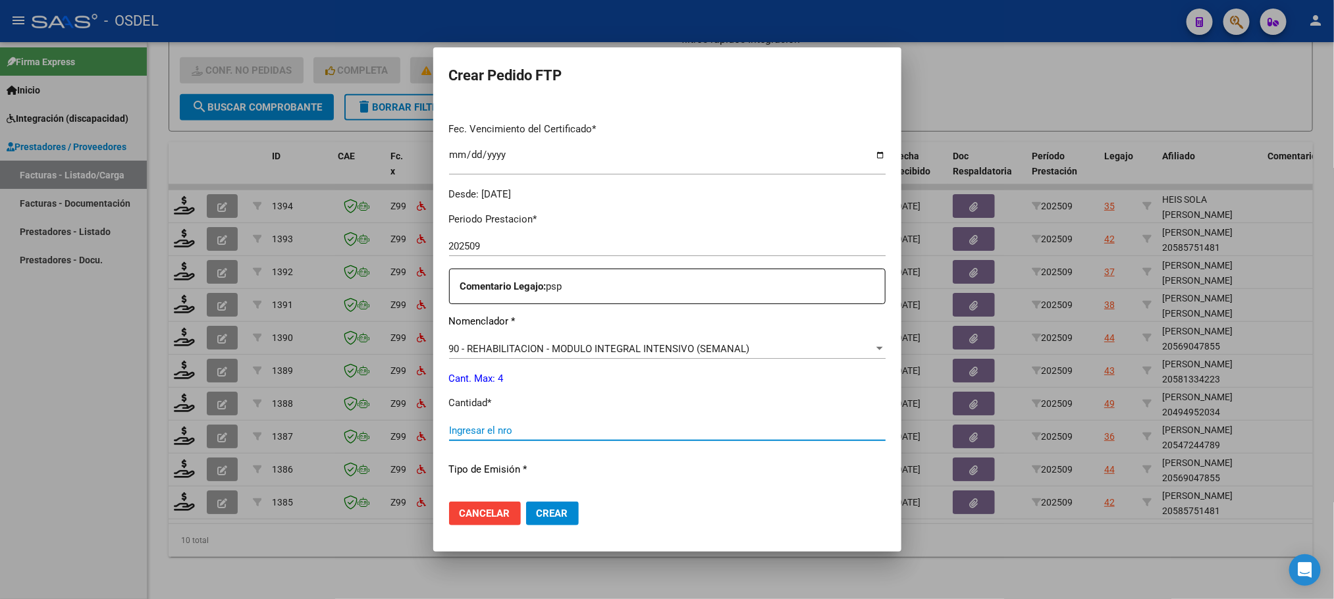
click at [522, 433] on input "Ingresar el nro" at bounding box center [667, 431] width 437 height 12
type input "4"
click at [556, 514] on span "Crear" at bounding box center [553, 514] width 32 height 12
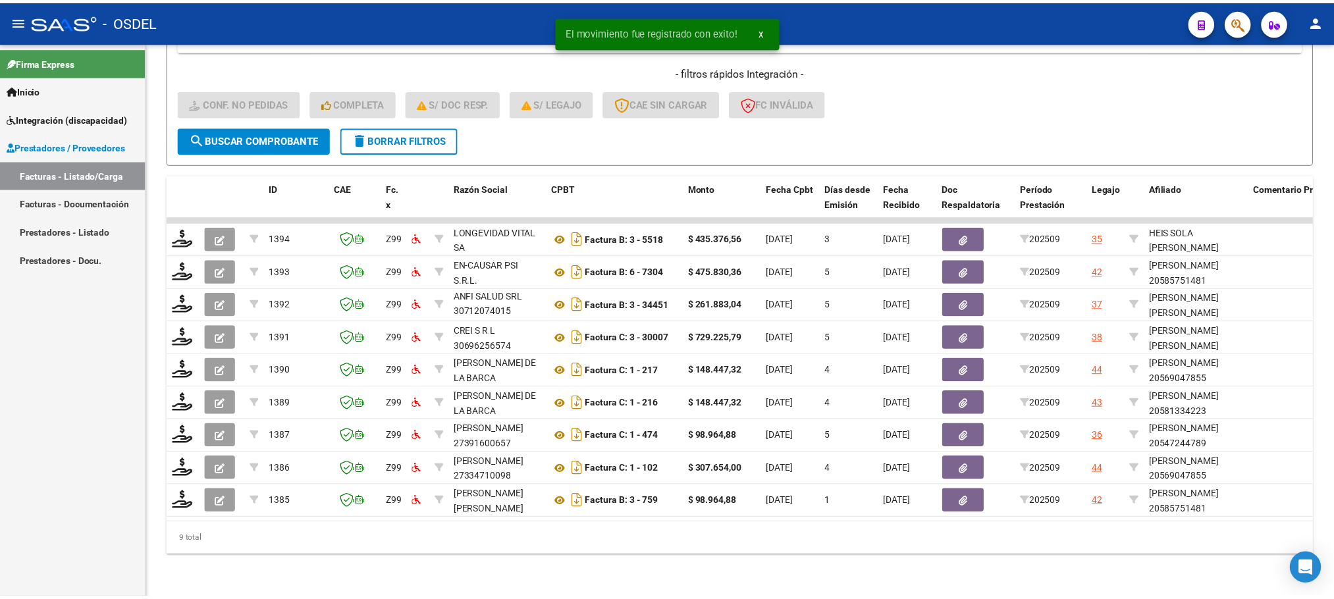
scroll to position [315, 0]
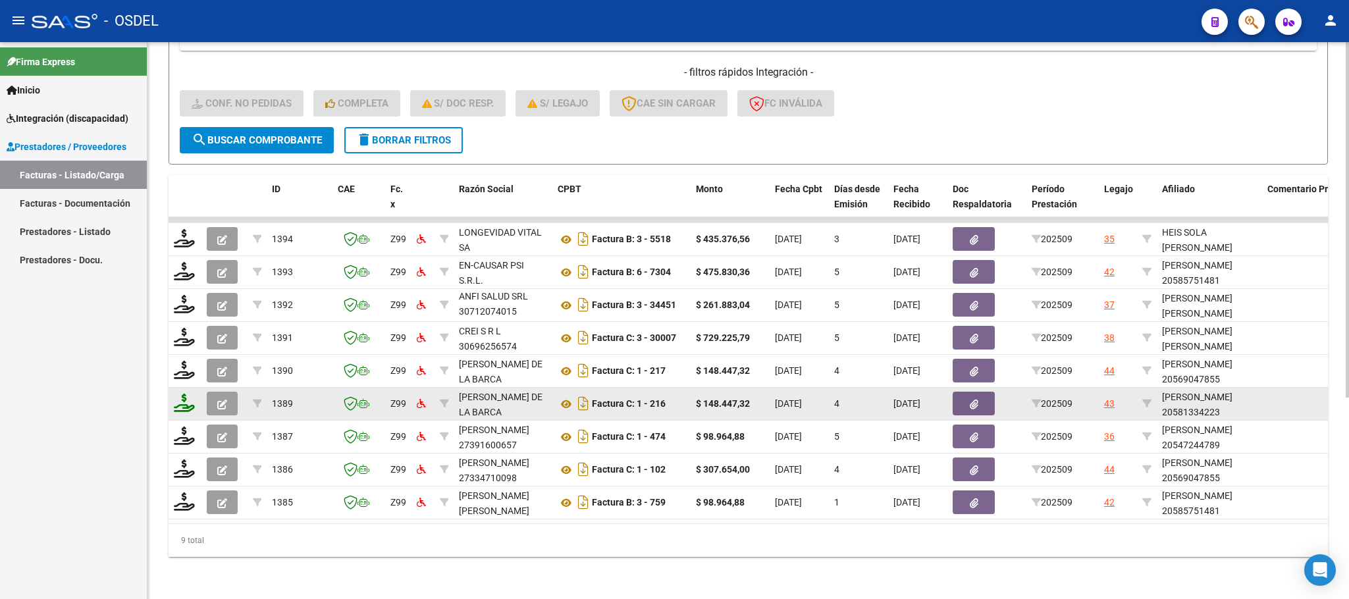
click at [176, 394] on icon at bounding box center [184, 403] width 21 height 18
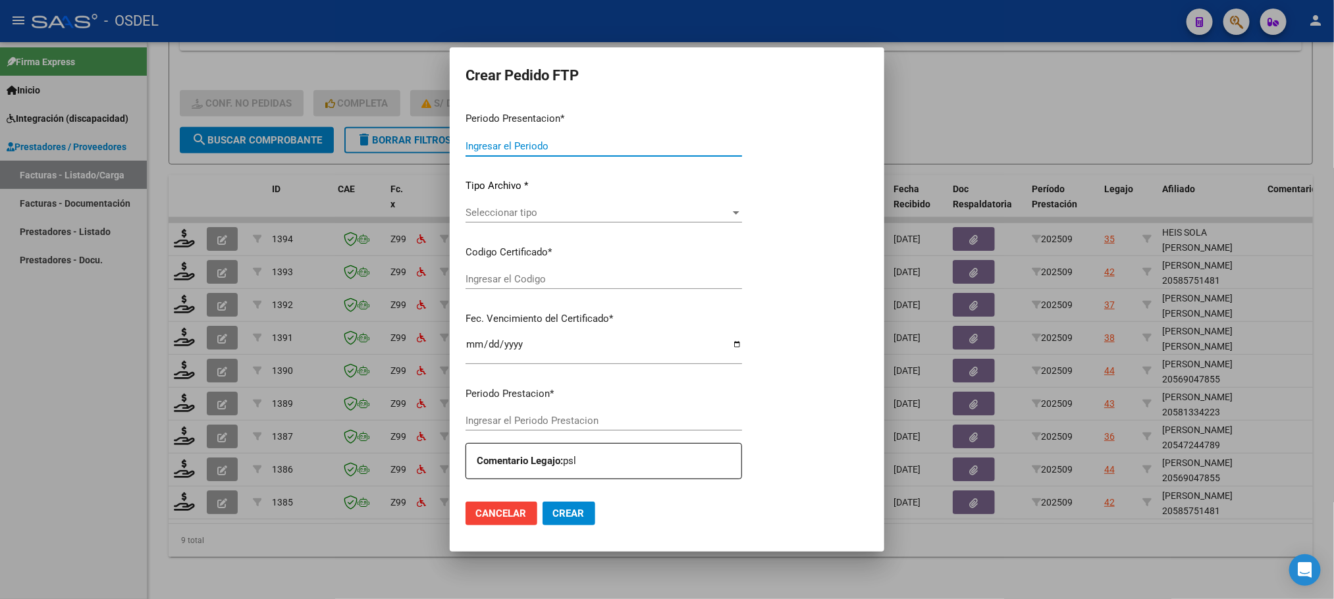
type input "202509"
type input "$ 148.447,32"
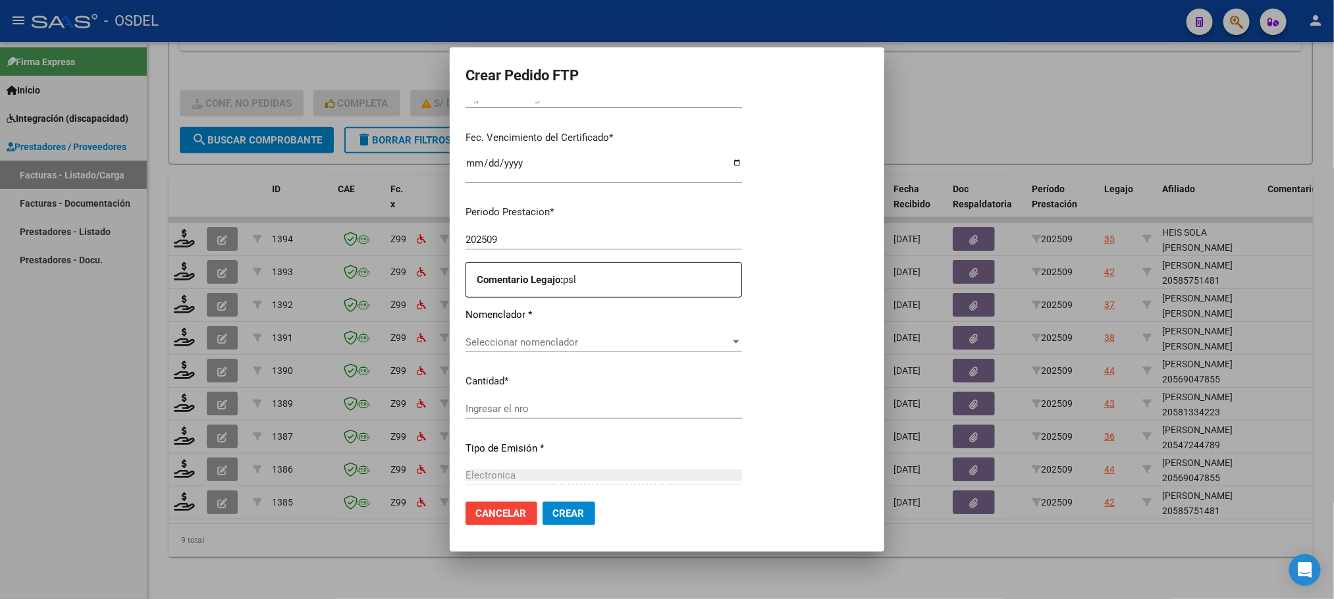
type input "9187339496"
type input "[DATE]"
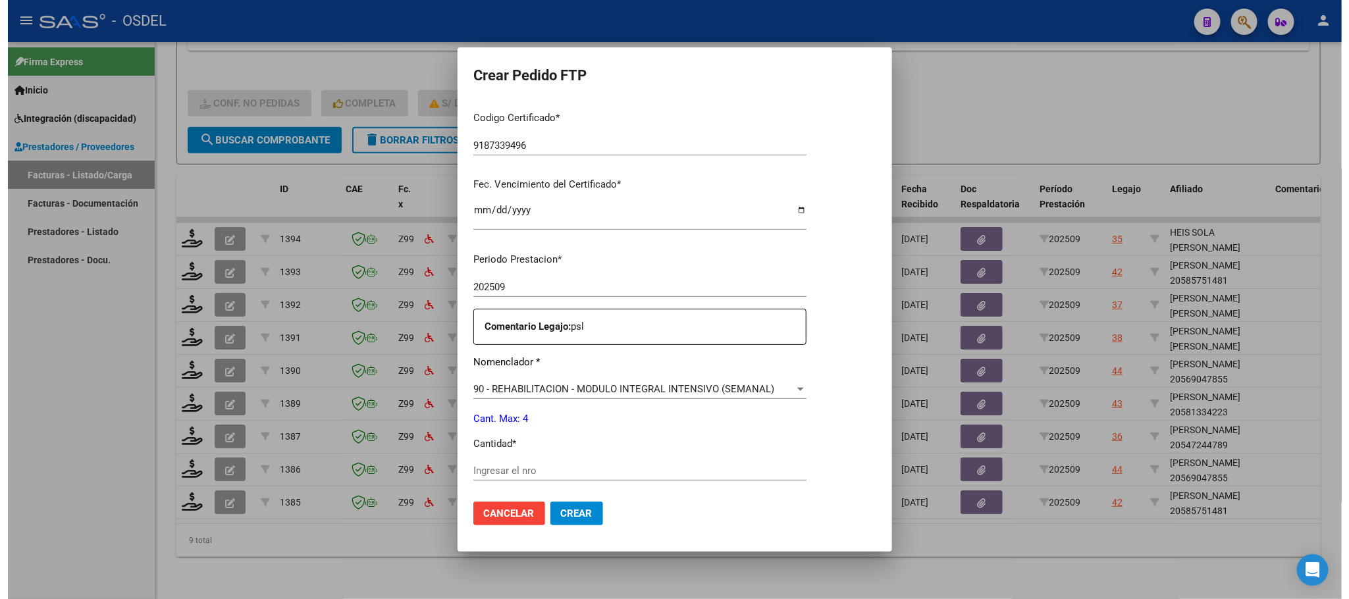
scroll to position [331, 0]
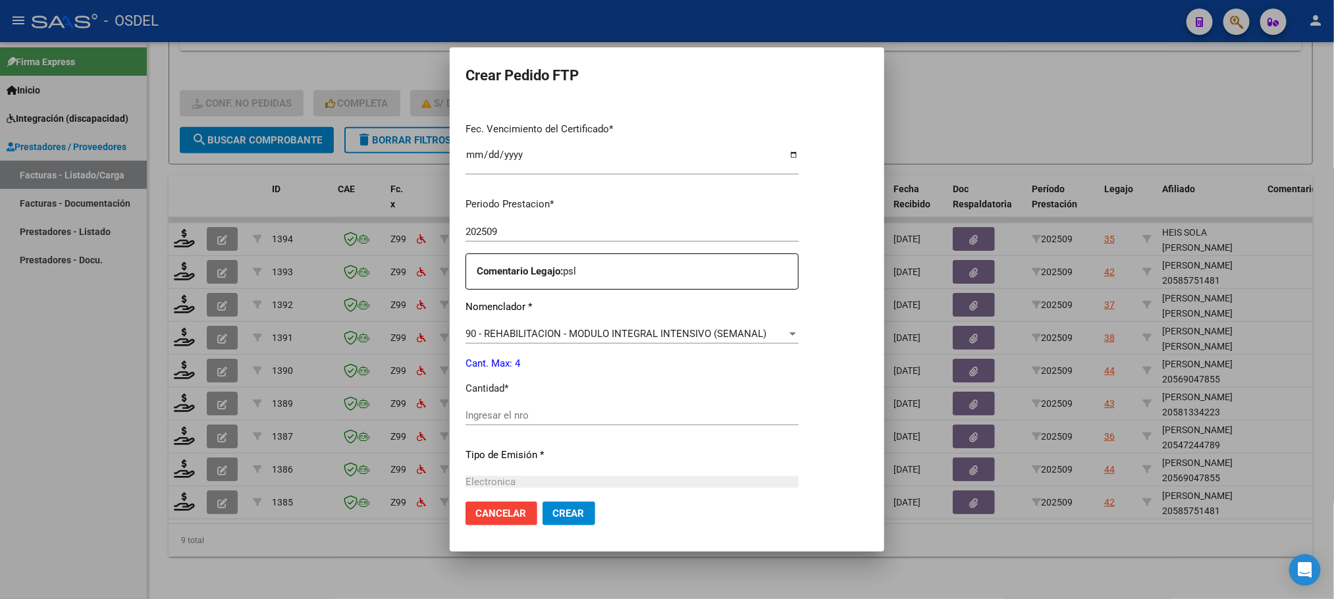
click at [530, 421] on div "Ingresar el nro" at bounding box center [631, 416] width 333 height 20
type input "4"
click at [558, 504] on button "Crear" at bounding box center [569, 514] width 53 height 24
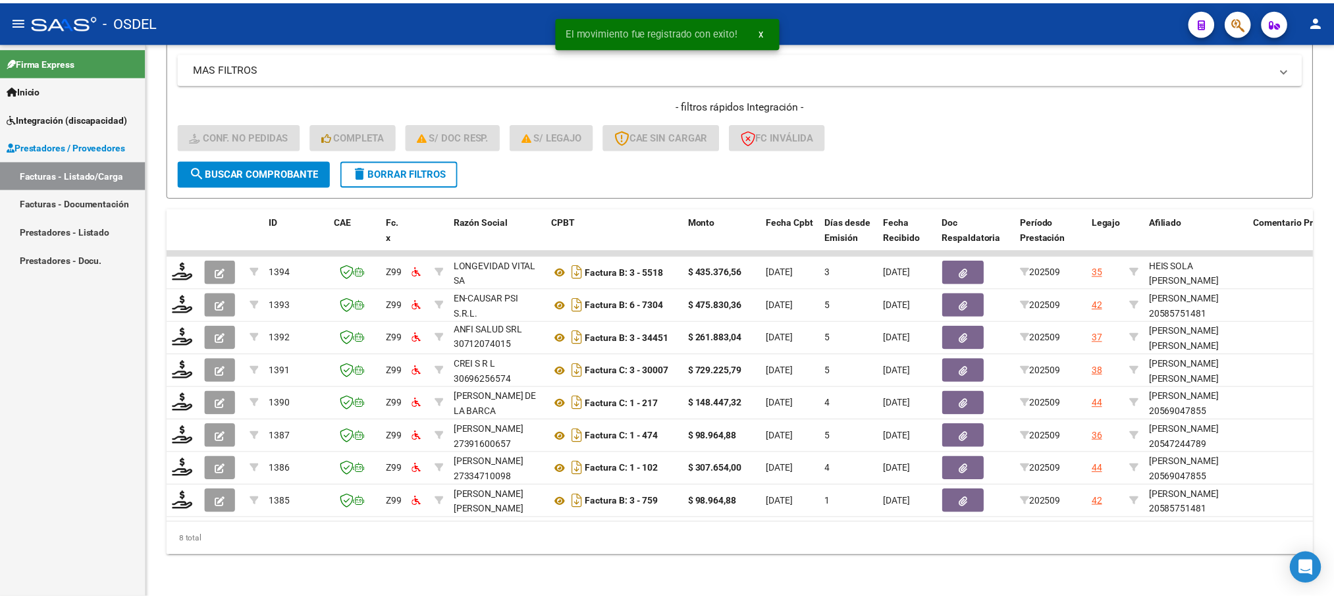
scroll to position [282, 0]
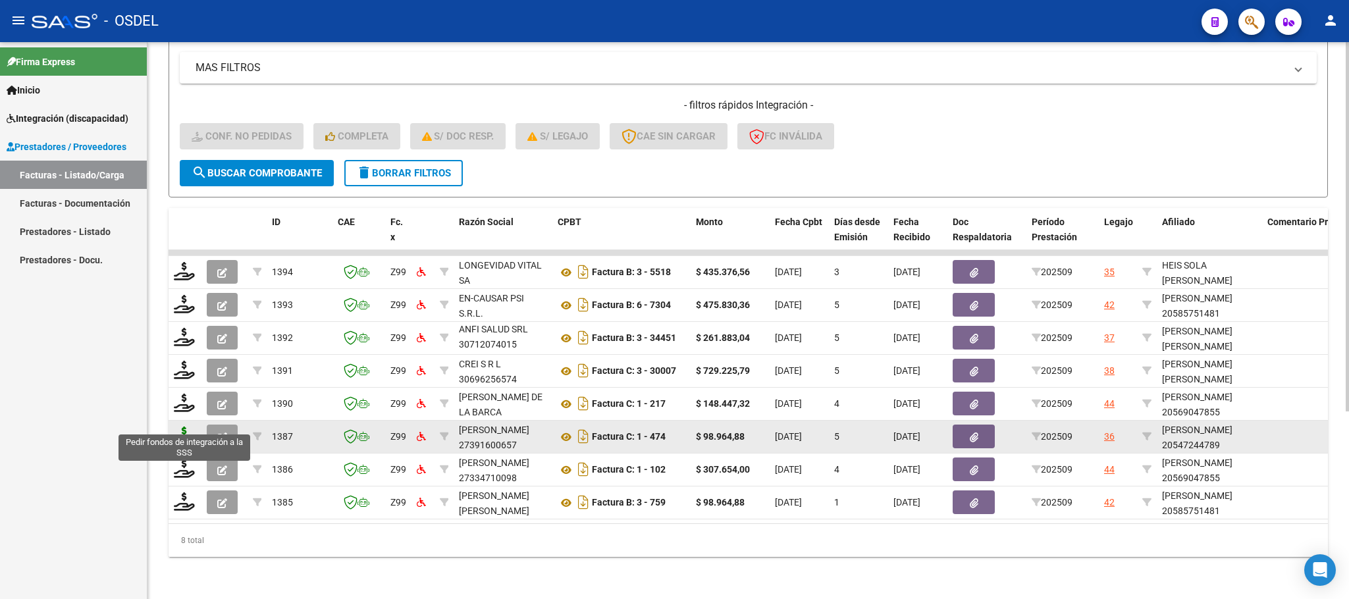
click at [180, 427] on icon at bounding box center [184, 436] width 21 height 18
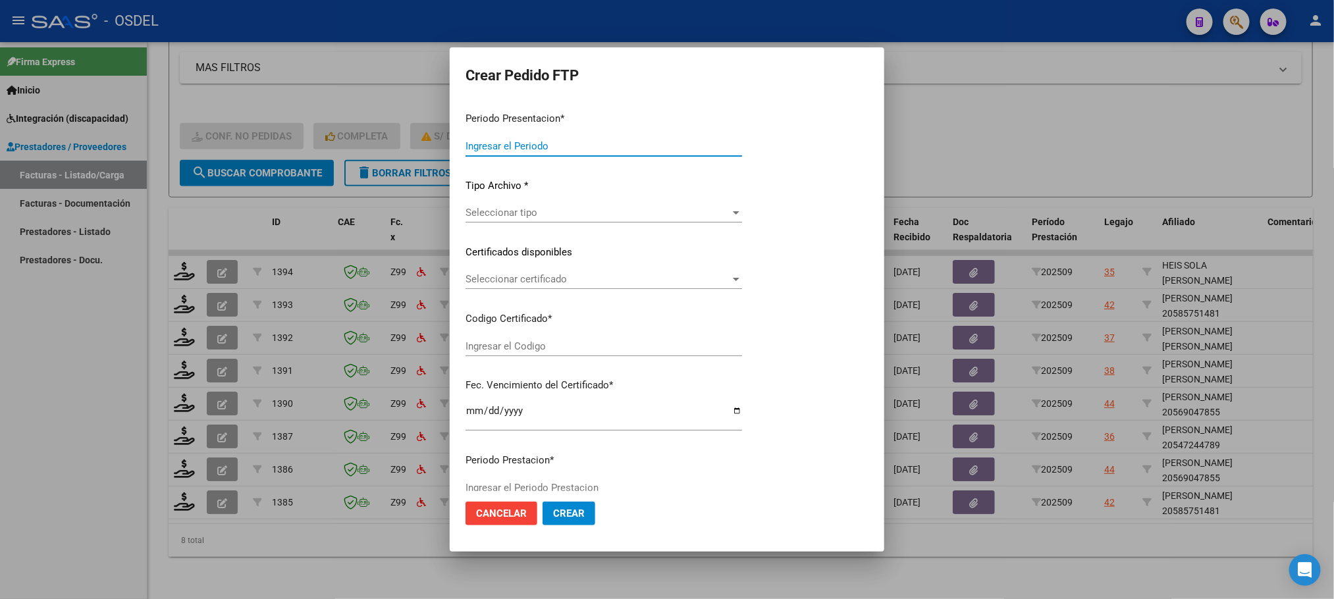
type input "202509"
type input "$ 98.964,88"
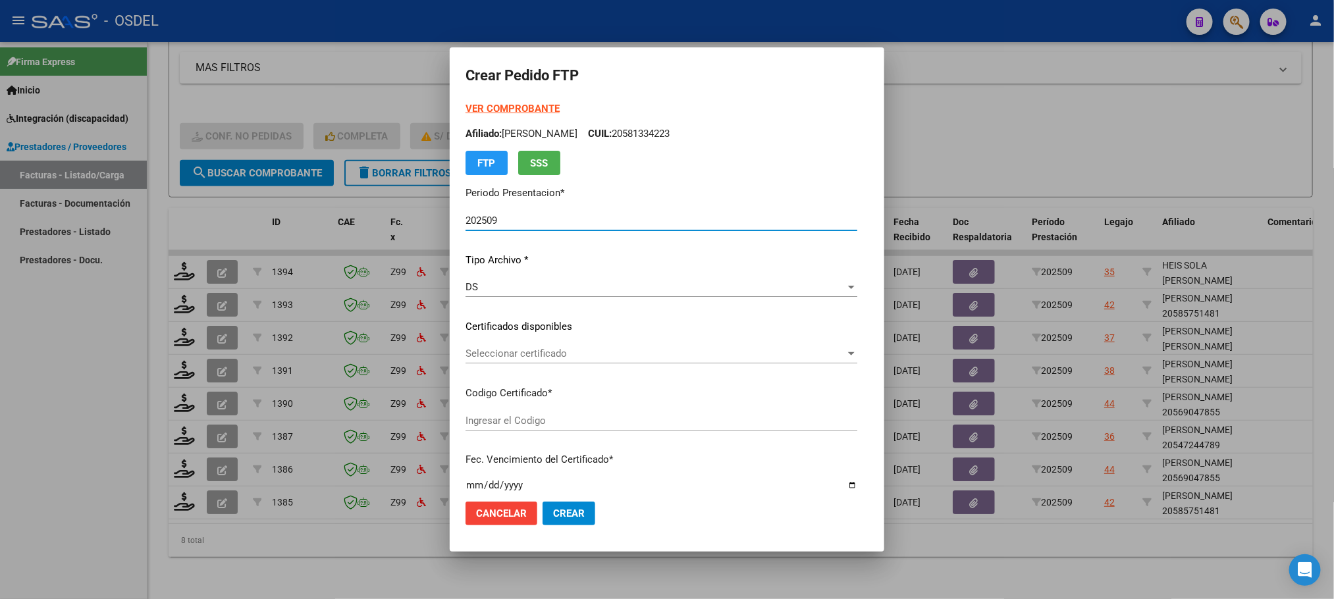
type input "3436233463"
type input "[DATE]"
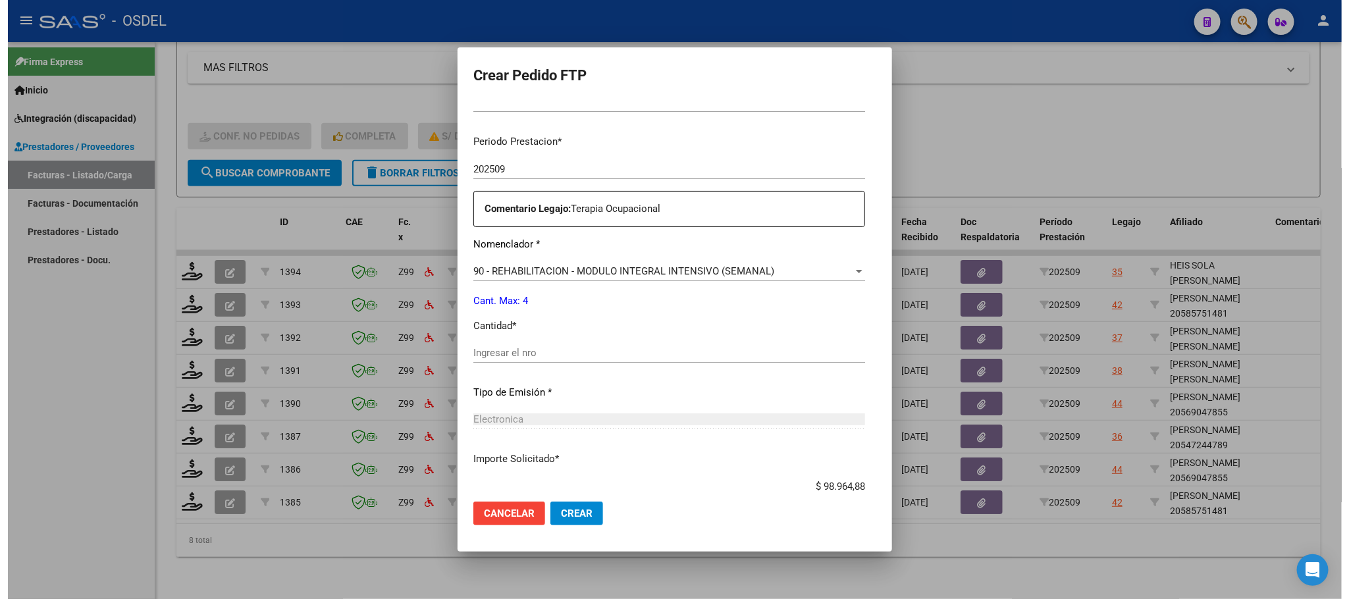
scroll to position [395, 0]
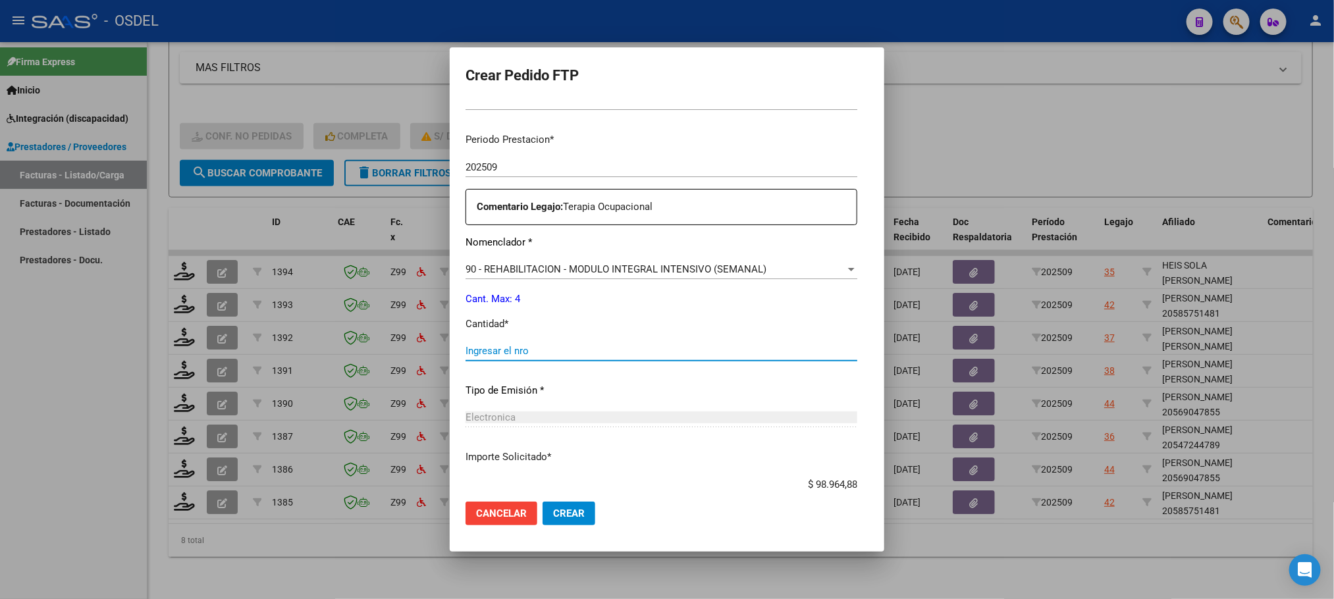
click at [487, 350] on input "Ingresar el nro" at bounding box center [661, 351] width 392 height 12
type input "4"
click at [553, 508] on span "Crear" at bounding box center [569, 514] width 32 height 12
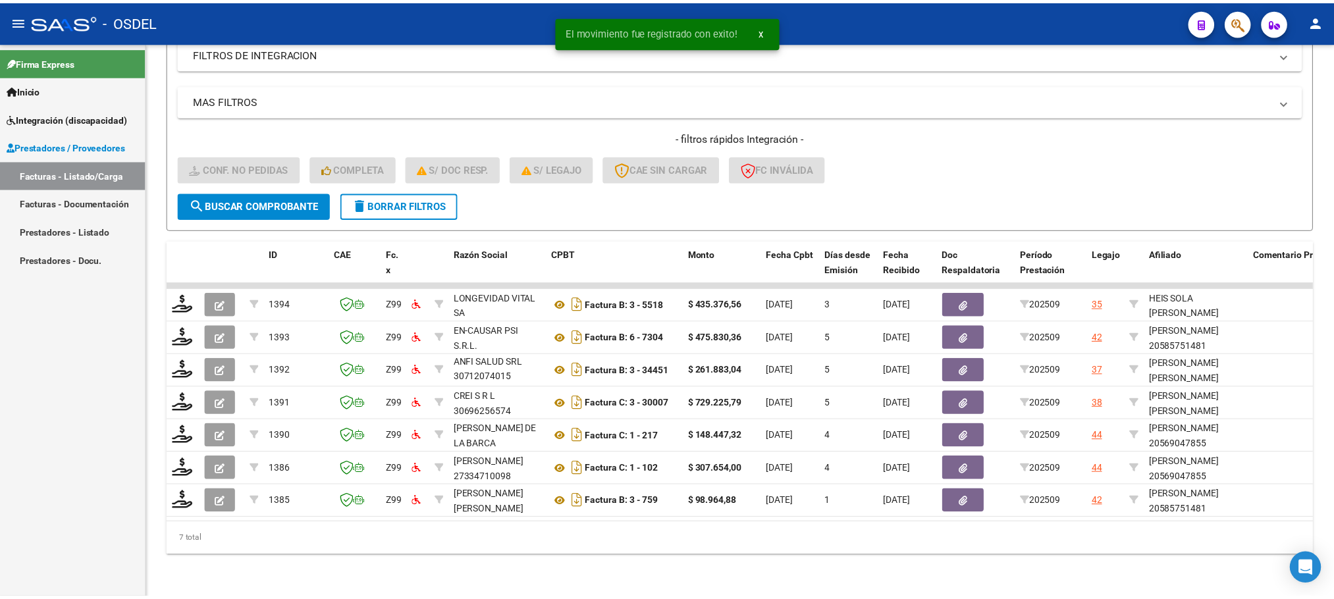
scroll to position [249, 0]
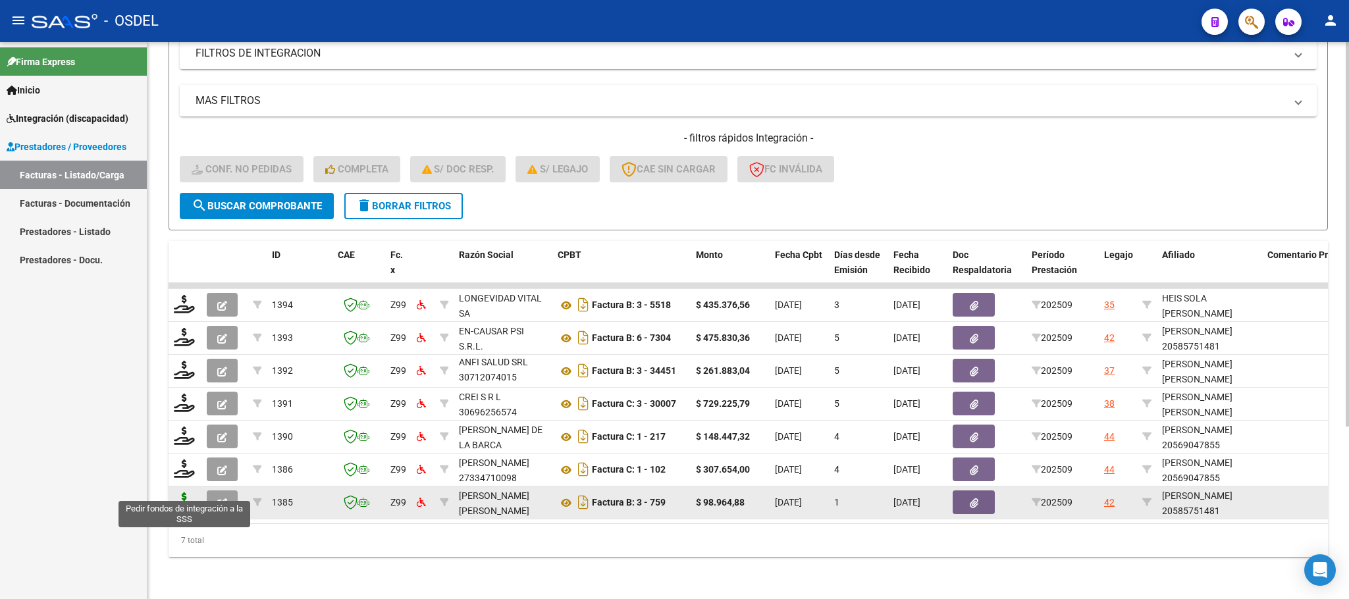
click at [186, 492] on icon at bounding box center [184, 501] width 21 height 18
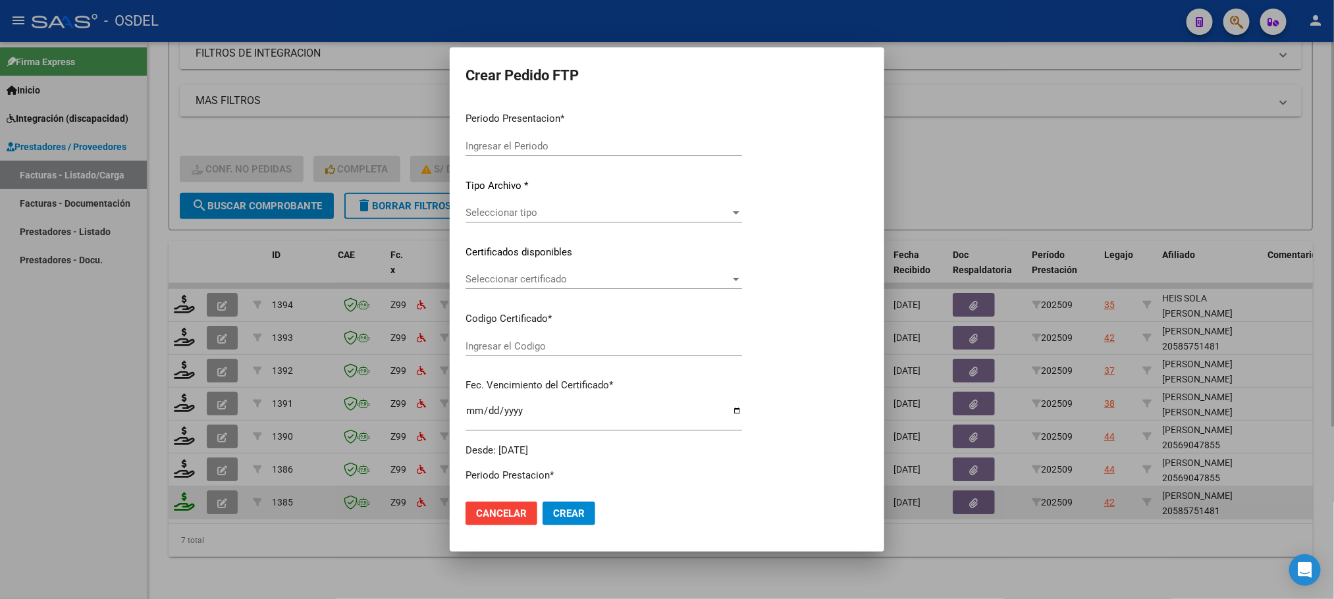
type input "202509"
type input "$ 98.964,88"
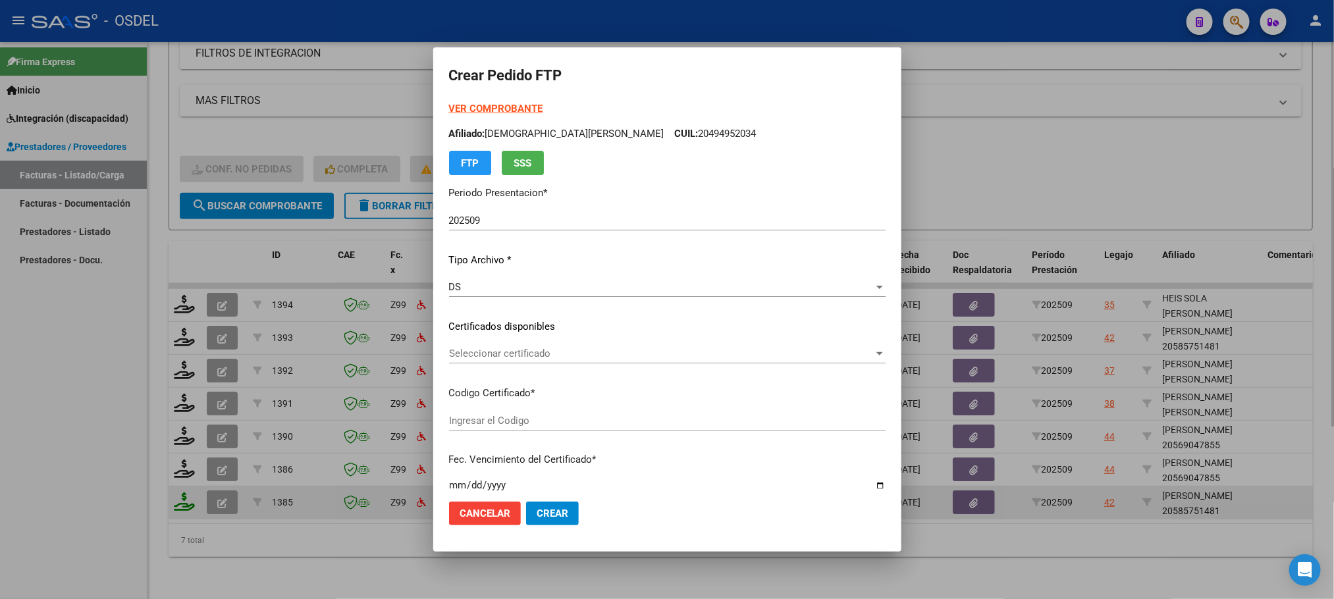
type input "2355391998"
type input "[DATE]"
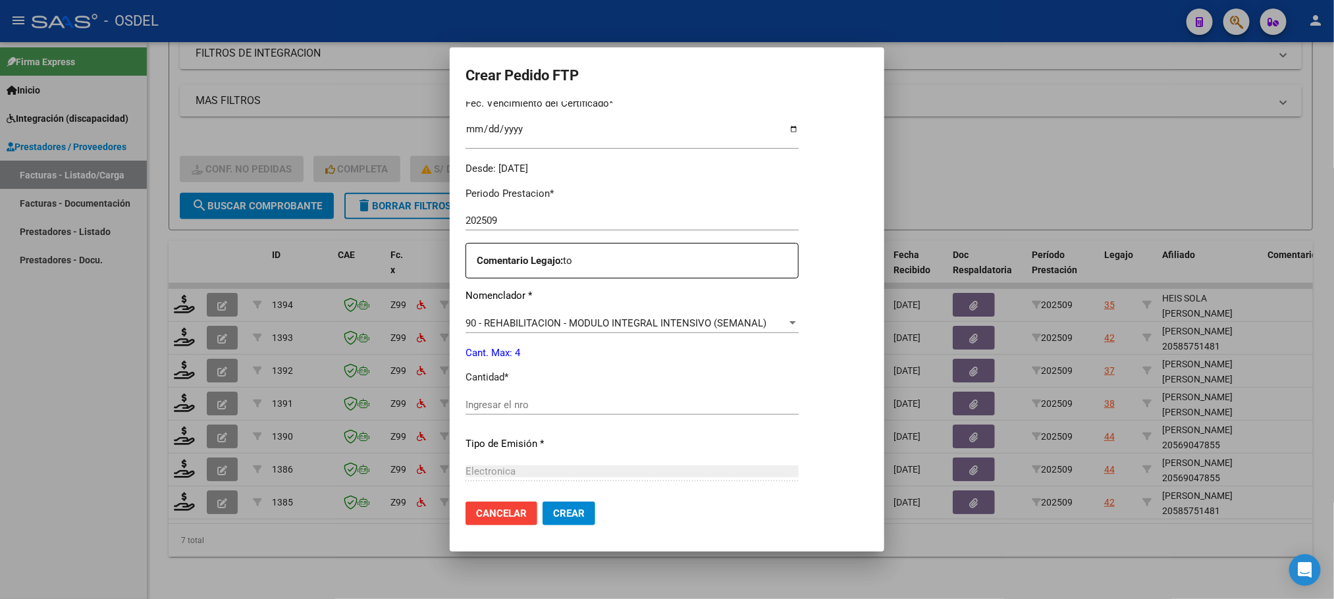
scroll to position [395, 0]
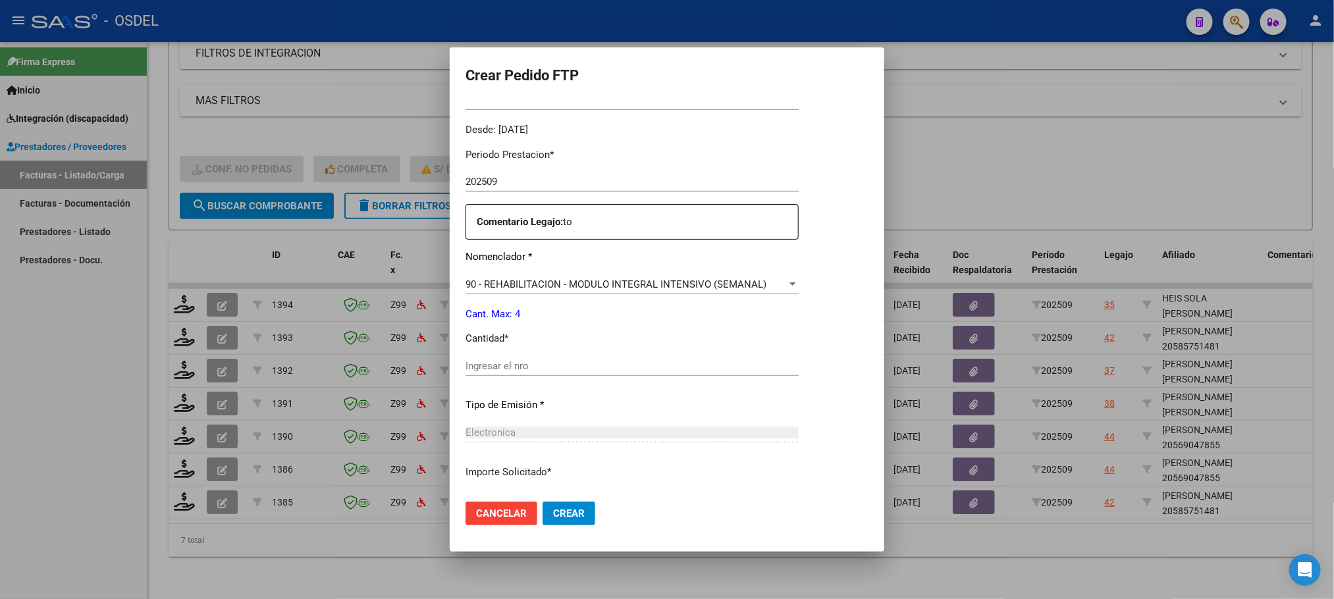
click at [496, 360] on input "Ingresar el nro" at bounding box center [631, 366] width 333 height 12
type input "4"
click at [570, 514] on span "Crear" at bounding box center [569, 514] width 32 height 12
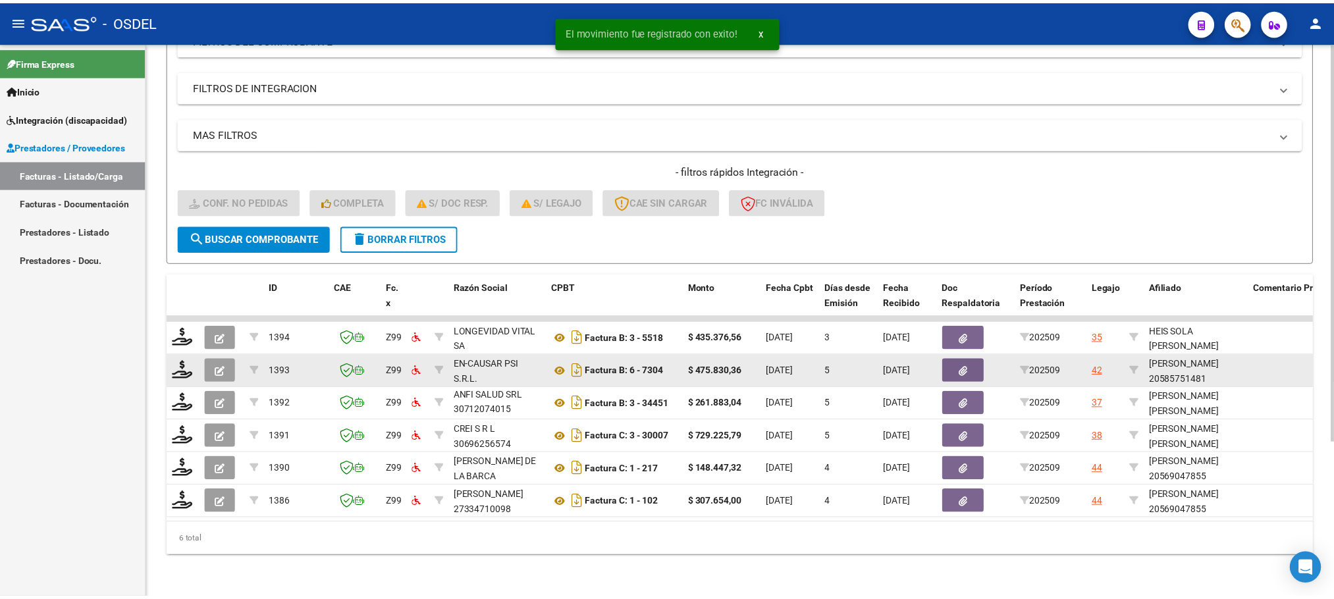
scroll to position [216, 0]
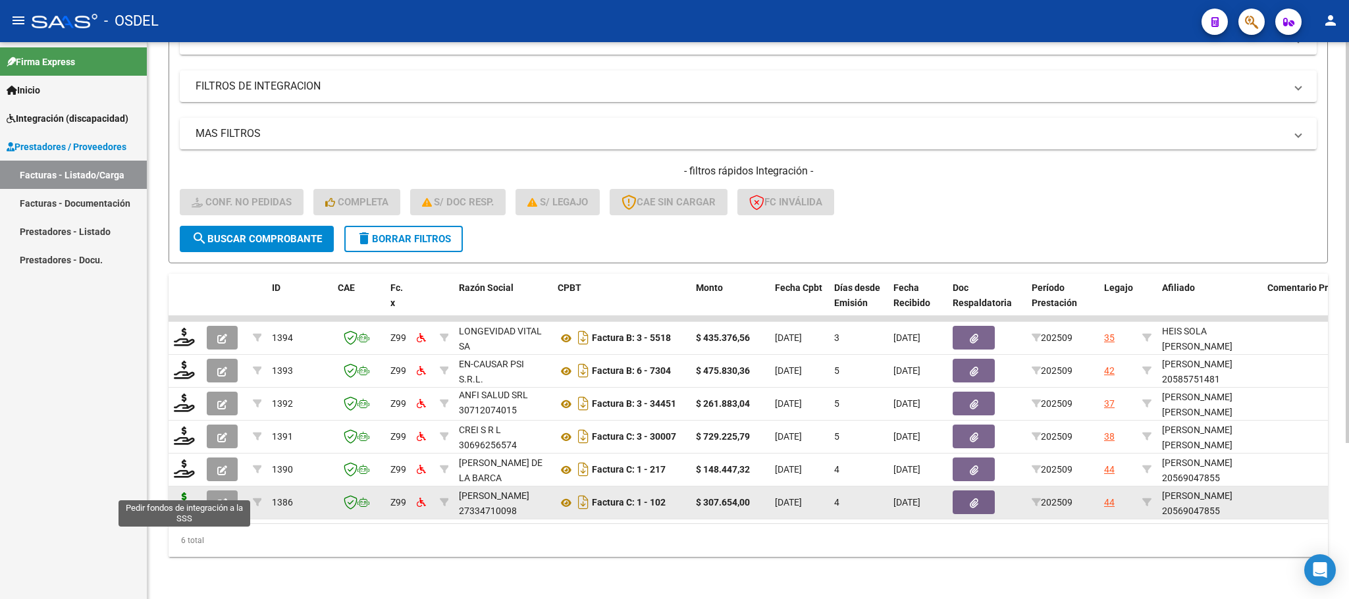
click at [182, 492] on icon at bounding box center [184, 501] width 21 height 18
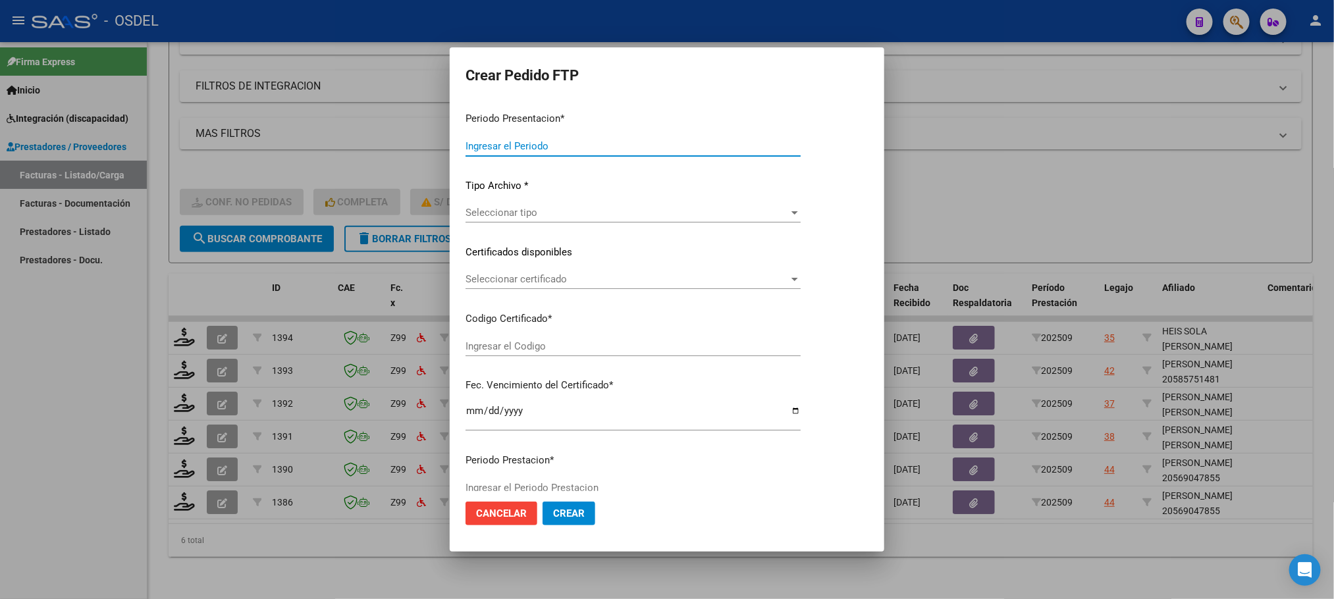
type input "202509"
type input "$ 307.654,00"
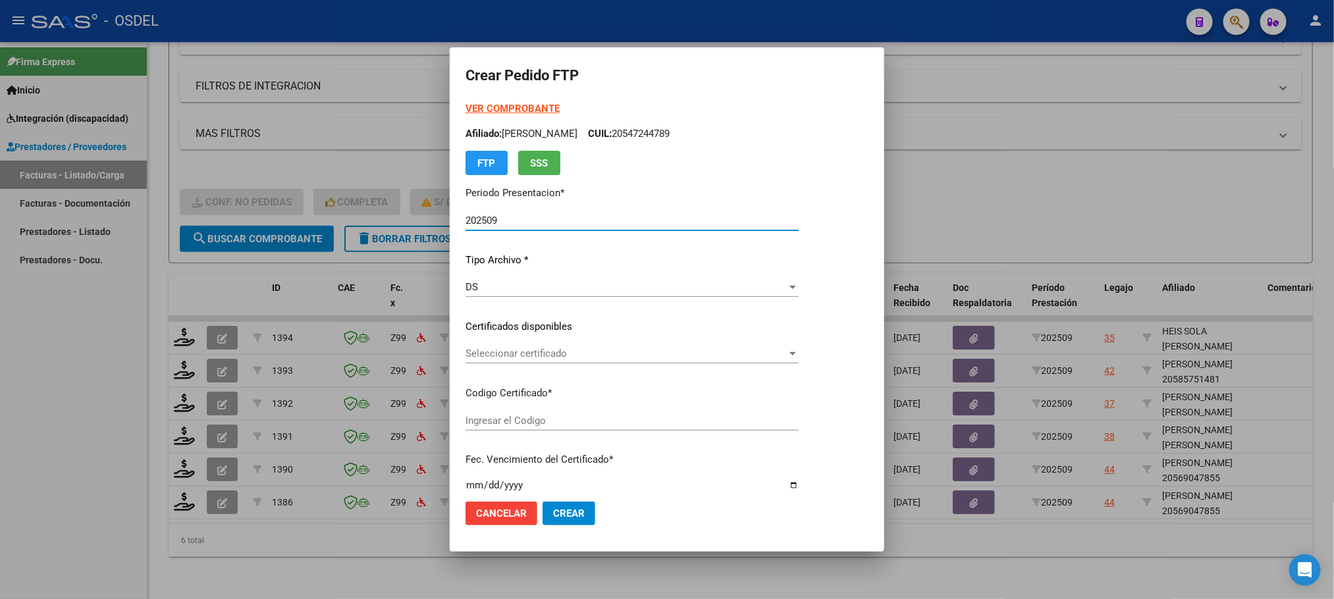
type input "5571496368"
type input "[DATE]"
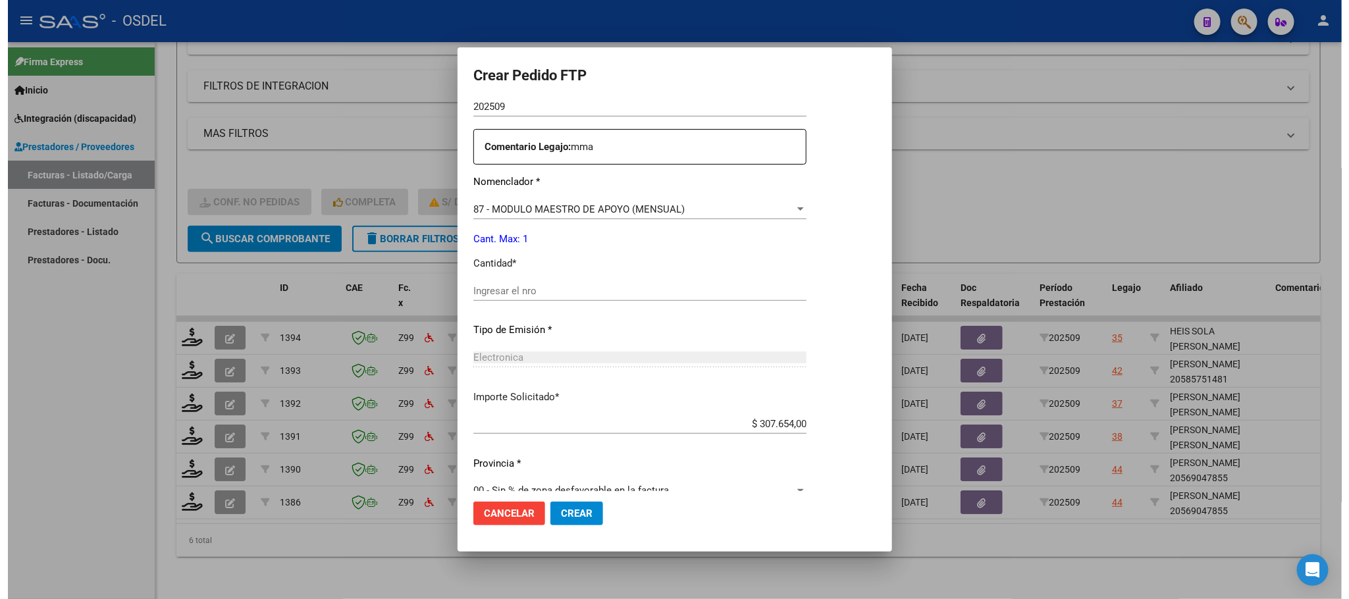
scroll to position [492, 0]
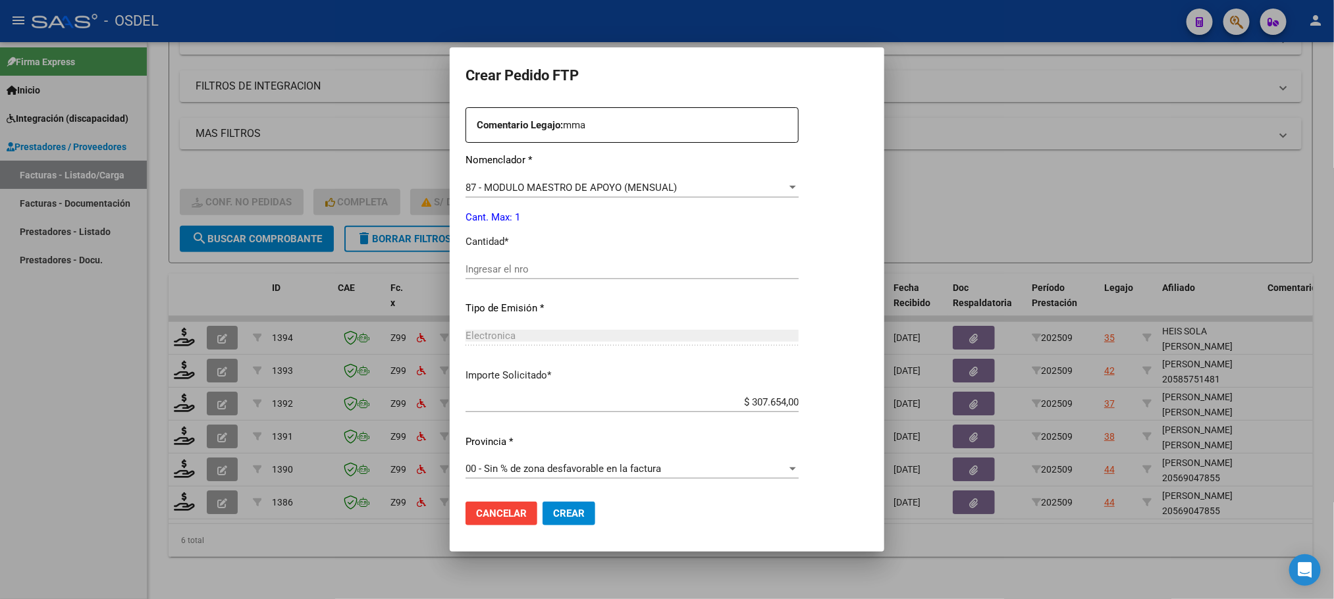
click at [504, 269] on input "Ingresar el nro" at bounding box center [631, 269] width 333 height 12
type input "1"
click at [553, 510] on span "Crear" at bounding box center [569, 514] width 32 height 12
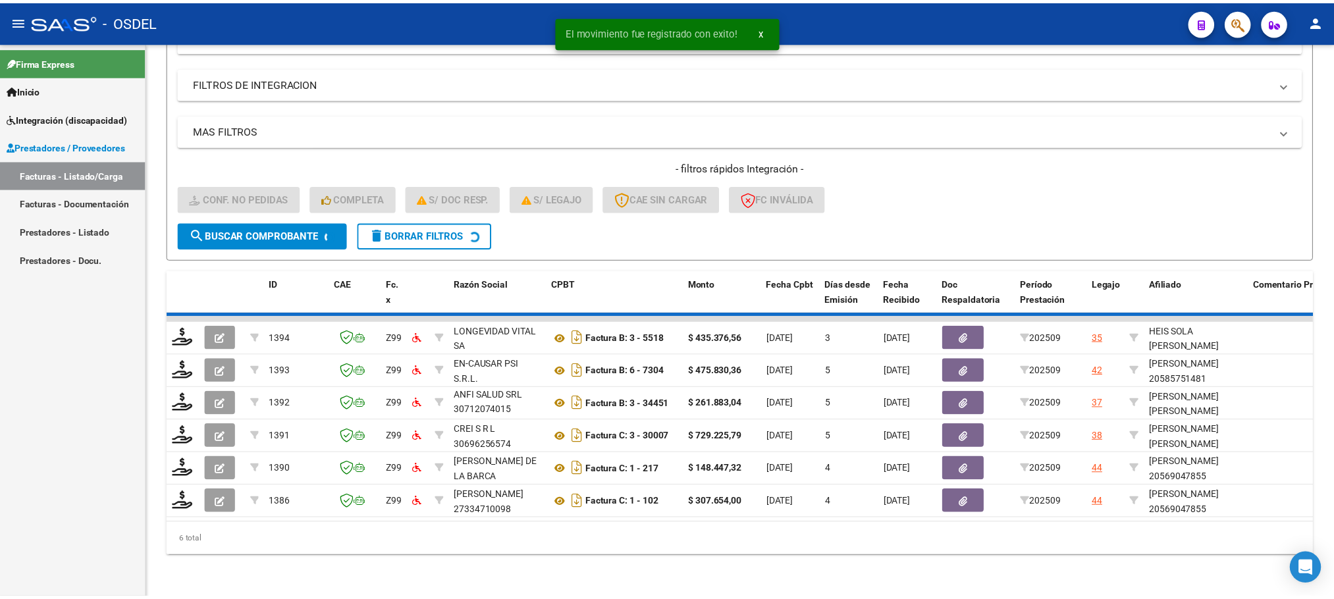
scroll to position [184, 0]
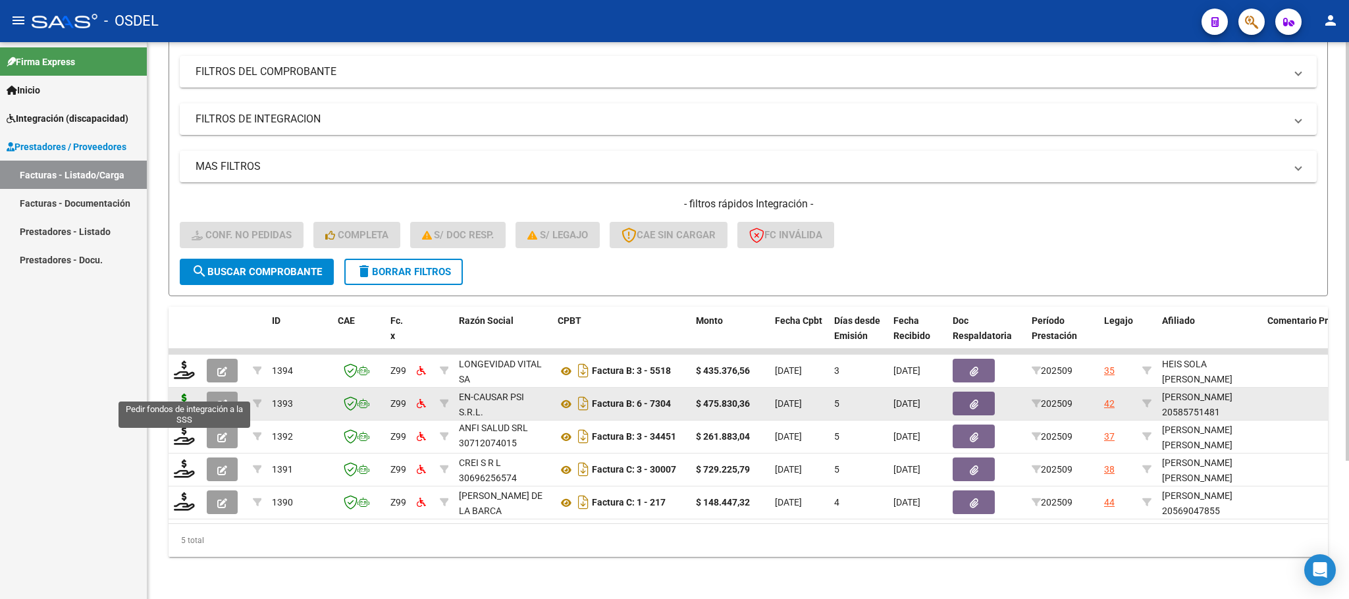
click at [186, 394] on icon at bounding box center [184, 403] width 21 height 18
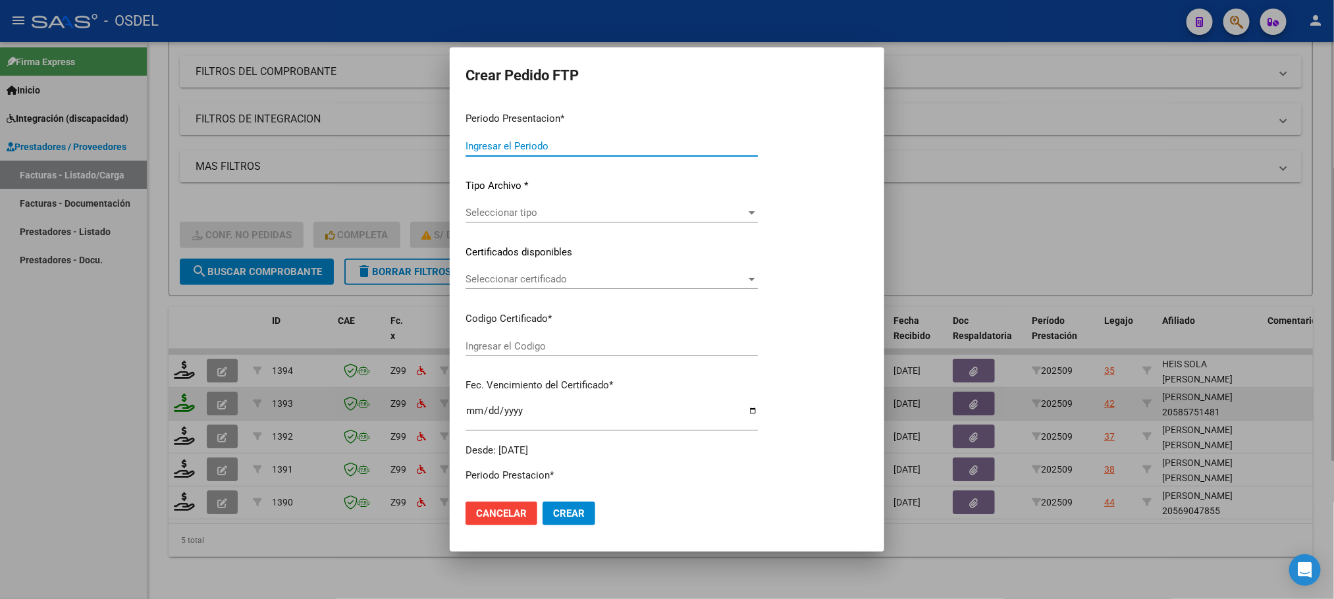
type input "202509"
type input "$ 475.830,36"
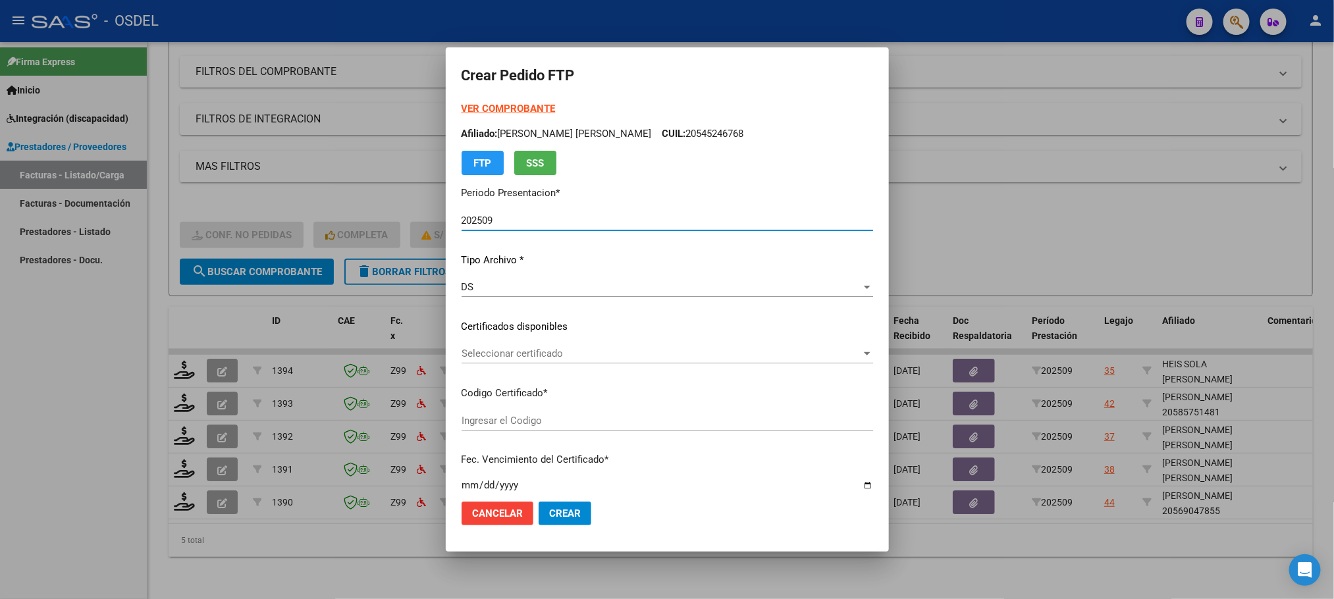
type input "2355391998"
type input "[DATE]"
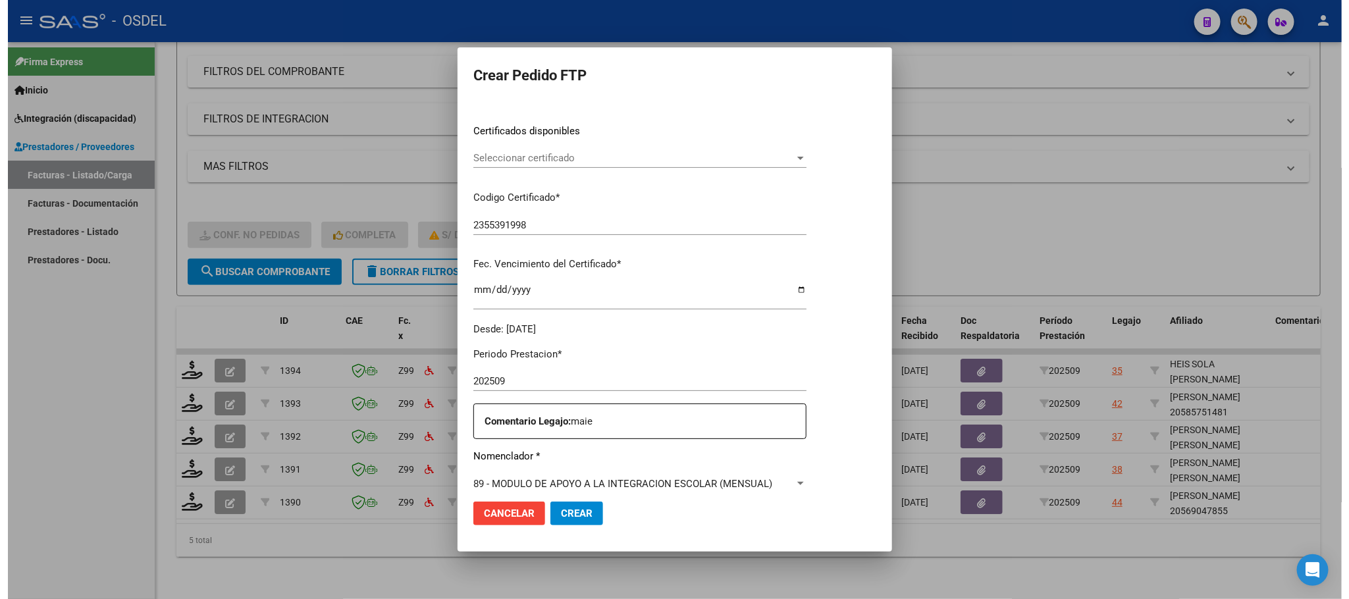
scroll to position [296, 0]
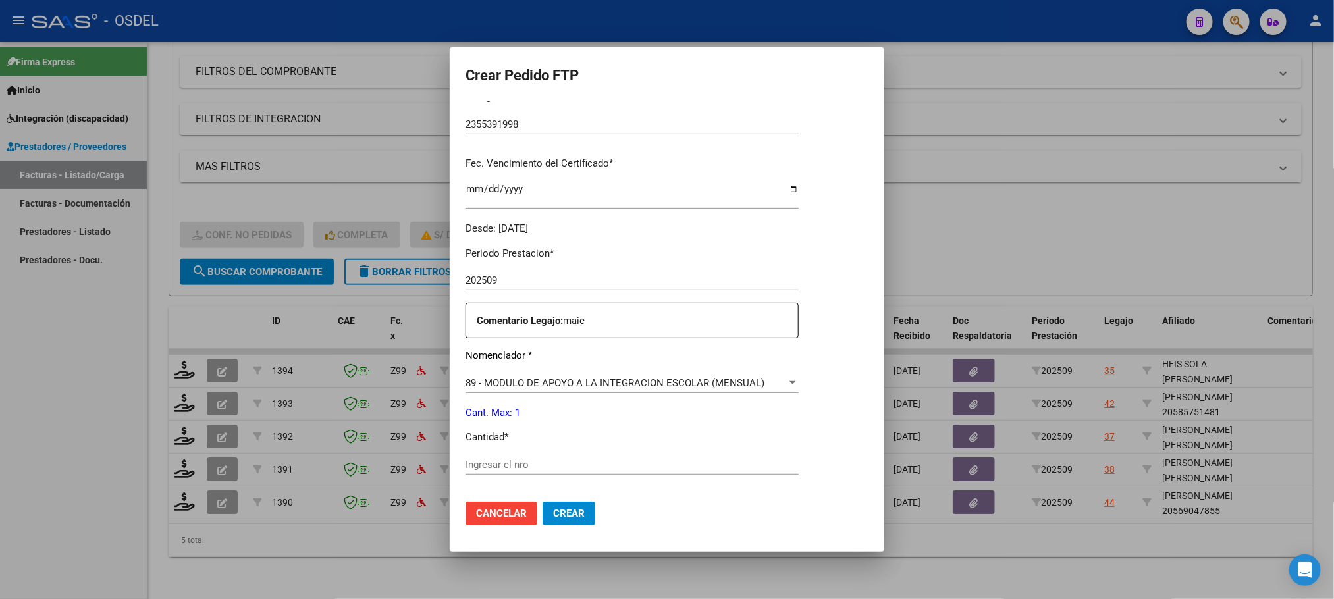
click at [492, 461] on input "Ingresar el nro" at bounding box center [631, 465] width 333 height 12
type input "1"
click at [565, 510] on span "Crear" at bounding box center [569, 514] width 32 height 12
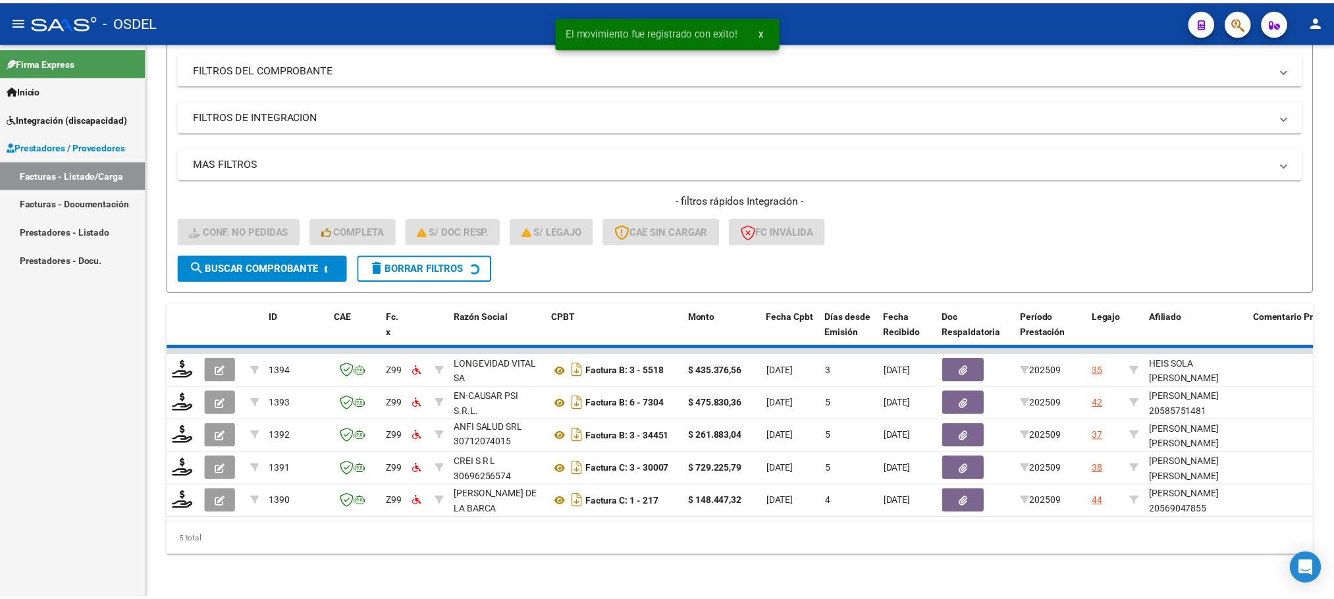
scroll to position [150, 0]
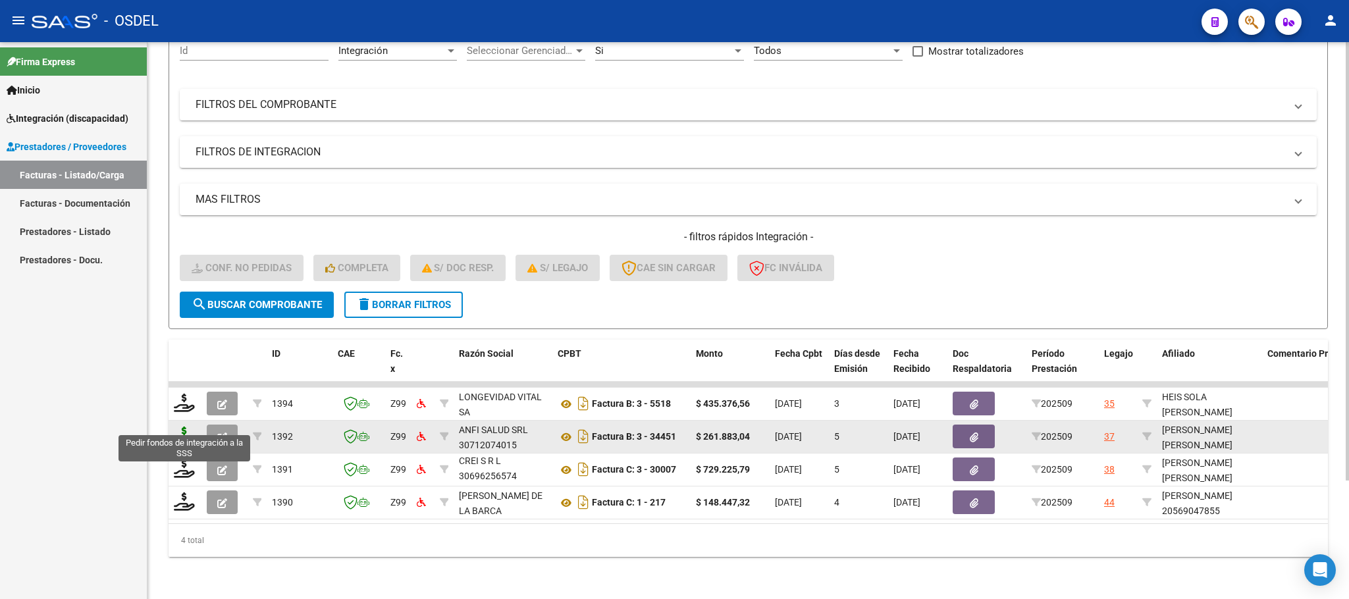
click at [176, 427] on icon at bounding box center [184, 436] width 21 height 18
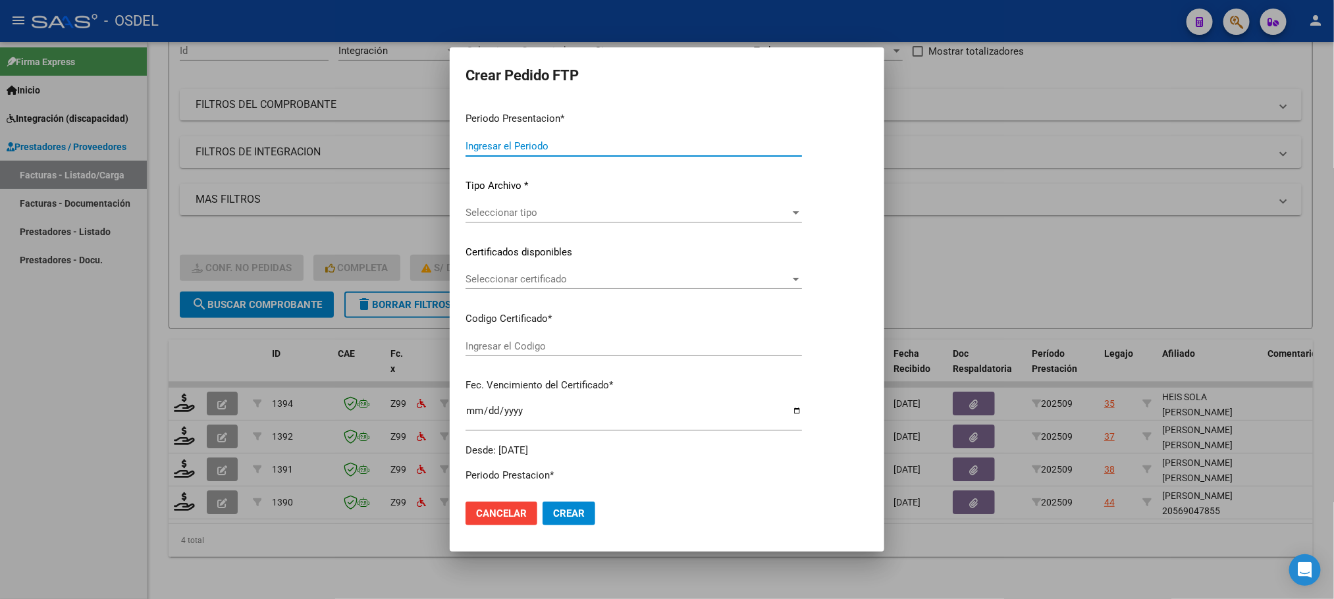
type input "202509"
type input "$ 261.883,04"
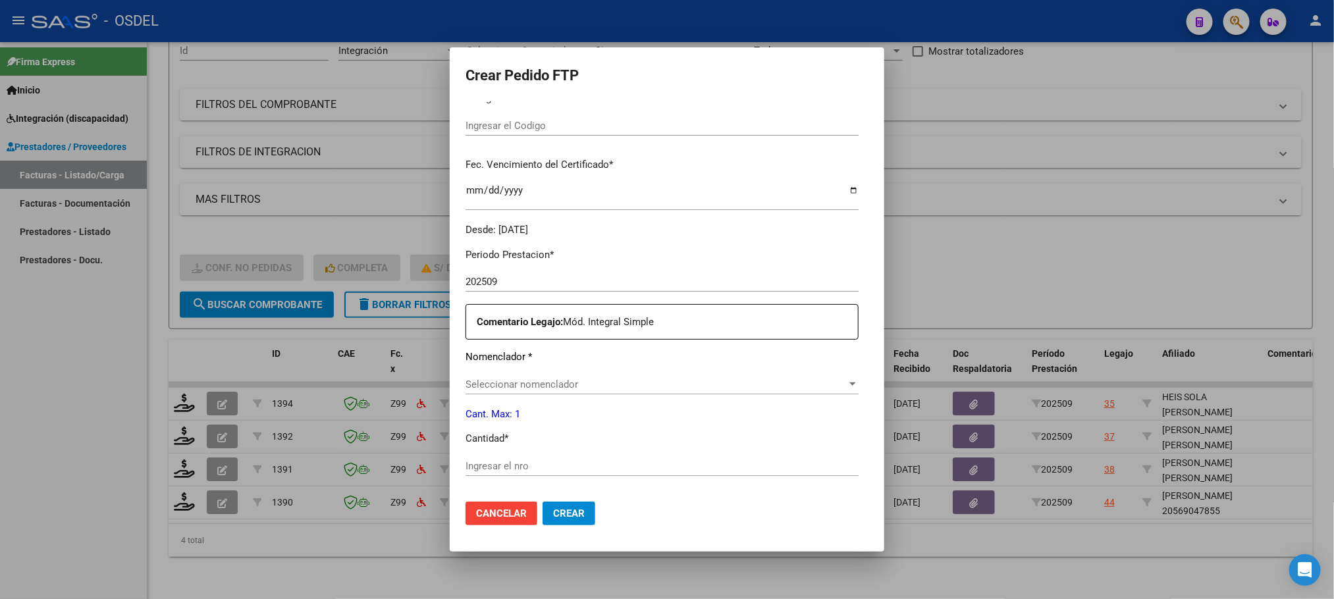
type input "2428929209"
type input "[DATE]"
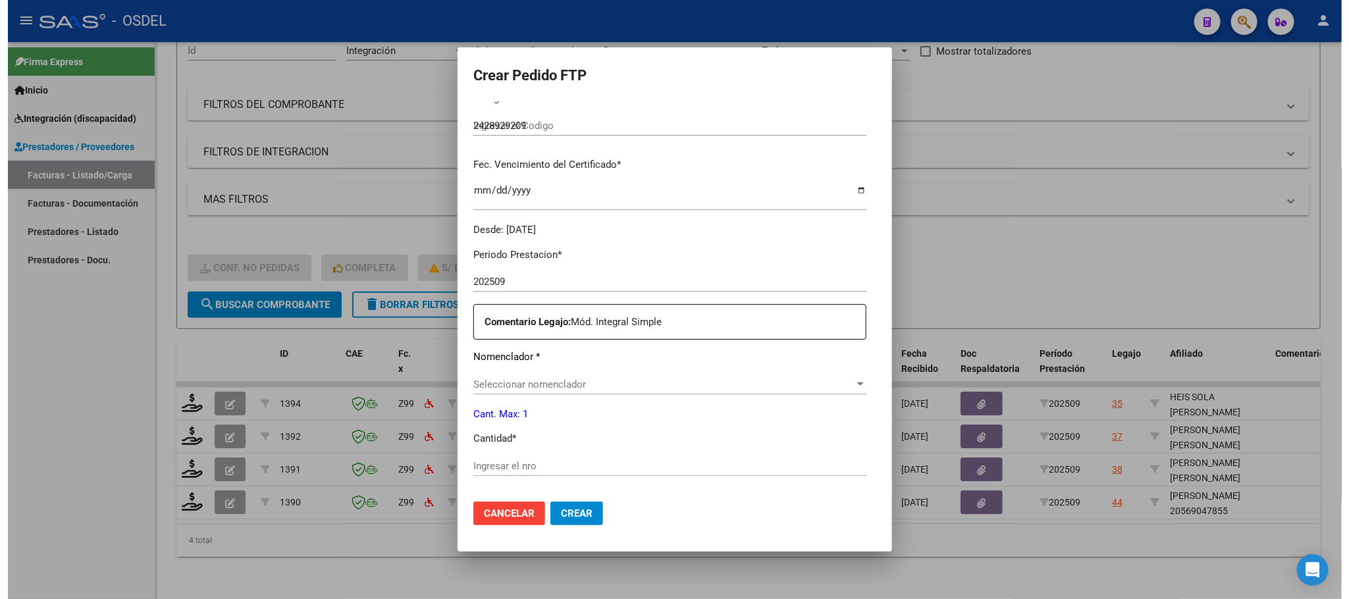
scroll to position [296, 0]
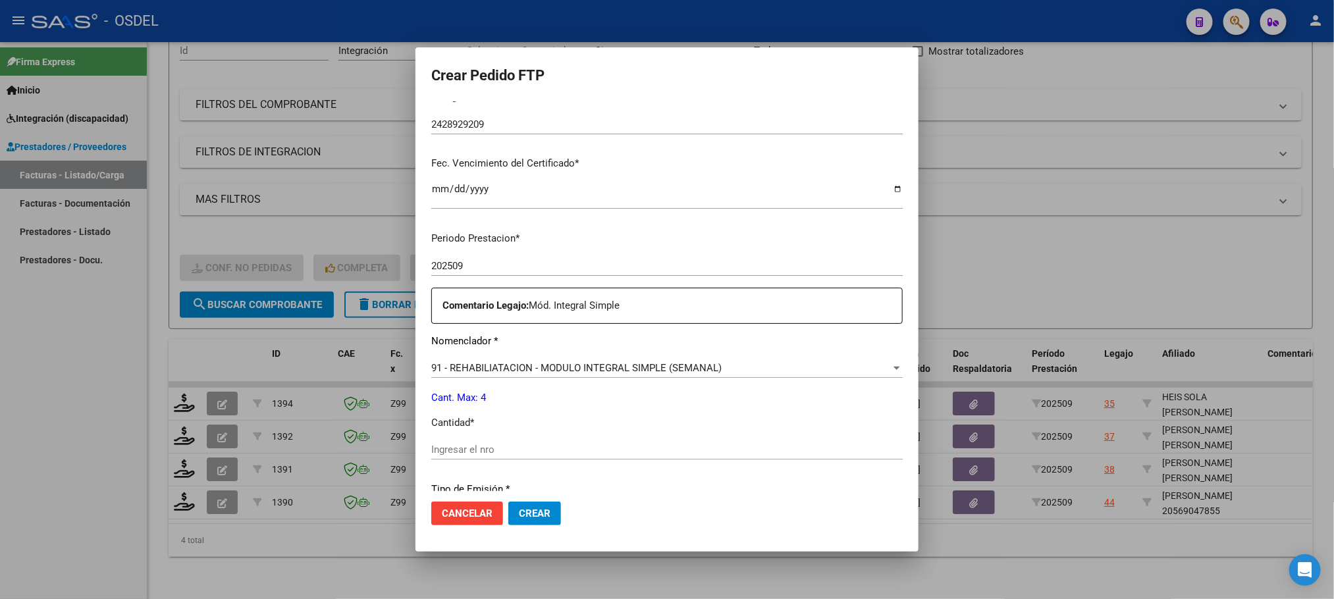
click at [480, 442] on div "Ingresar el nro" at bounding box center [666, 450] width 471 height 20
type input "4"
click at [543, 514] on span "Crear" at bounding box center [535, 514] width 32 height 12
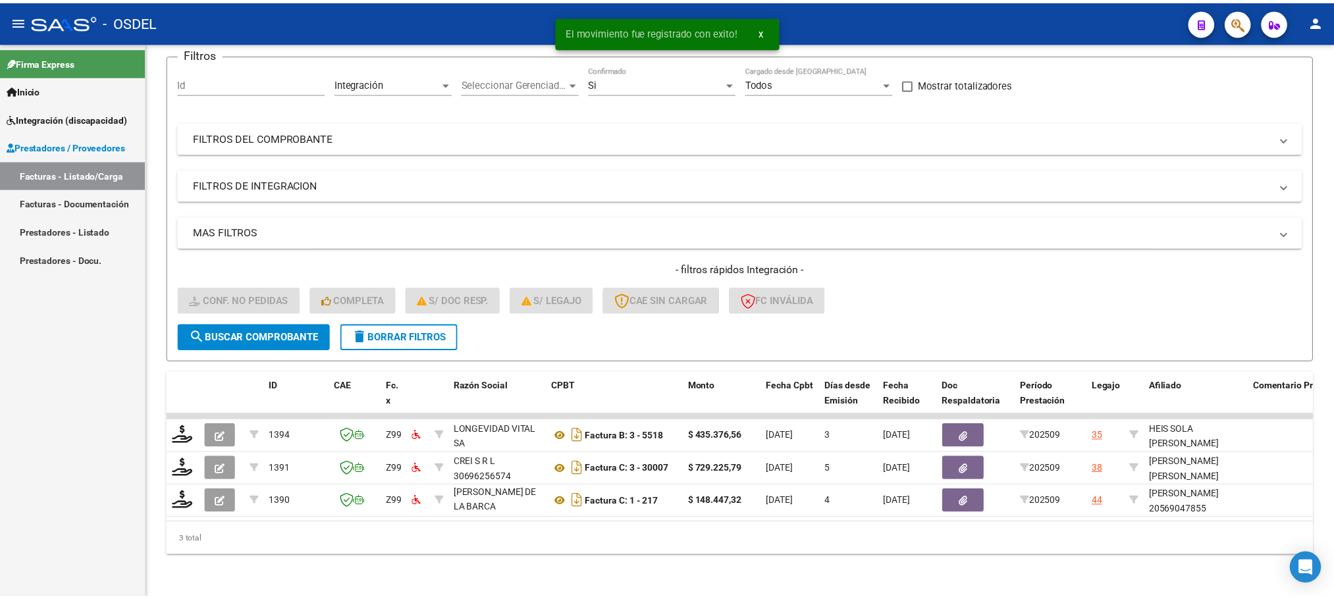
scroll to position [16, 0]
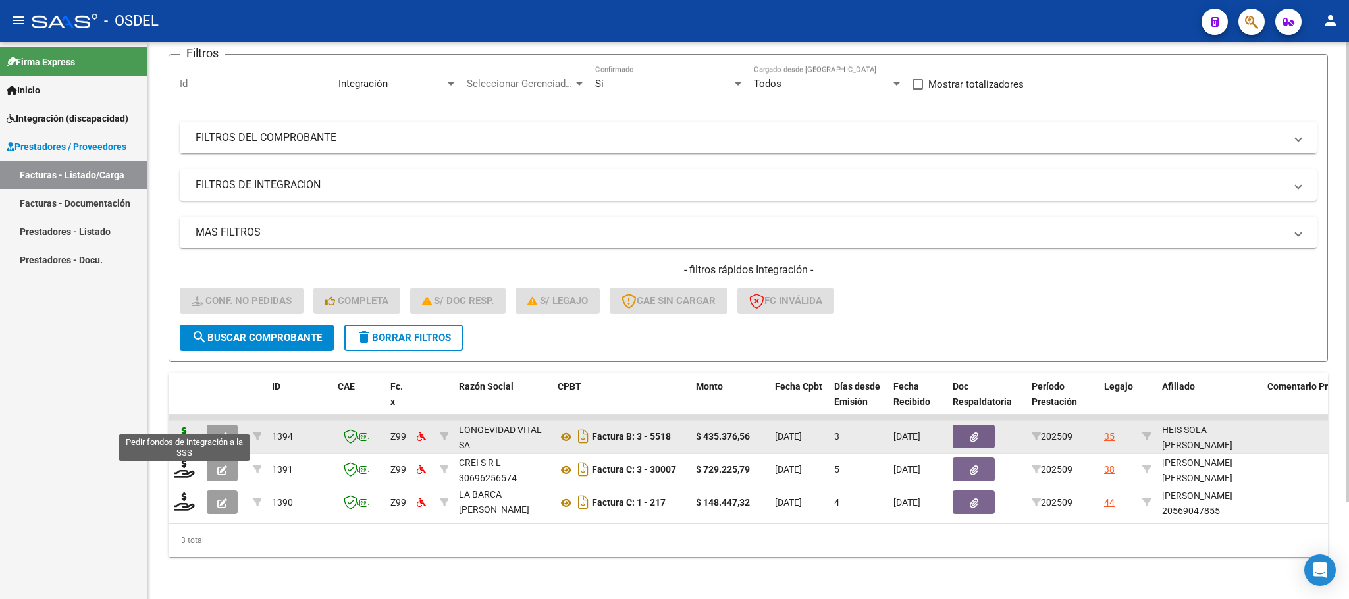
click at [186, 427] on icon at bounding box center [184, 436] width 21 height 18
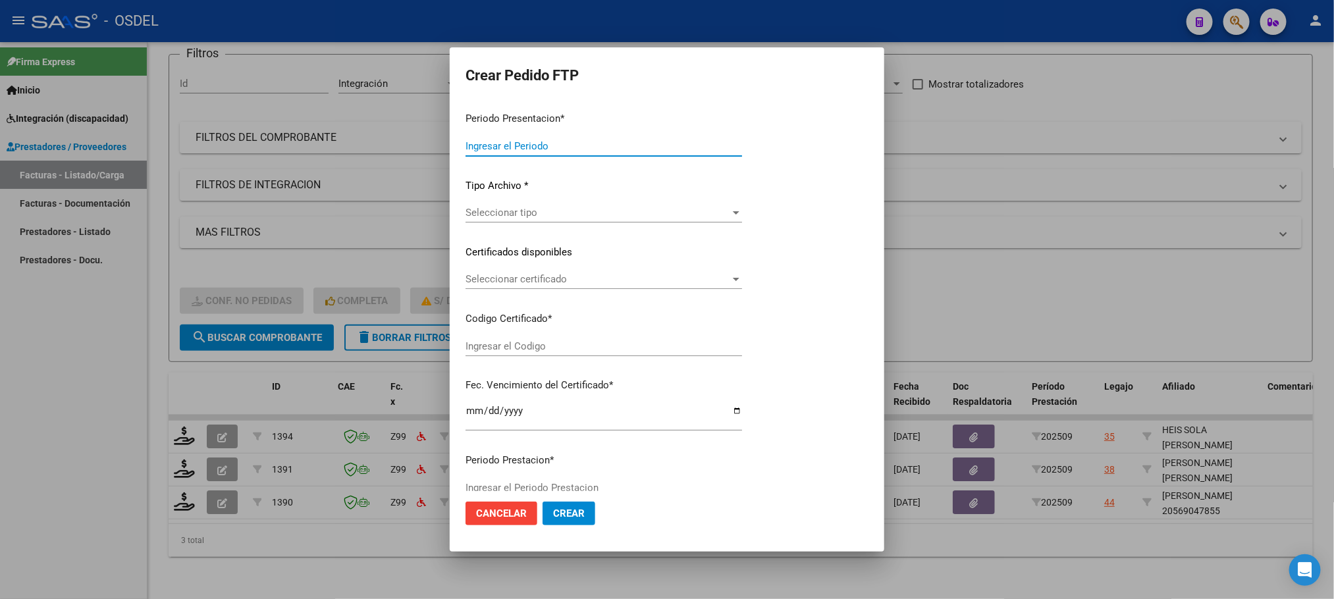
type input "202509"
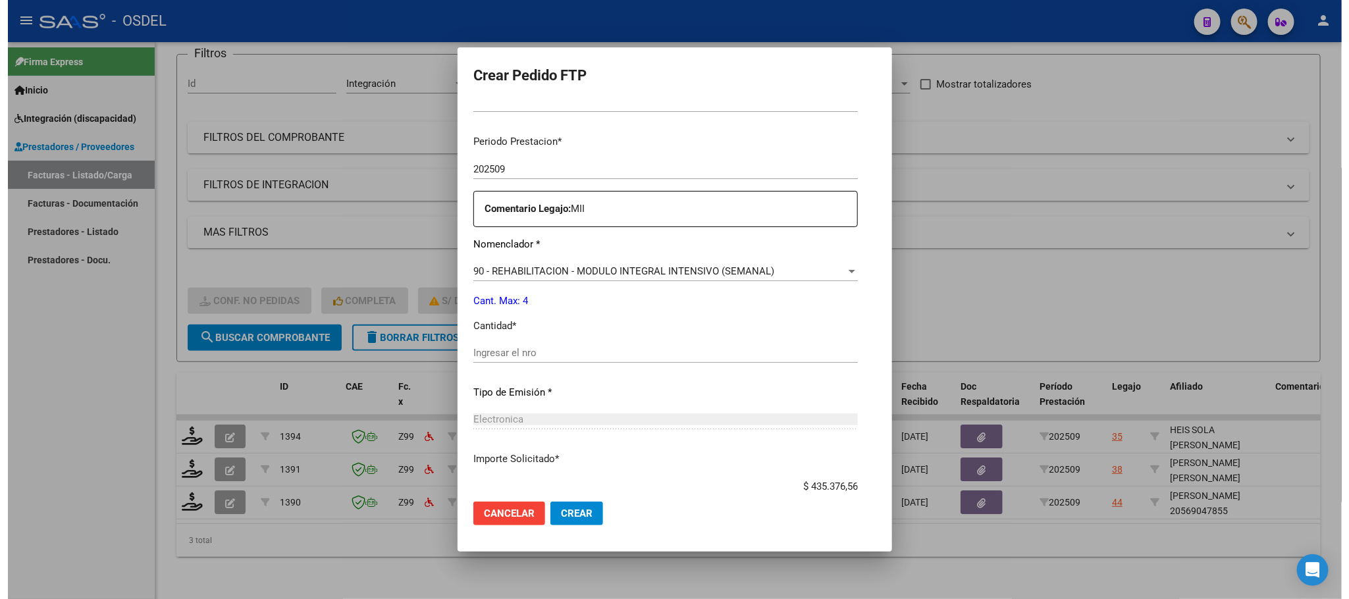
scroll to position [395, 0]
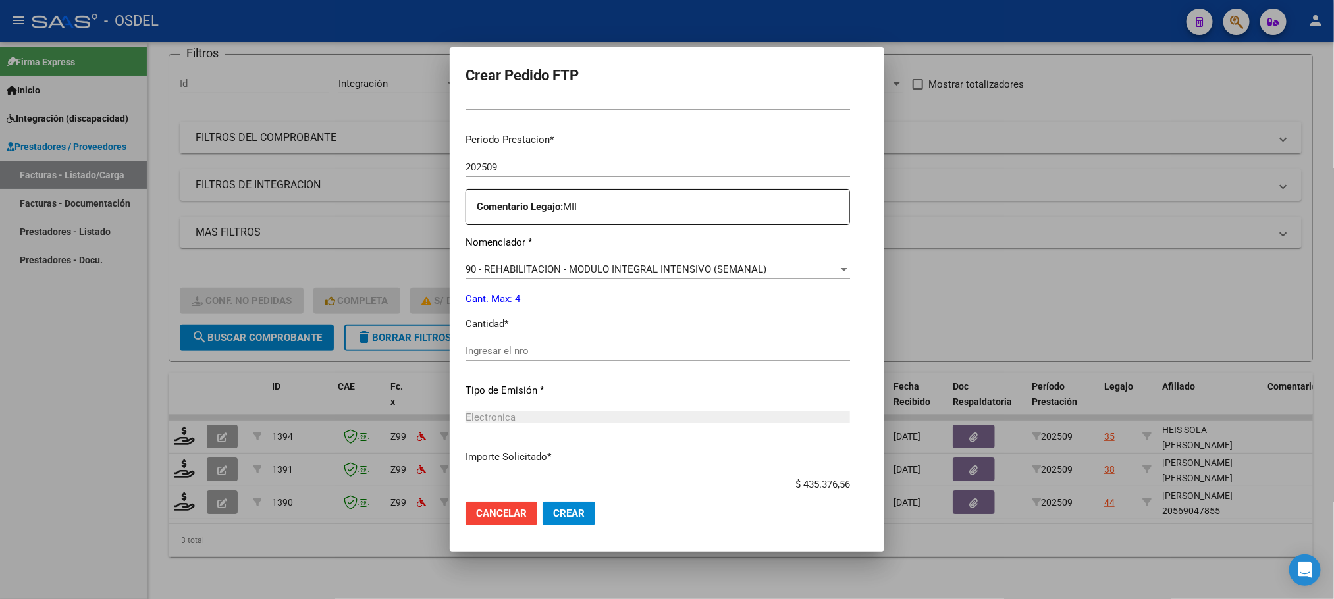
click at [504, 356] on input "Ingresar el nro" at bounding box center [657, 351] width 384 height 12
click at [554, 512] on span "Crear" at bounding box center [569, 514] width 32 height 12
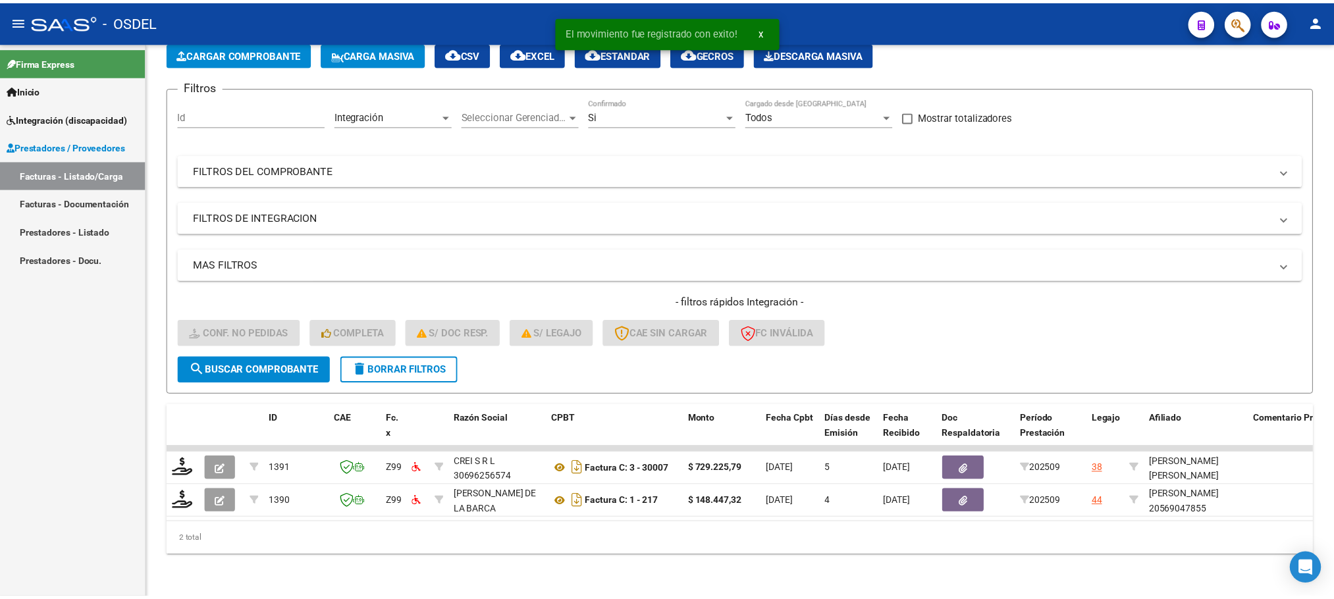
scroll to position [85, 0]
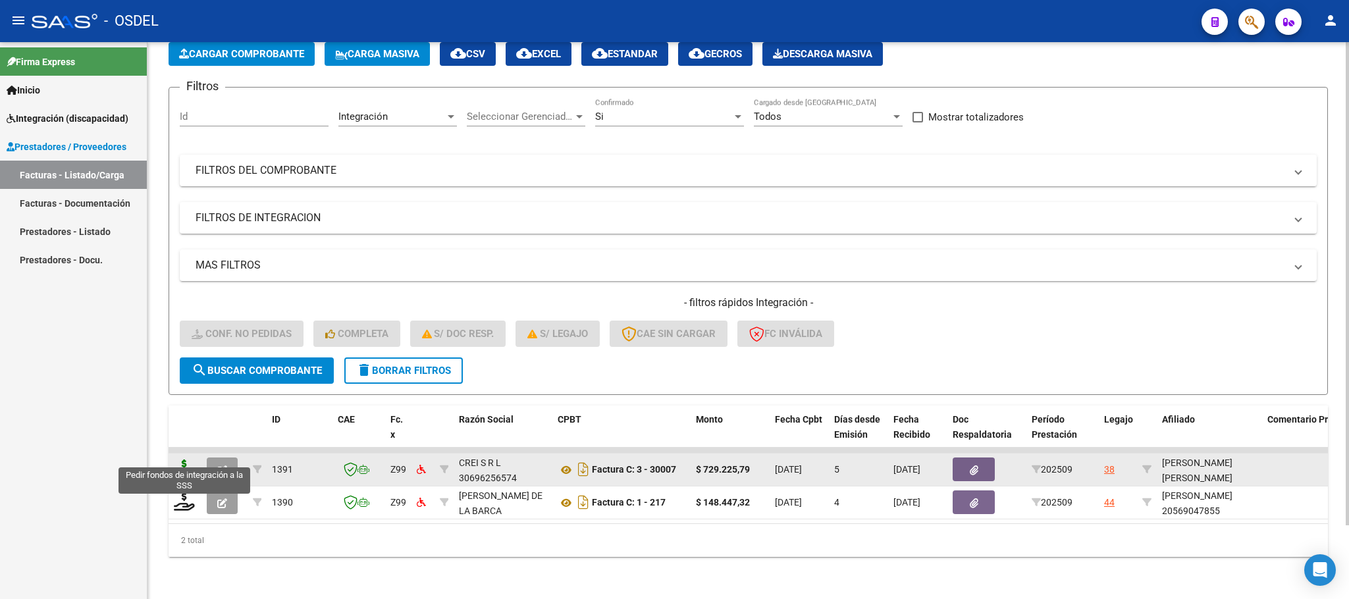
click at [182, 460] on icon at bounding box center [184, 469] width 21 height 18
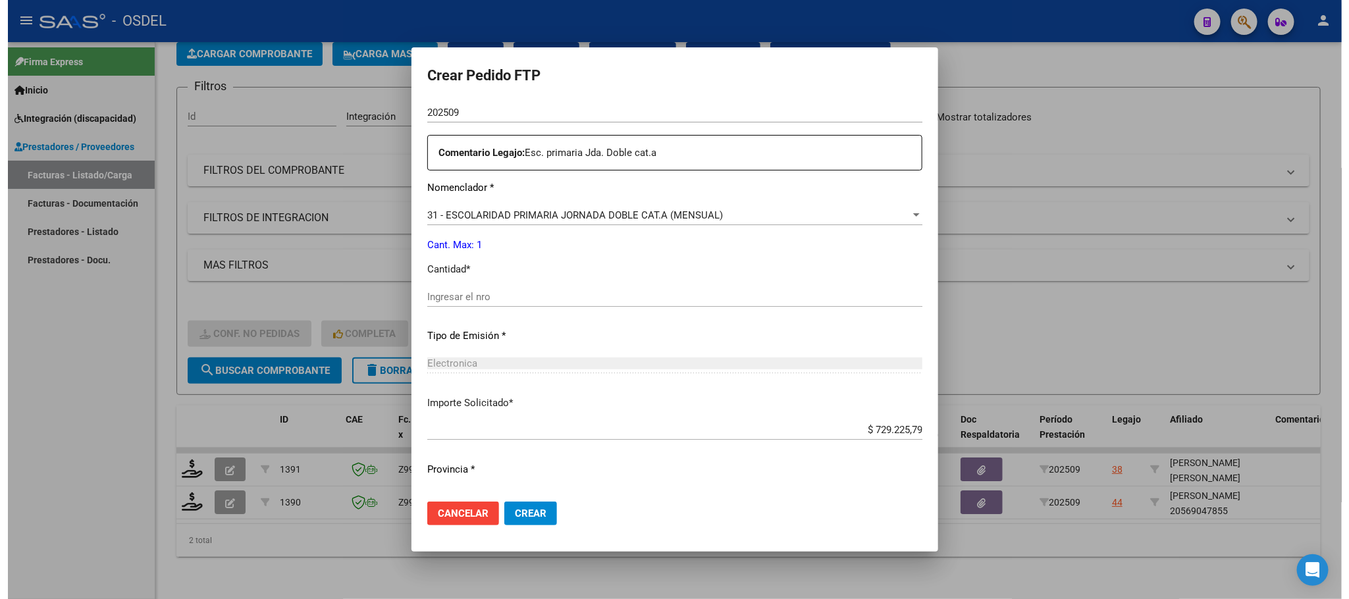
scroll to position [492, 0]
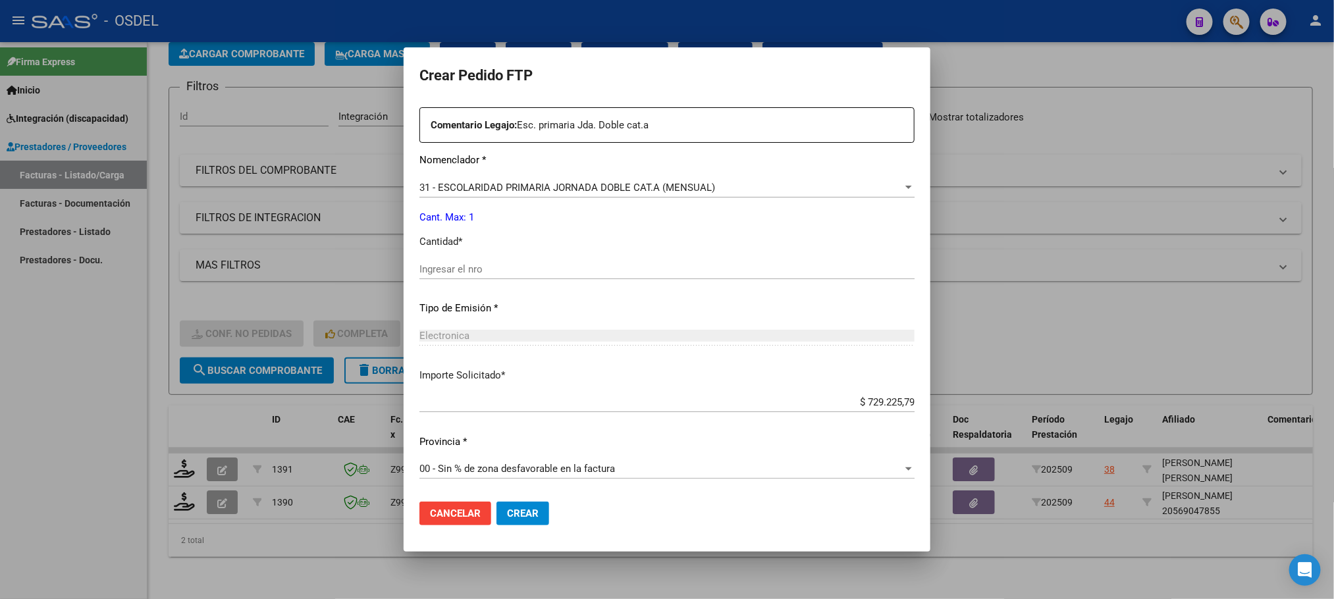
click at [504, 267] on input "Ingresar el nro" at bounding box center [666, 269] width 495 height 12
click at [520, 519] on span "Crear" at bounding box center [523, 514] width 32 height 12
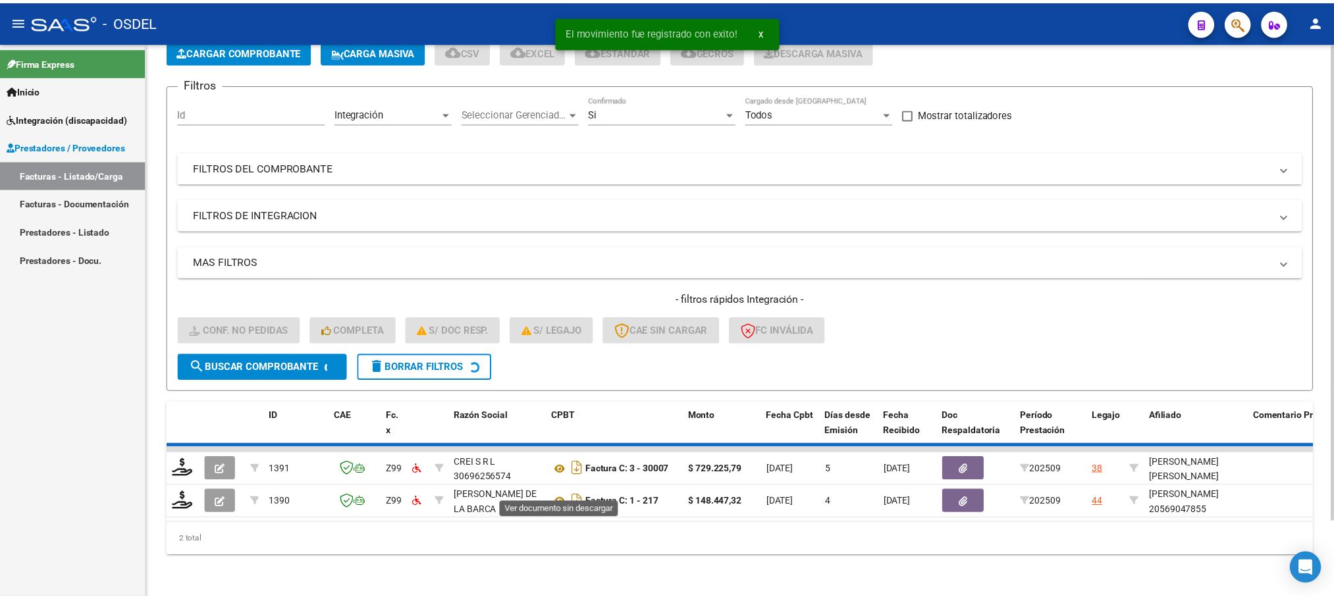
scroll to position [51, 0]
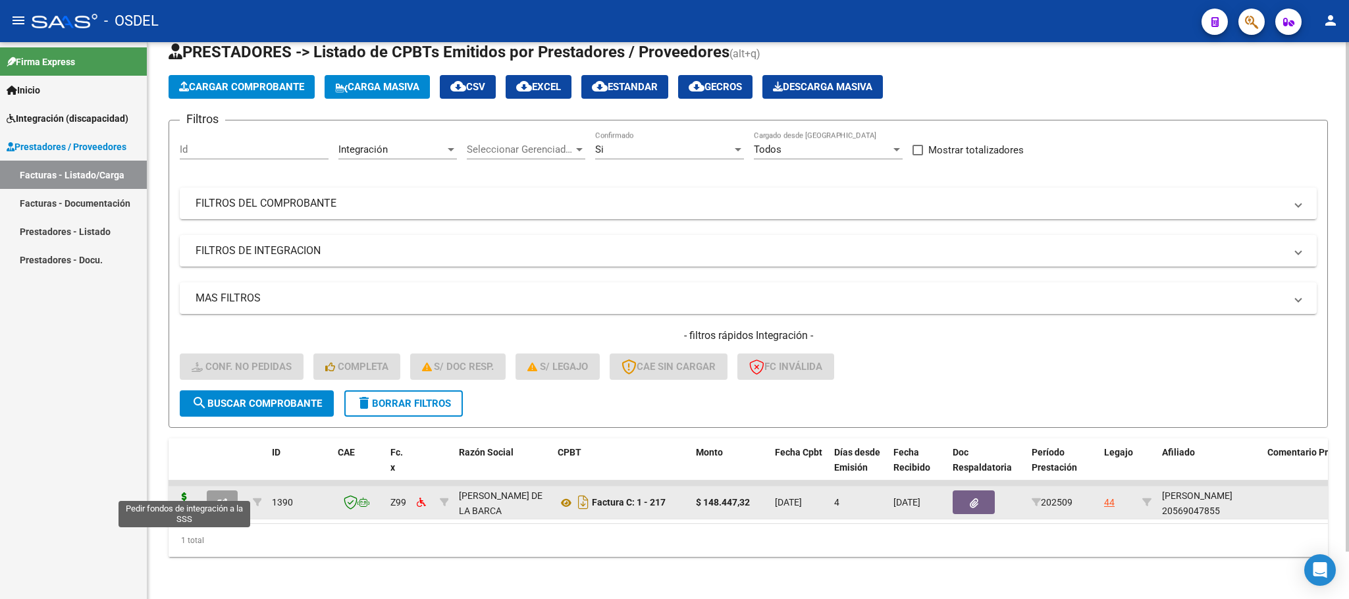
click at [184, 492] on icon at bounding box center [184, 501] width 21 height 18
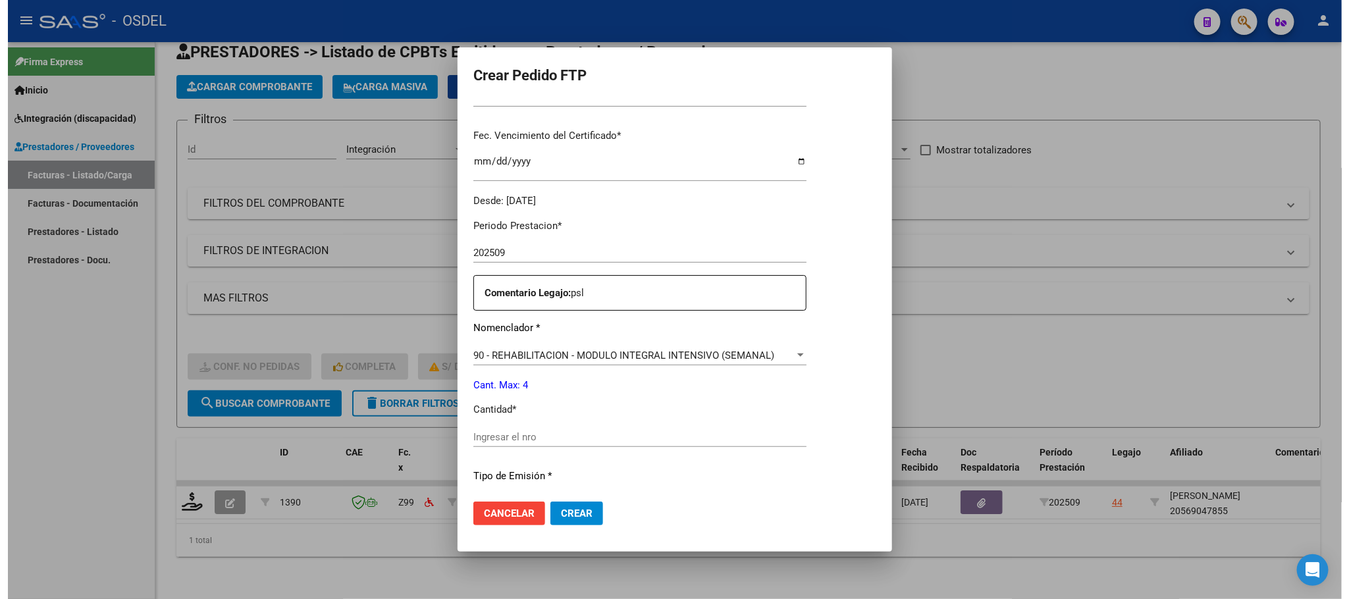
scroll to position [492, 0]
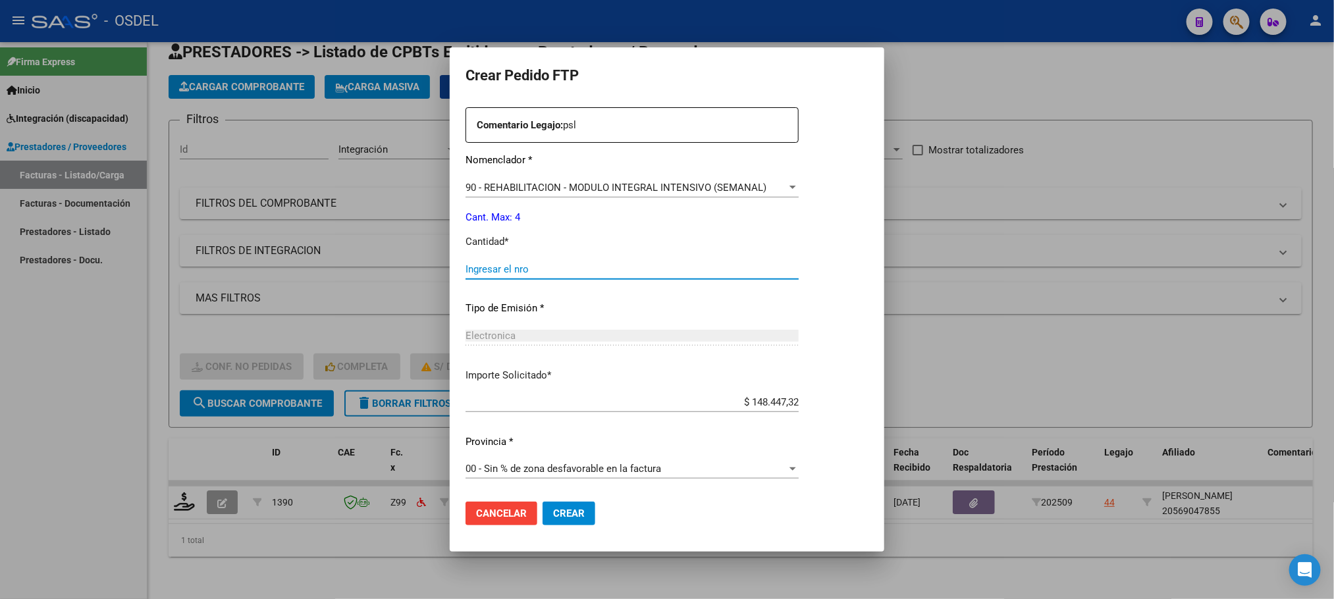
click at [488, 269] on input "Ingresar el nro" at bounding box center [631, 269] width 333 height 12
click at [551, 524] on button "Crear" at bounding box center [569, 514] width 53 height 24
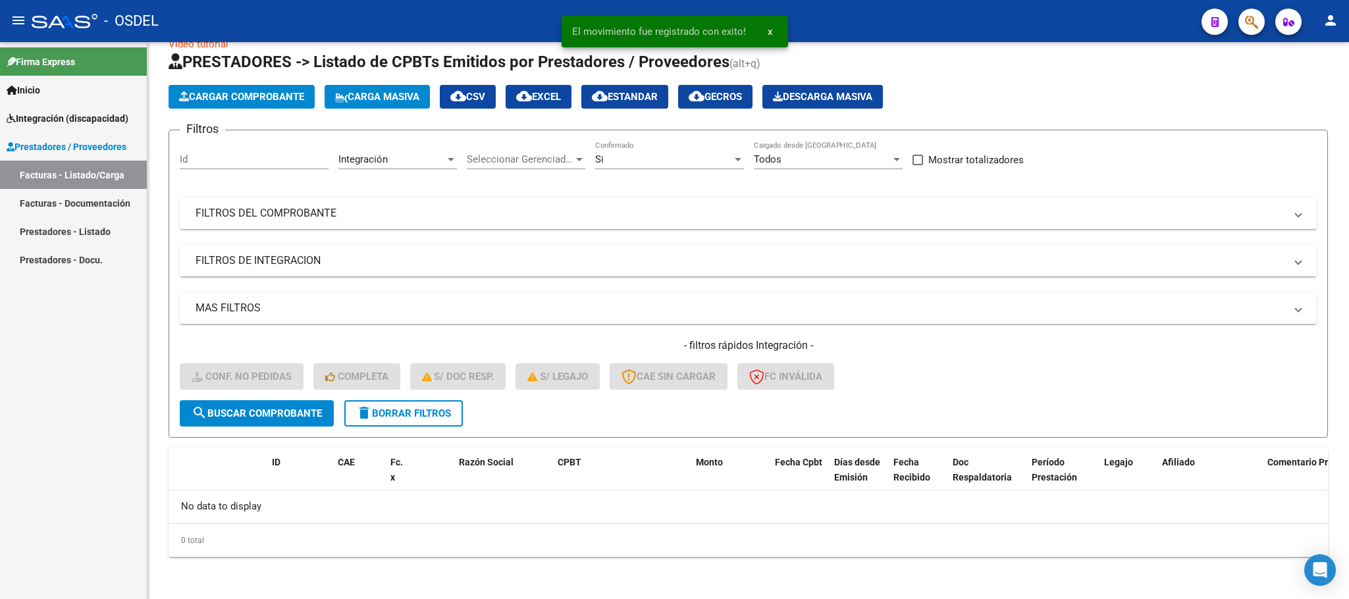
scroll to position [26, 0]
click at [60, 391] on div "Firma Express Inicio Calendario SSS Instructivos Contacto OS Integración (disca…" at bounding box center [73, 320] width 147 height 557
click at [51, 115] on span "Integración (discapacidad)" at bounding box center [68, 118] width 122 height 14
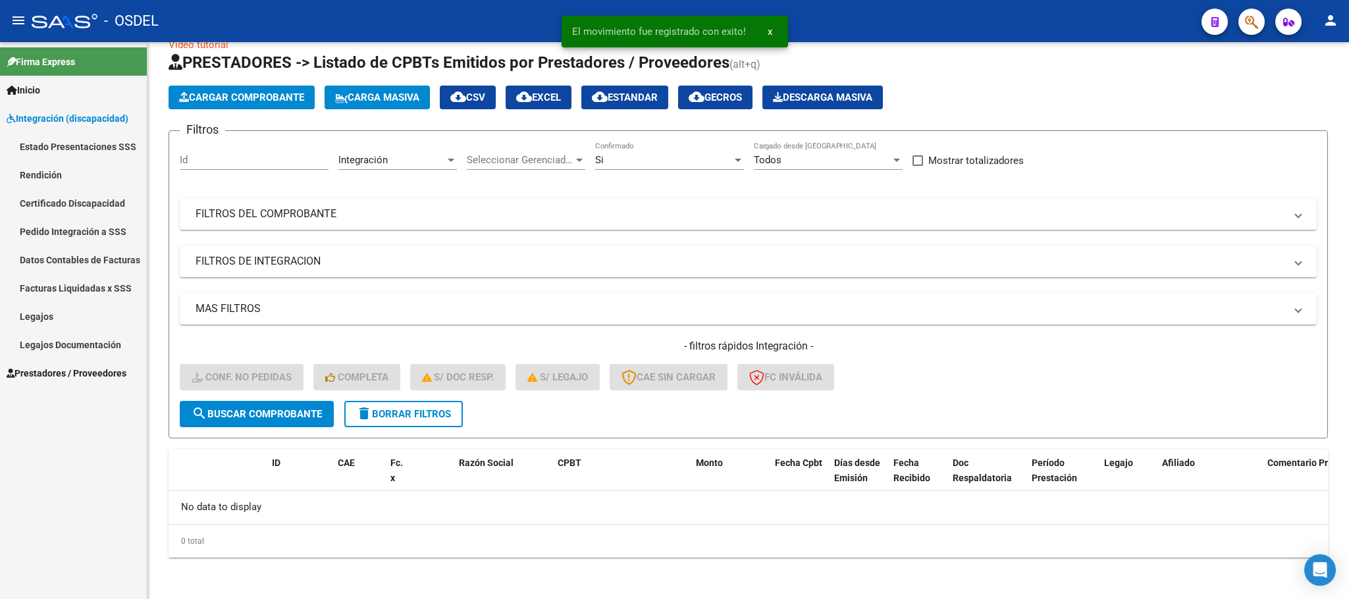
click at [30, 225] on link "Pedido Integración a SSS" at bounding box center [73, 231] width 147 height 28
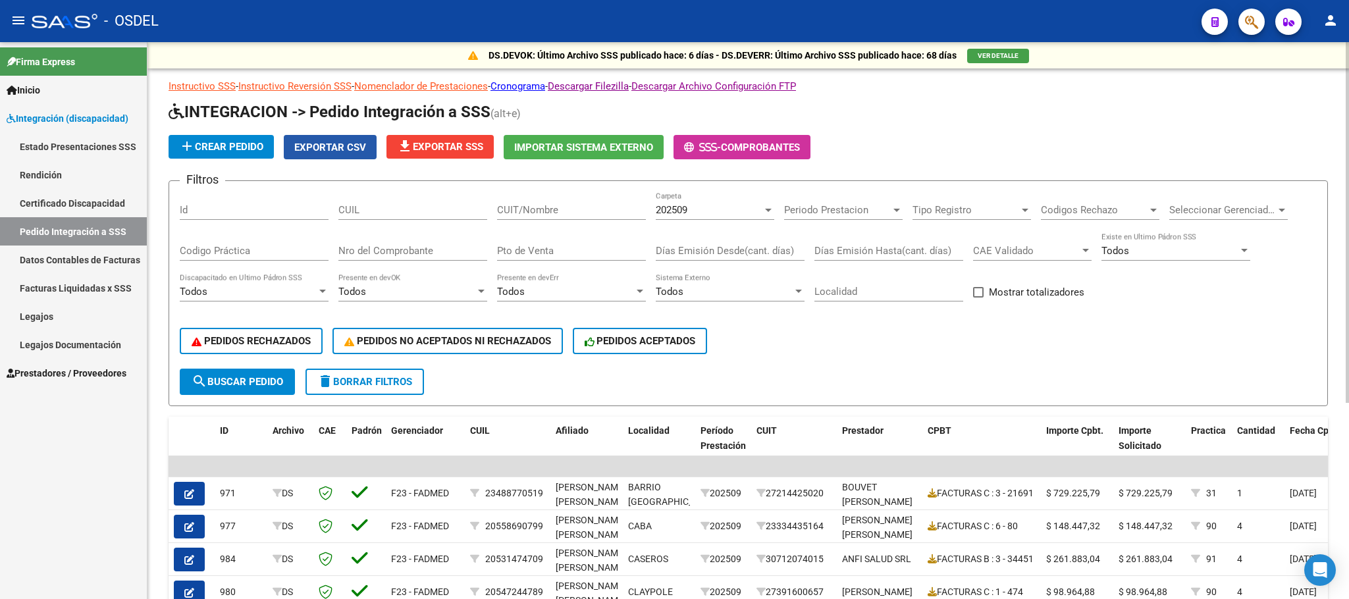
click at [342, 151] on span "Exportar CSV" at bounding box center [330, 148] width 72 height 12
click at [48, 486] on div "Firma Express Inicio Calendario SSS Instructivos Contacto OS Integración (disca…" at bounding box center [73, 320] width 147 height 557
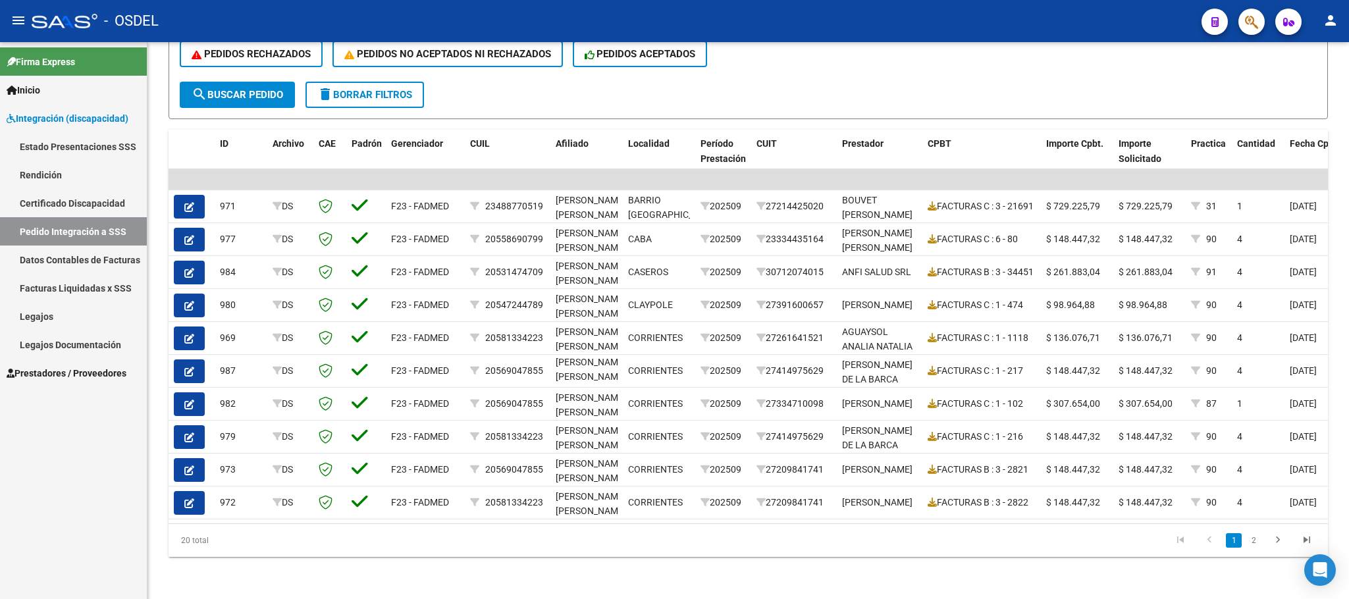
click at [32, 319] on link "Legajos" at bounding box center [73, 316] width 147 height 28
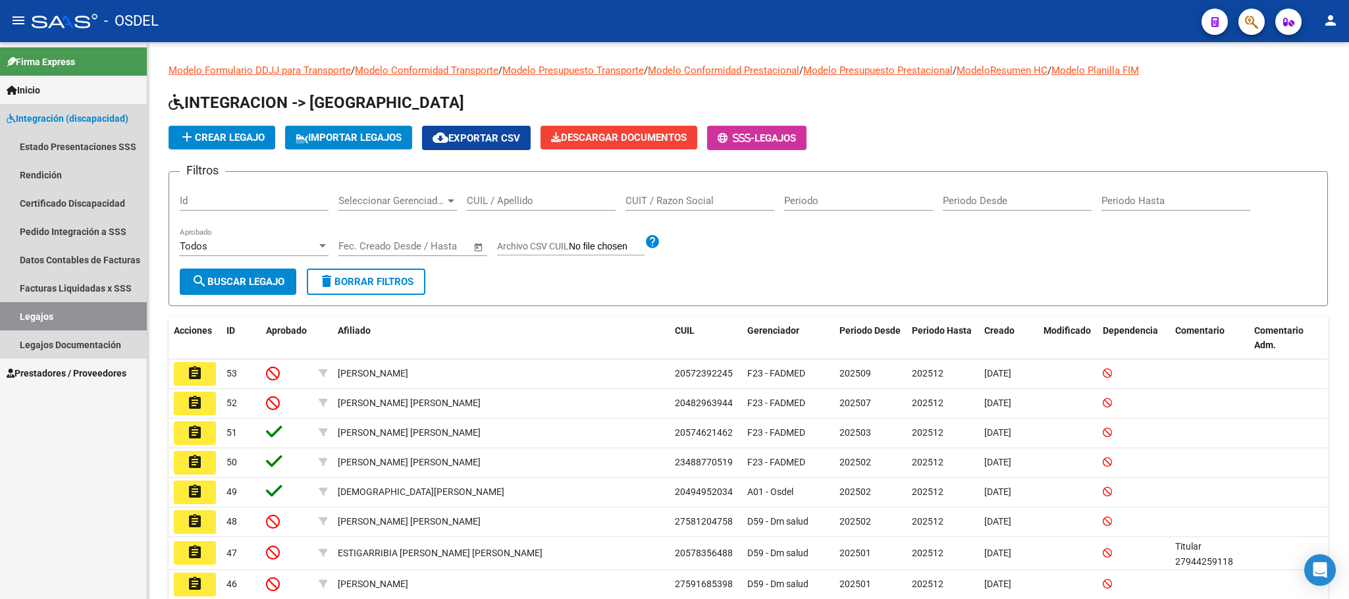
click at [42, 126] on link "Integración (discapacidad)" at bounding box center [73, 118] width 147 height 28
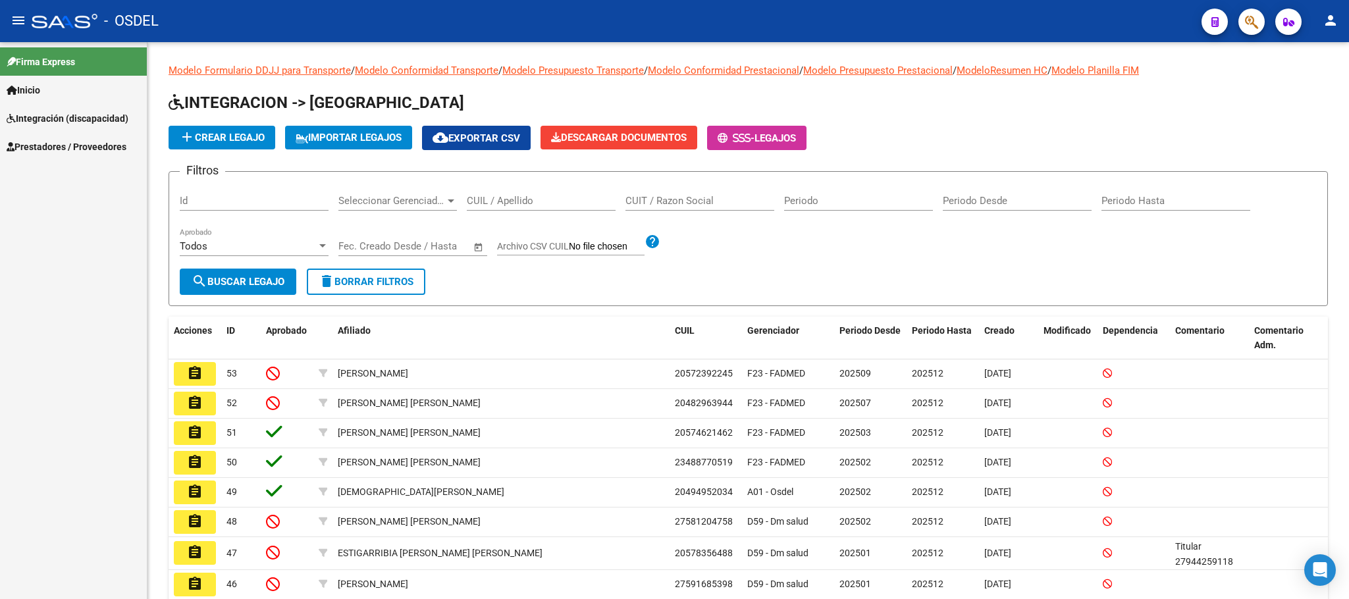
click at [36, 146] on span "Prestadores / Proveedores" at bounding box center [67, 147] width 120 height 14
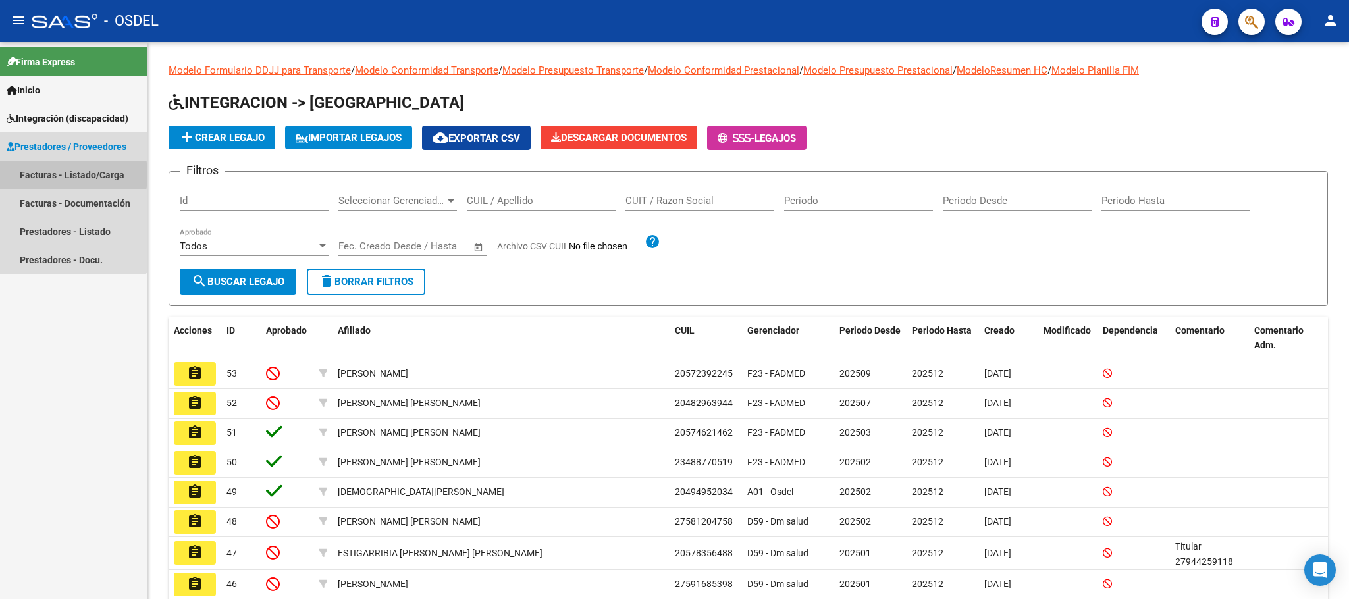
click at [36, 174] on link "Facturas - Listado/Carga" at bounding box center [73, 175] width 147 height 28
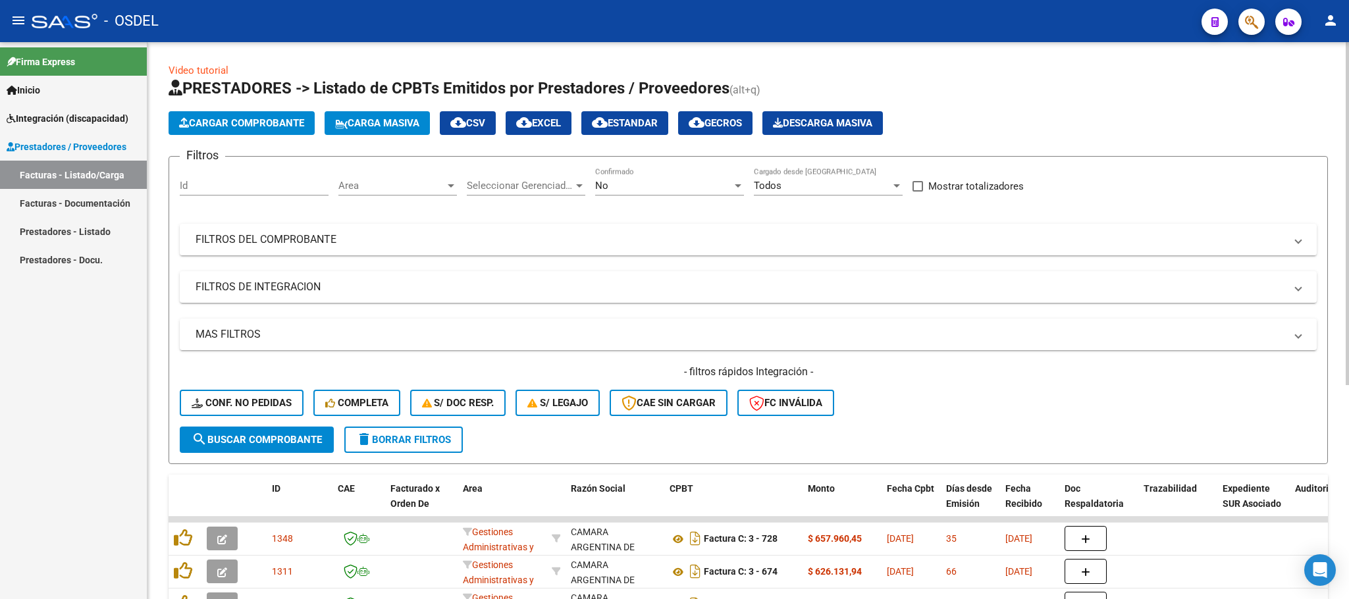
click at [244, 132] on button "Cargar Comprobante" at bounding box center [242, 123] width 146 height 24
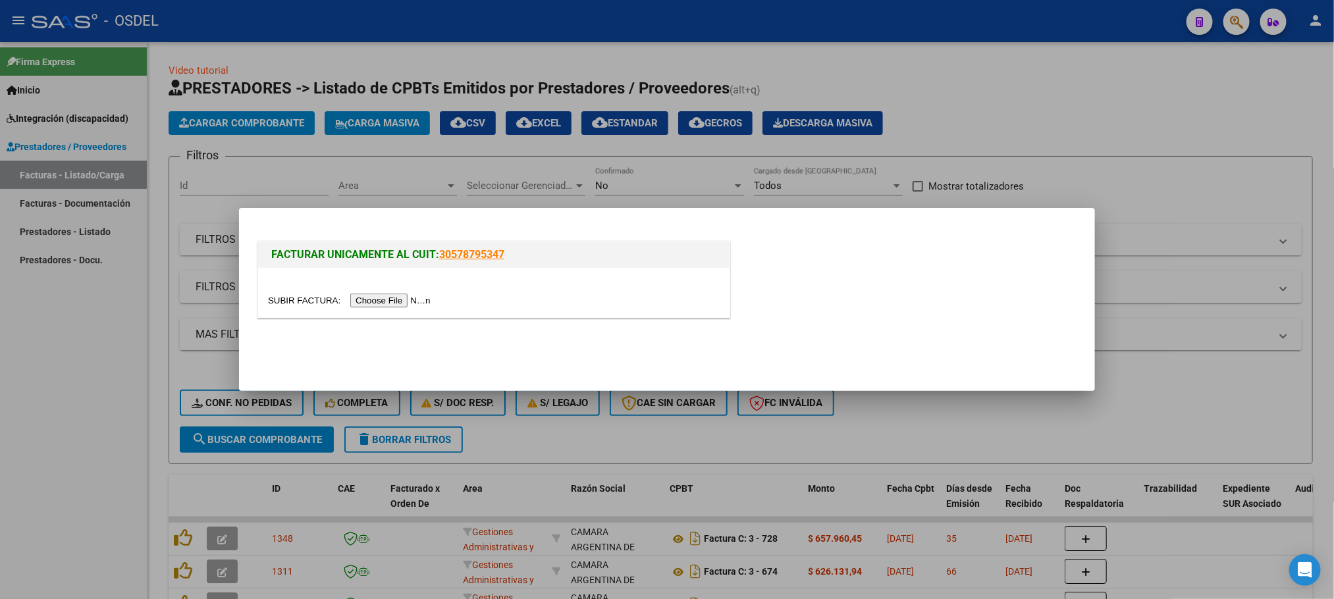
click at [379, 303] on input "file" at bounding box center [351, 301] width 167 height 14
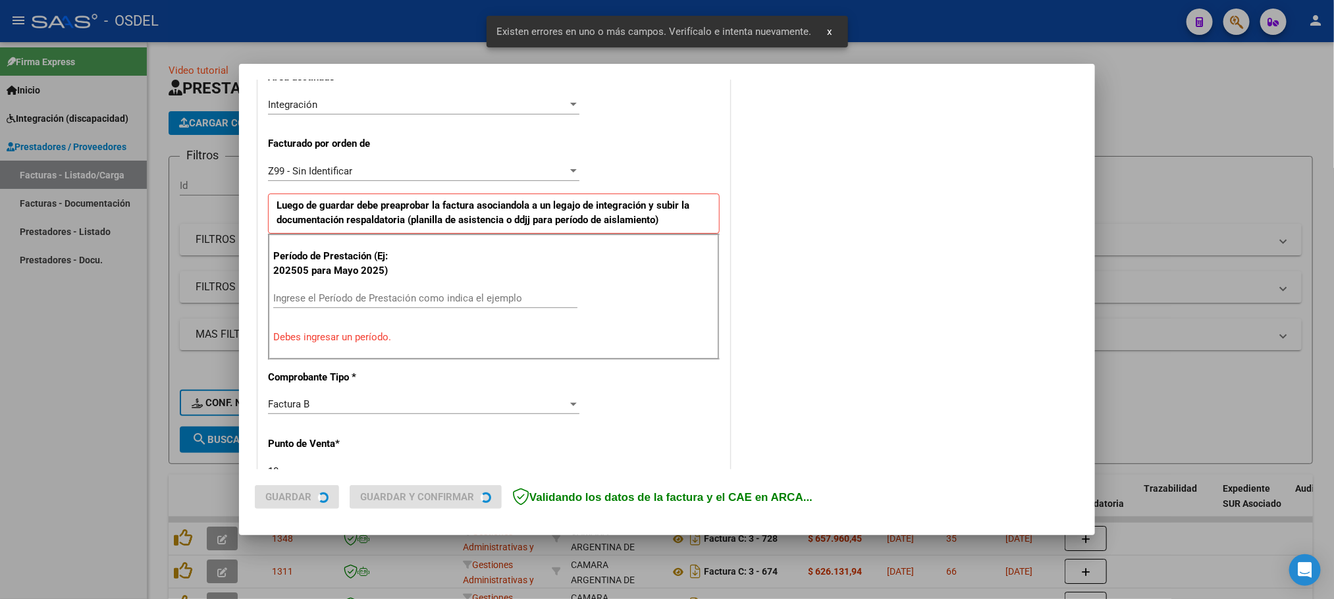
scroll to position [332, 0]
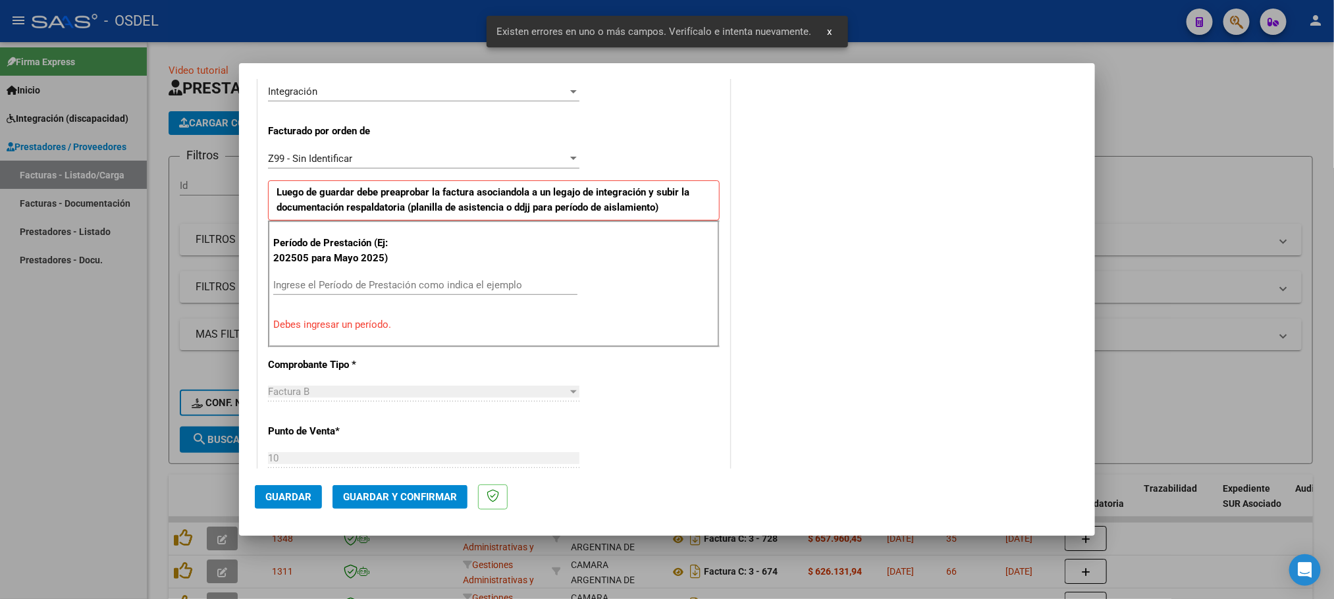
click at [87, 510] on div at bounding box center [667, 299] width 1334 height 599
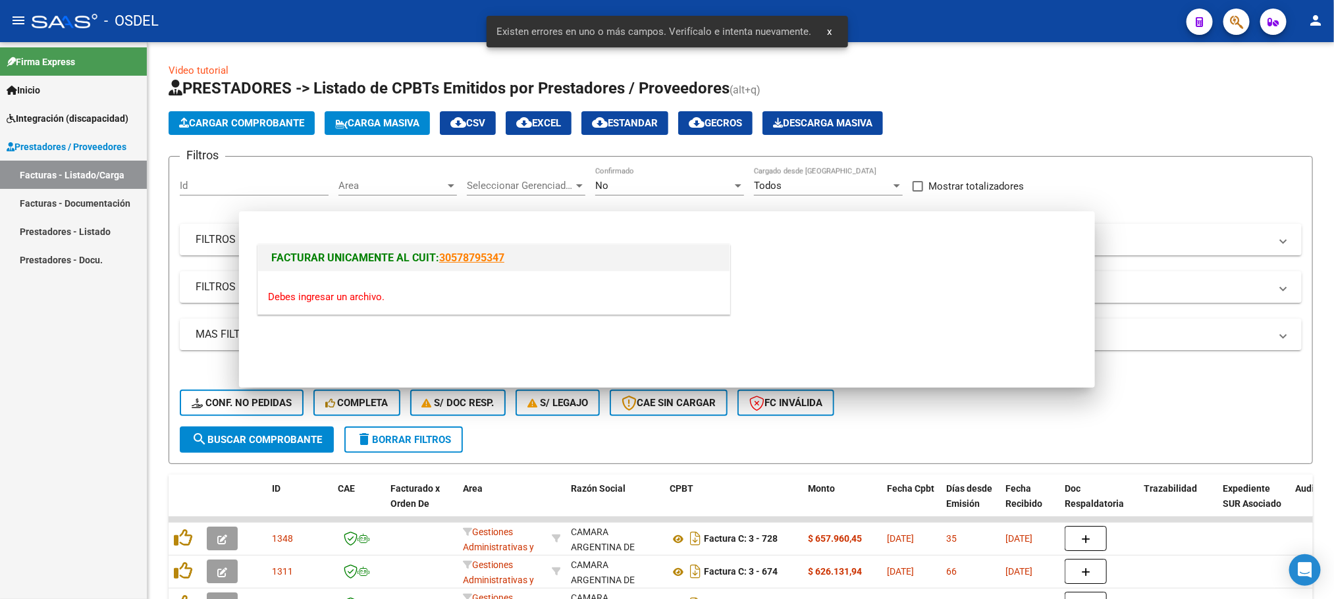
scroll to position [0, 0]
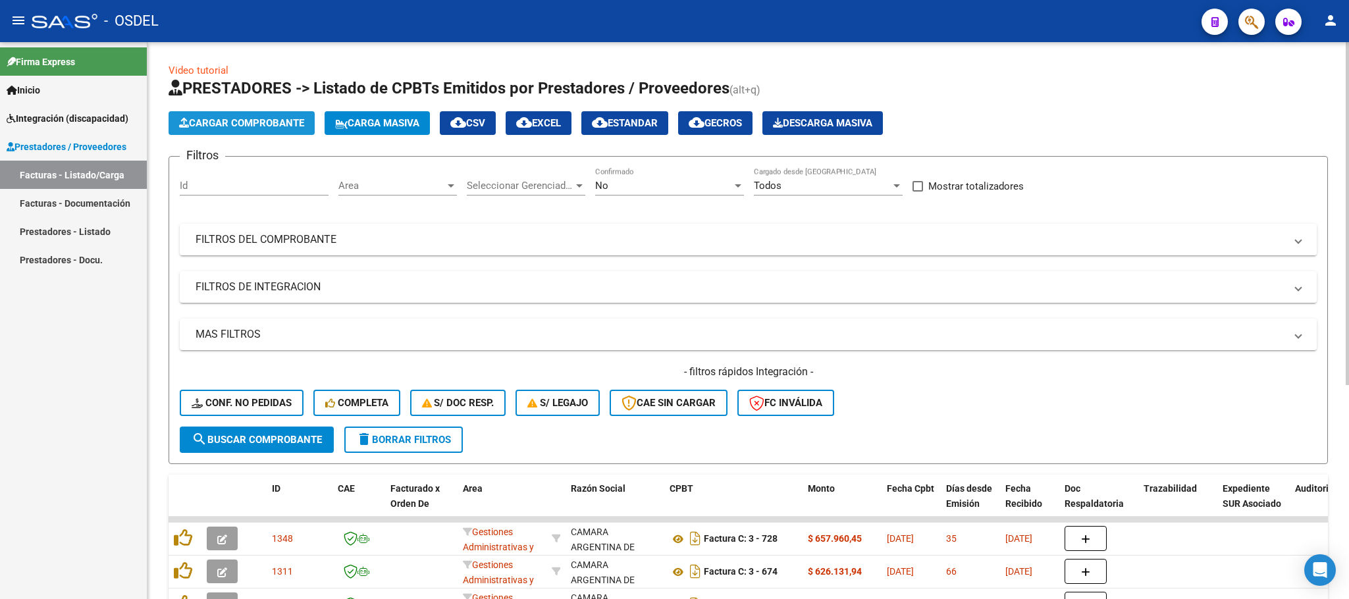
click at [213, 120] on span "Cargar Comprobante" at bounding box center [241, 123] width 125 height 12
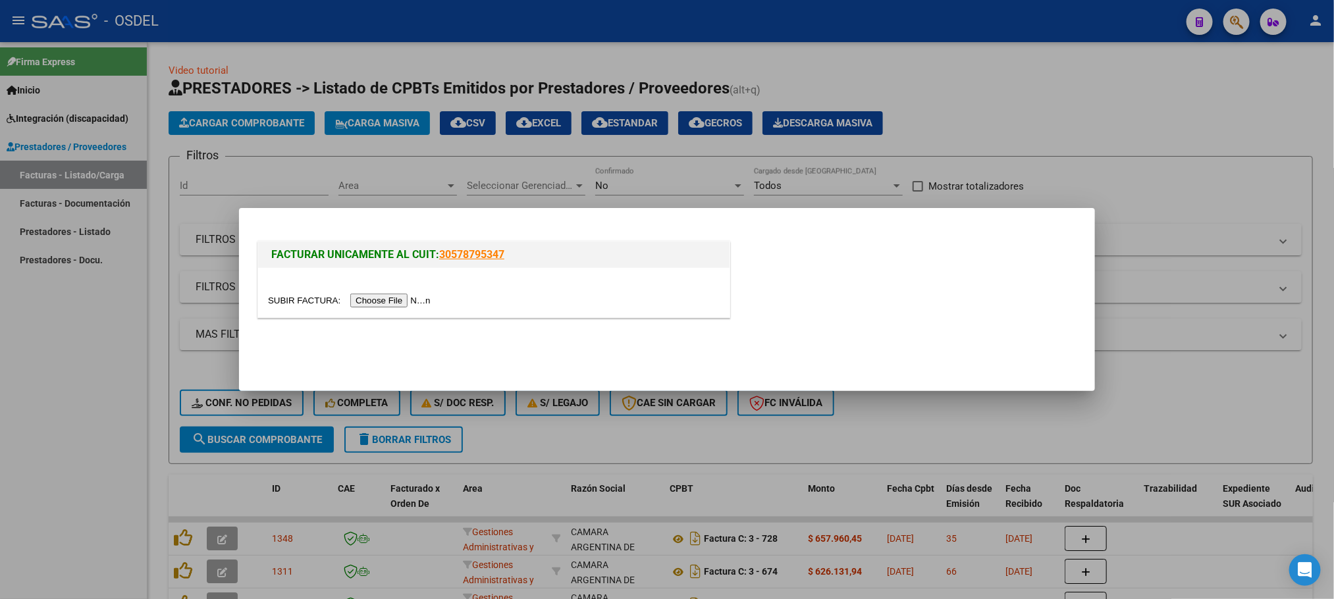
click at [409, 304] on input "file" at bounding box center [351, 301] width 167 height 14
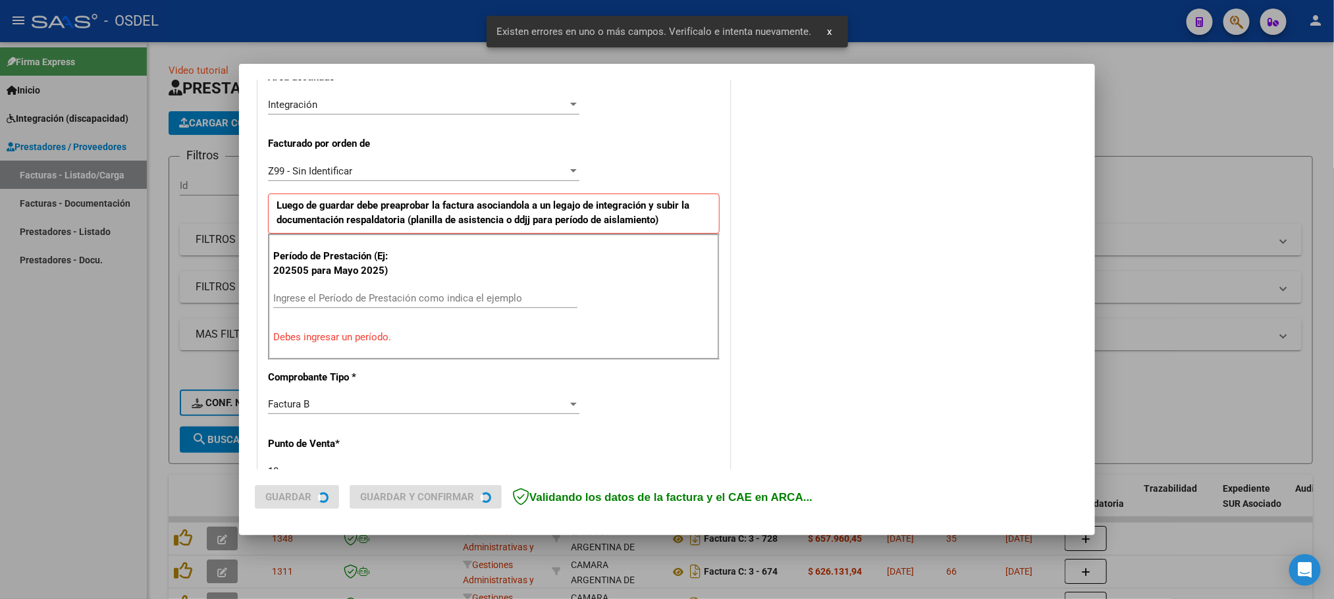
scroll to position [332, 0]
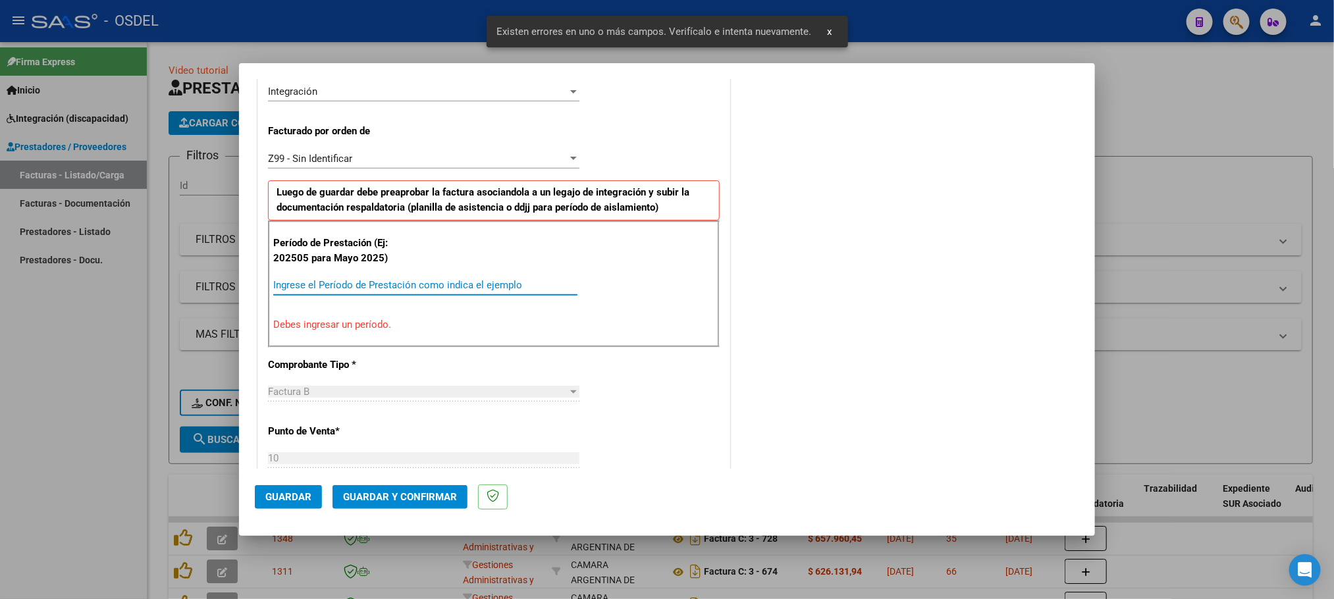
click at [317, 290] on input "Ingrese el Período de Prestación como indica el ejemplo" at bounding box center [425, 285] width 304 height 12
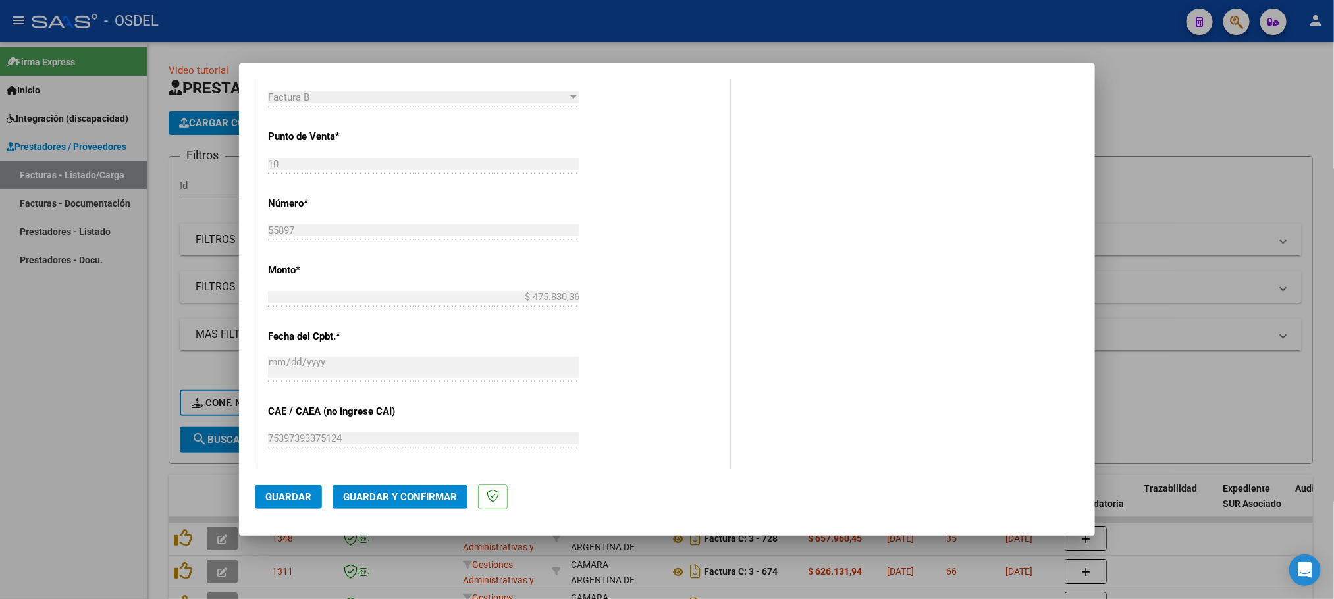
scroll to position [914, 0]
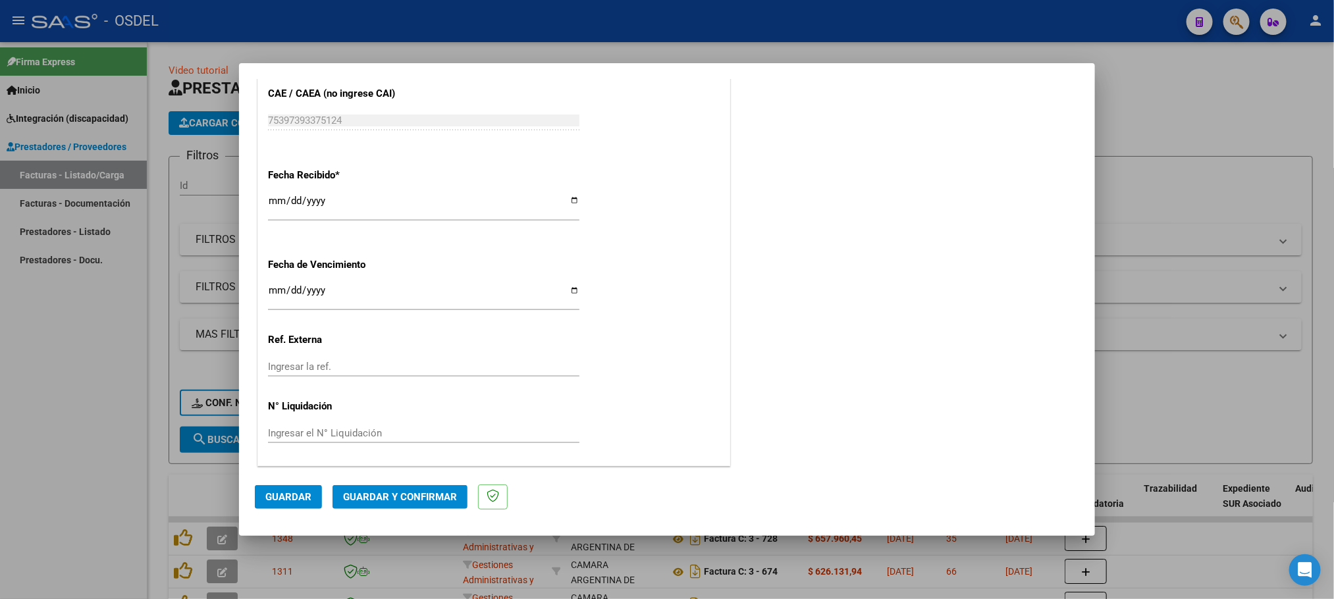
type input "202509"
click at [288, 502] on span "Guardar" at bounding box center [288, 497] width 46 height 12
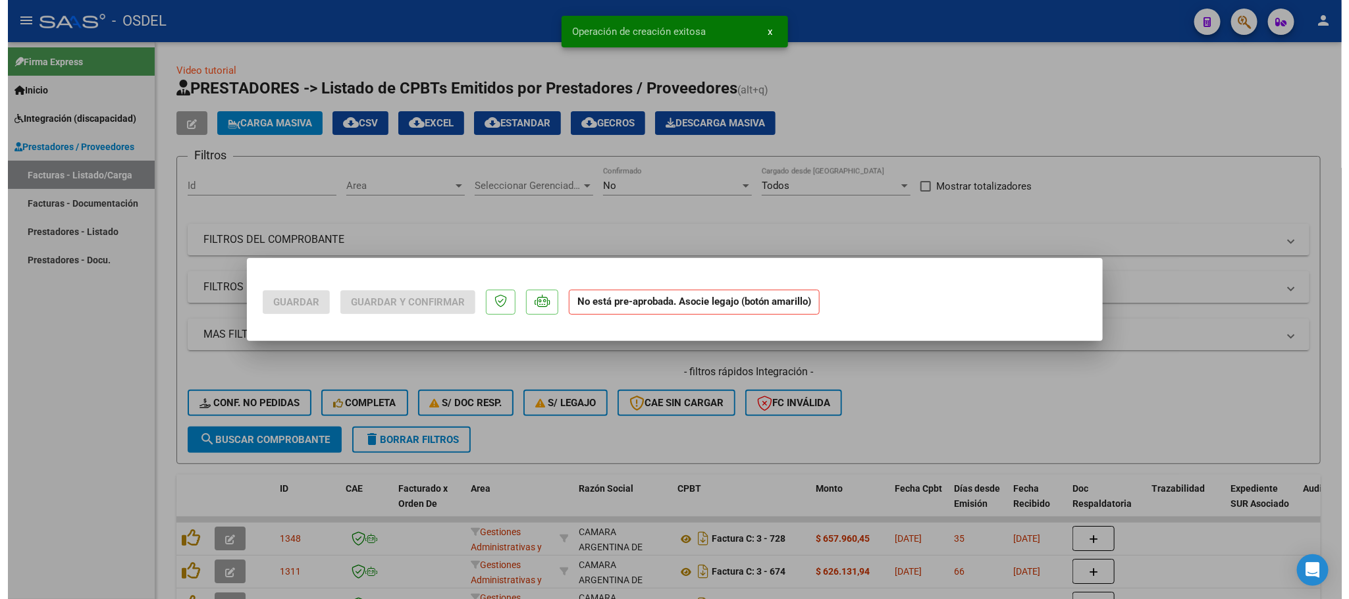
scroll to position [0, 0]
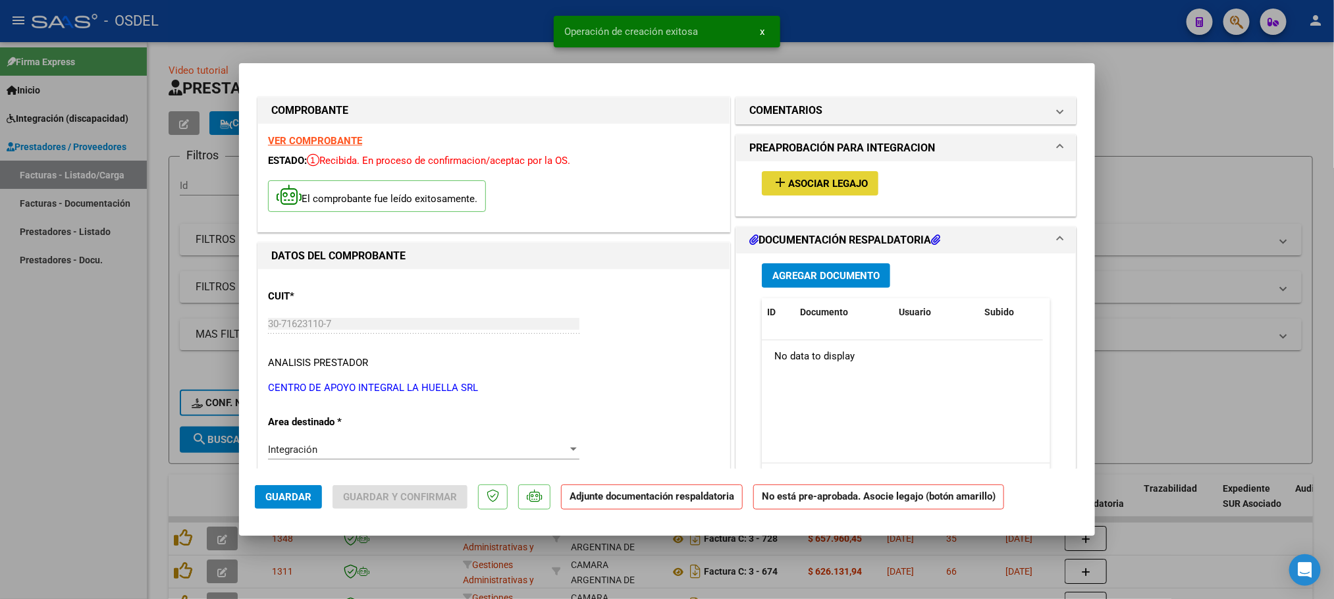
click at [806, 182] on span "Asociar Legajo" at bounding box center [828, 184] width 80 height 12
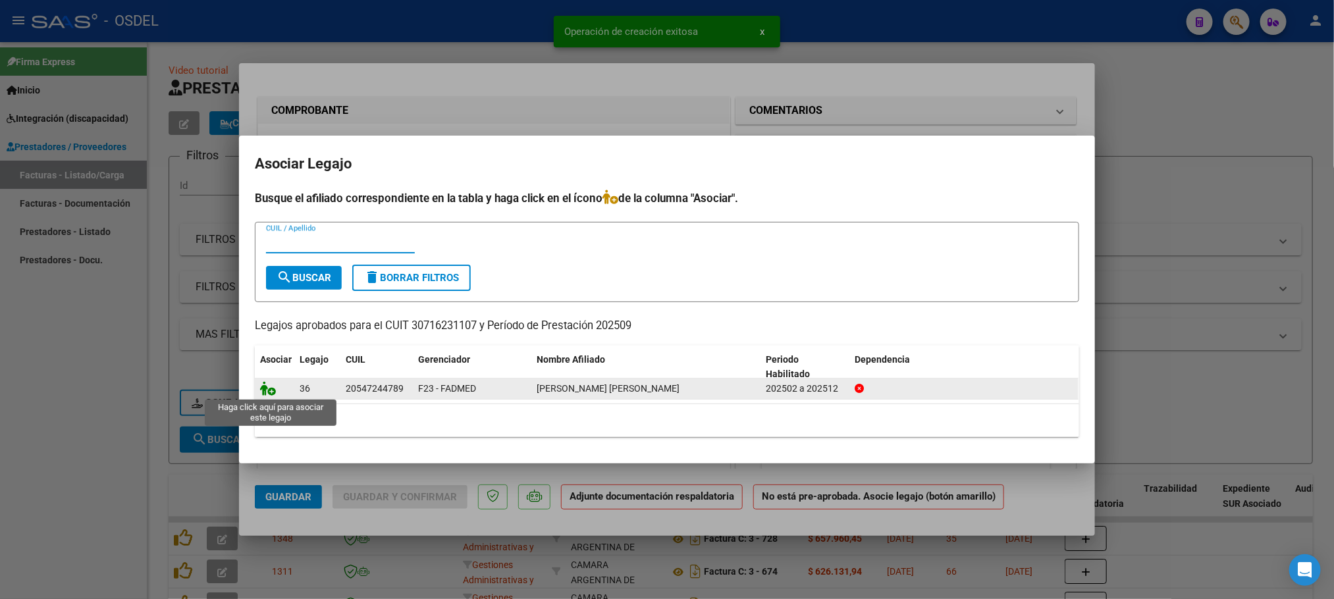
click at [263, 395] on icon at bounding box center [268, 388] width 16 height 14
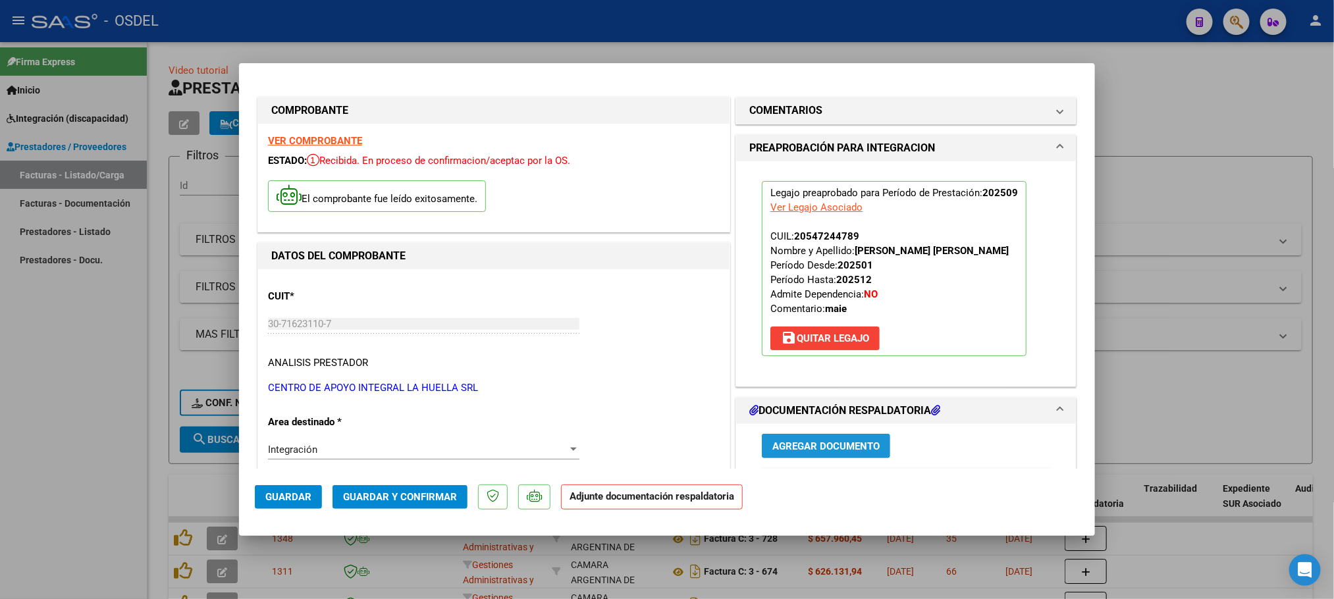
click at [818, 447] on span "Agregar Documento" at bounding box center [825, 446] width 107 height 12
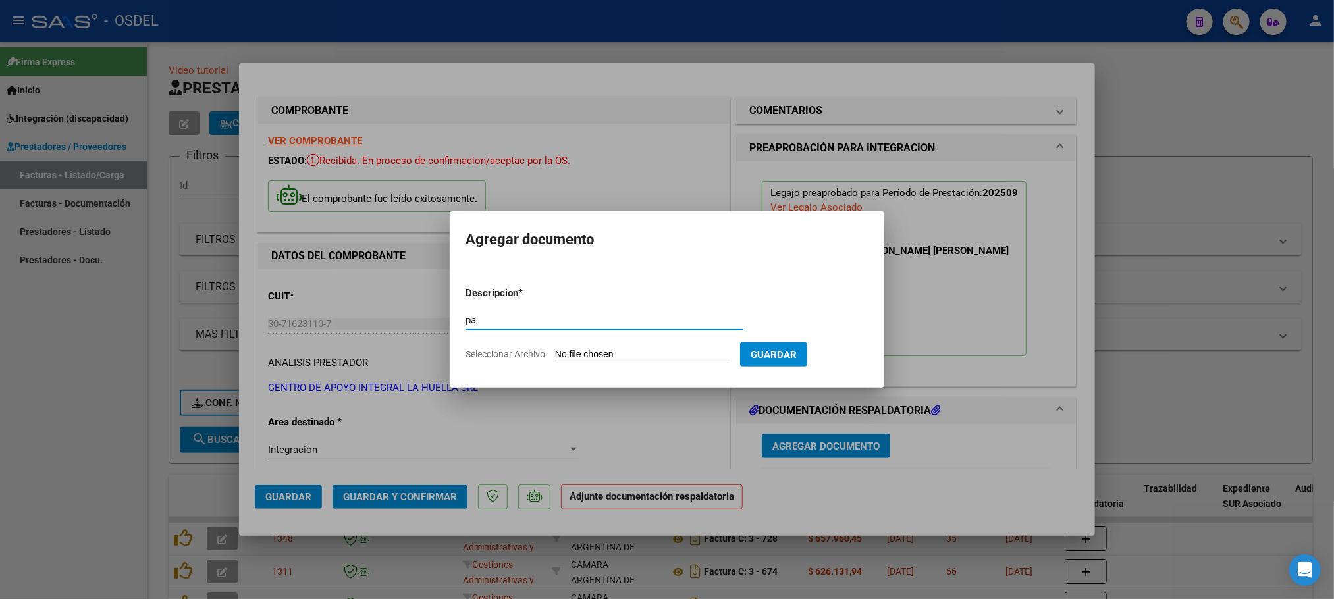
type input "pa"
click at [625, 350] on input "Seleccionar Archivo" at bounding box center [642, 355] width 174 height 13
type input "C:\fakepath\pa- 30716231107_55897.pdf"
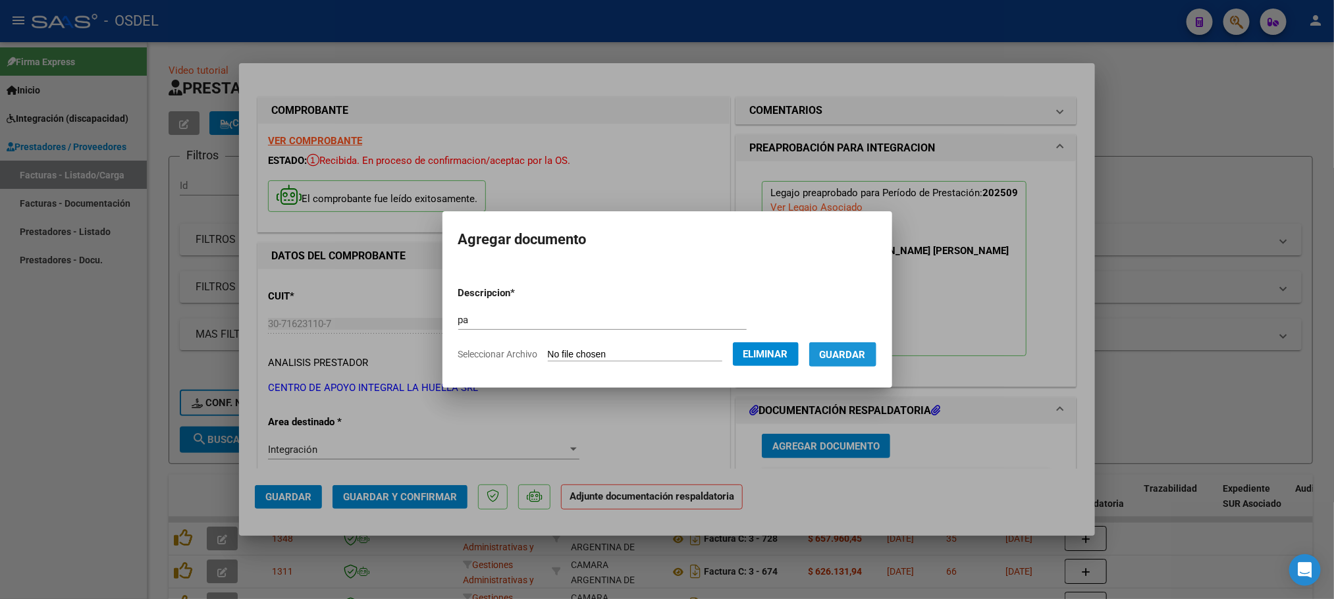
click at [858, 349] on span "Guardar" at bounding box center [843, 355] width 46 height 12
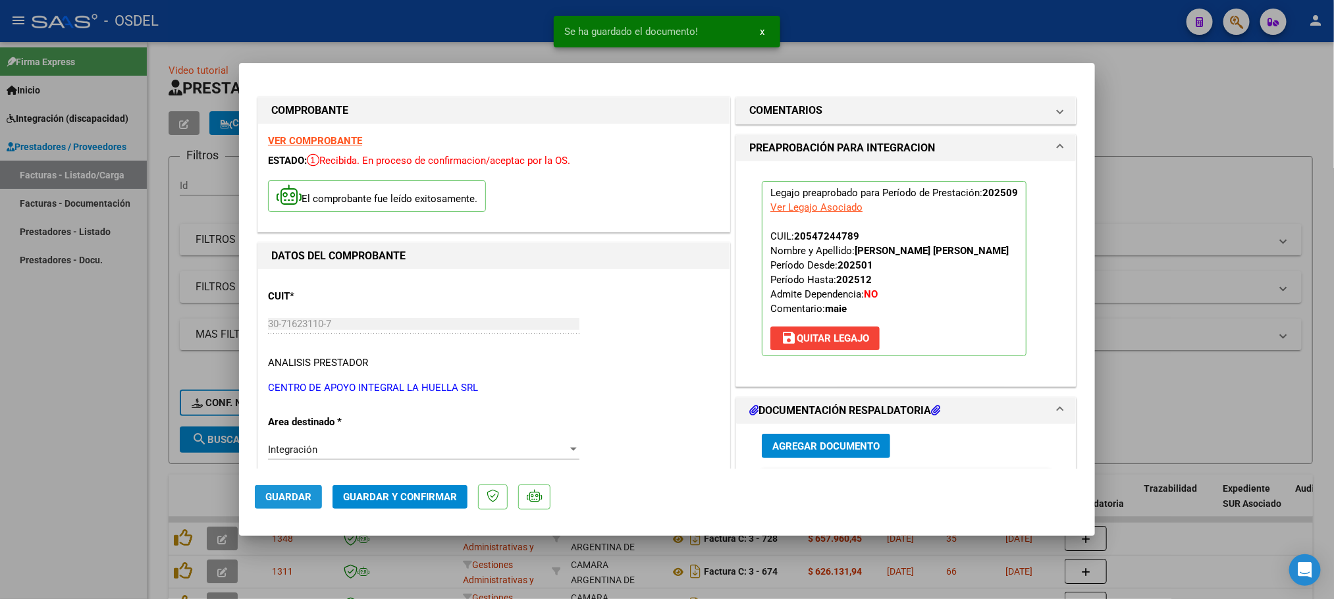
click at [288, 496] on span "Guardar" at bounding box center [288, 497] width 46 height 12
click at [267, 500] on span "Guardar" at bounding box center [288, 497] width 46 height 12
click at [91, 489] on div at bounding box center [667, 299] width 1334 height 599
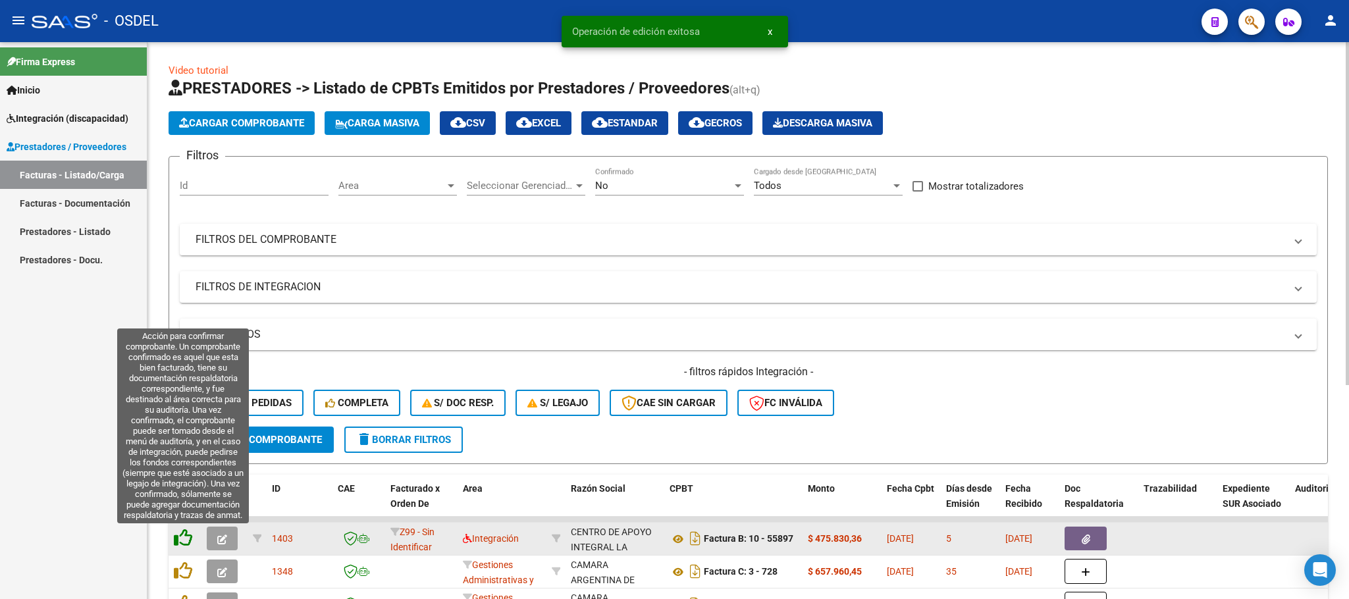
click at [182, 543] on icon at bounding box center [183, 538] width 18 height 18
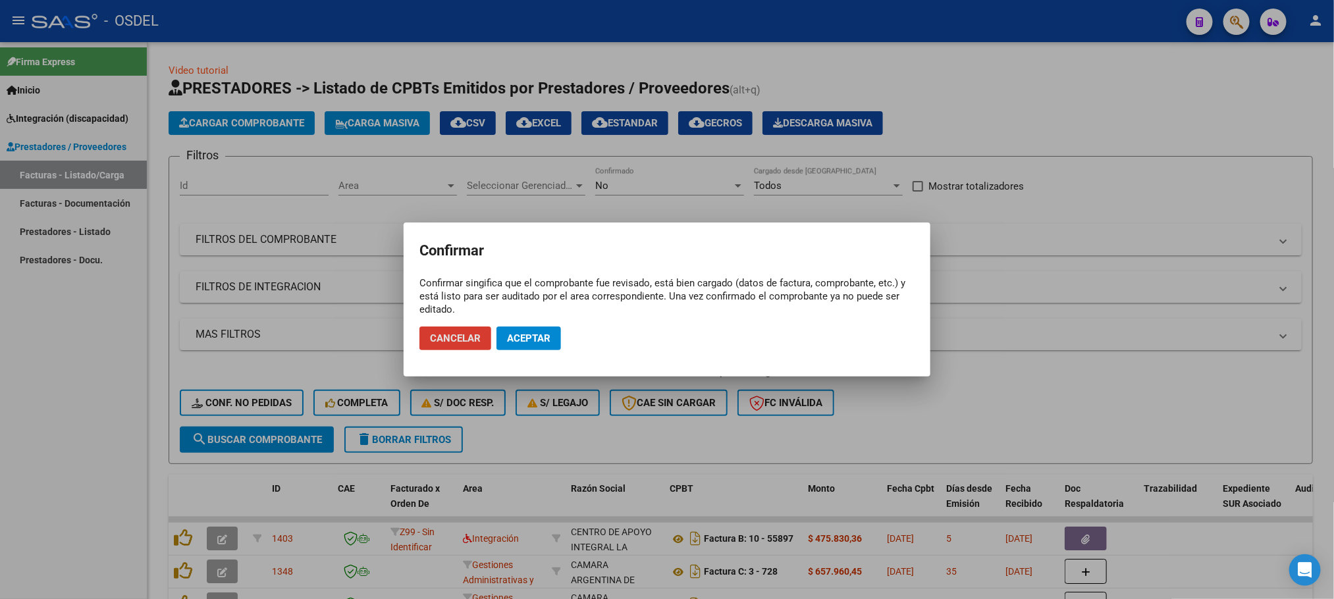
click at [536, 334] on span "Aceptar" at bounding box center [528, 338] width 43 height 12
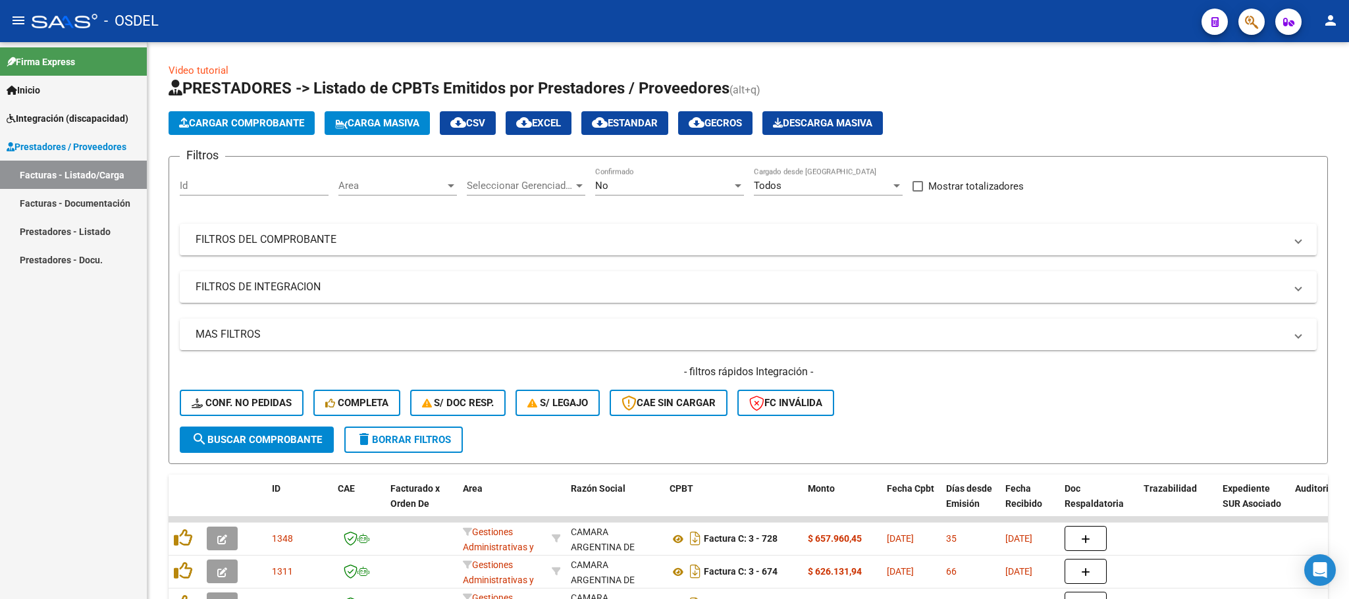
click at [74, 452] on div "Firma Express Inicio Calendario SSS Instructivos Contacto OS Integración (disca…" at bounding box center [73, 320] width 147 height 557
click at [41, 109] on link "Integración (discapacidad)" at bounding box center [73, 118] width 147 height 28
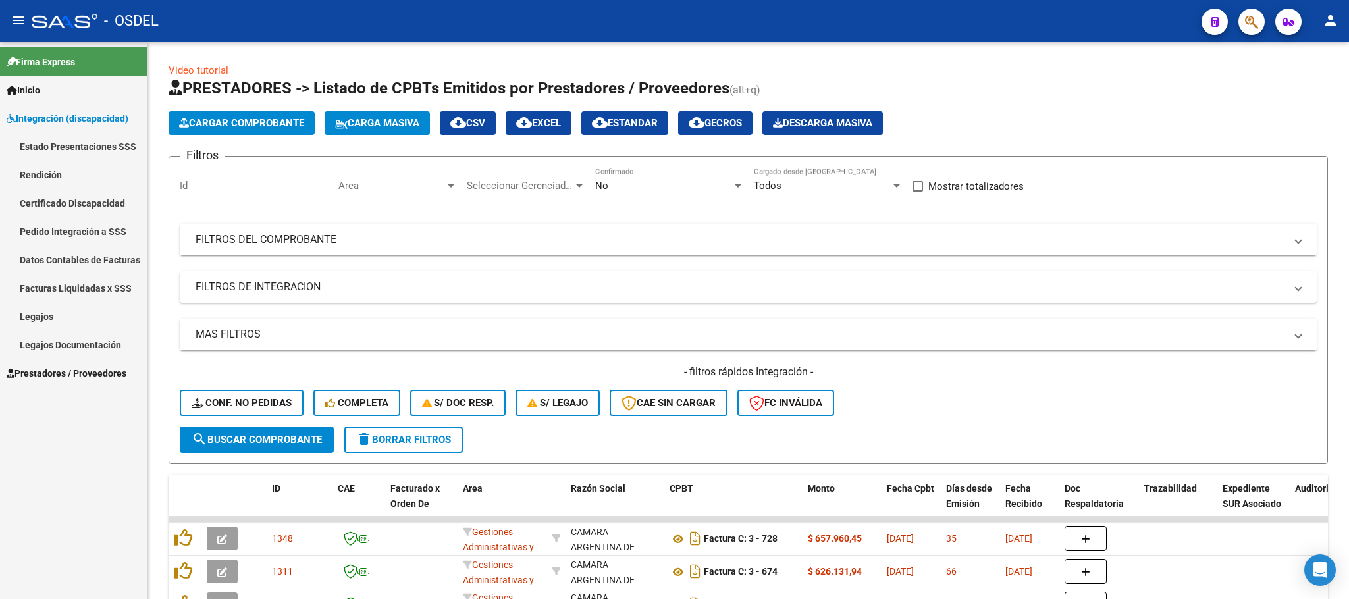
click at [40, 122] on span "Integración (discapacidad)" at bounding box center [68, 118] width 122 height 14
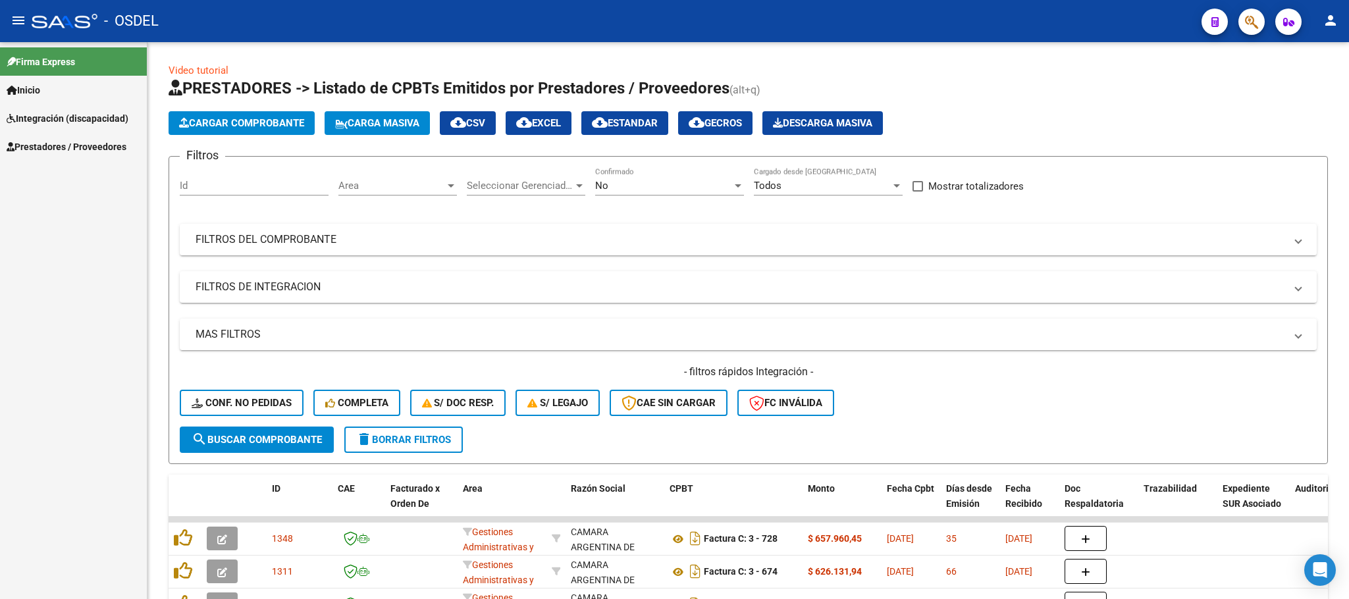
click at [40, 122] on span "Integración (discapacidad)" at bounding box center [68, 118] width 122 height 14
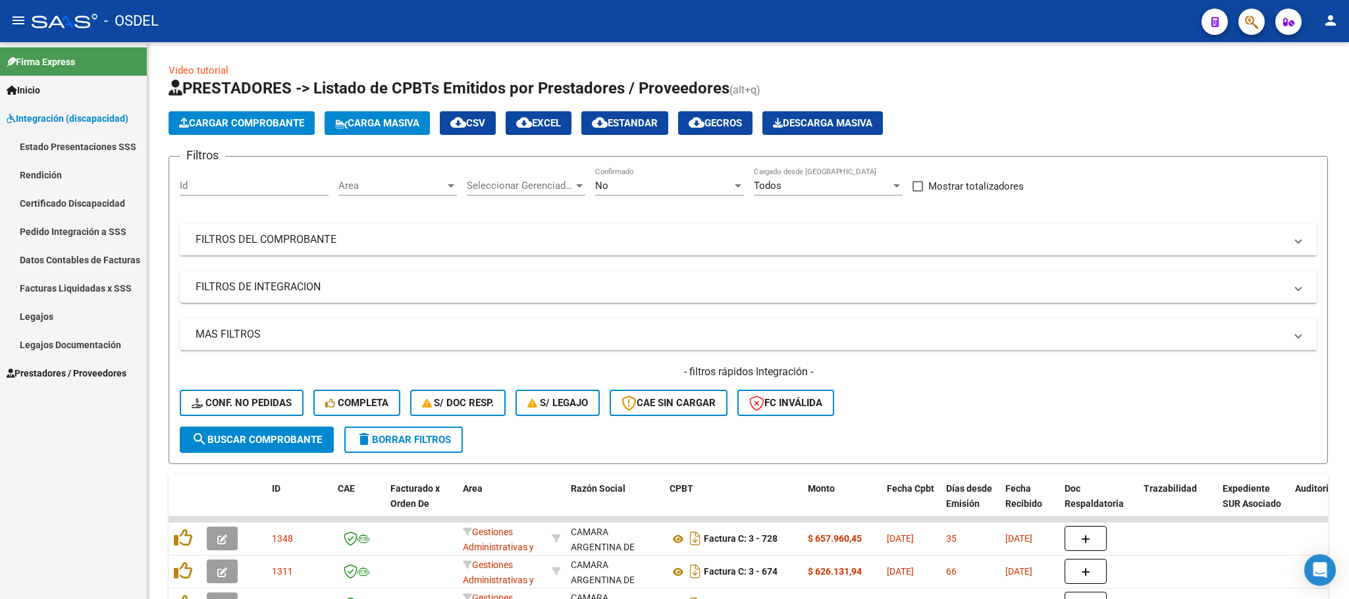
click at [50, 228] on link "Pedido Integración a SSS" at bounding box center [73, 231] width 147 height 28
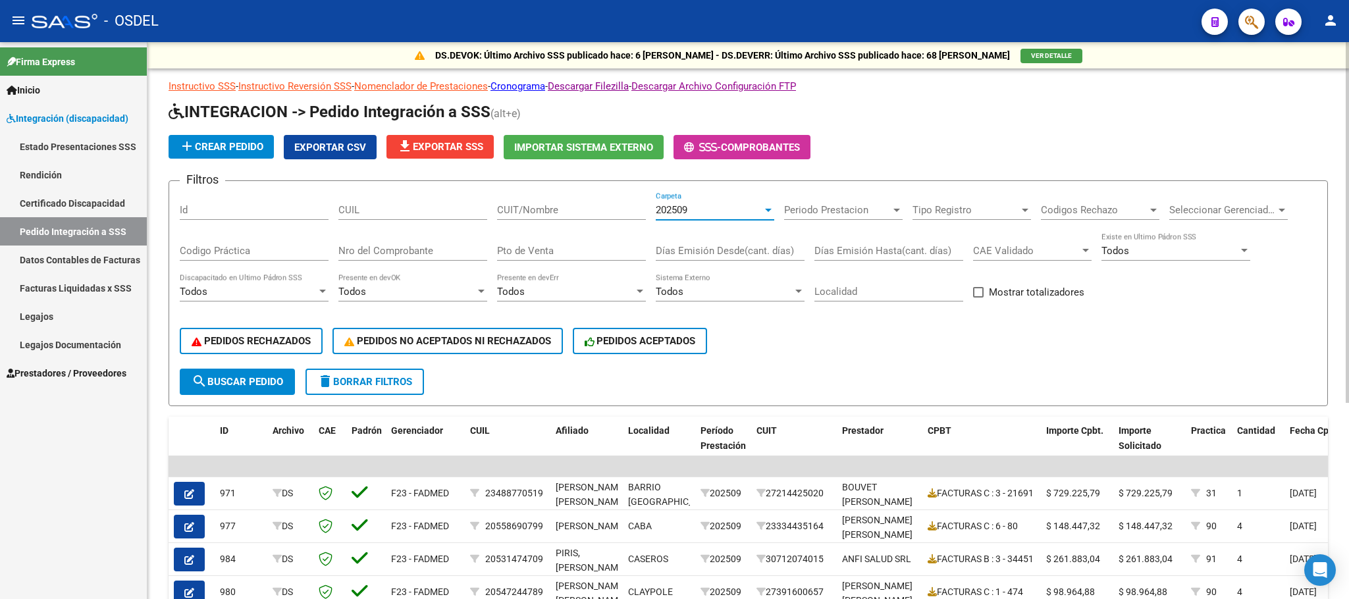
click at [683, 212] on span "202509" at bounding box center [672, 210] width 32 height 12
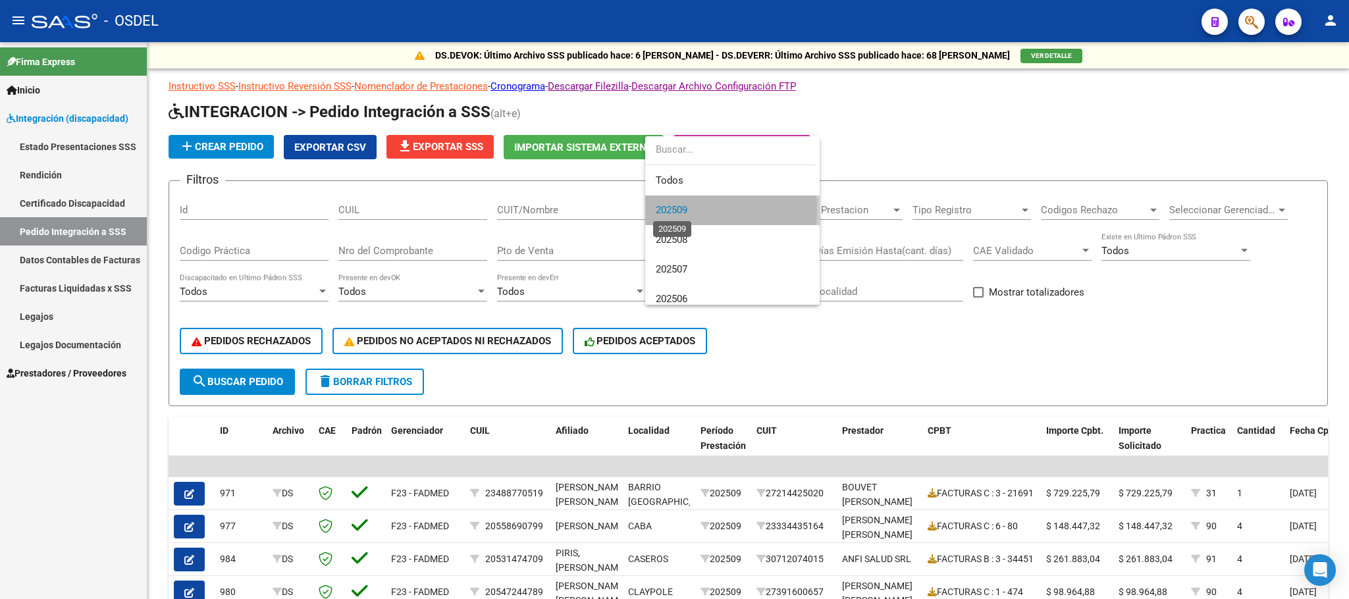
click at [682, 208] on span "202509" at bounding box center [672, 210] width 32 height 12
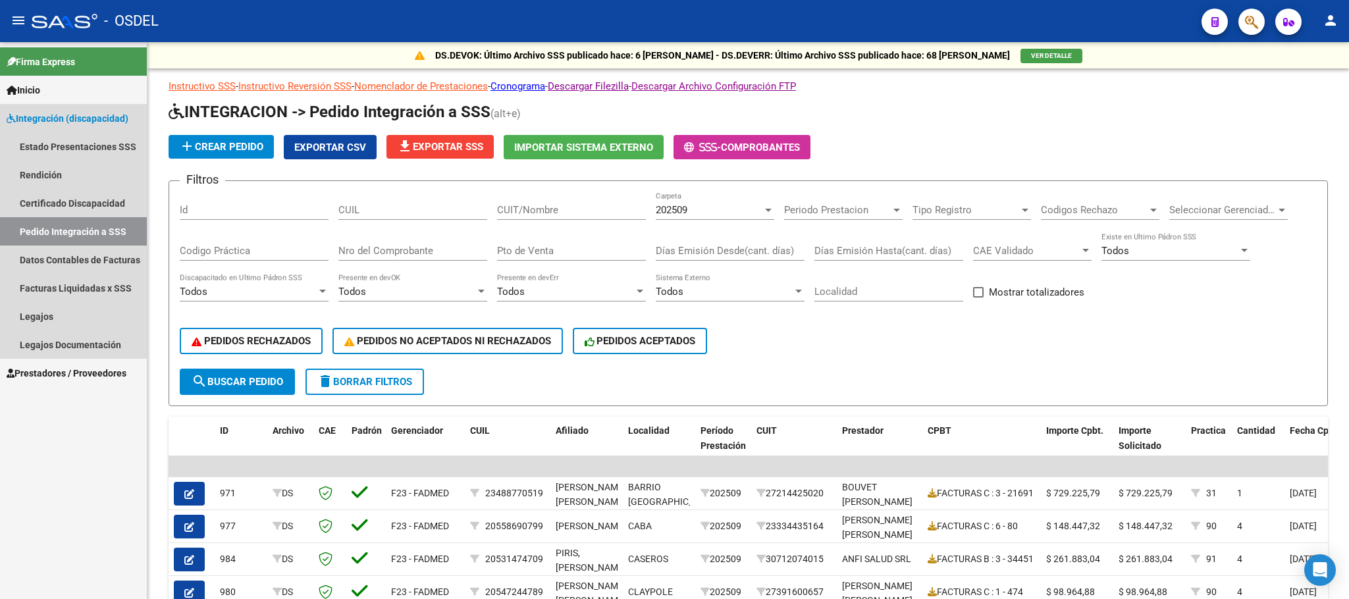
click at [53, 109] on link "Integración (discapacidad)" at bounding box center [73, 118] width 147 height 28
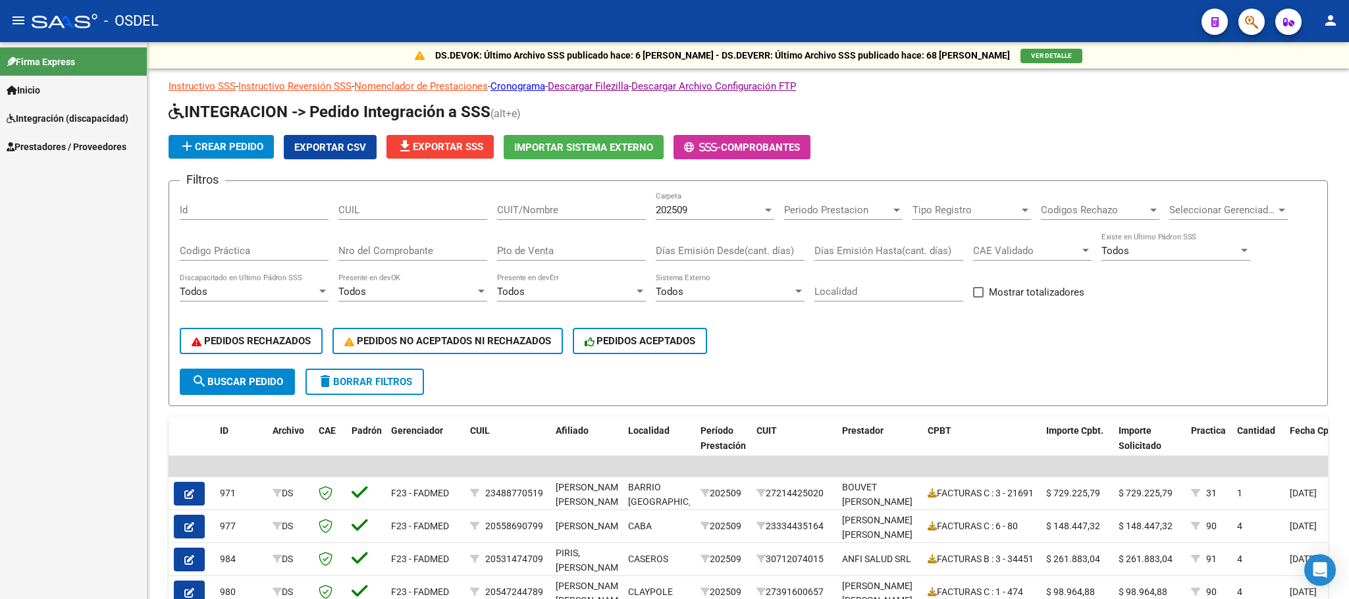
click at [49, 136] on link "Prestadores / Proveedores" at bounding box center [73, 146] width 147 height 28
click at [49, 170] on link "Facturas - Listado/Carga" at bounding box center [73, 175] width 147 height 28
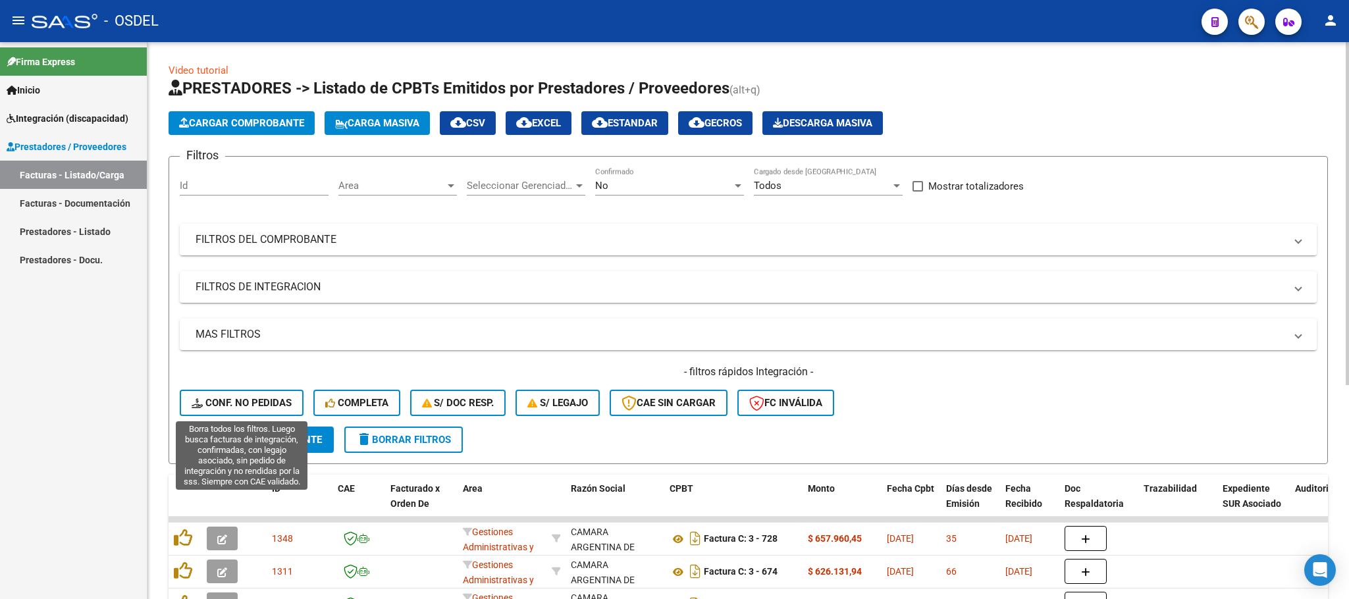
click at [213, 403] on span "Conf. no pedidas" at bounding box center [242, 403] width 100 height 12
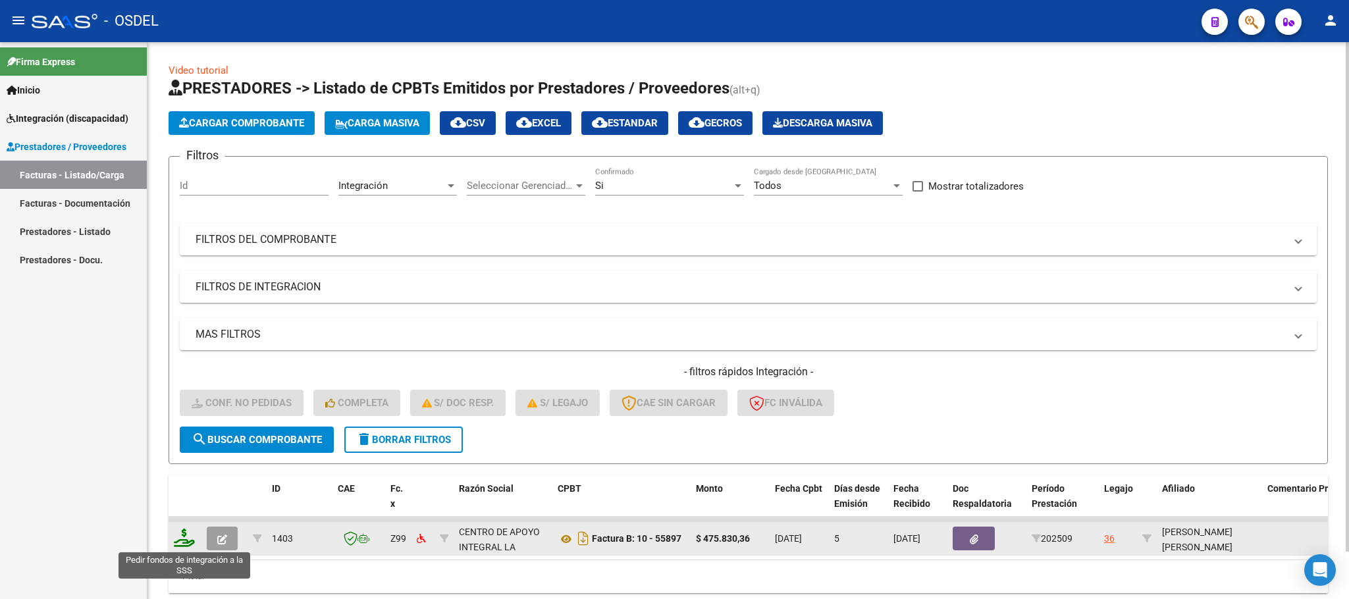
click at [180, 544] on icon at bounding box center [184, 538] width 21 height 18
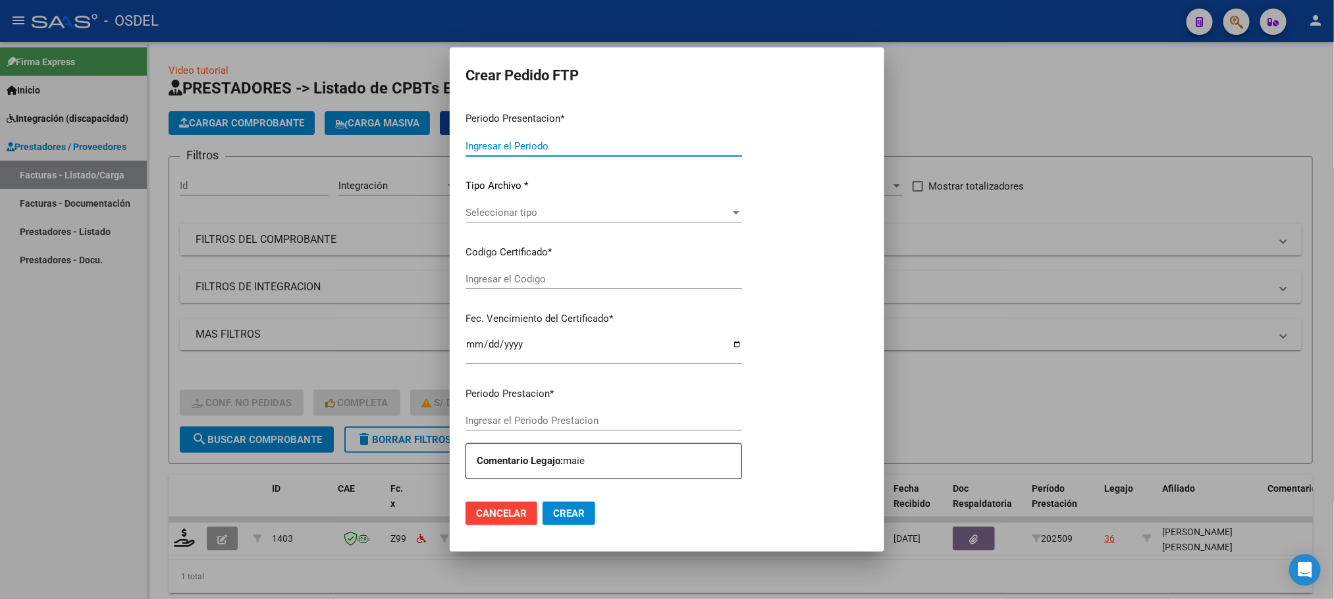
type input "202509"
type input "$ 475.830,36"
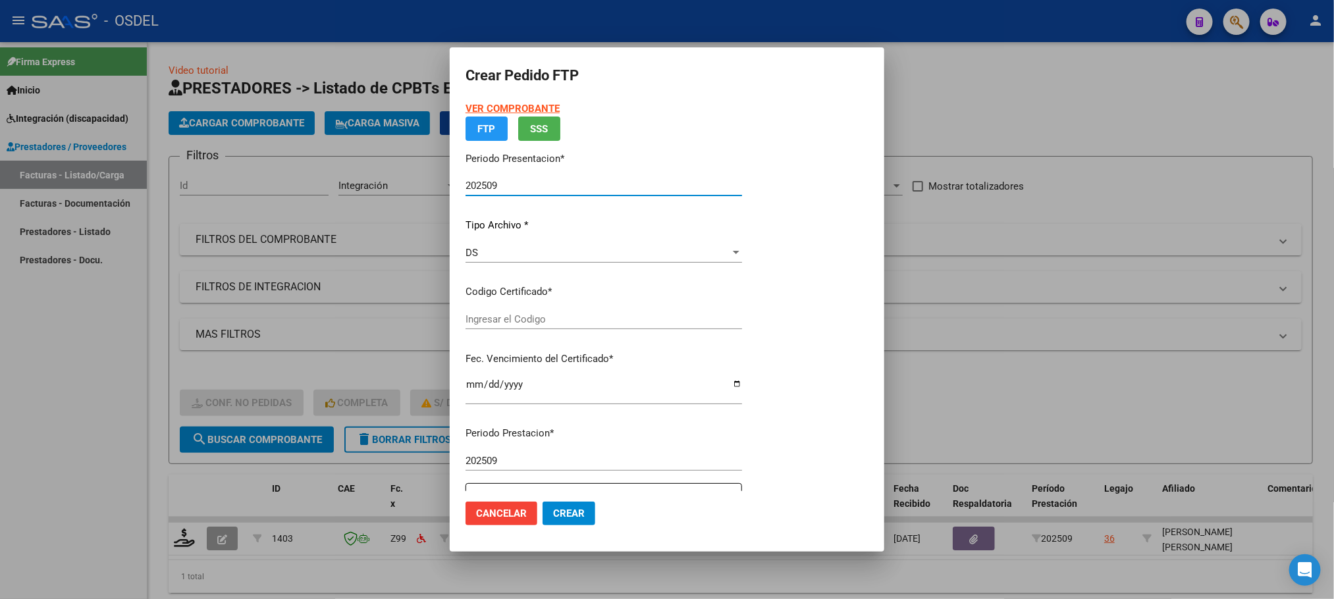
type input "3436233463"
type input "[DATE]"
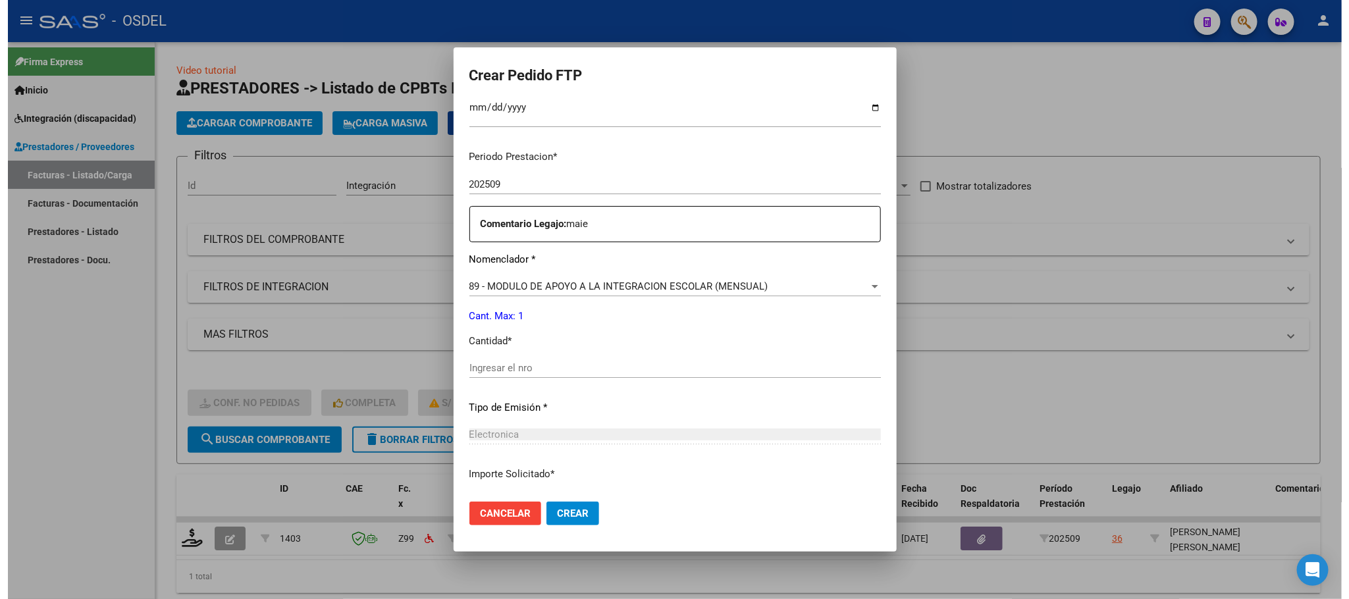
scroll to position [395, 0]
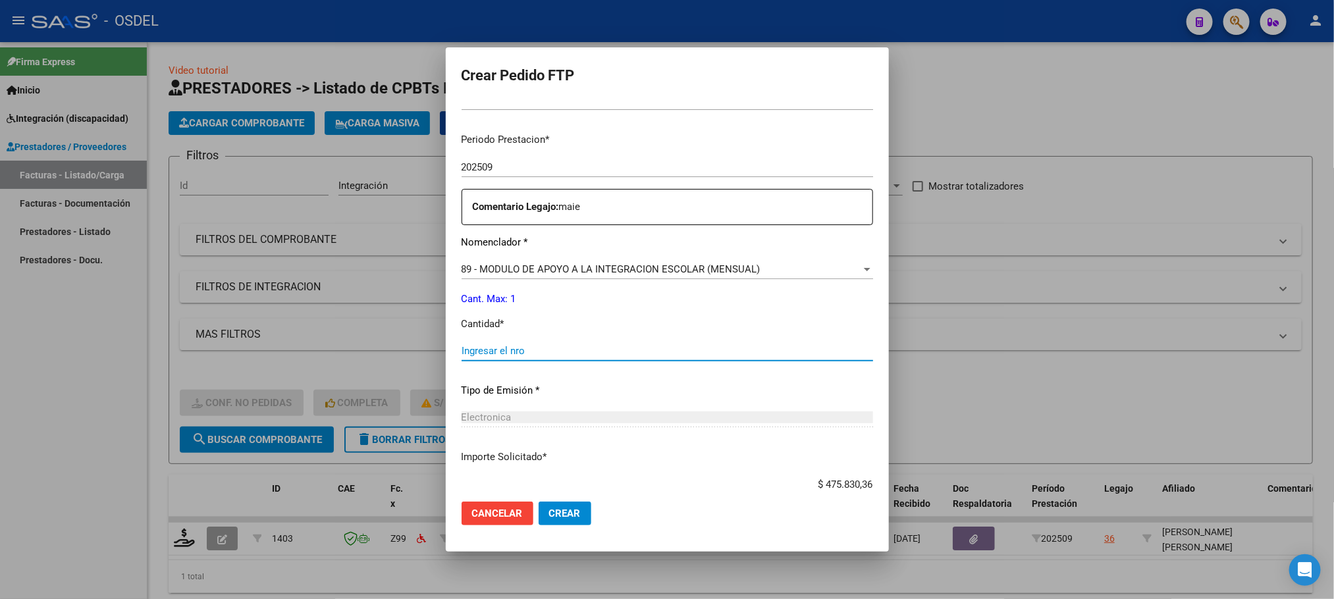
click at [488, 356] on input "Ingresar el nro" at bounding box center [667, 351] width 411 height 12
type input "1"
click at [550, 516] on span "Crear" at bounding box center [565, 514] width 32 height 12
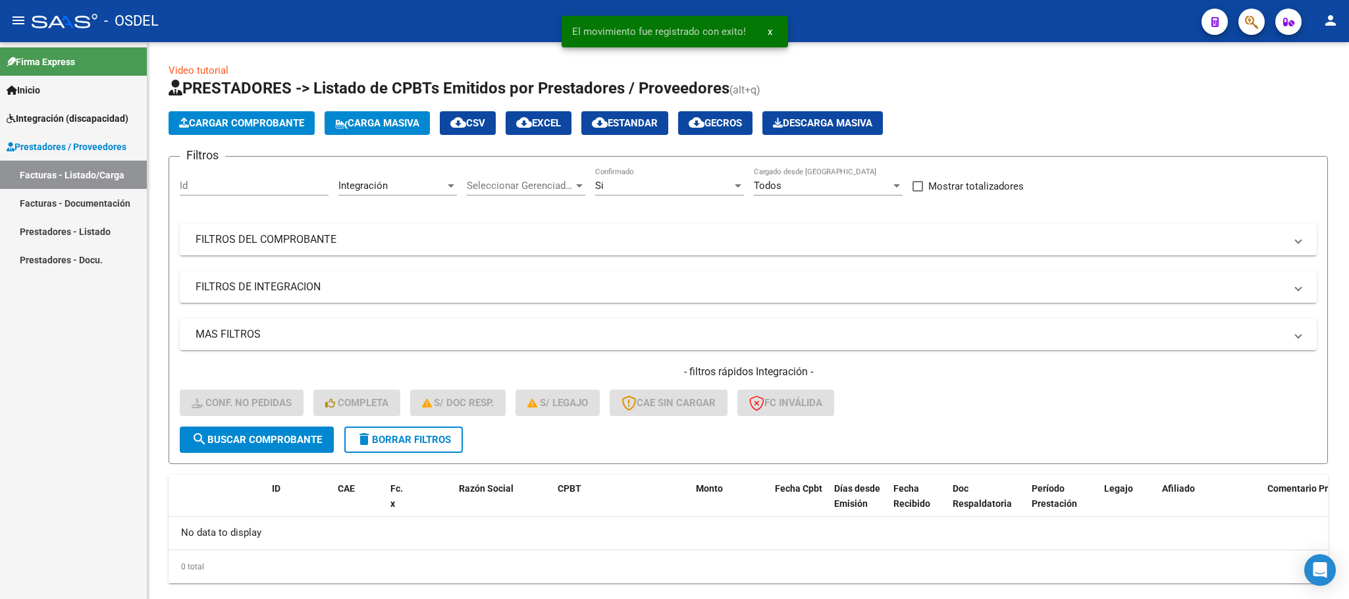
click at [57, 123] on span "Integración (discapacidad)" at bounding box center [68, 118] width 122 height 14
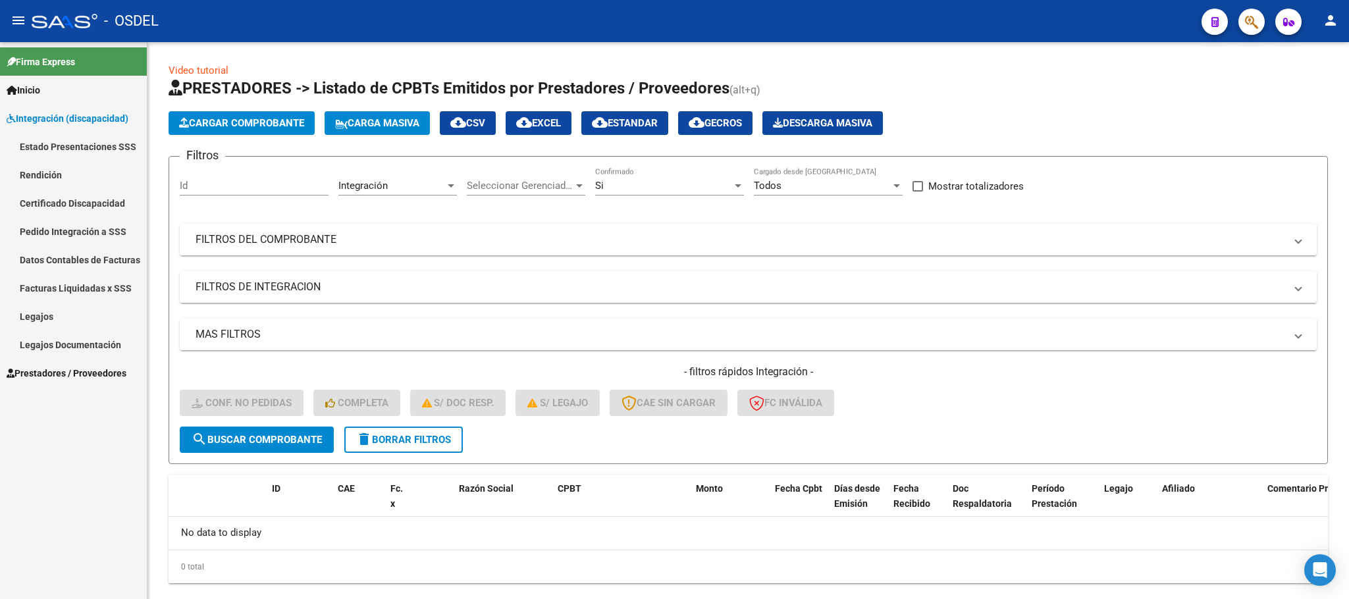
click at [38, 232] on link "Pedido Integración a SSS" at bounding box center [73, 231] width 147 height 28
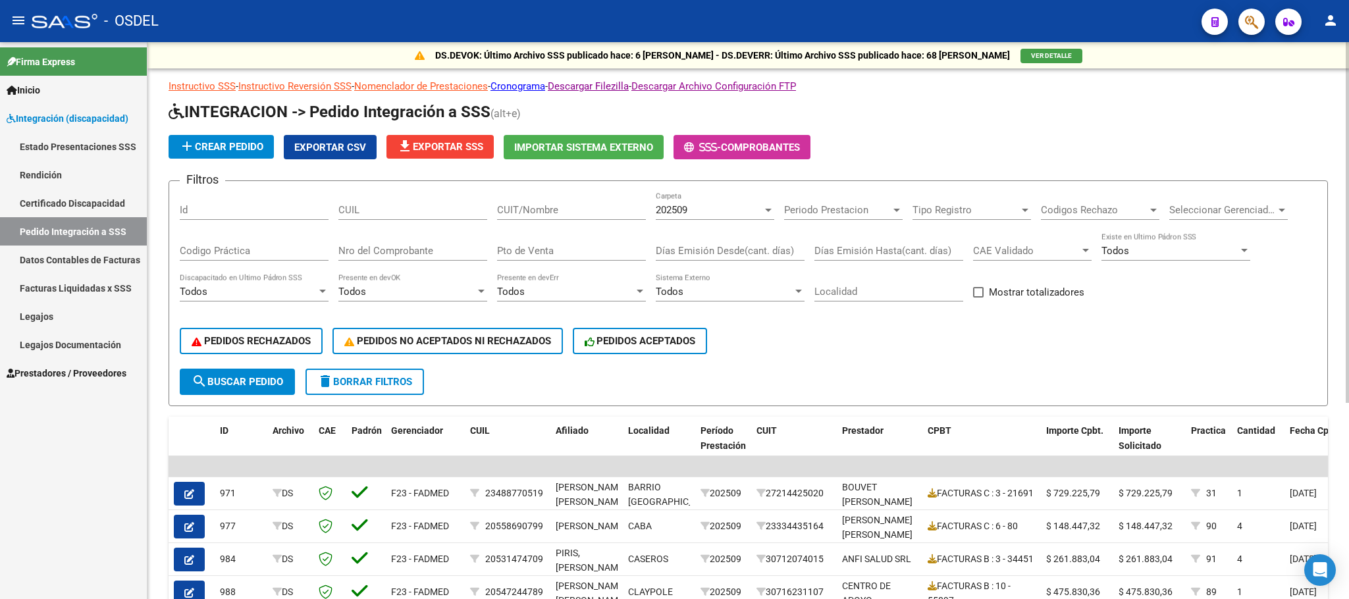
click at [338, 149] on span "Exportar CSV" at bounding box center [330, 148] width 72 height 12
click at [18, 533] on div "Firma Express Inicio Calendario SSS Instructivos Contacto OS Integración (disca…" at bounding box center [73, 320] width 147 height 557
